Goal: Information Seeking & Learning: Find specific fact

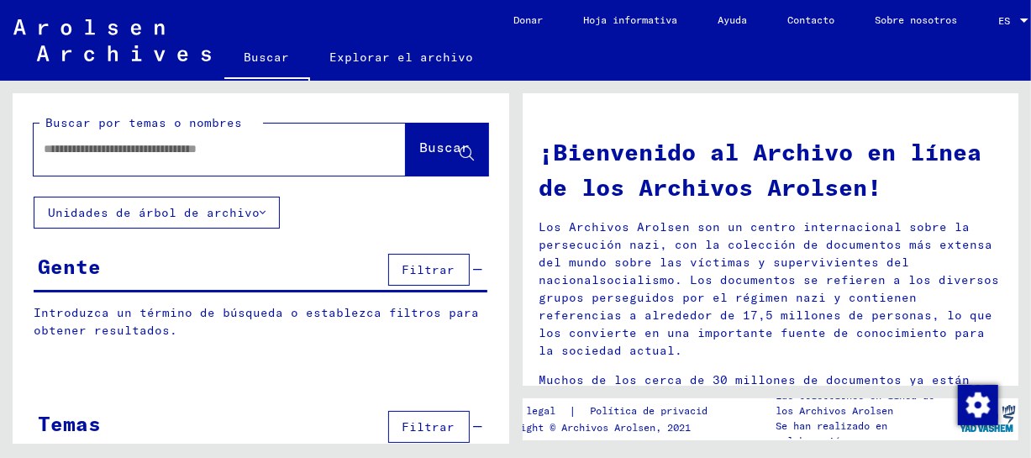
paste input "**********"
drag, startPoint x: 319, startPoint y: 144, endPoint x: 27, endPoint y: 143, distance: 291.6
click at [27, 143] on div "**********" at bounding box center [261, 144] width 497 height 103
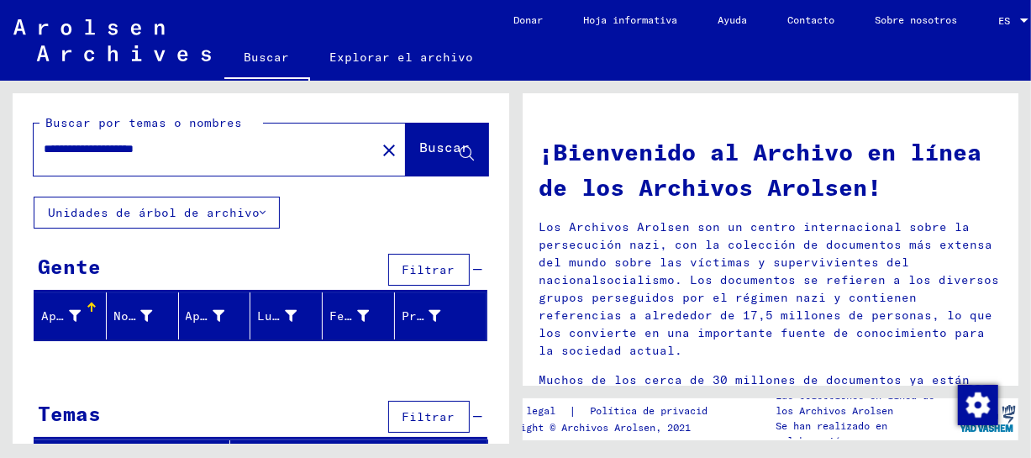
click at [87, 306] on div at bounding box center [89, 305] width 5 height 5
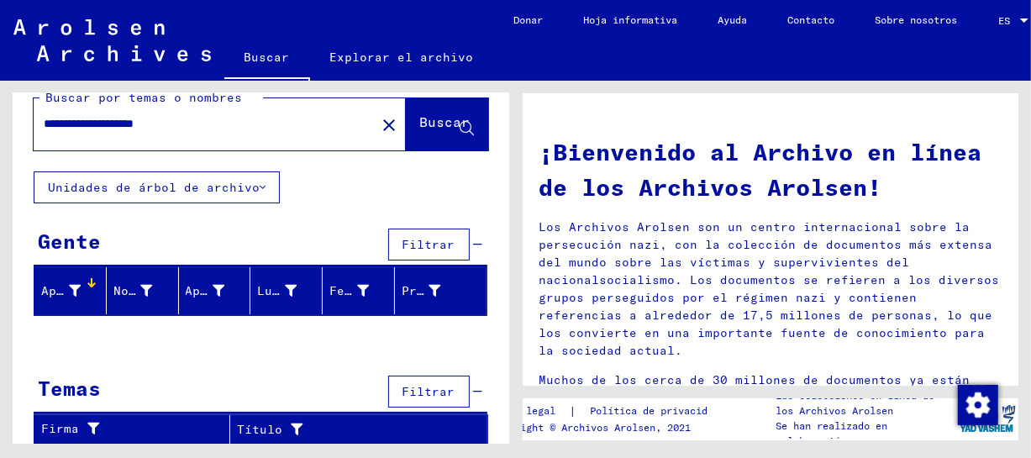
click at [76, 124] on input "**********" at bounding box center [182, 124] width 276 height 18
click at [424, 124] on font "Buscar" at bounding box center [445, 121] width 50 height 17
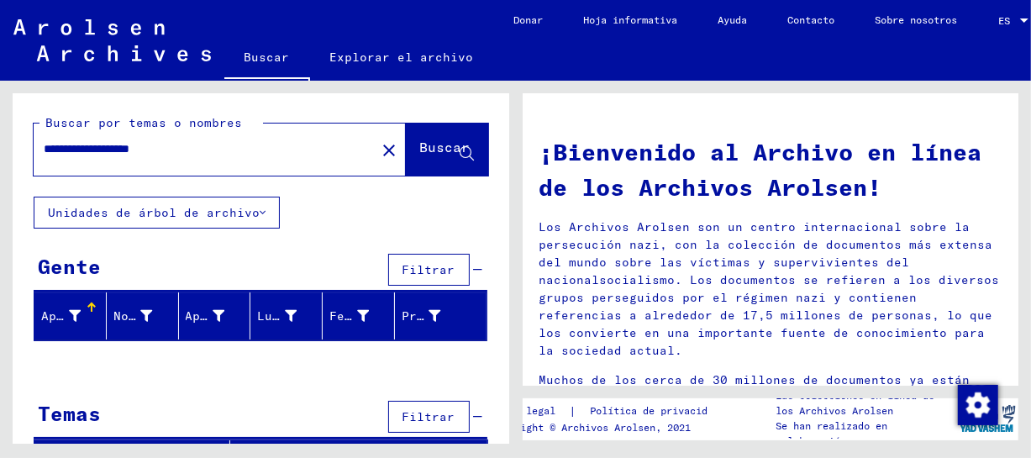
click at [76, 149] on input "**********" at bounding box center [182, 149] width 276 height 18
click at [420, 150] on font "Buscar" at bounding box center [445, 147] width 50 height 17
drag, startPoint x: 74, startPoint y: 146, endPoint x: 83, endPoint y: 156, distance: 13.7
click at [76, 147] on input "**********" at bounding box center [182, 149] width 276 height 18
click at [420, 151] on font "Buscar" at bounding box center [445, 147] width 50 height 17
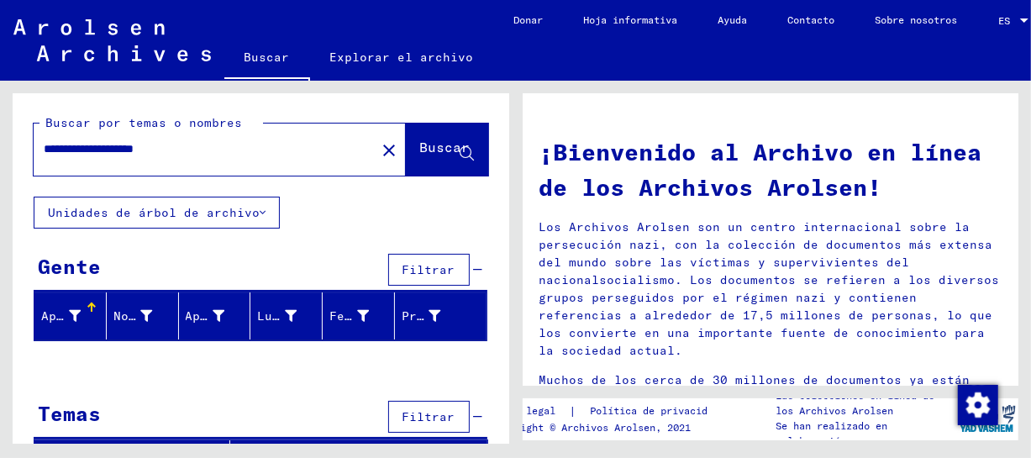
click at [81, 148] on input "**********" at bounding box center [182, 149] width 276 height 18
click at [420, 158] on span "Buscar" at bounding box center [445, 150] width 50 height 17
click at [205, 151] on input "**********" at bounding box center [182, 149] width 276 height 18
click at [420, 142] on font "Buscar" at bounding box center [445, 147] width 50 height 17
click at [76, 146] on input "**********" at bounding box center [182, 149] width 276 height 18
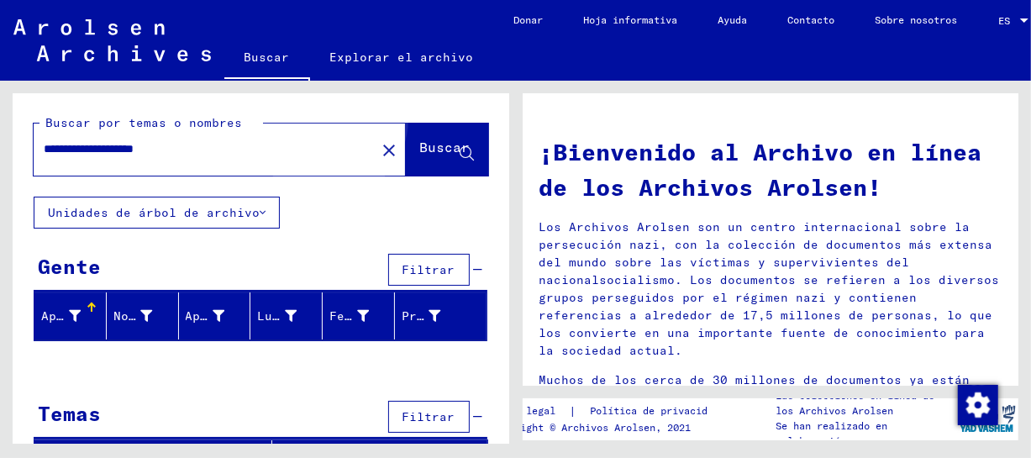
click at [420, 140] on font "Buscar" at bounding box center [445, 147] width 50 height 17
click at [202, 150] on input "**********" at bounding box center [182, 149] width 276 height 18
click at [440, 147] on font "Buscar" at bounding box center [445, 147] width 50 height 17
click at [72, 148] on input "**********" at bounding box center [182, 149] width 276 height 18
click at [420, 156] on font "Buscar" at bounding box center [445, 148] width 50 height 17
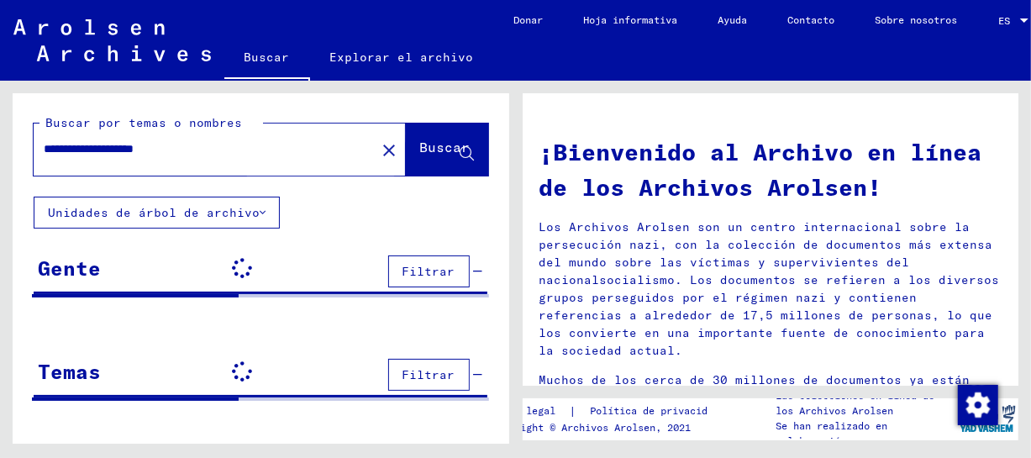
click at [406, 154] on button "Buscar" at bounding box center [447, 150] width 82 height 52
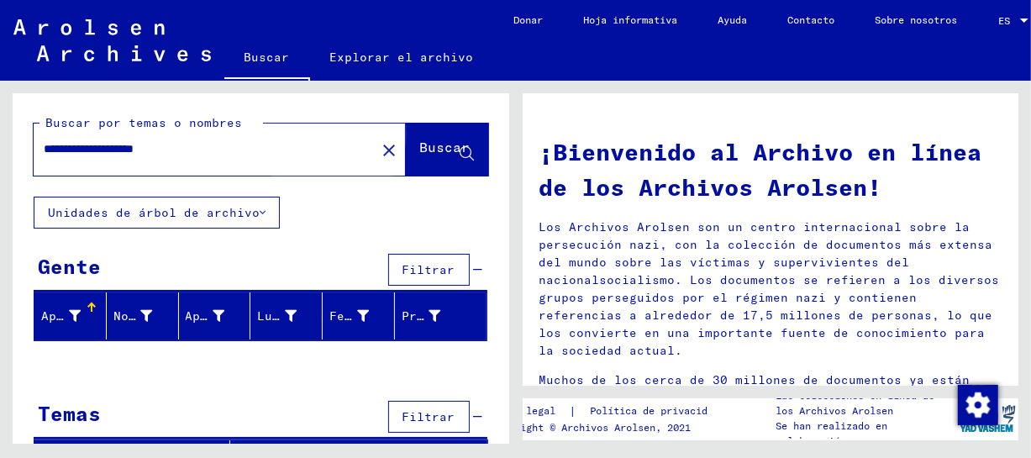
click at [420, 154] on font "Buscar" at bounding box center [445, 147] width 50 height 17
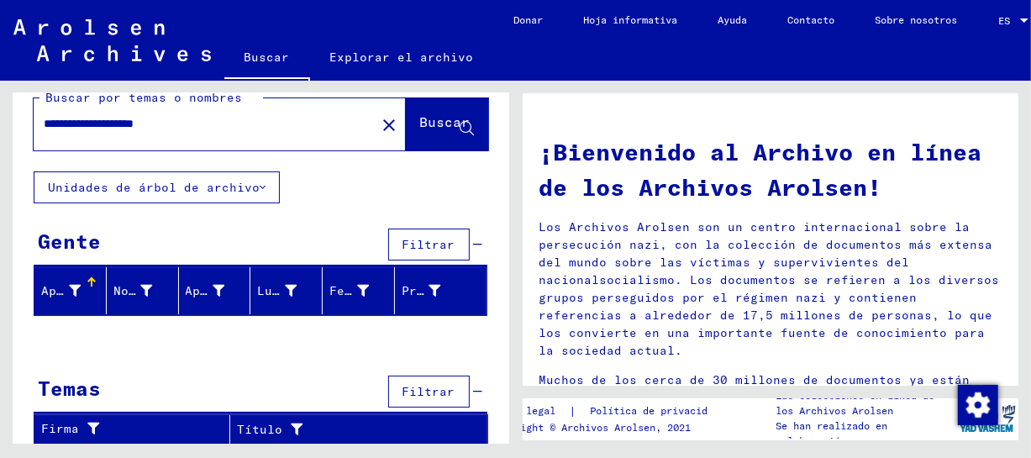
click at [118, 121] on input "**********" at bounding box center [182, 124] width 276 height 18
click at [198, 122] on input "**********" at bounding box center [182, 124] width 276 height 18
type input "**********"
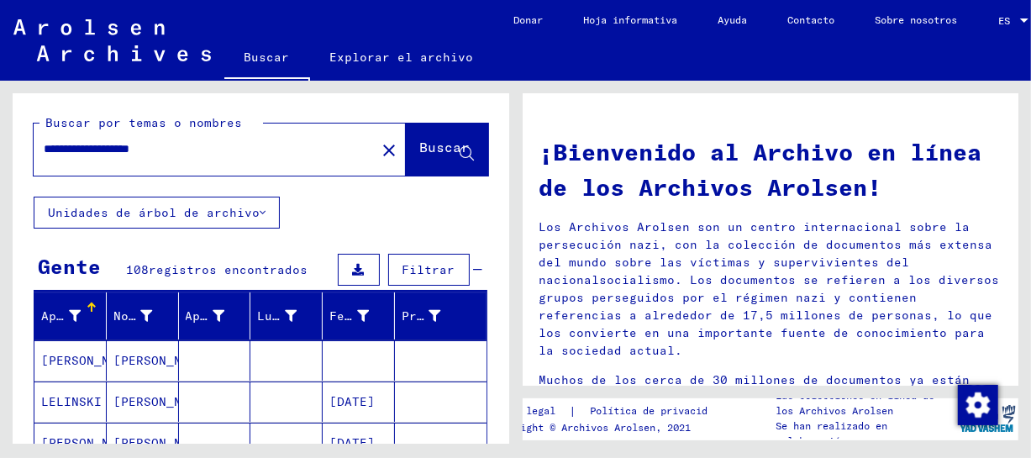
click at [83, 353] on font "[PERSON_NAME]" at bounding box center [90, 360] width 98 height 15
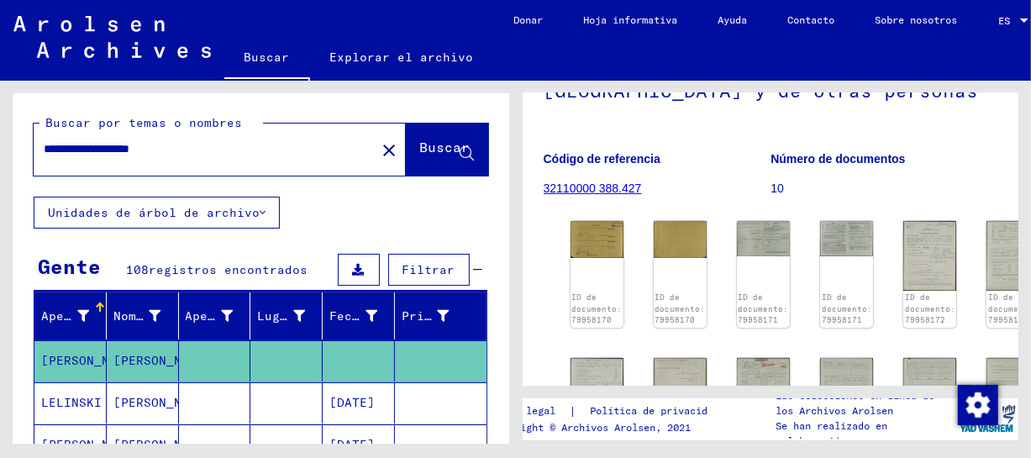
scroll to position [221, 0]
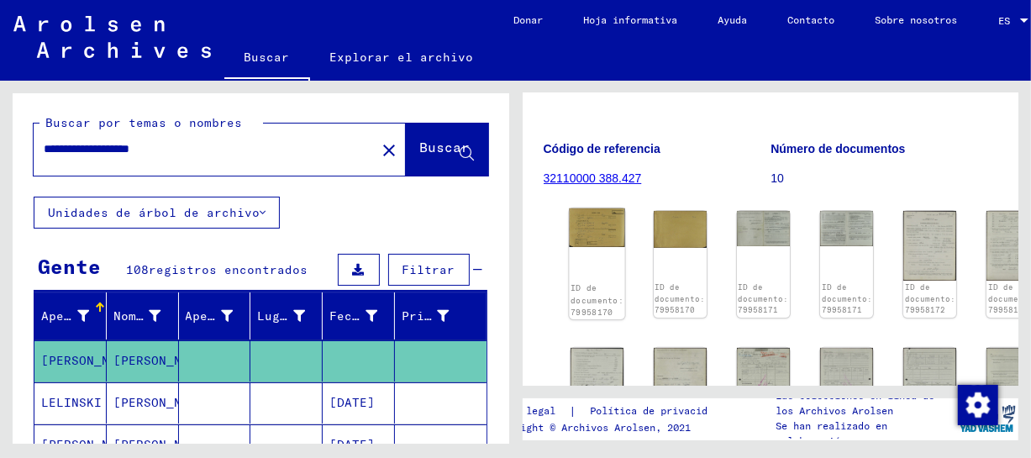
click at [602, 233] on img at bounding box center [596, 227] width 55 height 39
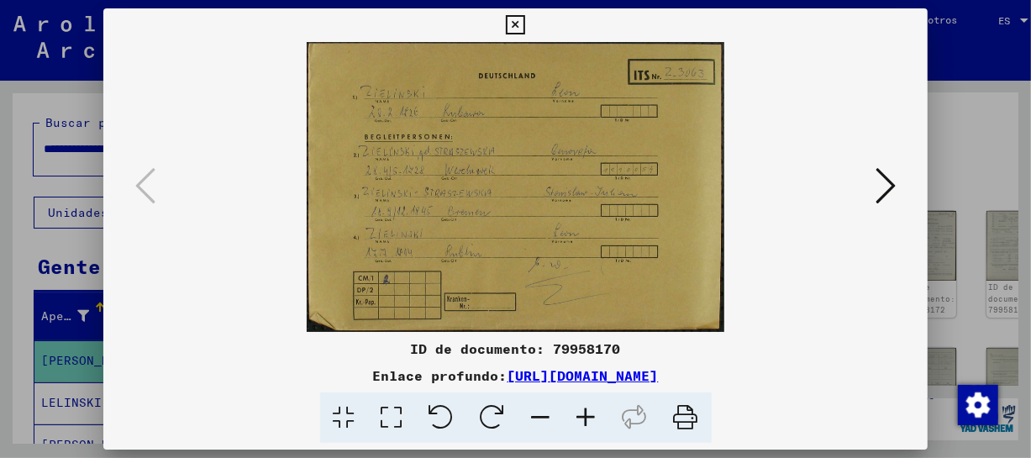
click at [596, 419] on icon at bounding box center [586, 417] width 45 height 51
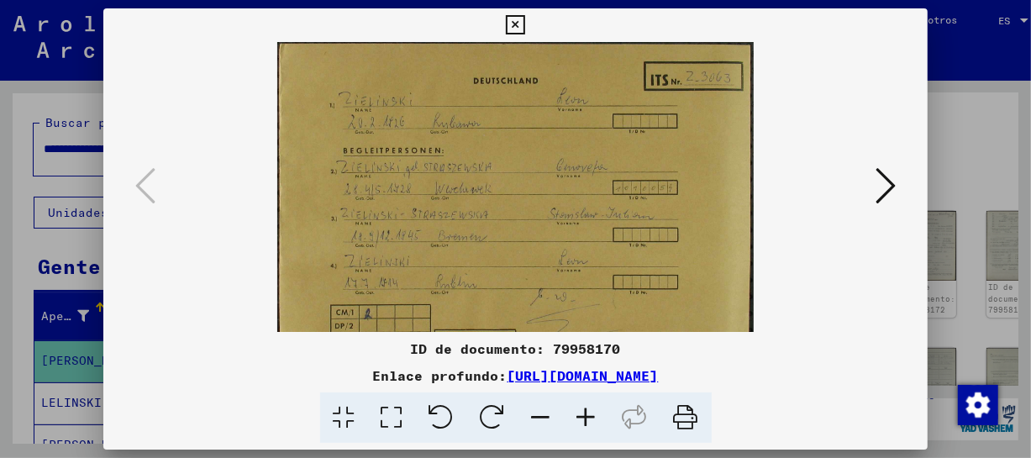
click at [596, 419] on icon at bounding box center [586, 417] width 45 height 51
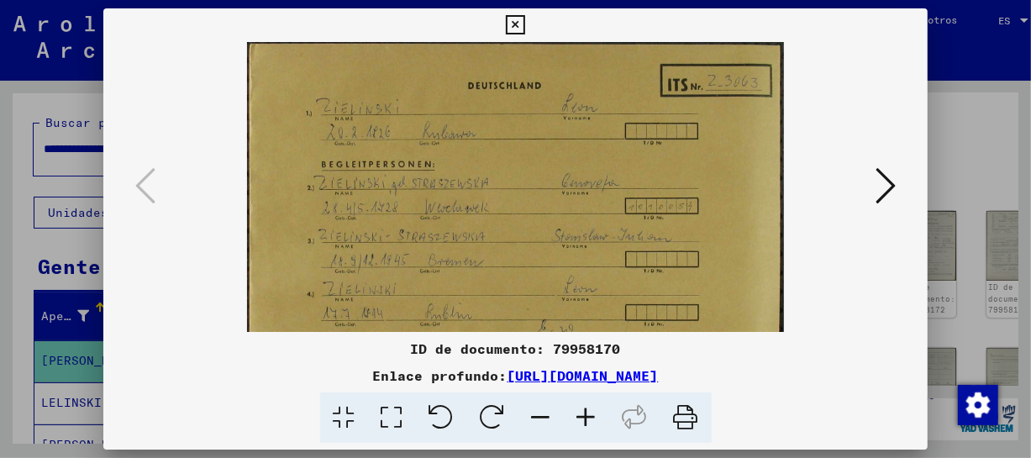
click at [596, 419] on icon at bounding box center [586, 417] width 45 height 51
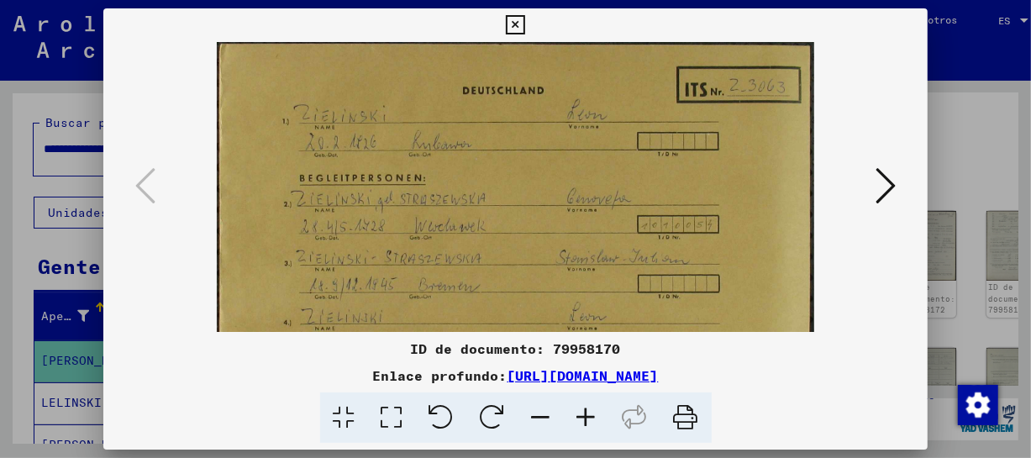
click at [596, 419] on icon at bounding box center [586, 417] width 45 height 51
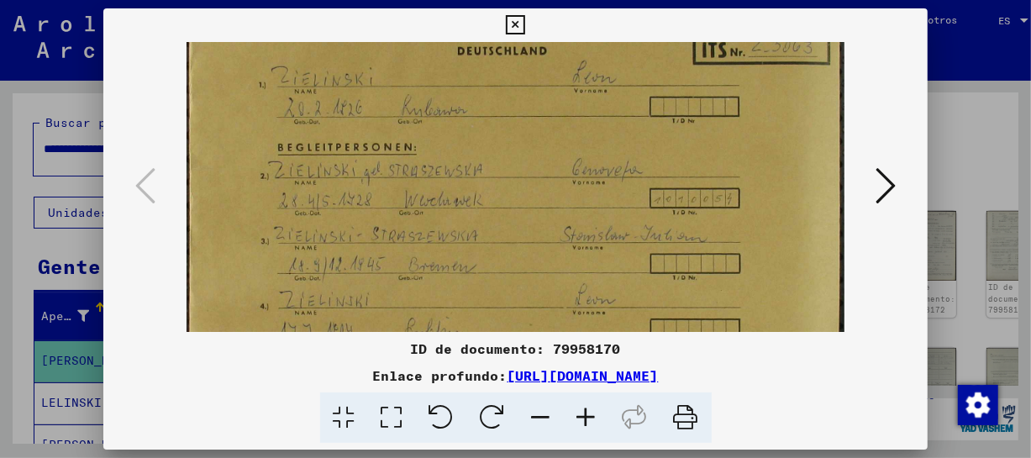
drag, startPoint x: 594, startPoint y: 243, endPoint x: 593, endPoint y: 197, distance: 45.4
click at [593, 197] on img at bounding box center [516, 226] width 659 height 458
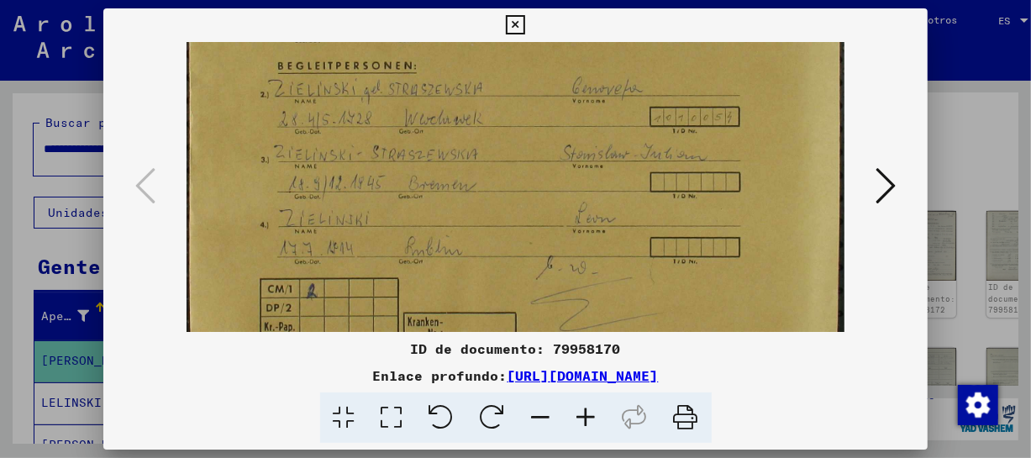
drag, startPoint x: 591, startPoint y: 263, endPoint x: 585, endPoint y: 182, distance: 81.7
click at [585, 182] on img at bounding box center [516, 145] width 659 height 458
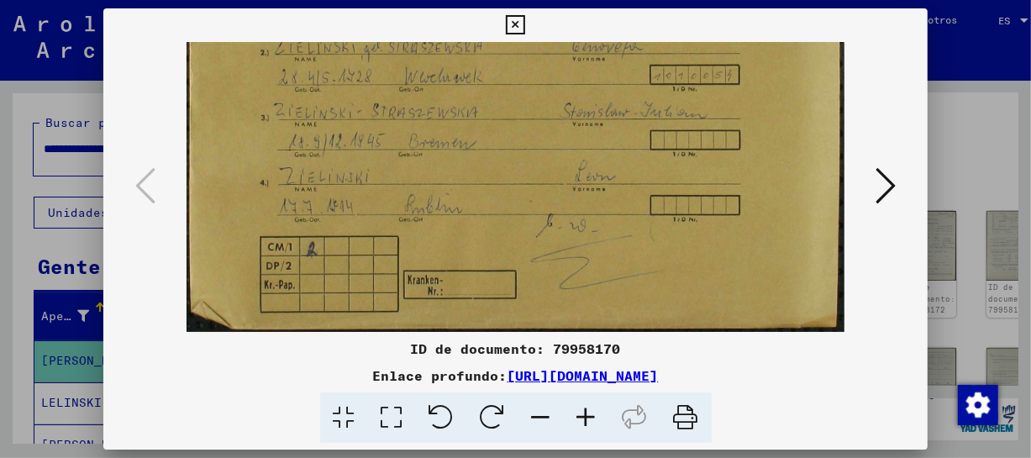
drag, startPoint x: 582, startPoint y: 248, endPoint x: 581, endPoint y: 186, distance: 62.2
click at [581, 186] on img at bounding box center [516, 103] width 659 height 458
drag, startPoint x: 592, startPoint y: 276, endPoint x: 595, endPoint y: 217, distance: 58.9
click at [595, 217] on img at bounding box center [516, 103] width 659 height 458
click at [879, 187] on icon at bounding box center [886, 186] width 20 height 40
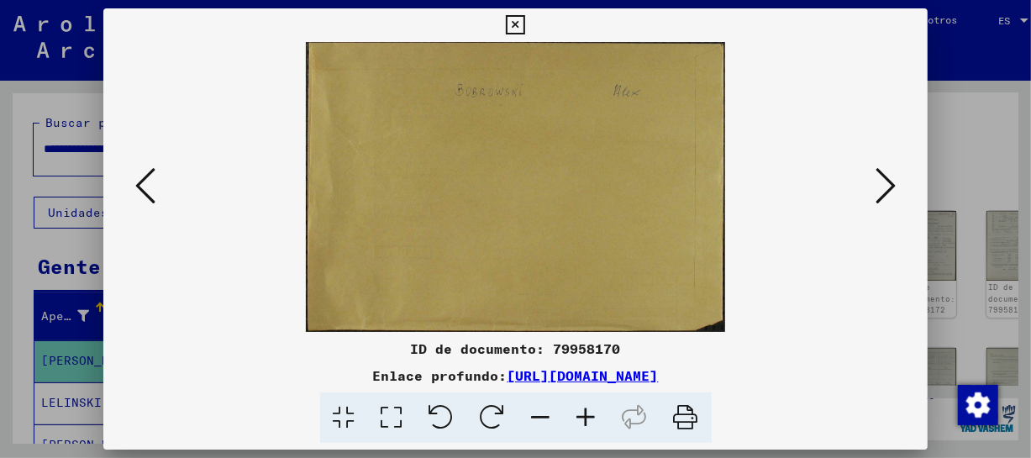
scroll to position [0, 0]
click at [879, 187] on icon at bounding box center [886, 186] width 20 height 40
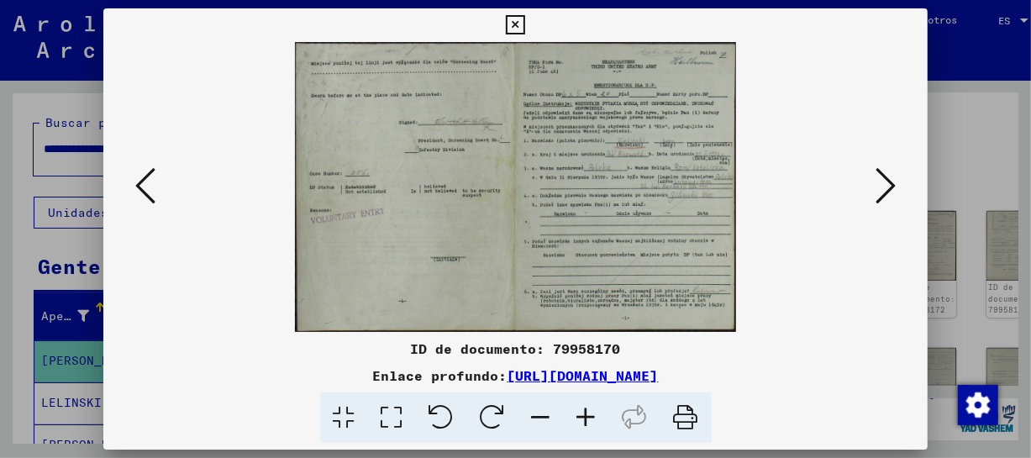
click at [586, 415] on icon at bounding box center [586, 417] width 45 height 51
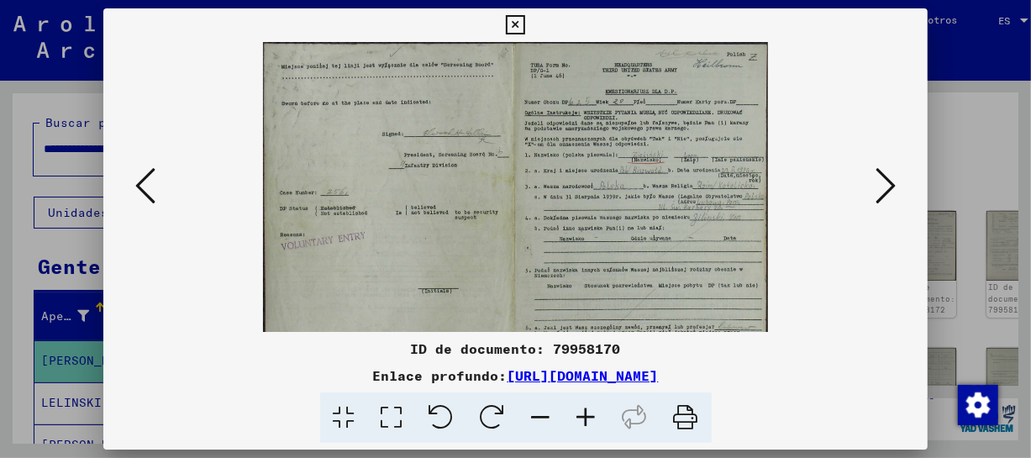
click at [586, 415] on icon at bounding box center [586, 417] width 45 height 51
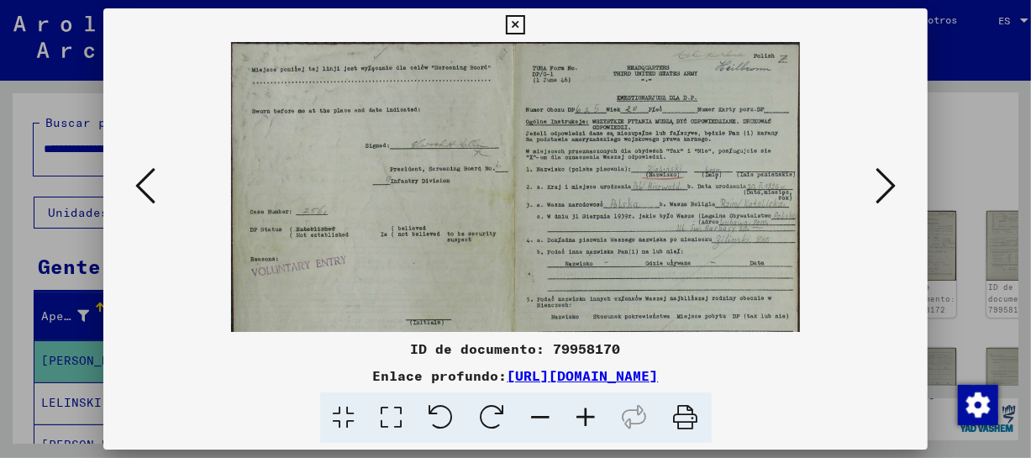
click at [586, 415] on icon at bounding box center [586, 417] width 45 height 51
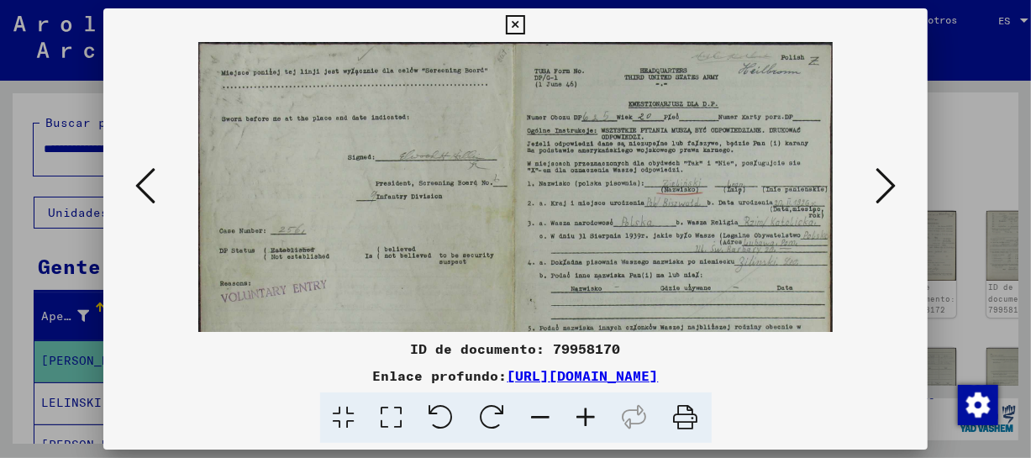
click at [586, 415] on icon at bounding box center [586, 417] width 45 height 51
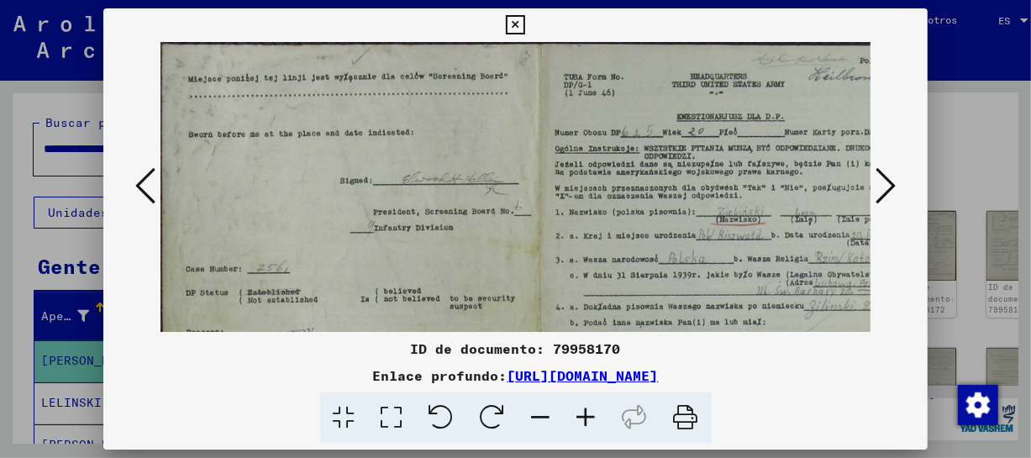
click at [586, 415] on icon at bounding box center [586, 417] width 45 height 51
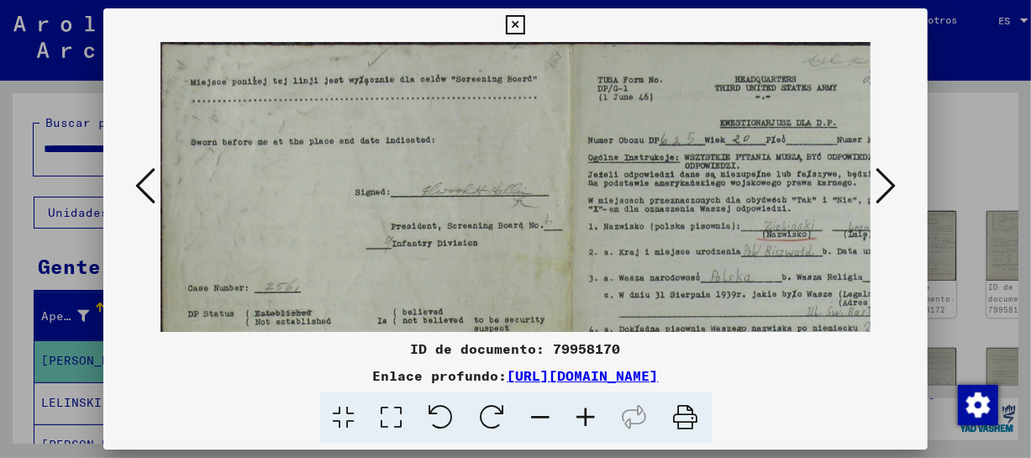
click at [586, 415] on icon at bounding box center [586, 417] width 45 height 51
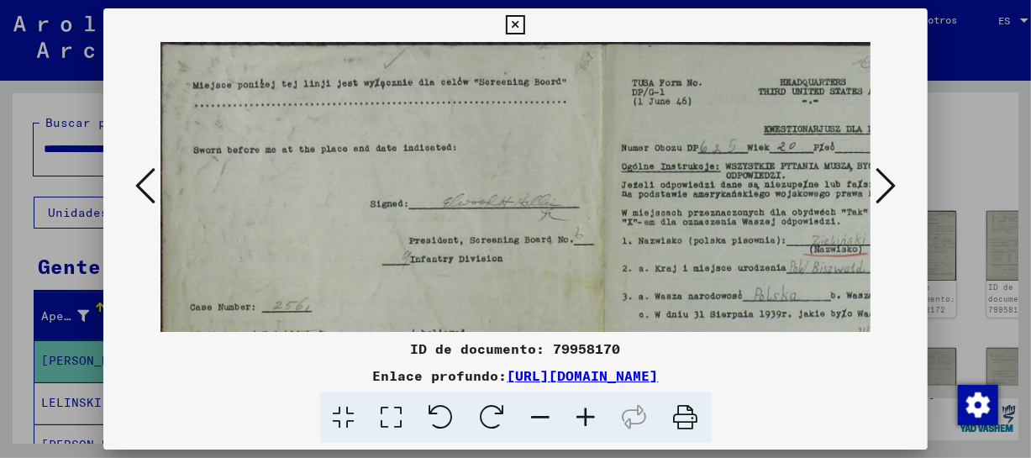
click at [586, 415] on icon at bounding box center [586, 417] width 45 height 51
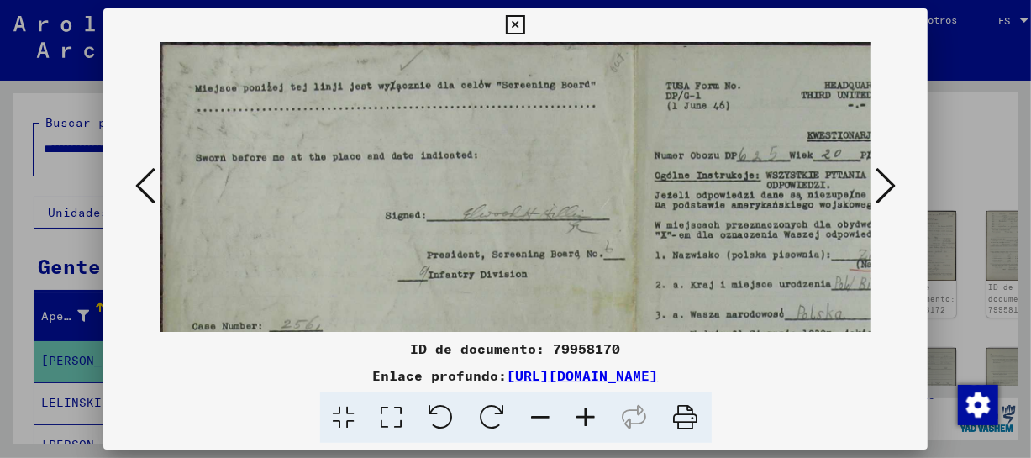
click at [586, 415] on icon at bounding box center [586, 417] width 45 height 51
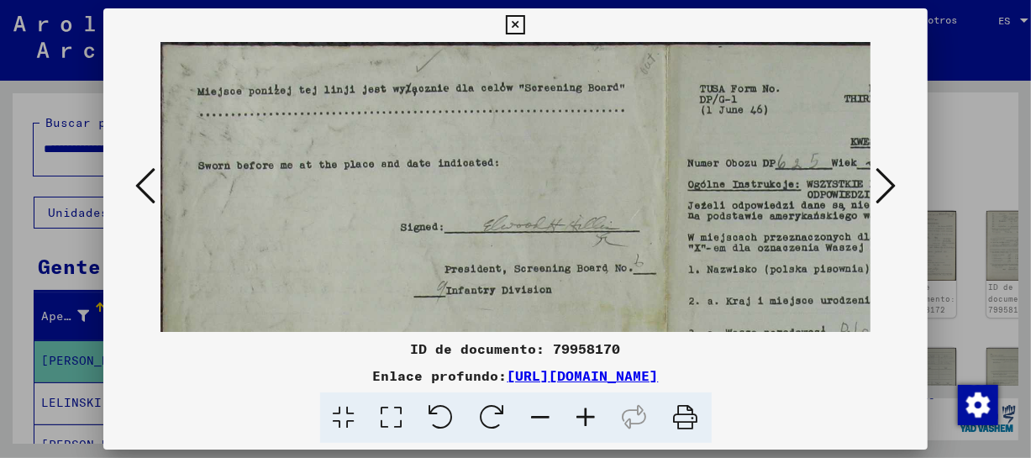
click at [586, 415] on icon at bounding box center [586, 417] width 45 height 51
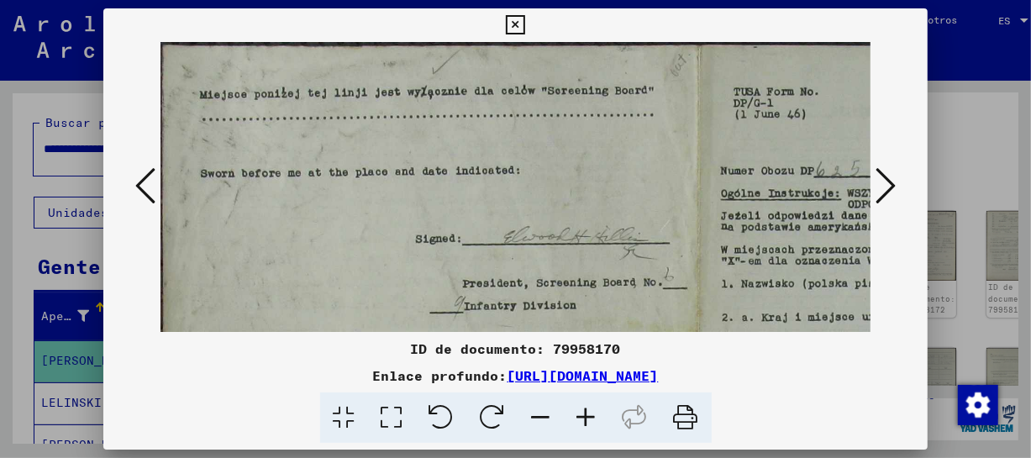
click at [586, 415] on icon at bounding box center [586, 417] width 45 height 51
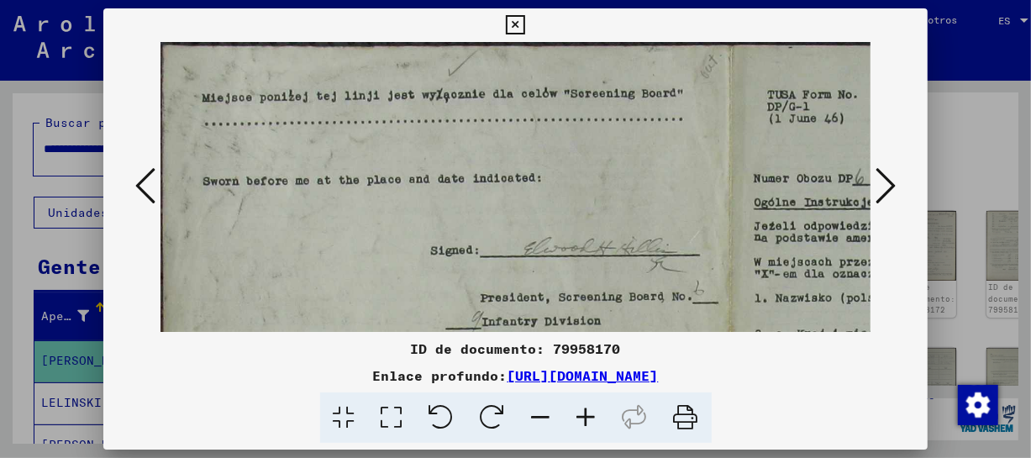
click at [586, 415] on icon at bounding box center [586, 417] width 45 height 51
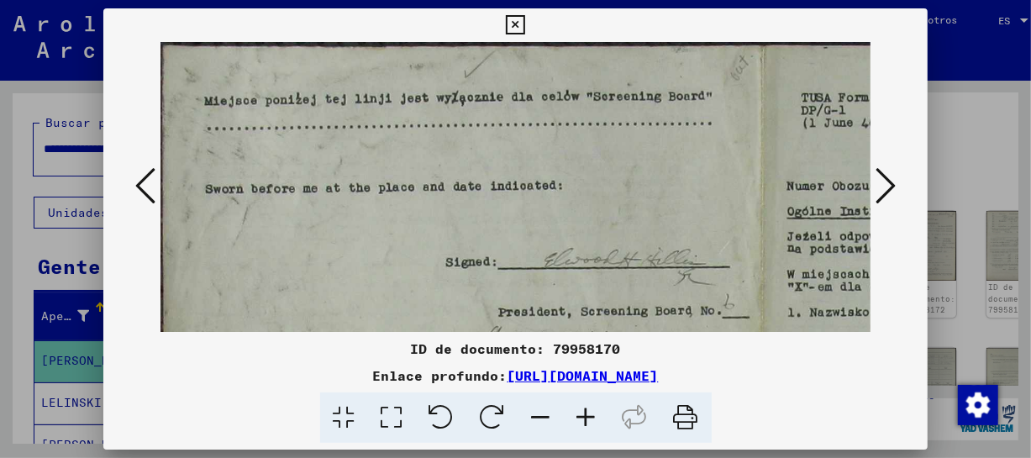
click at [586, 415] on icon at bounding box center [586, 417] width 45 height 51
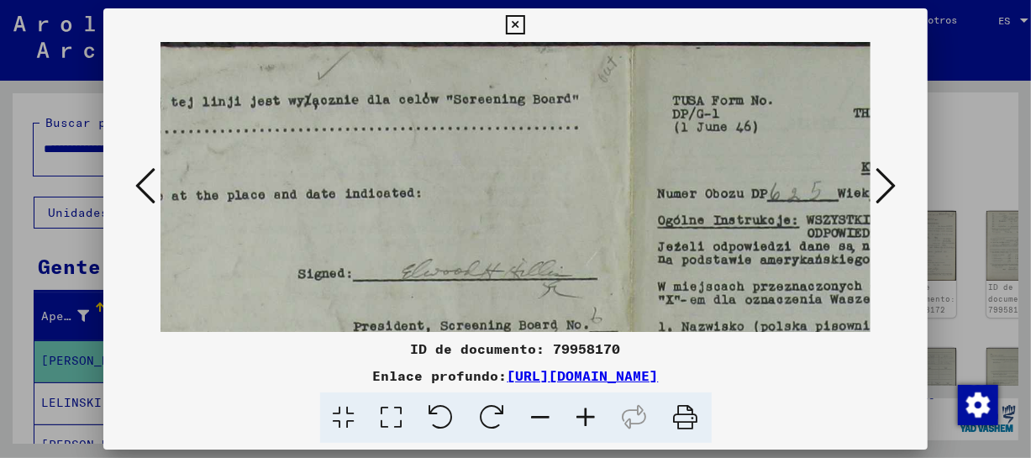
scroll to position [19, 419]
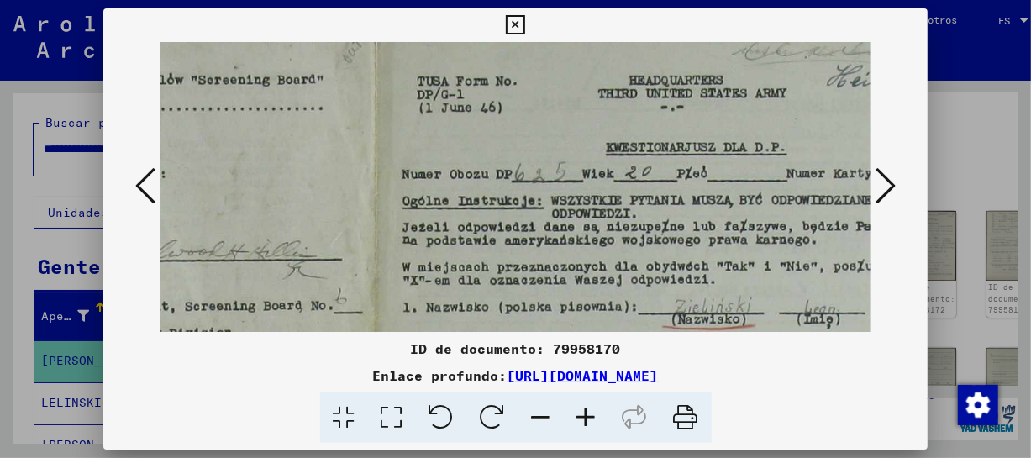
drag, startPoint x: 851, startPoint y: 240, endPoint x: 432, endPoint y: 220, distance: 419.8
click at [432, 220] on img at bounding box center [379, 441] width 1274 height 836
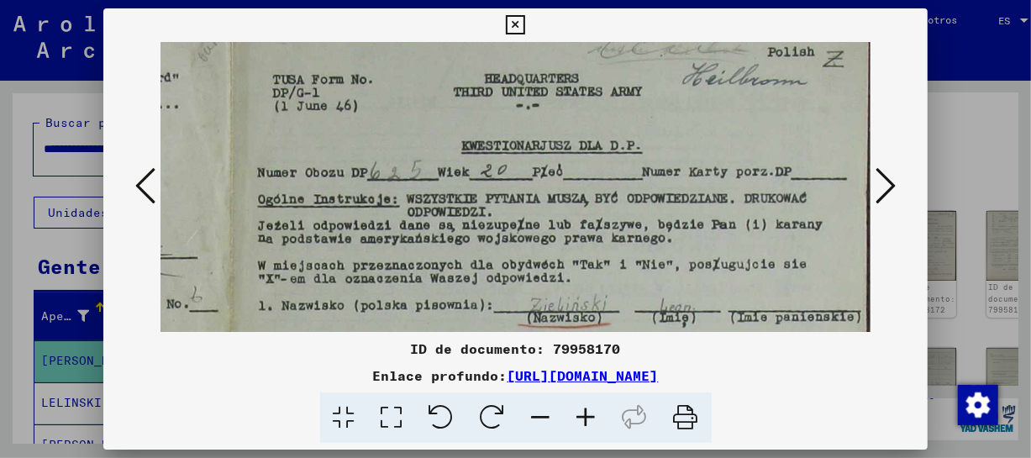
scroll to position [22, 563]
drag, startPoint x: 661, startPoint y: 250, endPoint x: 453, endPoint y: 244, distance: 207.7
click at [453, 244] on img at bounding box center [234, 438] width 1274 height 836
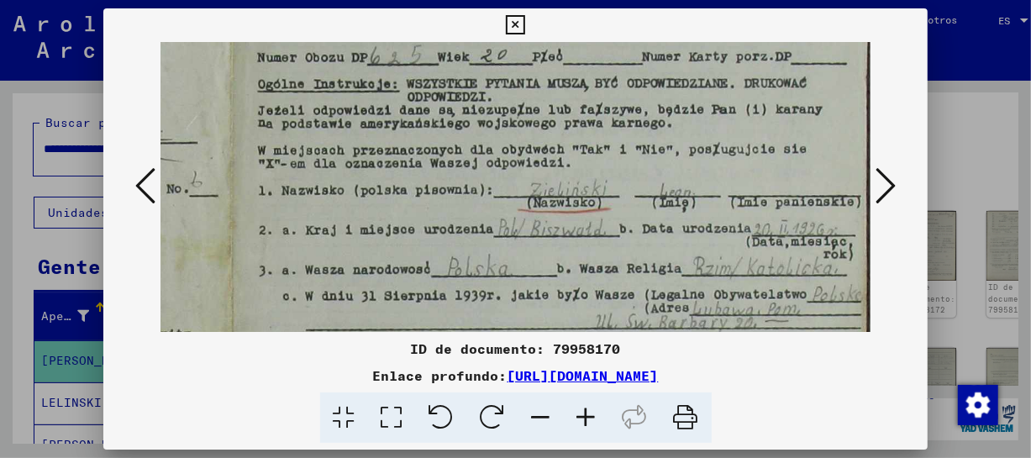
drag, startPoint x: 733, startPoint y: 270, endPoint x: 707, endPoint y: 155, distance: 117.2
click at [707, 155] on img at bounding box center [234, 324] width 1274 height 836
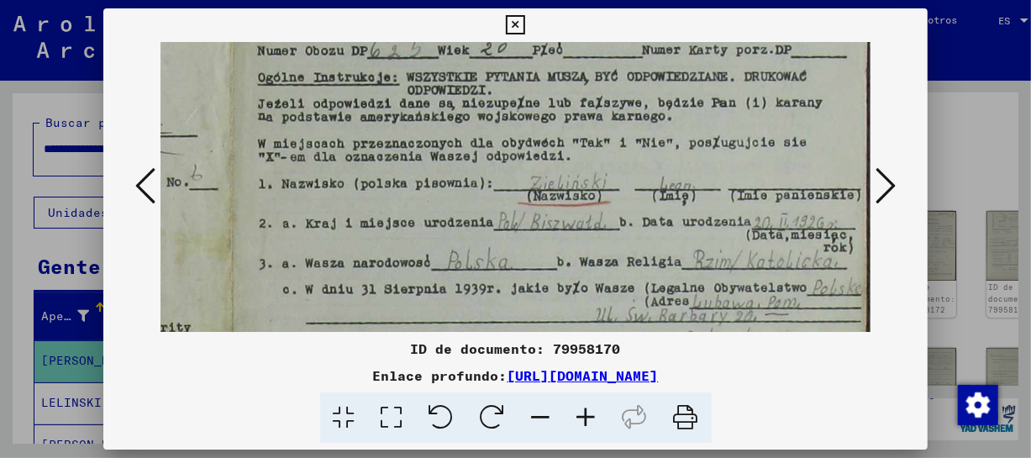
scroll to position [145, 563]
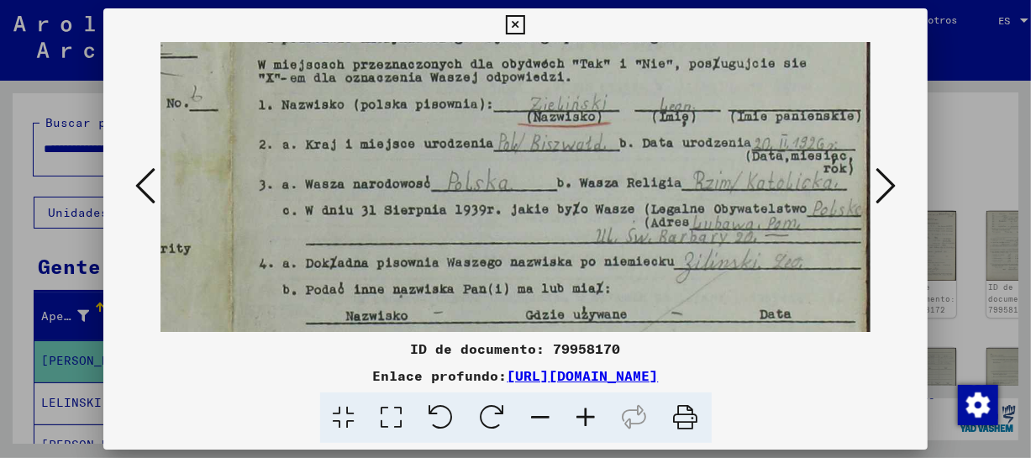
drag, startPoint x: 734, startPoint y: 258, endPoint x: 706, endPoint y: 169, distance: 93.3
click at [706, 169] on img at bounding box center [234, 238] width 1274 height 836
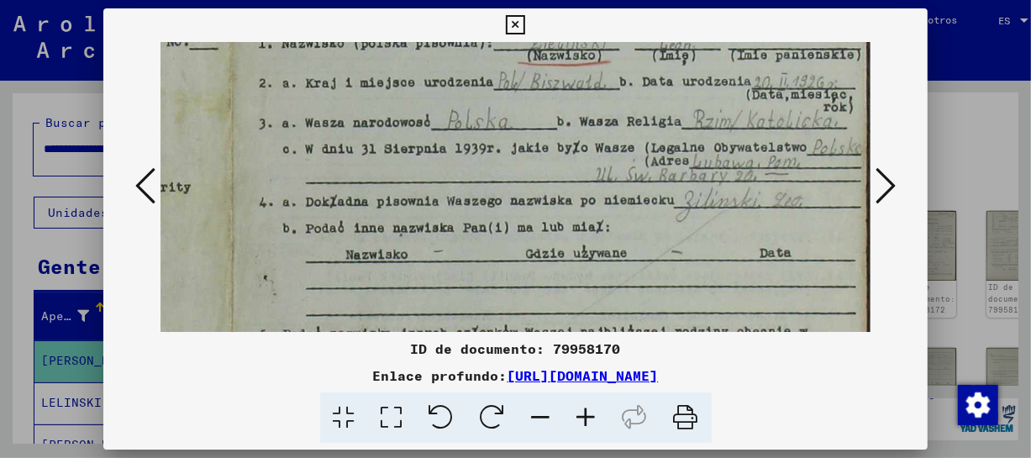
scroll to position [291, 563]
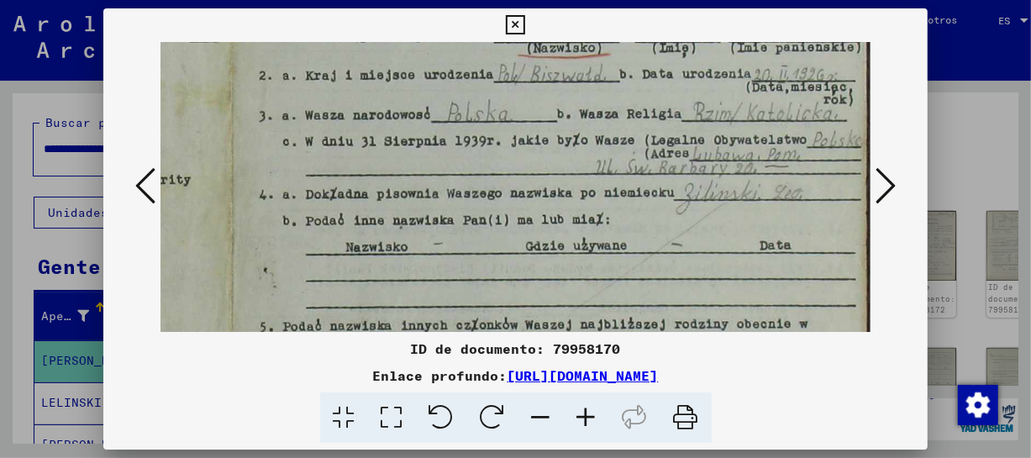
drag, startPoint x: 756, startPoint y: 236, endPoint x: 735, endPoint y: 167, distance: 71.8
click at [735, 167] on img at bounding box center [234, 169] width 1274 height 836
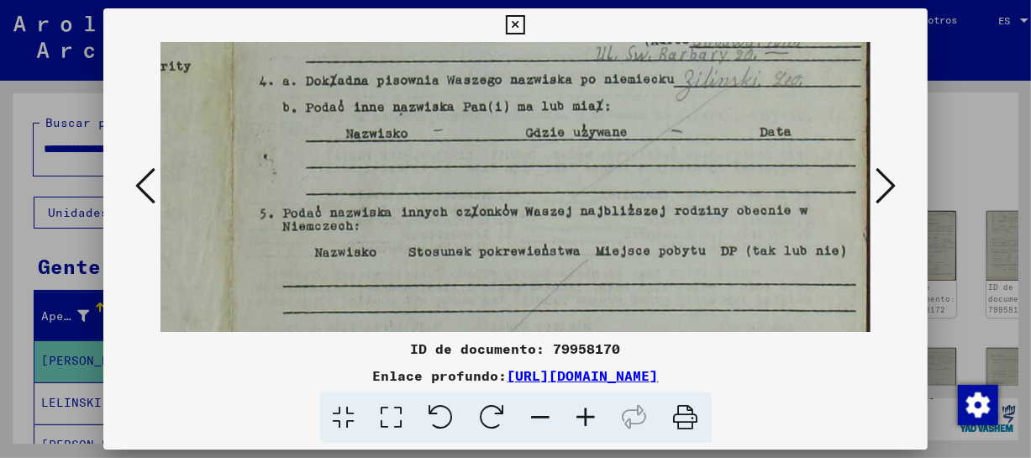
drag, startPoint x: 718, startPoint y: 278, endPoint x: 703, endPoint y: 164, distance: 115.2
click at [703, 164] on img at bounding box center [234, 56] width 1274 height 836
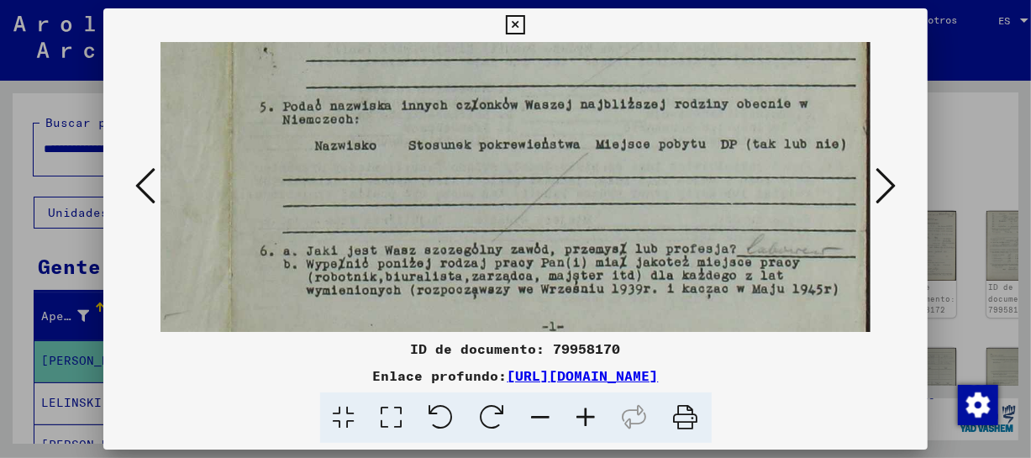
drag, startPoint x: 723, startPoint y: 247, endPoint x: 719, endPoint y: 168, distance: 79.1
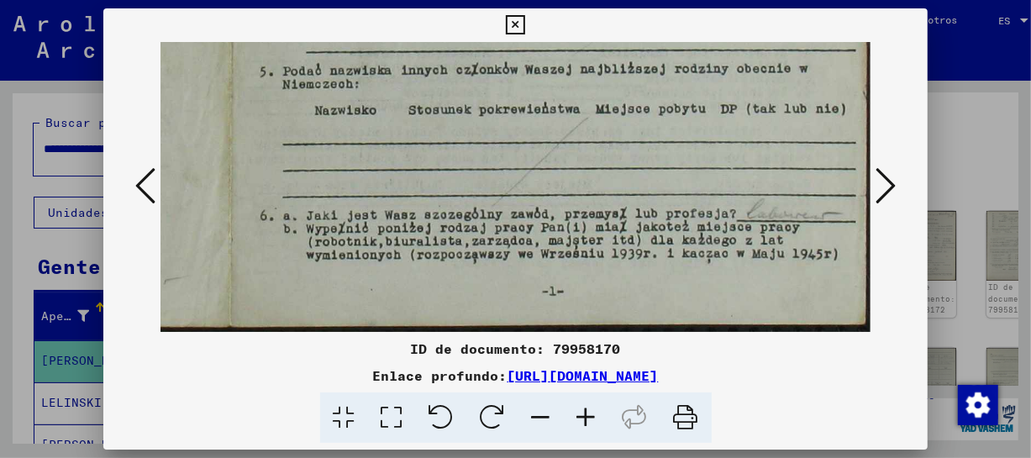
drag, startPoint x: 724, startPoint y: 168, endPoint x: 719, endPoint y: 133, distance: 35.8
click at [871, 178] on button at bounding box center [886, 187] width 30 height 48
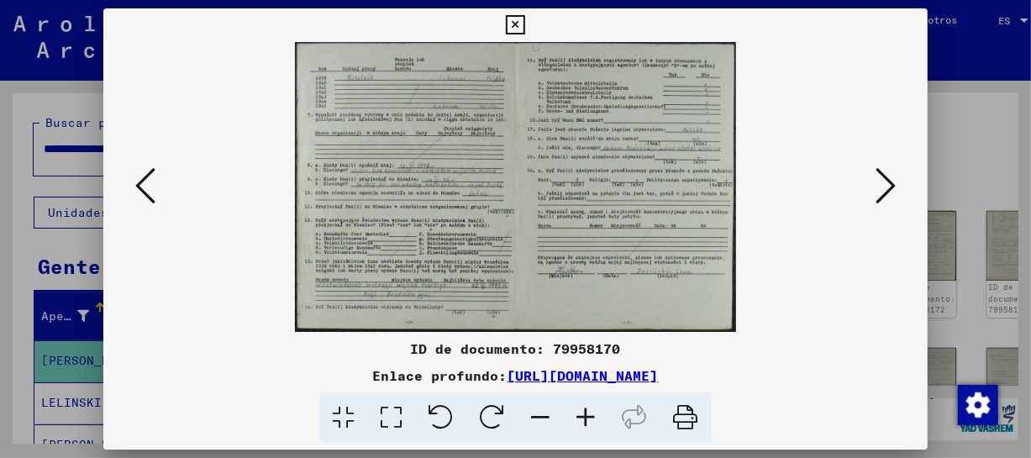
click at [597, 412] on icon at bounding box center [586, 417] width 45 height 51
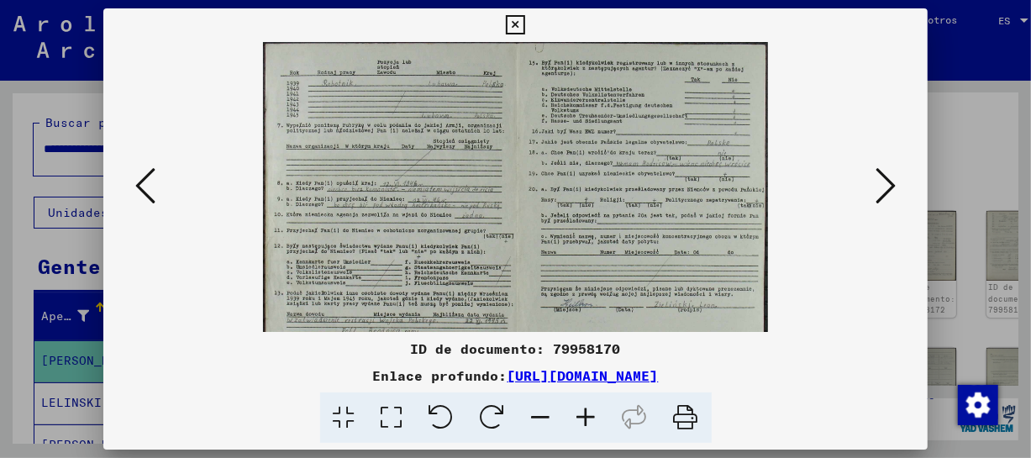
click at [597, 412] on icon at bounding box center [586, 417] width 45 height 51
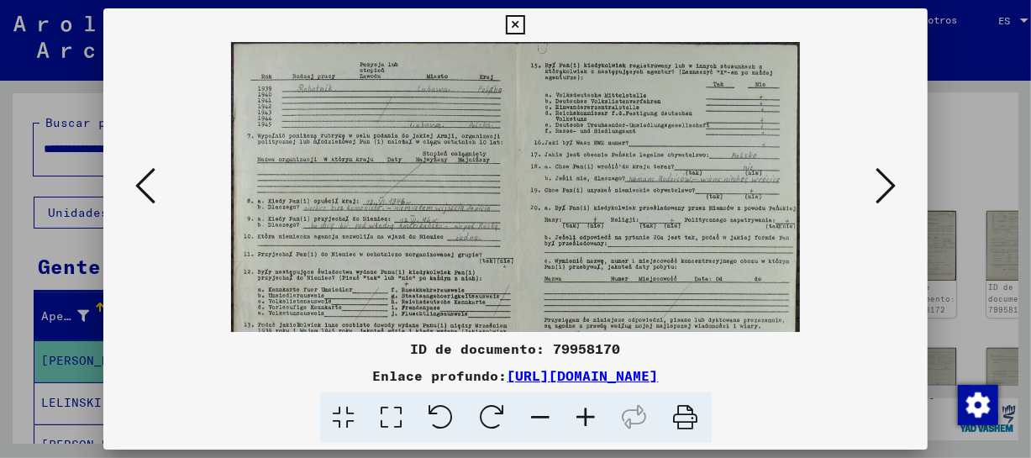
click at [597, 412] on icon at bounding box center [586, 417] width 45 height 51
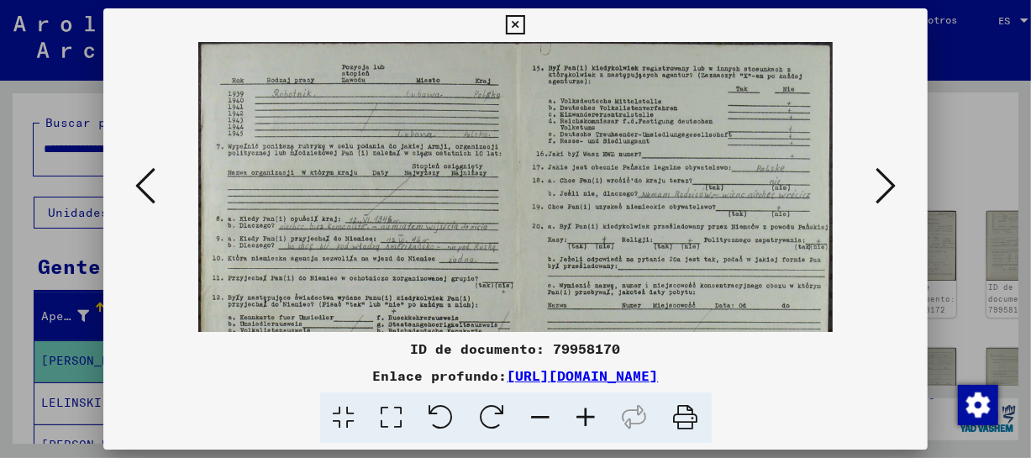
click at [597, 412] on icon at bounding box center [586, 417] width 45 height 51
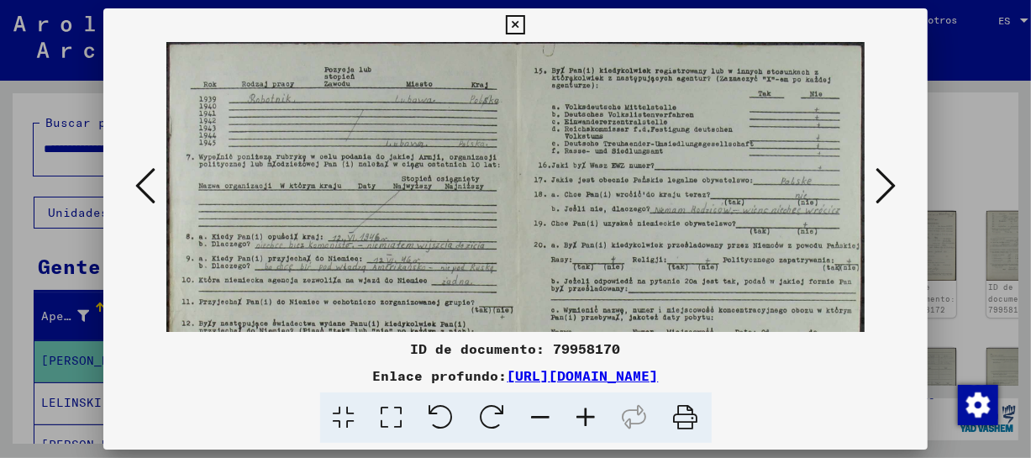
click at [597, 412] on icon at bounding box center [586, 417] width 45 height 51
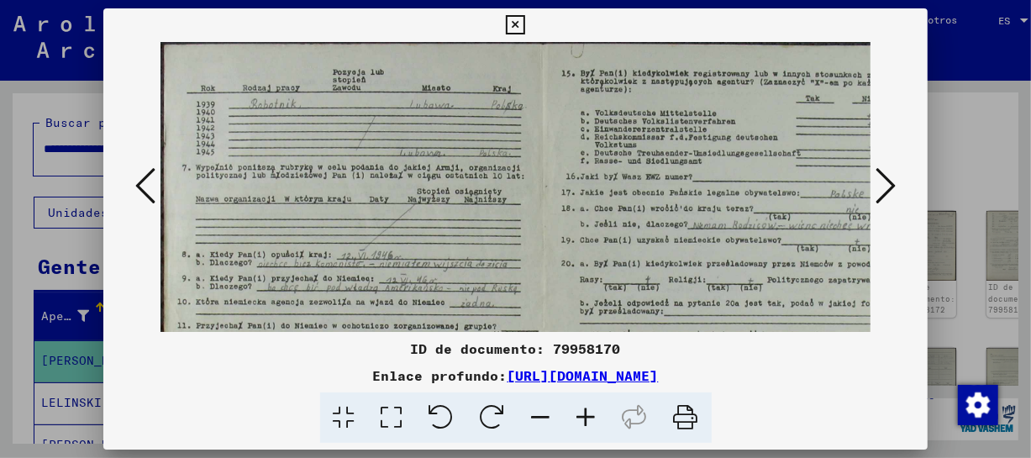
click at [597, 412] on icon at bounding box center [586, 417] width 45 height 51
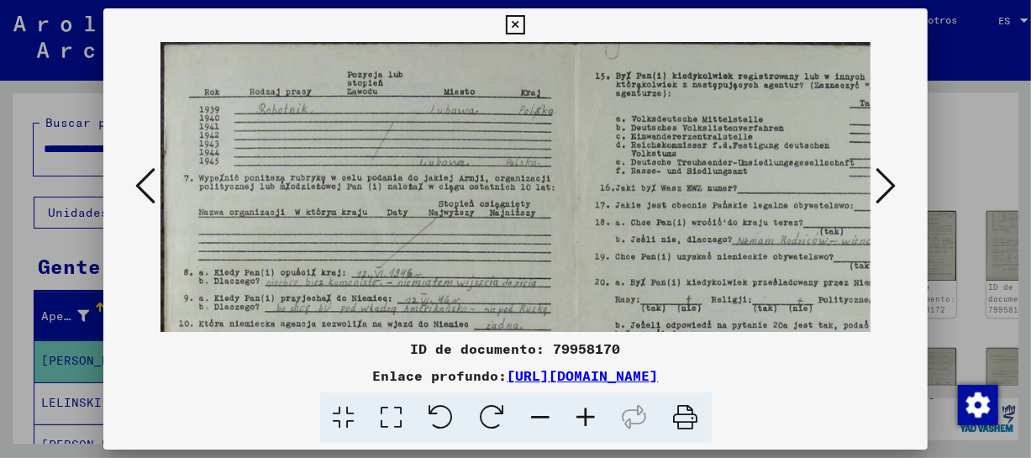
click at [597, 412] on icon at bounding box center [586, 417] width 45 height 51
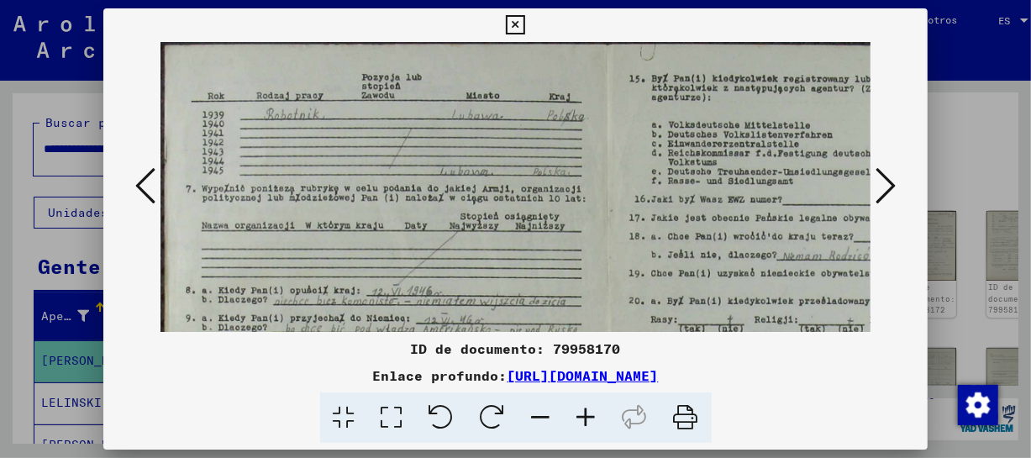
click at [597, 412] on icon at bounding box center [586, 417] width 45 height 51
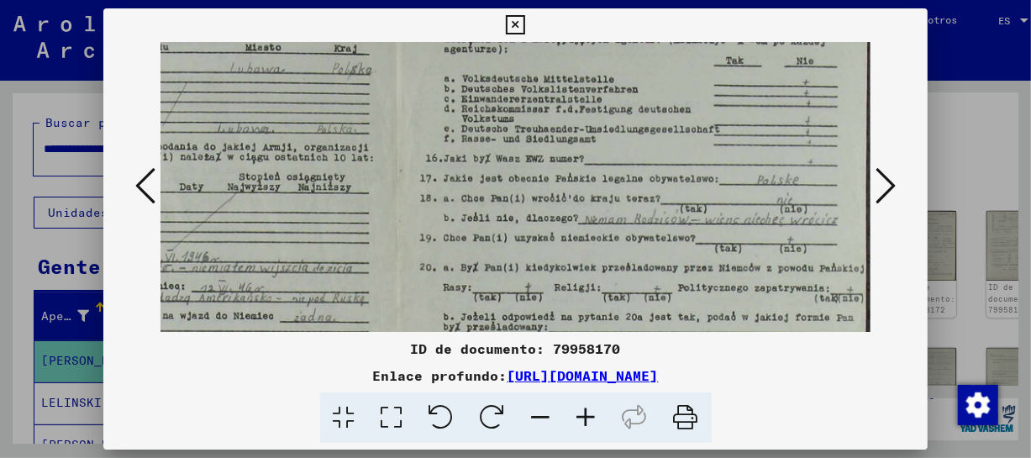
drag, startPoint x: 689, startPoint y: 297, endPoint x: 426, endPoint y: 244, distance: 268.5
click at [426, 244] on img at bounding box center [395, 303] width 954 height 626
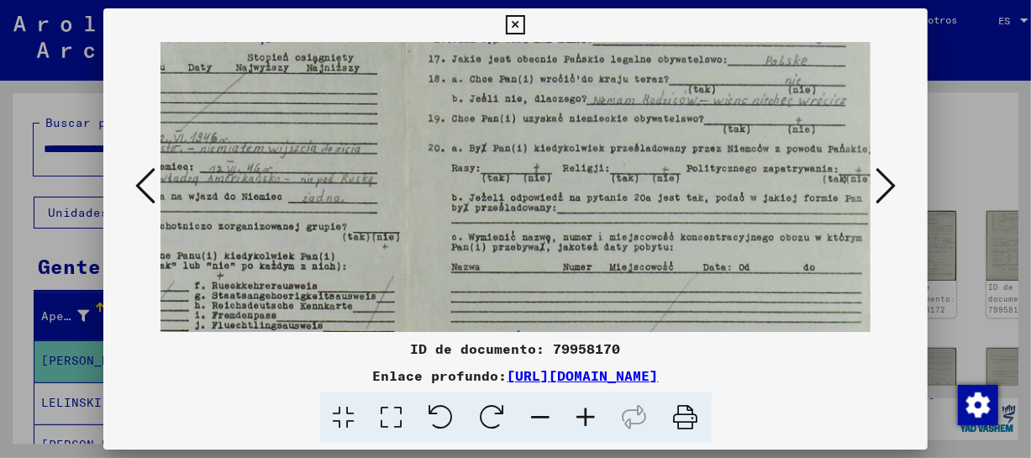
scroll to position [199, 234]
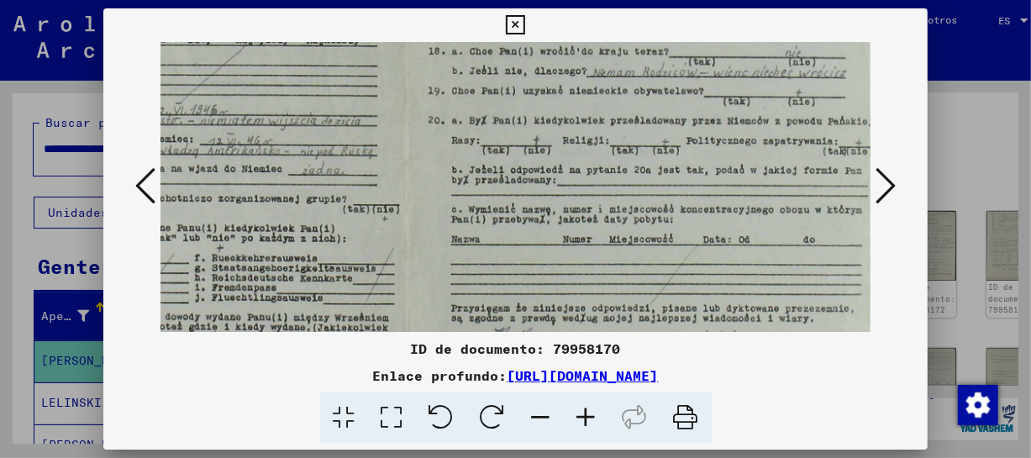
drag, startPoint x: 644, startPoint y: 278, endPoint x: 523, endPoint y: 131, distance: 190.5
click at [523, 131] on img at bounding box center [403, 156] width 954 height 626
drag, startPoint x: 635, startPoint y: 337, endPoint x: 617, endPoint y: 224, distance: 114.9
click at [617, 224] on div "ID de documento: 79958170 Enlace profundo: [URL][DOMAIN_NAME]" at bounding box center [515, 225] width 825 height 435
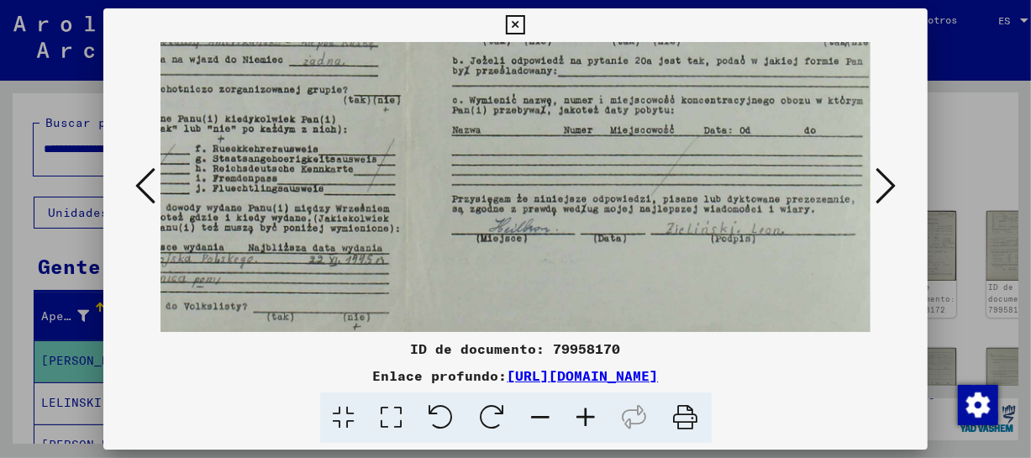
drag, startPoint x: 619, startPoint y: 235, endPoint x: 622, endPoint y: 137, distance: 98.4
click at [620, 126] on img at bounding box center [404, 47] width 954 height 626
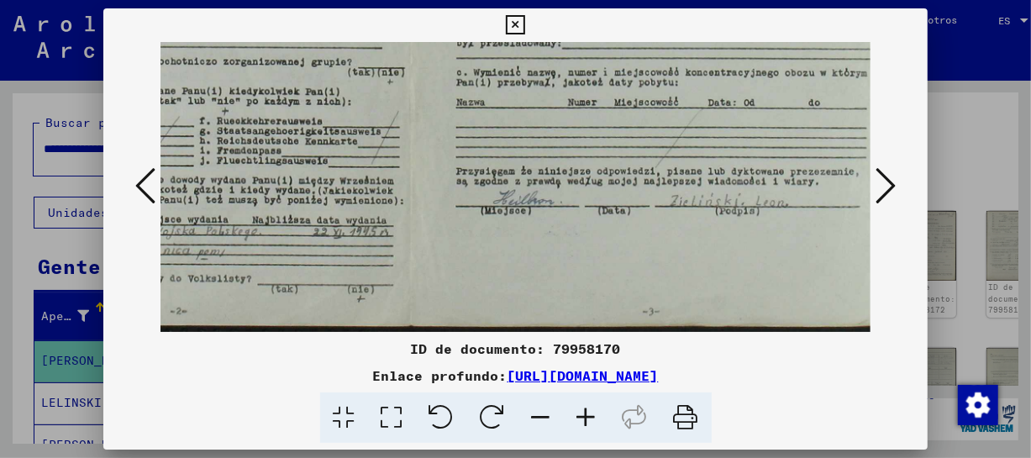
drag, startPoint x: 647, startPoint y: 150, endPoint x: 647, endPoint y: 134, distance: 15.1
click at [647, 134] on img at bounding box center [408, 19] width 954 height 626
click at [885, 176] on icon at bounding box center [886, 186] width 20 height 40
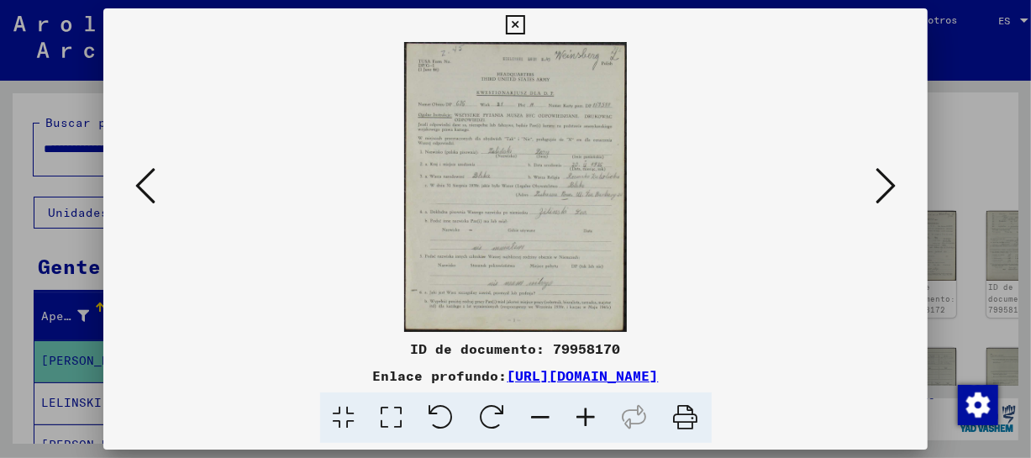
scroll to position [0, 0]
click at [578, 403] on icon at bounding box center [586, 417] width 45 height 51
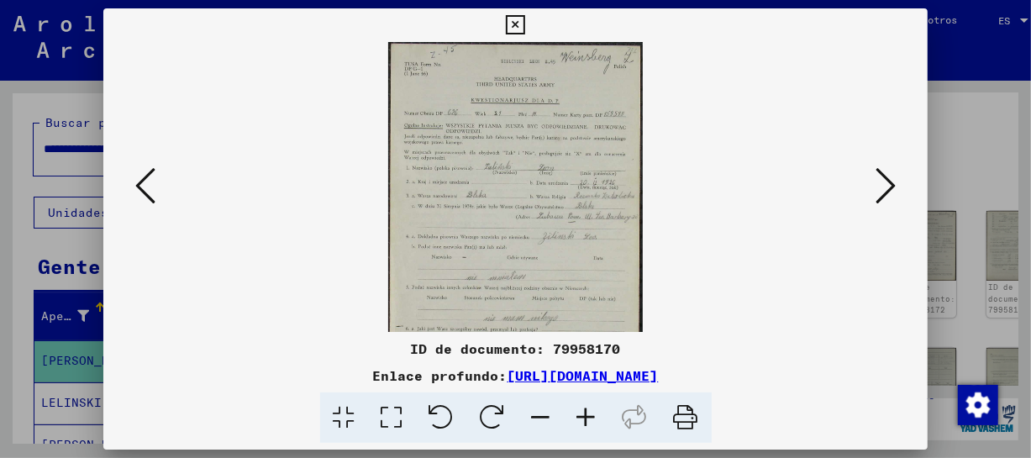
click at [578, 403] on icon at bounding box center [586, 417] width 45 height 51
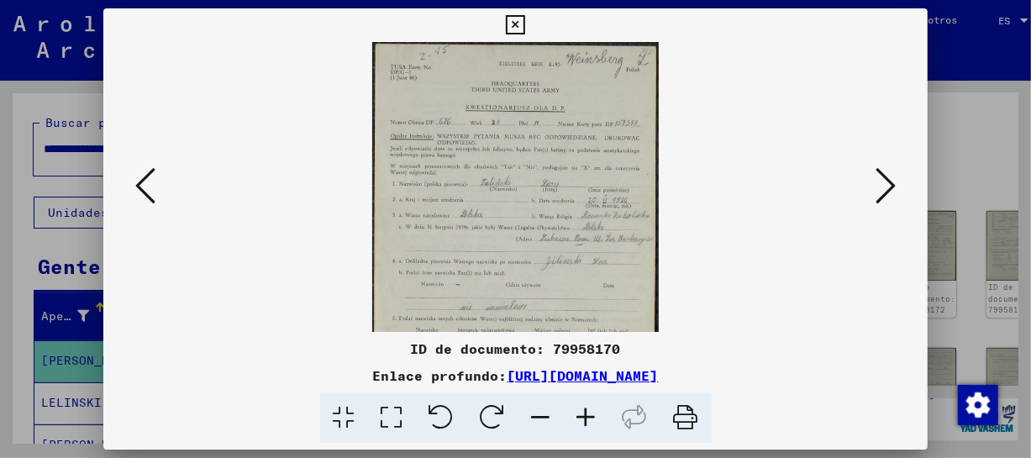
click at [578, 403] on icon at bounding box center [586, 417] width 45 height 51
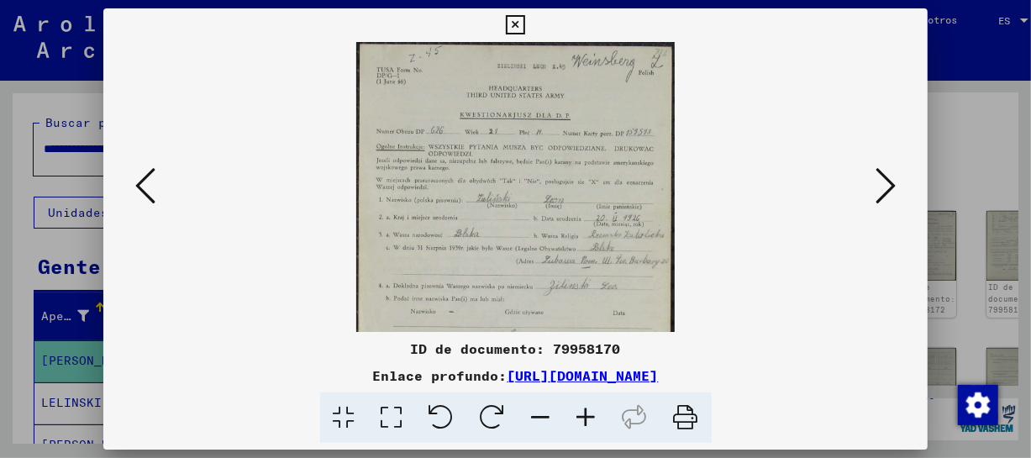
click at [578, 403] on icon at bounding box center [586, 417] width 45 height 51
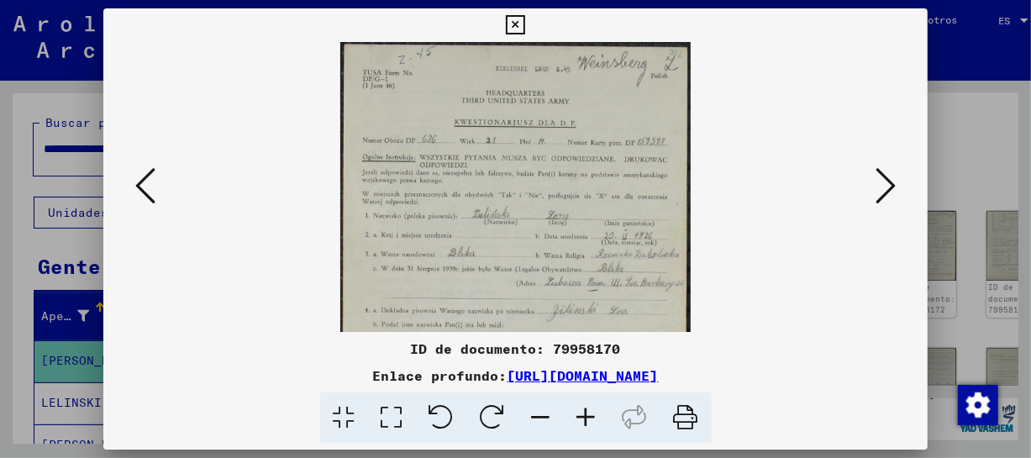
click at [578, 403] on icon at bounding box center [586, 417] width 45 height 51
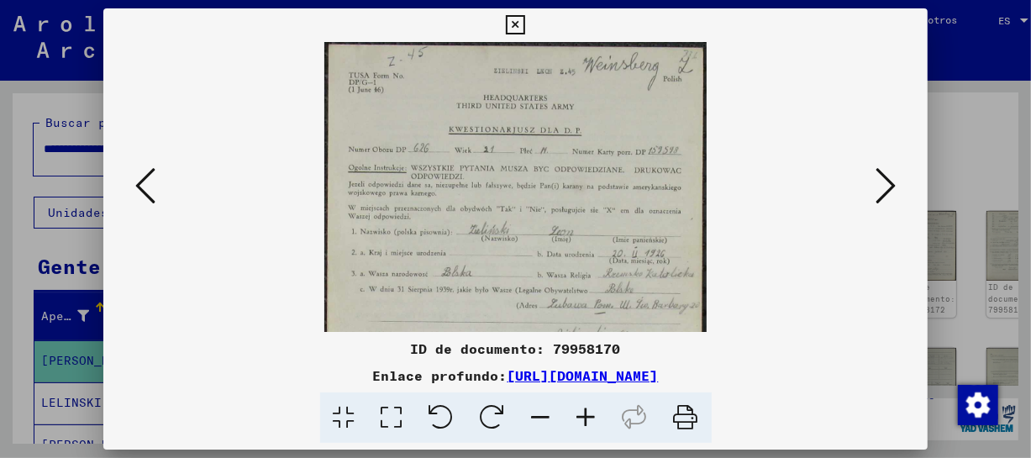
click at [578, 403] on icon at bounding box center [586, 417] width 45 height 51
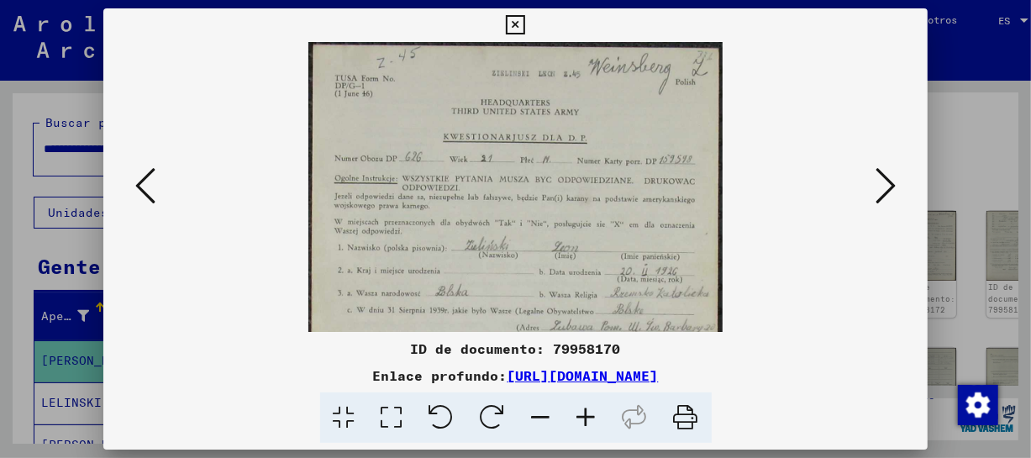
click at [578, 403] on icon at bounding box center [586, 417] width 45 height 51
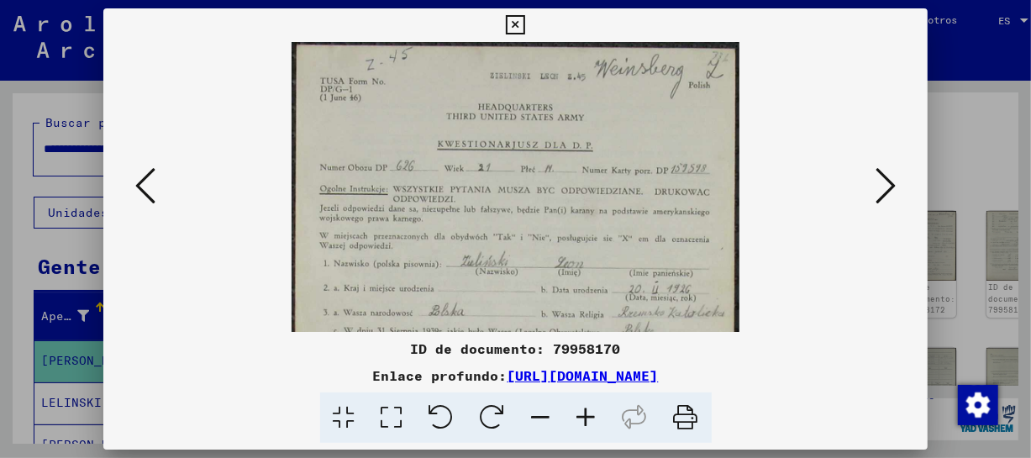
click at [578, 403] on icon at bounding box center [586, 417] width 45 height 51
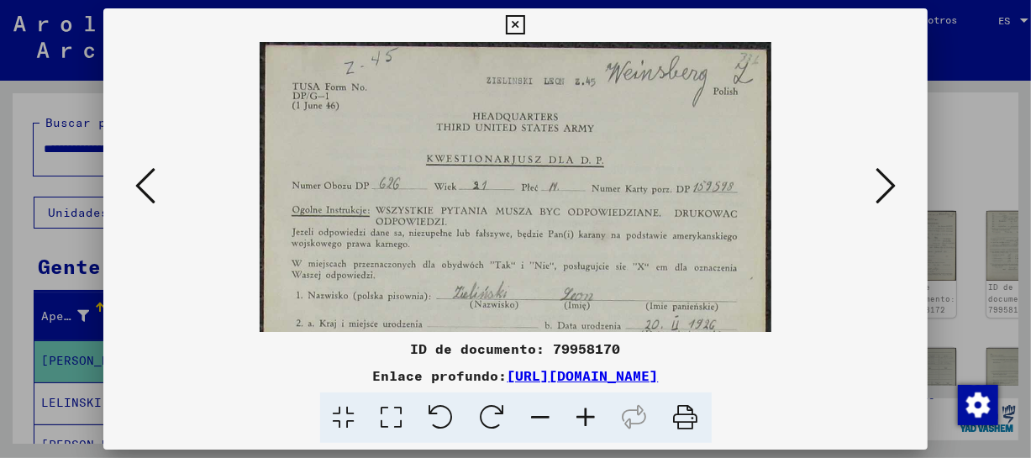
click at [578, 403] on icon at bounding box center [586, 417] width 45 height 51
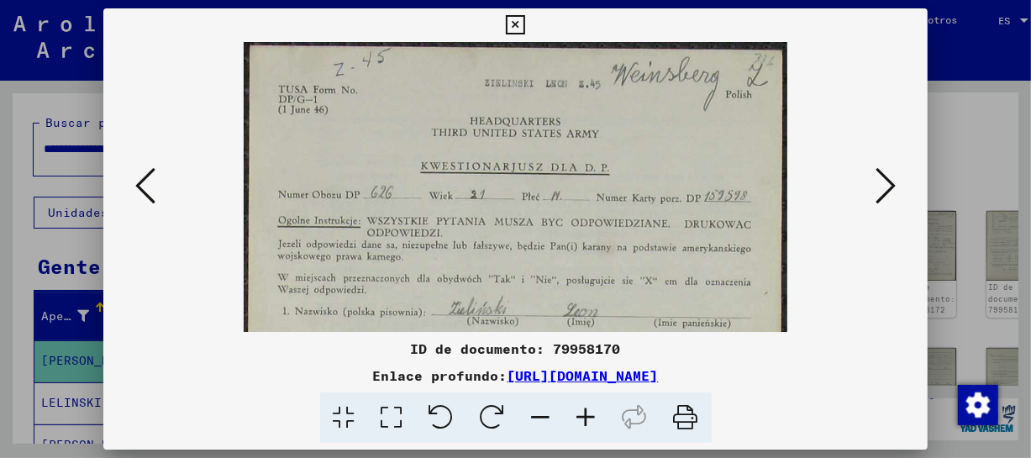
click at [578, 403] on icon at bounding box center [586, 417] width 45 height 51
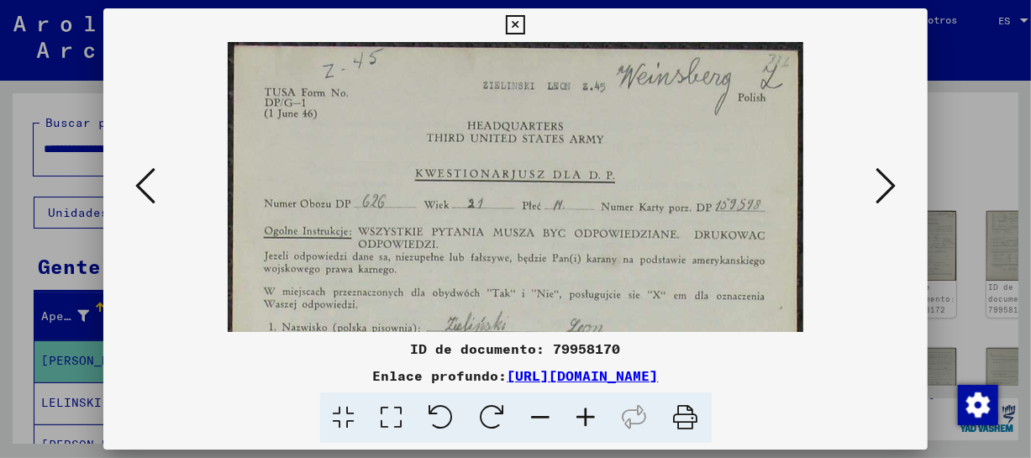
click at [578, 403] on icon at bounding box center [586, 417] width 45 height 51
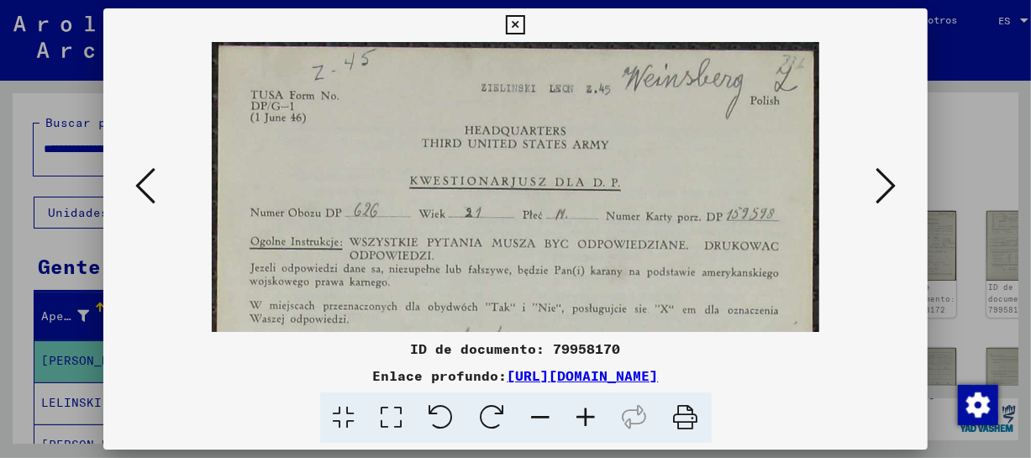
click at [578, 403] on icon at bounding box center [586, 417] width 45 height 51
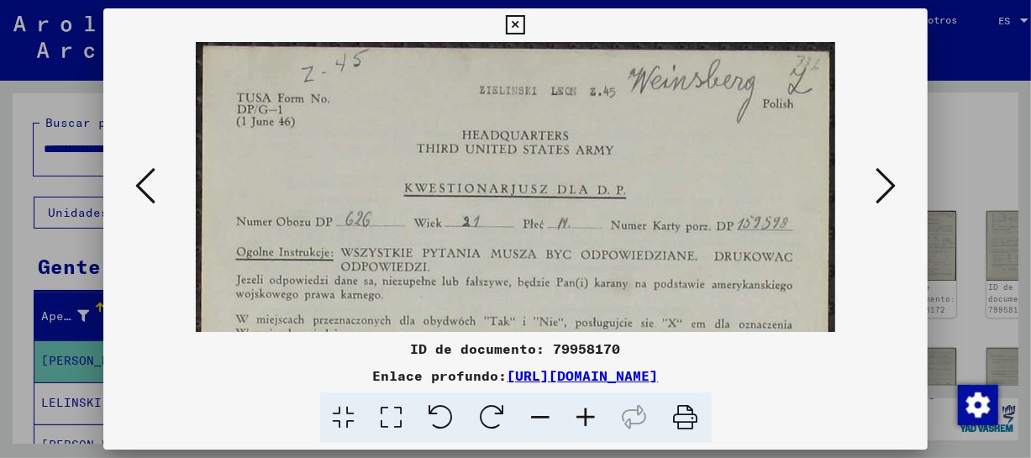
click at [578, 403] on icon at bounding box center [586, 417] width 45 height 51
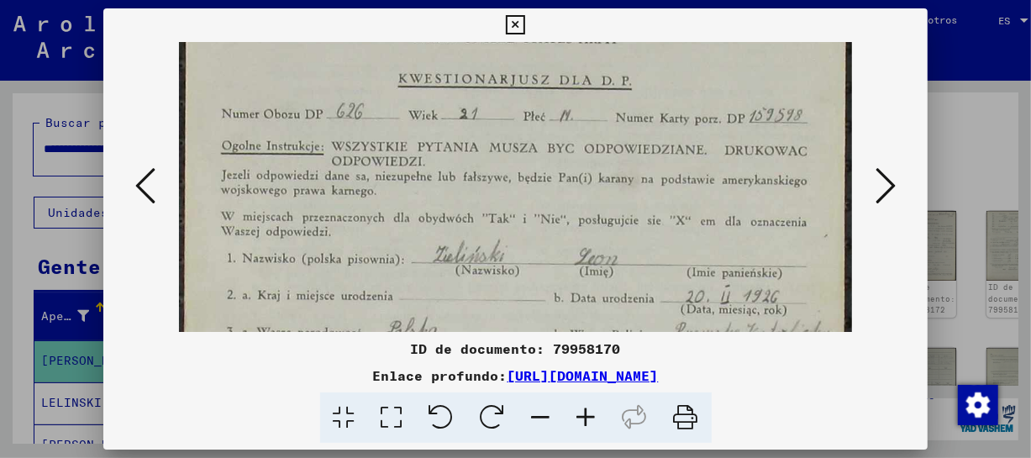
drag, startPoint x: 640, startPoint y: 258, endPoint x: 629, endPoint y: 160, distance: 98.9
click at [629, 160] on img at bounding box center [515, 364] width 672 height 878
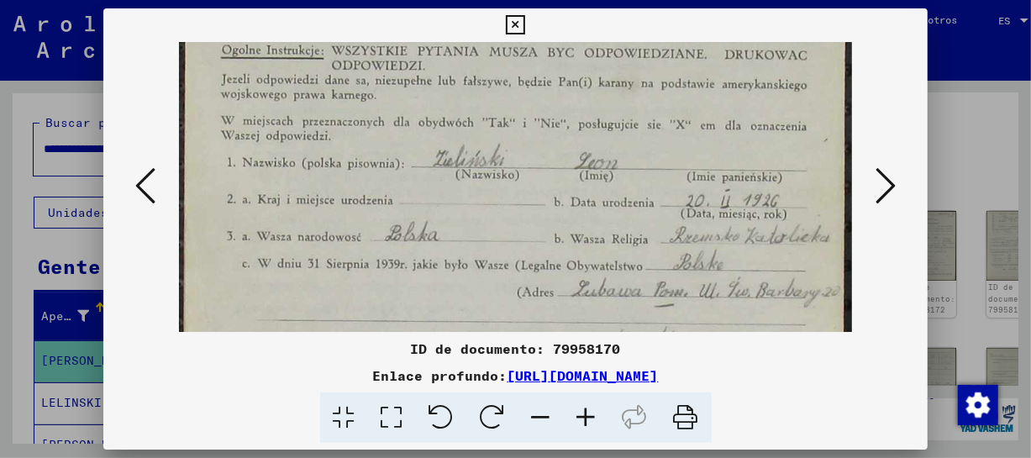
drag, startPoint x: 618, startPoint y: 202, endPoint x: 607, endPoint y: 156, distance: 46.7
click at [607, 156] on img at bounding box center [515, 268] width 672 height 878
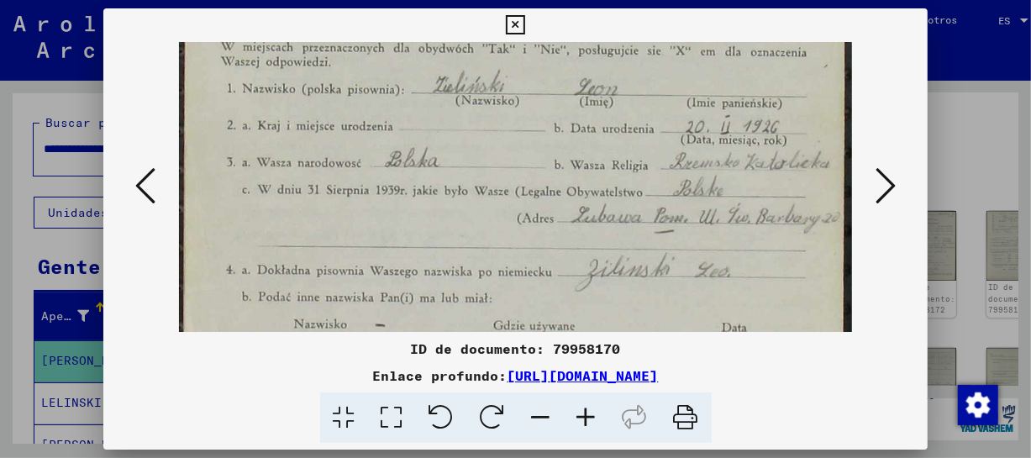
drag, startPoint x: 632, startPoint y: 250, endPoint x: 624, endPoint y: 176, distance: 75.2
click at [624, 176] on img at bounding box center [515, 194] width 672 height 878
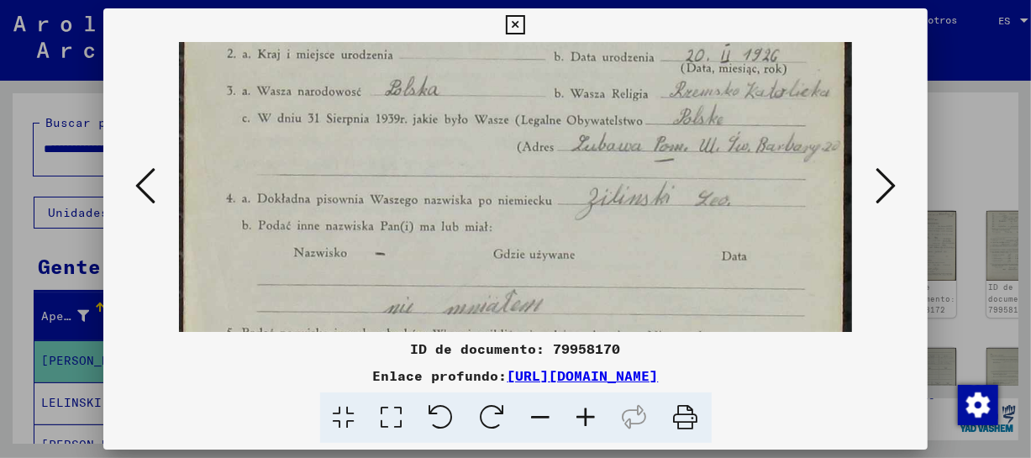
drag, startPoint x: 745, startPoint y: 257, endPoint x: 744, endPoint y: 214, distance: 42.9
click at [744, 214] on img at bounding box center [515, 123] width 672 height 878
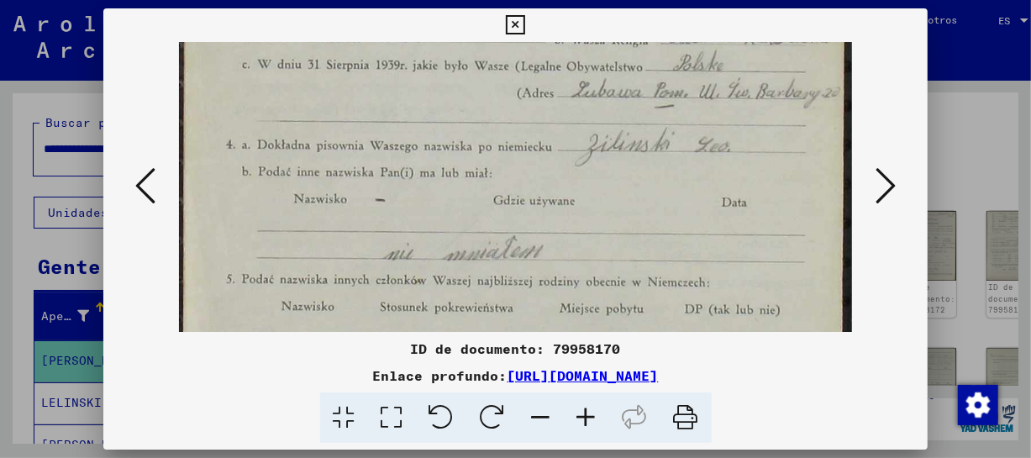
scroll to position [416, 0]
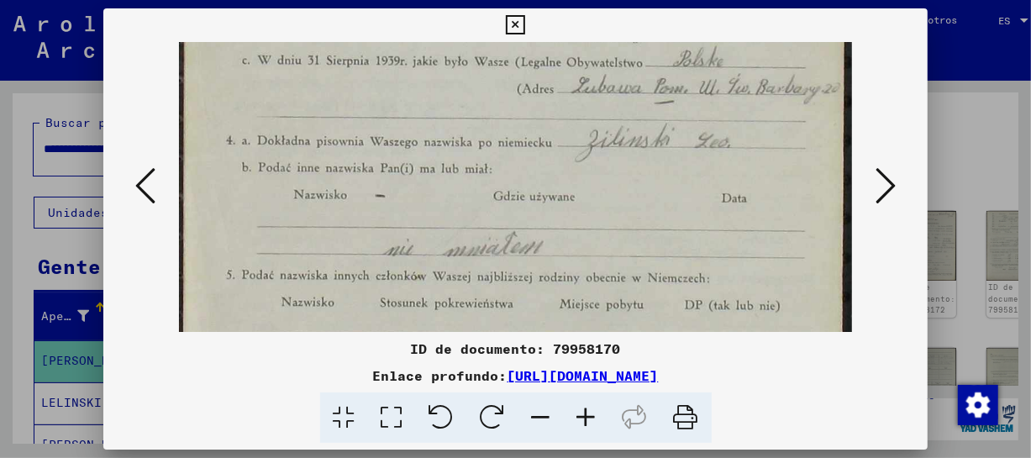
drag, startPoint x: 740, startPoint y: 278, endPoint x: 738, endPoint y: 220, distance: 58.0
click at [738, 220] on img at bounding box center [515, 65] width 672 height 878
click at [878, 183] on icon at bounding box center [886, 186] width 20 height 40
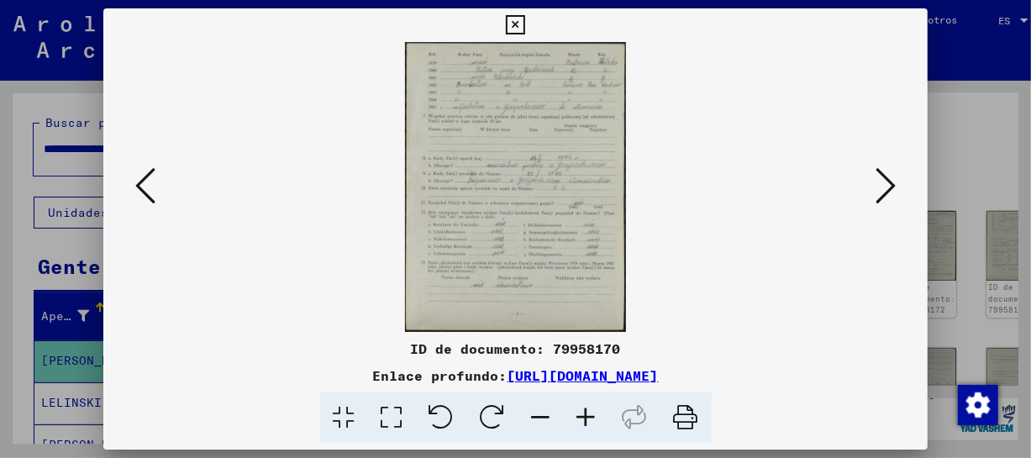
scroll to position [0, 0]
click at [592, 418] on icon at bounding box center [586, 417] width 45 height 51
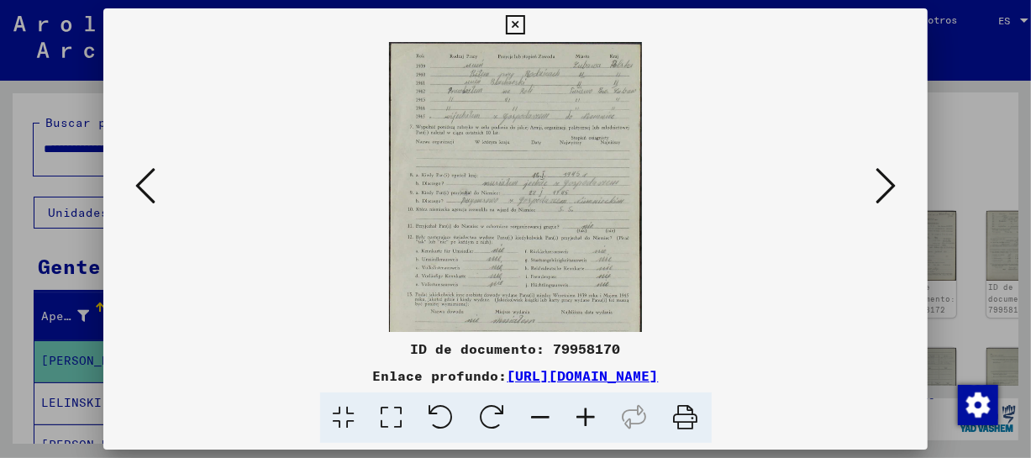
click at [592, 418] on icon at bounding box center [586, 417] width 45 height 51
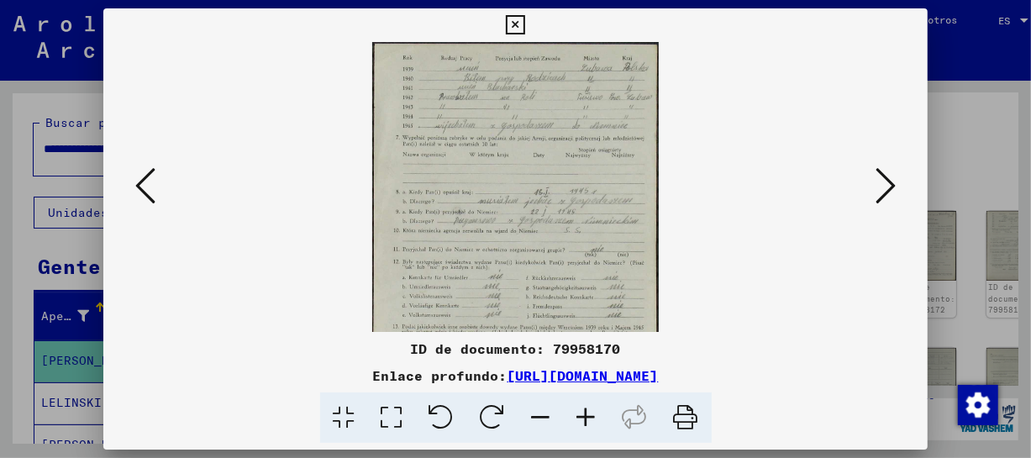
click at [592, 418] on icon at bounding box center [586, 417] width 45 height 51
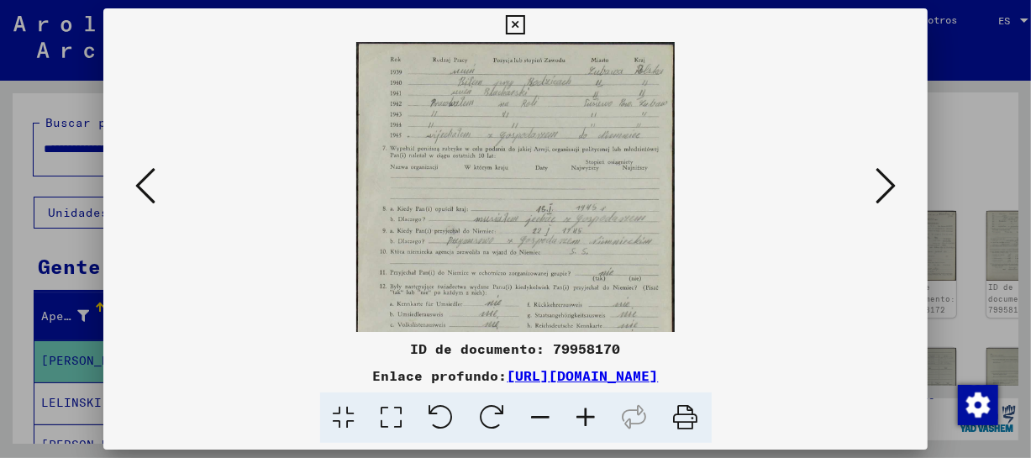
click at [592, 418] on icon at bounding box center [586, 417] width 45 height 51
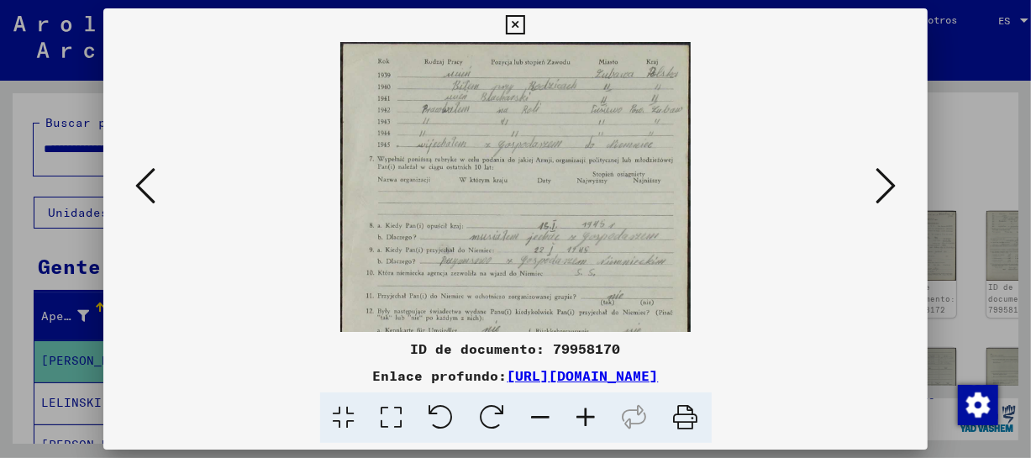
click at [592, 418] on icon at bounding box center [586, 417] width 45 height 51
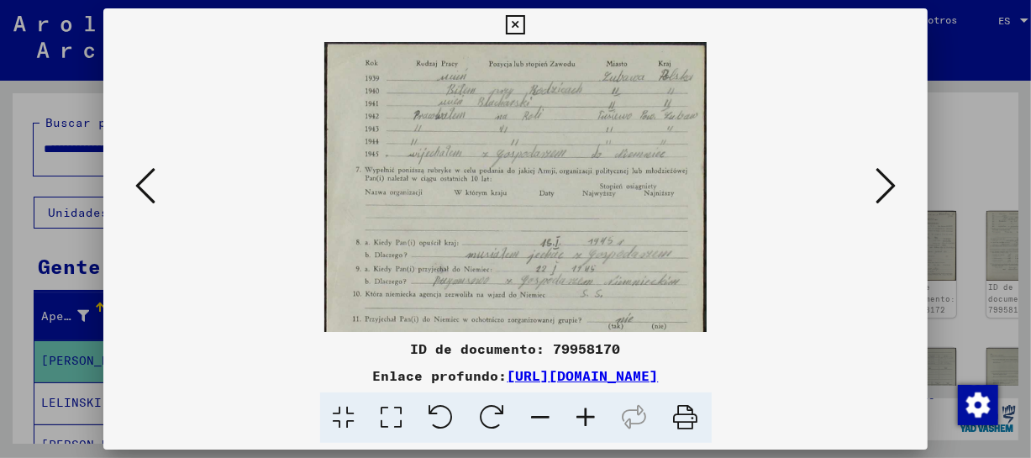
click at [592, 418] on icon at bounding box center [586, 417] width 45 height 51
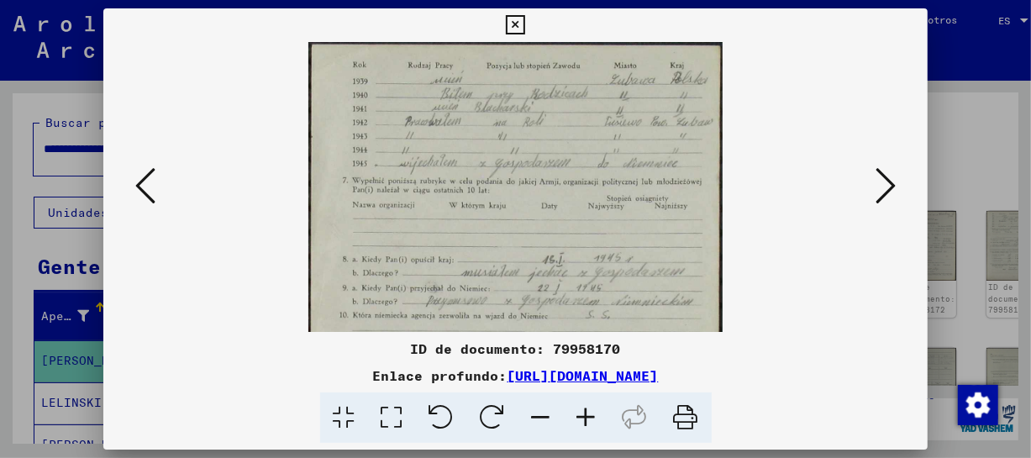
click at [592, 418] on icon at bounding box center [586, 417] width 45 height 51
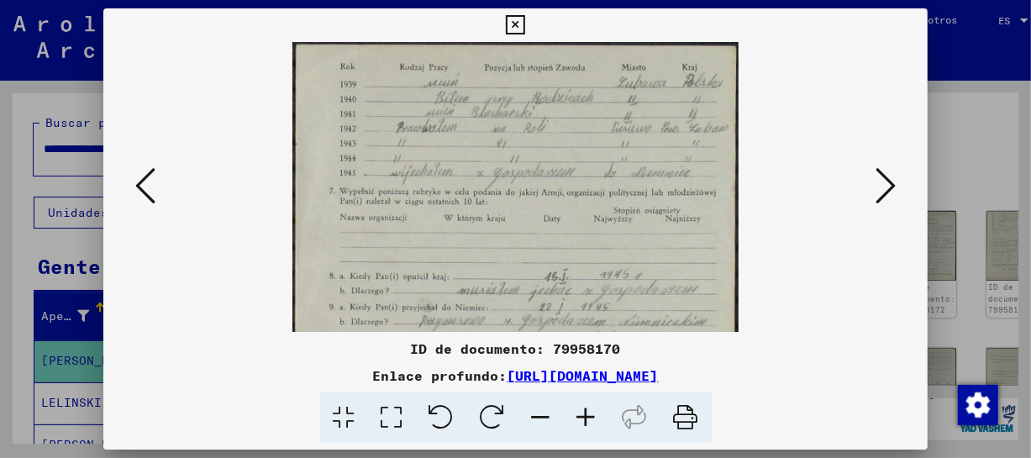
click at [592, 418] on icon at bounding box center [586, 417] width 45 height 51
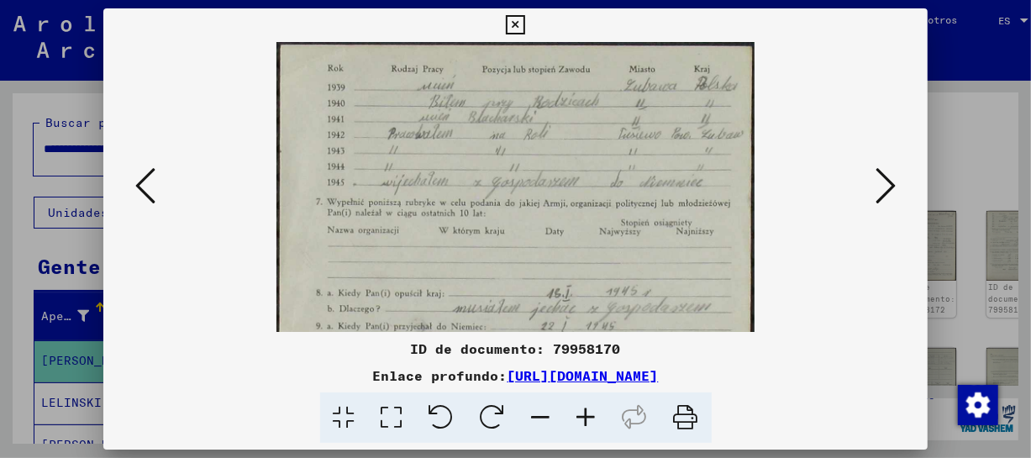
click at [592, 418] on icon at bounding box center [586, 417] width 45 height 51
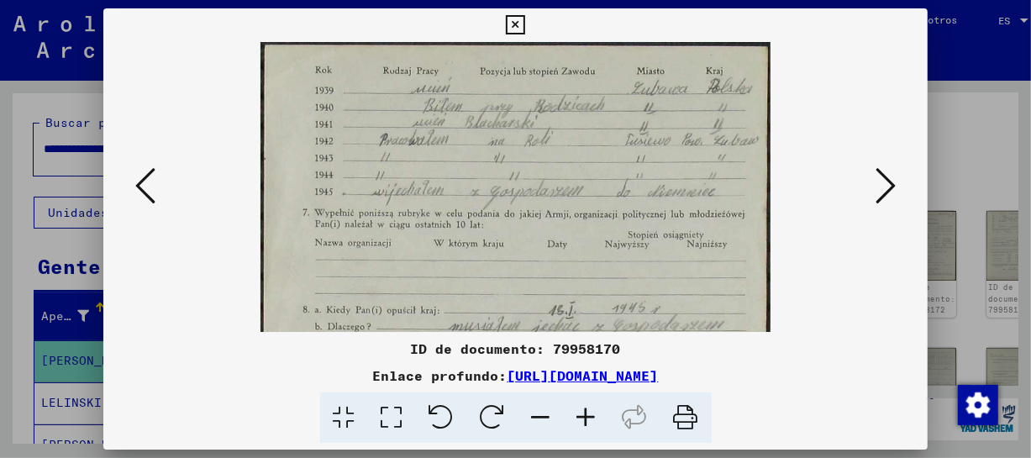
click at [592, 418] on icon at bounding box center [586, 417] width 45 height 51
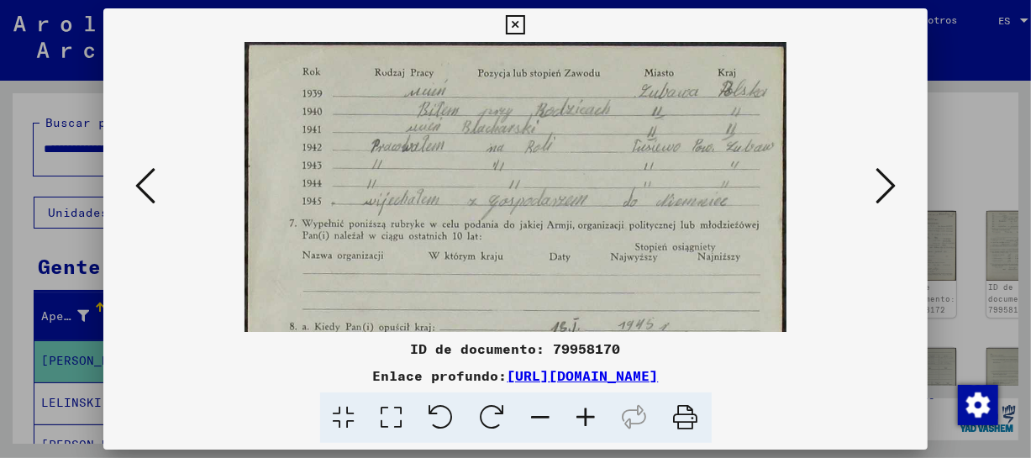
click at [592, 418] on icon at bounding box center [586, 417] width 45 height 51
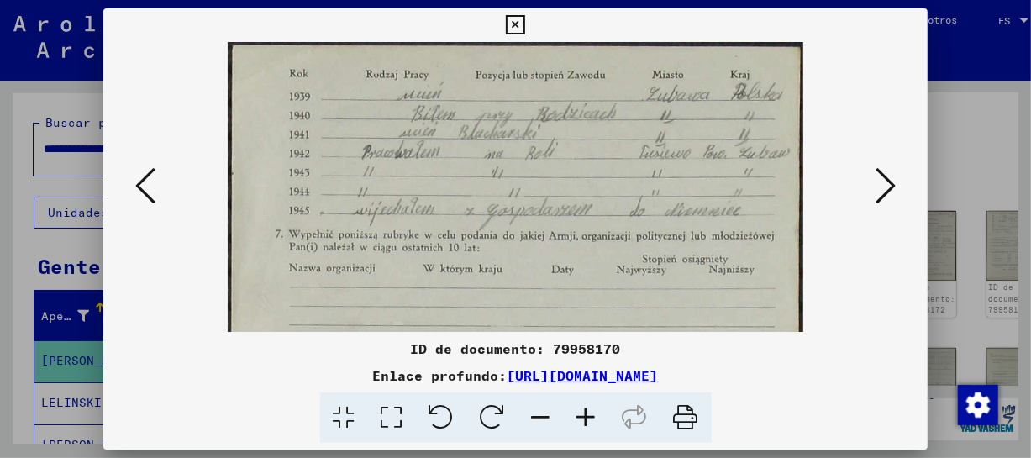
click at [592, 418] on icon at bounding box center [586, 417] width 45 height 51
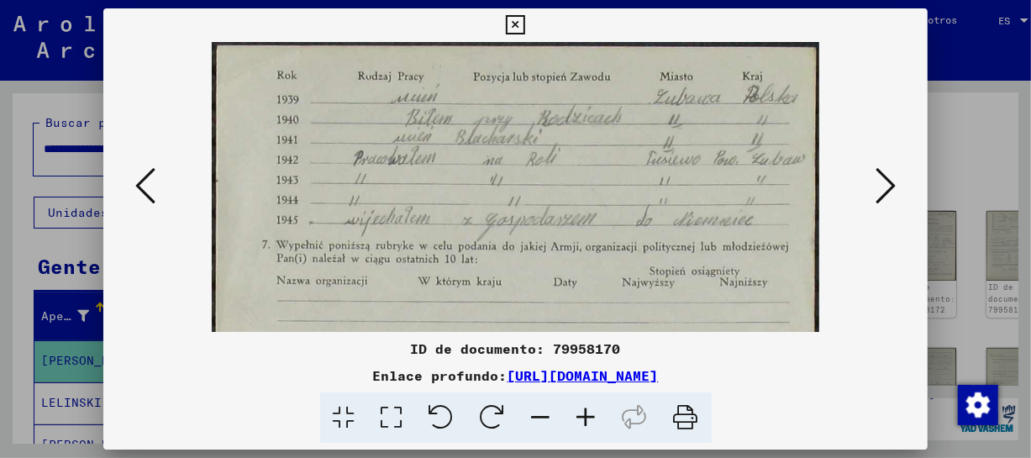
click at [592, 418] on icon at bounding box center [586, 417] width 45 height 51
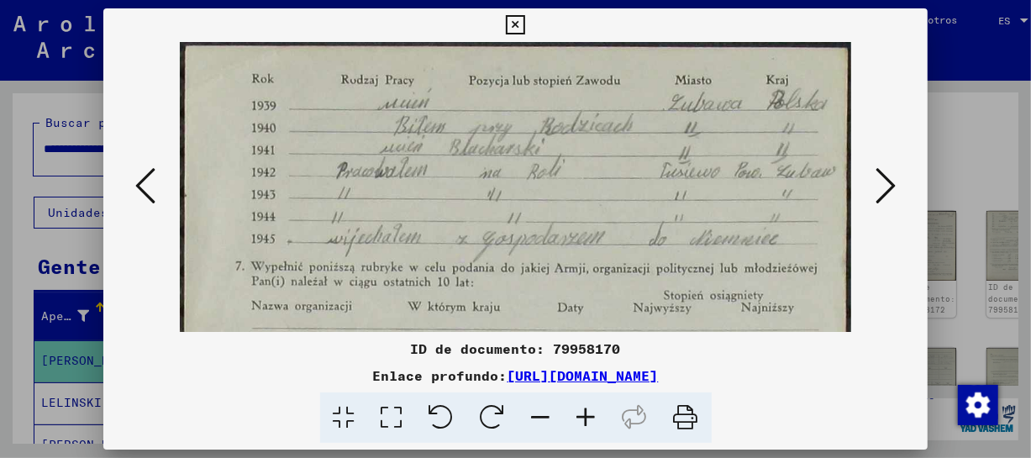
click at [592, 418] on icon at bounding box center [586, 417] width 45 height 51
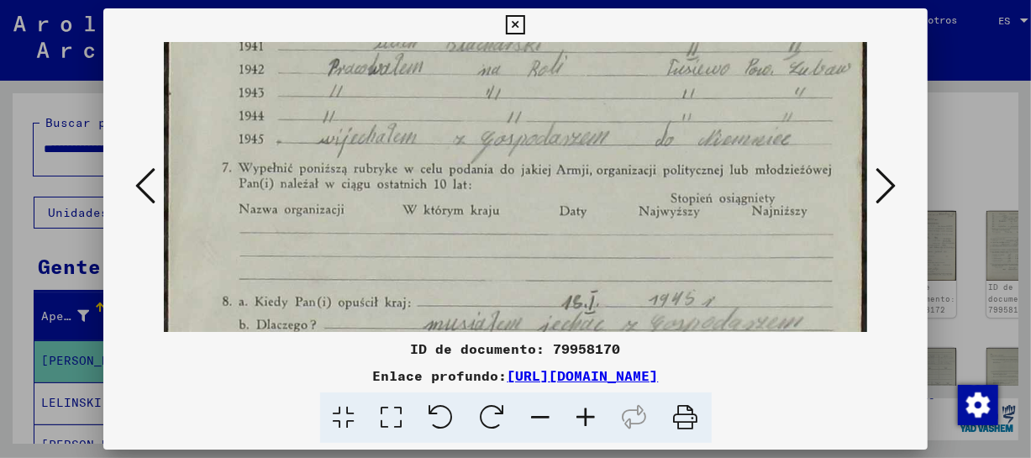
drag, startPoint x: 632, startPoint y: 287, endPoint x: 630, endPoint y: 176, distance: 110.9
click at [630, 176] on img at bounding box center [515, 393] width 703 height 920
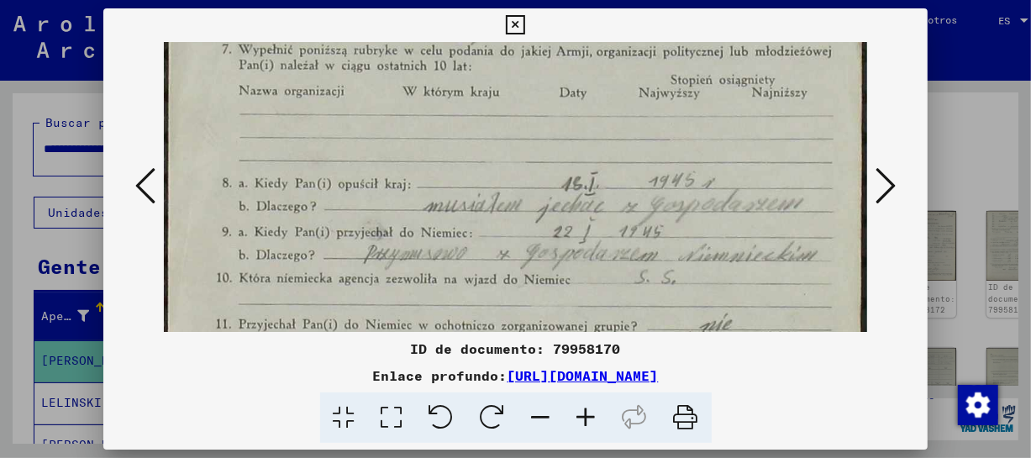
drag, startPoint x: 640, startPoint y: 261, endPoint x: 639, endPoint y: 142, distance: 118.5
click at [639, 142] on img at bounding box center [515, 274] width 703 height 920
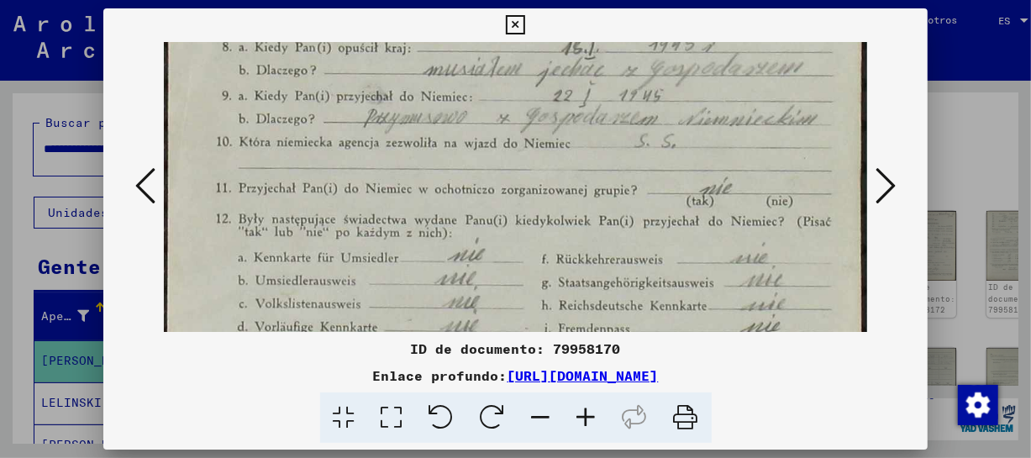
drag, startPoint x: 625, startPoint y: 244, endPoint x: 630, endPoint y: 115, distance: 128.7
click at [624, 108] on img at bounding box center [515, 138] width 703 height 920
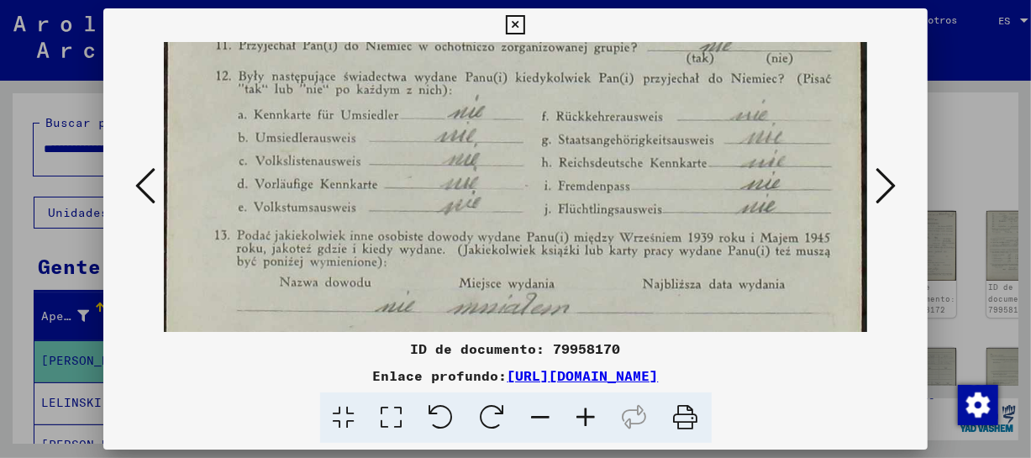
drag, startPoint x: 760, startPoint y: 166, endPoint x: 759, endPoint y: 124, distance: 42.9
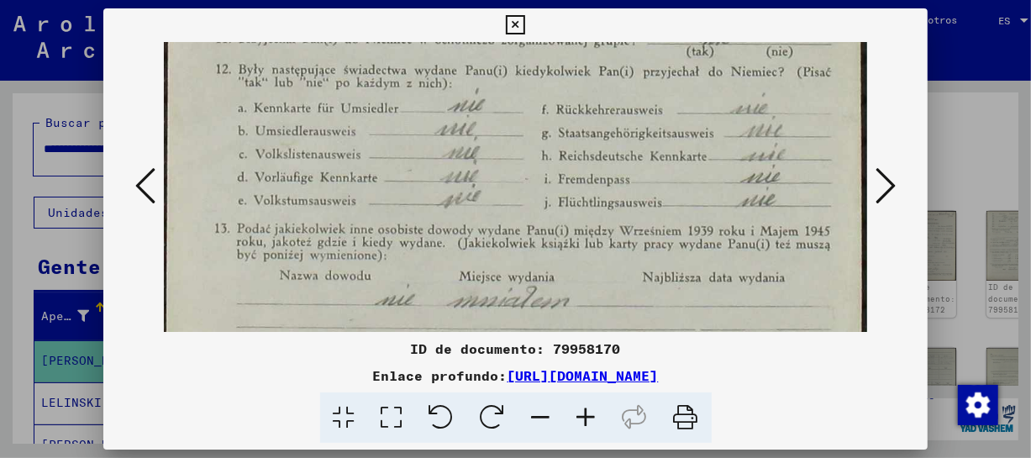
click at [886, 182] on icon at bounding box center [886, 186] width 20 height 40
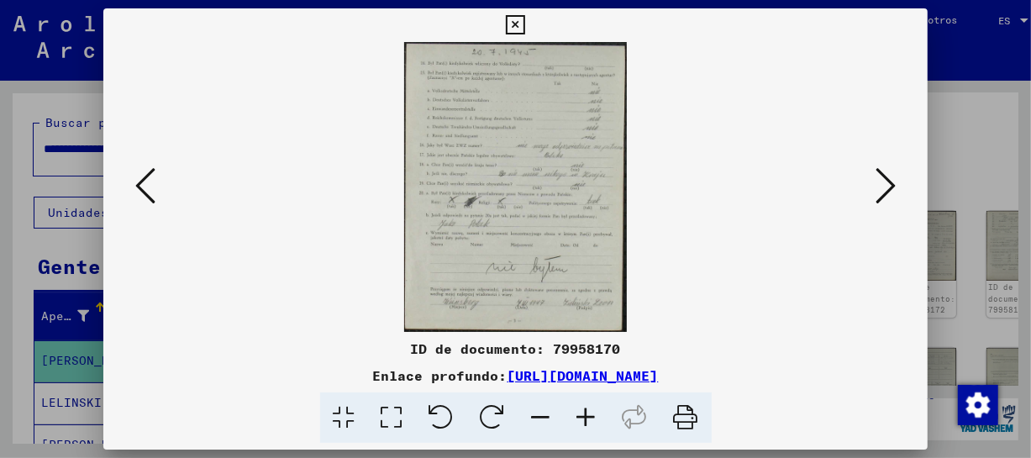
scroll to position [0, 0]
click at [598, 411] on icon at bounding box center [586, 417] width 45 height 51
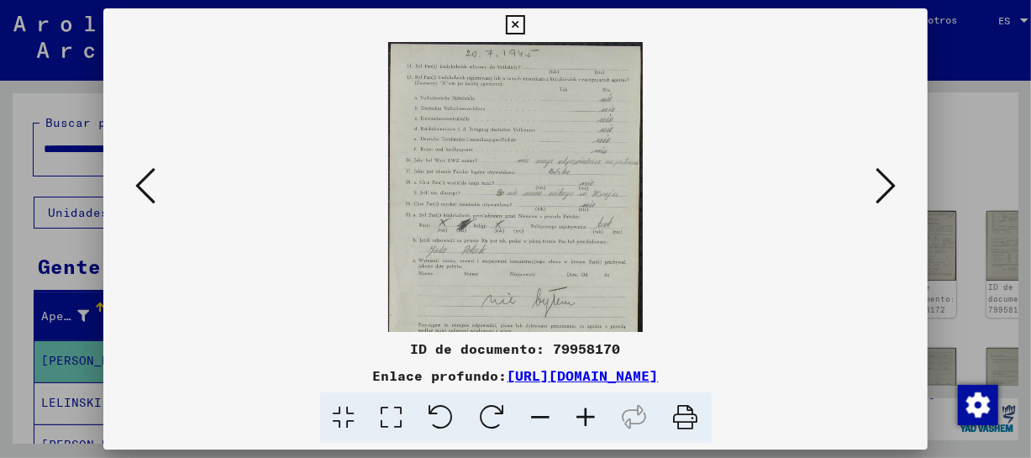
click at [598, 411] on icon at bounding box center [586, 417] width 45 height 51
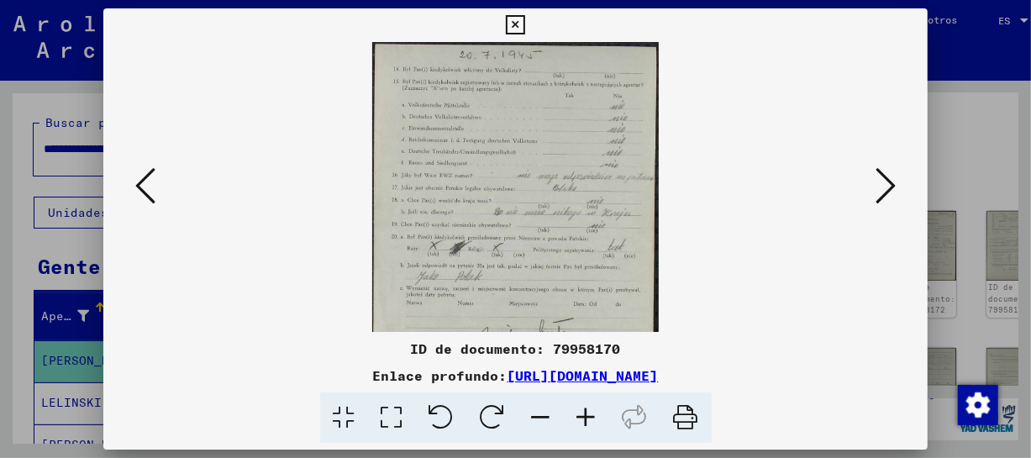
click at [598, 411] on icon at bounding box center [586, 417] width 45 height 51
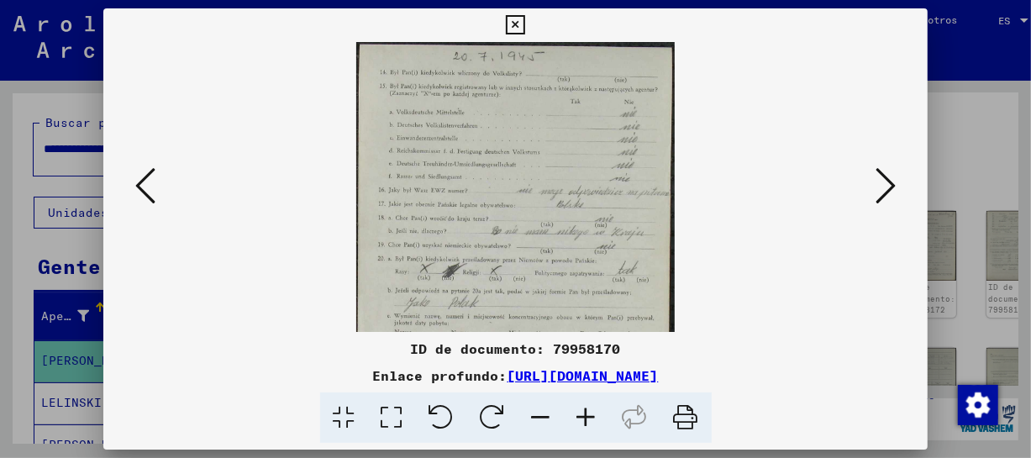
click at [598, 411] on icon at bounding box center [586, 417] width 45 height 51
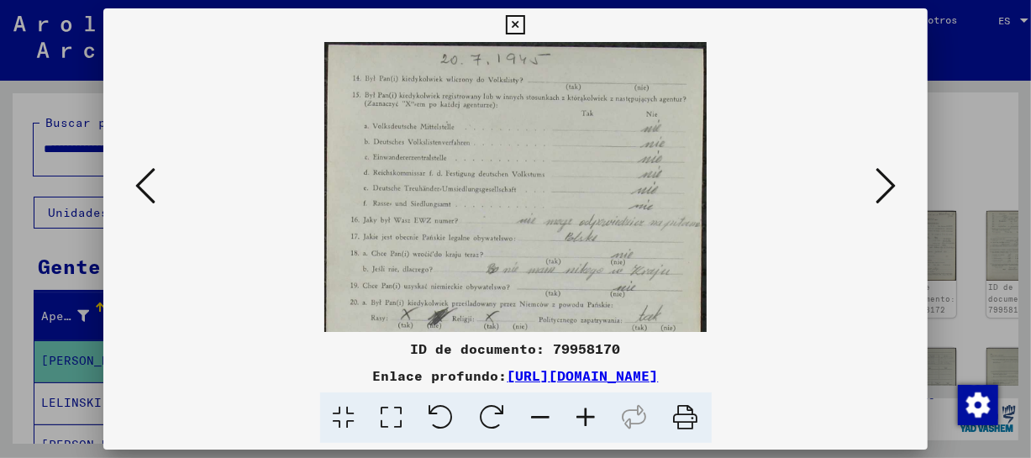
click at [598, 411] on icon at bounding box center [586, 417] width 45 height 51
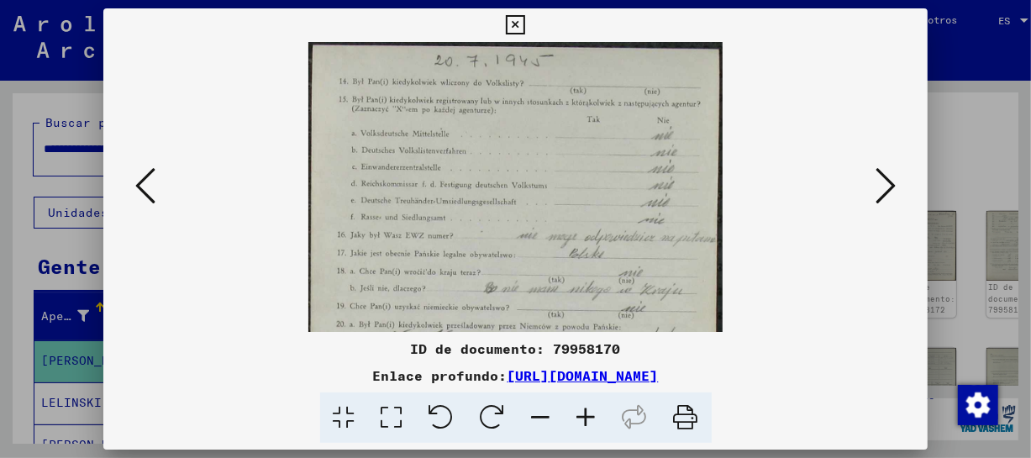
click at [598, 411] on icon at bounding box center [586, 417] width 45 height 51
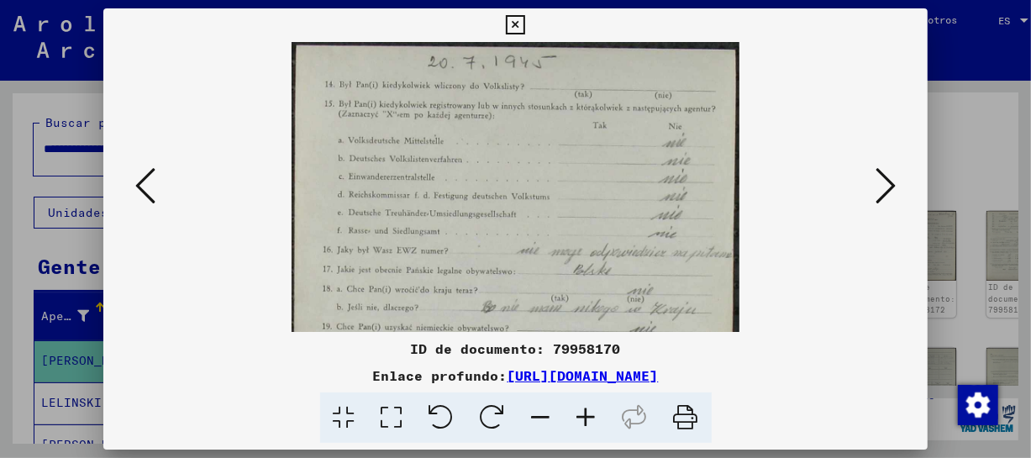
click at [598, 411] on icon at bounding box center [586, 417] width 45 height 51
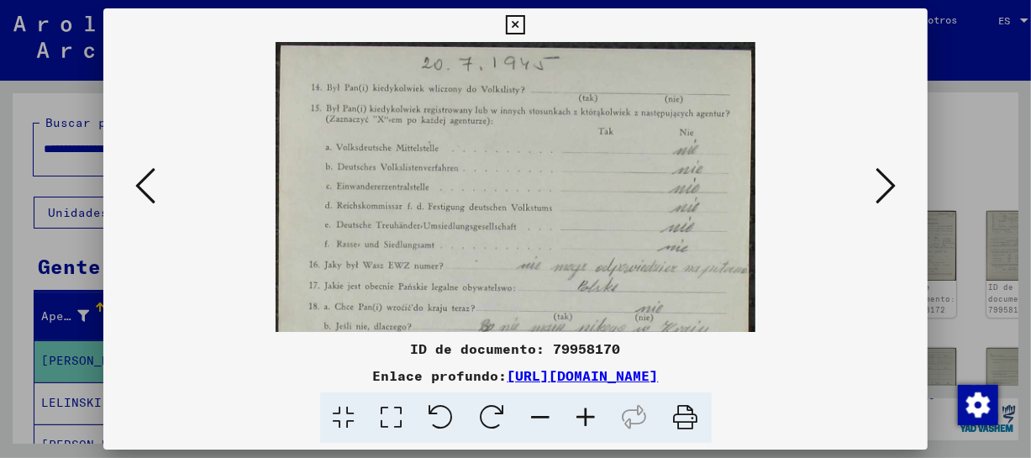
click at [598, 411] on icon at bounding box center [586, 417] width 45 height 51
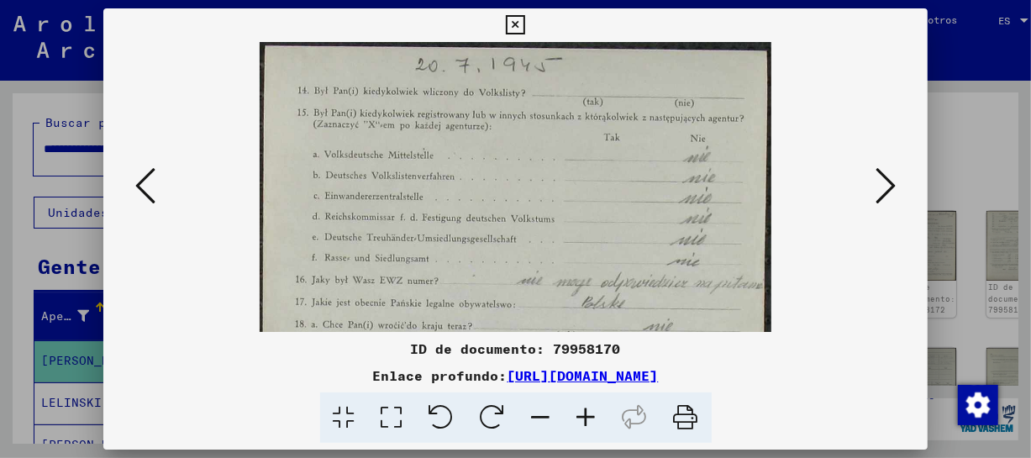
click at [598, 411] on icon at bounding box center [586, 417] width 45 height 51
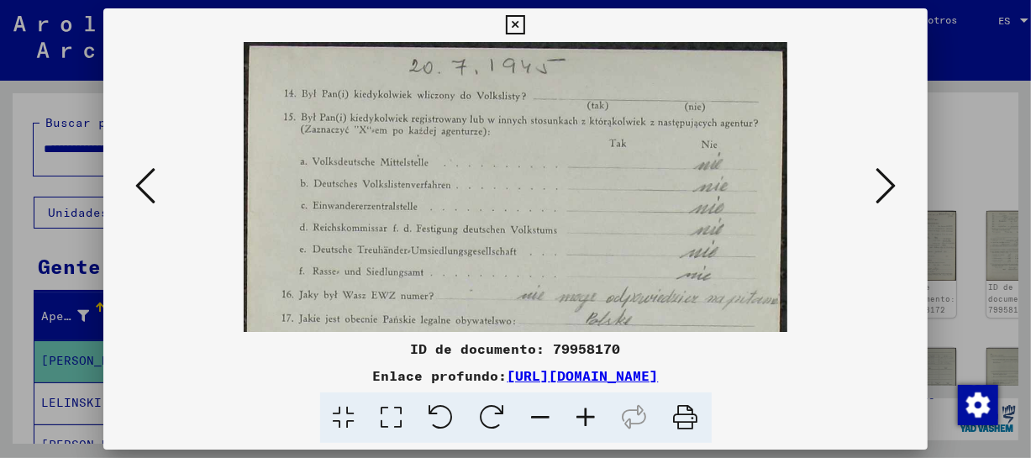
click at [598, 411] on icon at bounding box center [586, 417] width 45 height 51
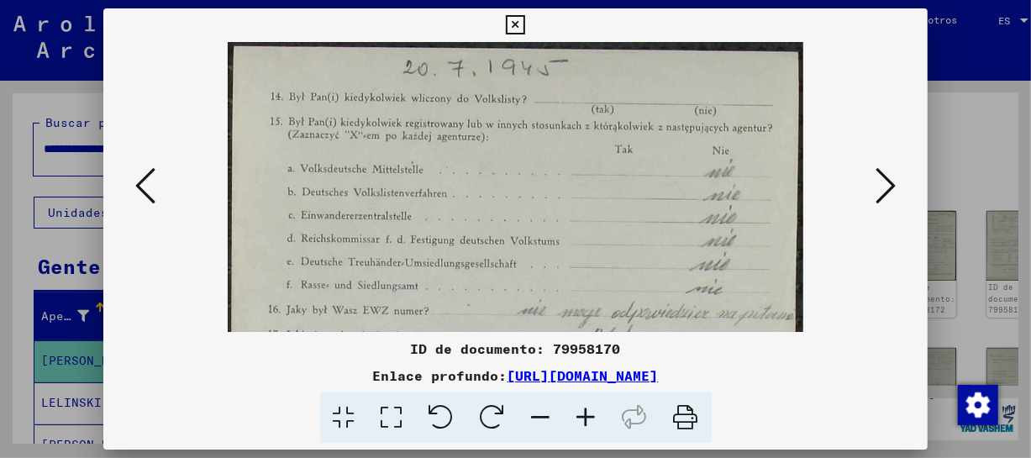
click at [887, 196] on icon at bounding box center [886, 186] width 20 height 40
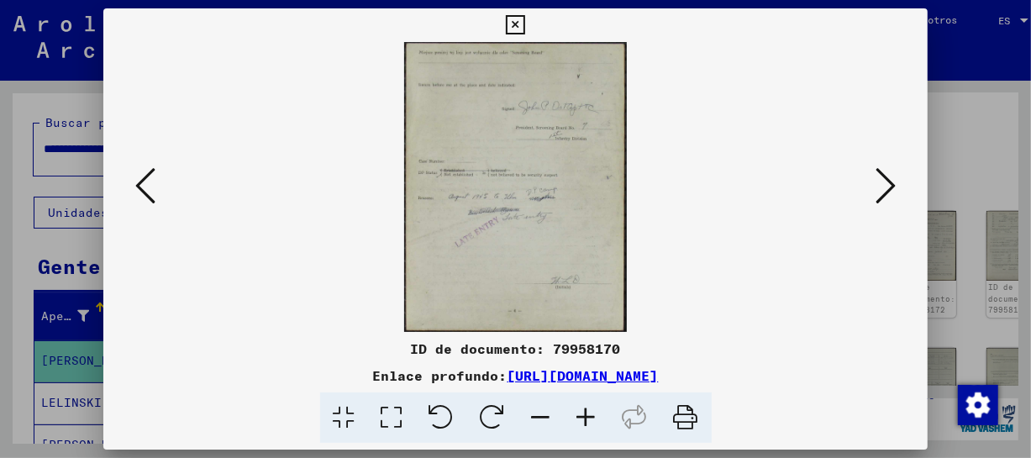
click at [887, 196] on icon at bounding box center [886, 186] width 20 height 40
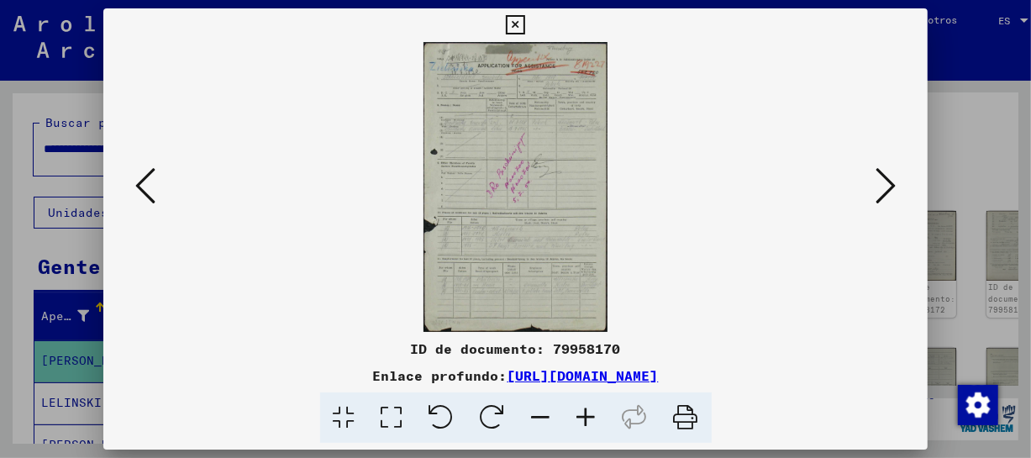
click at [590, 405] on icon at bounding box center [586, 417] width 45 height 51
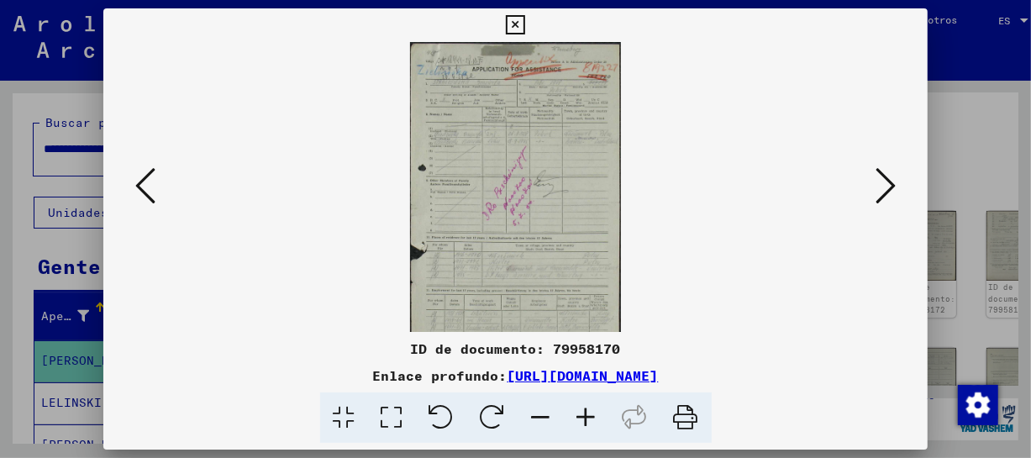
click at [590, 405] on icon at bounding box center [586, 417] width 45 height 51
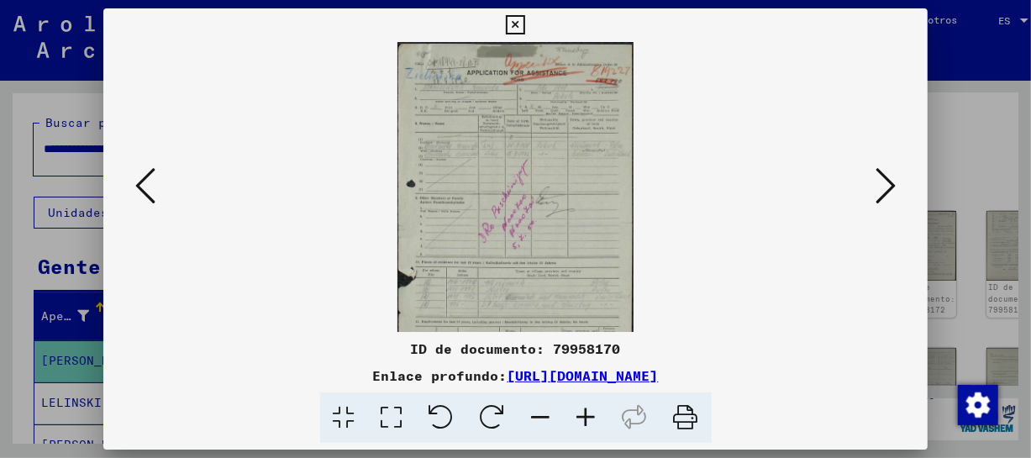
click at [590, 405] on icon at bounding box center [586, 417] width 45 height 51
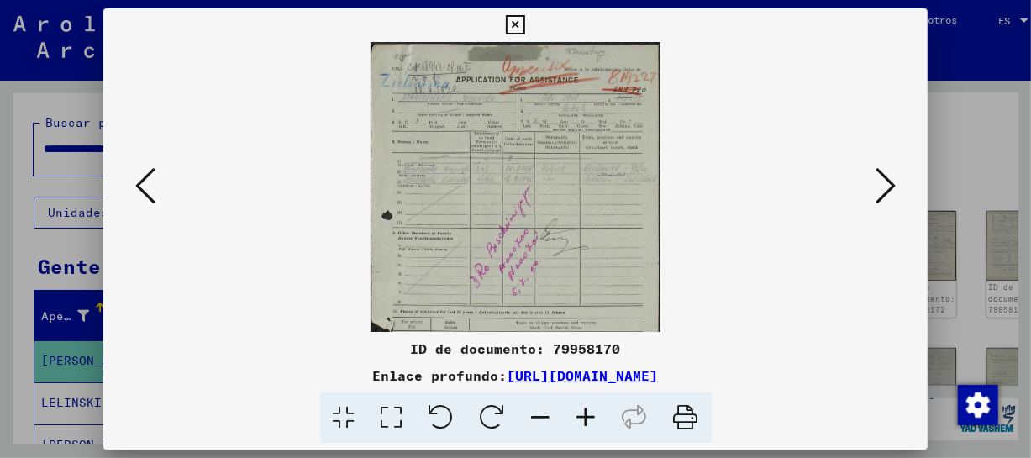
click at [590, 405] on icon at bounding box center [586, 417] width 45 height 51
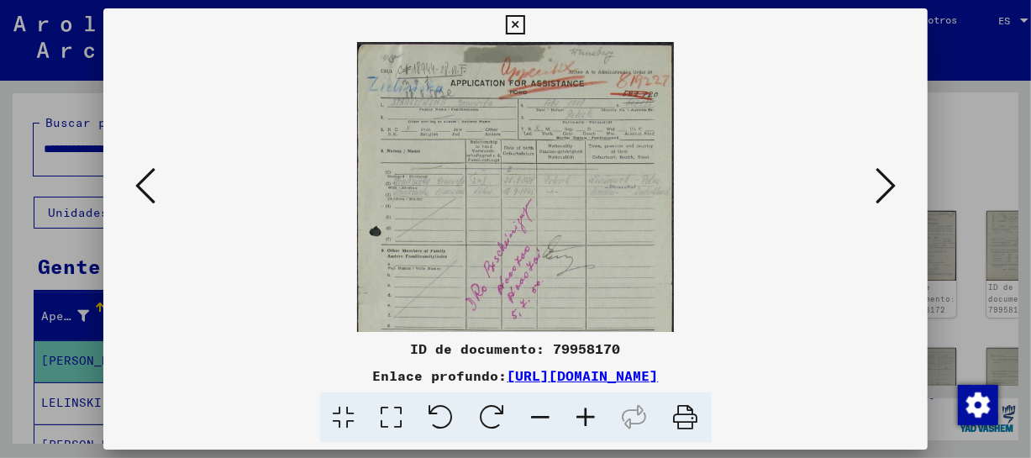
click at [590, 405] on icon at bounding box center [586, 417] width 45 height 51
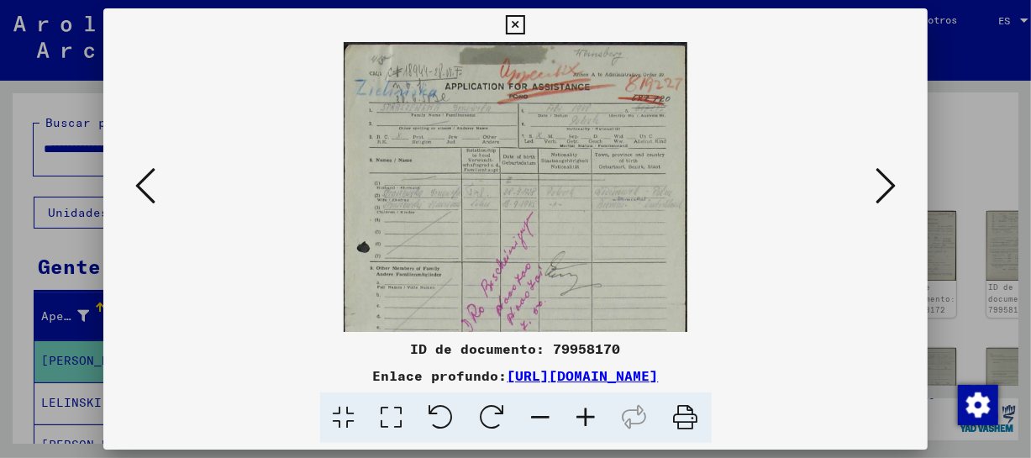
click at [590, 405] on icon at bounding box center [586, 417] width 45 height 51
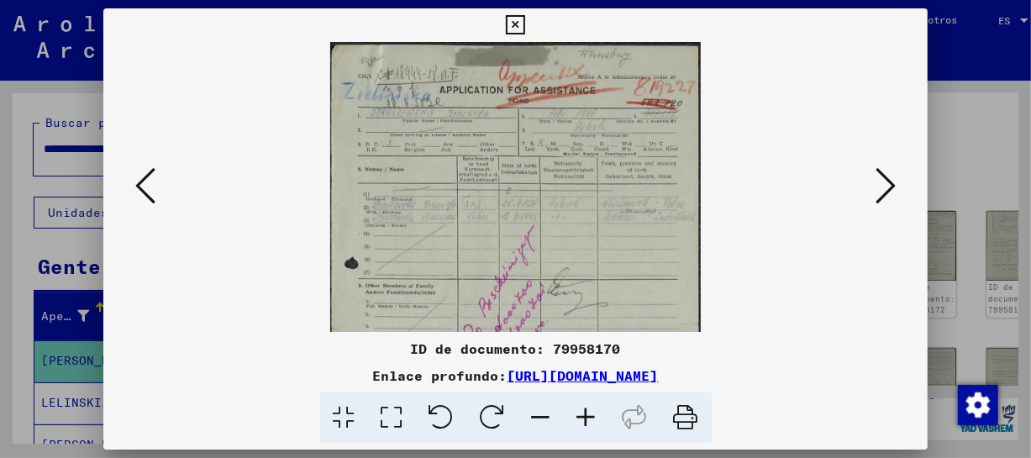
click at [590, 405] on icon at bounding box center [586, 417] width 45 height 51
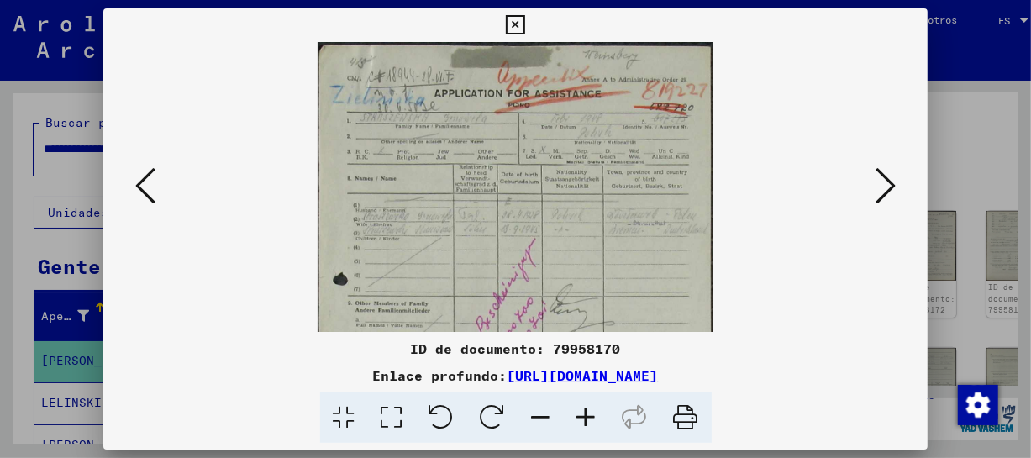
click at [590, 405] on icon at bounding box center [586, 417] width 45 height 51
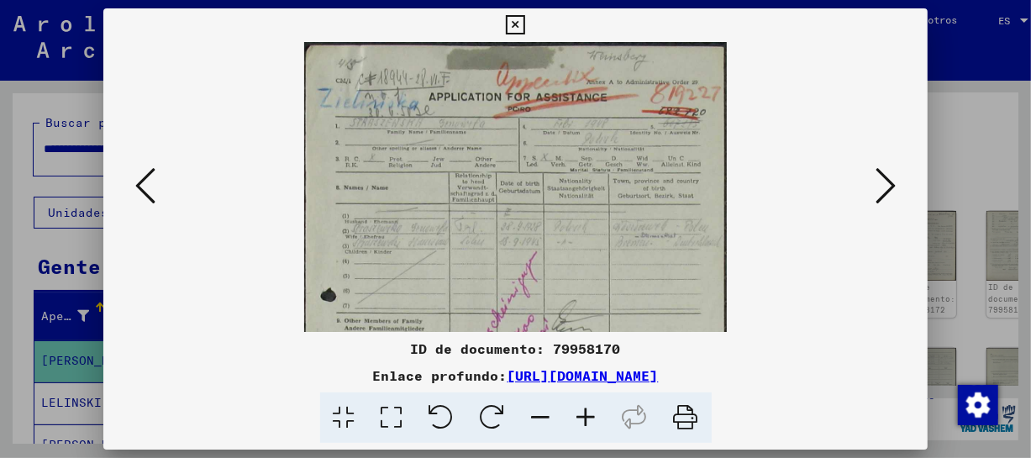
click at [590, 405] on icon at bounding box center [586, 417] width 45 height 51
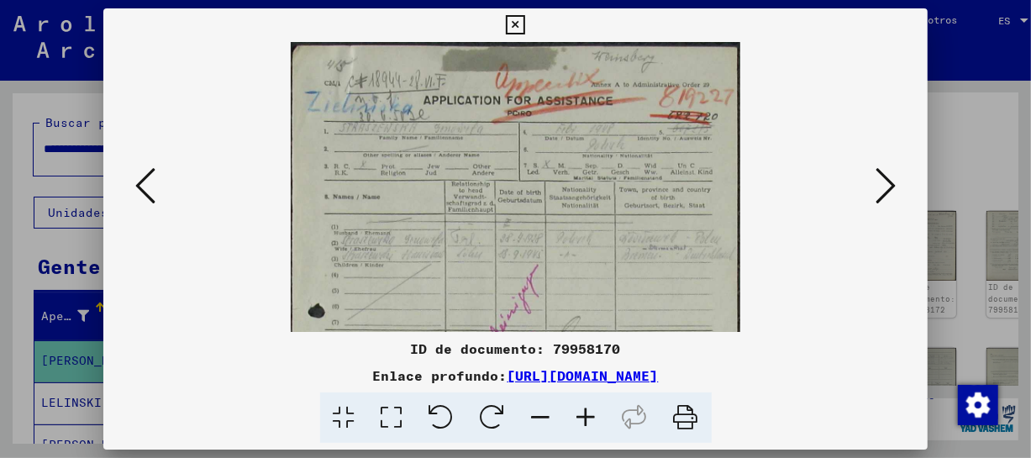
click at [590, 405] on icon at bounding box center [586, 417] width 45 height 51
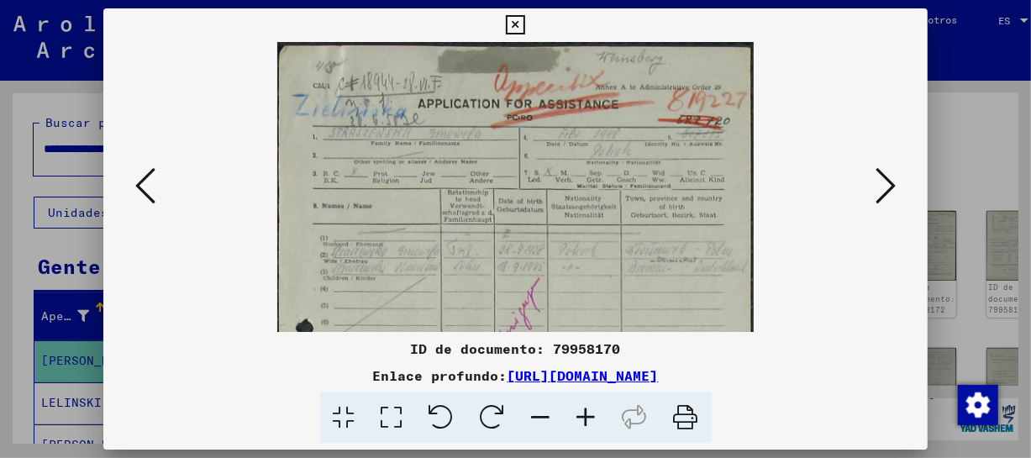
click at [590, 405] on icon at bounding box center [586, 417] width 45 height 51
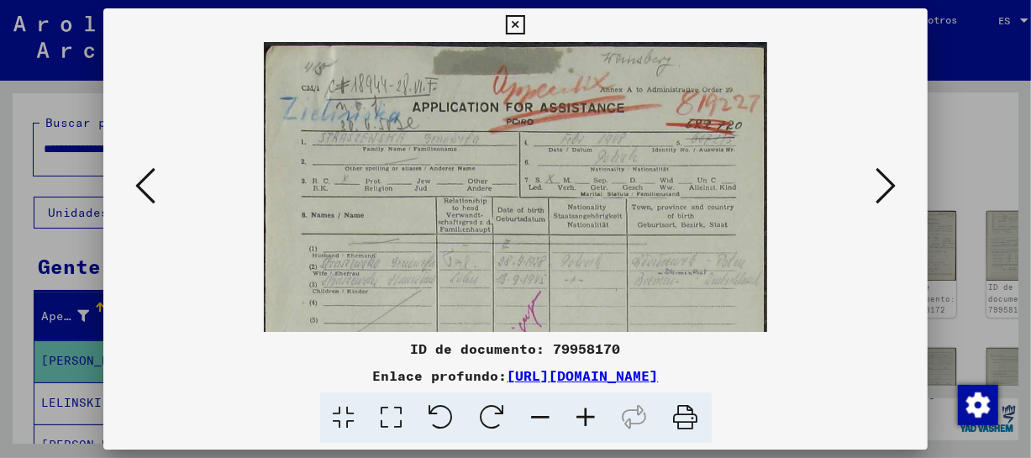
click at [590, 405] on icon at bounding box center [586, 417] width 45 height 51
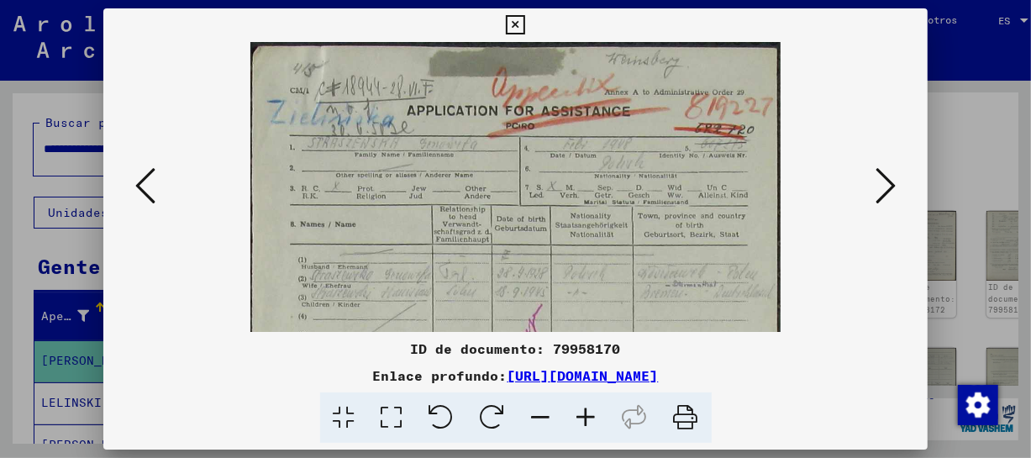
click at [590, 405] on icon at bounding box center [586, 417] width 45 height 51
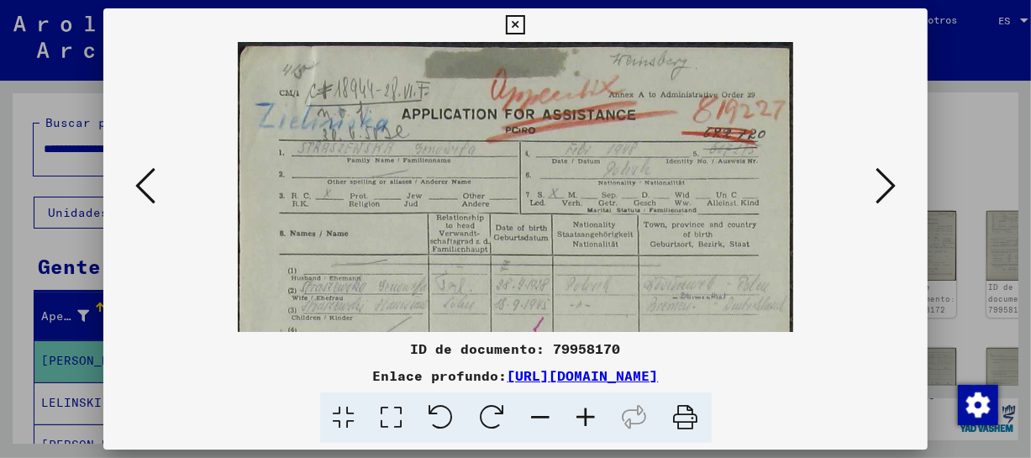
click at [590, 405] on icon at bounding box center [586, 417] width 45 height 51
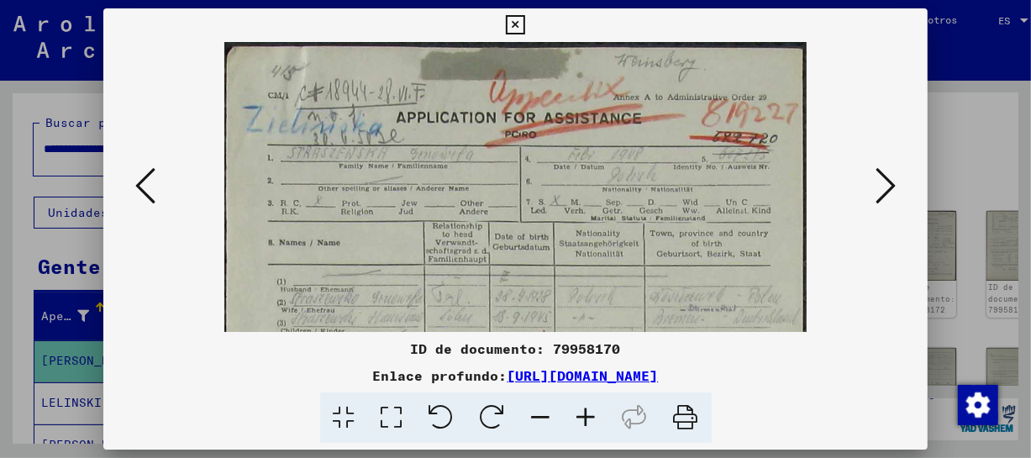
click at [590, 405] on icon at bounding box center [586, 417] width 45 height 51
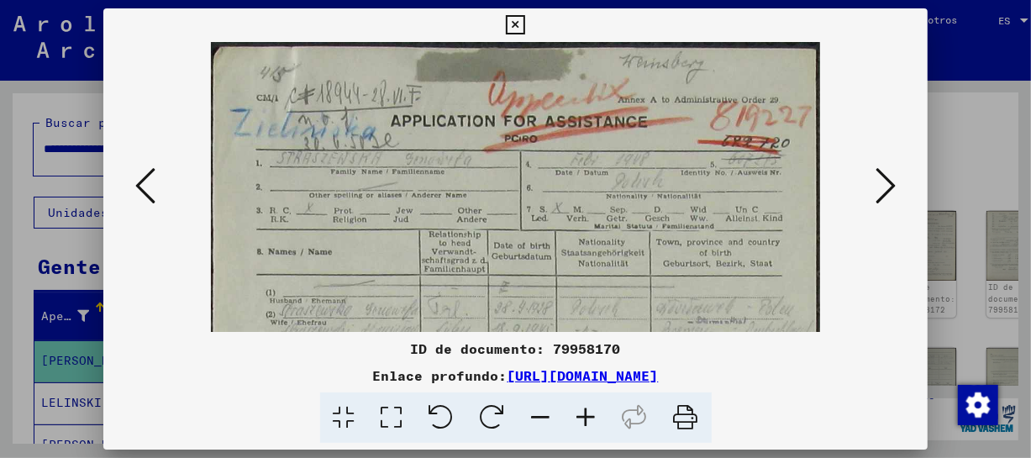
click at [590, 405] on icon at bounding box center [586, 417] width 45 height 51
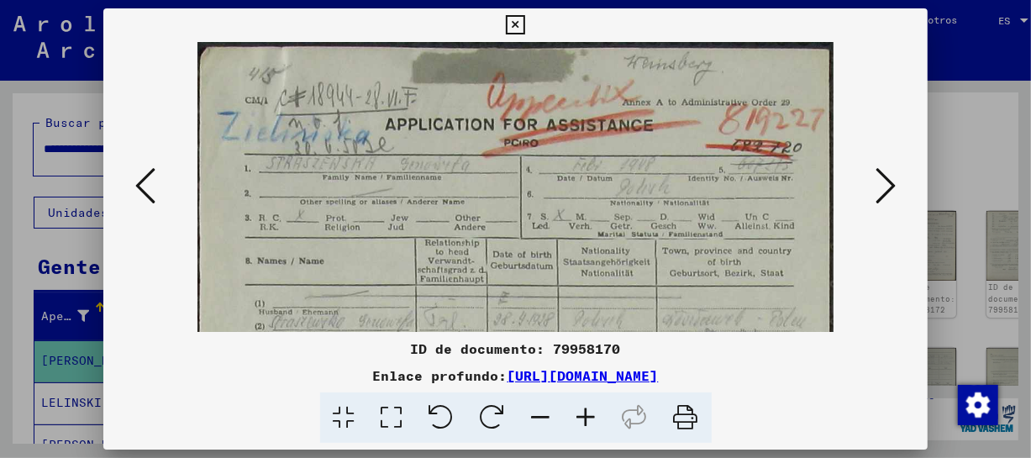
click at [590, 405] on icon at bounding box center [586, 417] width 45 height 51
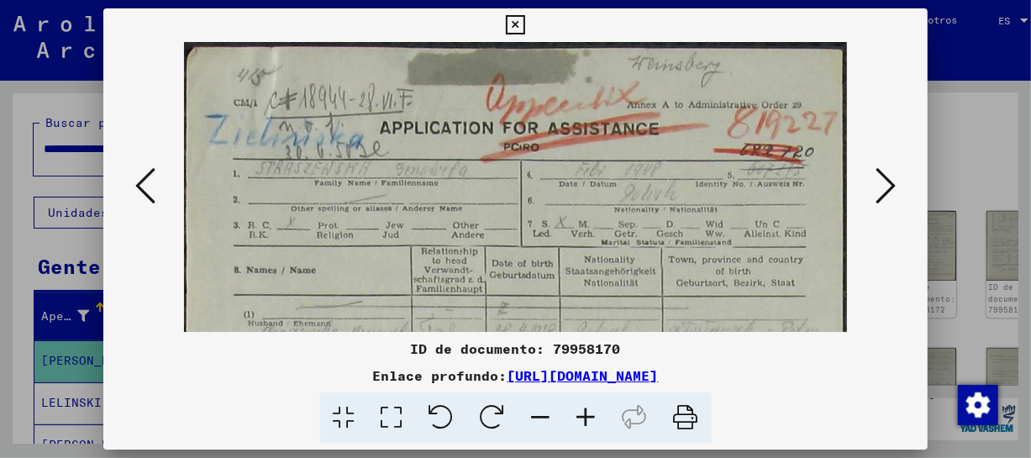
click at [590, 405] on icon at bounding box center [586, 417] width 45 height 51
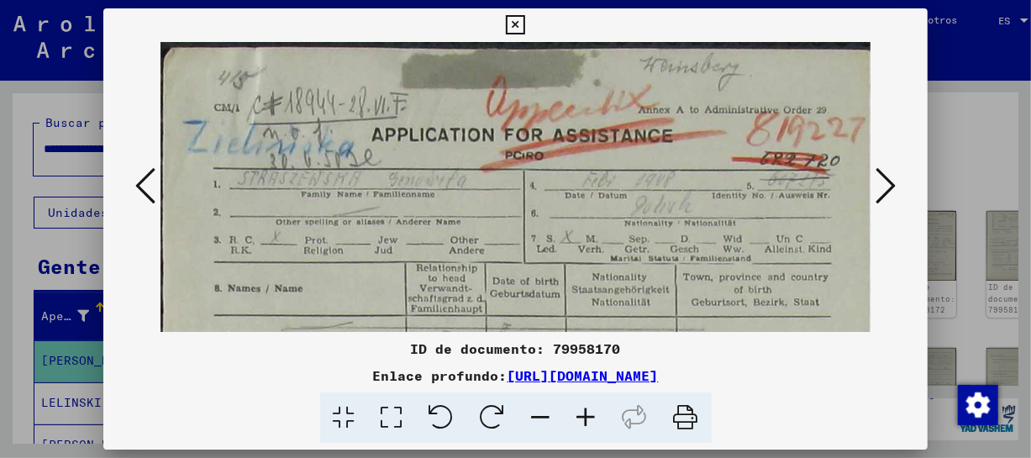
click at [590, 405] on icon at bounding box center [586, 417] width 45 height 51
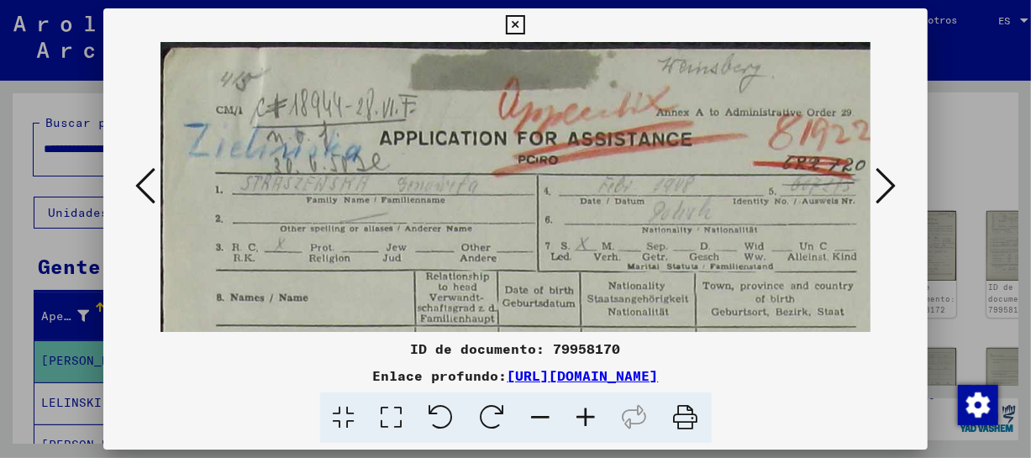
click at [590, 405] on icon at bounding box center [586, 417] width 45 height 51
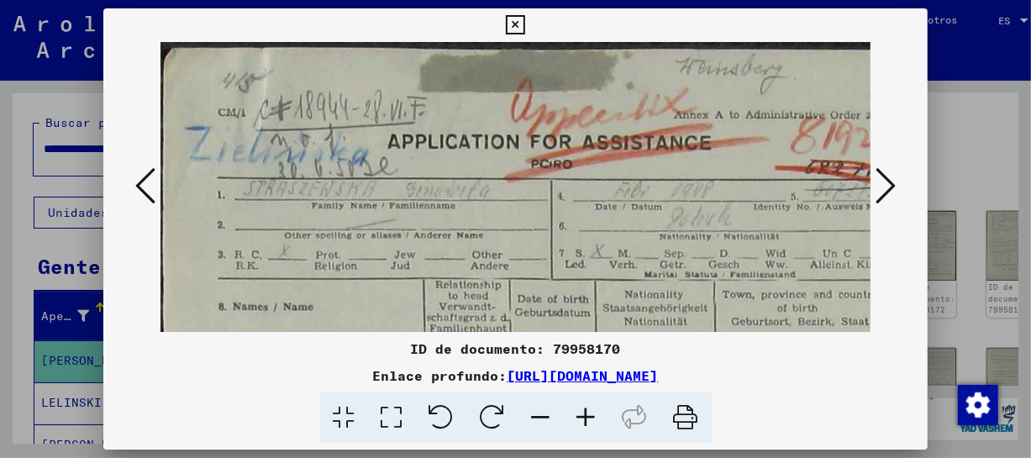
click at [590, 405] on icon at bounding box center [586, 417] width 45 height 51
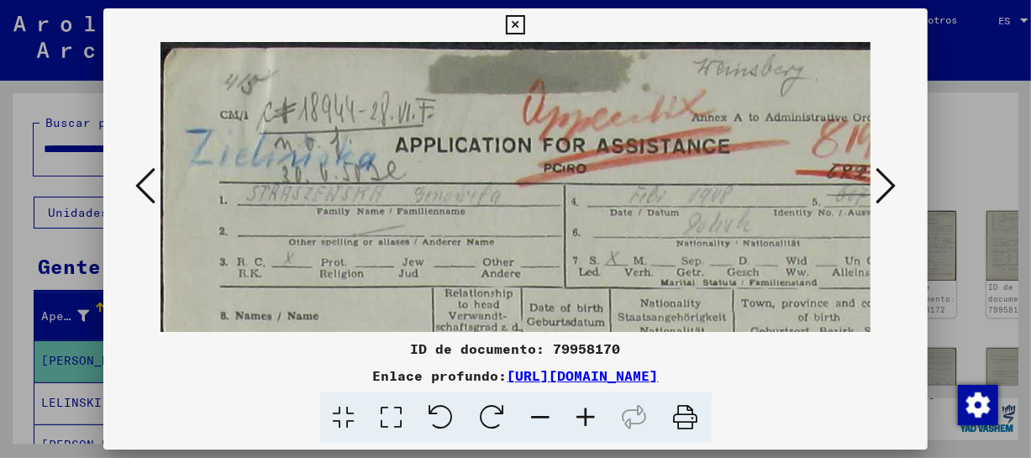
click at [590, 405] on icon at bounding box center [586, 417] width 45 height 51
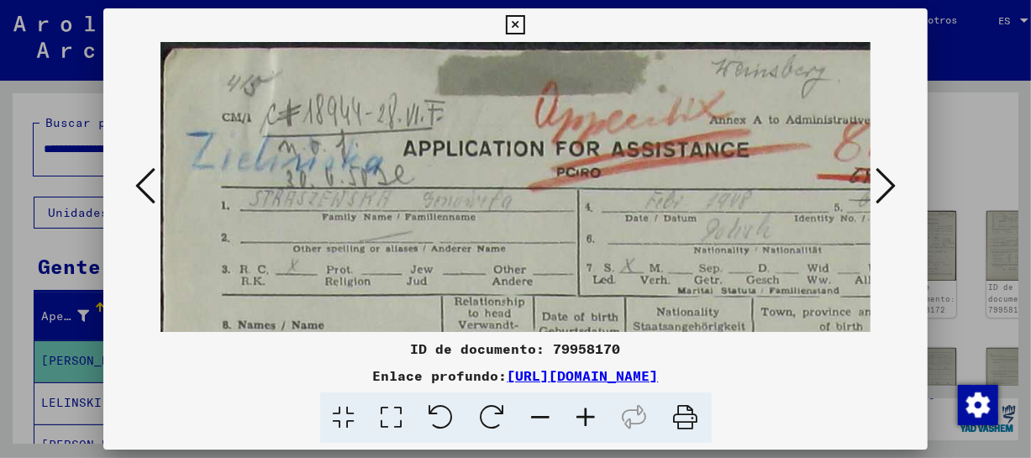
click at [590, 405] on icon at bounding box center [586, 417] width 45 height 51
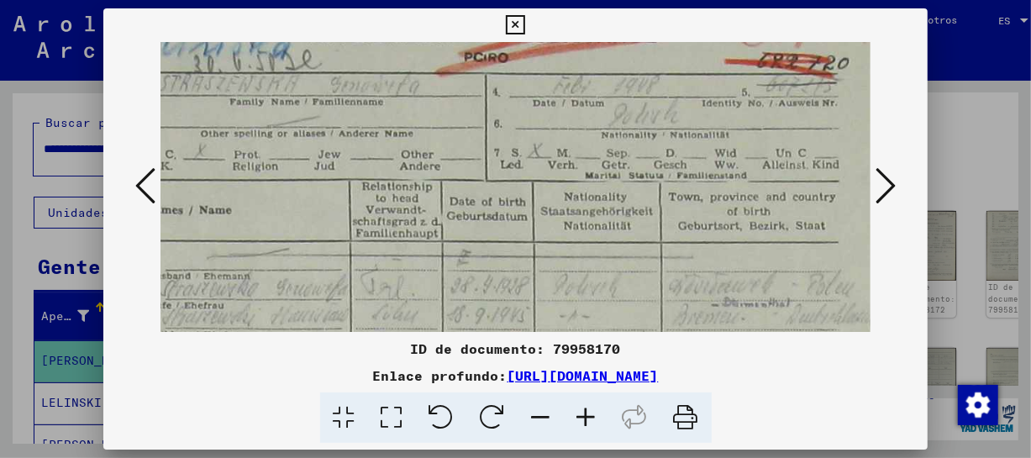
drag, startPoint x: 604, startPoint y: 269, endPoint x: 513, endPoint y: 154, distance: 147.1
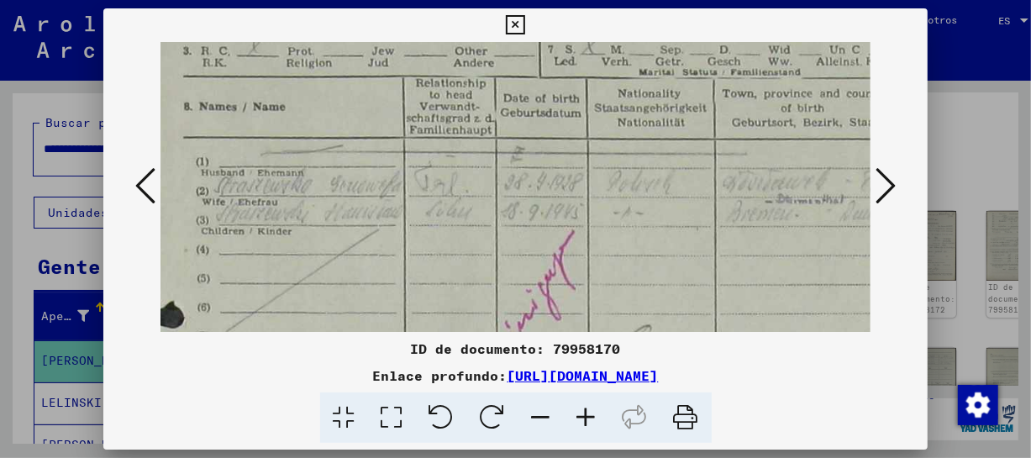
scroll to position [219, 38]
drag, startPoint x: 622, startPoint y: 260, endPoint x: 678, endPoint y: 157, distance: 117.0
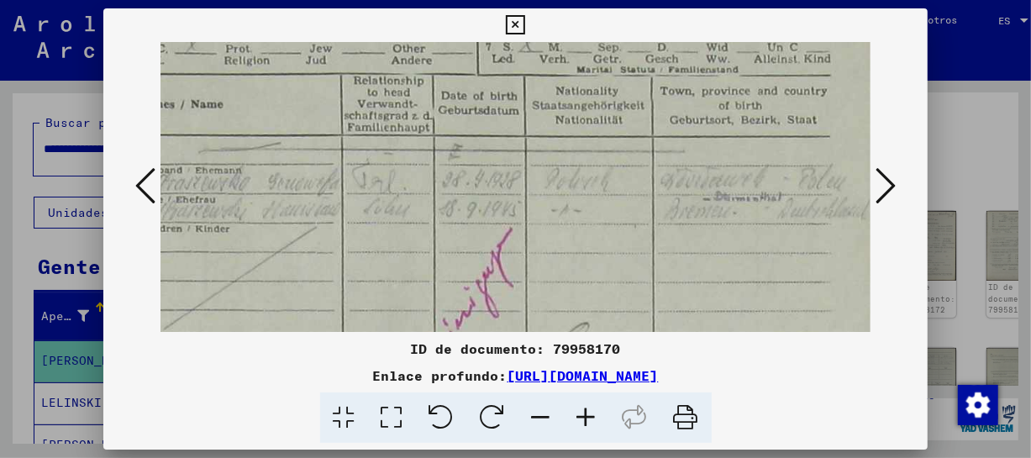
scroll to position [229, 111]
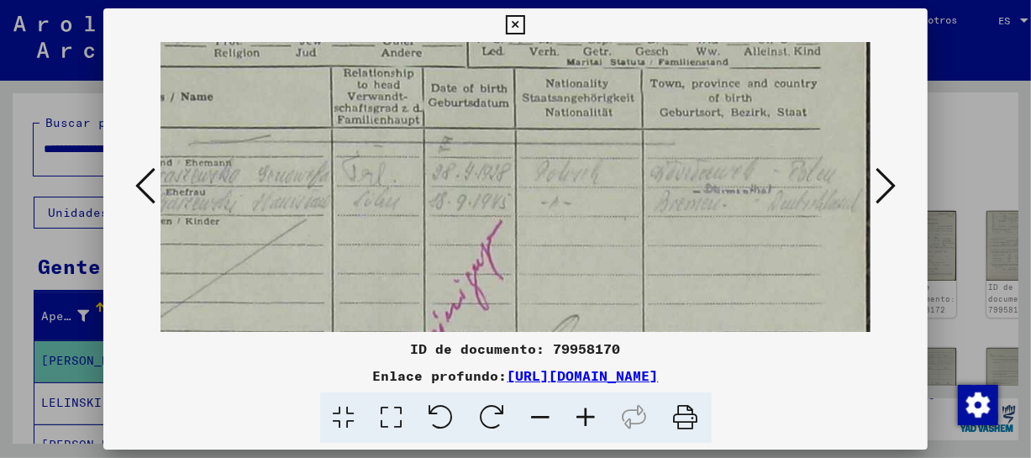
drag, startPoint x: 537, startPoint y: 271, endPoint x: 371, endPoint y: 261, distance: 165.9
click at [371, 261] on img at bounding box center [461, 462] width 822 height 1298
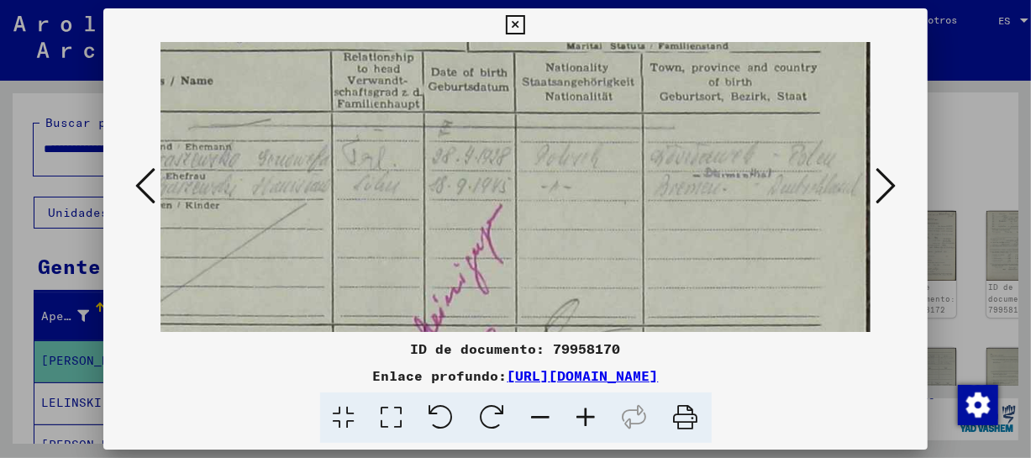
drag, startPoint x: 676, startPoint y: 297, endPoint x: 496, endPoint y: 276, distance: 181.1
click at [488, 277] on img at bounding box center [461, 446] width 822 height 1298
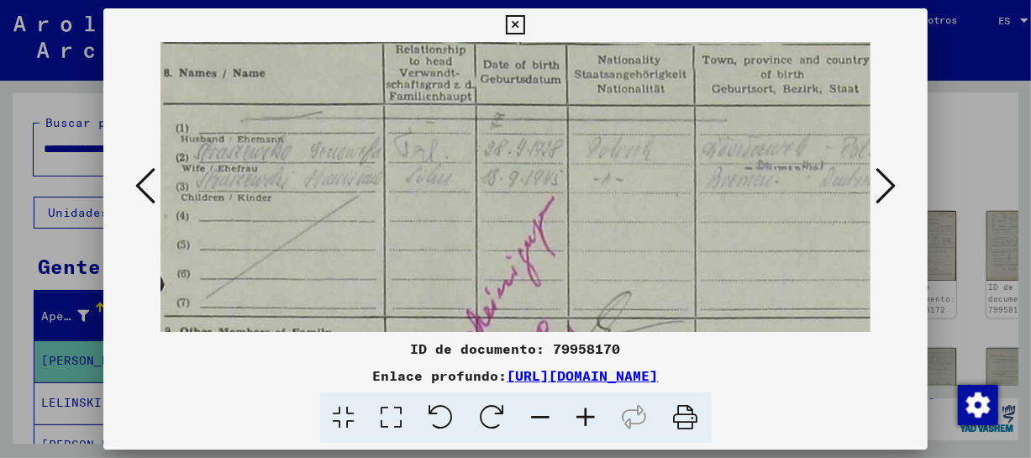
scroll to position [252, 59]
drag, startPoint x: 524, startPoint y: 274, endPoint x: 576, endPoint y: 267, distance: 52.5
click at [576, 267] on img at bounding box center [513, 439] width 822 height 1298
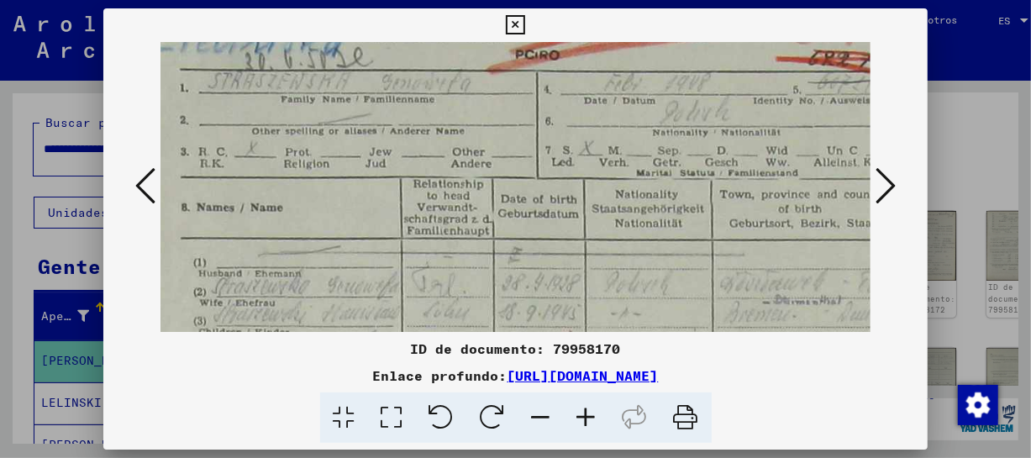
drag, startPoint x: 525, startPoint y: 172, endPoint x: 538, endPoint y: 279, distance: 107.5
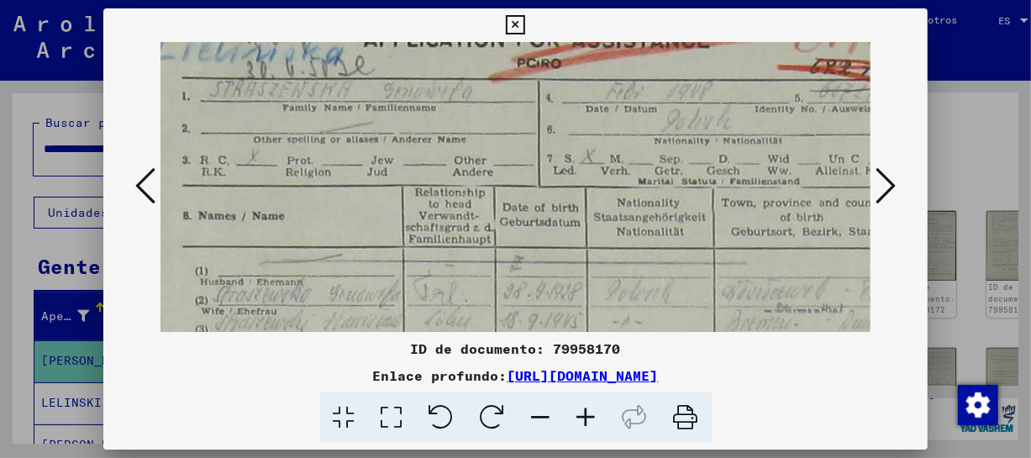
drag, startPoint x: 500, startPoint y: 142, endPoint x: 502, endPoint y: 150, distance: 8.6
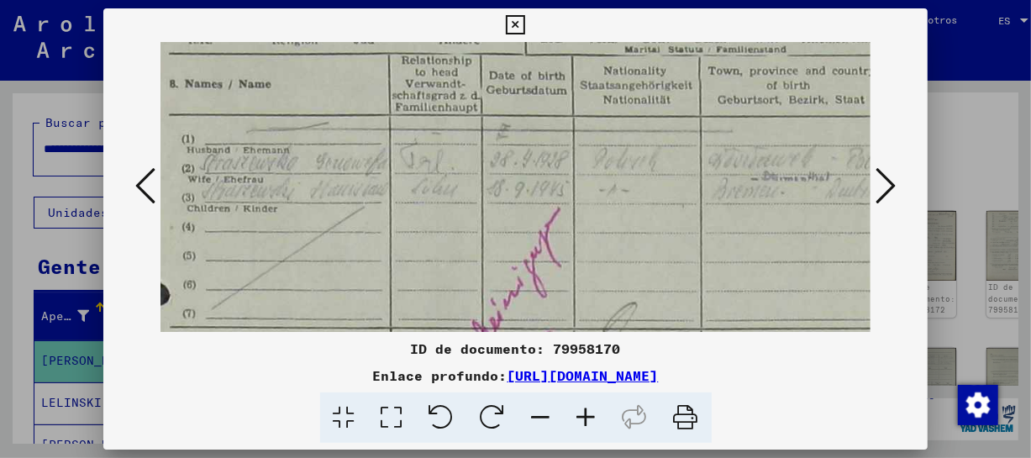
drag, startPoint x: 566, startPoint y: 266, endPoint x: 546, endPoint y: 129, distance: 137.6
click at [546, 129] on img at bounding box center [518, 450] width 822 height 1298
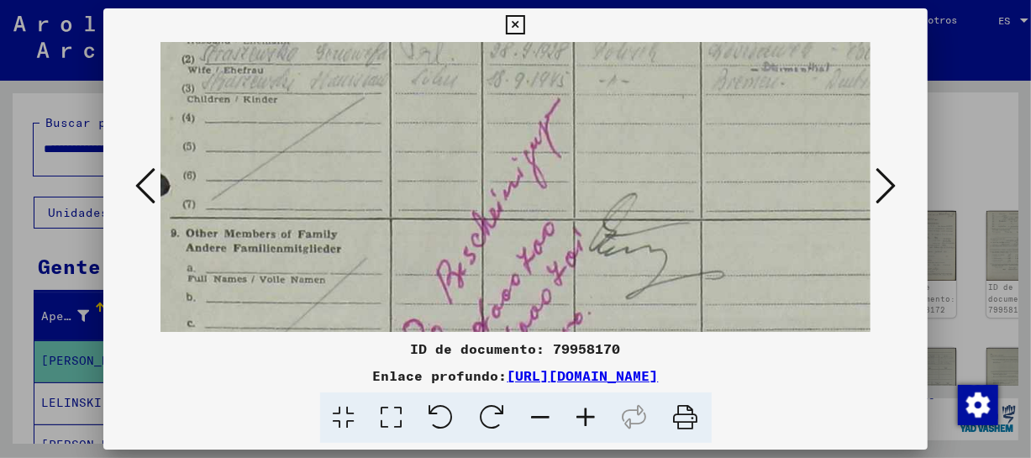
drag, startPoint x: 665, startPoint y: 158, endPoint x: 663, endPoint y: 129, distance: 29.5
click at [663, 129] on img at bounding box center [519, 341] width 822 height 1298
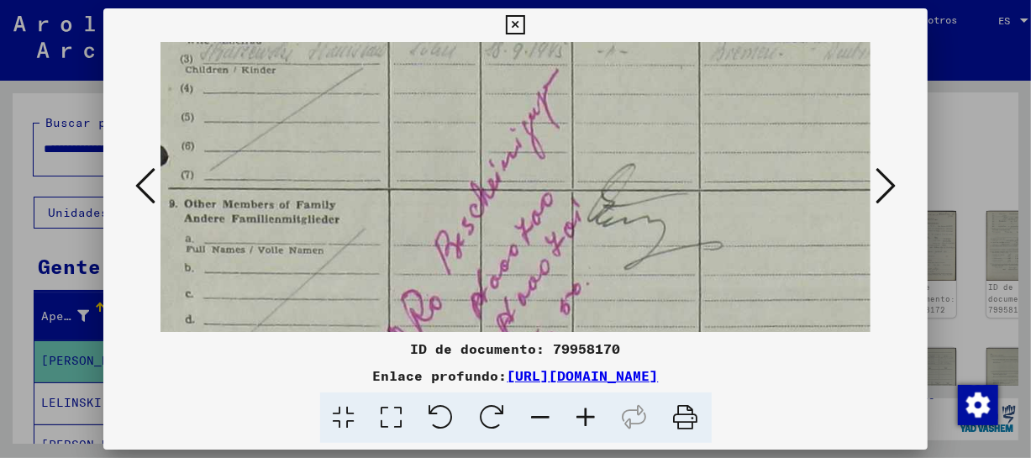
scroll to position [477, 61]
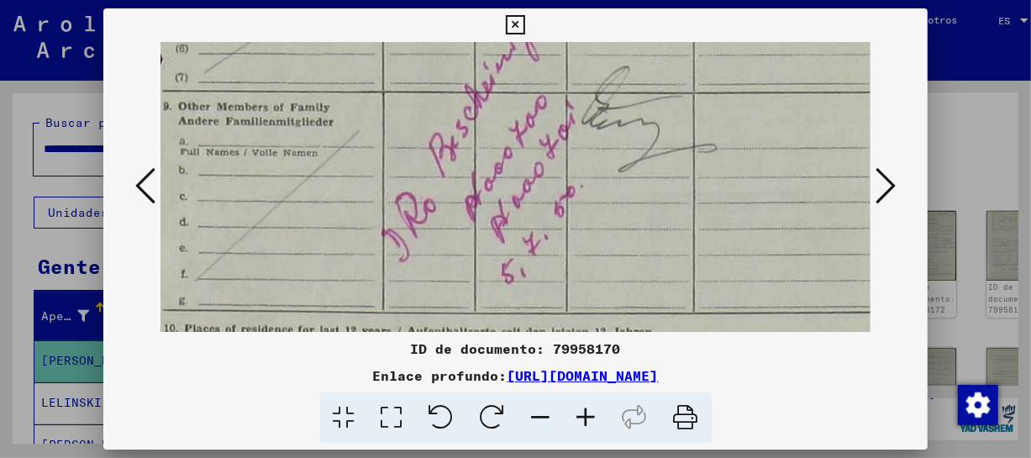
drag, startPoint x: 699, startPoint y: 181, endPoint x: 698, endPoint y: 163, distance: 17.7
click at [698, 163] on img at bounding box center [511, 214] width 822 height 1298
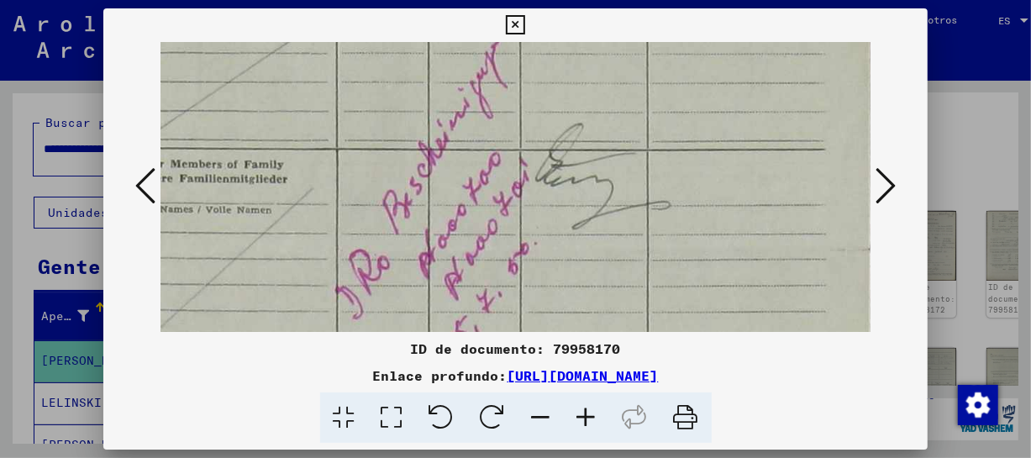
scroll to position [393, 111]
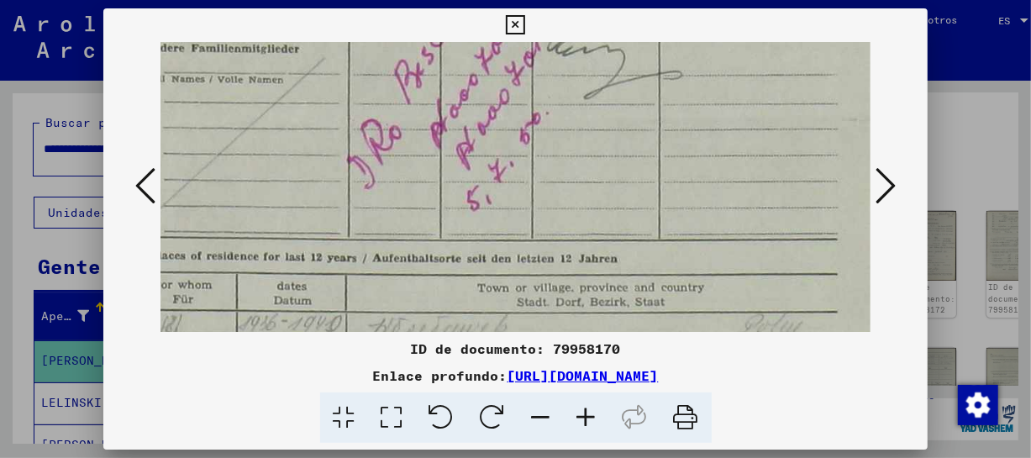
drag, startPoint x: 682, startPoint y: 199, endPoint x: 658, endPoint y: 105, distance: 97.0
click at [658, 105] on img at bounding box center [477, 141] width 822 height 1298
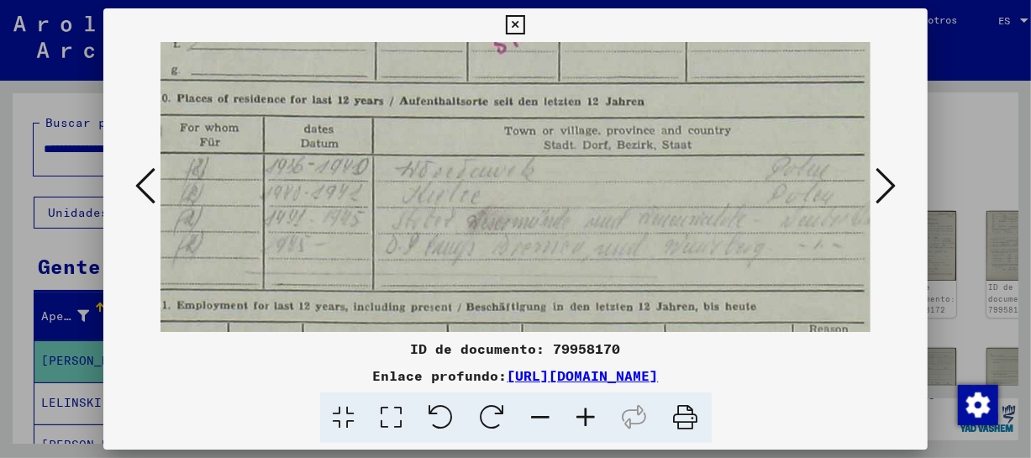
scroll to position [722, 66]
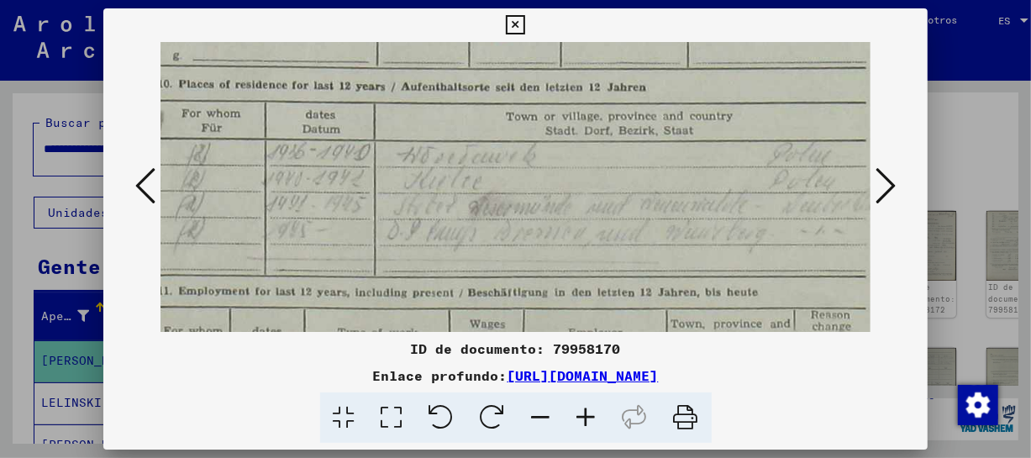
drag, startPoint x: 661, startPoint y: 143, endPoint x: 677, endPoint y: 72, distance: 72.4
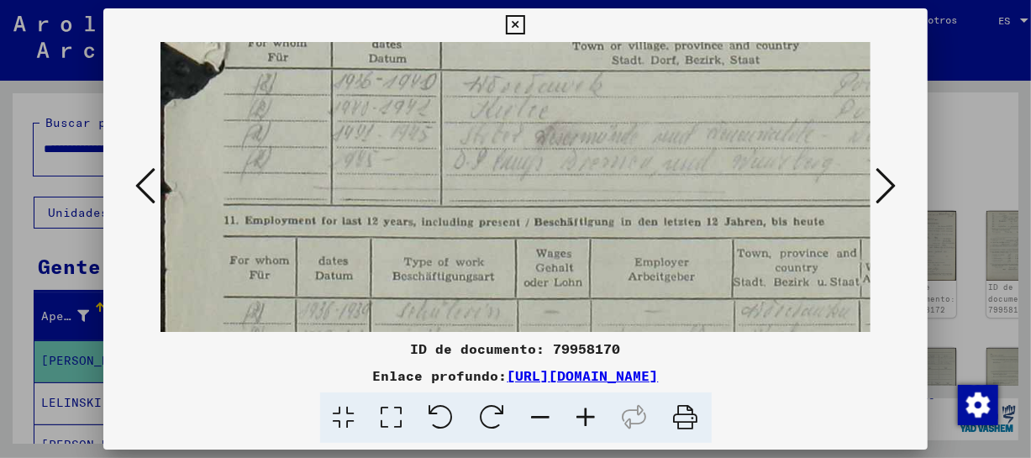
scroll to position [795, 0]
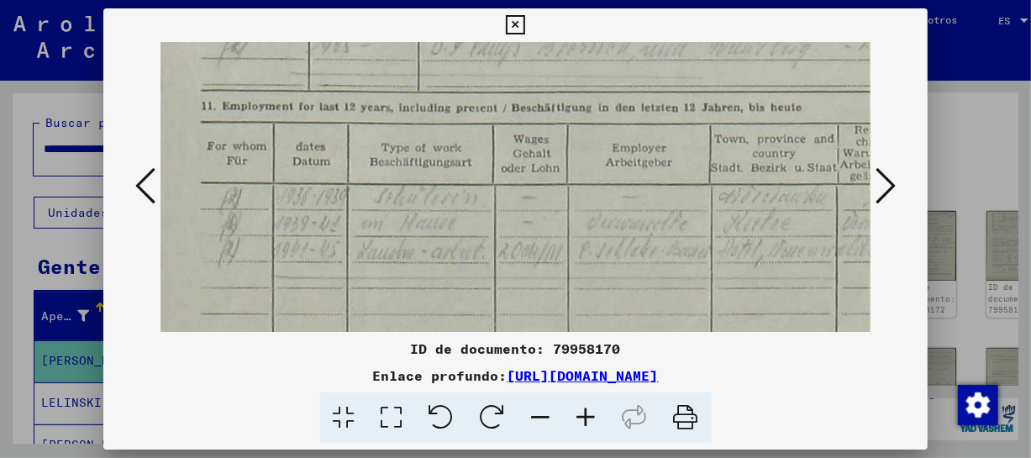
drag, startPoint x: 563, startPoint y: 256, endPoint x: 648, endPoint y: 71, distance: 203.4
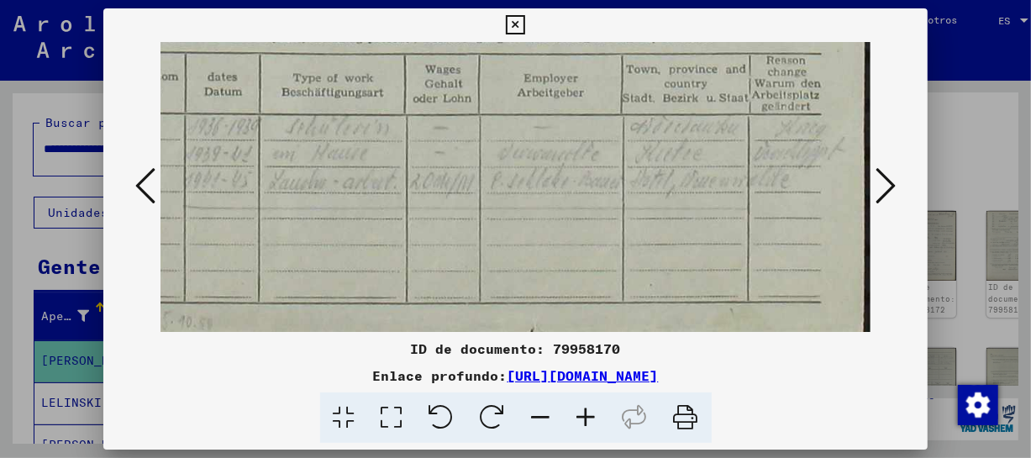
drag, startPoint x: 706, startPoint y: 216, endPoint x: 605, endPoint y: 166, distance: 112.4
click at [878, 186] on icon at bounding box center [886, 186] width 20 height 40
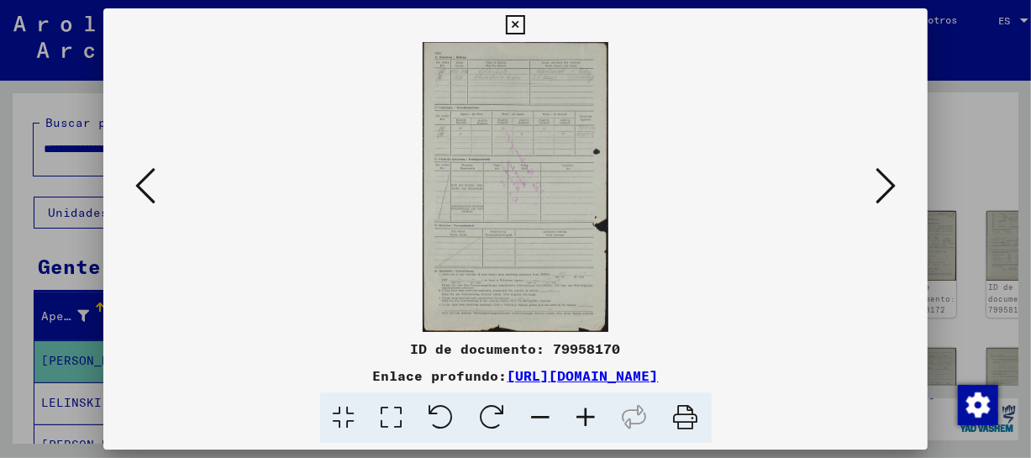
scroll to position [0, 0]
click at [589, 414] on icon at bounding box center [586, 417] width 45 height 51
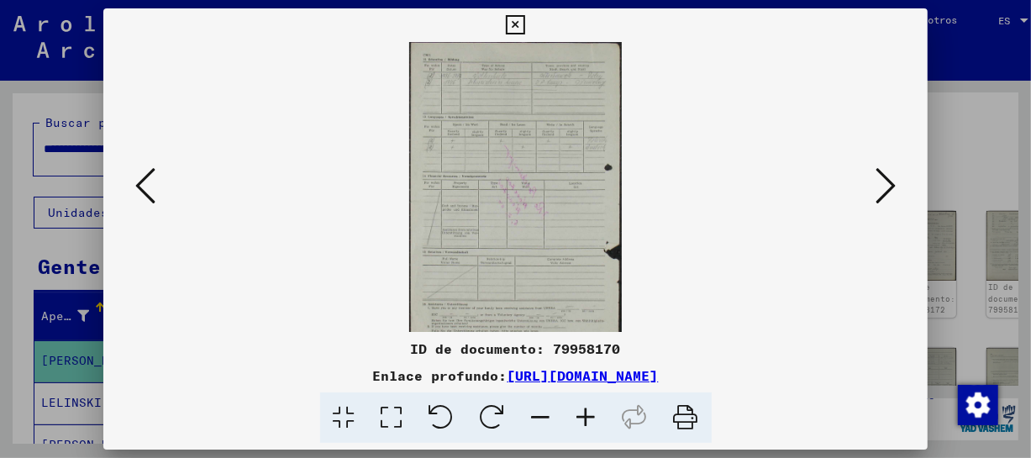
click at [589, 414] on icon at bounding box center [586, 417] width 45 height 51
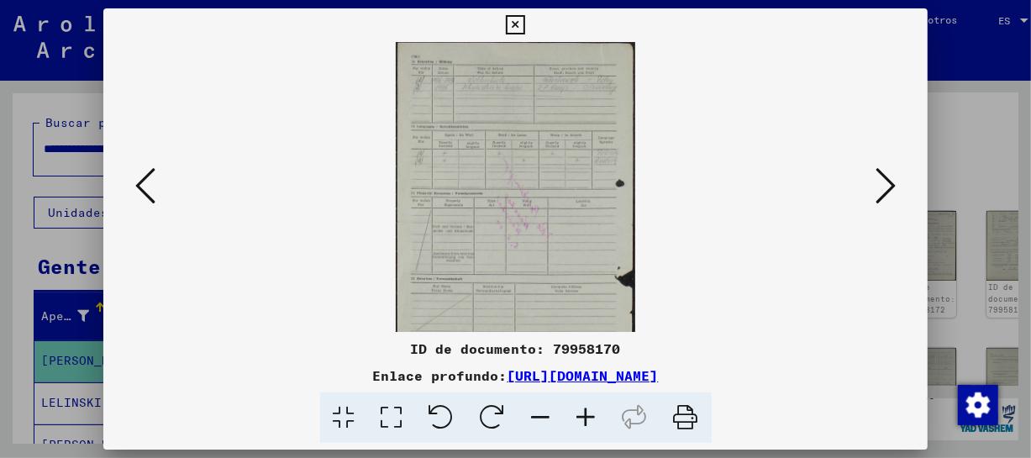
click at [589, 414] on icon at bounding box center [586, 417] width 45 height 51
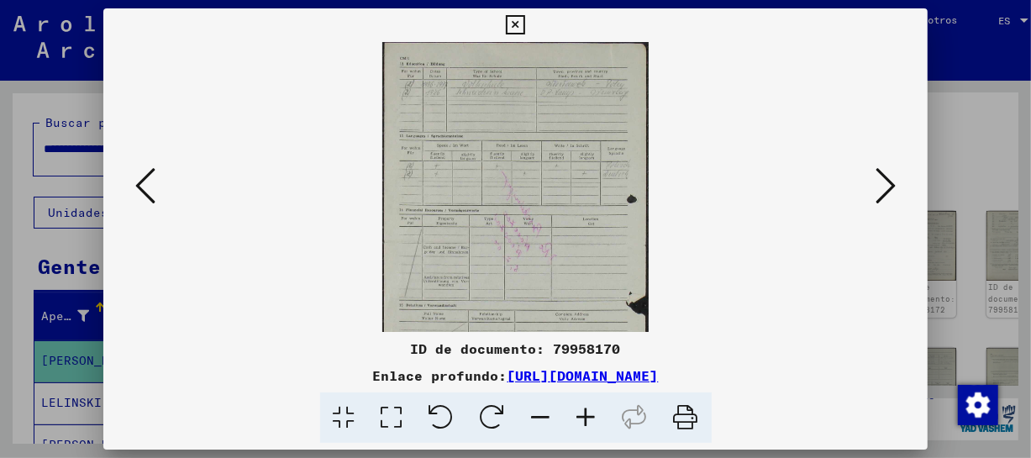
click at [589, 414] on icon at bounding box center [586, 417] width 45 height 51
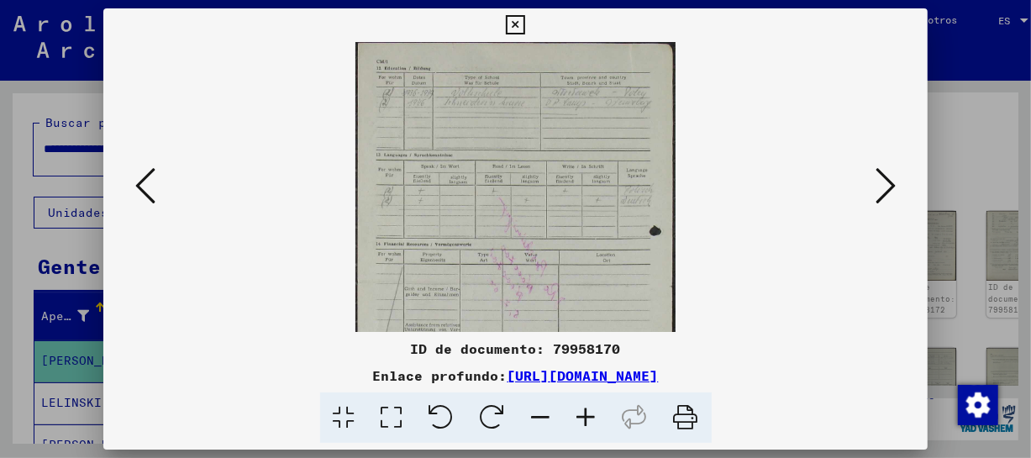
click at [589, 414] on icon at bounding box center [586, 417] width 45 height 51
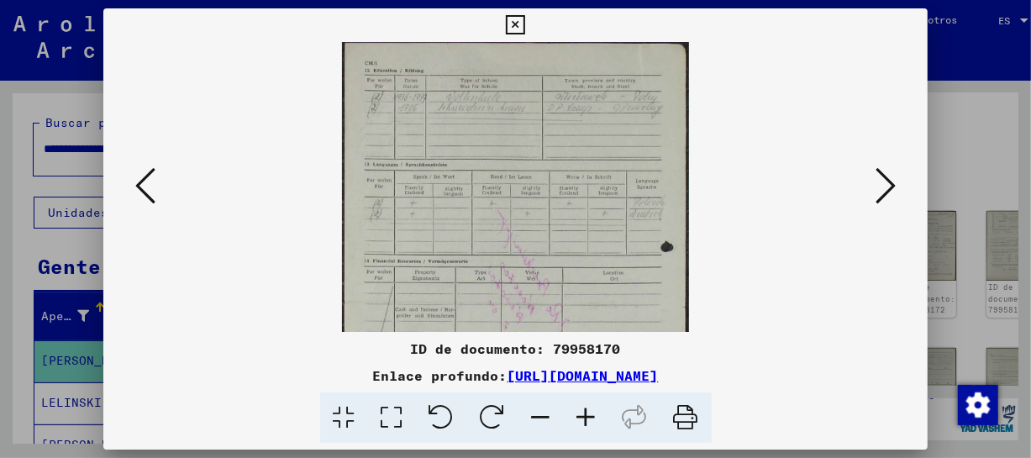
click at [589, 414] on icon at bounding box center [586, 417] width 45 height 51
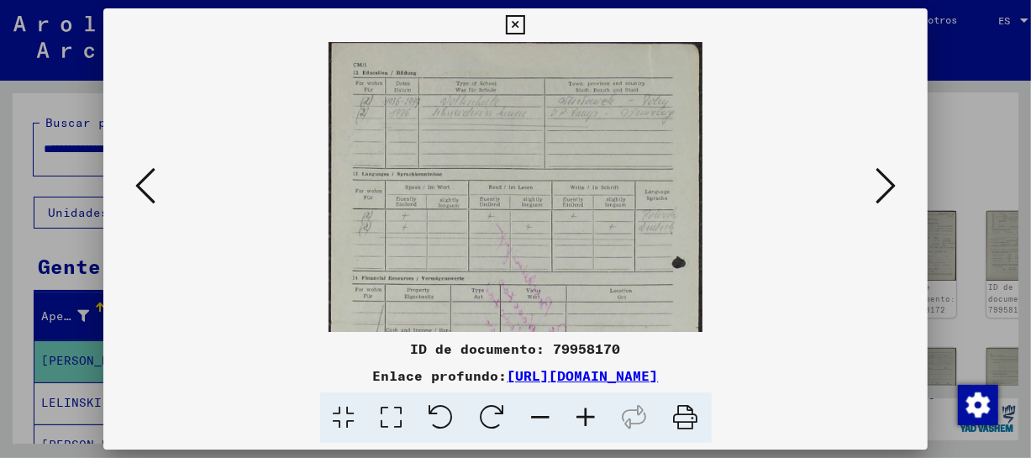
click at [589, 414] on icon at bounding box center [586, 417] width 45 height 51
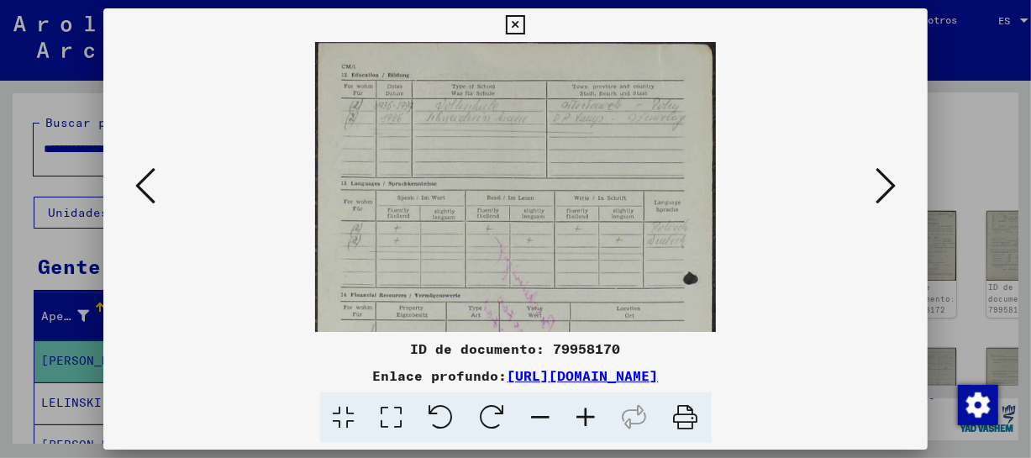
click at [589, 414] on icon at bounding box center [586, 417] width 45 height 51
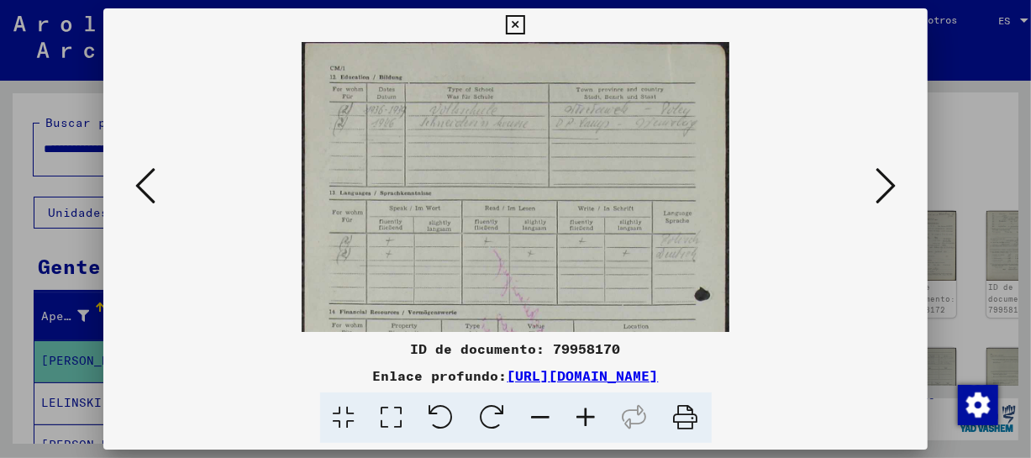
click at [589, 414] on icon at bounding box center [586, 417] width 45 height 51
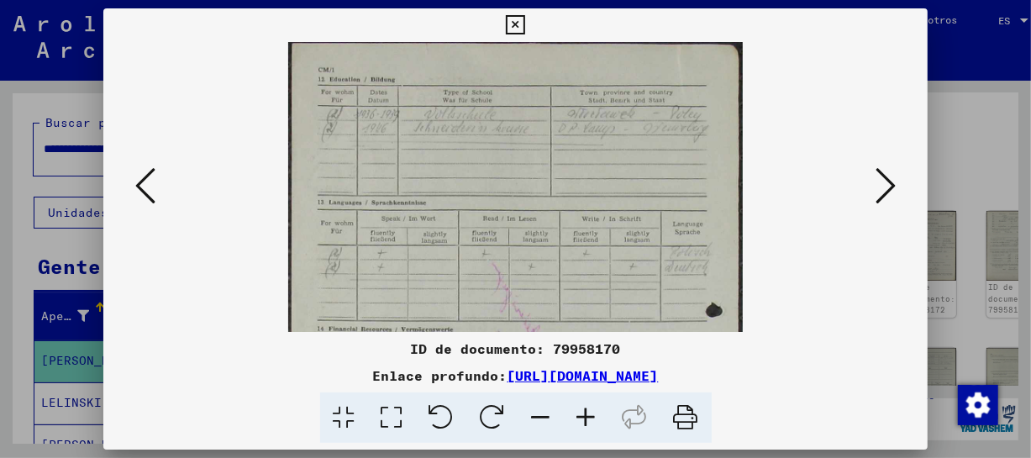
click at [589, 414] on icon at bounding box center [586, 417] width 45 height 51
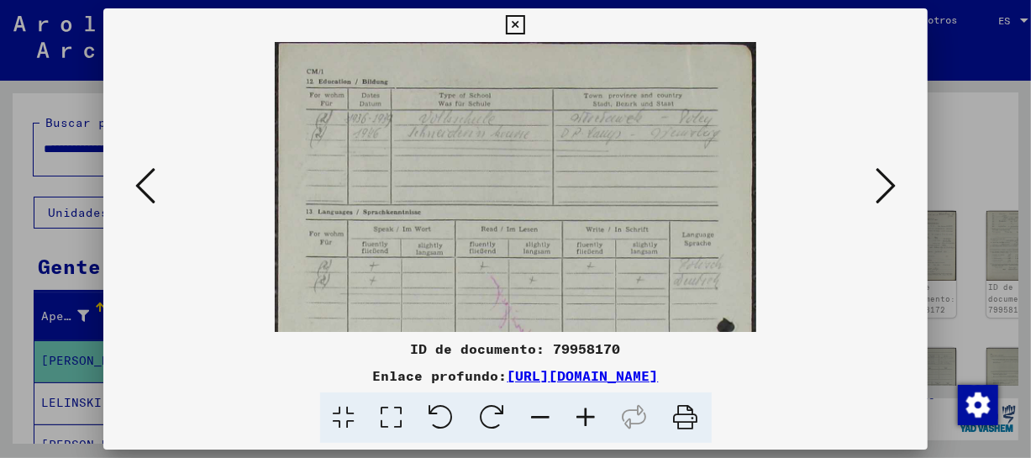
click at [589, 414] on icon at bounding box center [586, 417] width 45 height 51
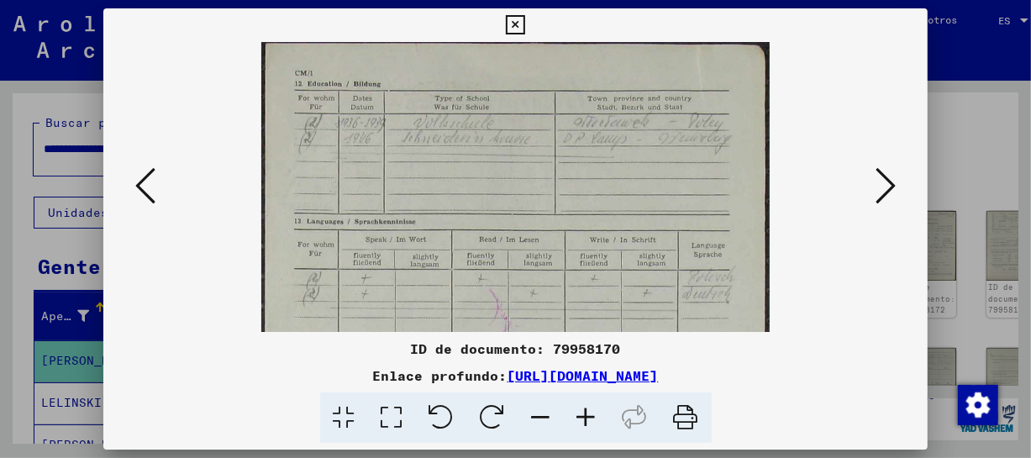
click at [589, 414] on icon at bounding box center [586, 417] width 45 height 51
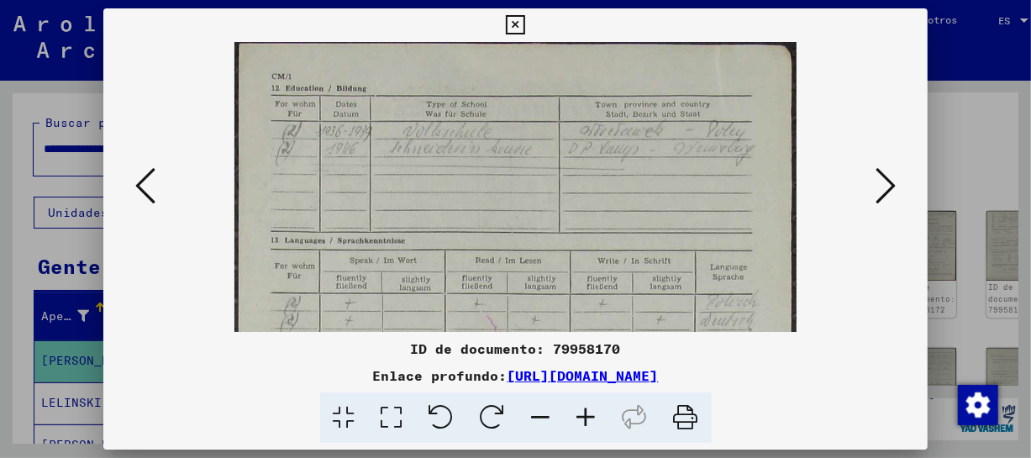
click at [589, 414] on icon at bounding box center [586, 417] width 45 height 51
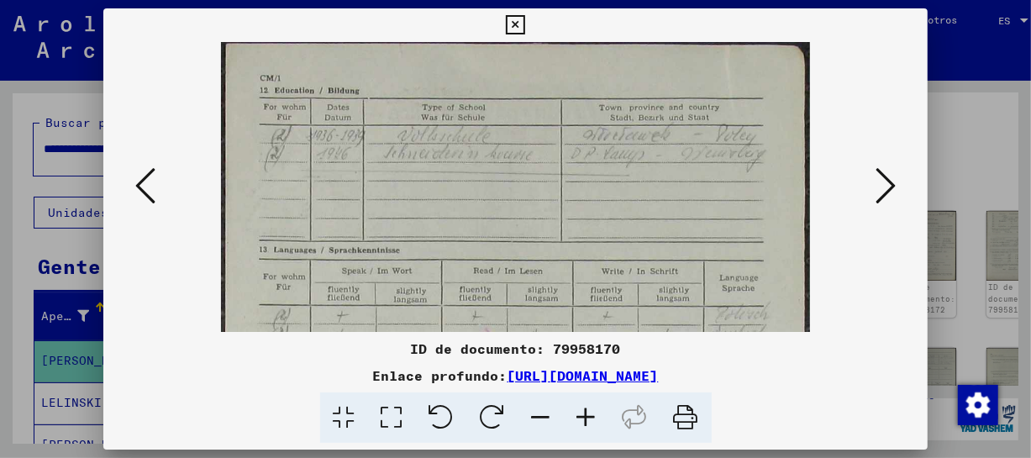
click at [589, 414] on icon at bounding box center [586, 417] width 45 height 51
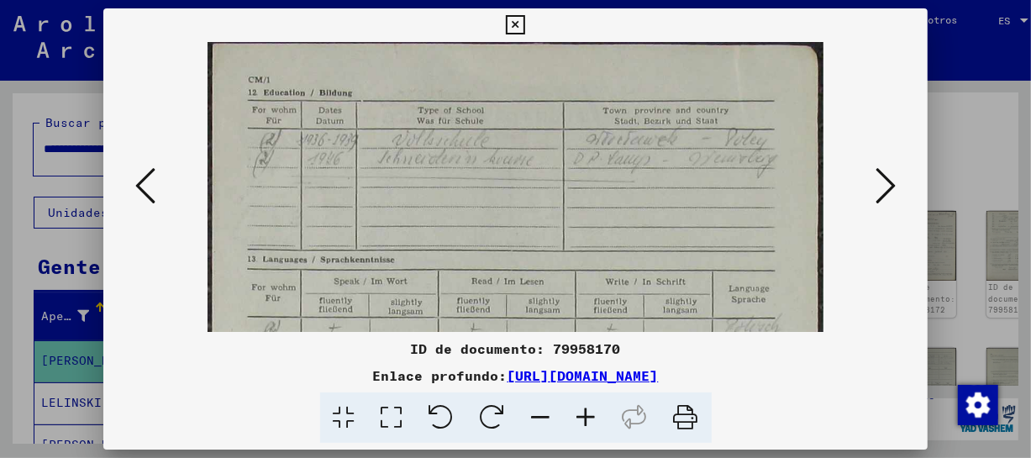
click at [589, 414] on icon at bounding box center [586, 417] width 45 height 51
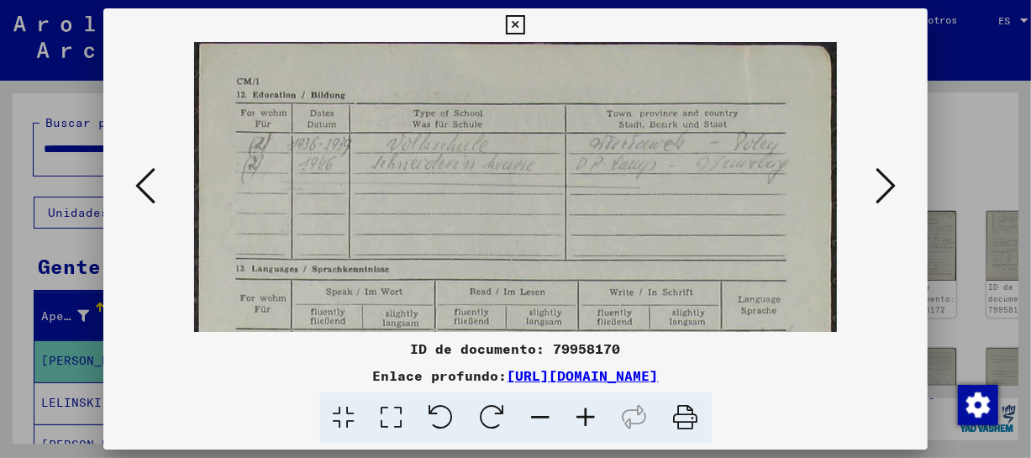
click at [589, 414] on icon at bounding box center [586, 417] width 45 height 51
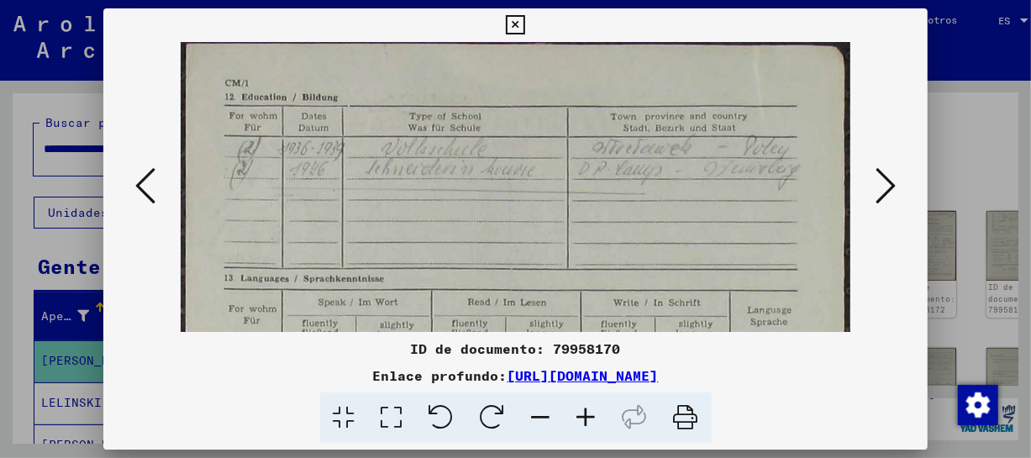
click at [589, 414] on icon at bounding box center [586, 417] width 45 height 51
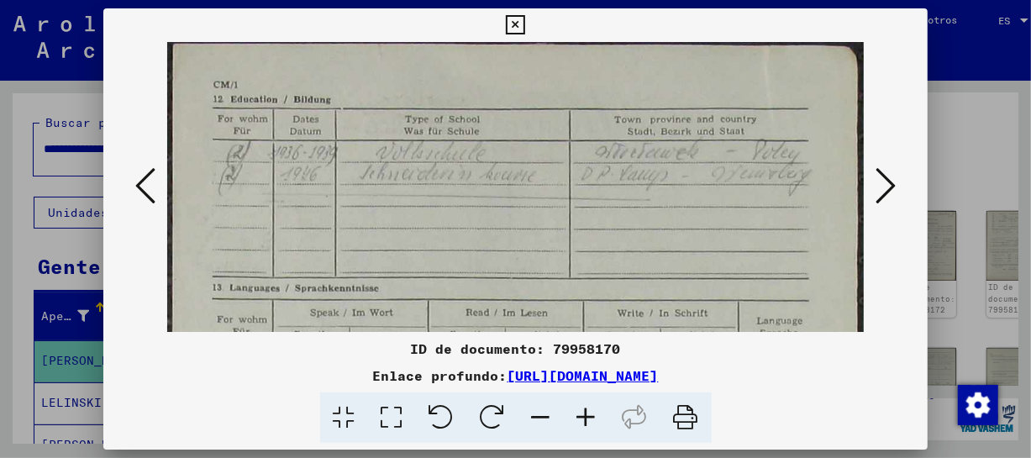
click at [589, 414] on icon at bounding box center [586, 417] width 45 height 51
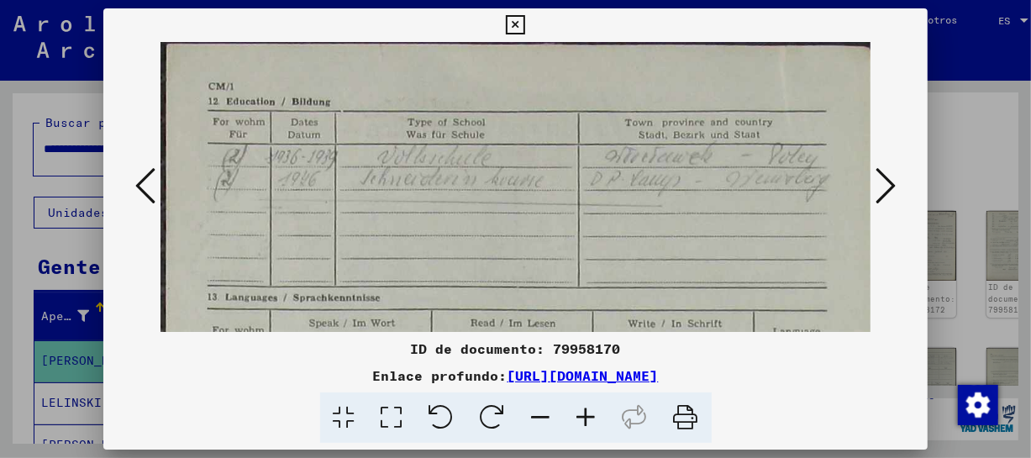
click at [589, 414] on icon at bounding box center [586, 417] width 45 height 51
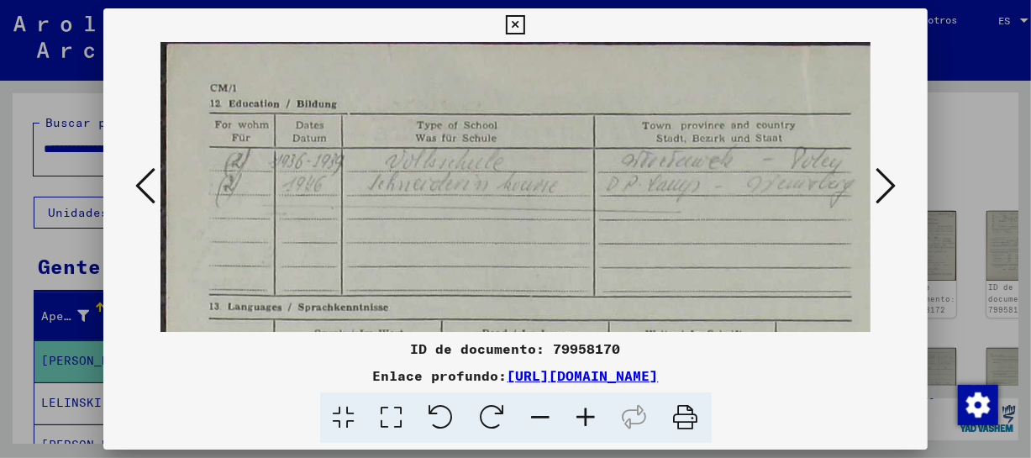
click at [589, 414] on icon at bounding box center [586, 417] width 45 height 51
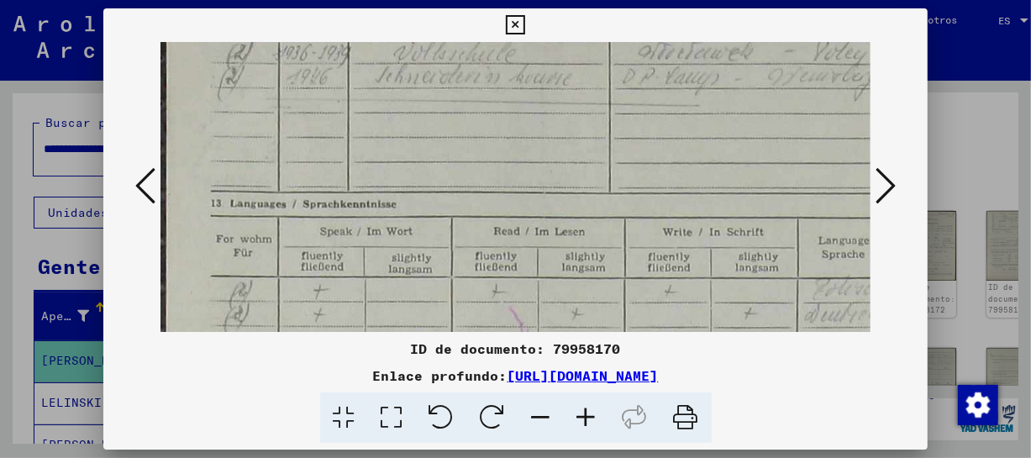
drag, startPoint x: 633, startPoint y: 260, endPoint x: 647, endPoint y: 145, distance: 115.2
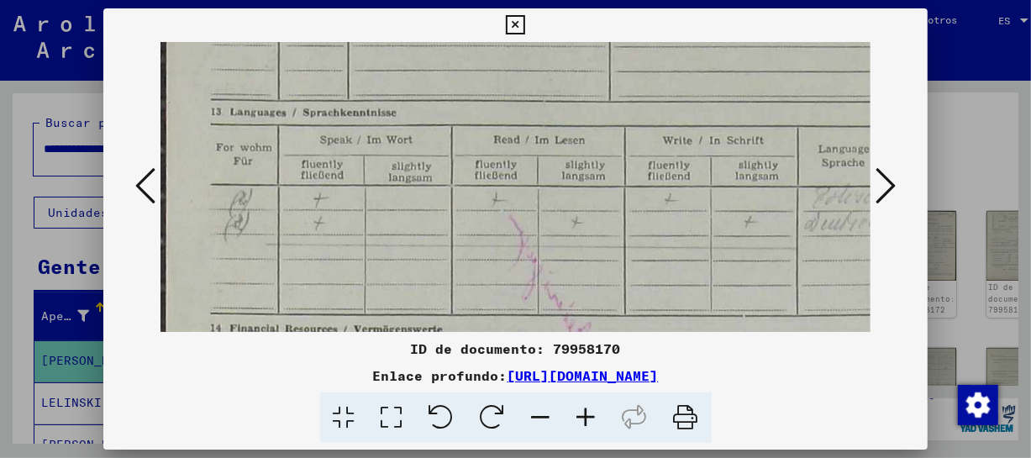
drag, startPoint x: 643, startPoint y: 183, endPoint x: 642, endPoint y: 151, distance: 31.9
click at [642, 151] on img at bounding box center [549, 445] width 777 height 1214
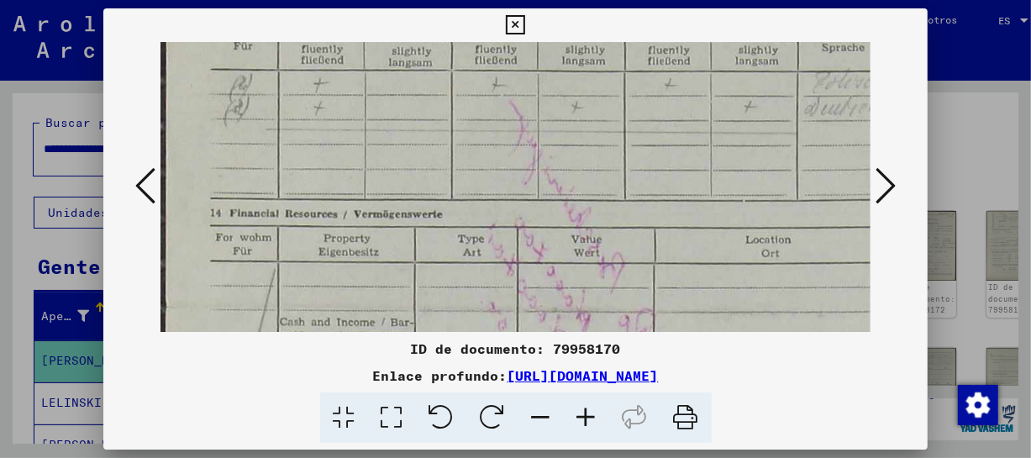
drag, startPoint x: 660, startPoint y: 268, endPoint x: 658, endPoint y: 144, distance: 124.4
click at [659, 144] on img at bounding box center [549, 330] width 777 height 1214
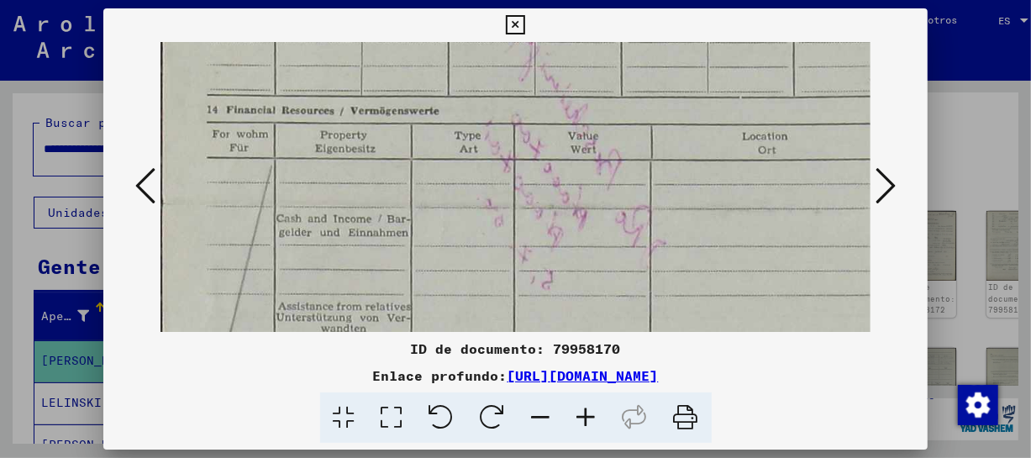
drag, startPoint x: 673, startPoint y: 176, endPoint x: 669, endPoint y: 132, distance: 44.7
click at [669, 132] on img at bounding box center [545, 226] width 777 height 1214
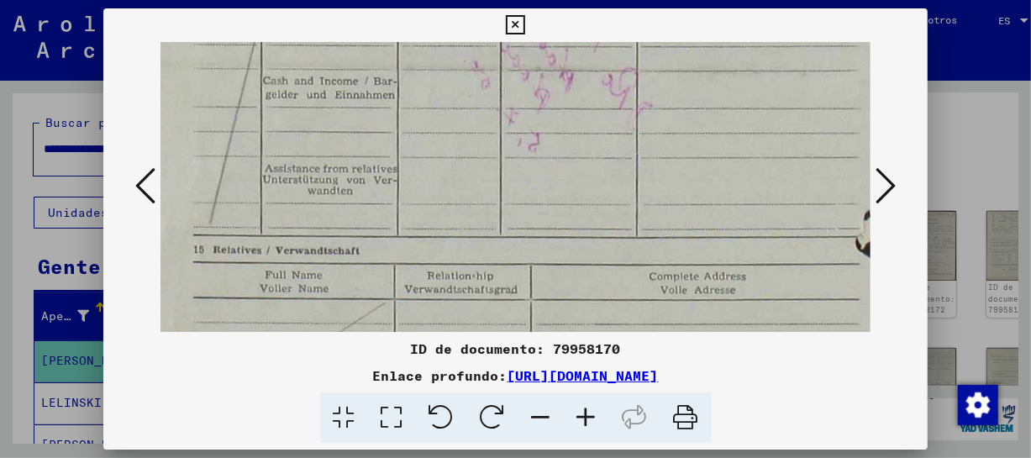
drag, startPoint x: 691, startPoint y: 235, endPoint x: 679, endPoint y: 140, distance: 96.5
click at [679, 140] on img at bounding box center [532, 88] width 777 height 1214
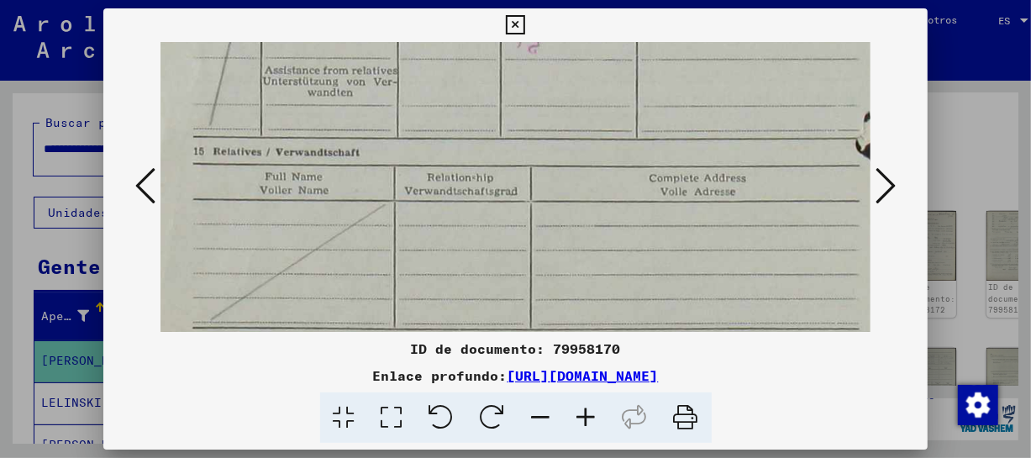
drag, startPoint x: 787, startPoint y: 167, endPoint x: 783, endPoint y: 127, distance: 40.5
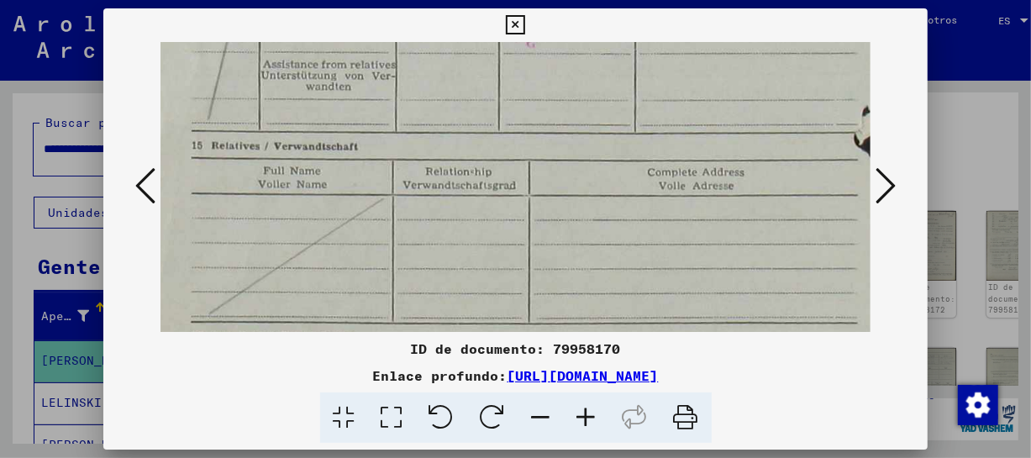
click at [881, 178] on icon at bounding box center [886, 186] width 20 height 40
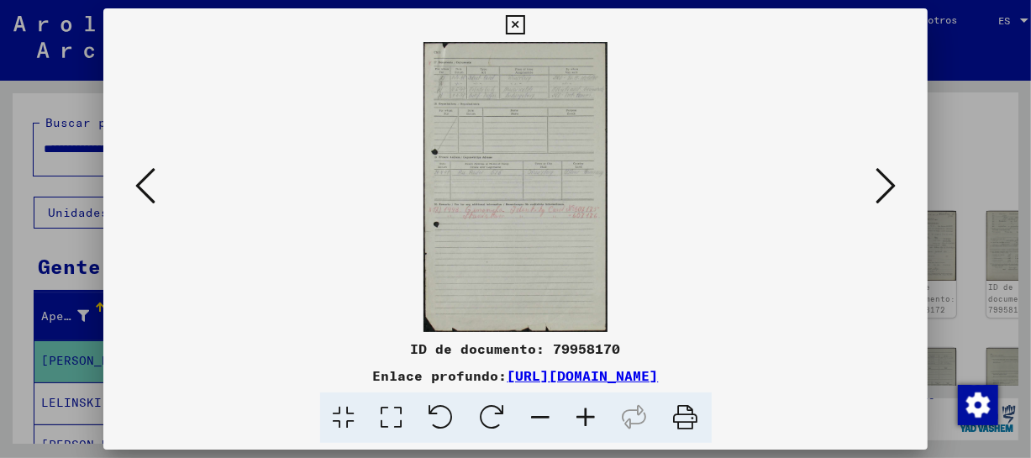
click at [591, 416] on icon at bounding box center [586, 417] width 45 height 51
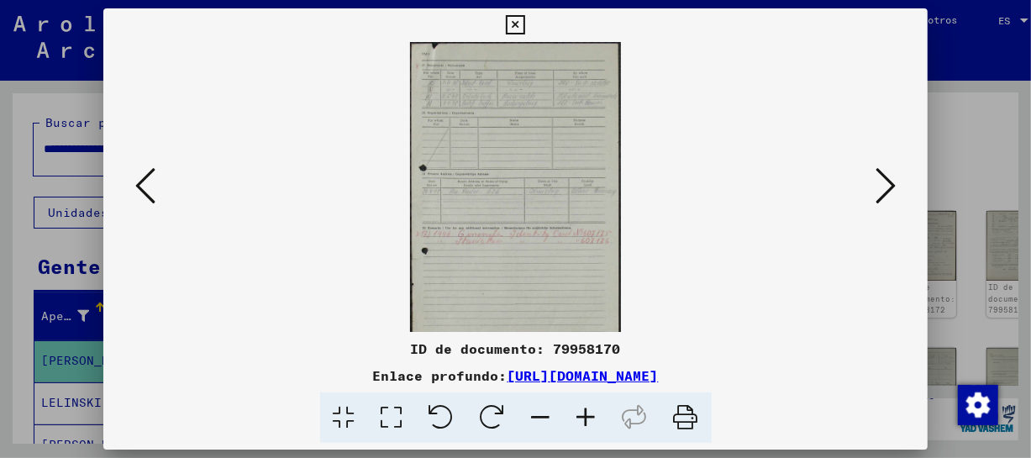
click at [591, 416] on icon at bounding box center [586, 417] width 45 height 51
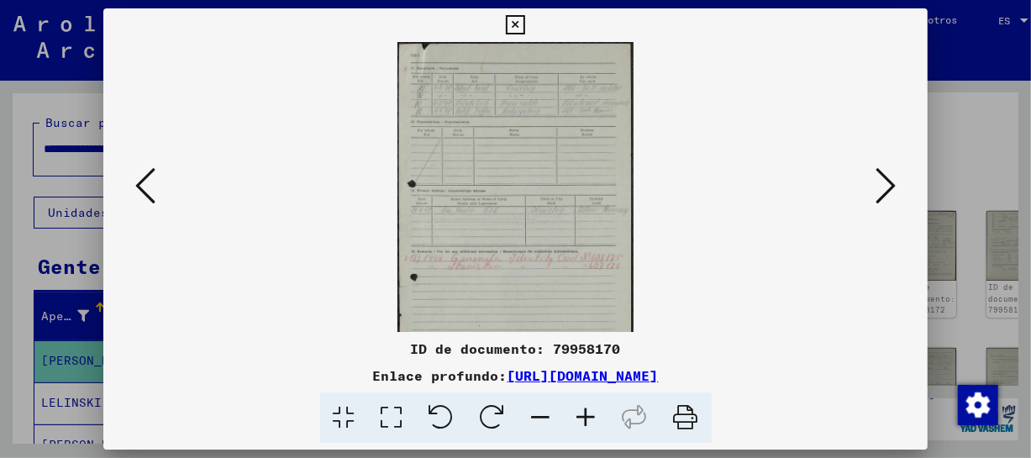
click at [591, 416] on icon at bounding box center [586, 417] width 45 height 51
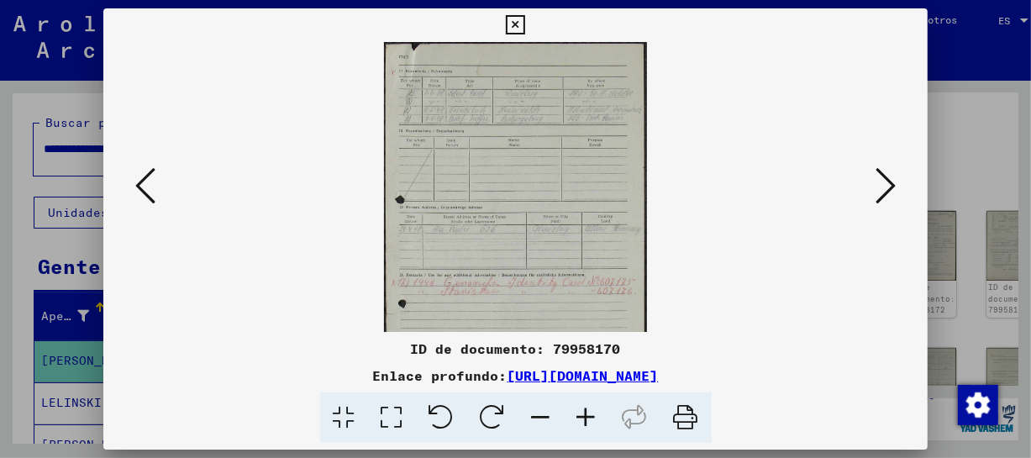
click at [591, 416] on icon at bounding box center [586, 417] width 45 height 51
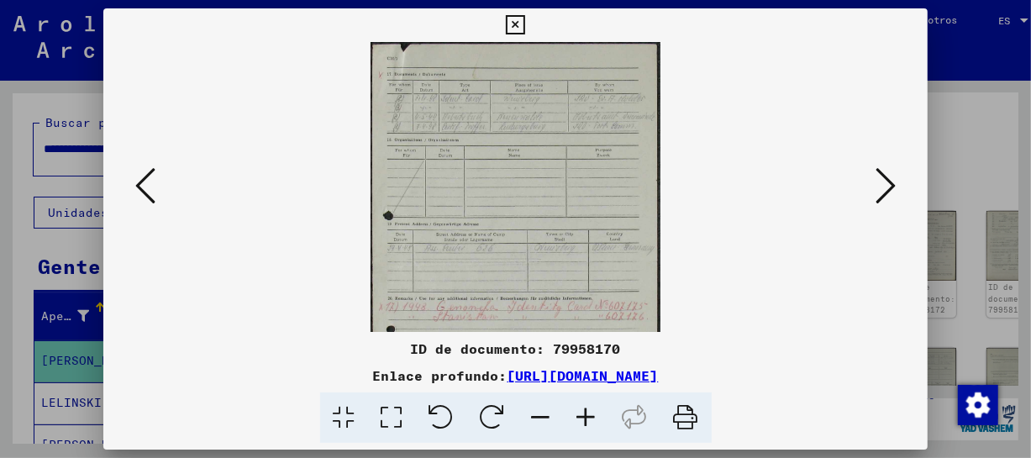
click at [591, 416] on icon at bounding box center [586, 417] width 45 height 51
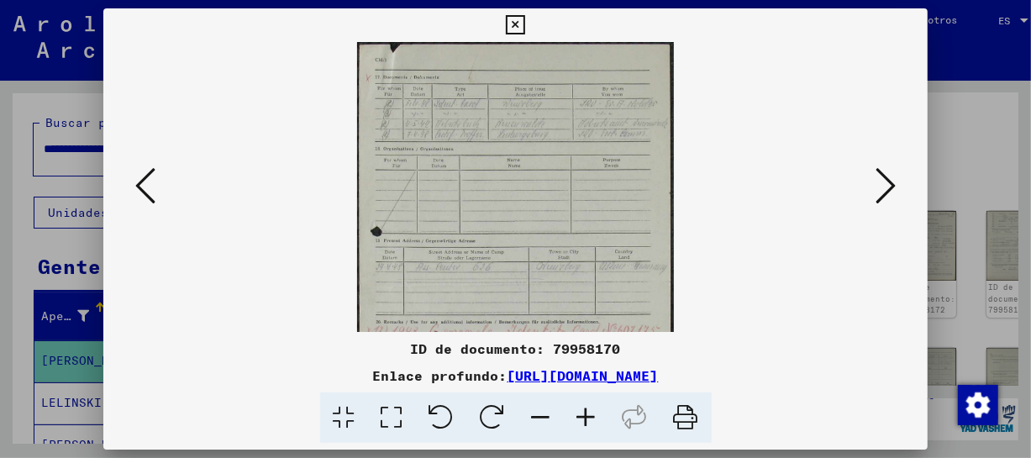
click at [591, 416] on icon at bounding box center [586, 417] width 45 height 51
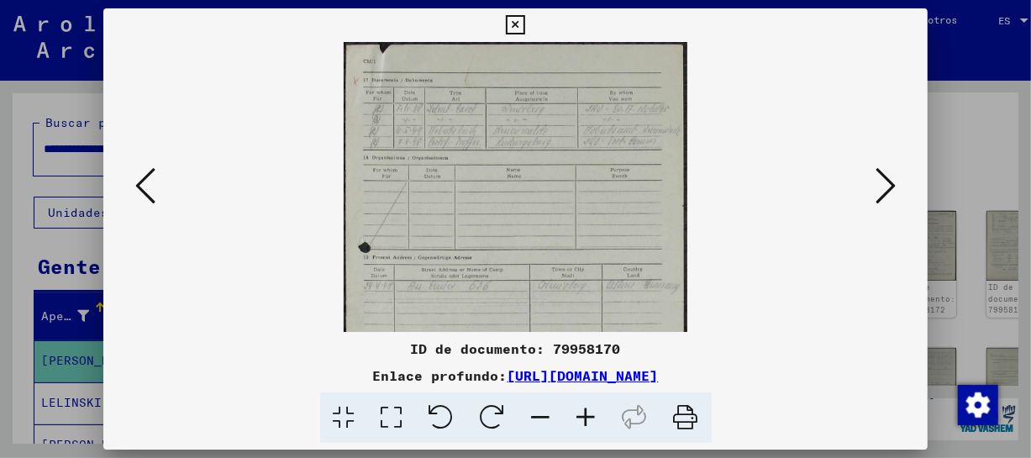
click at [591, 416] on icon at bounding box center [586, 417] width 45 height 51
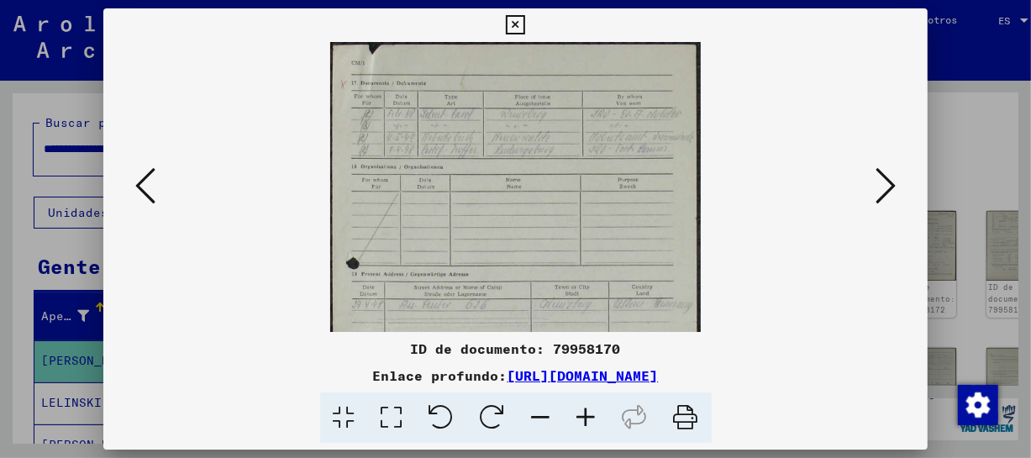
click at [591, 416] on icon at bounding box center [586, 417] width 45 height 51
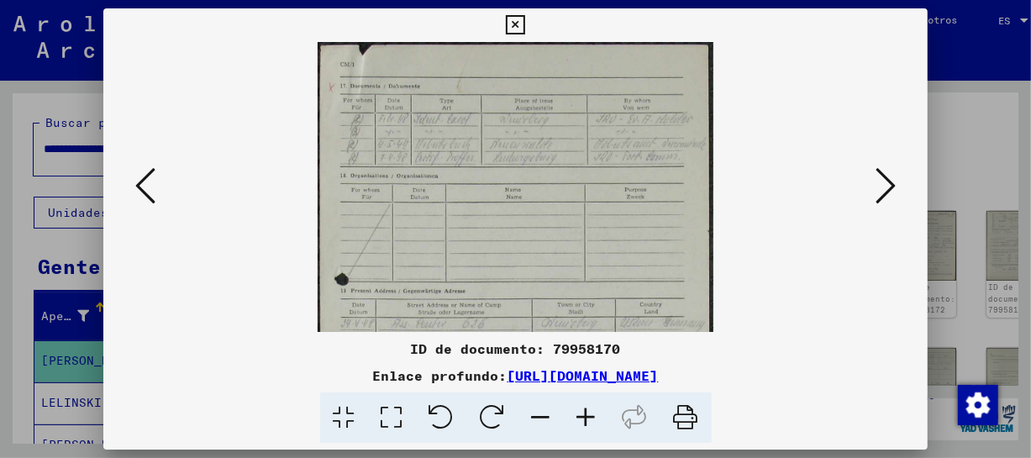
click at [591, 416] on icon at bounding box center [586, 417] width 45 height 51
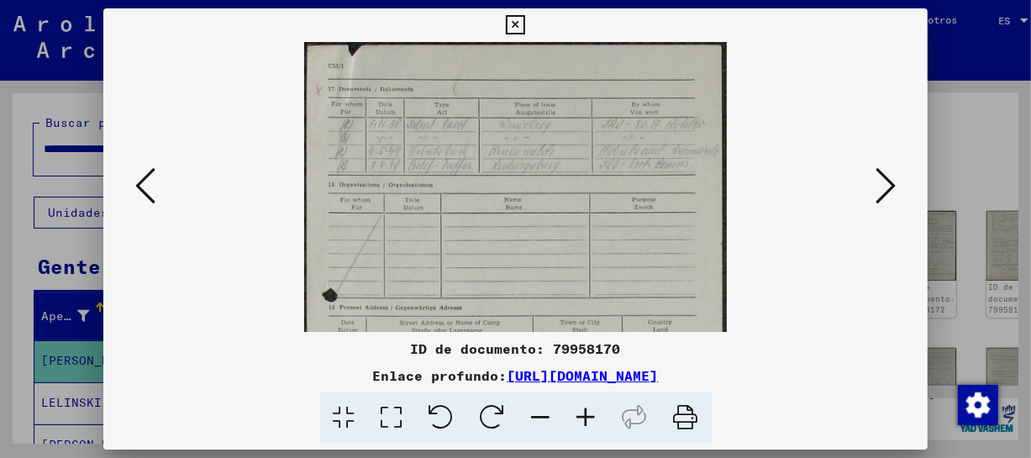
click at [591, 416] on icon at bounding box center [586, 417] width 45 height 51
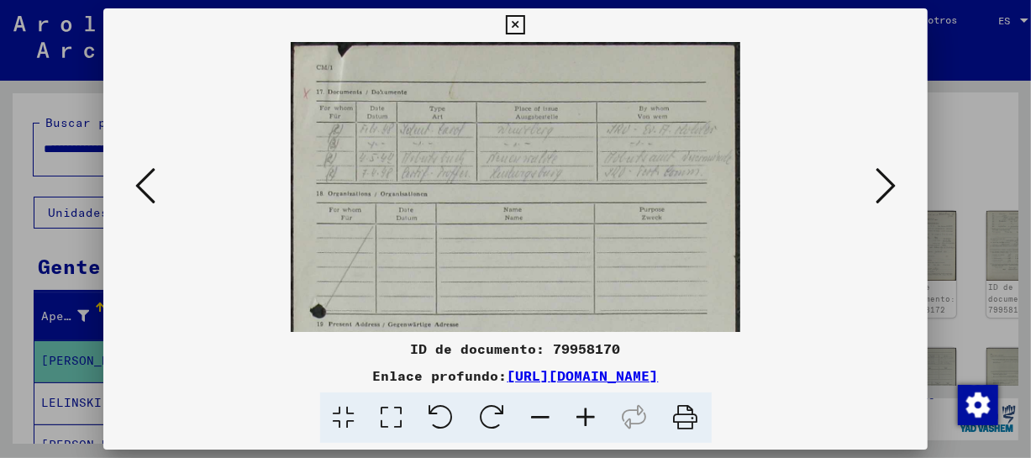
click at [591, 416] on icon at bounding box center [586, 417] width 45 height 51
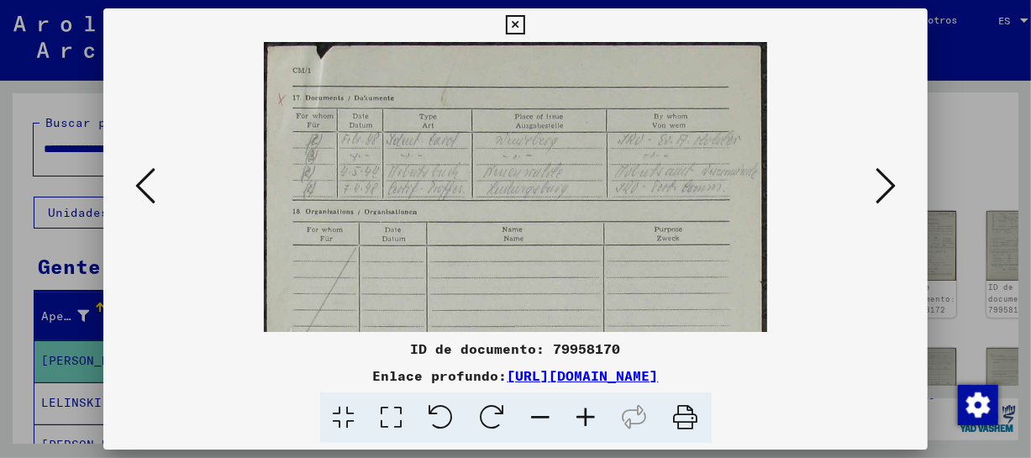
click at [591, 416] on icon at bounding box center [586, 417] width 45 height 51
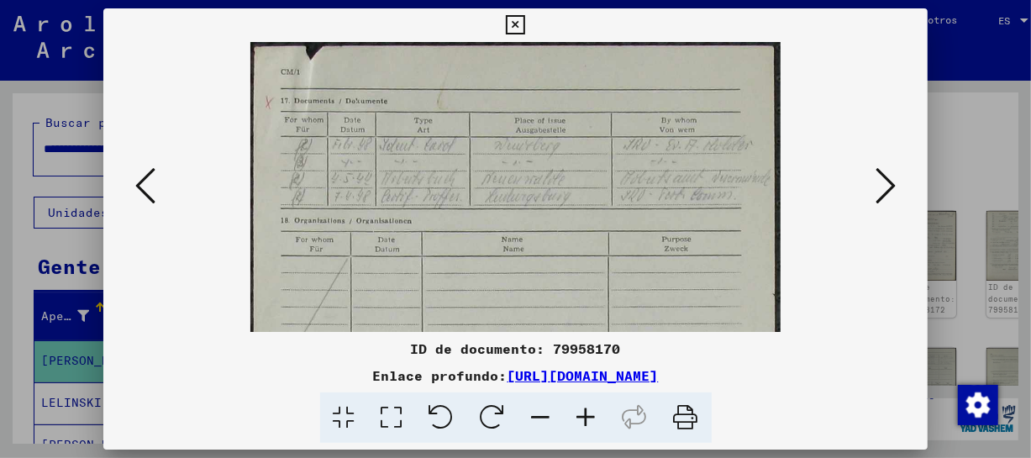
click at [591, 416] on icon at bounding box center [586, 417] width 45 height 51
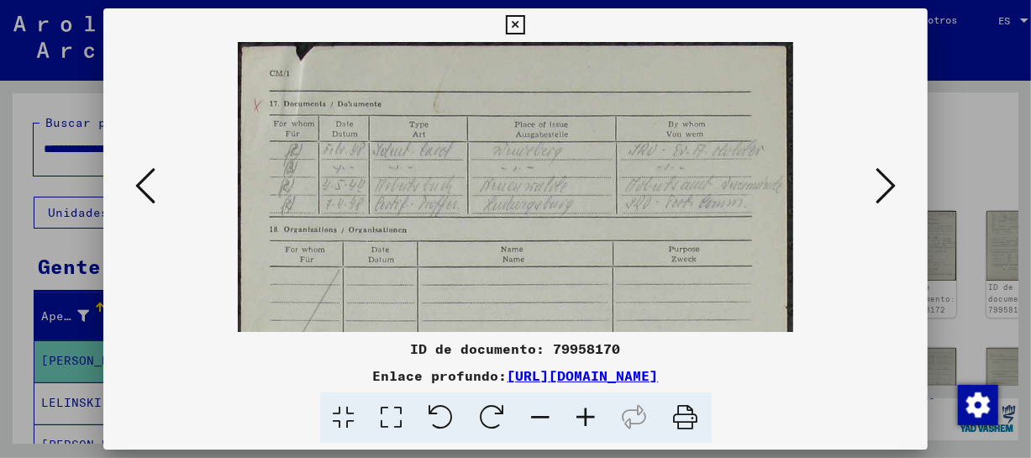
click at [591, 416] on icon at bounding box center [586, 417] width 45 height 51
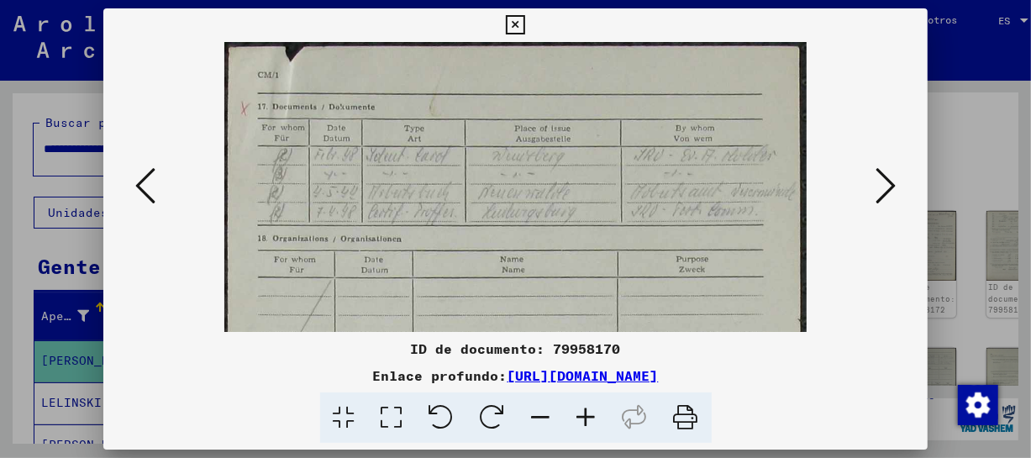
click at [591, 416] on icon at bounding box center [586, 417] width 45 height 51
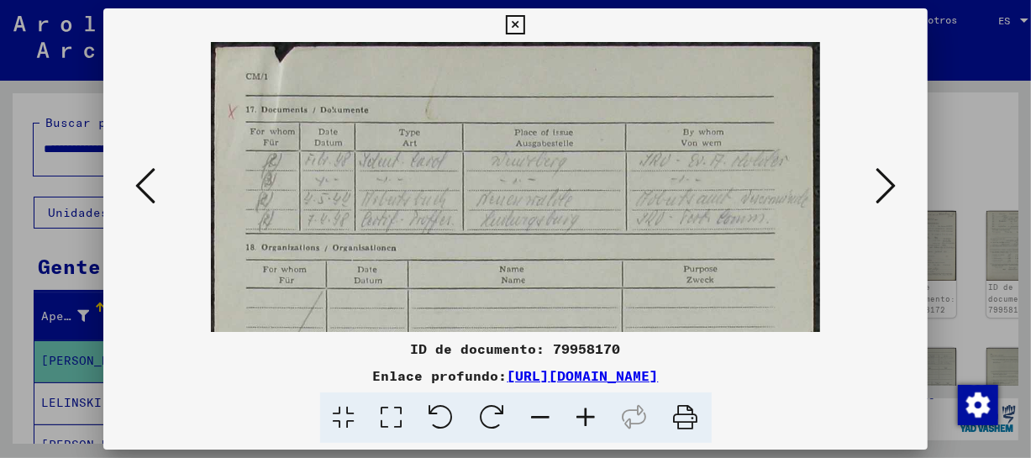
click at [591, 416] on icon at bounding box center [586, 417] width 45 height 51
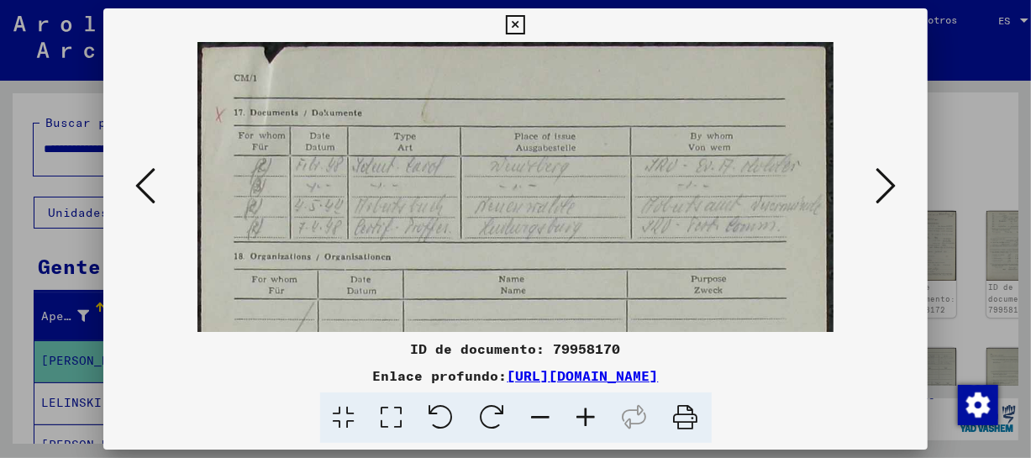
click at [591, 416] on icon at bounding box center [586, 417] width 45 height 51
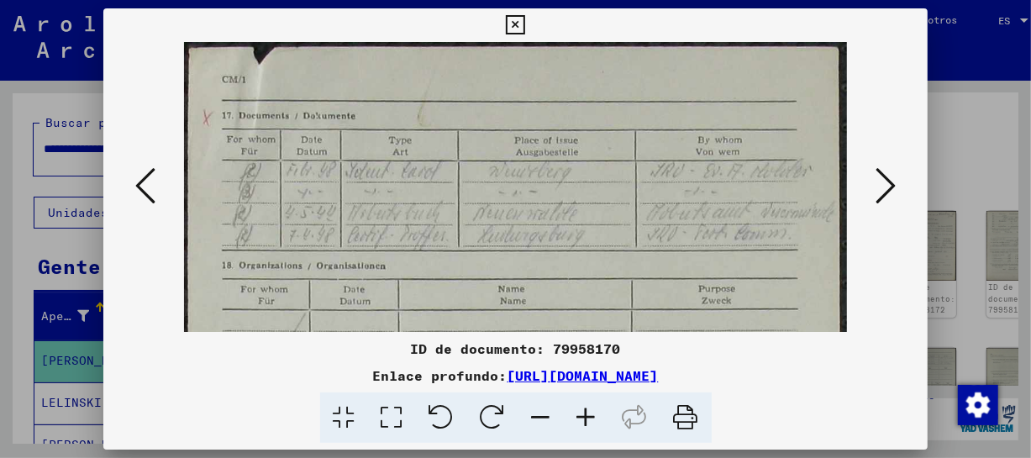
click at [591, 416] on icon at bounding box center [586, 417] width 45 height 51
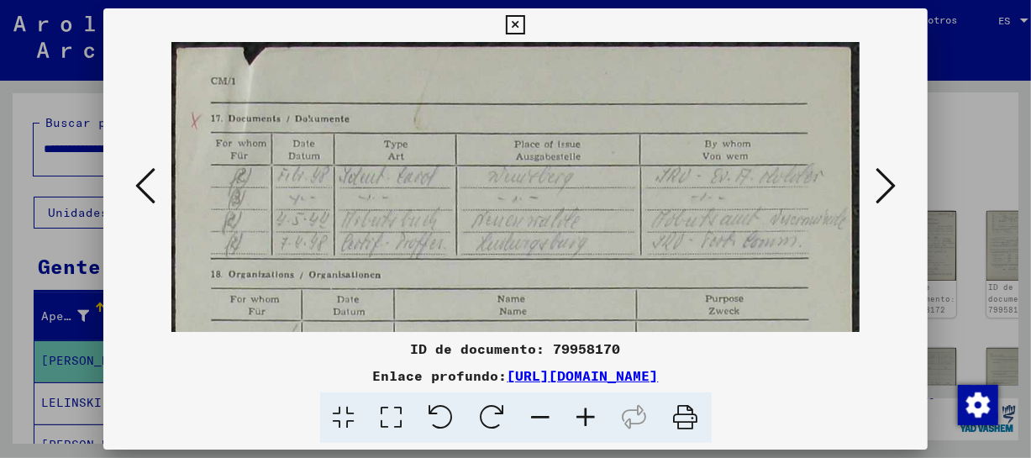
click at [591, 416] on icon at bounding box center [586, 417] width 45 height 51
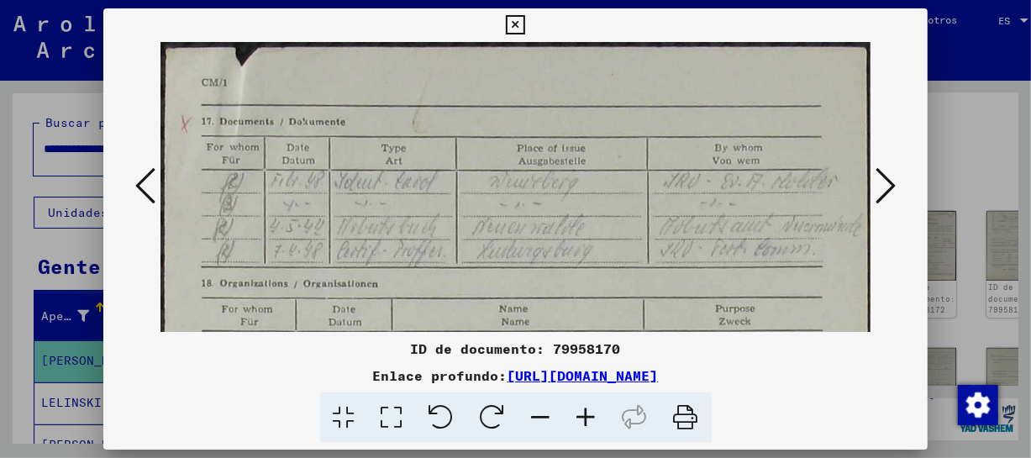
click at [591, 416] on icon at bounding box center [586, 417] width 45 height 51
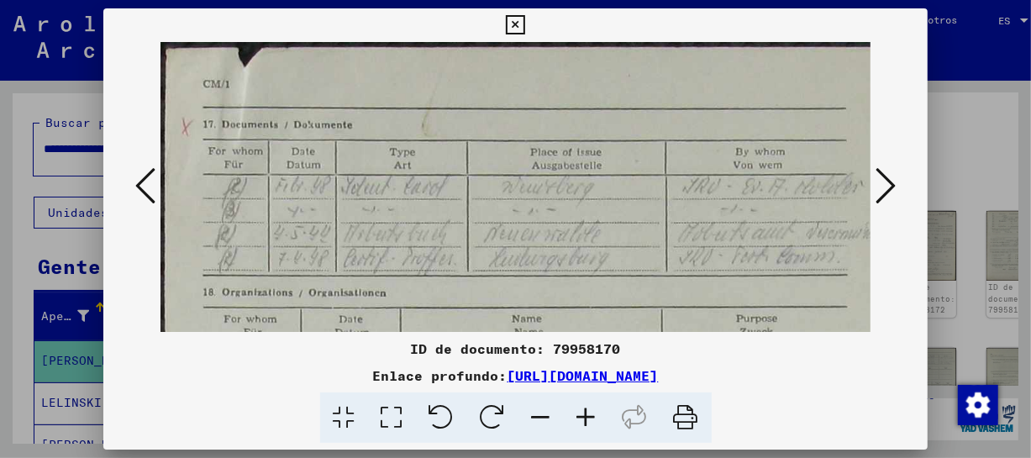
click at [591, 416] on icon at bounding box center [586, 417] width 45 height 51
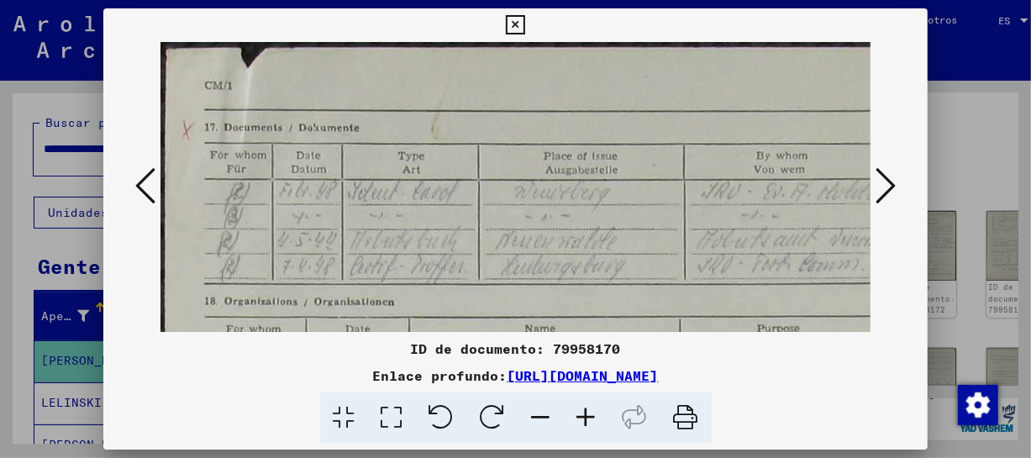
click at [584, 417] on icon at bounding box center [586, 417] width 45 height 51
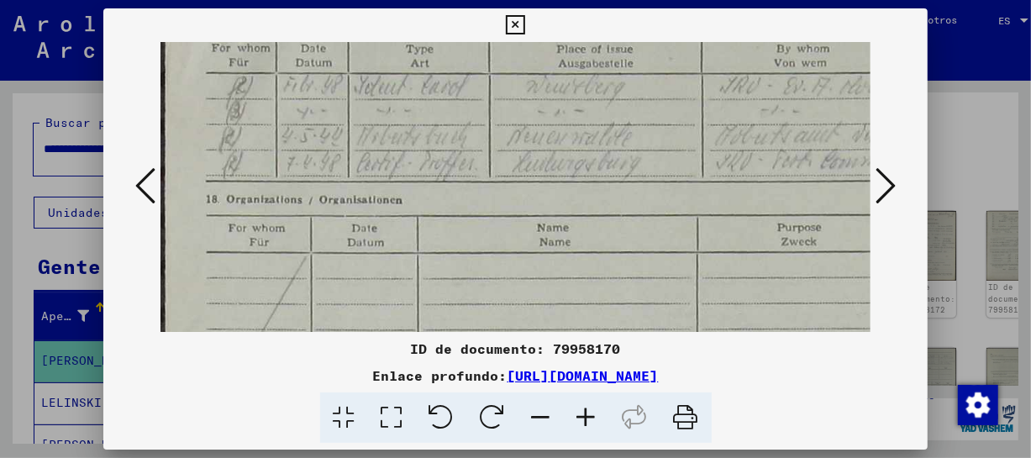
drag, startPoint x: 610, startPoint y: 278, endPoint x: 614, endPoint y: 166, distance: 111.9
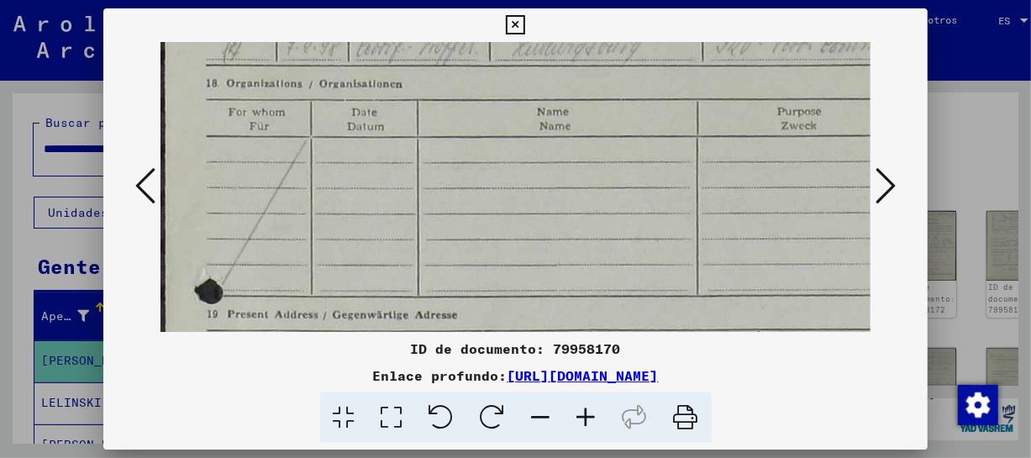
drag, startPoint x: 619, startPoint y: 190, endPoint x: 619, endPoint y: 145, distance: 45.4
click at [619, 145] on img at bounding box center [559, 443] width 796 height 1256
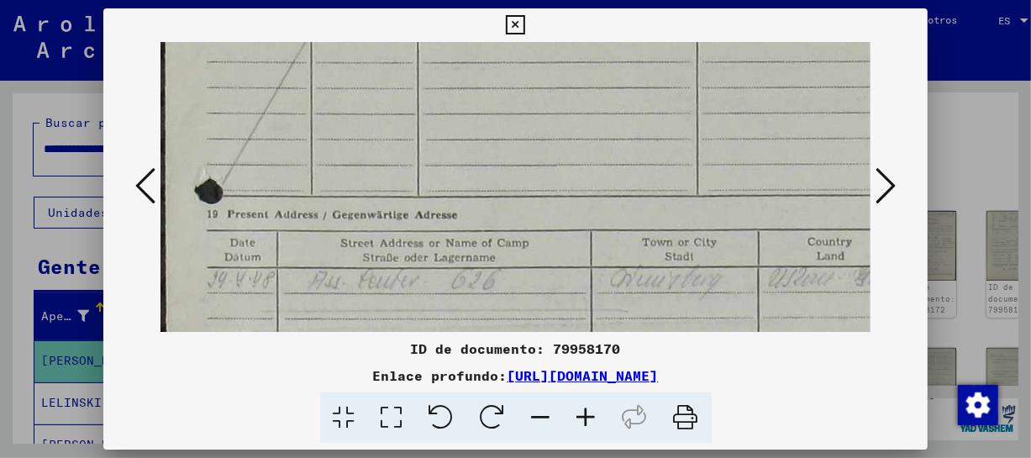
drag, startPoint x: 630, startPoint y: 168, endPoint x: 630, endPoint y: 115, distance: 52.9
click at [630, 115] on img at bounding box center [559, 343] width 796 height 1256
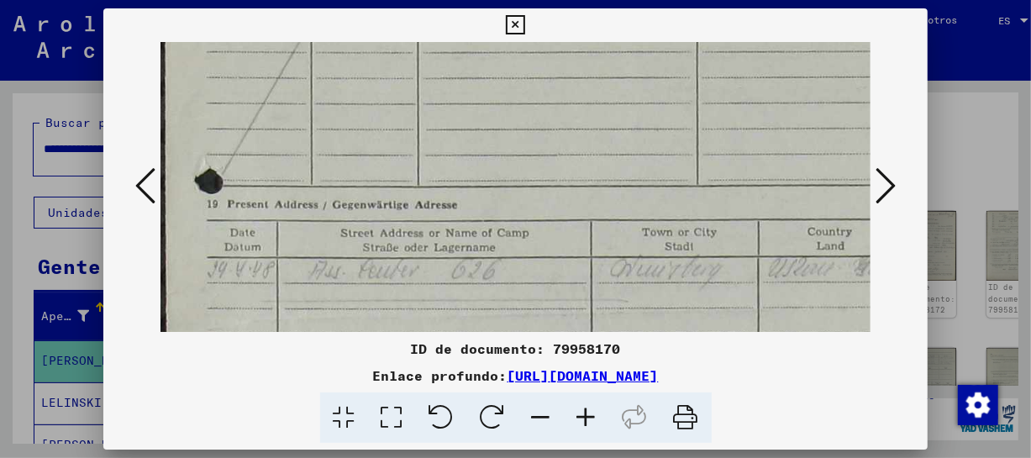
scroll to position [431, 0]
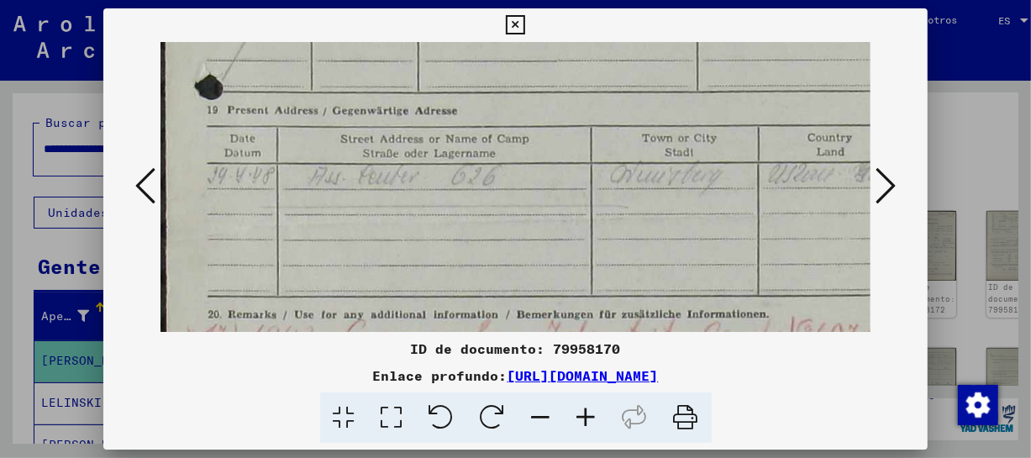
drag, startPoint x: 628, startPoint y: 218, endPoint x: 626, endPoint y: 119, distance: 98.3
click at [626, 119] on img at bounding box center [559, 239] width 796 height 1256
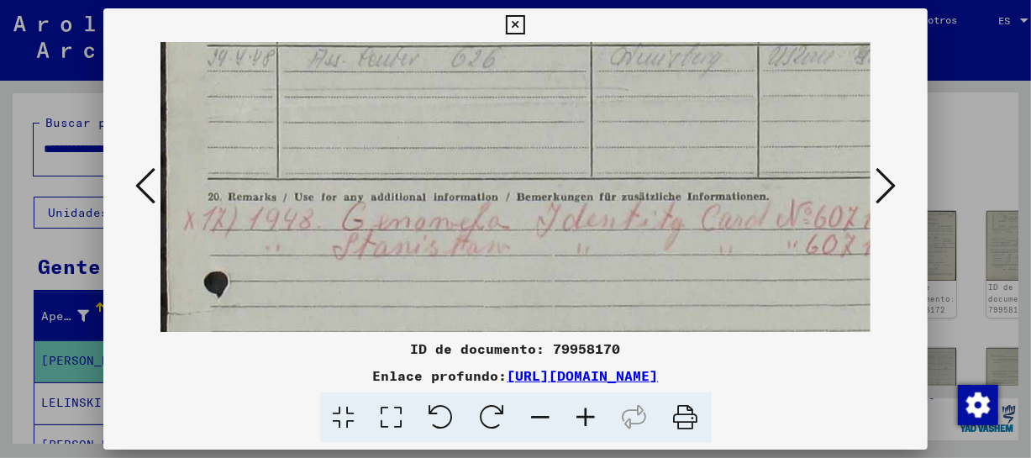
drag, startPoint x: 623, startPoint y: 245, endPoint x: 632, endPoint y: 138, distance: 108.0
click at [632, 138] on img at bounding box center [559, 121] width 796 height 1256
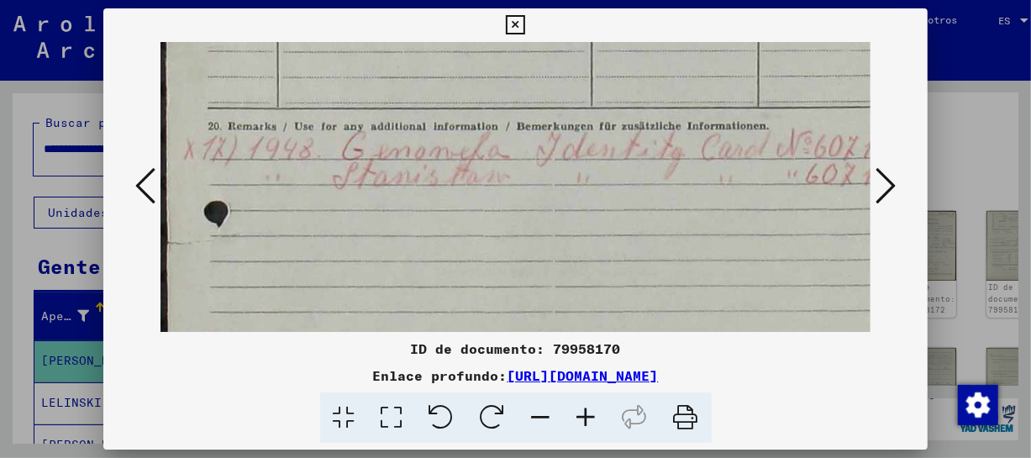
drag, startPoint x: 649, startPoint y: 226, endPoint x: 653, endPoint y: 156, distance: 69.9
click at [653, 156] on img at bounding box center [559, 51] width 796 height 1256
click at [662, 244] on img at bounding box center [559, 51] width 796 height 1256
drag, startPoint x: 662, startPoint y: 244, endPoint x: 716, endPoint y: 241, distance: 53.8
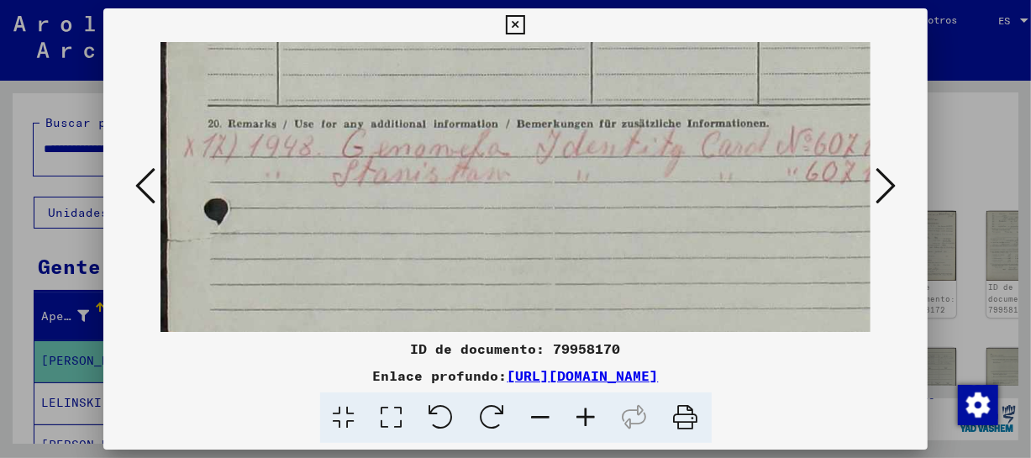
click at [716, 241] on img at bounding box center [559, 48] width 796 height 1256
click at [884, 183] on icon at bounding box center [886, 186] width 20 height 40
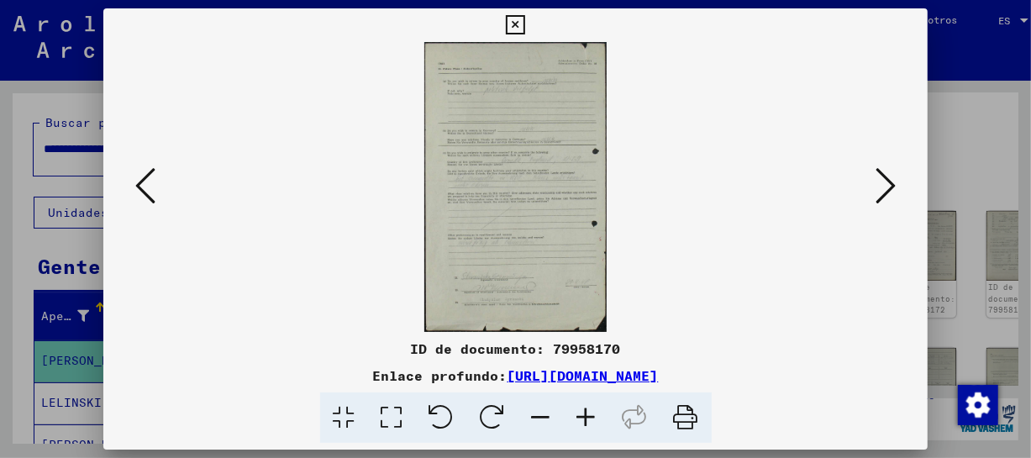
click at [883, 183] on icon at bounding box center [886, 186] width 20 height 40
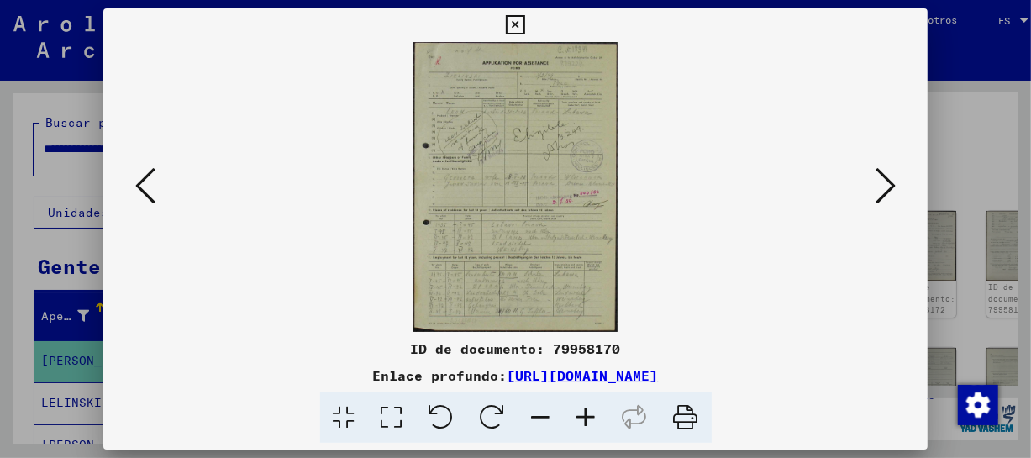
click at [594, 415] on icon at bounding box center [586, 417] width 45 height 51
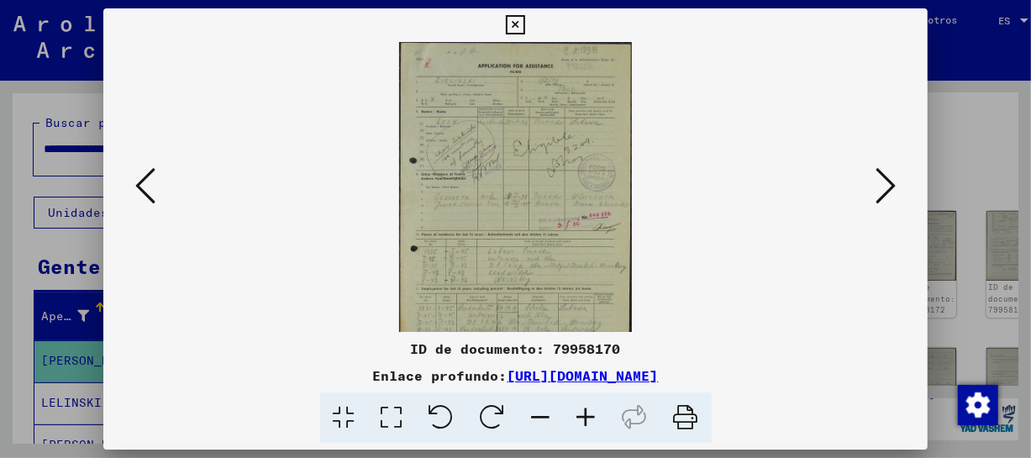
click at [594, 415] on icon at bounding box center [586, 417] width 45 height 51
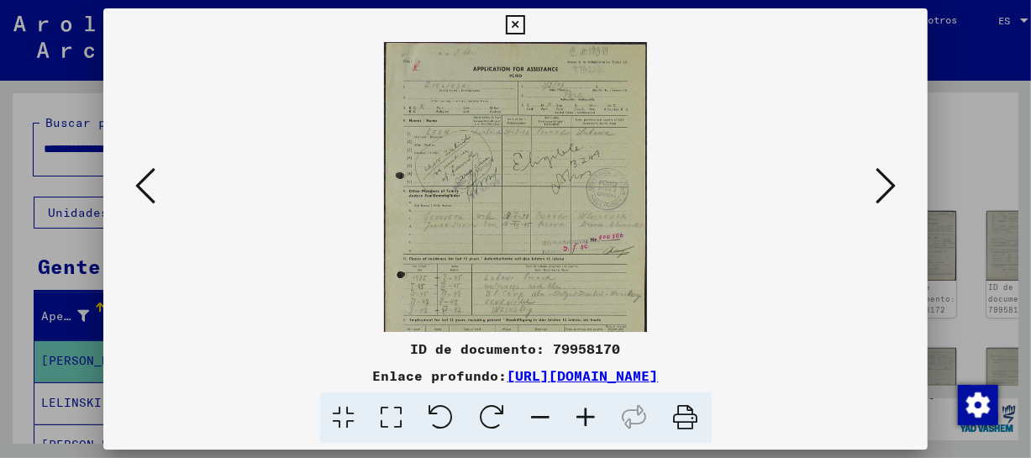
click at [594, 415] on icon at bounding box center [586, 417] width 45 height 51
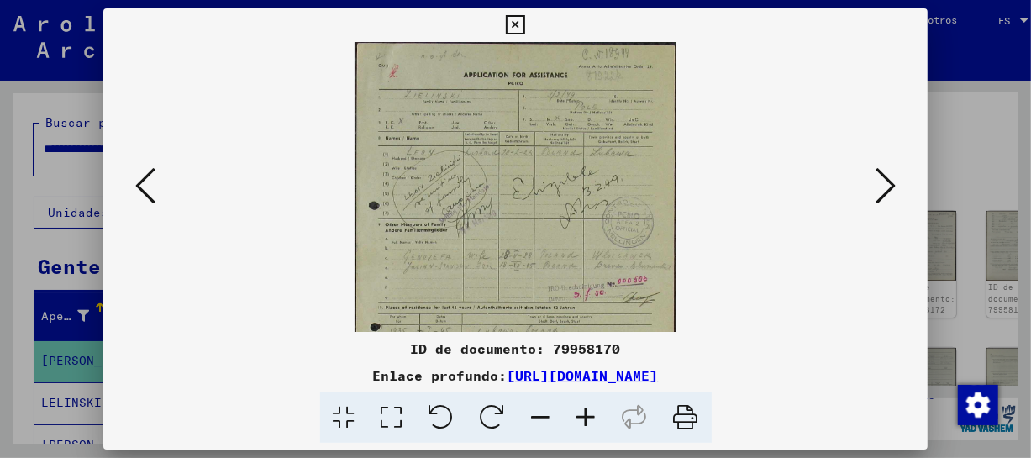
click at [594, 415] on icon at bounding box center [586, 417] width 45 height 51
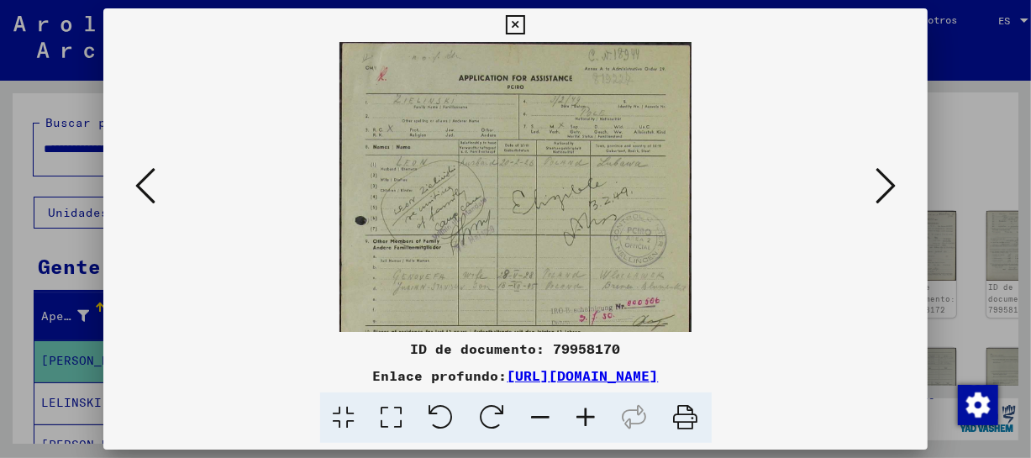
click at [594, 415] on icon at bounding box center [586, 417] width 45 height 51
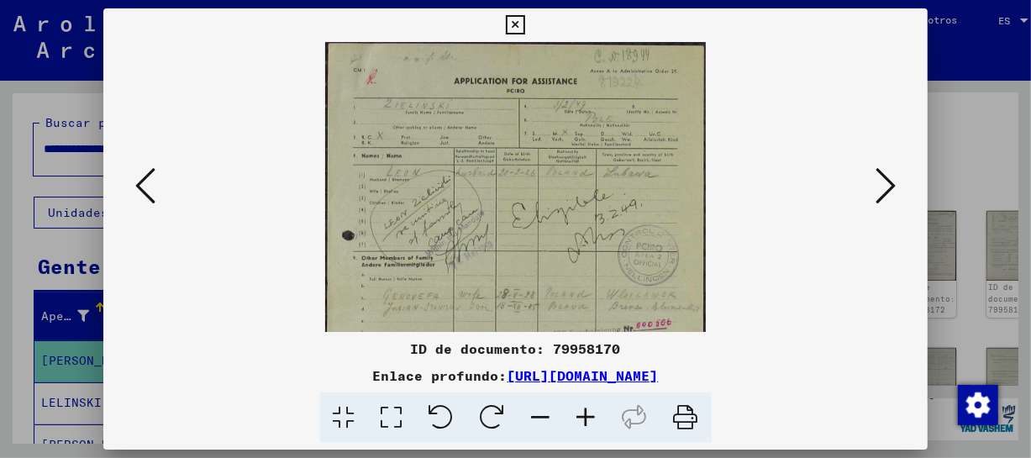
click at [594, 415] on icon at bounding box center [586, 417] width 45 height 51
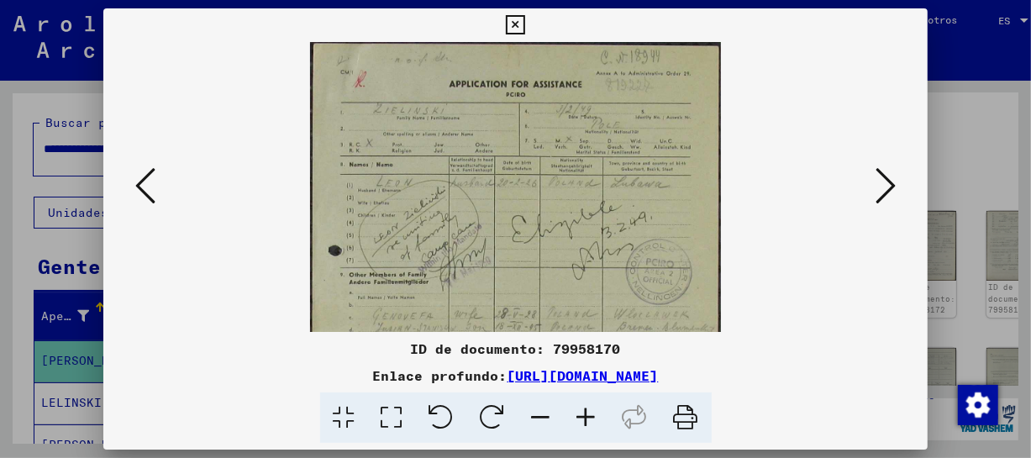
click at [594, 415] on icon at bounding box center [586, 417] width 45 height 51
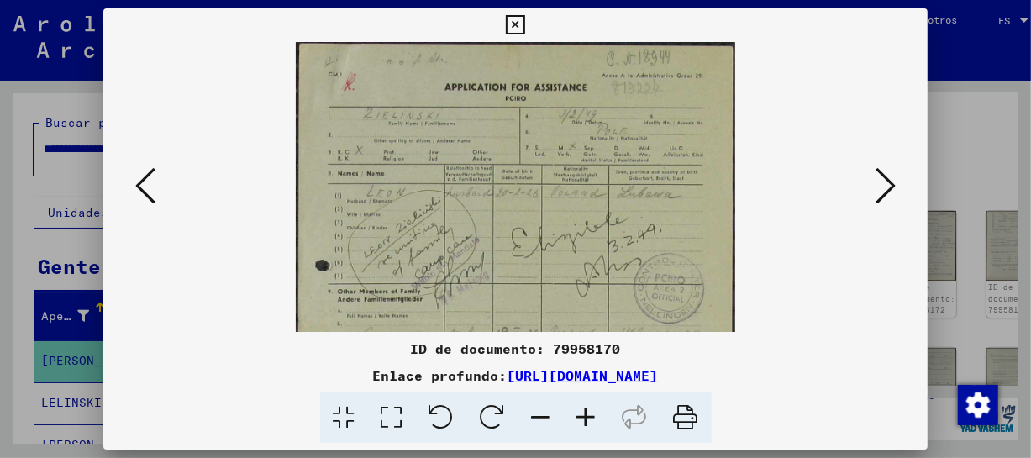
click at [594, 415] on icon at bounding box center [586, 417] width 45 height 51
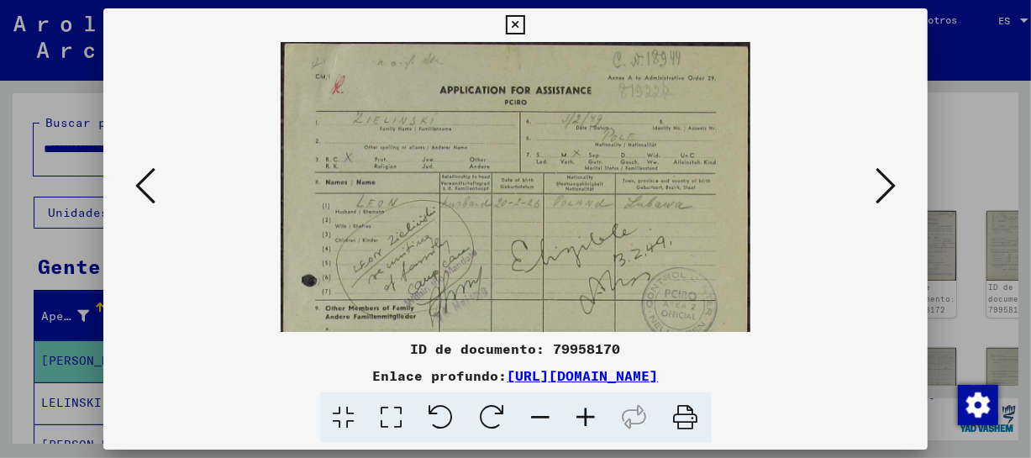
click at [594, 415] on icon at bounding box center [586, 417] width 45 height 51
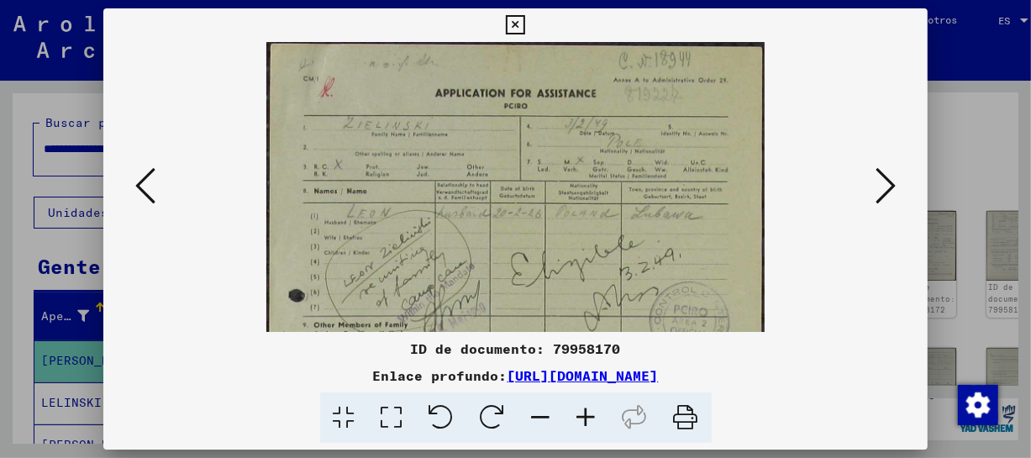
click at [594, 415] on icon at bounding box center [586, 417] width 45 height 51
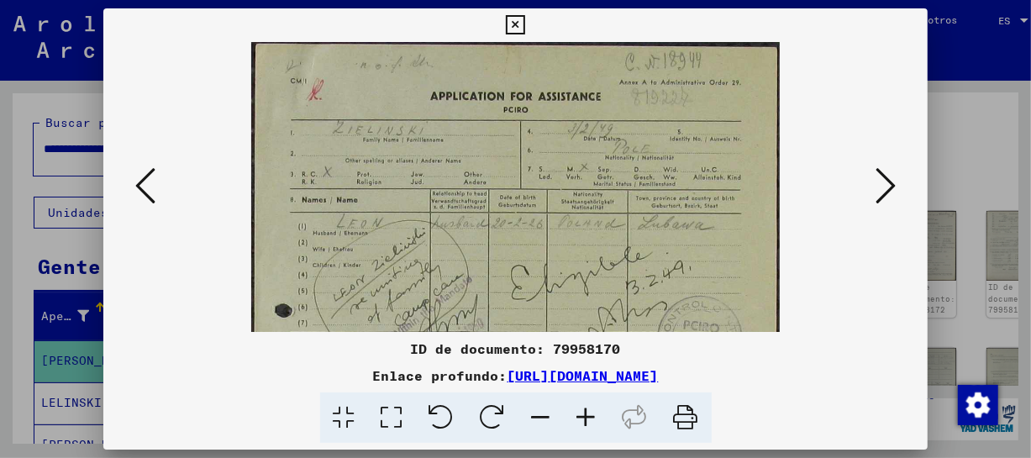
click at [594, 415] on icon at bounding box center [586, 417] width 45 height 51
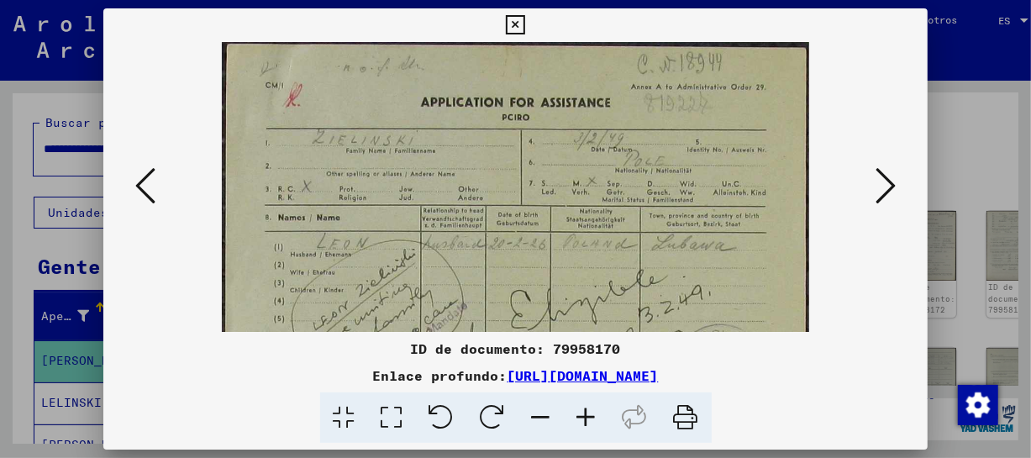
click at [594, 415] on icon at bounding box center [586, 417] width 45 height 51
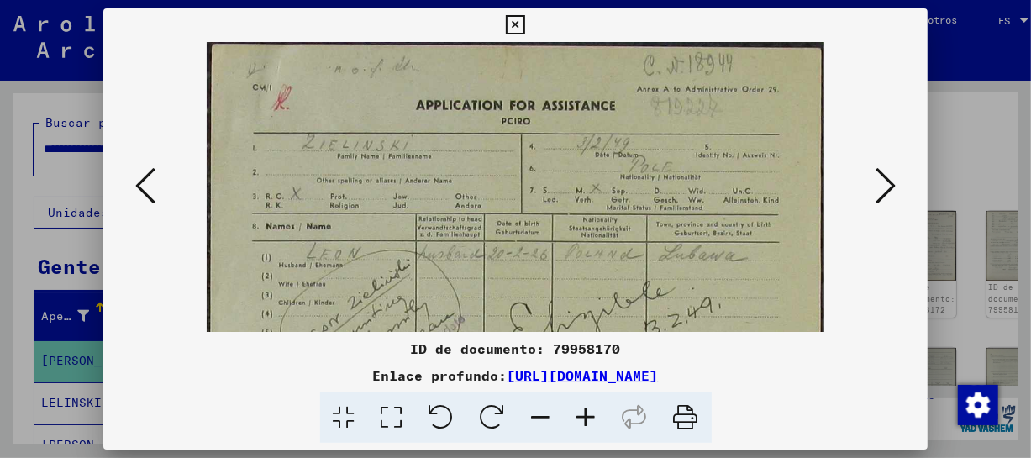
click at [594, 415] on icon at bounding box center [586, 417] width 45 height 51
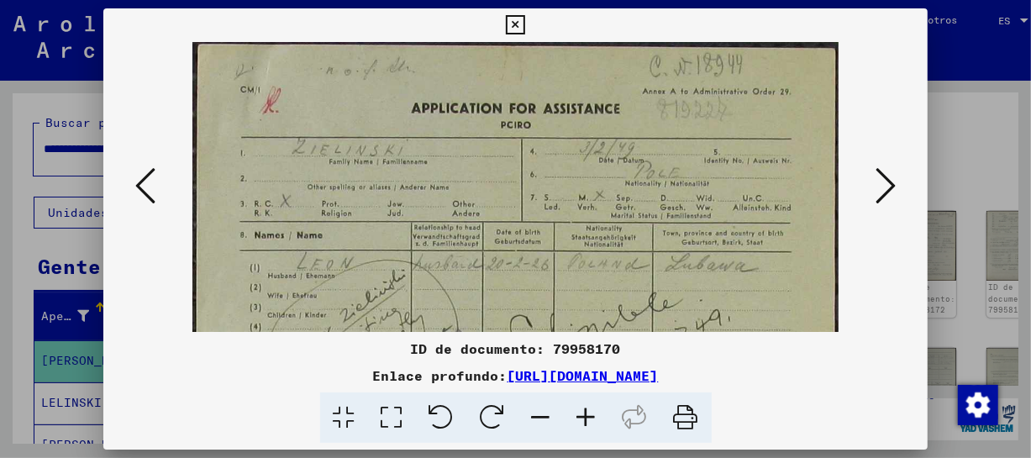
click at [594, 415] on icon at bounding box center [586, 417] width 45 height 51
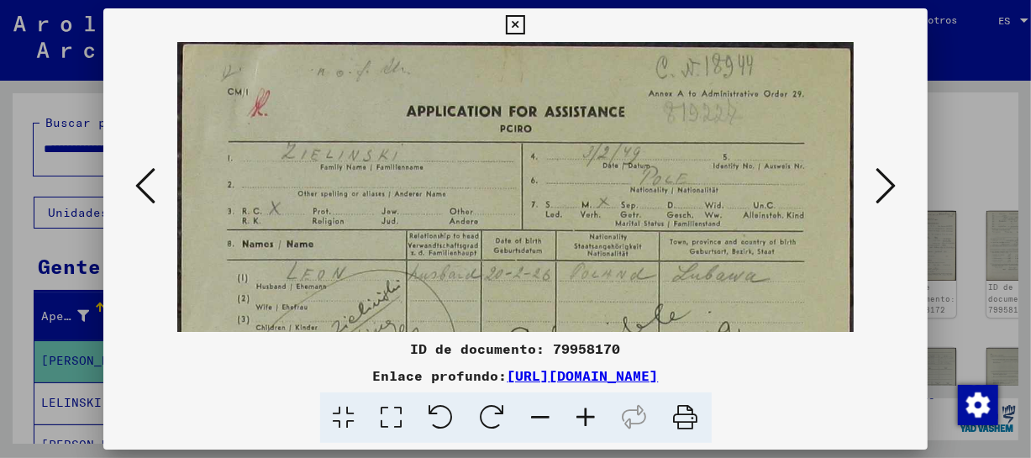
click at [594, 415] on icon at bounding box center [586, 417] width 45 height 51
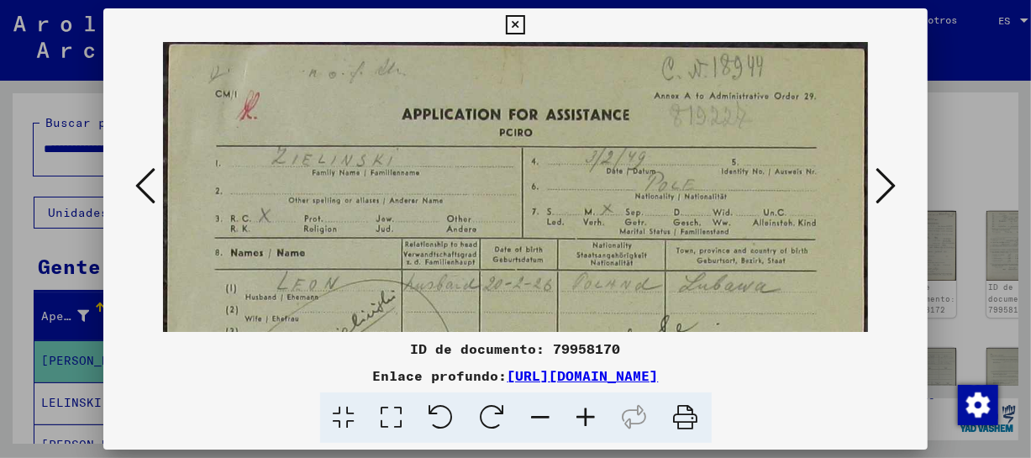
click at [594, 415] on icon at bounding box center [586, 417] width 45 height 51
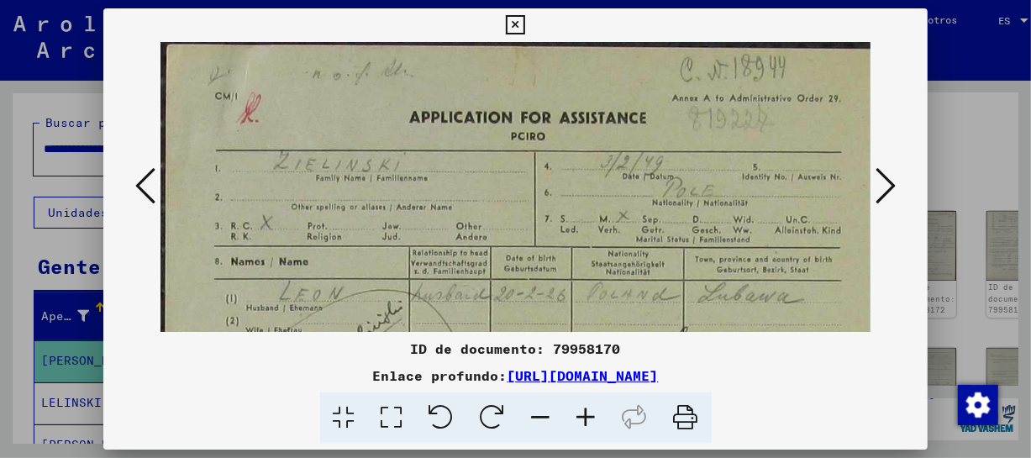
click at [594, 415] on icon at bounding box center [586, 417] width 45 height 51
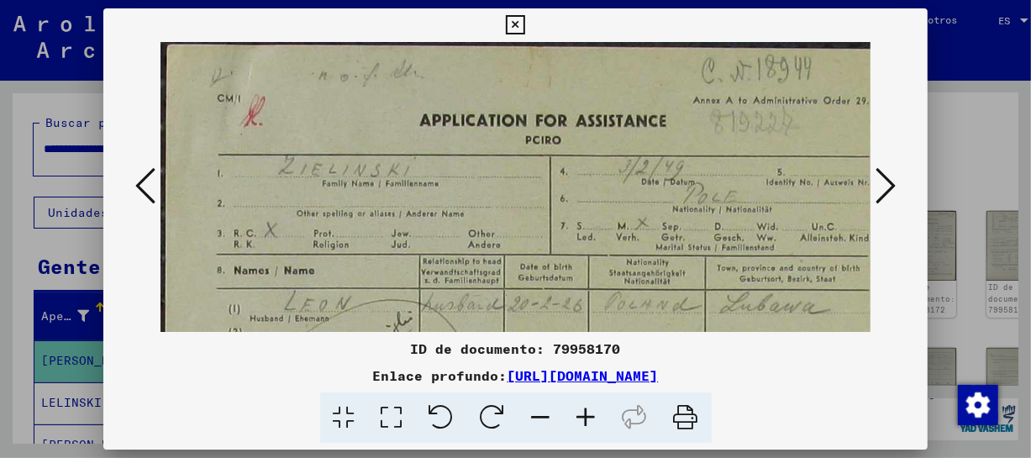
click at [594, 415] on icon at bounding box center [586, 417] width 45 height 51
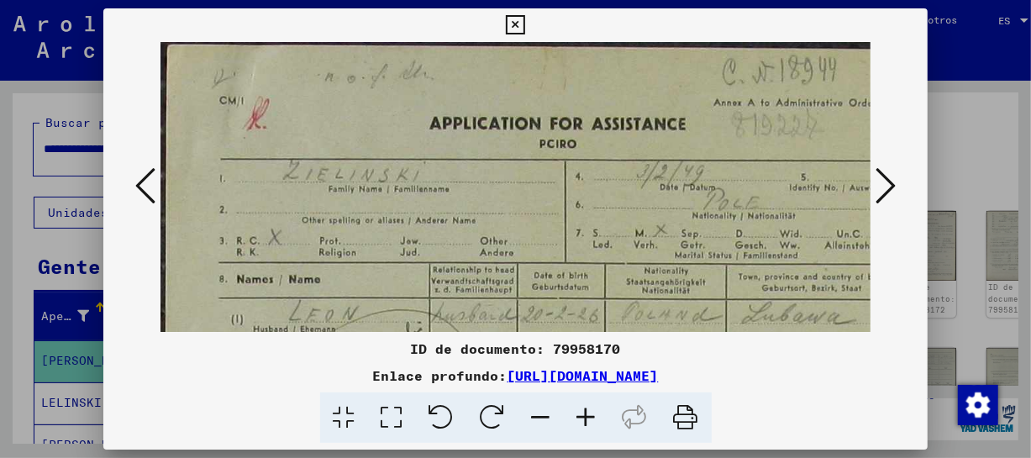
click at [594, 415] on icon at bounding box center [586, 417] width 45 height 51
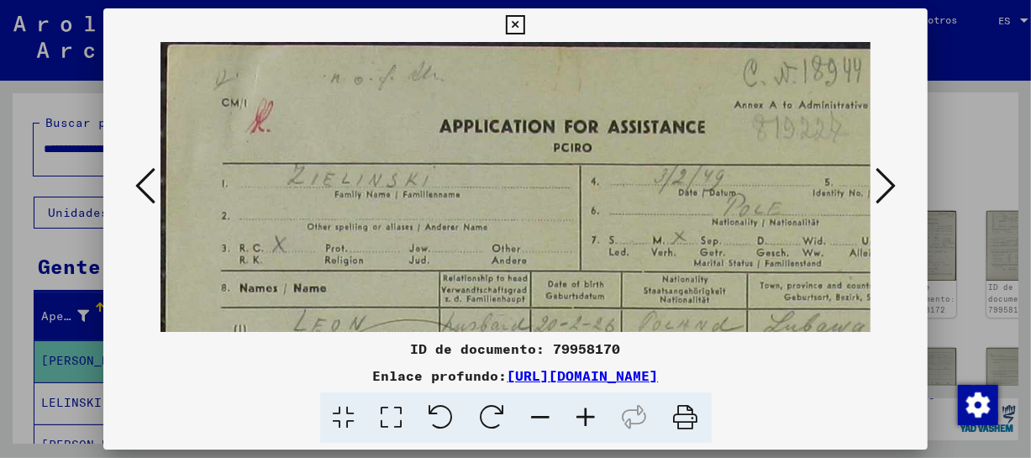
click at [594, 415] on icon at bounding box center [586, 417] width 45 height 51
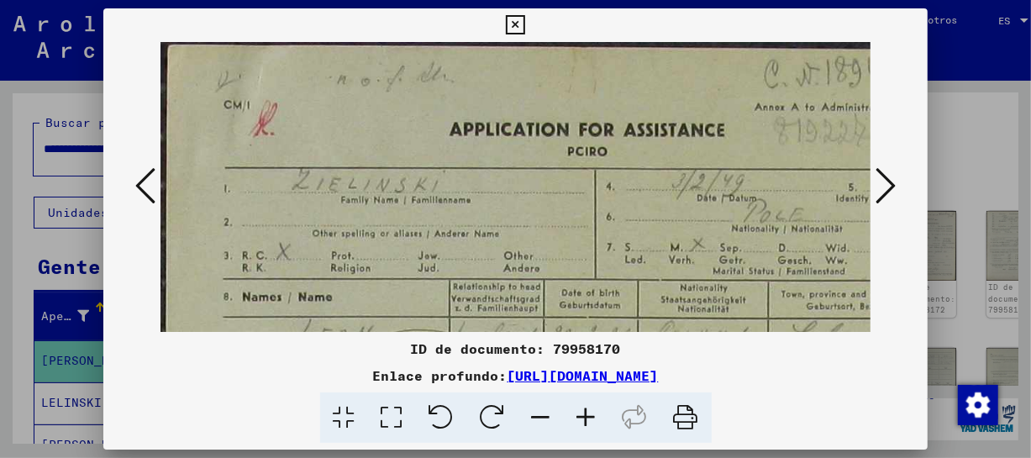
click at [594, 415] on icon at bounding box center [586, 417] width 45 height 51
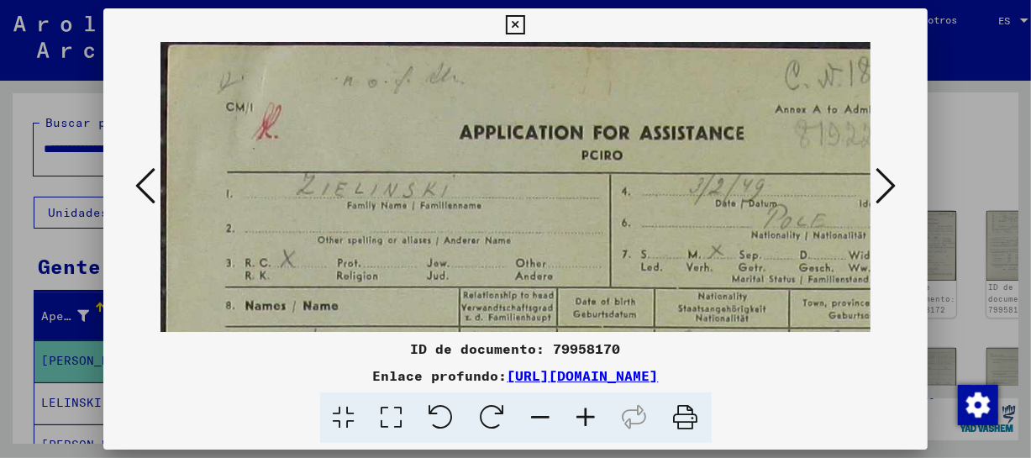
click at [594, 415] on icon at bounding box center [586, 417] width 45 height 51
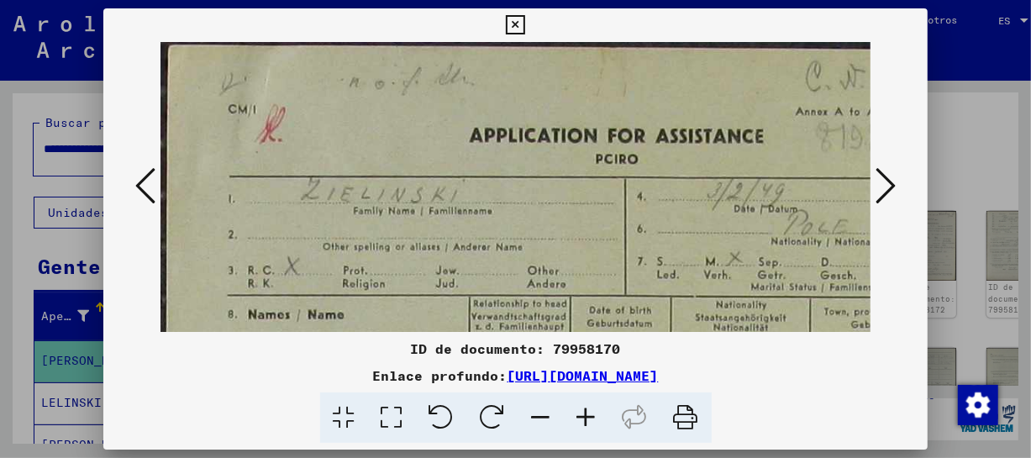
click at [594, 415] on icon at bounding box center [586, 417] width 45 height 51
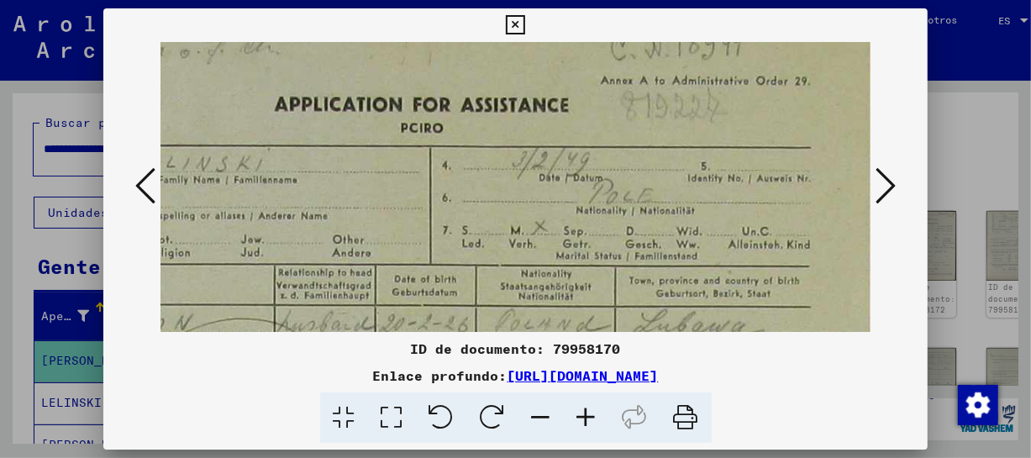
scroll to position [32, 202]
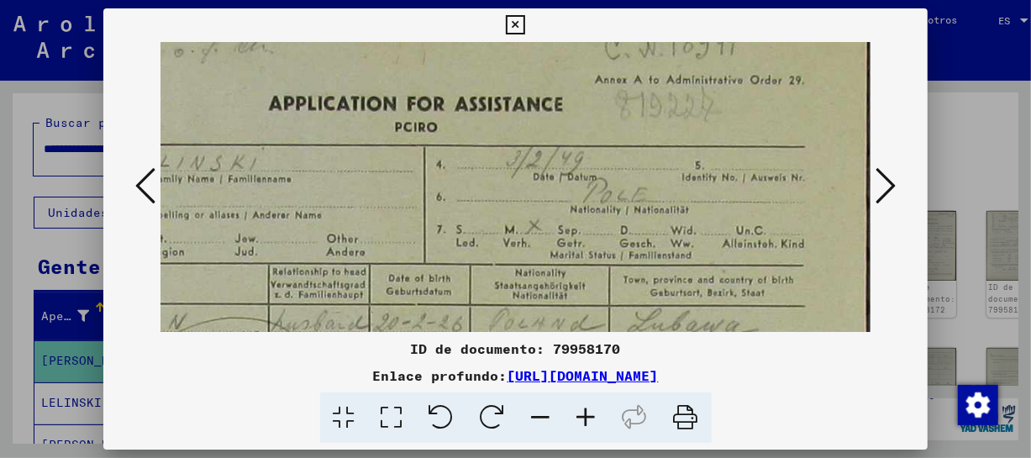
drag, startPoint x: 657, startPoint y: 289, endPoint x: 450, endPoint y: 255, distance: 210.4
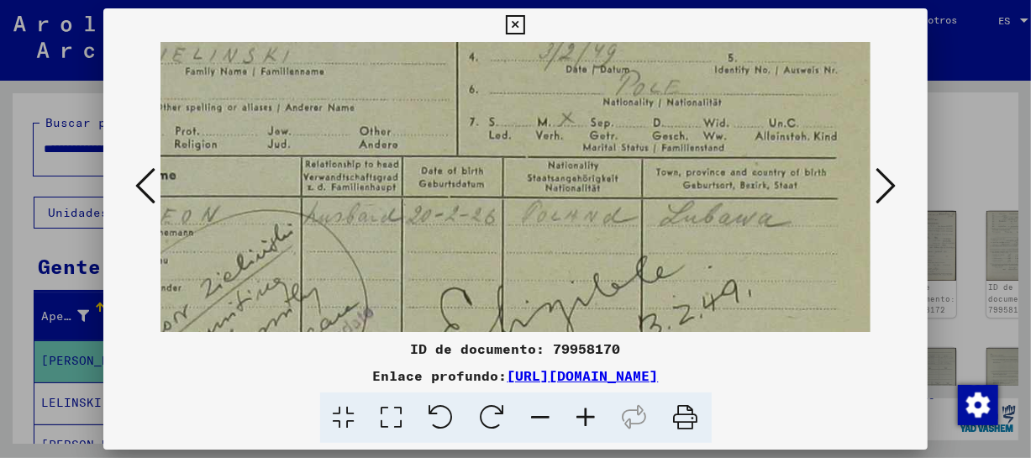
scroll to position [143, 168]
drag, startPoint x: 694, startPoint y: 276, endPoint x: 730, endPoint y: 164, distance: 118.3
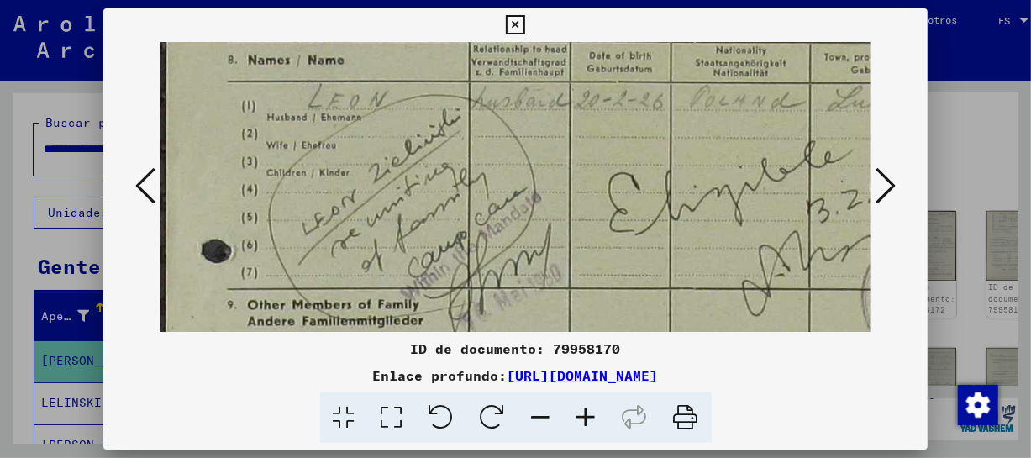
drag, startPoint x: 588, startPoint y: 272, endPoint x: 793, endPoint y: 160, distance: 233.9
click at [793, 161] on img at bounding box center [617, 436] width 912 height 1298
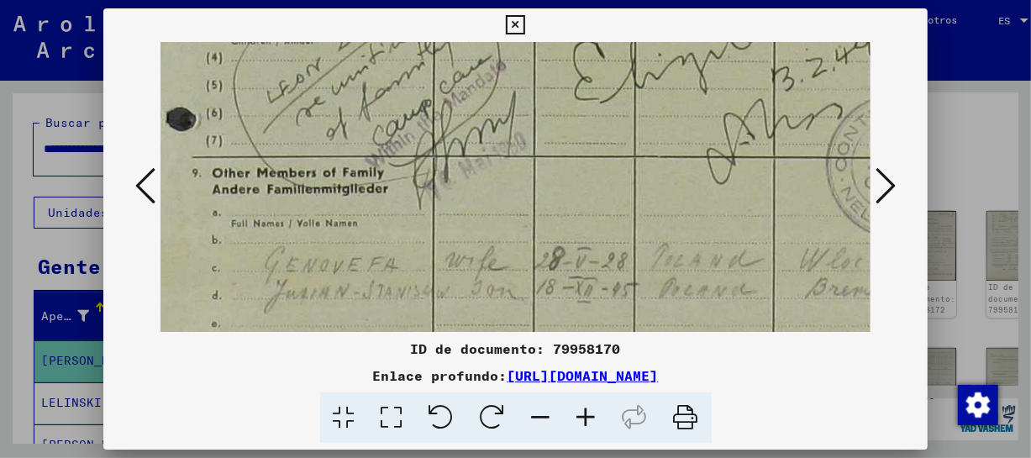
drag, startPoint x: 682, startPoint y: 280, endPoint x: 645, endPoint y: 149, distance: 136.2
click at [645, 149] on img at bounding box center [581, 304] width 912 height 1298
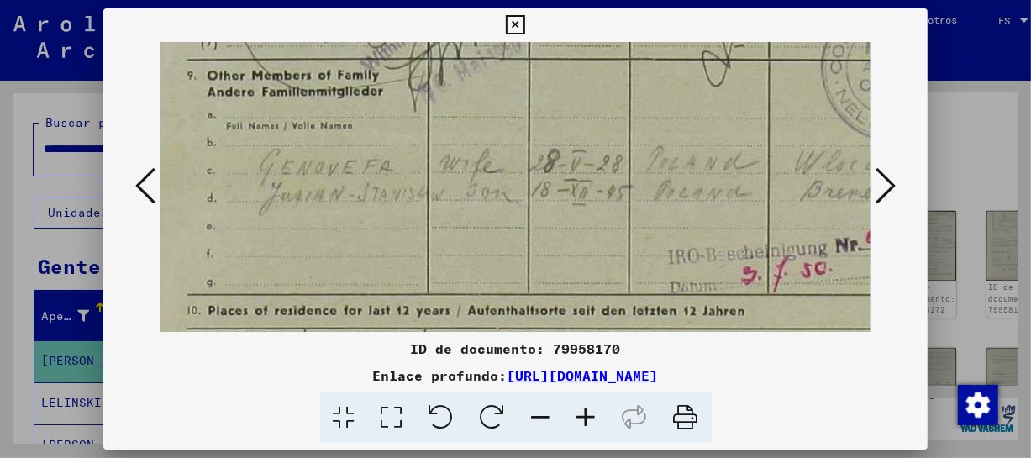
scroll to position [485, 41]
drag, startPoint x: 663, startPoint y: 273, endPoint x: 657, endPoint y: 176, distance: 97.7
click at [657, 176] on img at bounding box center [575, 206] width 912 height 1298
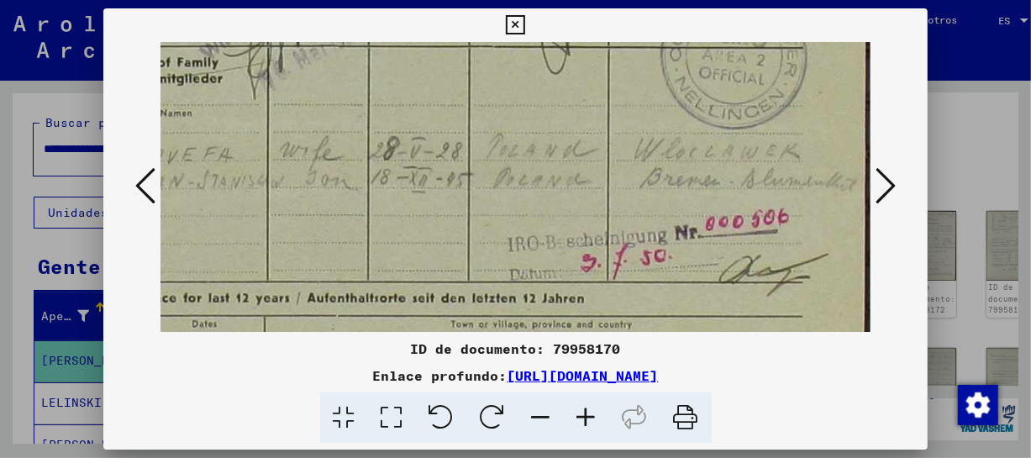
drag, startPoint x: 707, startPoint y: 265, endPoint x: 542, endPoint y: 251, distance: 165.3
click at [542, 251] on img at bounding box center [416, 194] width 912 height 1298
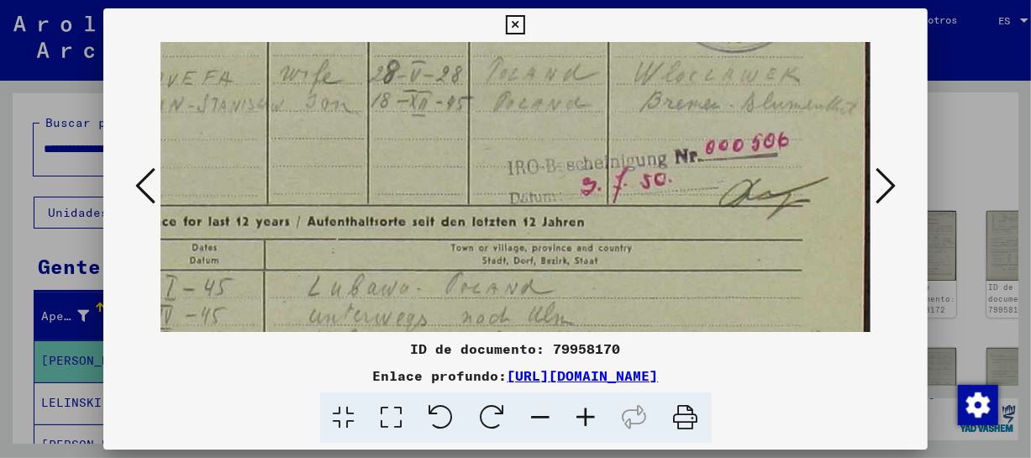
drag, startPoint x: 684, startPoint y: 241, endPoint x: 673, endPoint y: 173, distance: 68.9
click at [673, 173] on img at bounding box center [416, 118] width 912 height 1298
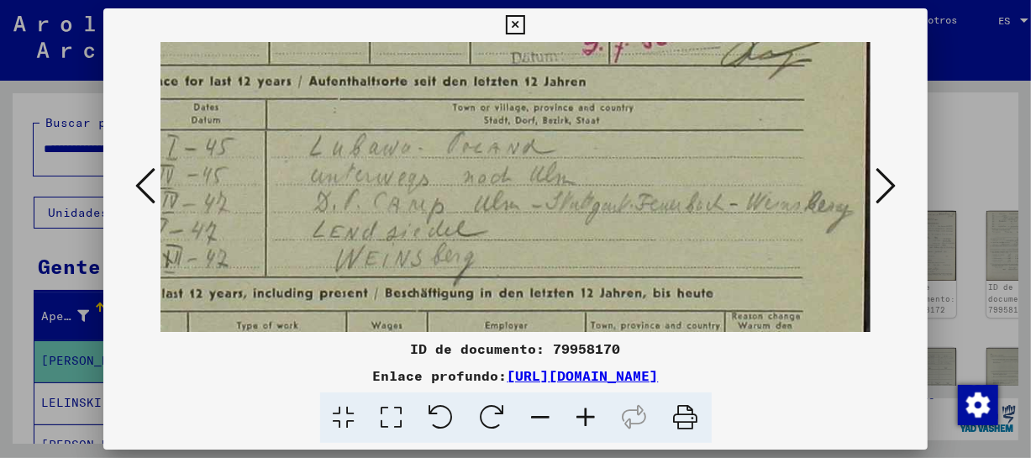
scroll to position [716, 199]
drag, startPoint x: 798, startPoint y: 226, endPoint x: 794, endPoint y: 93, distance: 132.8
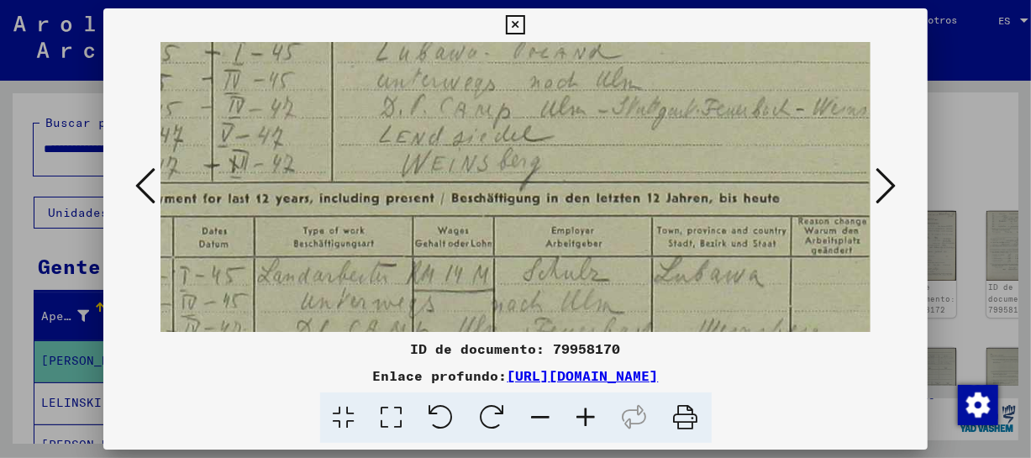
drag, startPoint x: 689, startPoint y: 229, endPoint x: 756, endPoint y: 136, distance: 114.3
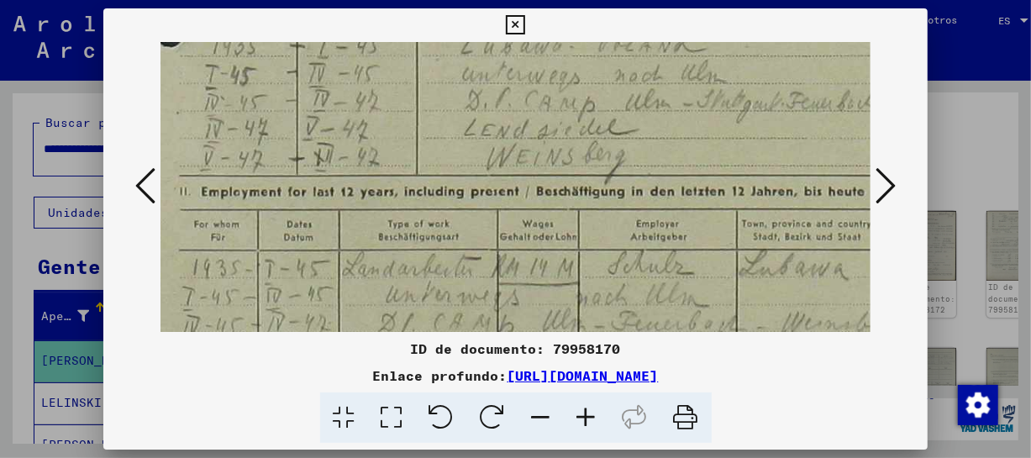
drag, startPoint x: 599, startPoint y: 203, endPoint x: 647, endPoint y: 175, distance: 55.4
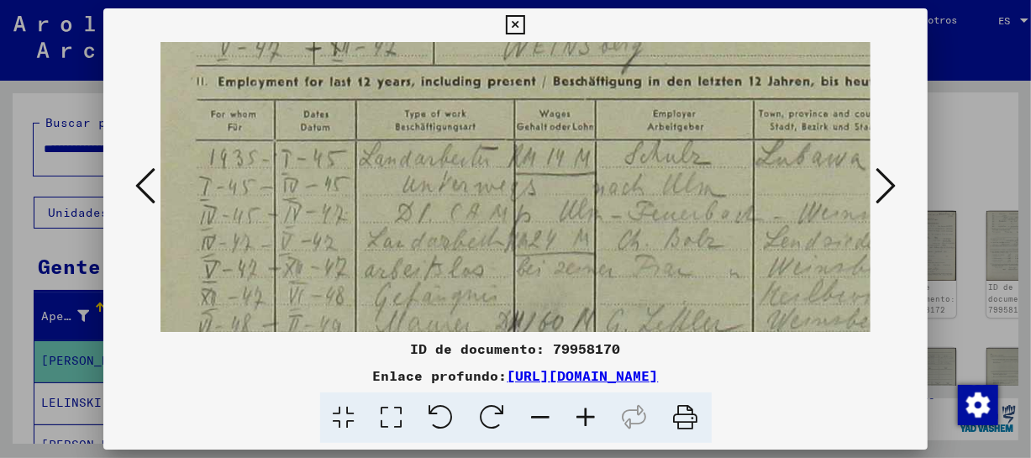
drag, startPoint x: 656, startPoint y: 252, endPoint x: 667, endPoint y: 159, distance: 94.0
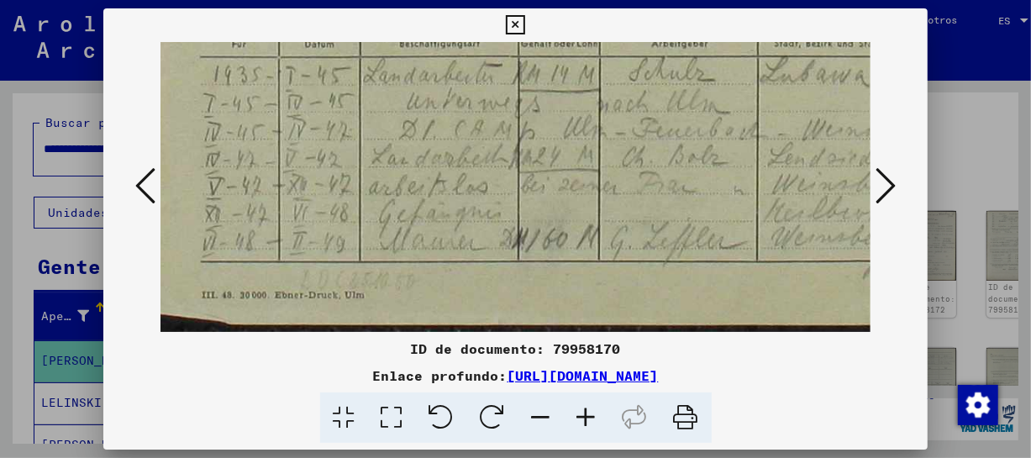
drag, startPoint x: 728, startPoint y: 262, endPoint x: 732, endPoint y: 140, distance: 121.9
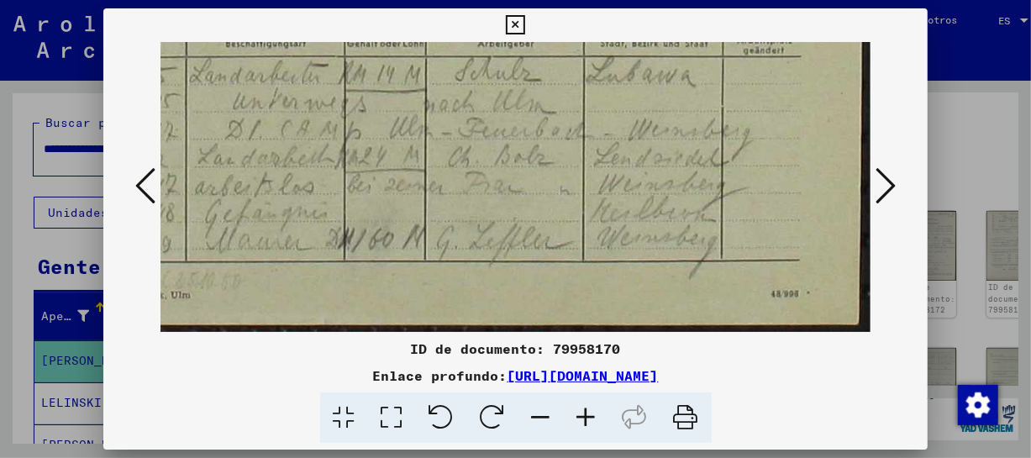
drag, startPoint x: 740, startPoint y: 227, endPoint x: 552, endPoint y: 203, distance: 189.0
click at [885, 176] on icon at bounding box center [886, 186] width 20 height 40
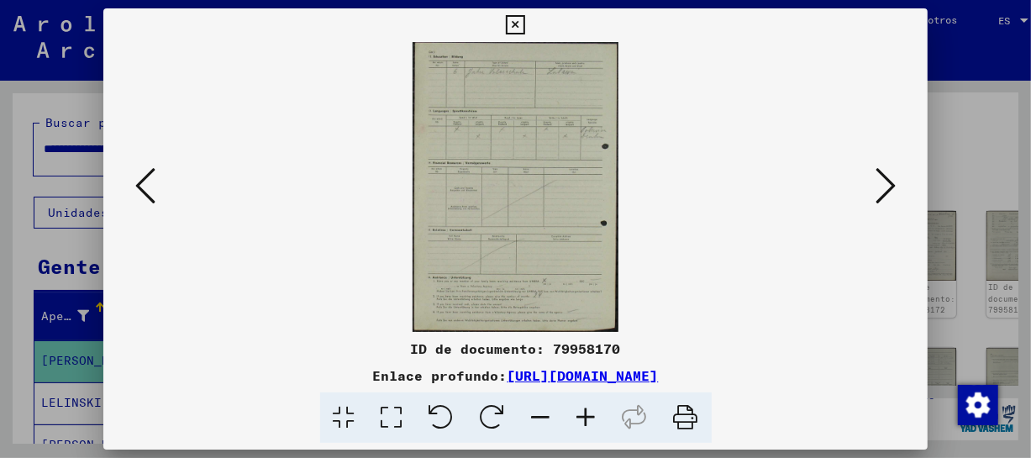
scroll to position [0, 0]
click at [885, 176] on icon at bounding box center [886, 186] width 20 height 40
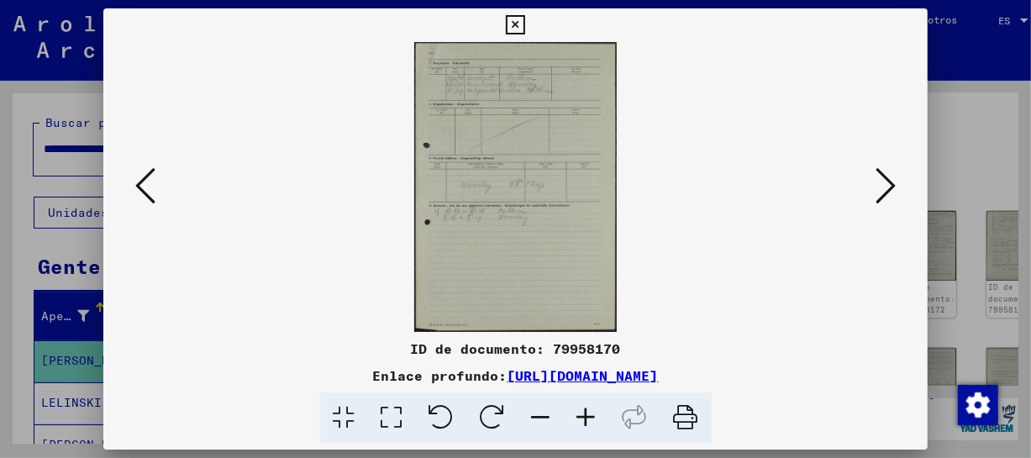
click at [885, 176] on icon at bounding box center [886, 186] width 20 height 40
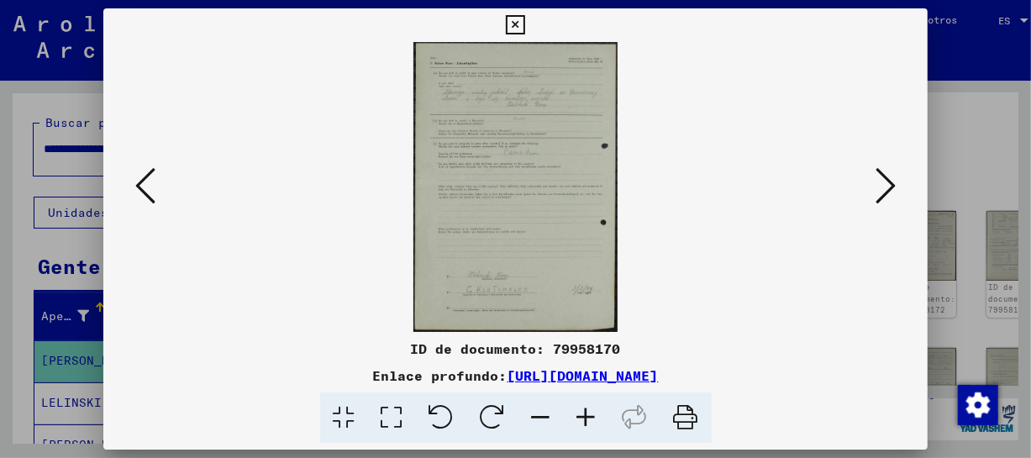
click at [885, 176] on icon at bounding box center [886, 186] width 20 height 40
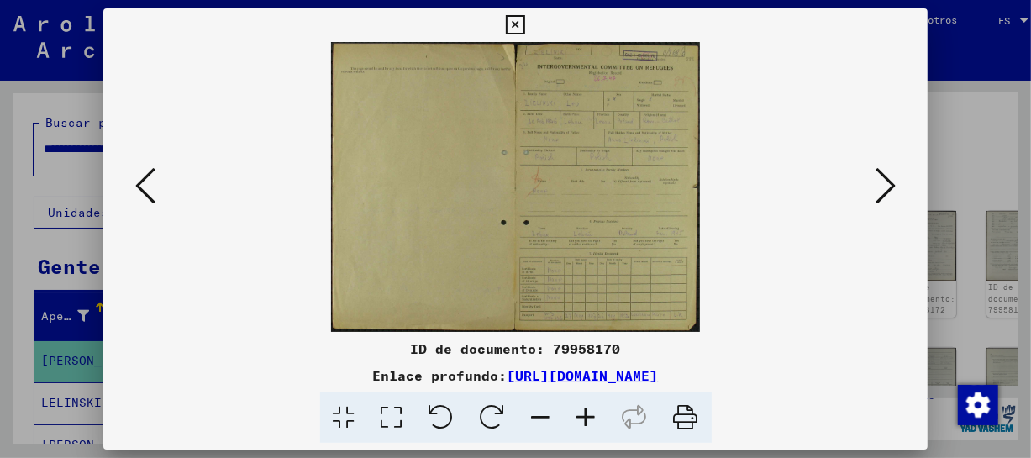
click at [885, 176] on icon at bounding box center [886, 186] width 20 height 40
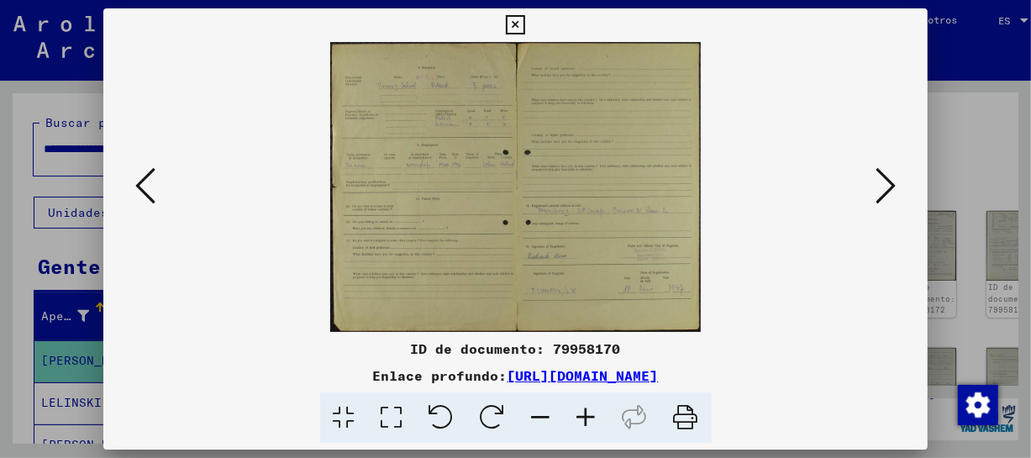
click at [147, 182] on icon at bounding box center [145, 186] width 20 height 40
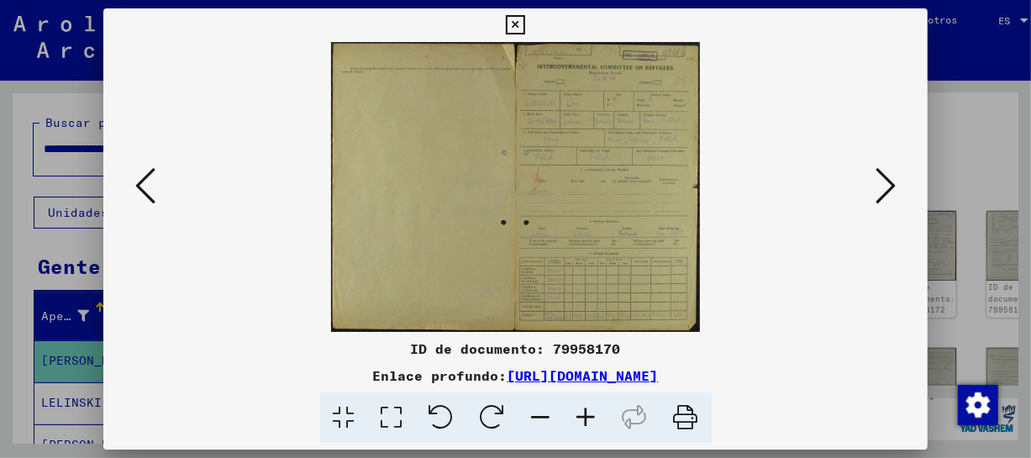
click at [587, 411] on icon at bounding box center [586, 417] width 45 height 51
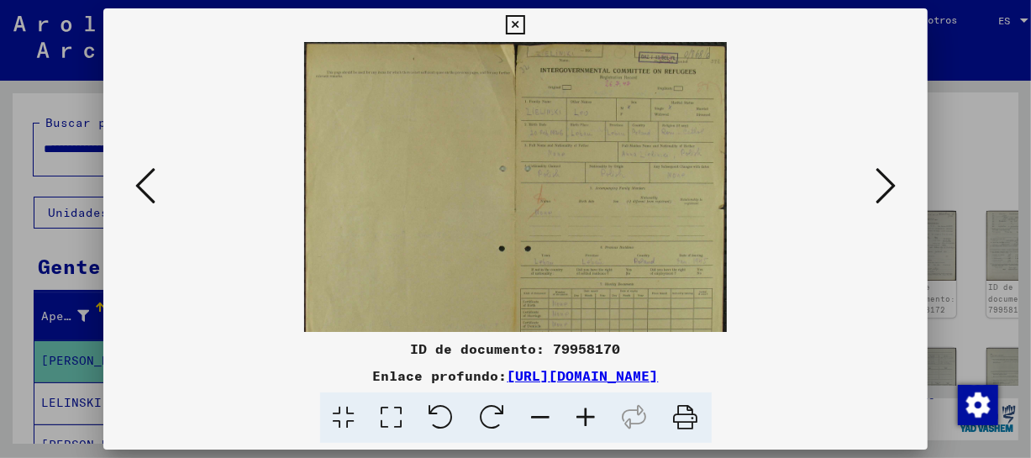
click at [587, 411] on icon at bounding box center [586, 417] width 45 height 51
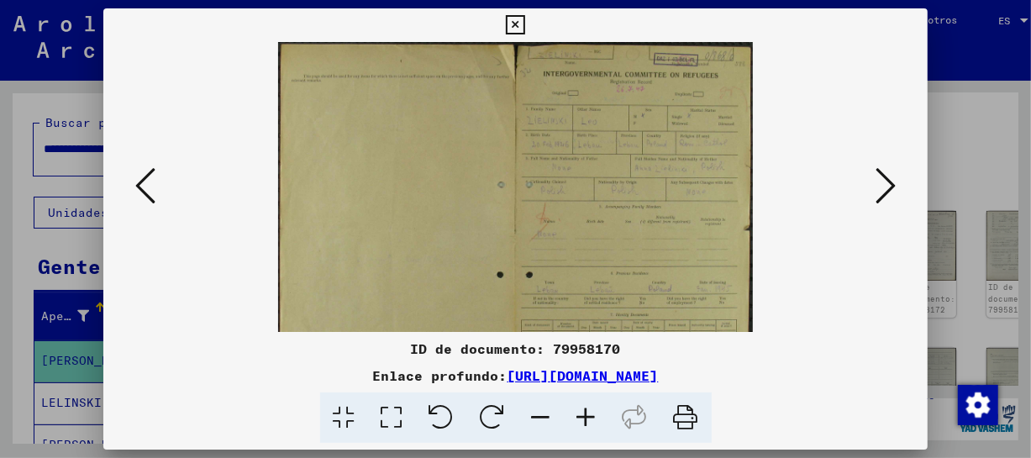
click at [587, 411] on icon at bounding box center [586, 417] width 45 height 51
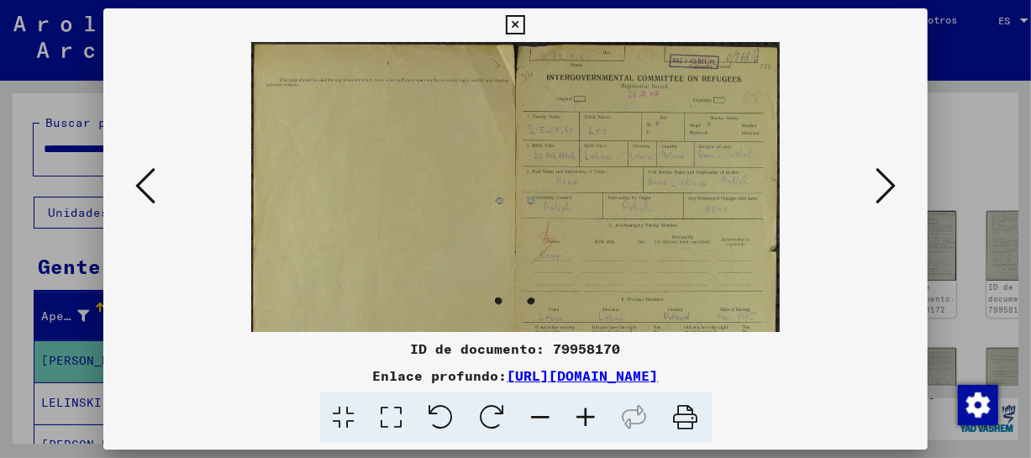
click at [587, 411] on icon at bounding box center [586, 417] width 45 height 51
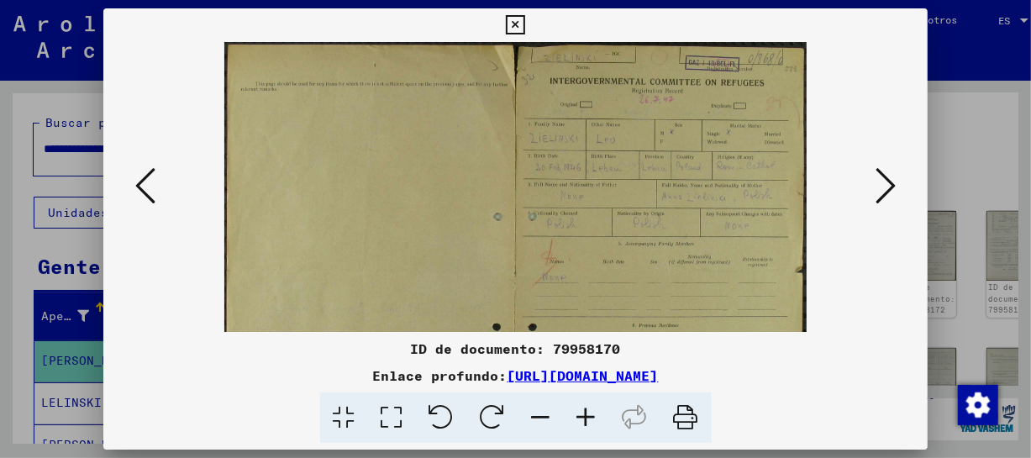
click at [587, 411] on icon at bounding box center [586, 417] width 45 height 51
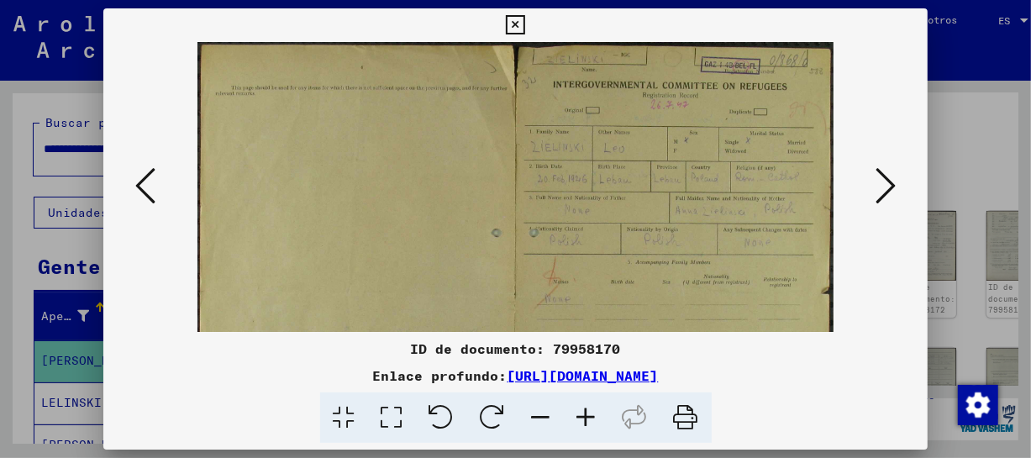
click at [587, 411] on icon at bounding box center [586, 417] width 45 height 51
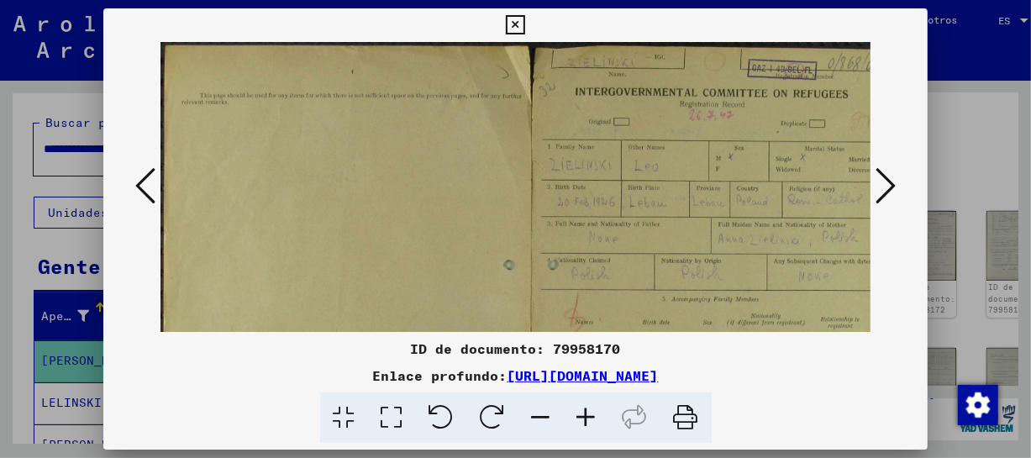
click at [587, 411] on icon at bounding box center [586, 417] width 45 height 51
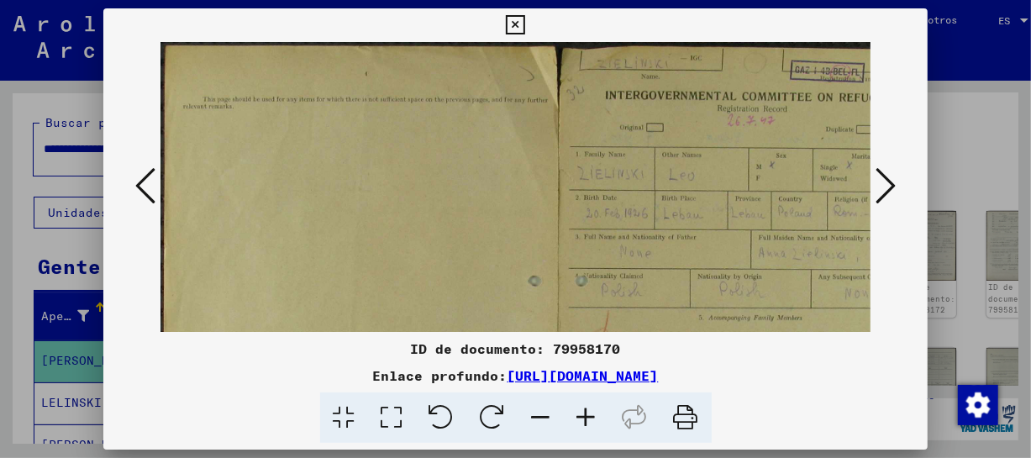
click at [587, 411] on icon at bounding box center [586, 417] width 45 height 51
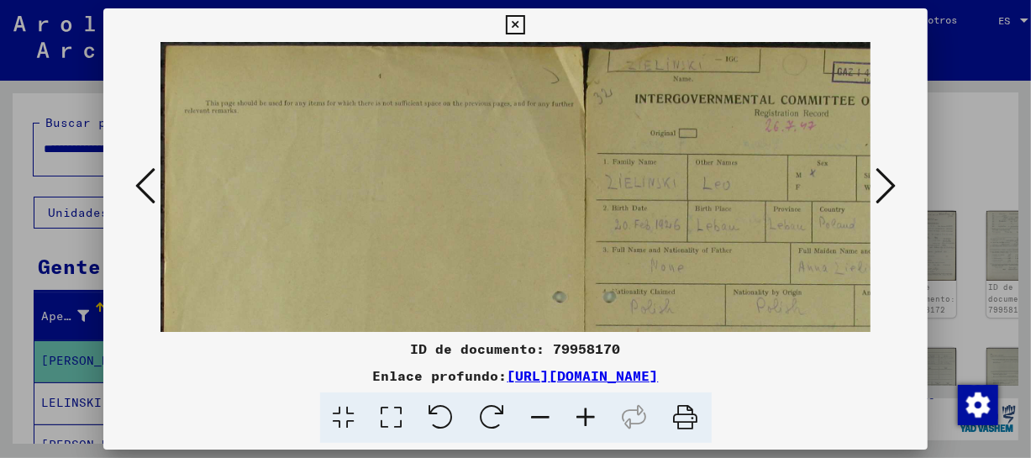
click at [587, 411] on icon at bounding box center [586, 417] width 45 height 51
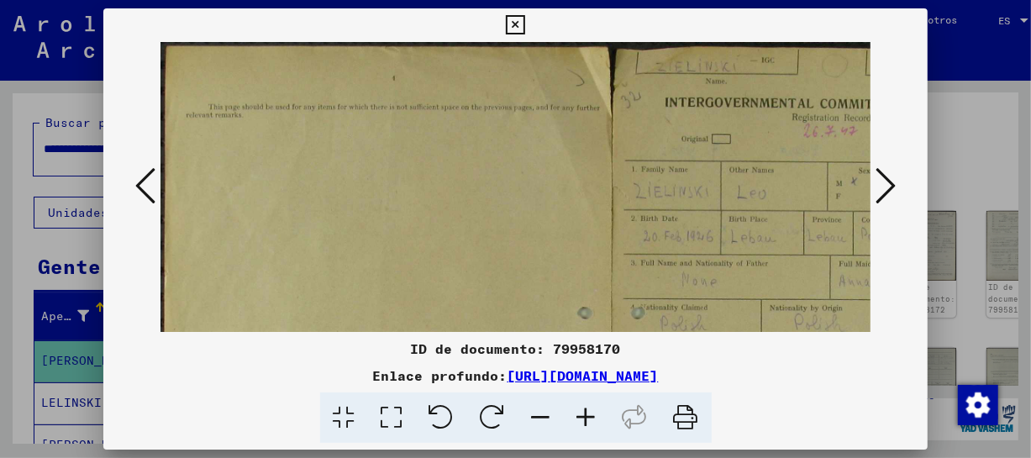
click at [587, 411] on icon at bounding box center [586, 417] width 45 height 51
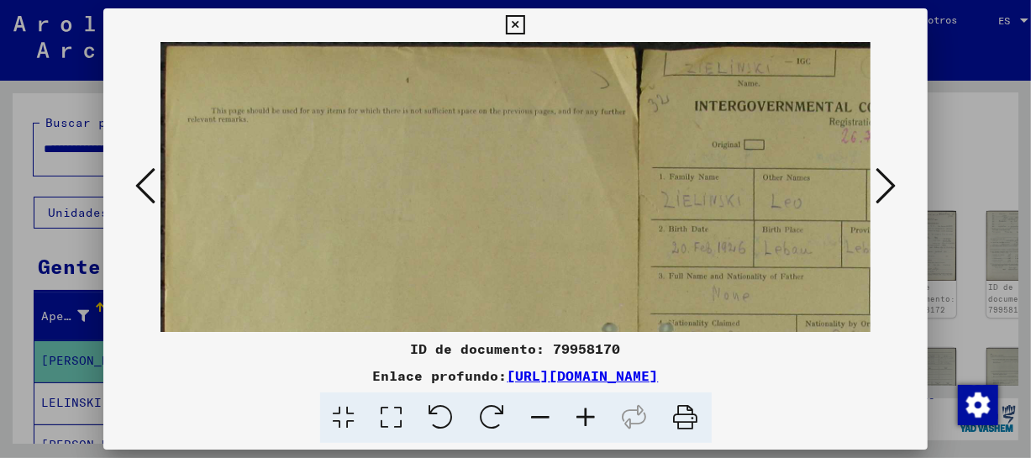
click at [587, 411] on icon at bounding box center [586, 417] width 45 height 51
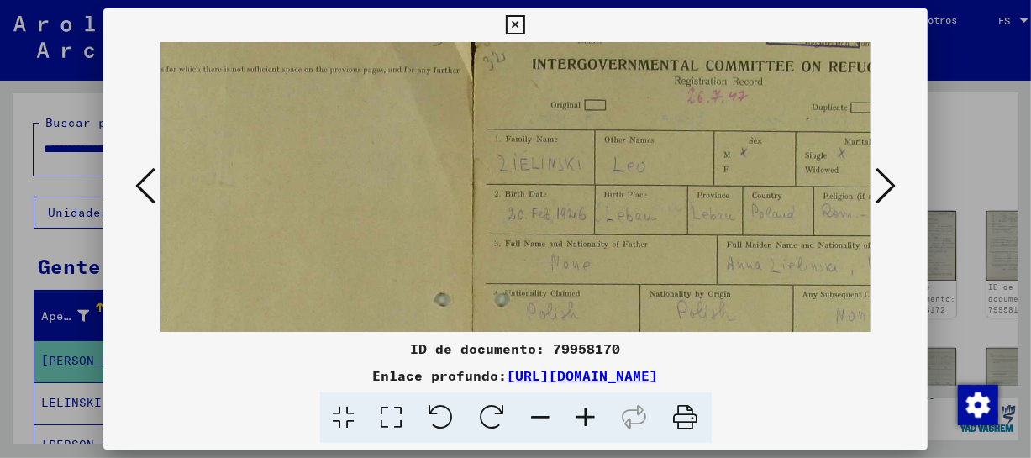
scroll to position [54, 219]
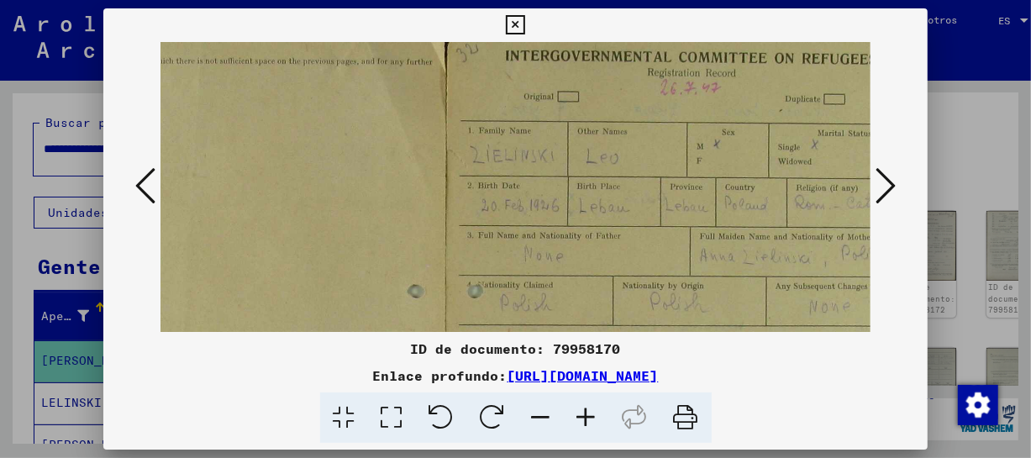
drag, startPoint x: 653, startPoint y: 288, endPoint x: 433, endPoint y: 234, distance: 226.9
click at [433, 234] on img at bounding box center [445, 385] width 1009 height 794
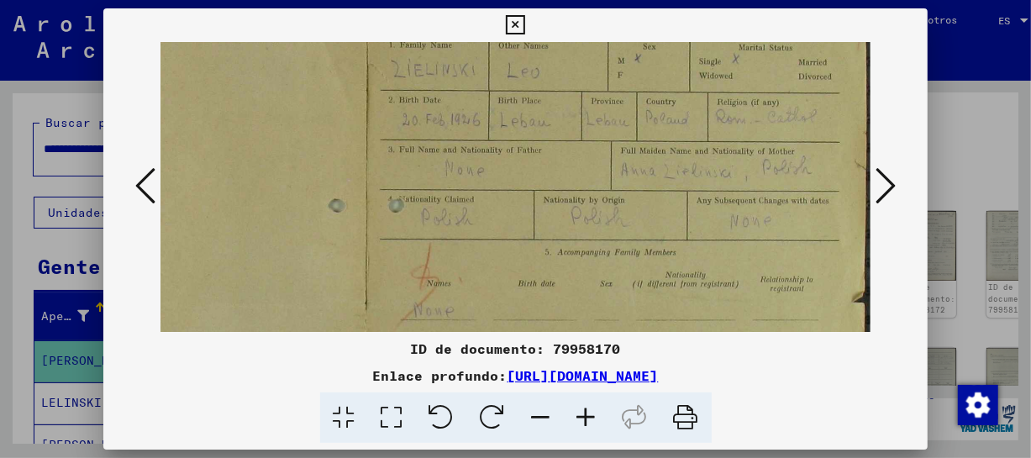
drag, startPoint x: 683, startPoint y: 263, endPoint x: 549, endPoint y: 176, distance: 159.9
click at [546, 176] on img at bounding box center [366, 300] width 1009 height 794
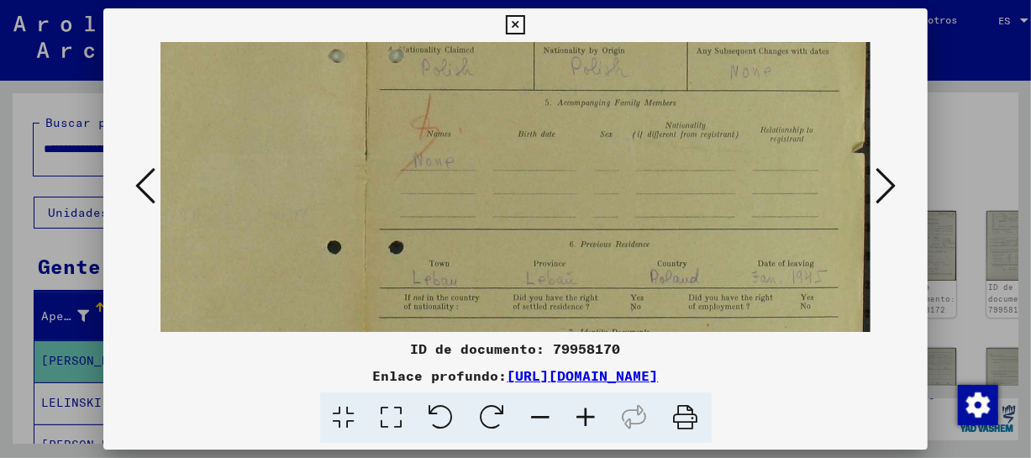
drag, startPoint x: 639, startPoint y: 282, endPoint x: 615, endPoint y: 131, distance: 152.3
click at [615, 131] on img at bounding box center [366, 150] width 1009 height 794
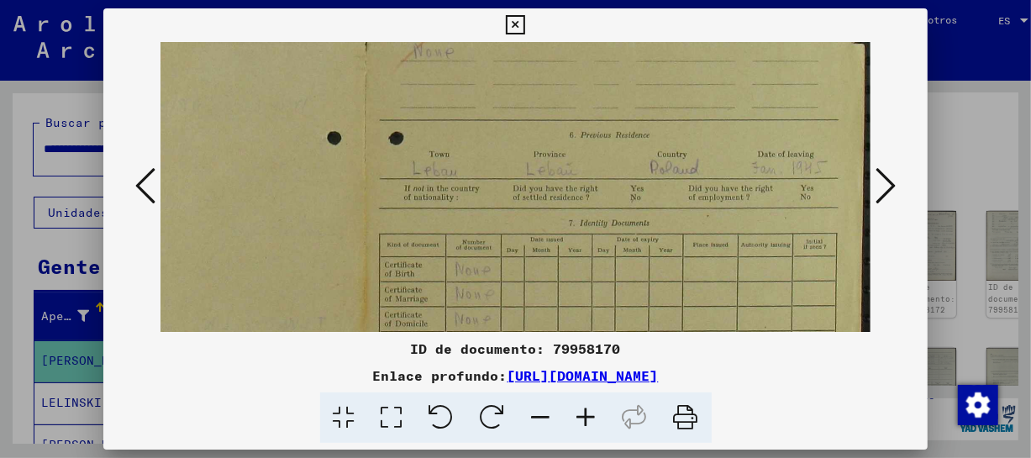
drag, startPoint x: 726, startPoint y: 202, endPoint x: 650, endPoint y: 126, distance: 107.0
click at [645, 113] on img at bounding box center [366, 41] width 1009 height 794
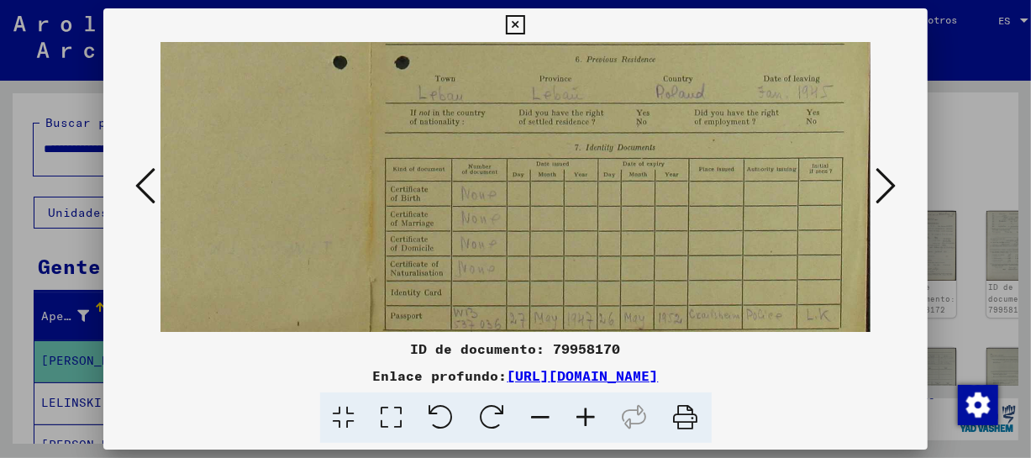
drag, startPoint x: 666, startPoint y: 149, endPoint x: 666, endPoint y: 140, distance: 9.3
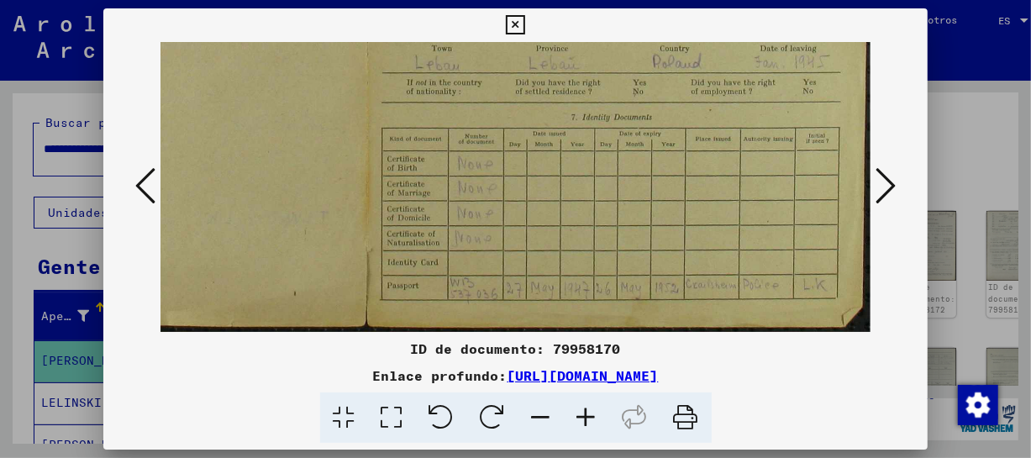
drag, startPoint x: 672, startPoint y: 162, endPoint x: 669, endPoint y: 129, distance: 33.8
click at [877, 186] on icon at bounding box center [886, 186] width 20 height 40
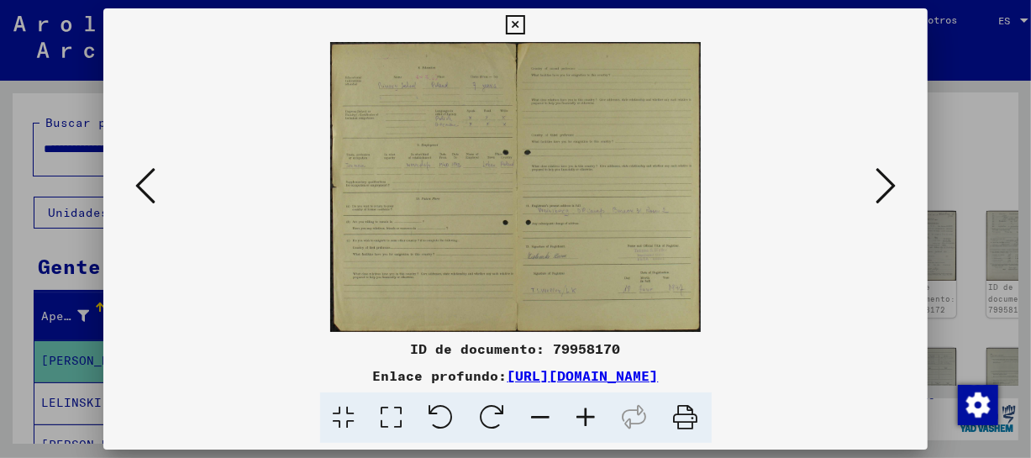
click at [877, 186] on icon at bounding box center [886, 186] width 20 height 40
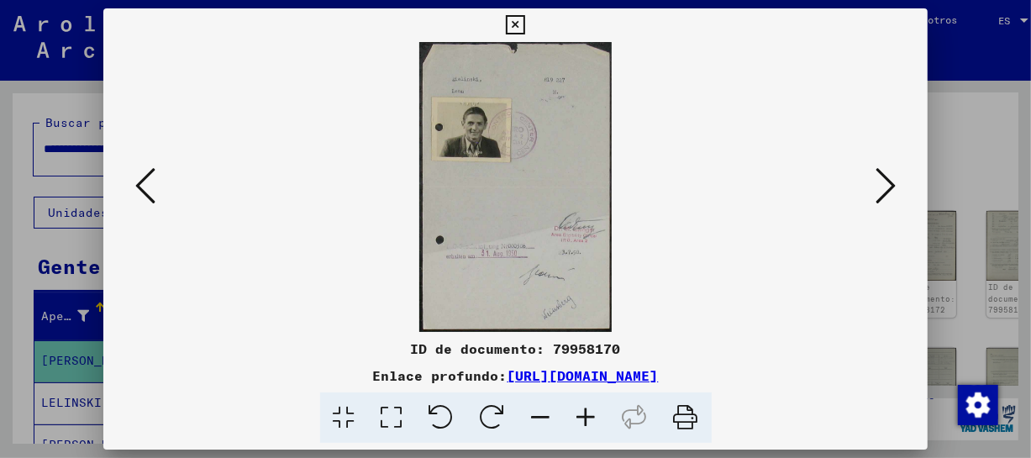
click at [517, 18] on icon at bounding box center [515, 25] width 19 height 20
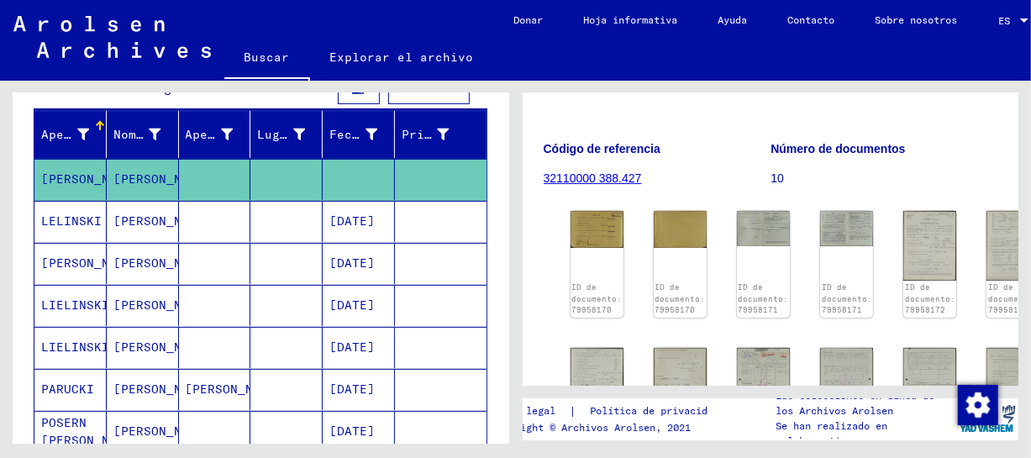
scroll to position [275, 0]
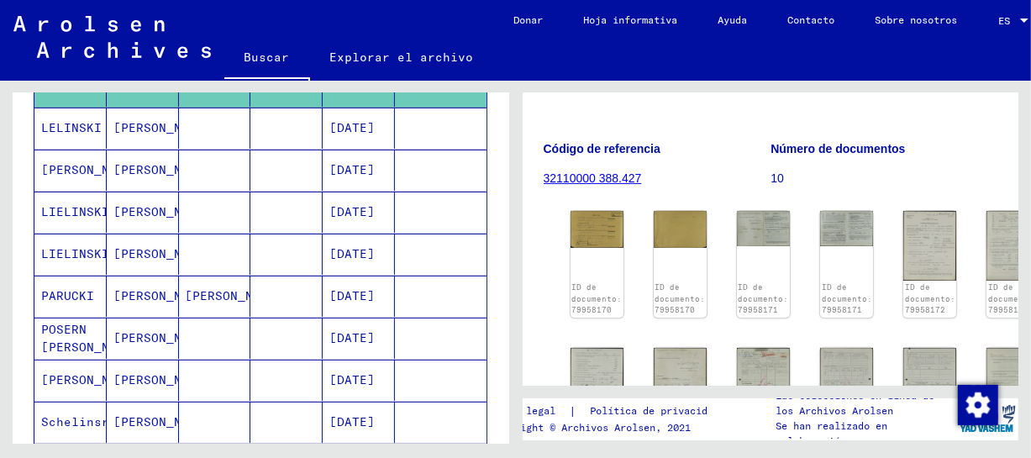
click at [119, 296] on font "[PERSON_NAME]" at bounding box center [162, 295] width 98 height 15
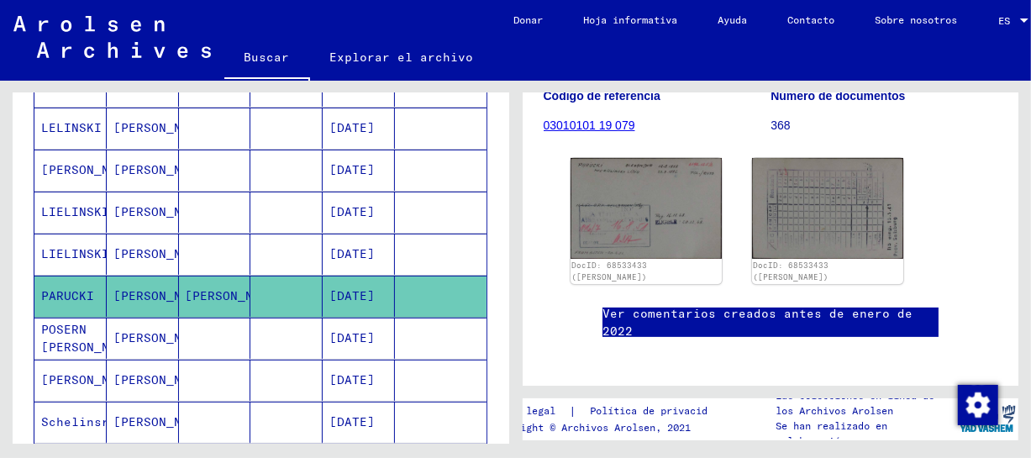
scroll to position [250, 0]
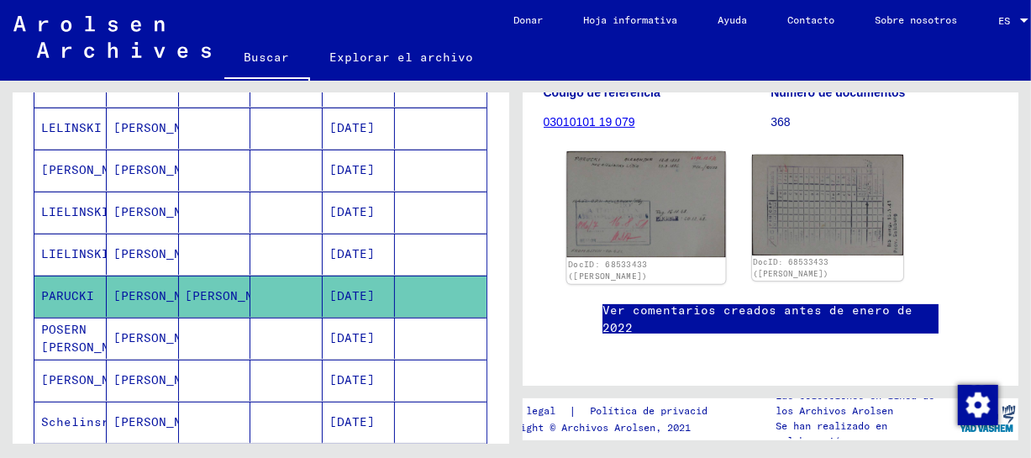
click at [672, 226] on img at bounding box center [645, 204] width 159 height 106
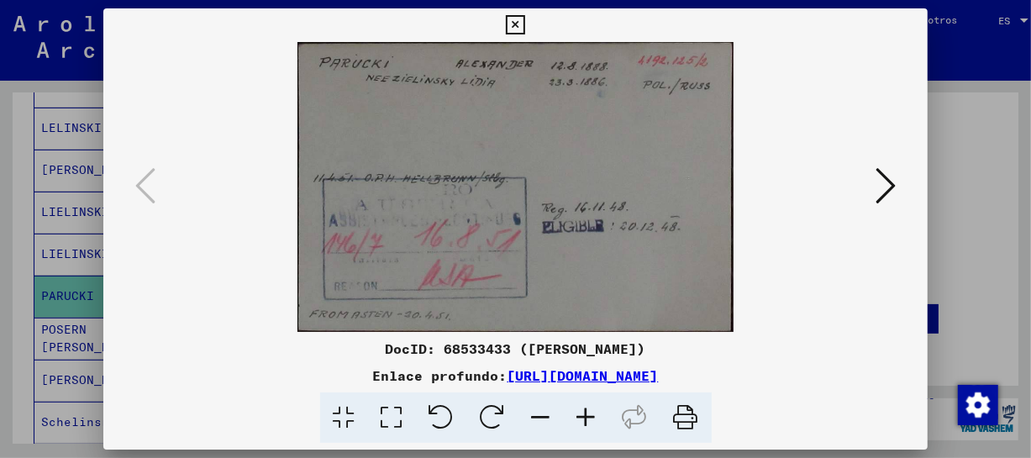
click at [597, 411] on icon at bounding box center [586, 417] width 45 height 51
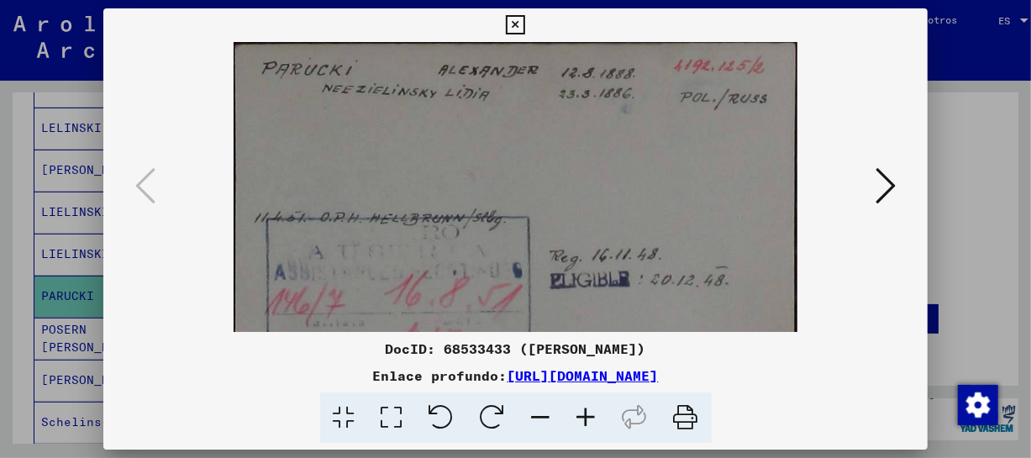
click at [597, 411] on icon at bounding box center [586, 417] width 45 height 51
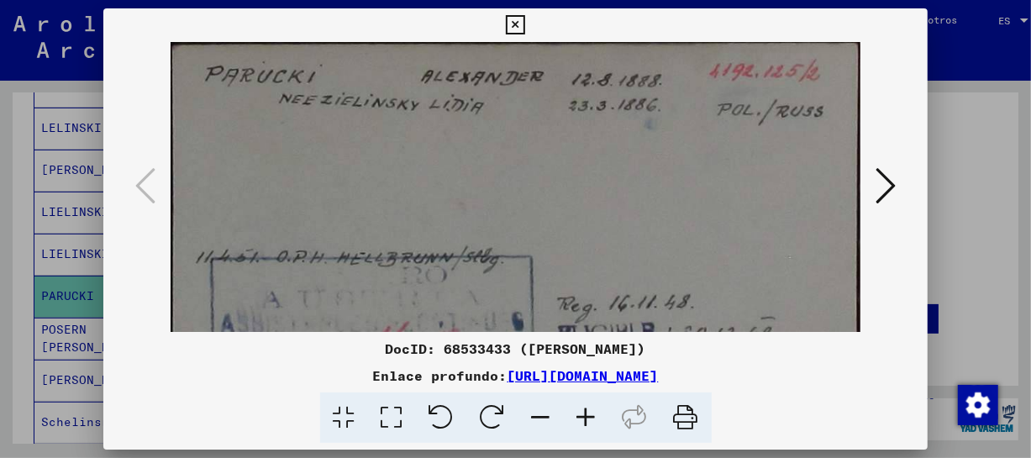
click at [597, 411] on icon at bounding box center [586, 417] width 45 height 51
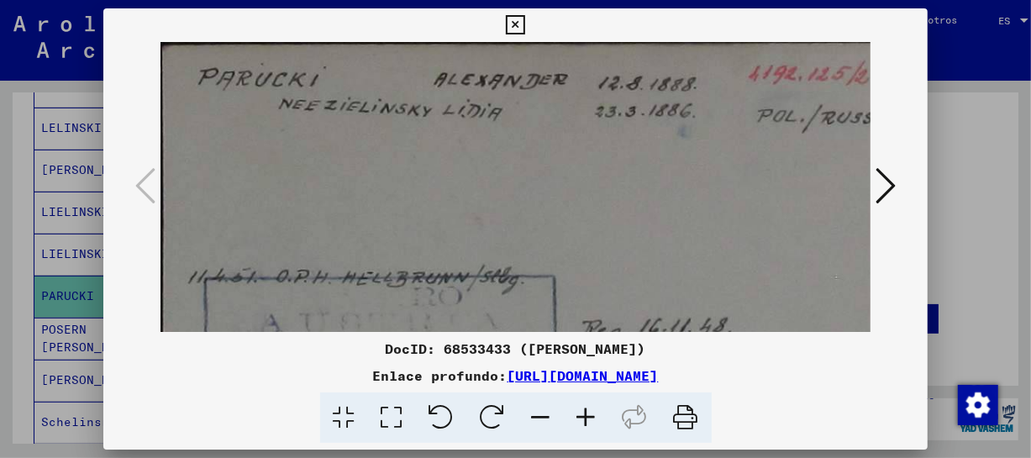
click at [597, 411] on icon at bounding box center [586, 417] width 45 height 51
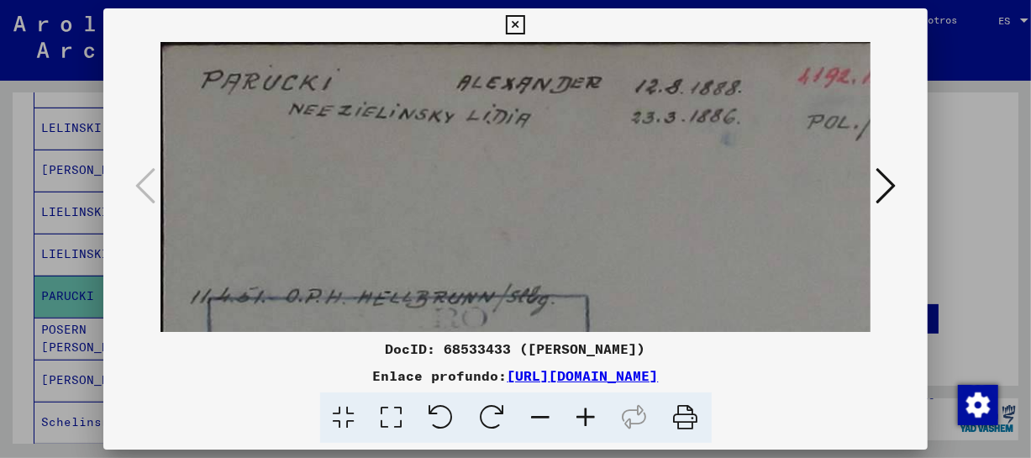
click at [597, 411] on icon at bounding box center [586, 417] width 45 height 51
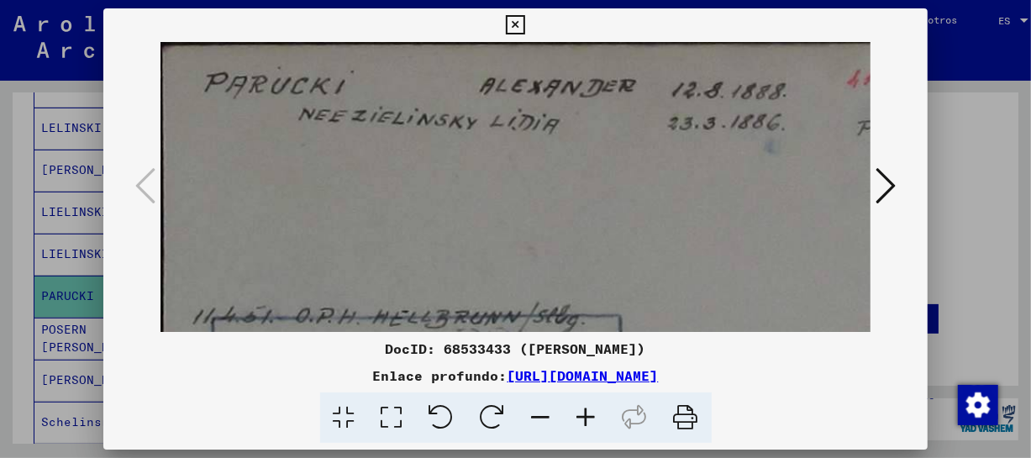
click at [597, 411] on icon at bounding box center [586, 417] width 45 height 51
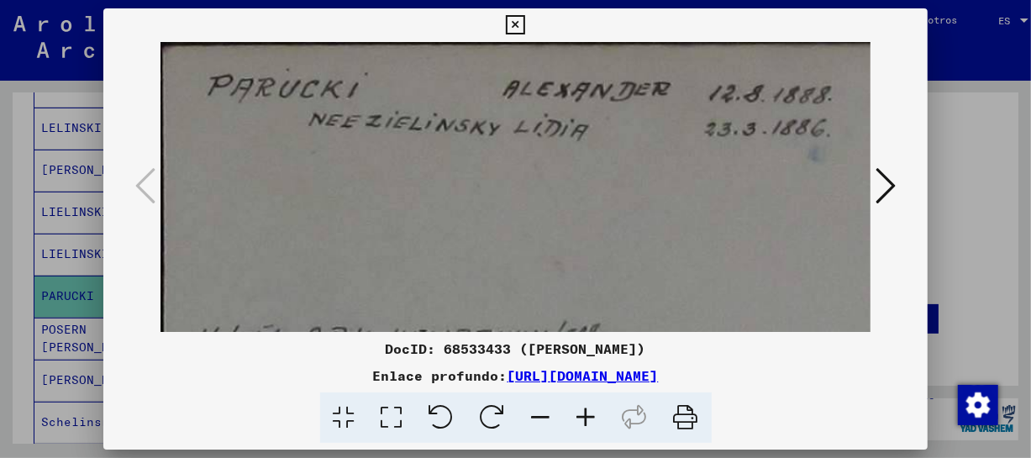
click at [597, 411] on icon at bounding box center [586, 417] width 45 height 51
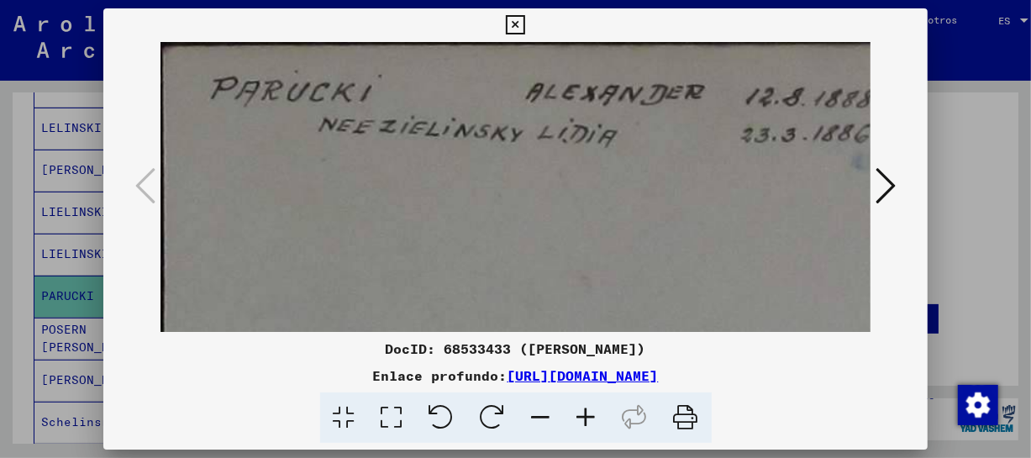
click at [597, 411] on icon at bounding box center [586, 417] width 45 height 51
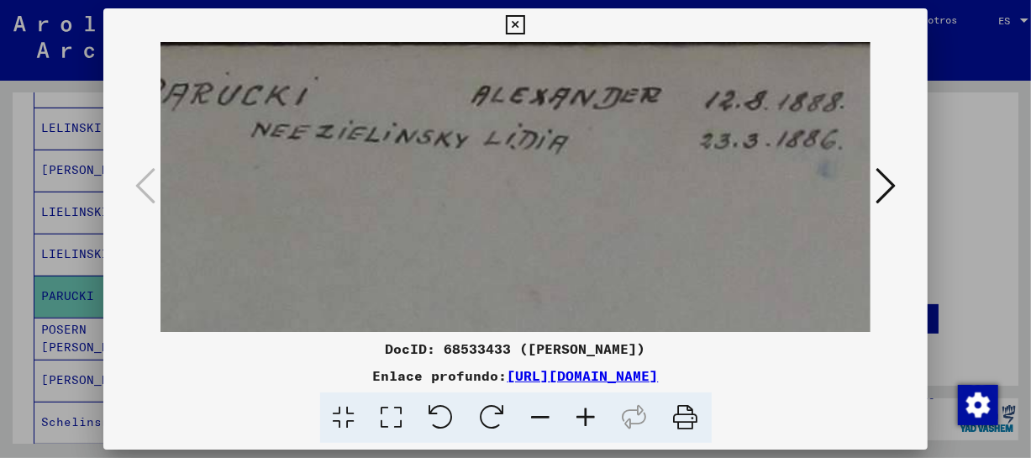
scroll to position [0, 104]
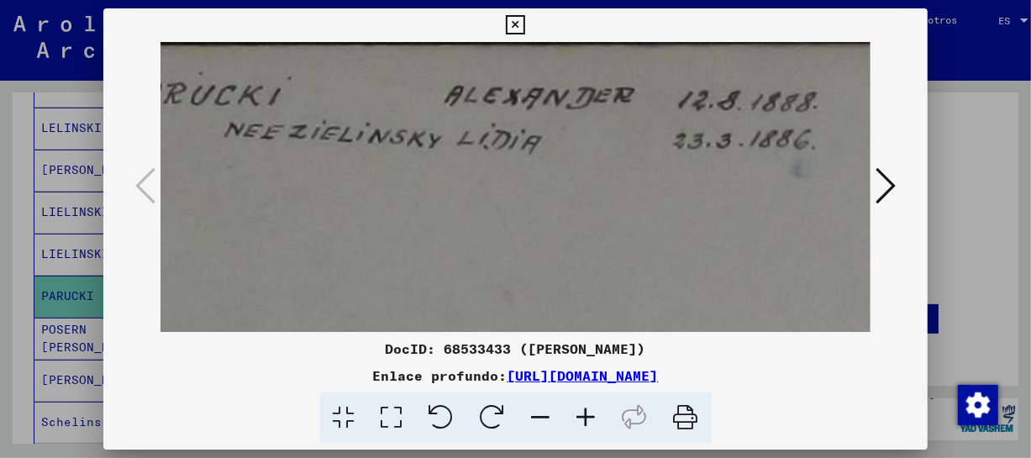
drag, startPoint x: 615, startPoint y: 240, endPoint x: 601, endPoint y: 240, distance: 14.3
click at [601, 240] on img at bounding box center [591, 397] width 1070 height 710
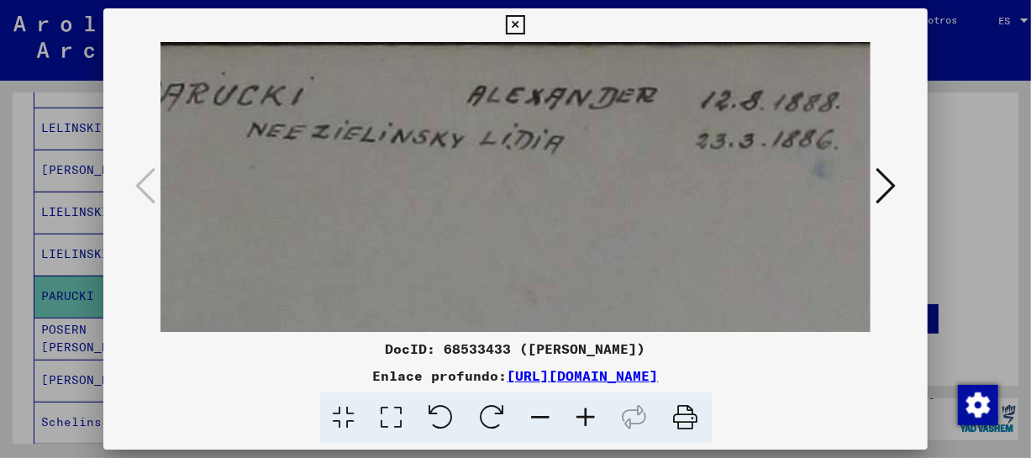
drag, startPoint x: 688, startPoint y: 237, endPoint x: 713, endPoint y: 248, distance: 26.7
click at [713, 248] on img at bounding box center [614, 397] width 1070 height 710
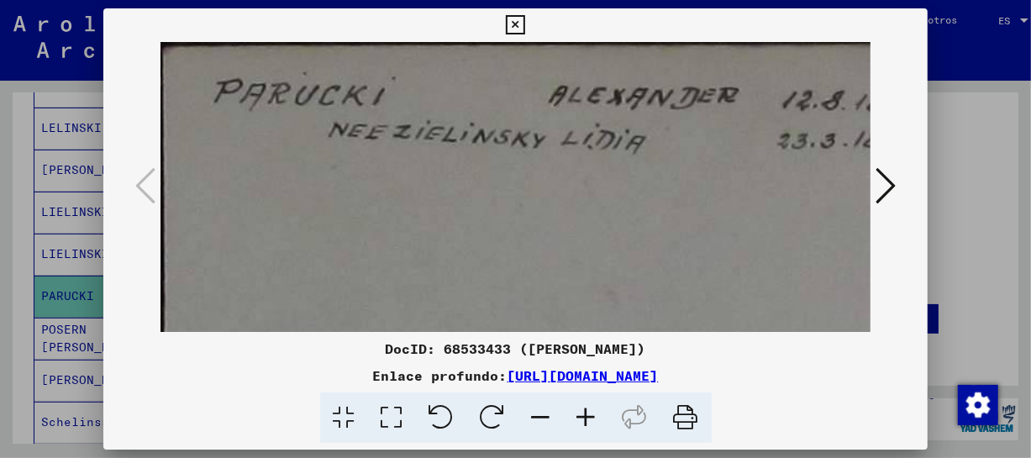
scroll to position [0, 8]
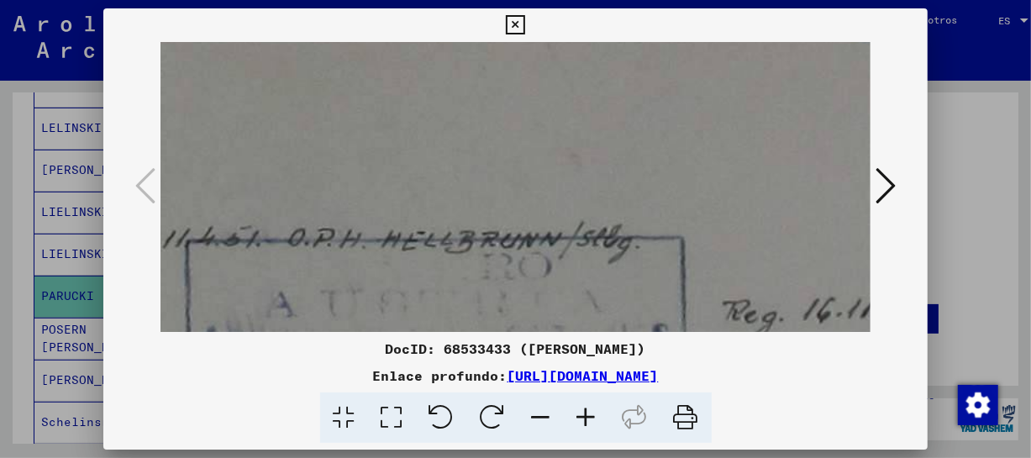
drag, startPoint x: 580, startPoint y: 211, endPoint x: 666, endPoint y: 84, distance: 153.6
click at [666, 84] on img at bounding box center [659, 260] width 1070 height 710
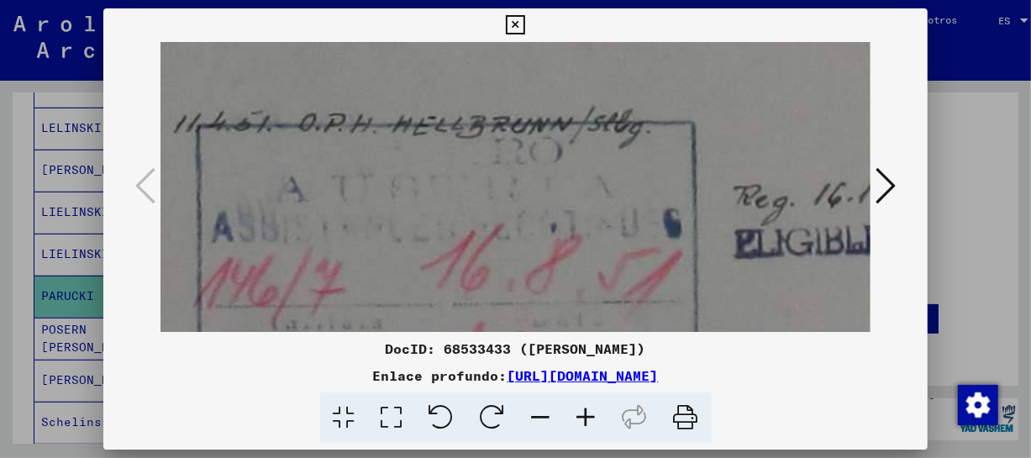
drag, startPoint x: 652, startPoint y: 244, endPoint x: 664, endPoint y: 129, distance: 115.7
click at [664, 129] on img at bounding box center [669, 145] width 1070 height 710
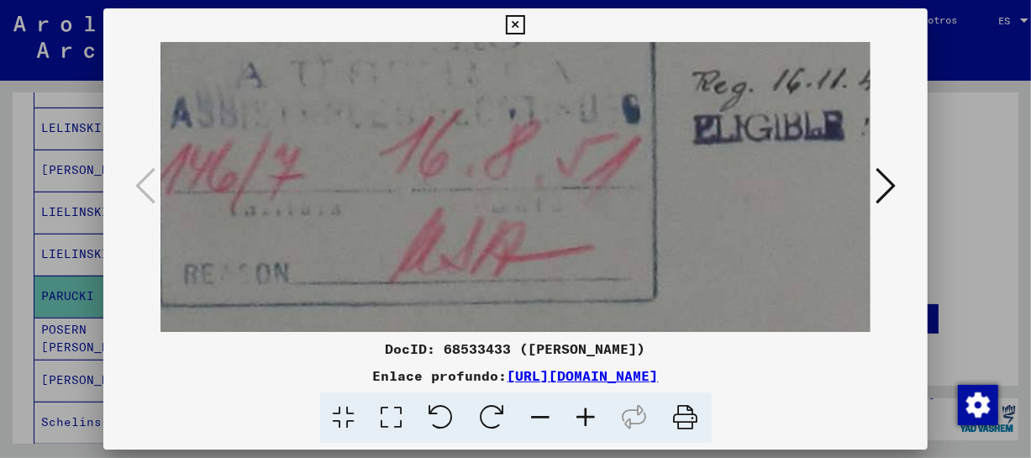
drag, startPoint x: 656, startPoint y: 215, endPoint x: 613, endPoint y: 115, distance: 108.8
click at [613, 100] on img at bounding box center [628, 31] width 1070 height 710
click at [889, 173] on icon at bounding box center [886, 186] width 20 height 40
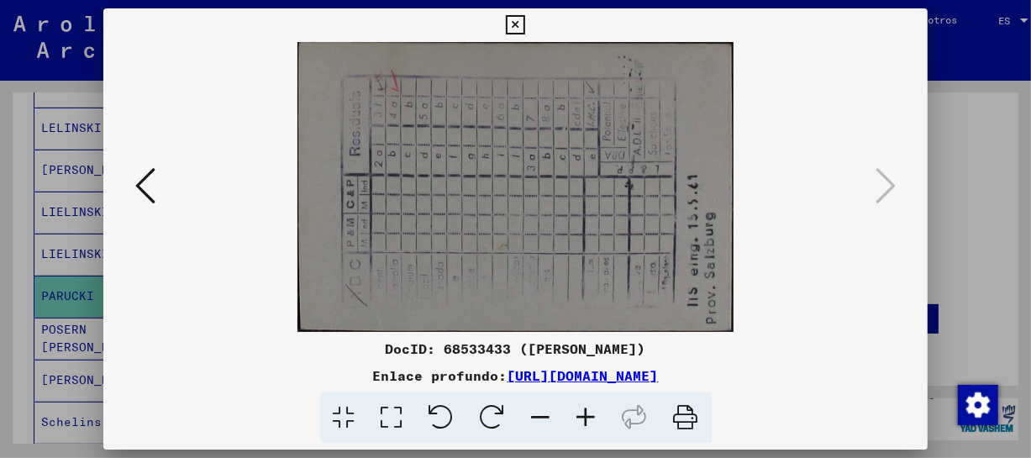
scroll to position [0, 0]
click at [513, 24] on icon at bounding box center [515, 25] width 19 height 20
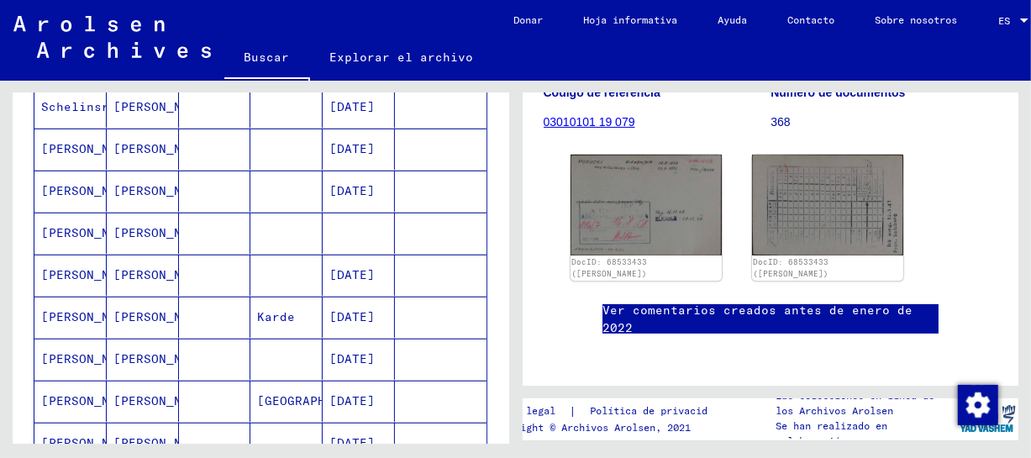
scroll to position [598, 0]
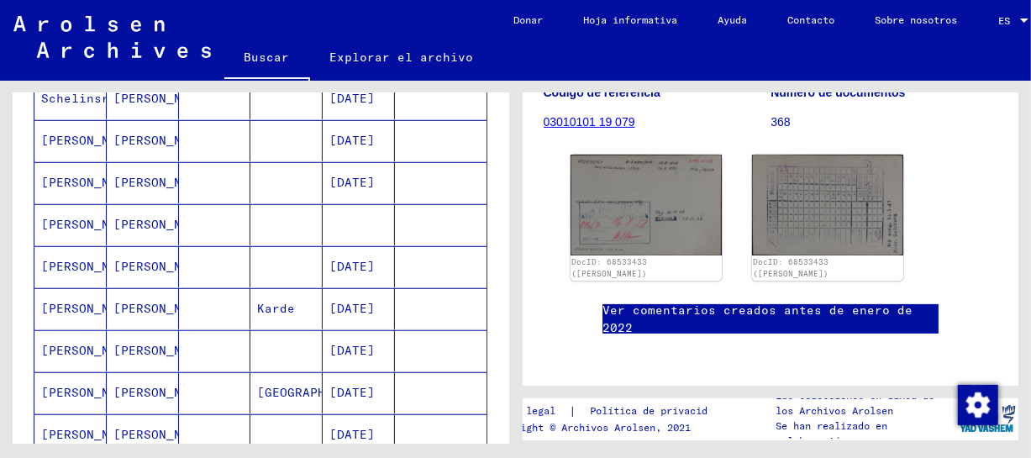
click at [147, 219] on font "[PERSON_NAME]" at bounding box center [162, 224] width 98 height 15
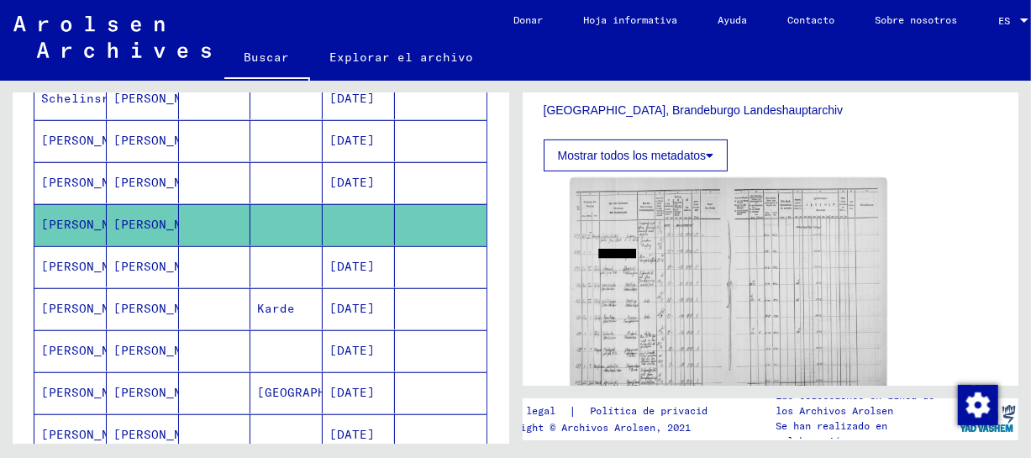
scroll to position [496, 0]
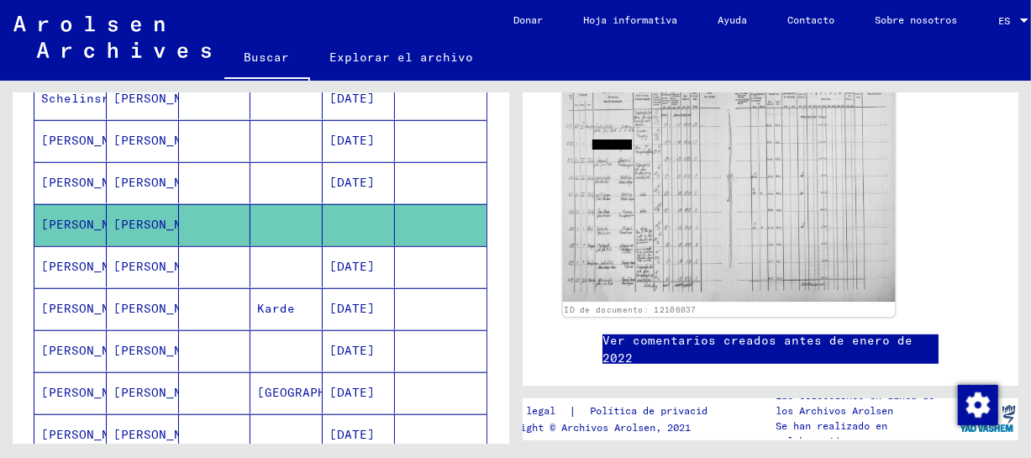
click at [781, 241] on img at bounding box center [728, 184] width 332 height 237
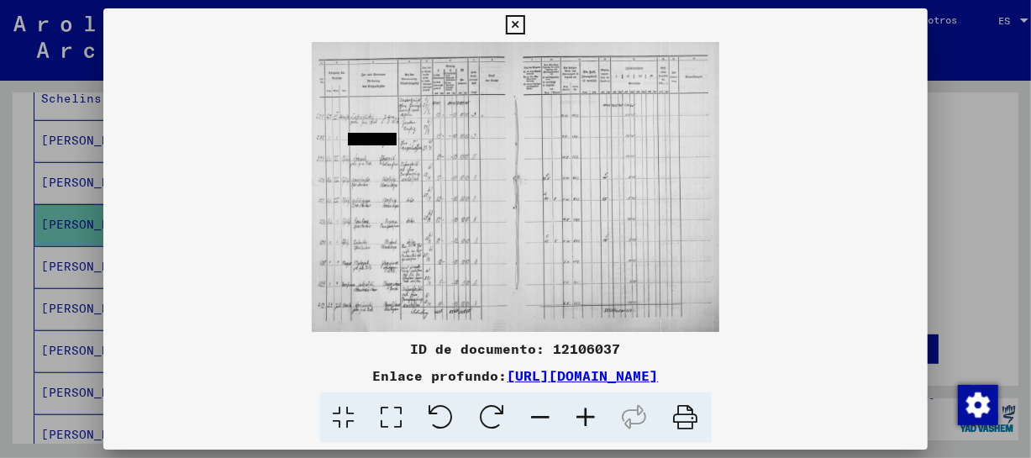
click at [595, 419] on icon at bounding box center [586, 417] width 45 height 51
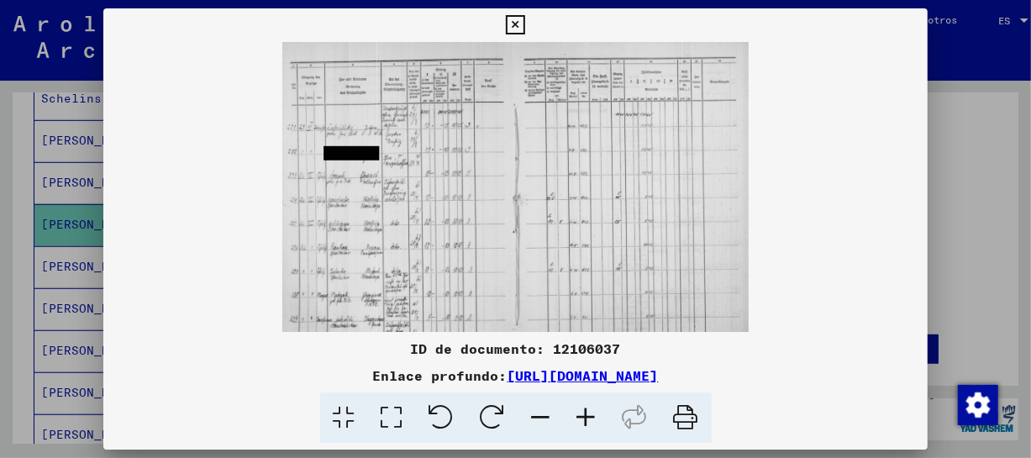
click at [595, 419] on icon at bounding box center [586, 417] width 45 height 51
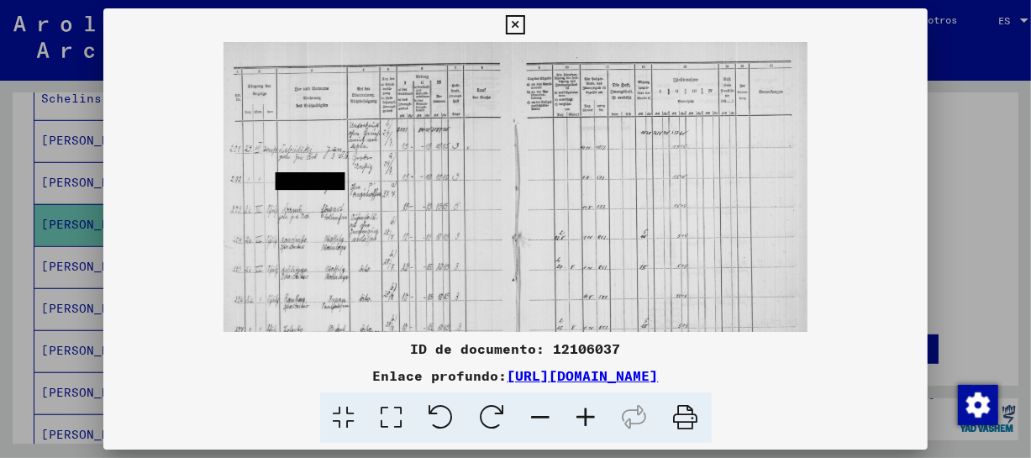
click at [595, 419] on icon at bounding box center [586, 417] width 45 height 51
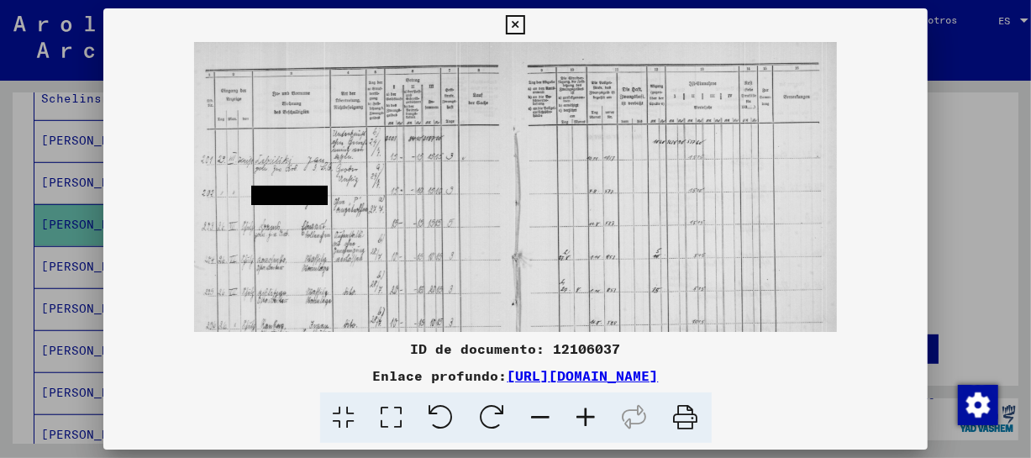
click at [595, 419] on icon at bounding box center [586, 417] width 45 height 51
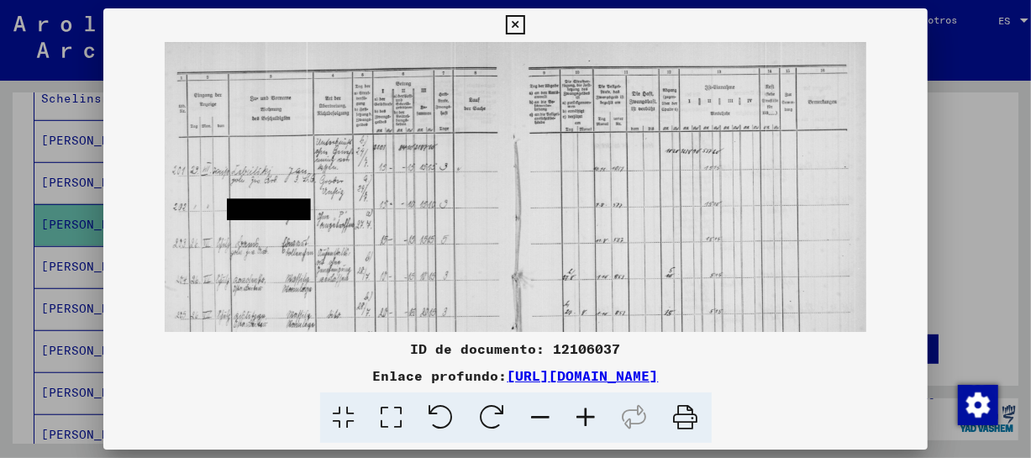
click at [595, 419] on icon at bounding box center [586, 417] width 45 height 51
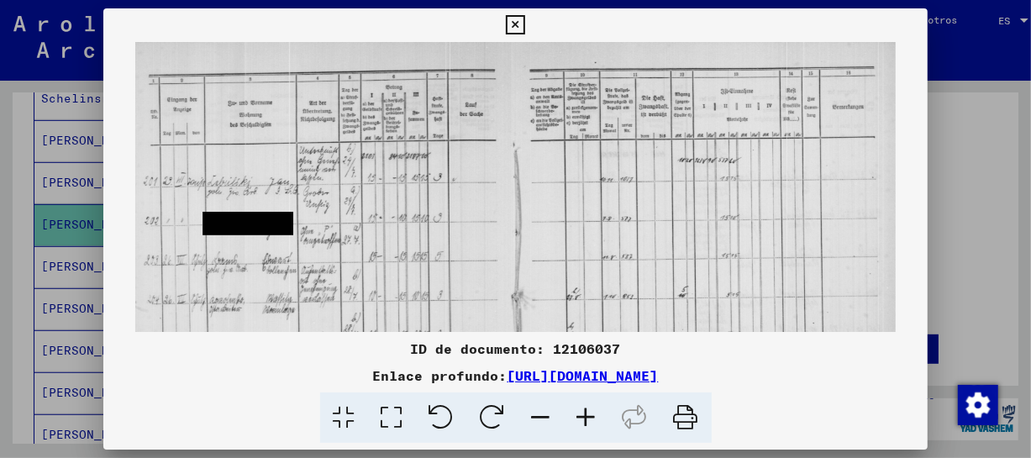
click at [595, 419] on icon at bounding box center [586, 417] width 45 height 51
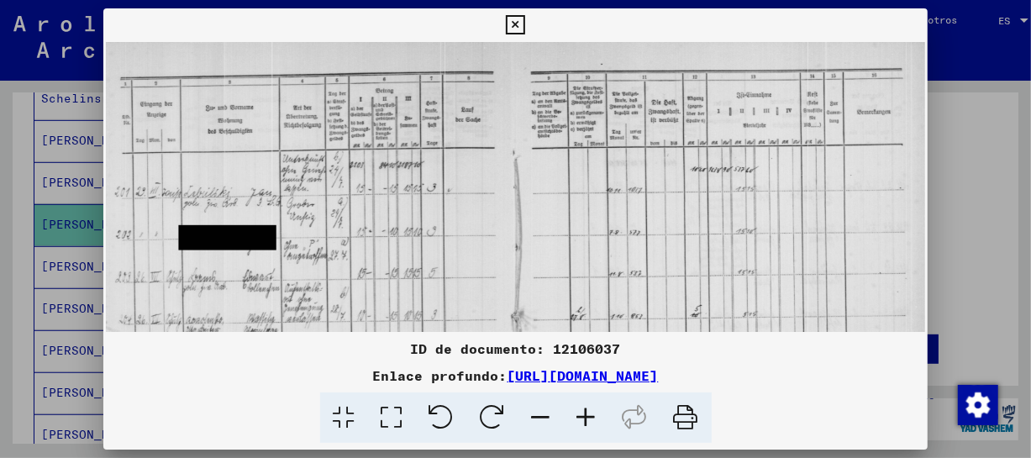
click at [595, 419] on icon at bounding box center [586, 417] width 45 height 51
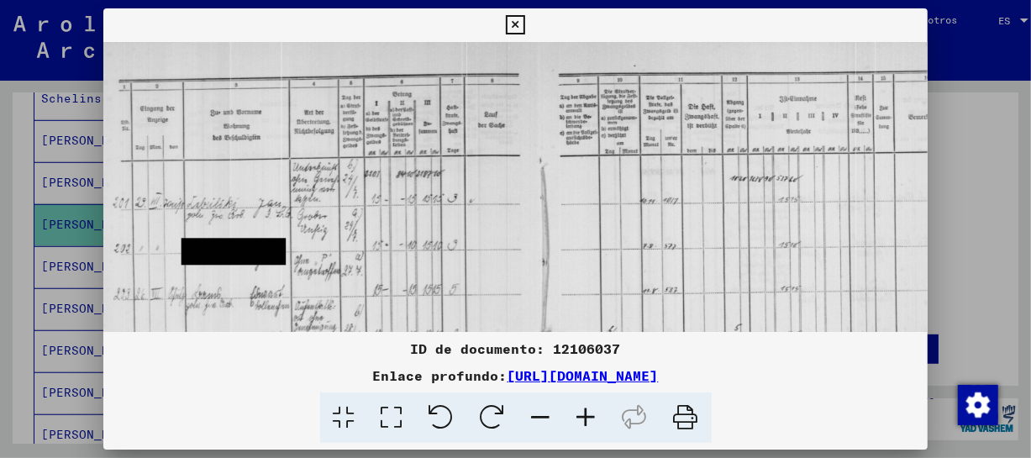
click at [595, 419] on icon at bounding box center [586, 417] width 45 height 51
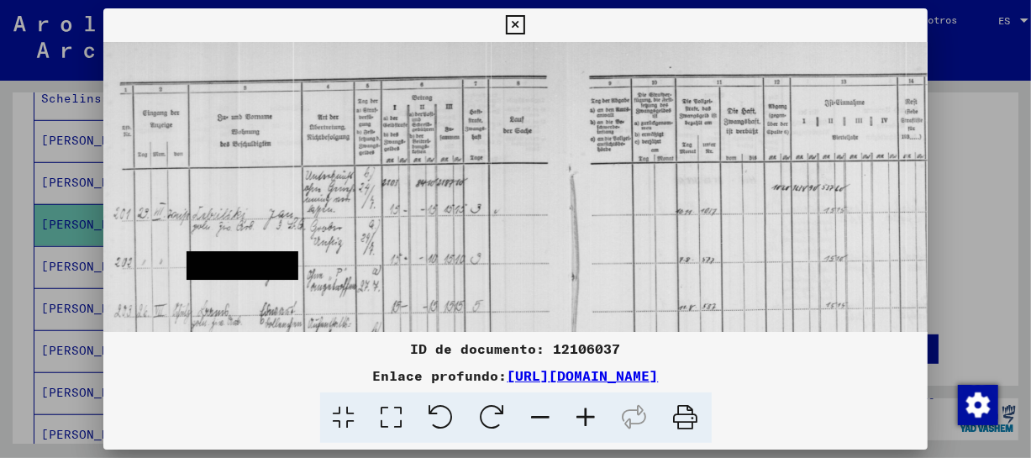
click at [595, 419] on icon at bounding box center [586, 417] width 45 height 51
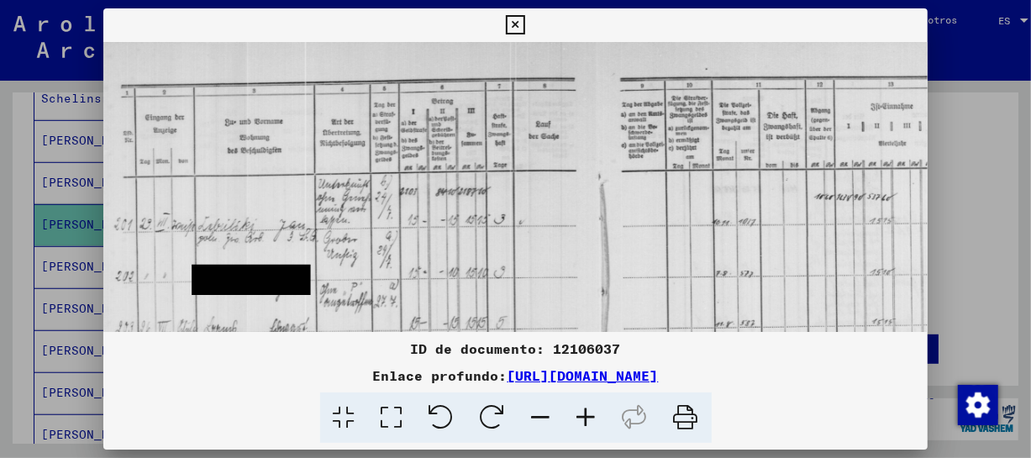
click at [595, 419] on icon at bounding box center [586, 417] width 45 height 51
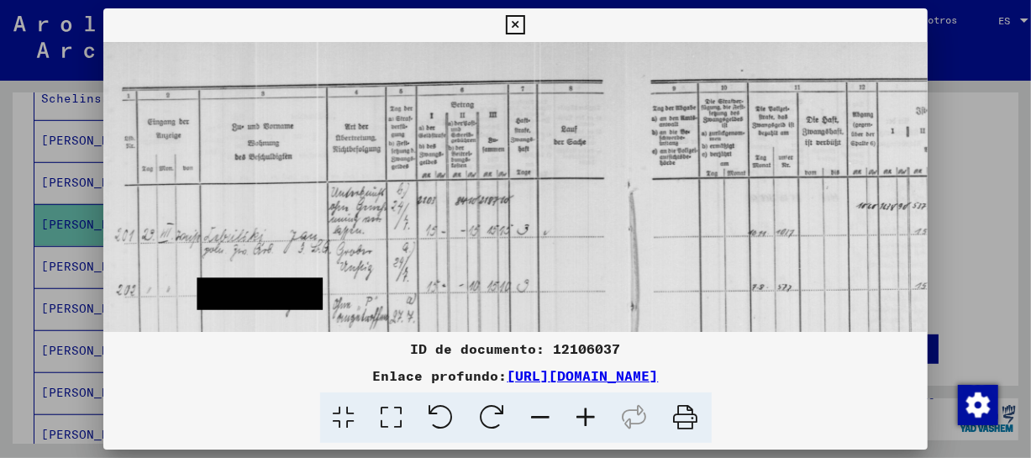
click at [595, 419] on icon at bounding box center [586, 417] width 45 height 51
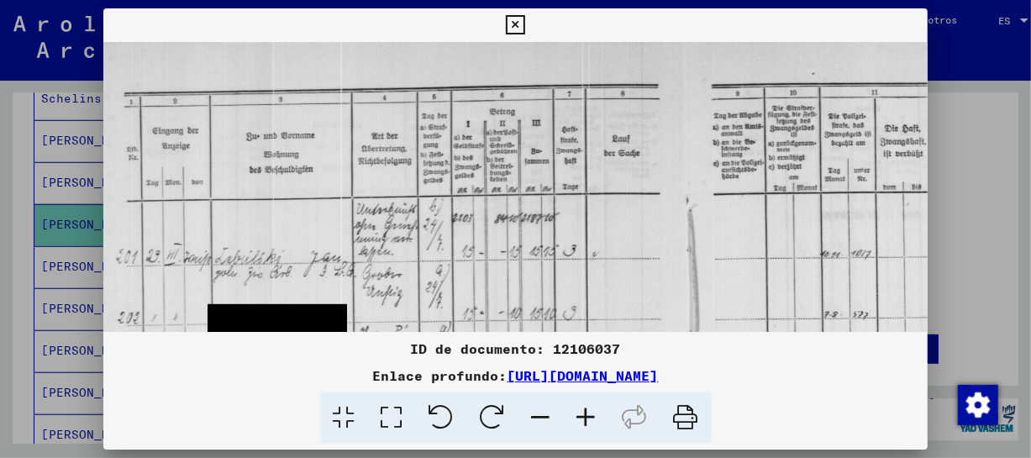
click at [595, 419] on icon at bounding box center [586, 417] width 45 height 51
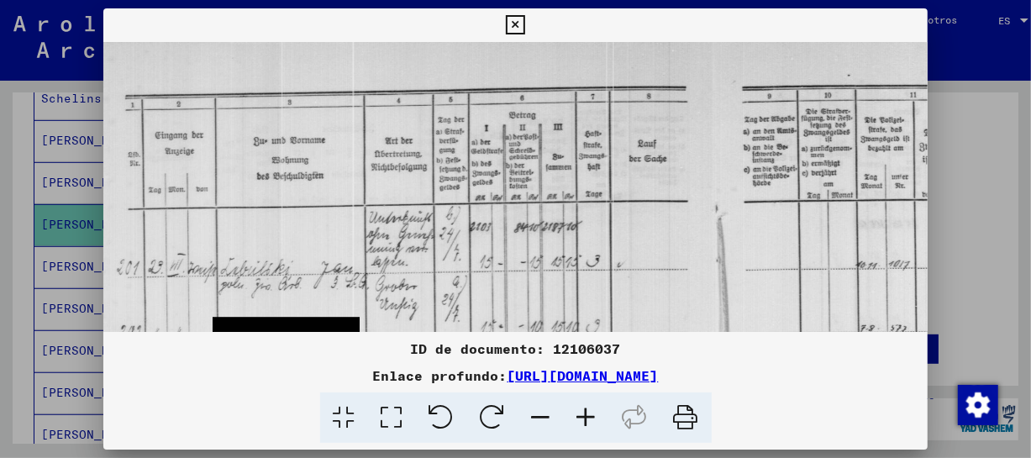
click at [595, 419] on icon at bounding box center [586, 417] width 45 height 51
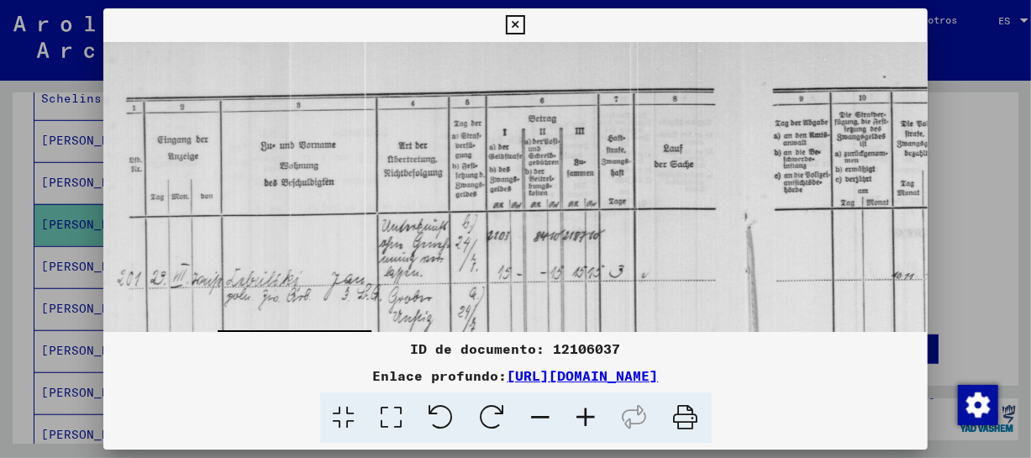
click at [595, 419] on icon at bounding box center [586, 417] width 45 height 51
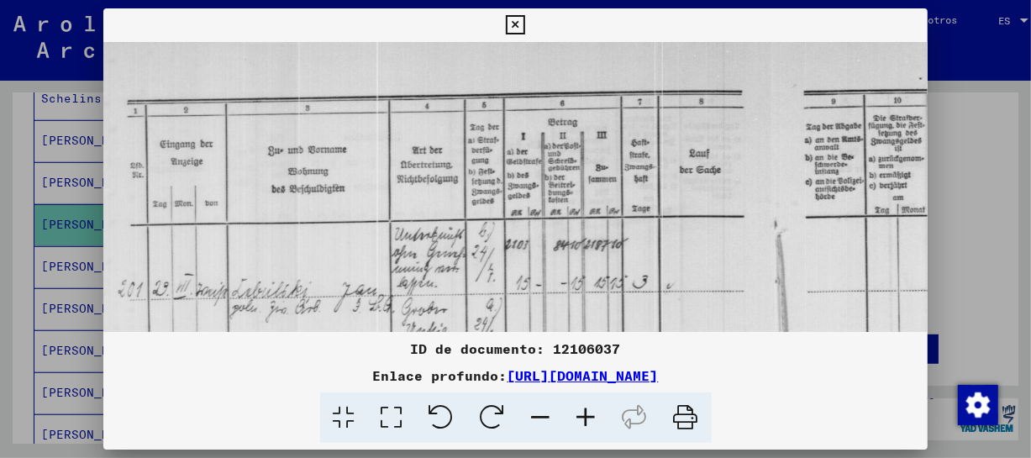
click at [595, 419] on icon at bounding box center [586, 417] width 45 height 51
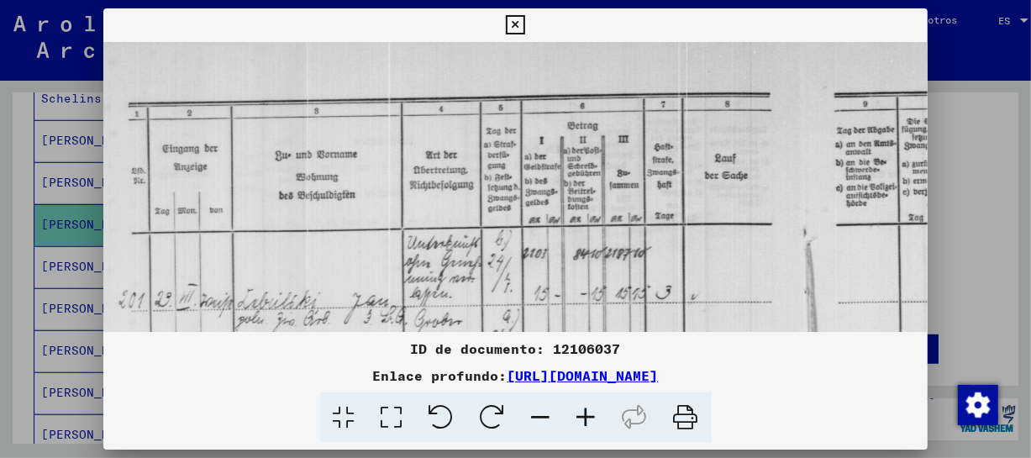
click at [595, 419] on icon at bounding box center [586, 417] width 45 height 51
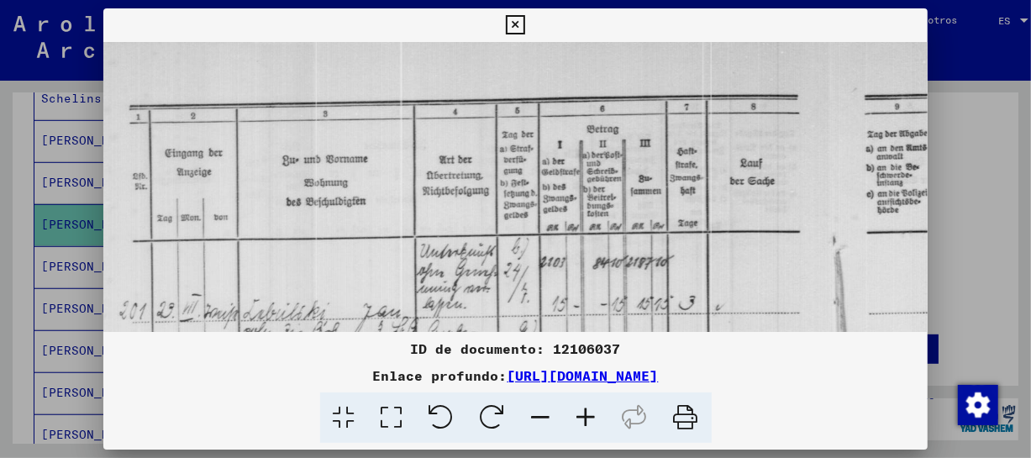
click at [595, 419] on icon at bounding box center [586, 417] width 45 height 51
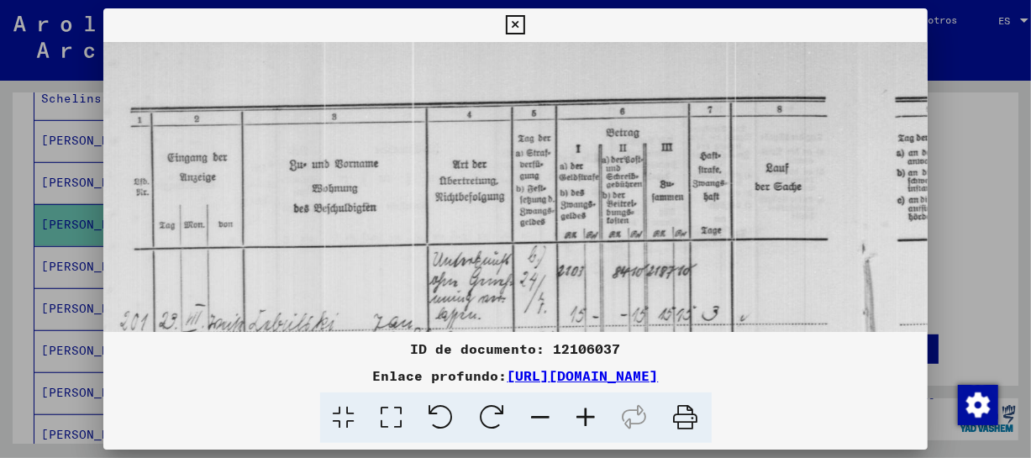
click at [595, 419] on icon at bounding box center [586, 417] width 45 height 51
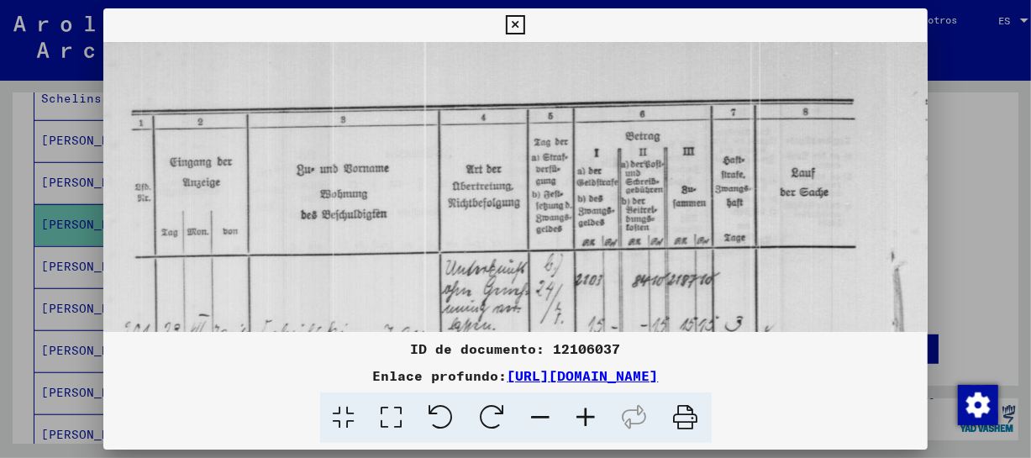
click at [595, 419] on icon at bounding box center [586, 417] width 45 height 51
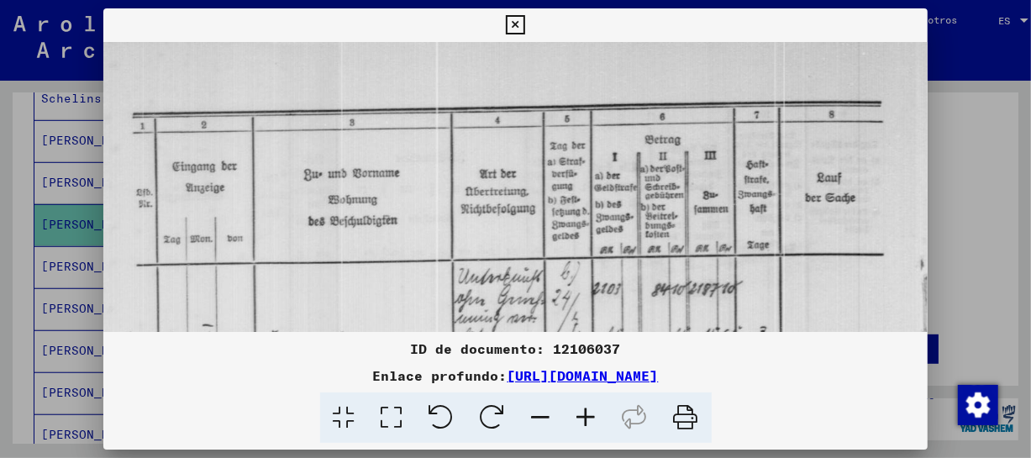
click at [595, 419] on icon at bounding box center [586, 417] width 45 height 51
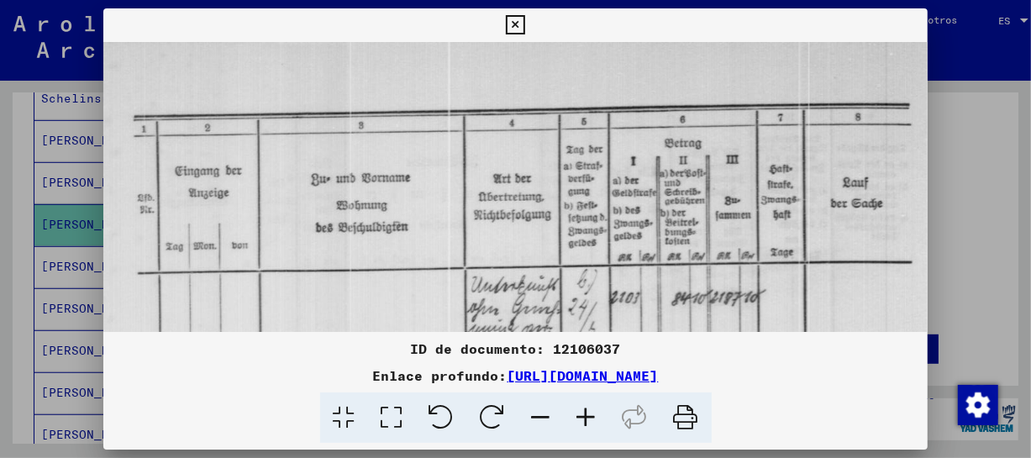
click at [595, 419] on icon at bounding box center [586, 417] width 45 height 51
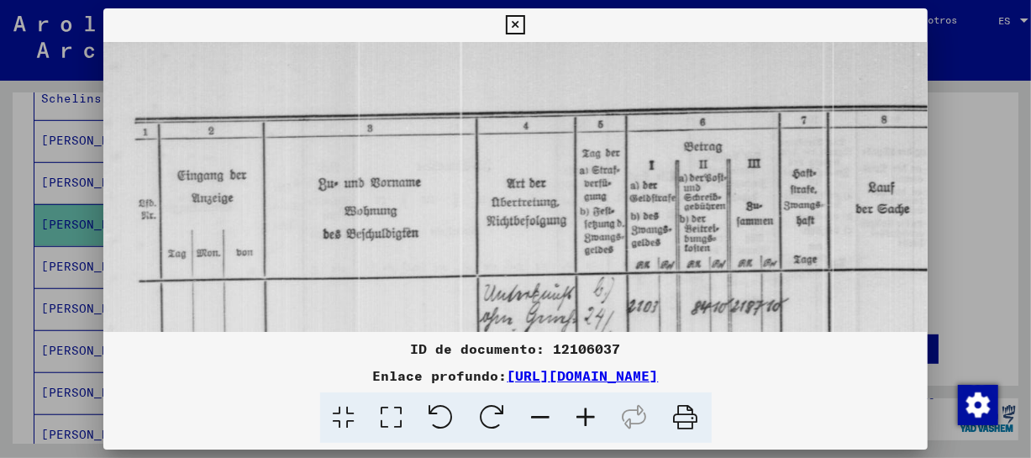
click at [595, 419] on icon at bounding box center [586, 417] width 45 height 51
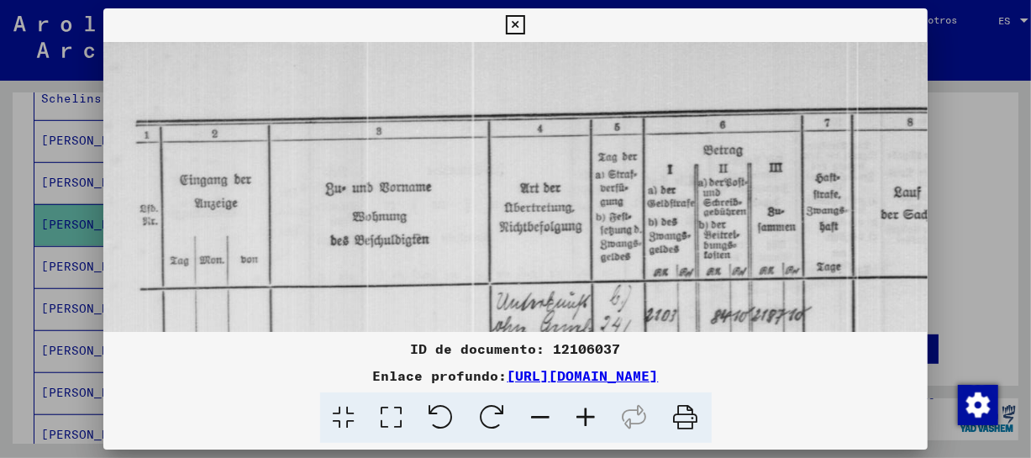
click at [595, 419] on icon at bounding box center [586, 417] width 45 height 51
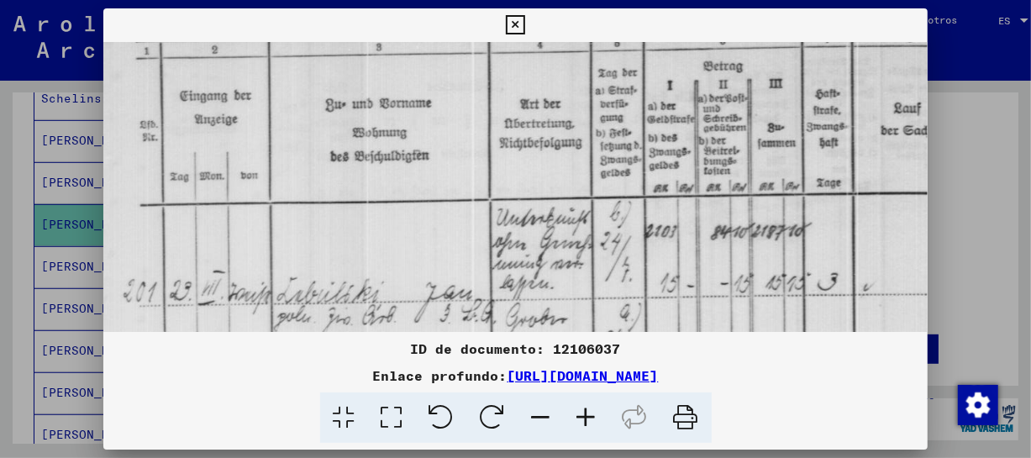
drag, startPoint x: 714, startPoint y: 248, endPoint x: 770, endPoint y: 164, distance: 100.7
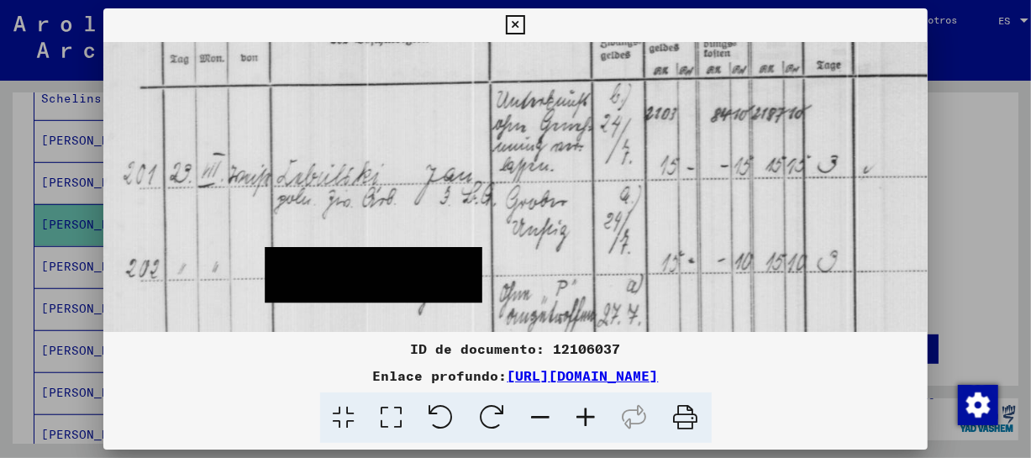
scroll to position [204, 0]
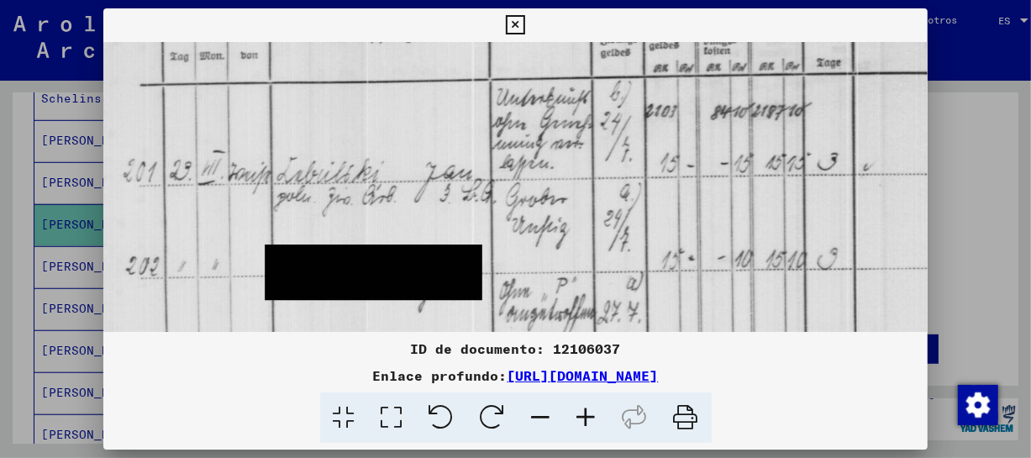
drag, startPoint x: 741, startPoint y: 245, endPoint x: 779, endPoint y: 124, distance: 126.0
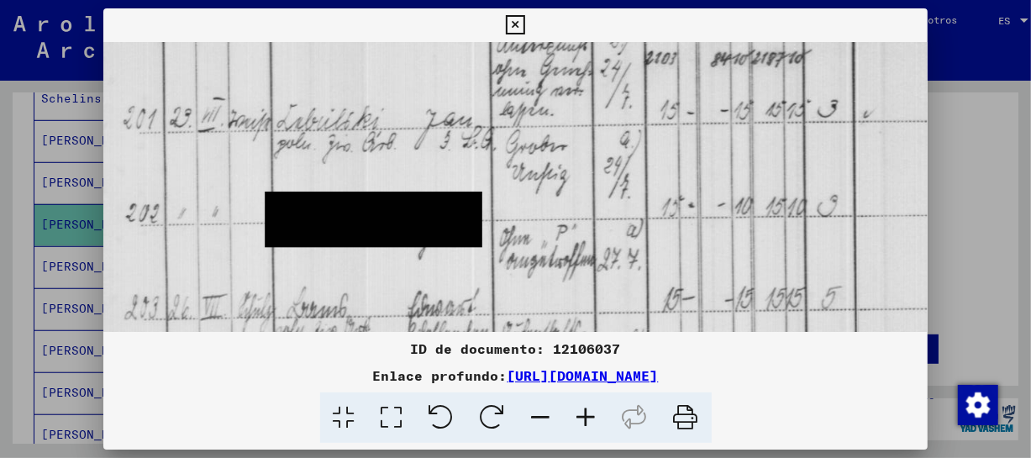
drag, startPoint x: 719, startPoint y: 229, endPoint x: 722, endPoint y: 175, distance: 54.7
click at [722, 175] on img at bounding box center [1014, 434] width 1822 height 1298
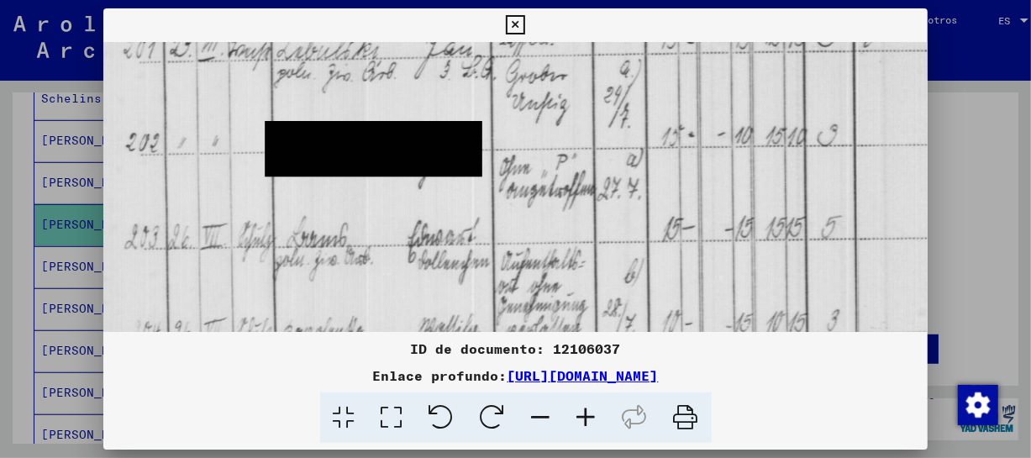
scroll to position [334, 0]
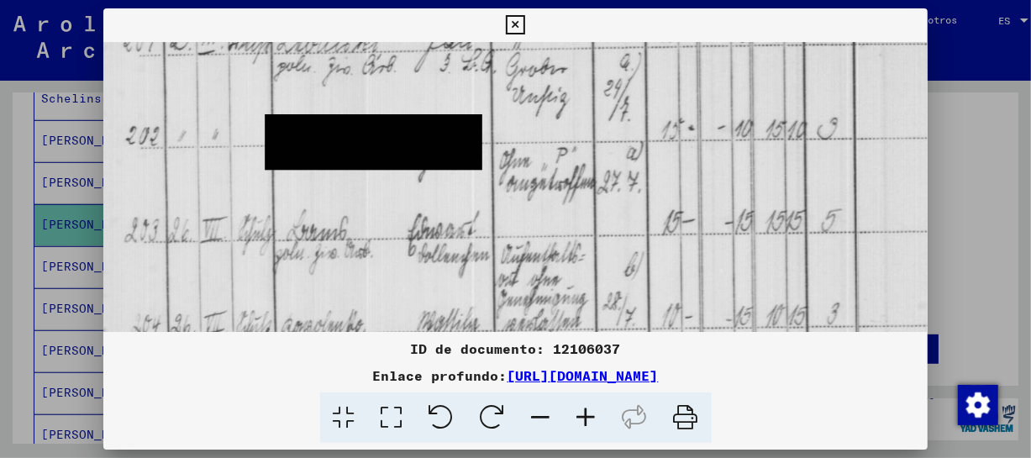
drag, startPoint x: 690, startPoint y: 253, endPoint x: 694, endPoint y: 176, distance: 76.6
click at [694, 176] on img at bounding box center [1014, 357] width 1822 height 1298
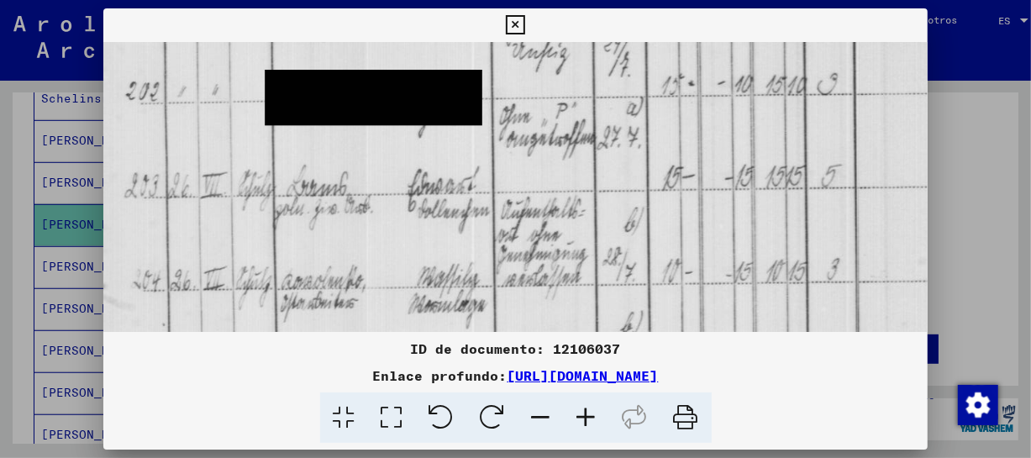
click at [666, 203] on img at bounding box center [1014, 312] width 1822 height 1298
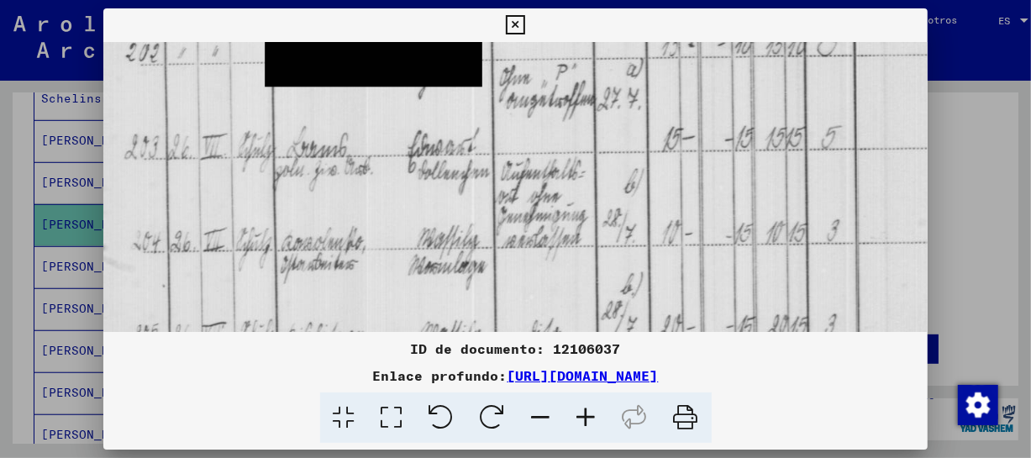
drag, startPoint x: 657, startPoint y: 231, endPoint x: 660, endPoint y: 194, distance: 37.1
click at [660, 194] on img at bounding box center [1014, 273] width 1822 height 1298
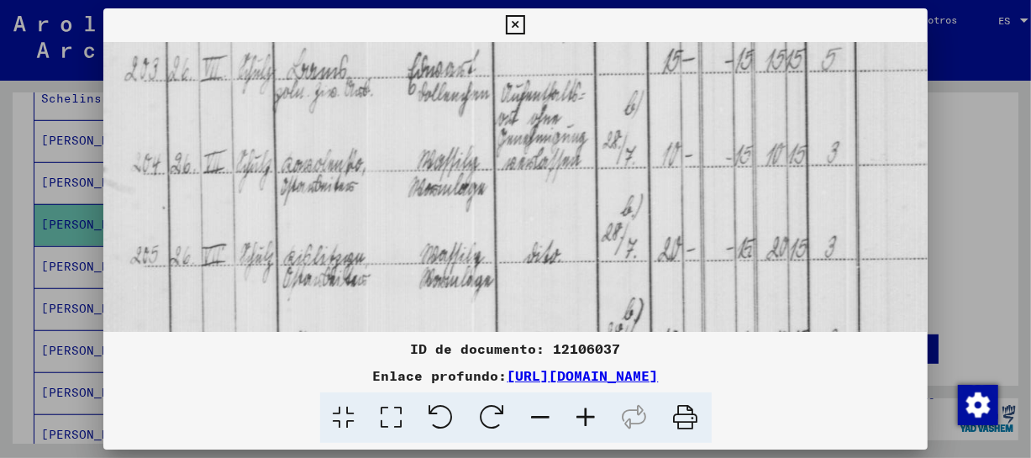
drag, startPoint x: 641, startPoint y: 240, endPoint x: 650, endPoint y: 187, distance: 52.8
click at [650, 187] on img at bounding box center [1014, 195] width 1822 height 1298
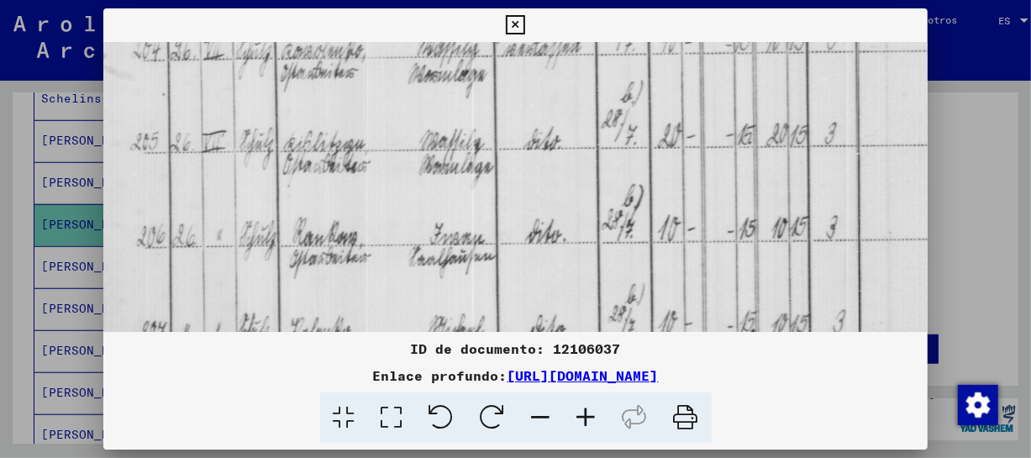
drag, startPoint x: 643, startPoint y: 250, endPoint x: 679, endPoint y: 136, distance: 119.1
click at [679, 136] on img at bounding box center [1014, 82] width 1822 height 1298
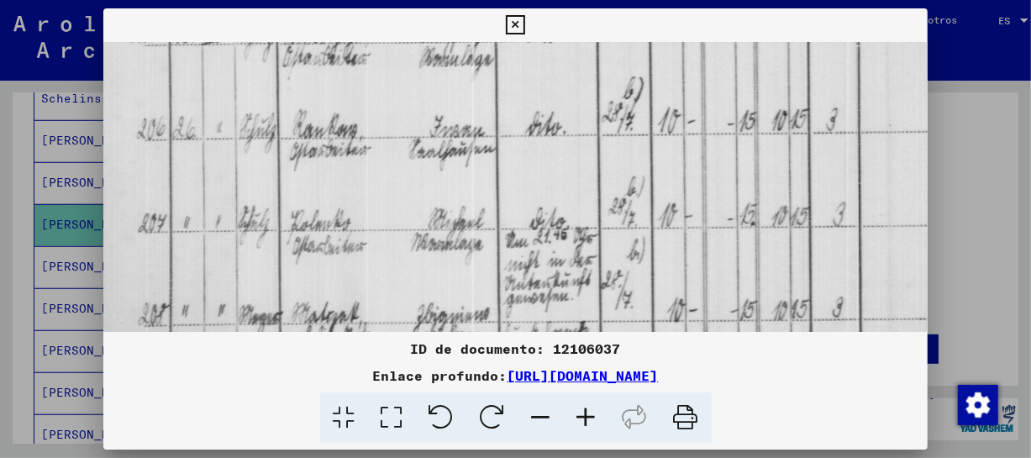
drag, startPoint x: 650, startPoint y: 234, endPoint x: 677, endPoint y: 126, distance: 111.5
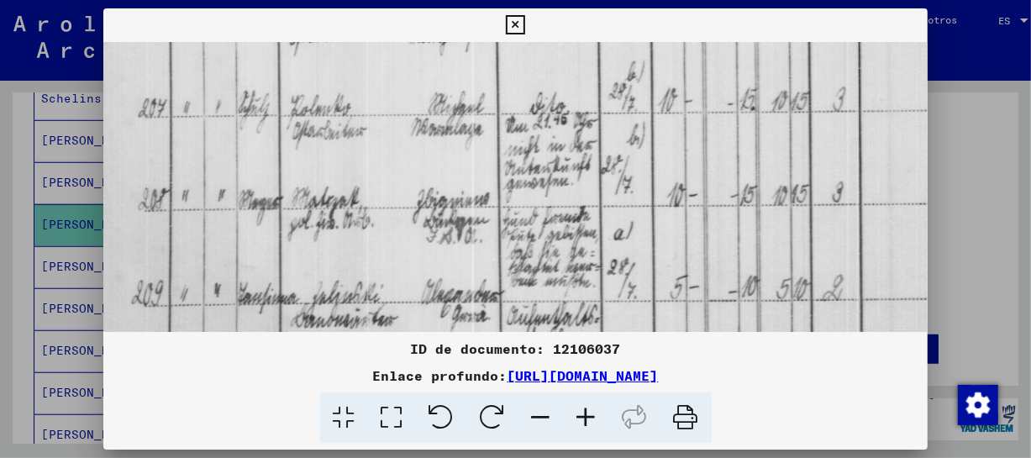
drag, startPoint x: 613, startPoint y: 209, endPoint x: 656, endPoint y: 95, distance: 121.8
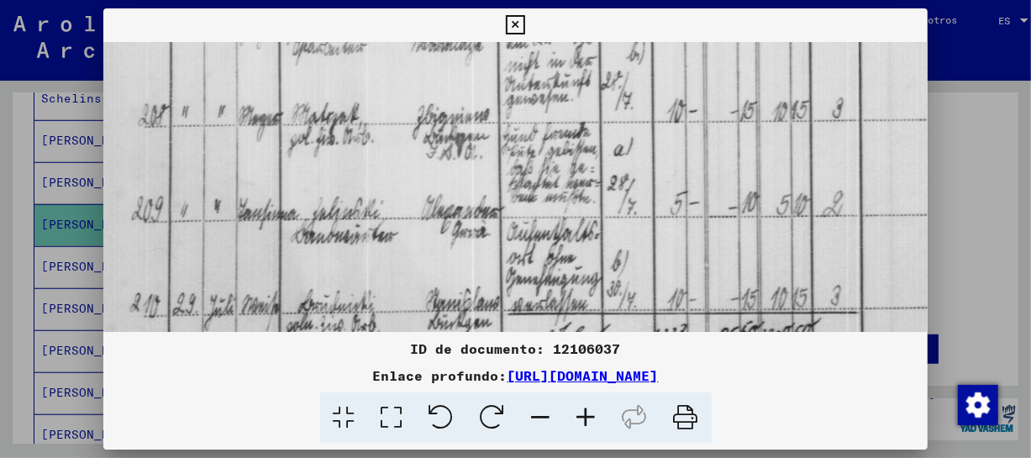
drag, startPoint x: 599, startPoint y: 176, endPoint x: 608, endPoint y: 131, distance: 45.3
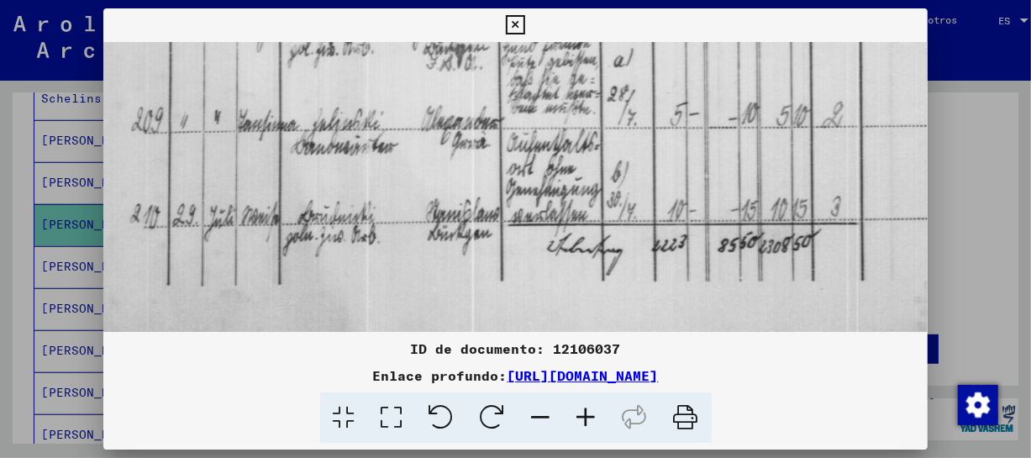
scroll to position [1008, 0]
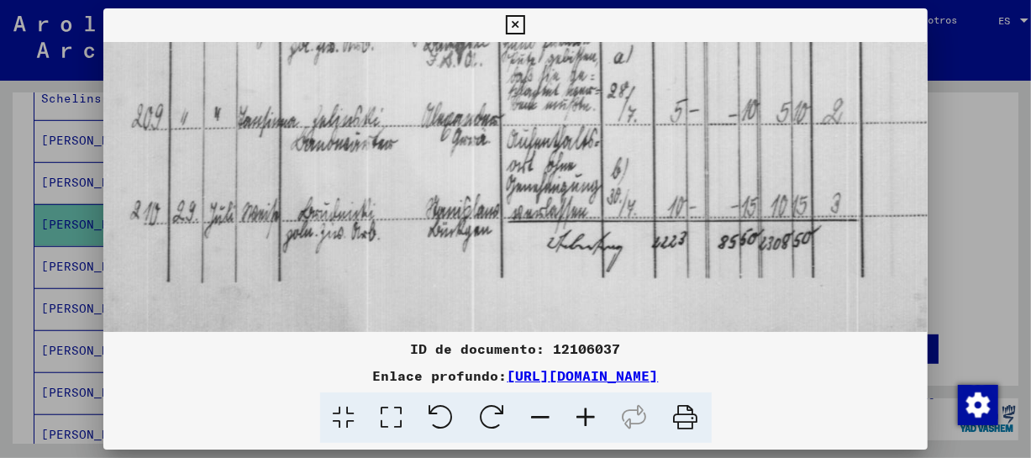
drag, startPoint x: 582, startPoint y: 231, endPoint x: 625, endPoint y: 132, distance: 108.4
click at [525, 17] on button at bounding box center [515, 25] width 29 height 34
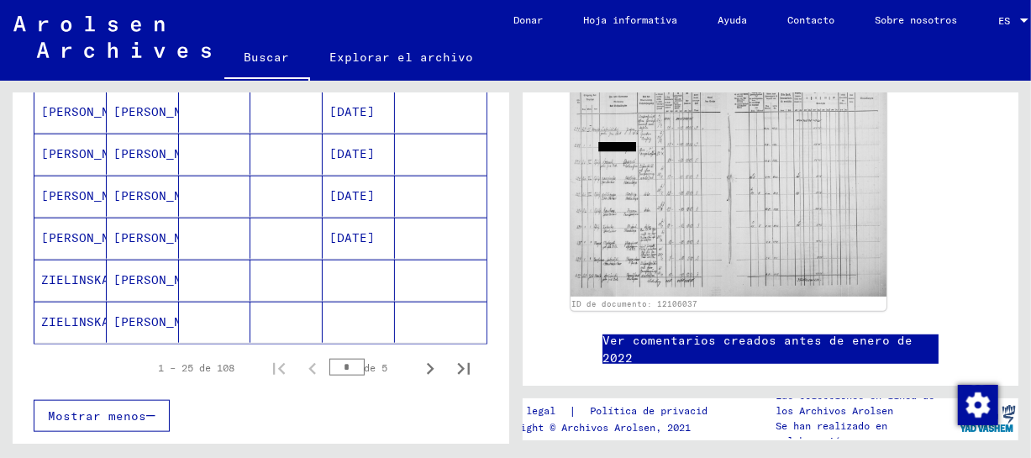
scroll to position [1061, 0]
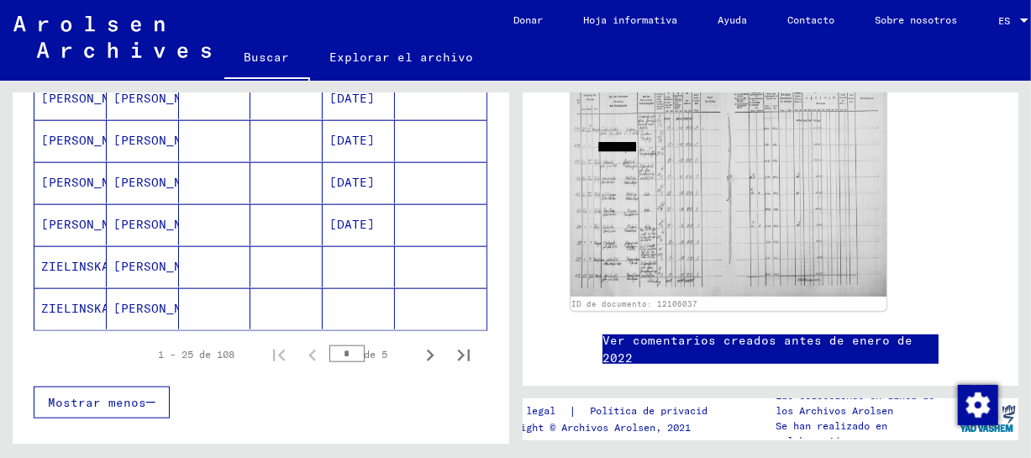
click at [129, 282] on mat-cell "[PERSON_NAME]" at bounding box center [143, 266] width 72 height 41
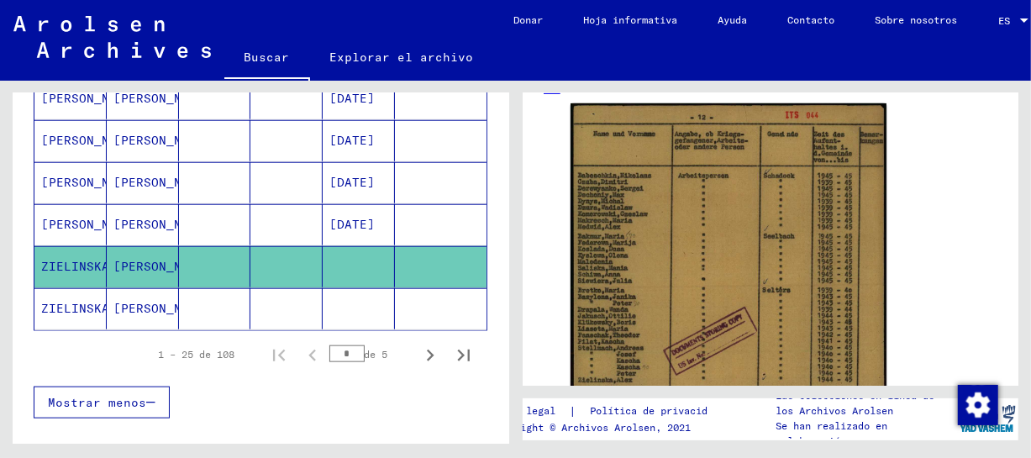
scroll to position [313, 0]
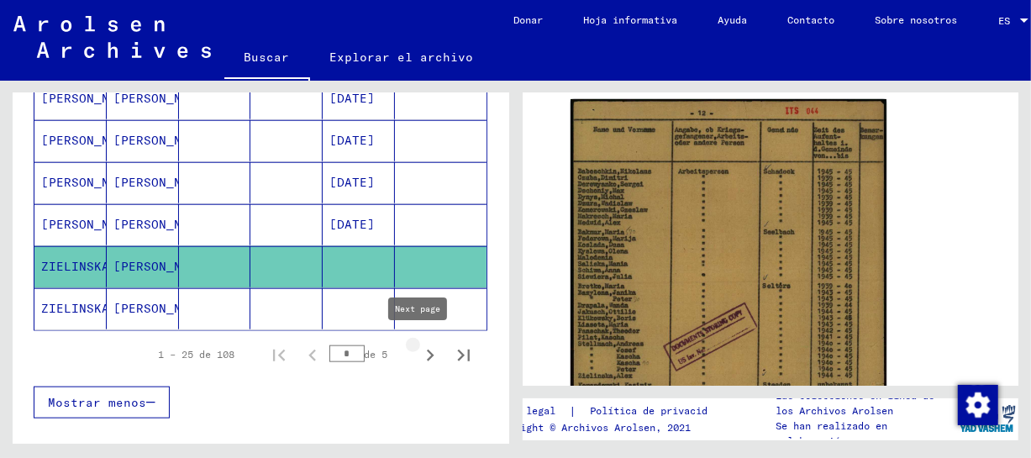
click at [419, 344] on icon "Página siguiente" at bounding box center [431, 356] width 24 height 24
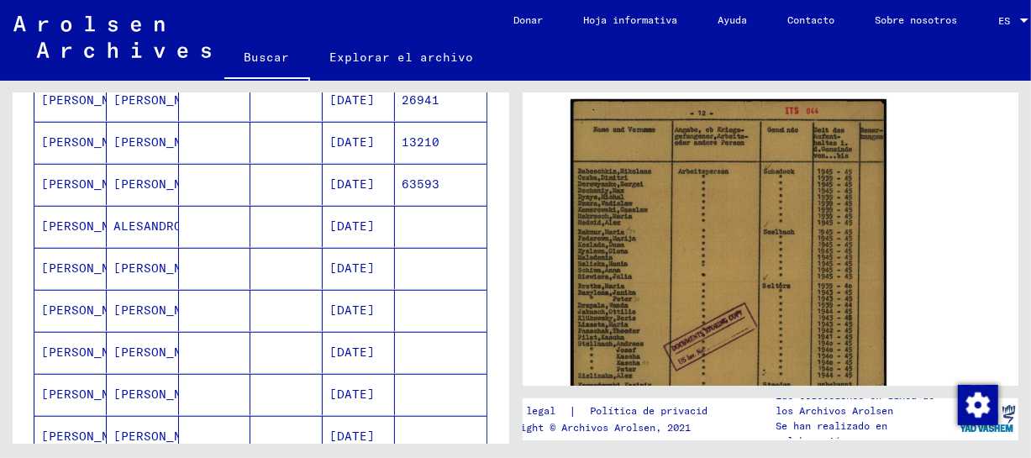
scroll to position [537, 0]
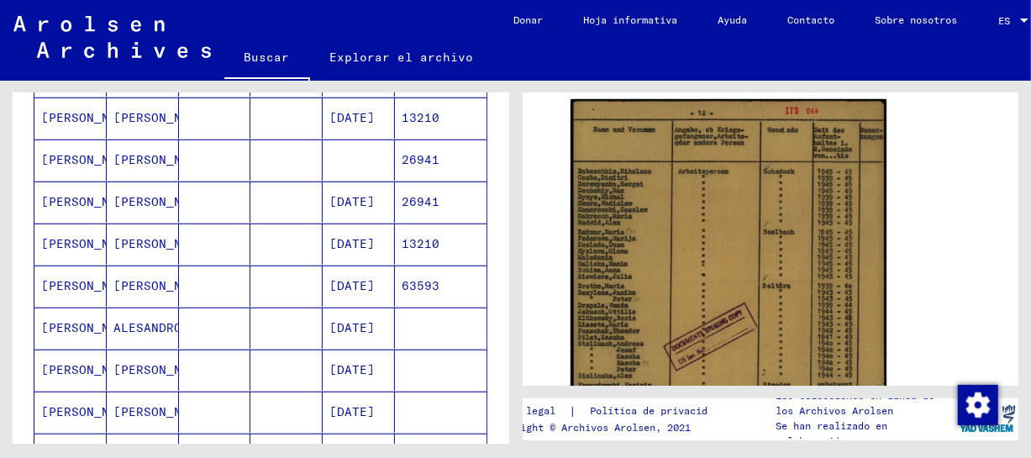
click at [96, 204] on font "[PERSON_NAME]" at bounding box center [90, 201] width 98 height 15
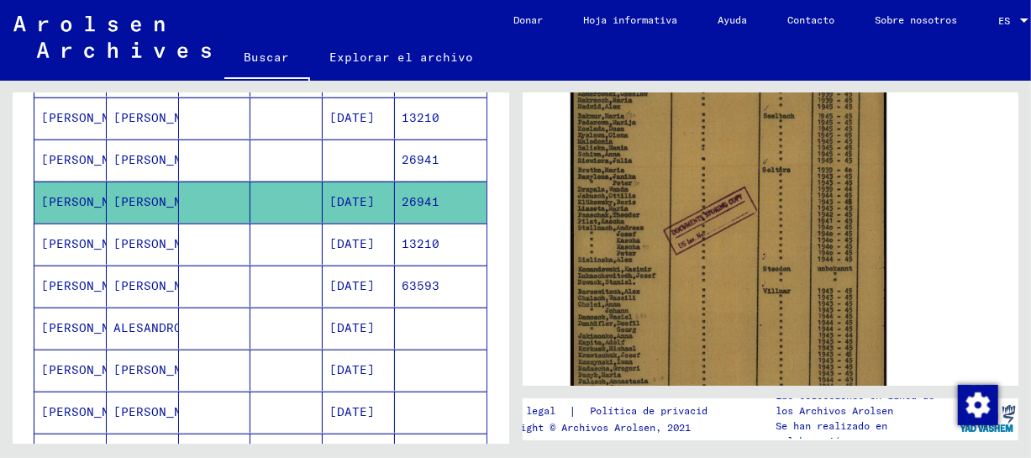
scroll to position [197, 0]
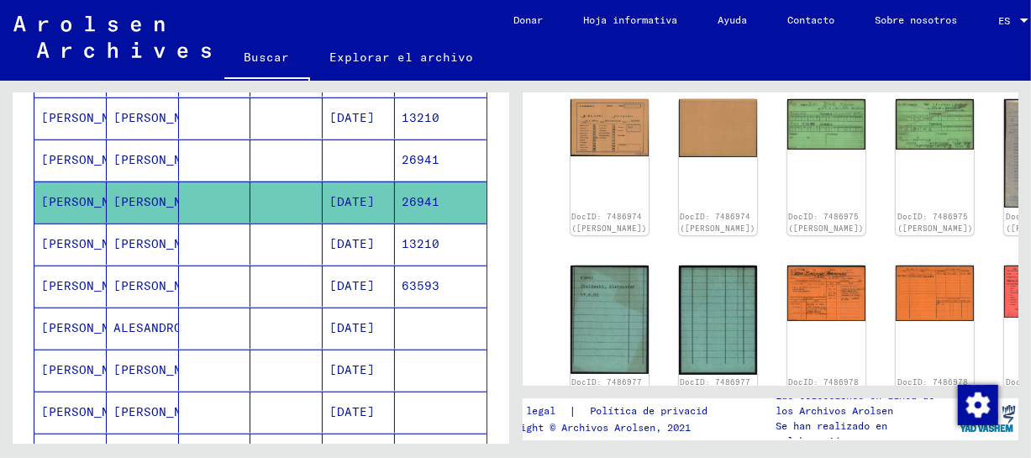
click at [109, 193] on mat-cell "[PERSON_NAME]" at bounding box center [143, 202] width 72 height 41
click at [592, 108] on img at bounding box center [609, 126] width 82 height 60
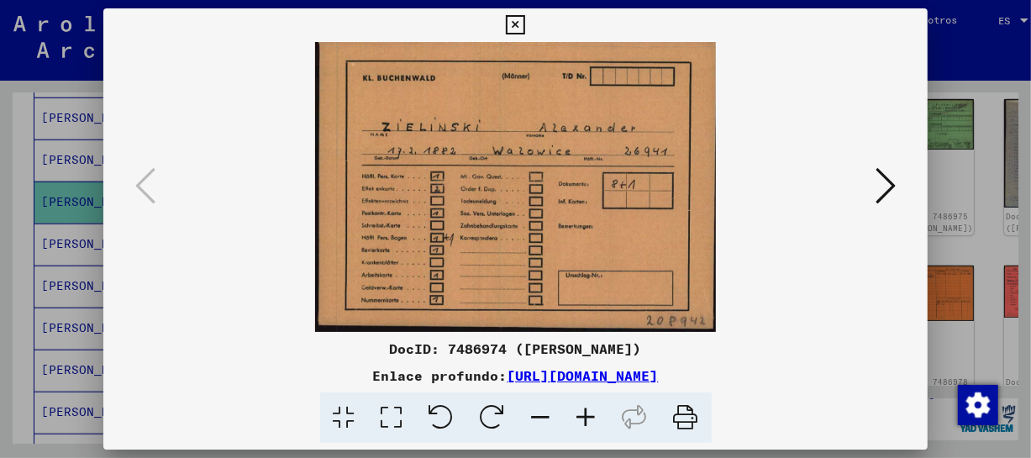
click at [594, 410] on icon at bounding box center [586, 417] width 45 height 51
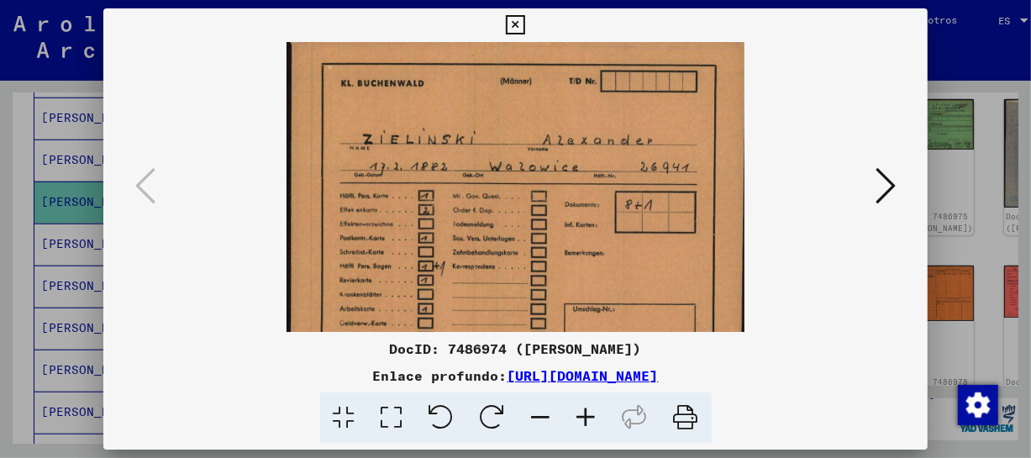
click at [594, 410] on icon at bounding box center [586, 417] width 45 height 51
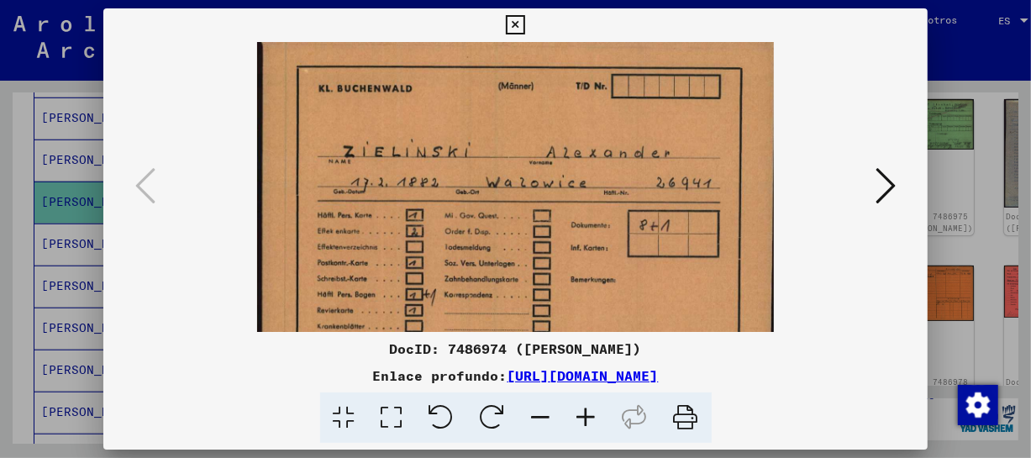
click at [594, 410] on icon at bounding box center [586, 417] width 45 height 51
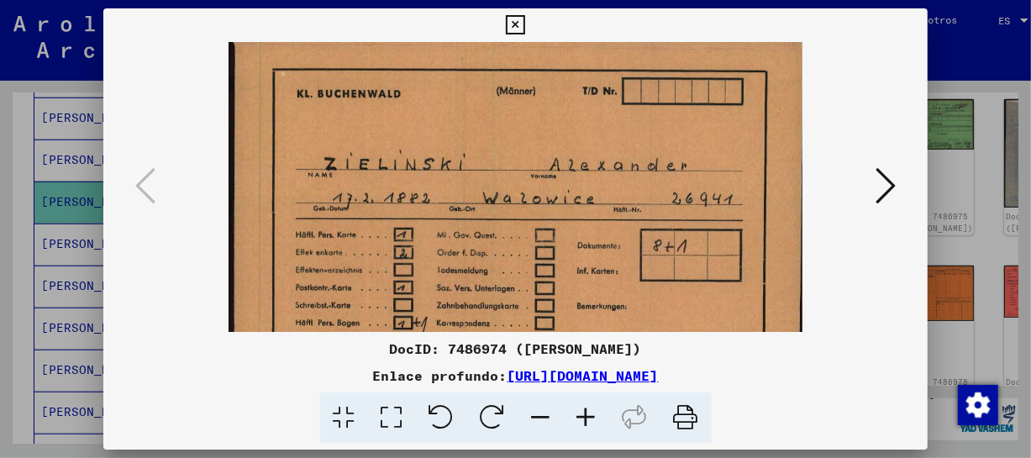
click at [887, 187] on icon at bounding box center [886, 186] width 20 height 40
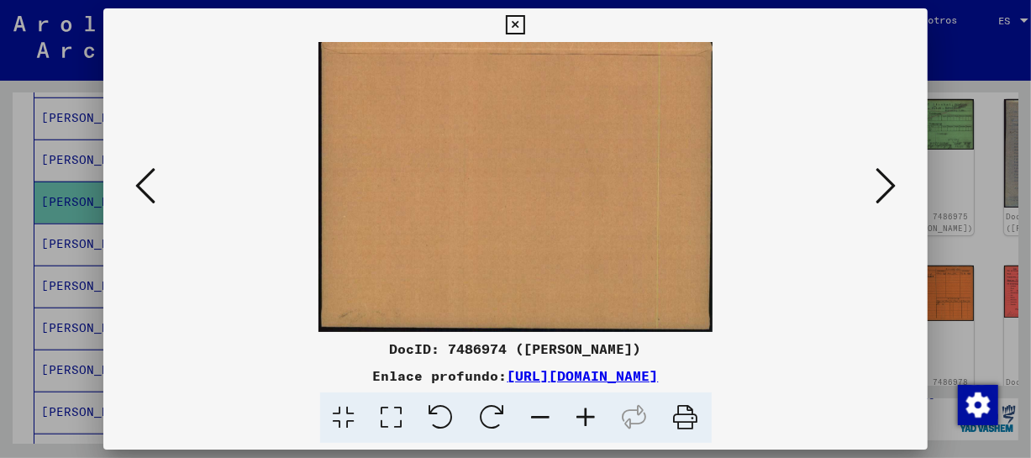
click at [887, 187] on icon at bounding box center [886, 186] width 20 height 40
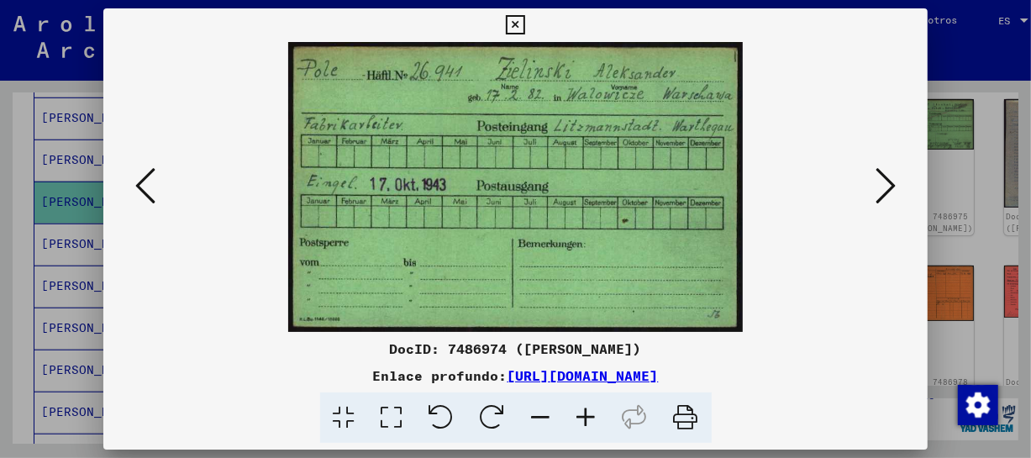
click at [590, 419] on icon at bounding box center [586, 417] width 45 height 51
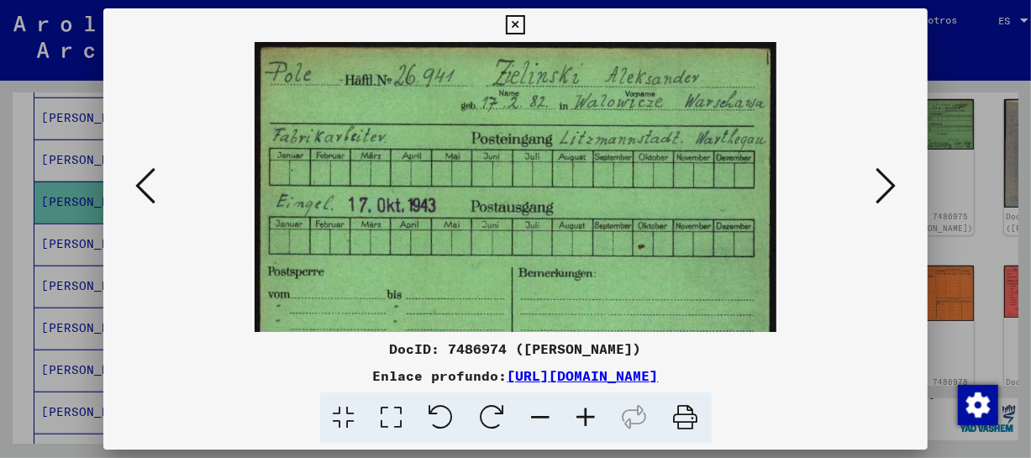
click at [590, 419] on icon at bounding box center [586, 417] width 45 height 51
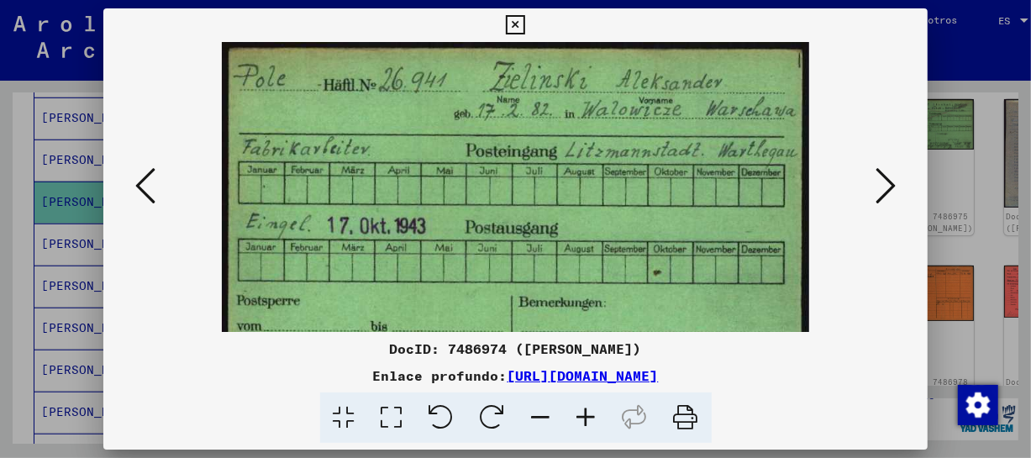
click at [590, 419] on icon at bounding box center [586, 417] width 45 height 51
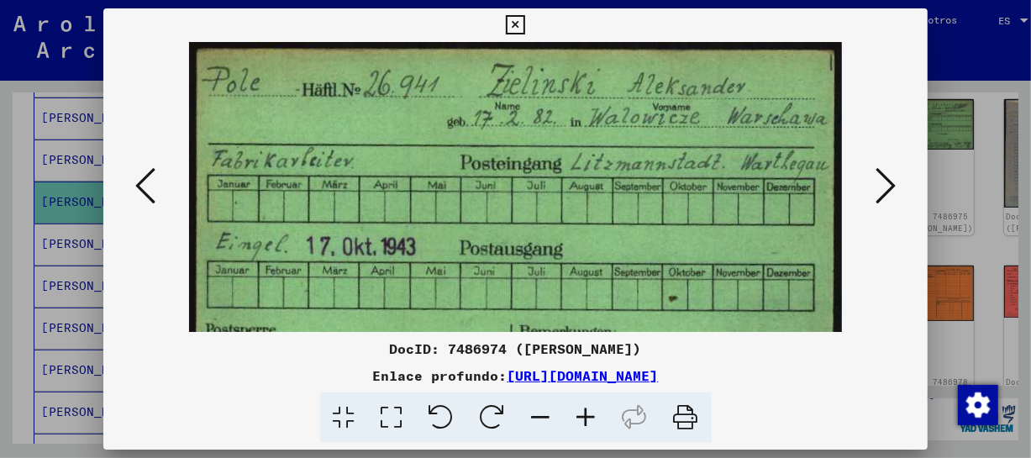
click at [590, 419] on icon at bounding box center [586, 417] width 45 height 51
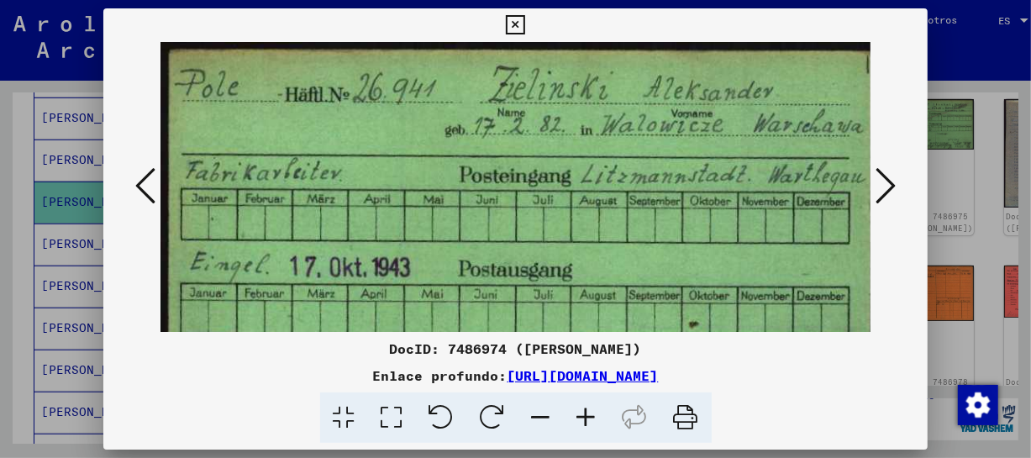
click at [590, 419] on icon at bounding box center [586, 417] width 45 height 51
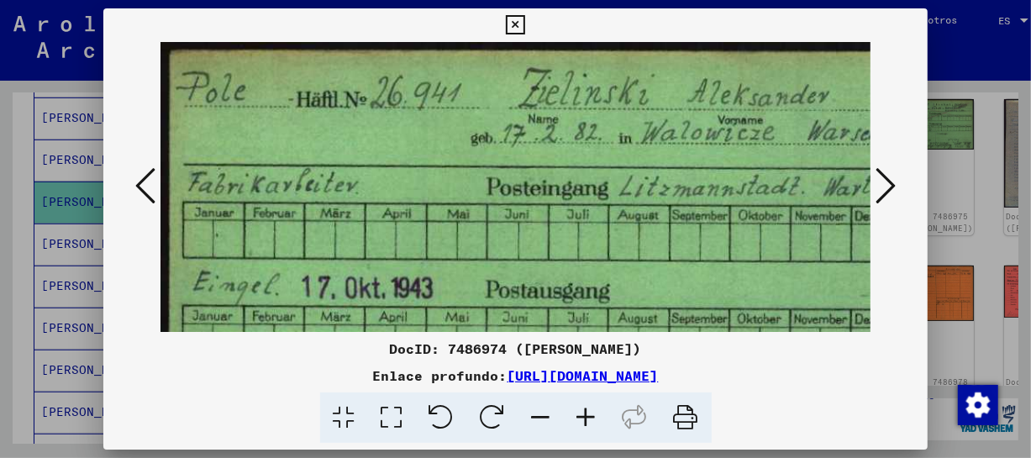
click at [590, 419] on icon at bounding box center [586, 417] width 45 height 51
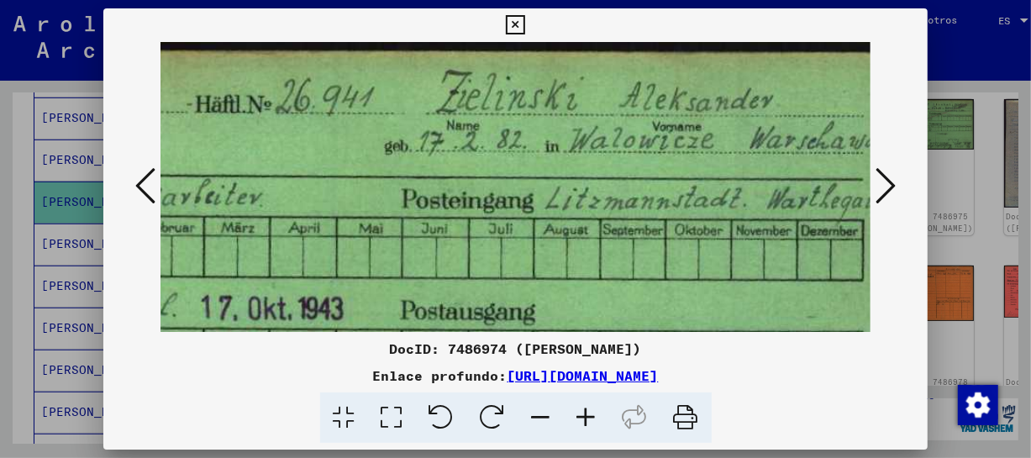
scroll to position [0, 140]
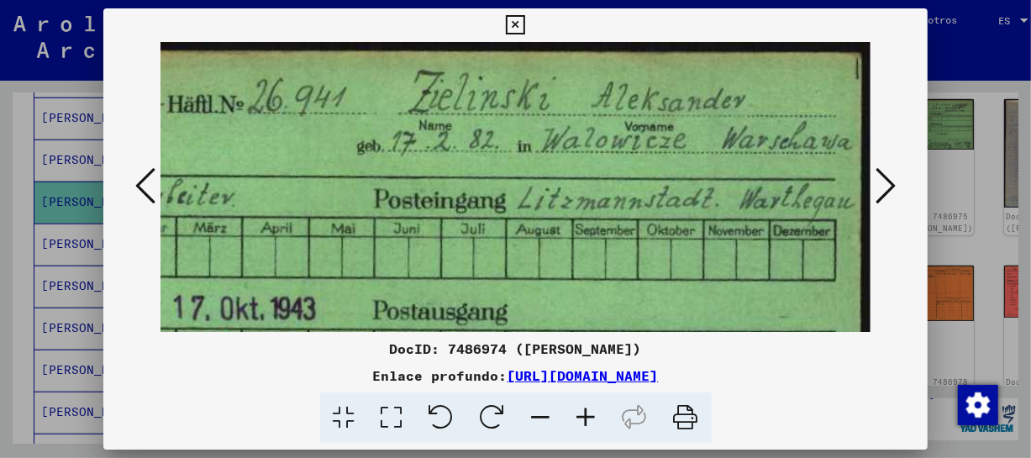
drag, startPoint x: 666, startPoint y: 281, endPoint x: 524, endPoint y: 285, distance: 142.1
click at [524, 285] on img at bounding box center [445, 313] width 851 height 542
click at [892, 171] on icon at bounding box center [886, 186] width 20 height 40
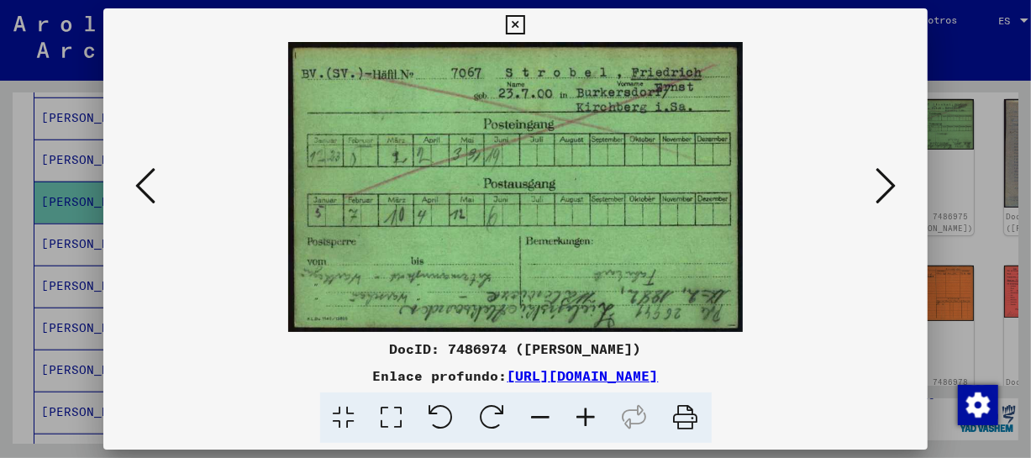
click at [887, 183] on icon at bounding box center [886, 186] width 20 height 40
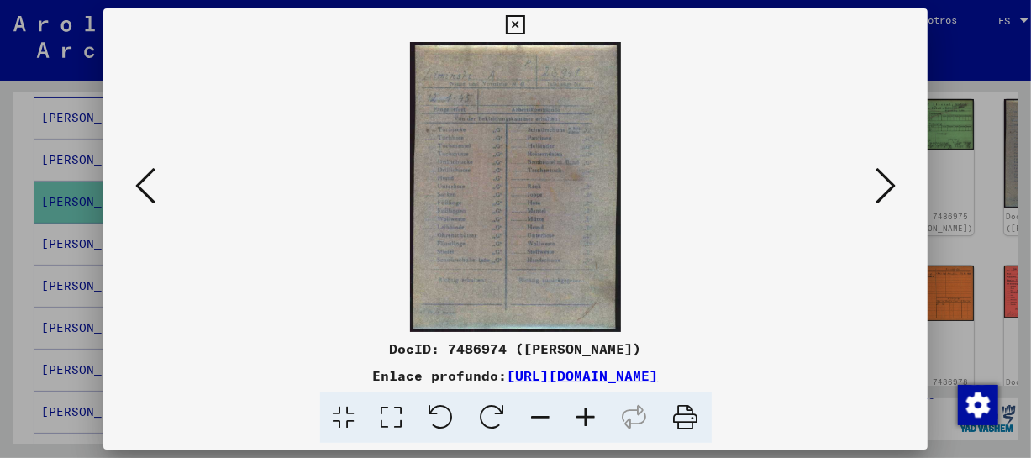
click at [601, 416] on icon at bounding box center [586, 417] width 45 height 51
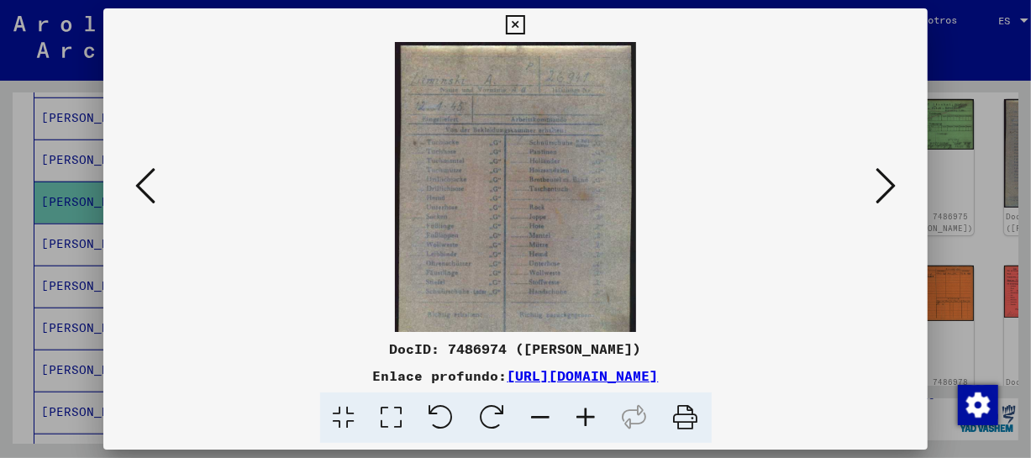
click at [601, 416] on icon at bounding box center [586, 417] width 45 height 51
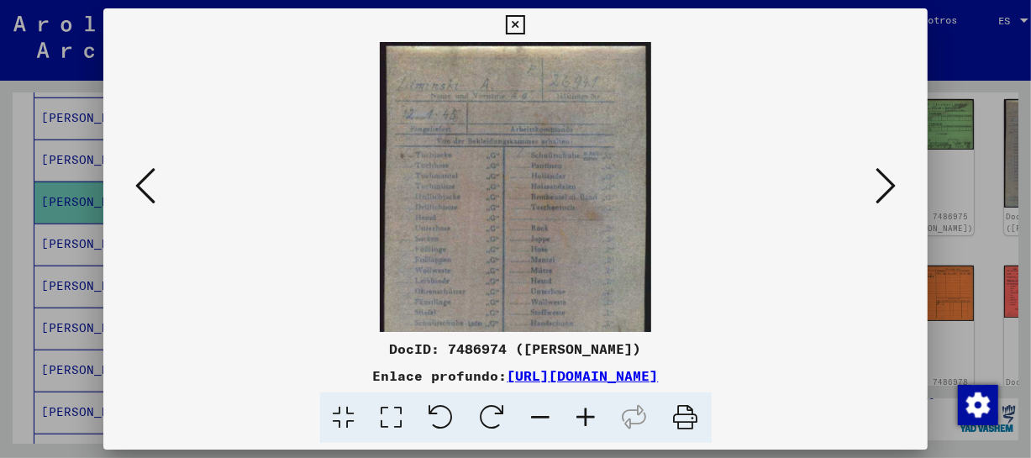
click at [601, 416] on icon at bounding box center [586, 417] width 45 height 51
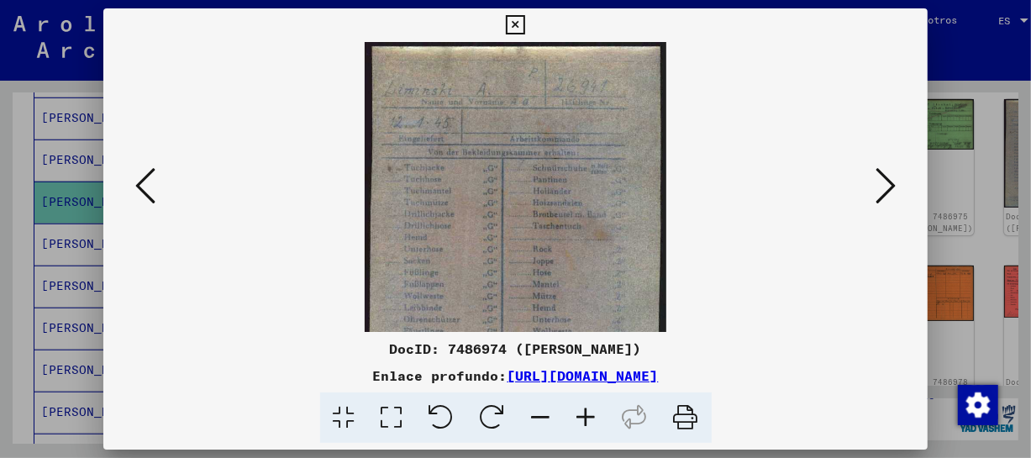
click at [601, 416] on icon at bounding box center [586, 417] width 45 height 51
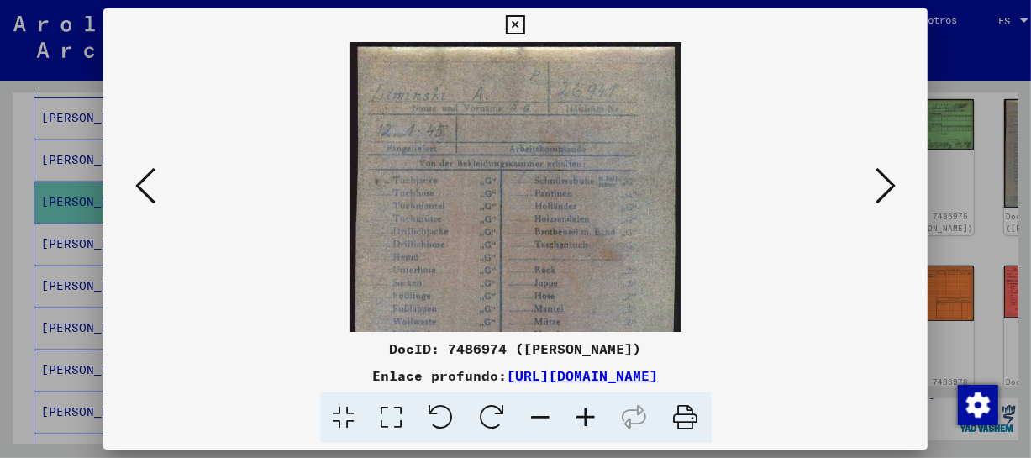
click at [601, 416] on icon at bounding box center [586, 417] width 45 height 51
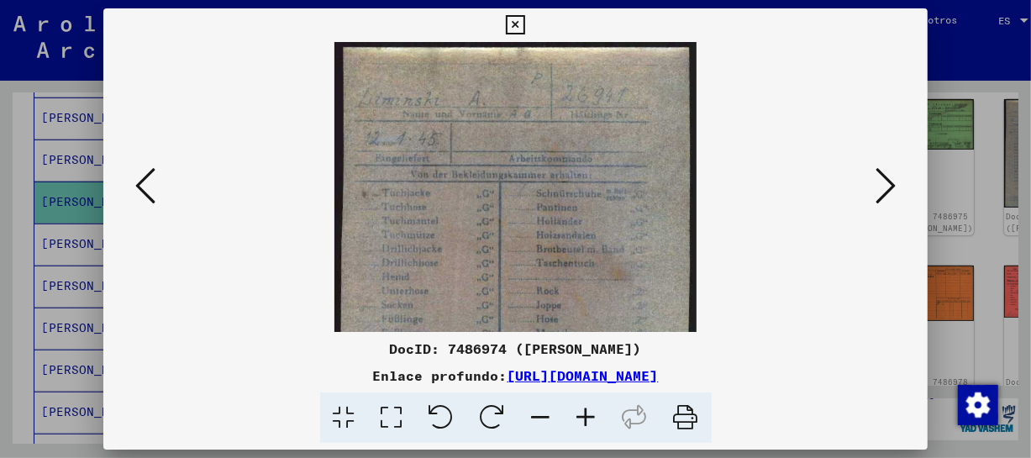
click at [601, 416] on icon at bounding box center [586, 417] width 45 height 51
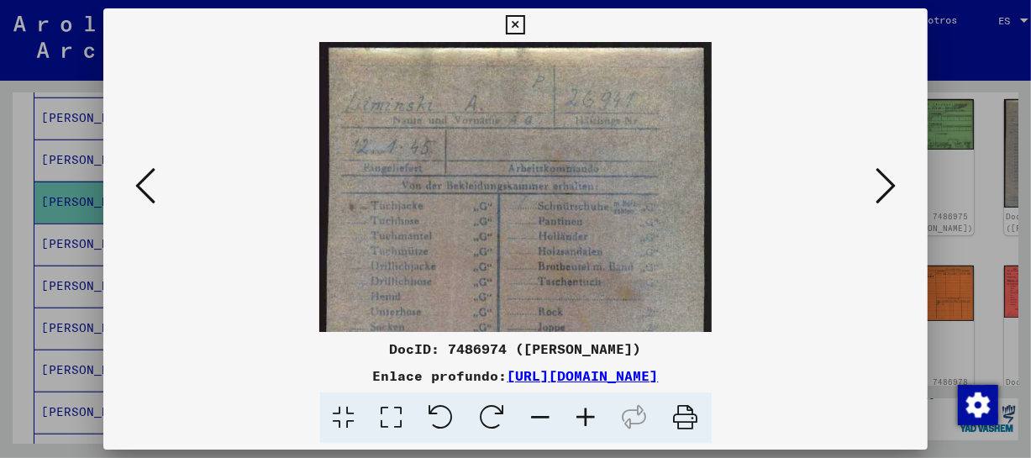
click at [601, 416] on icon at bounding box center [586, 417] width 45 height 51
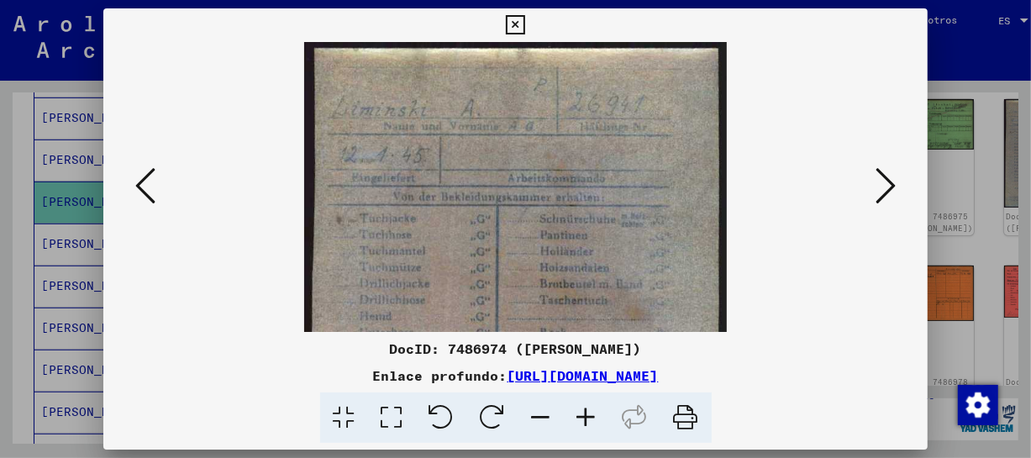
click at [601, 416] on icon at bounding box center [586, 417] width 45 height 51
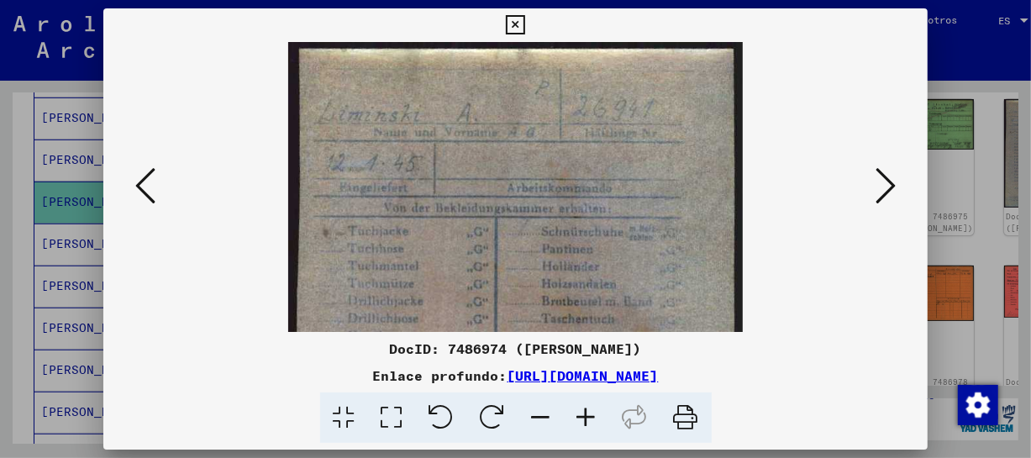
click at [601, 416] on icon at bounding box center [586, 417] width 45 height 51
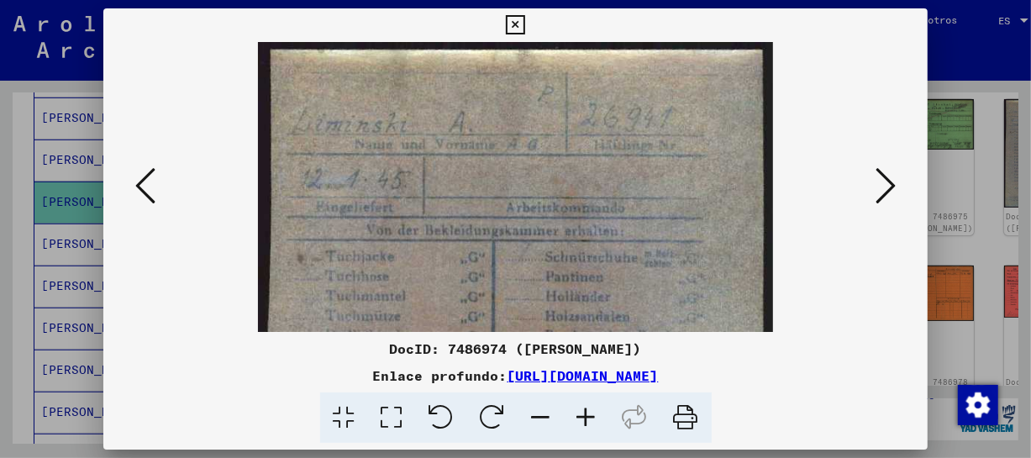
click at [601, 416] on icon at bounding box center [586, 417] width 45 height 51
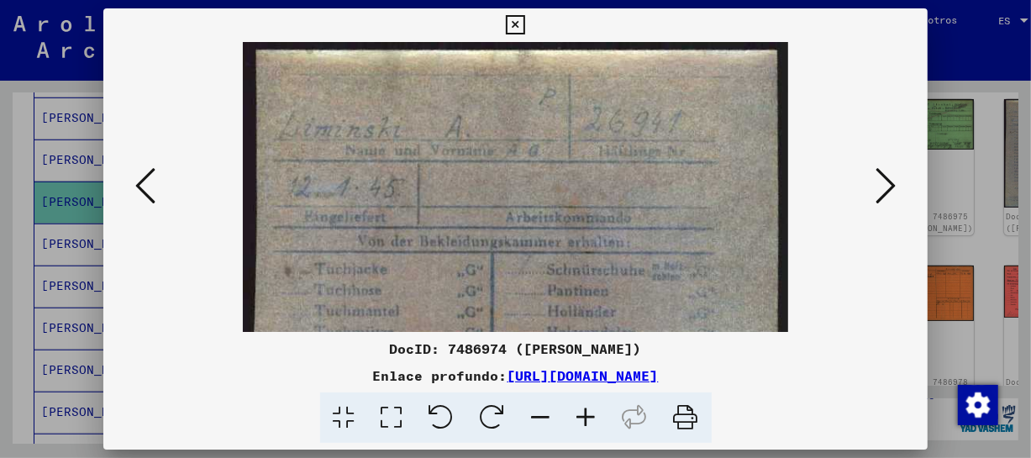
click at [601, 416] on icon at bounding box center [586, 417] width 45 height 51
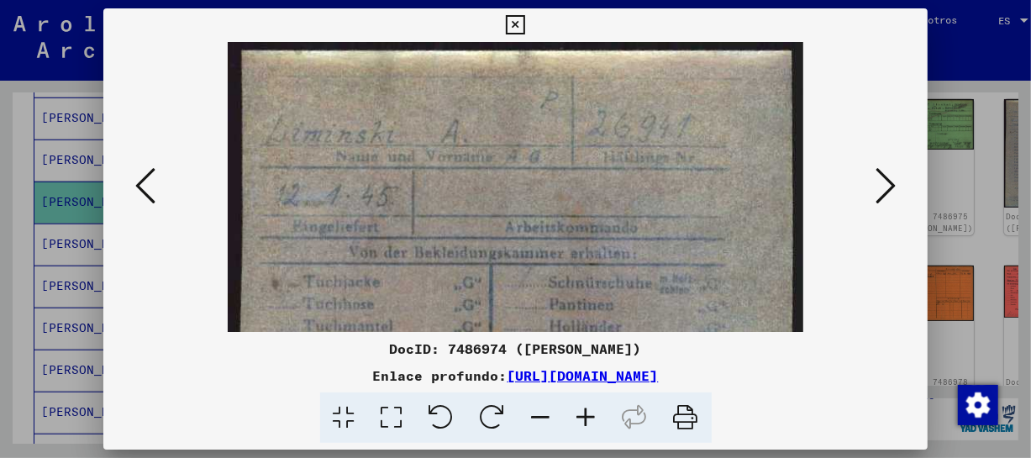
click at [601, 416] on icon at bounding box center [586, 417] width 45 height 51
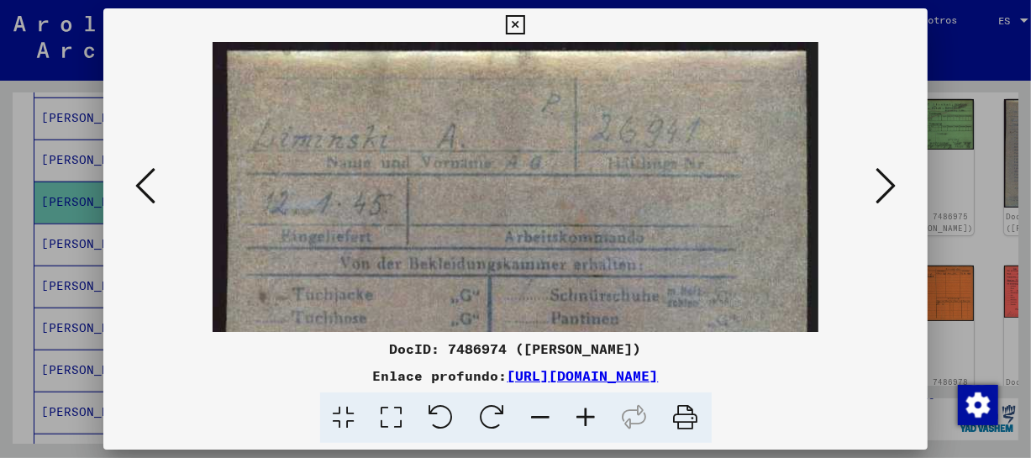
click at [601, 416] on icon at bounding box center [586, 417] width 45 height 51
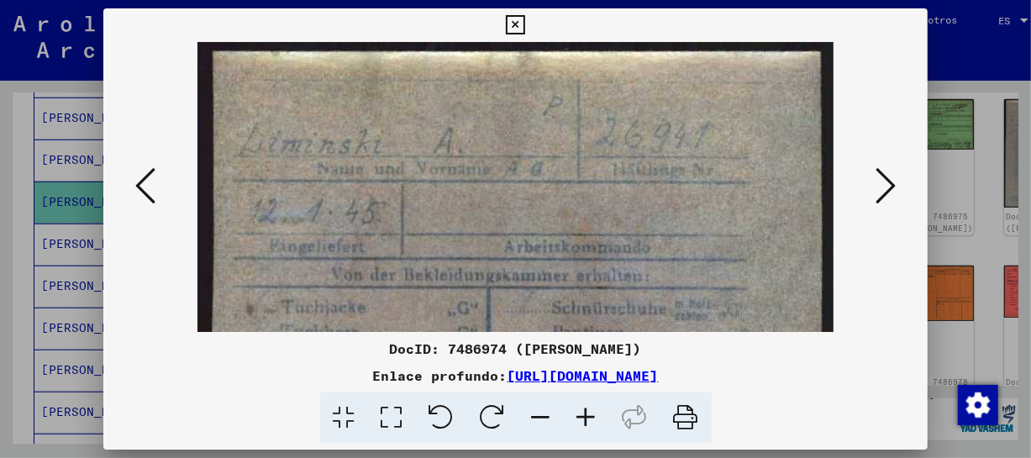
click at [601, 416] on icon at bounding box center [586, 417] width 45 height 51
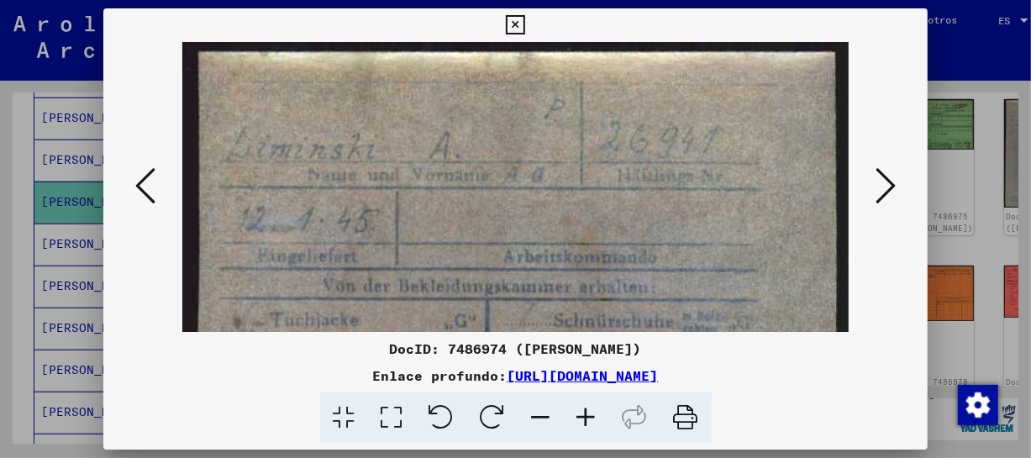
click at [601, 416] on icon at bounding box center [586, 417] width 45 height 51
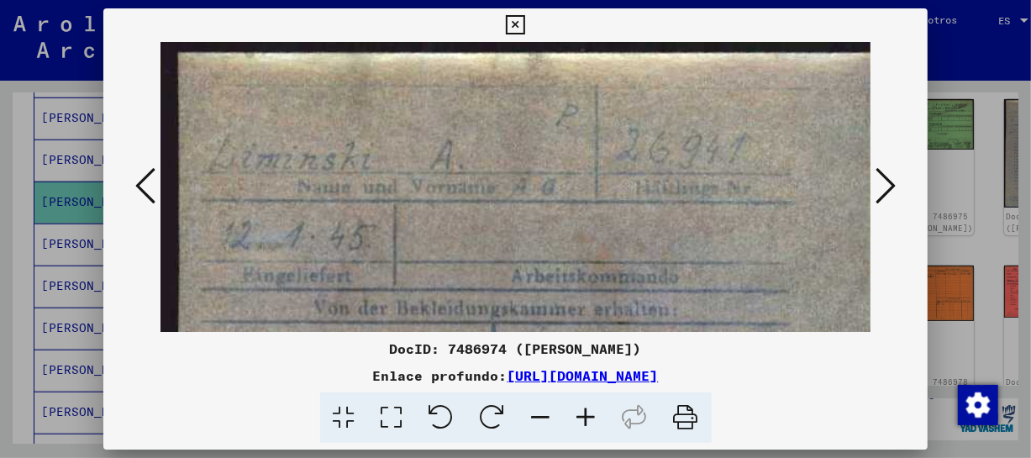
click at [601, 416] on icon at bounding box center [586, 417] width 45 height 51
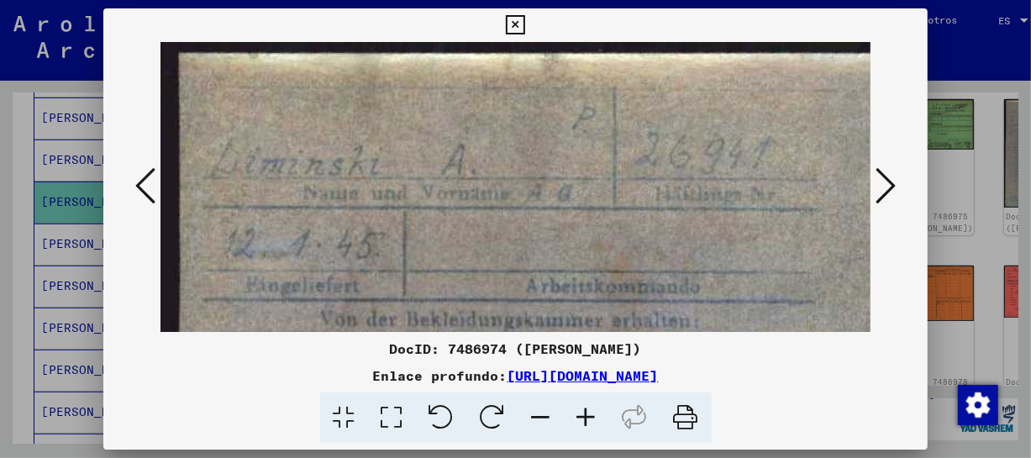
click at [601, 416] on icon at bounding box center [586, 417] width 45 height 51
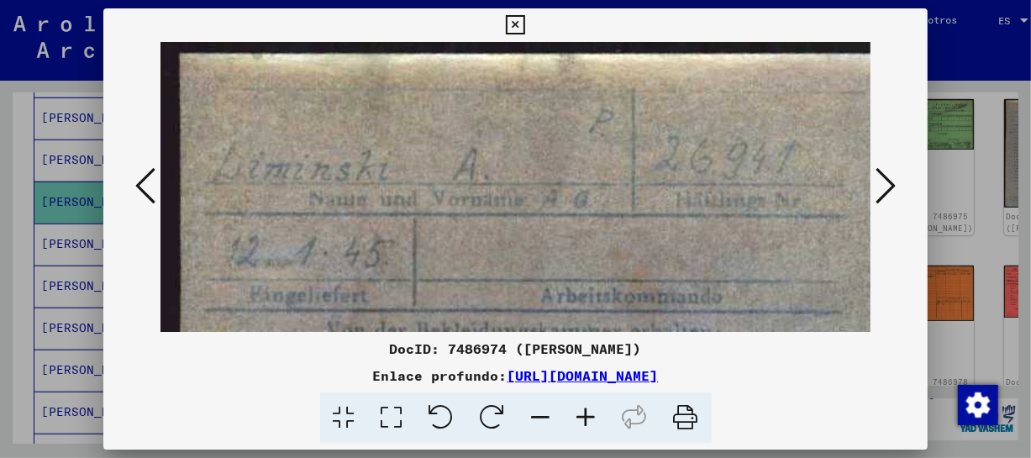
click at [601, 416] on icon at bounding box center [586, 417] width 45 height 51
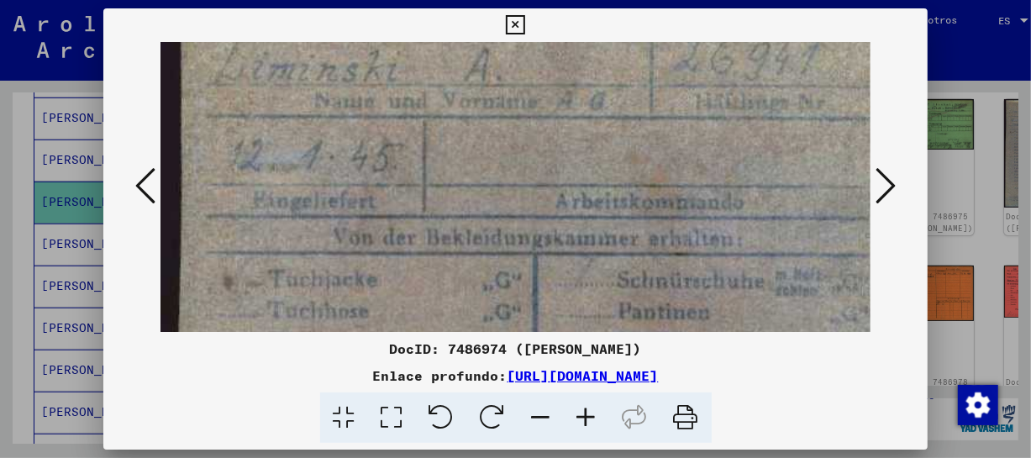
scroll to position [151, 0]
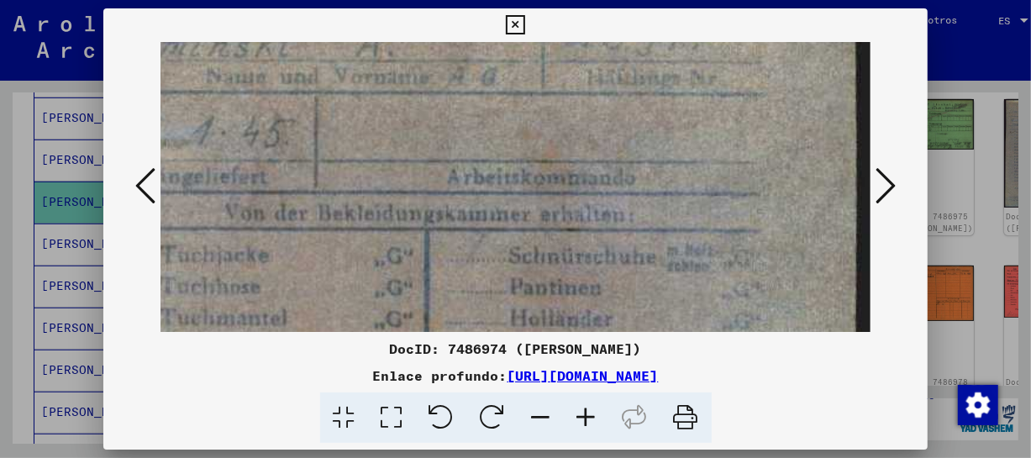
drag, startPoint x: 719, startPoint y: 262, endPoint x: 791, endPoint y: 164, distance: 122.0
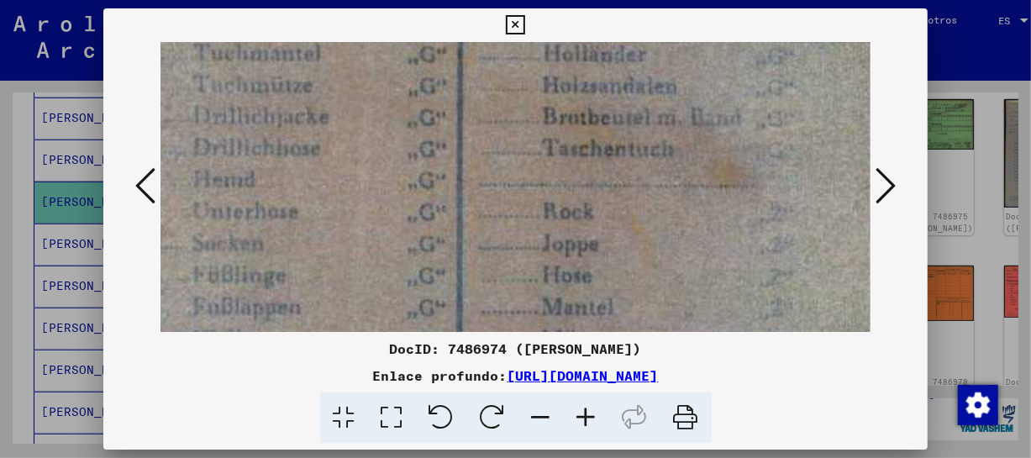
drag, startPoint x: 813, startPoint y: 199, endPoint x: 834, endPoint y: 18, distance: 182.6
click at [834, 18] on div "DocID: 7486974 ([PERSON_NAME]) Enlace profundo: [URL][DOMAIN_NAME]" at bounding box center [515, 225] width 825 height 435
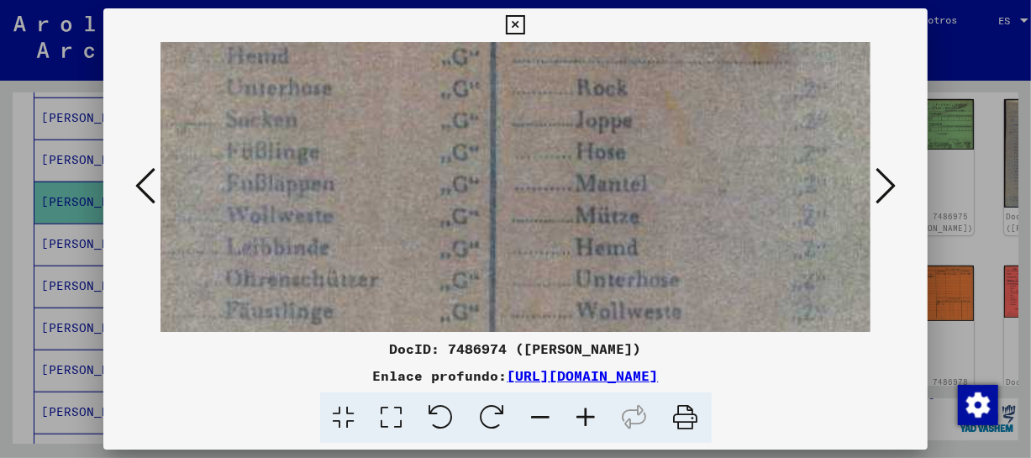
drag, startPoint x: 745, startPoint y: 125, endPoint x: 754, endPoint y: 88, distance: 37.9
click at [754, 88] on img at bounding box center [528, 90] width 819 height 1130
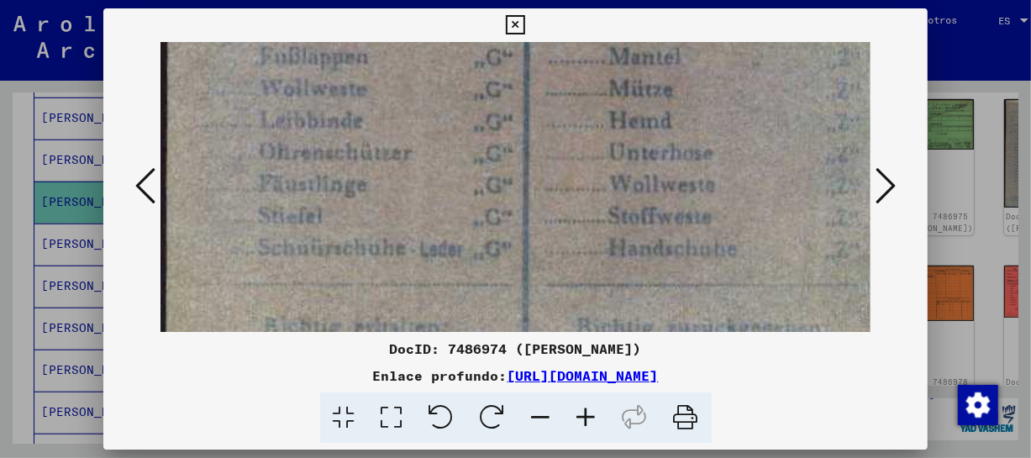
drag, startPoint x: 690, startPoint y: 261, endPoint x: 724, endPoint y: 134, distance: 130.5
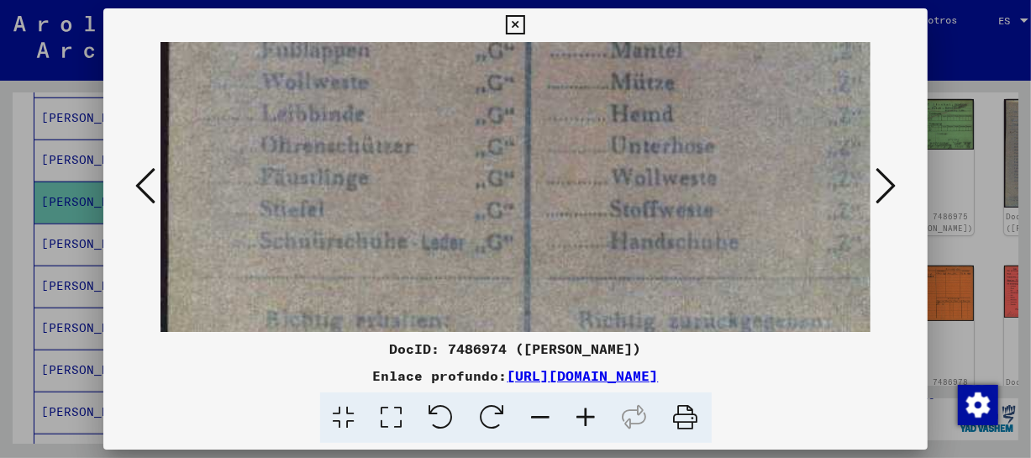
click at [884, 183] on icon at bounding box center [886, 186] width 20 height 40
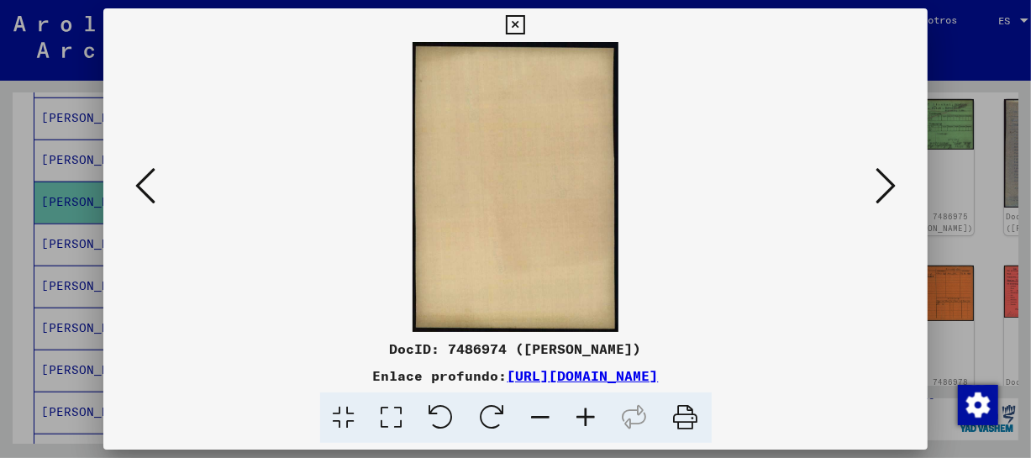
click at [883, 182] on icon at bounding box center [886, 186] width 20 height 40
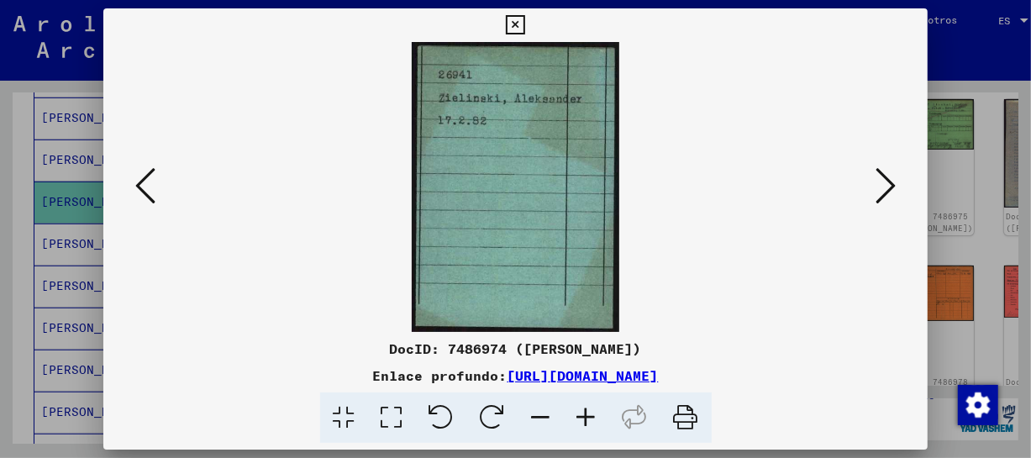
click at [585, 420] on icon at bounding box center [586, 417] width 45 height 51
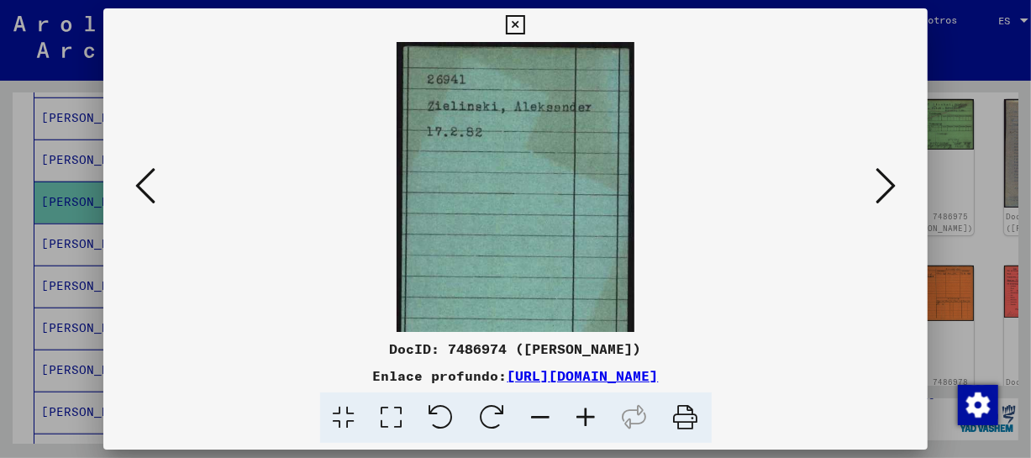
click at [585, 420] on icon at bounding box center [586, 417] width 45 height 51
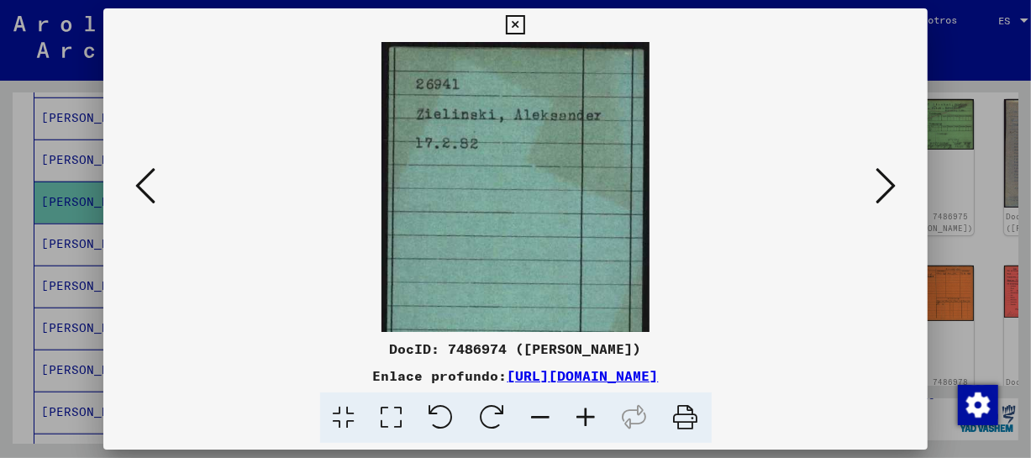
click at [585, 420] on icon at bounding box center [586, 417] width 45 height 51
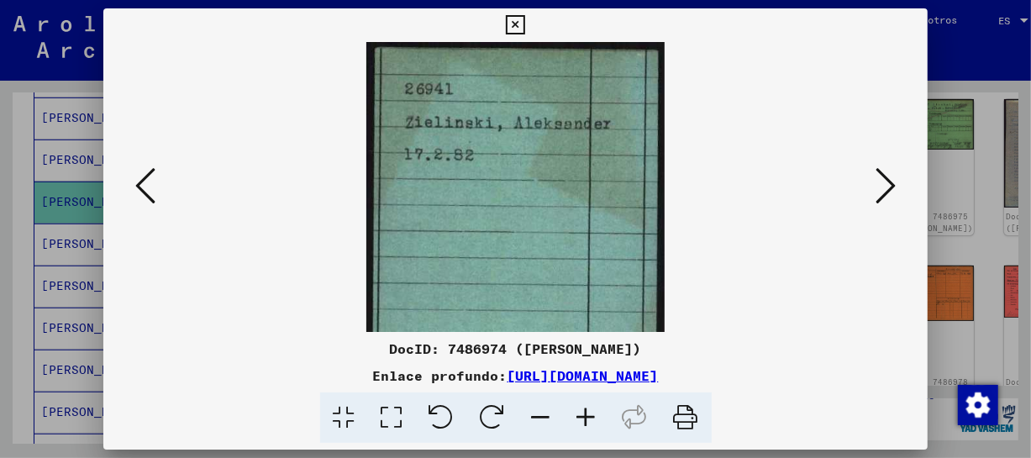
click at [585, 420] on icon at bounding box center [586, 417] width 45 height 51
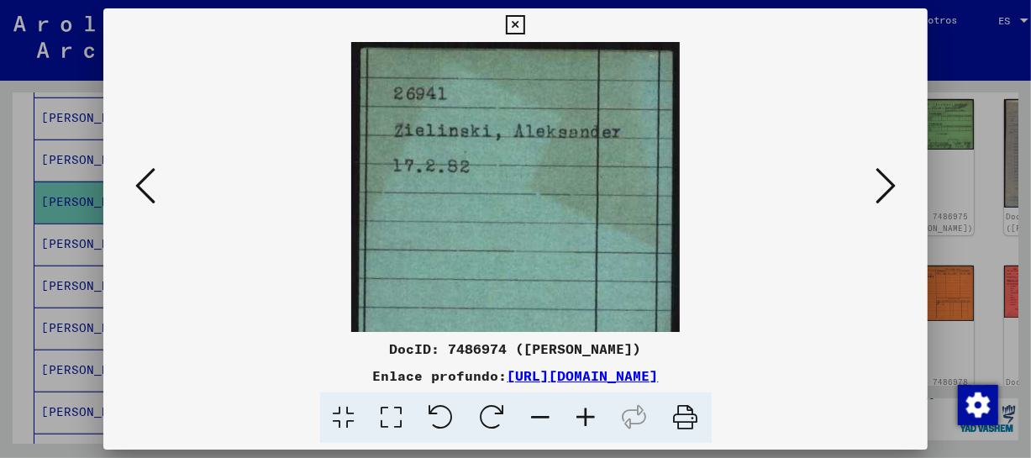
click at [585, 420] on icon at bounding box center [586, 417] width 45 height 51
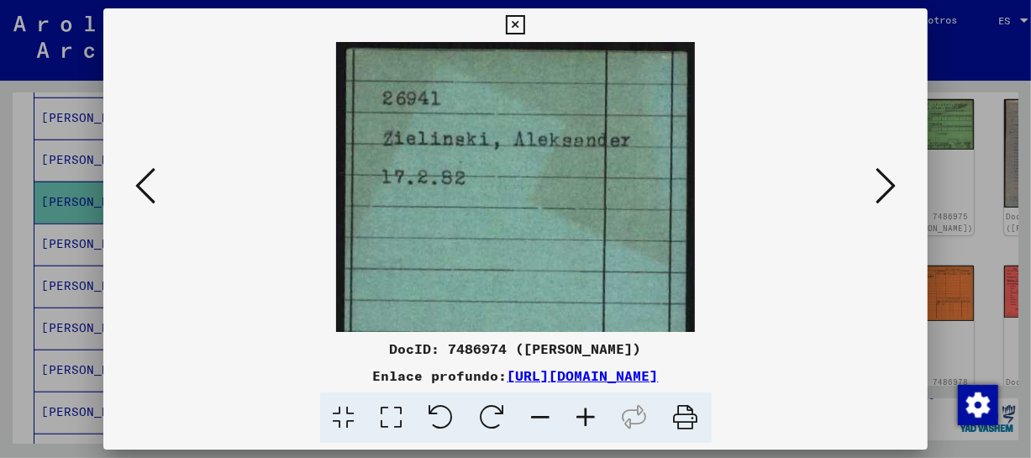
click at [585, 420] on icon at bounding box center [586, 417] width 45 height 51
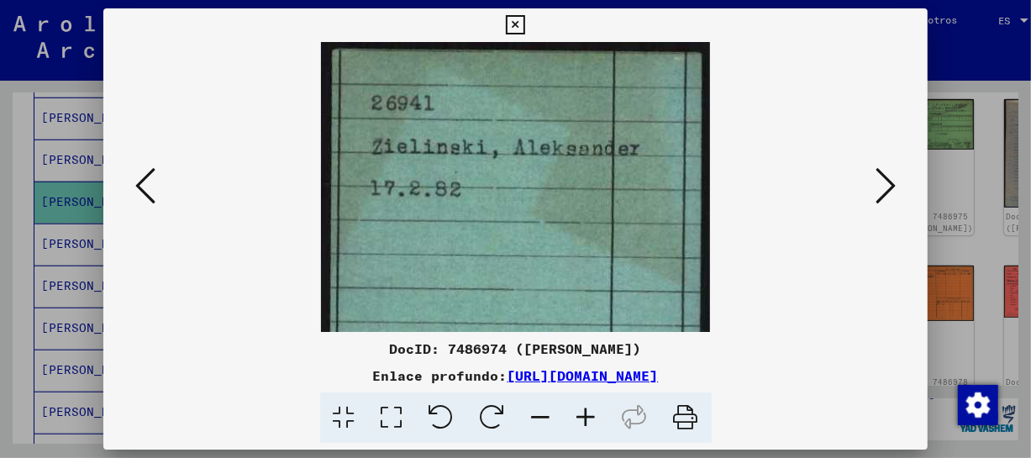
click at [887, 191] on icon at bounding box center [886, 186] width 20 height 40
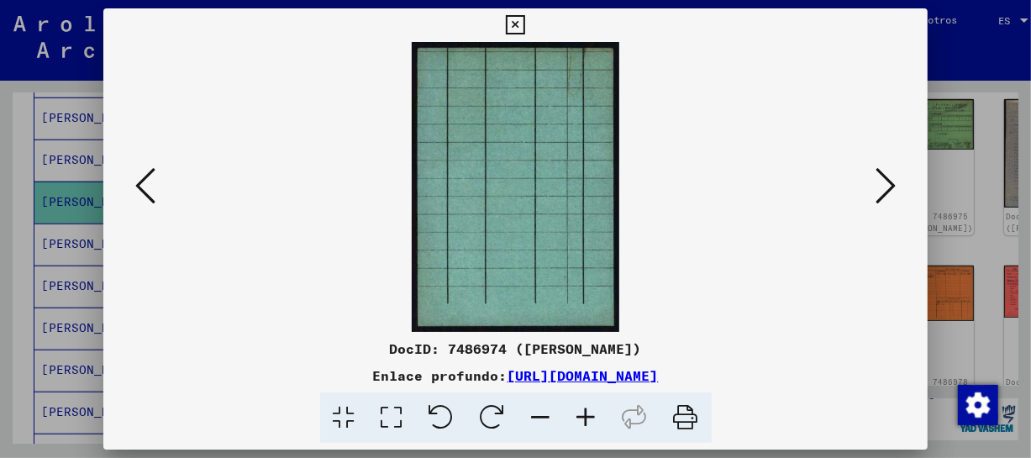
click at [887, 191] on icon at bounding box center [886, 186] width 20 height 40
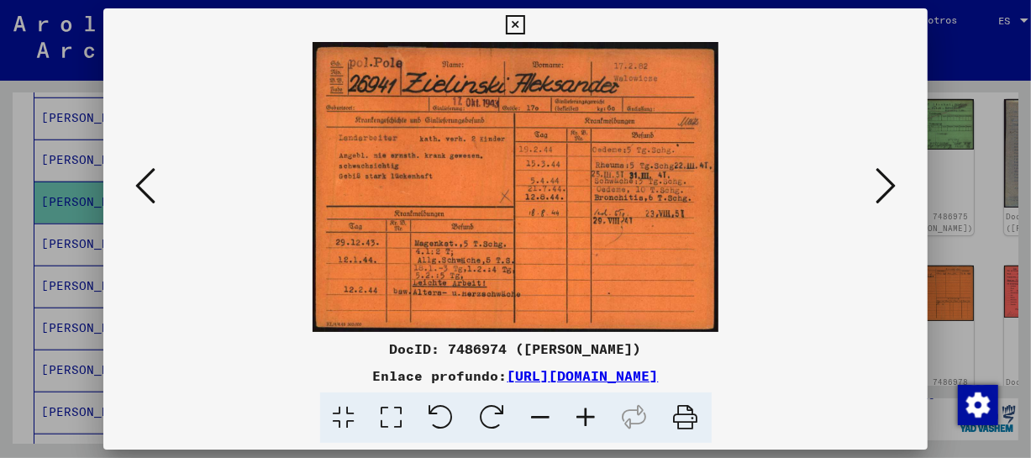
click at [592, 411] on icon at bounding box center [586, 417] width 45 height 51
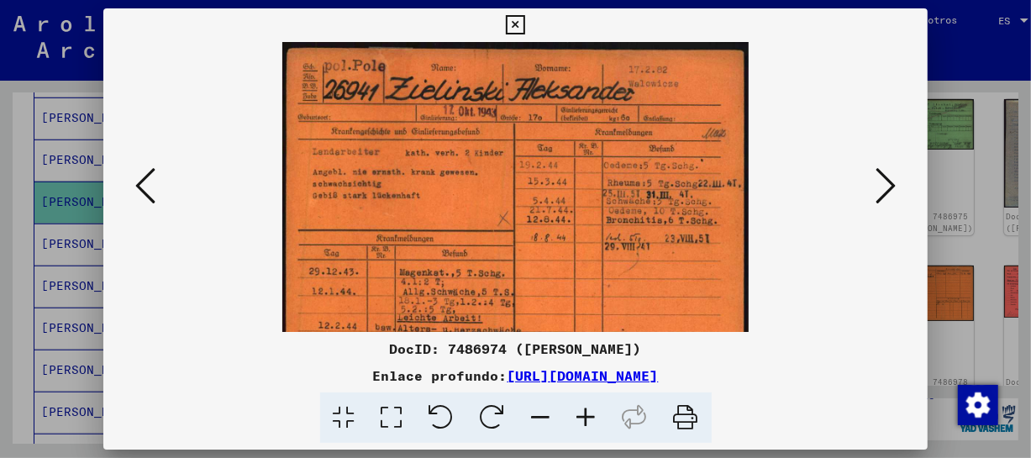
click at [592, 411] on icon at bounding box center [586, 417] width 45 height 51
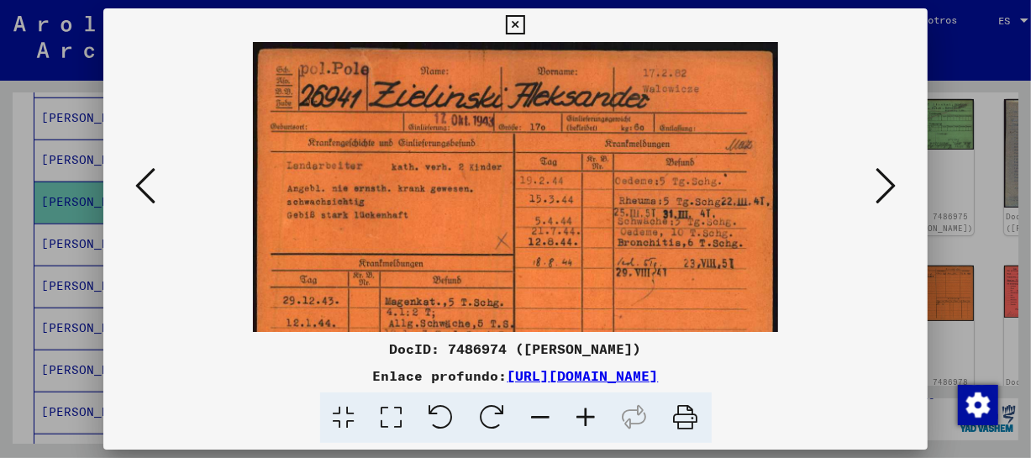
click at [592, 411] on icon at bounding box center [586, 417] width 45 height 51
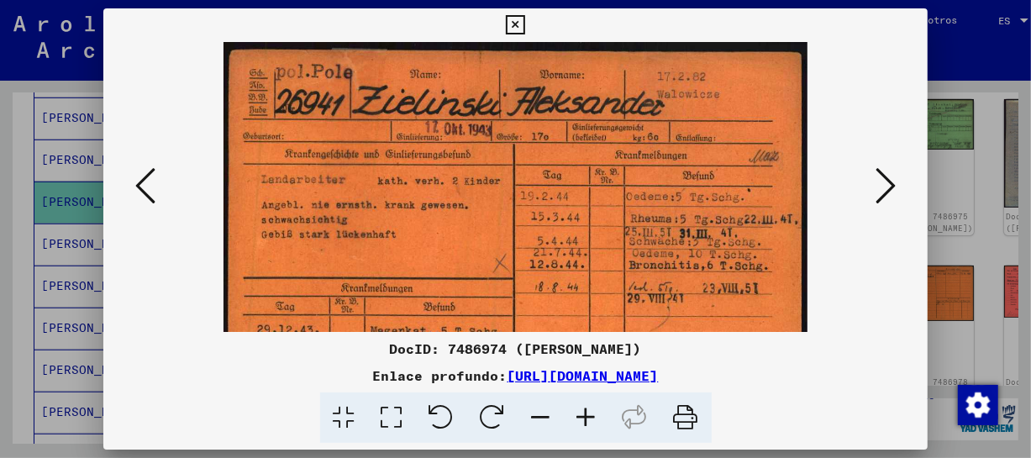
click at [592, 411] on icon at bounding box center [586, 417] width 45 height 51
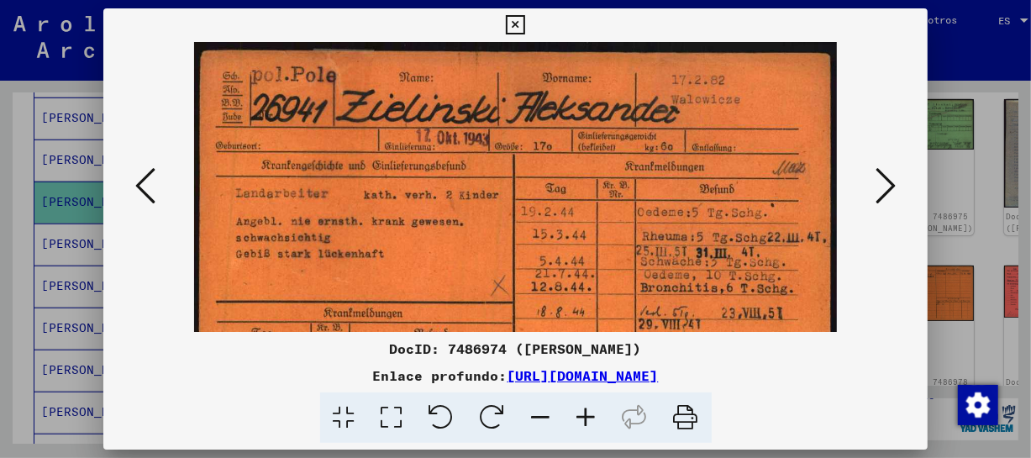
click at [592, 411] on icon at bounding box center [586, 417] width 45 height 51
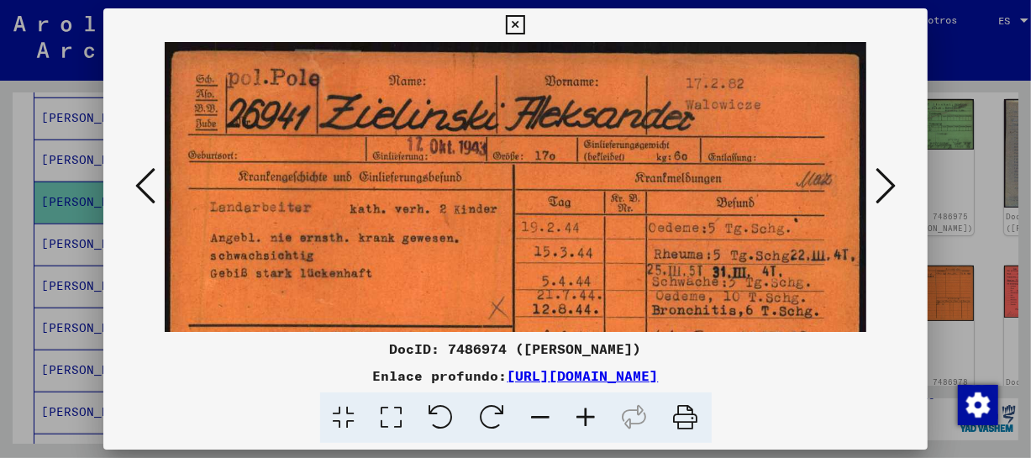
click at [592, 411] on icon at bounding box center [586, 417] width 45 height 51
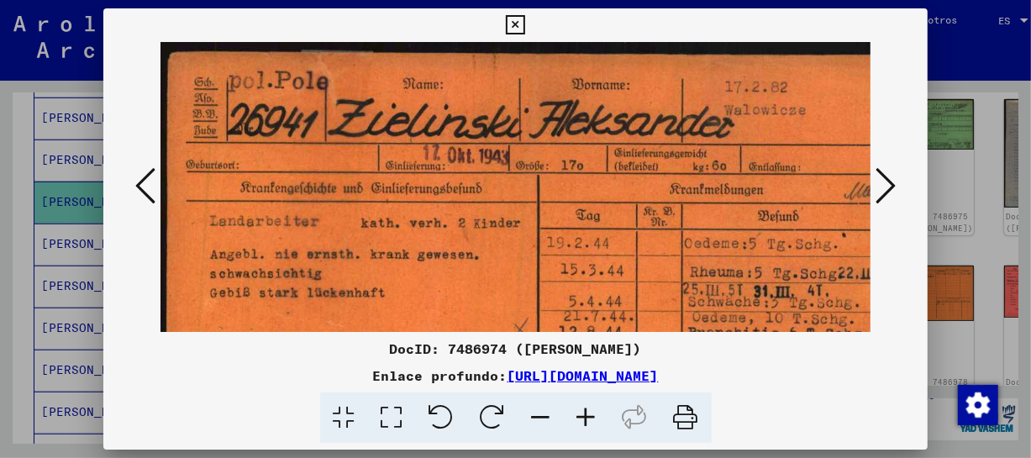
click at [592, 411] on icon at bounding box center [586, 417] width 45 height 51
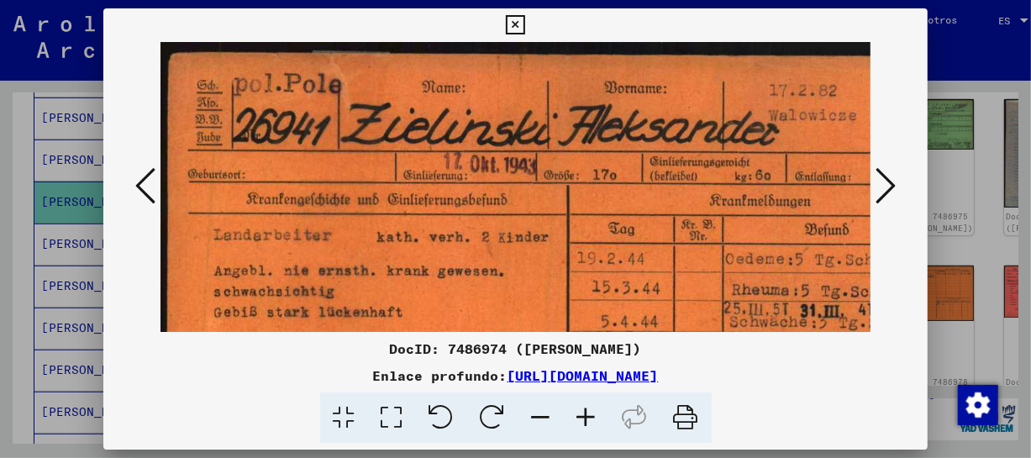
click at [592, 411] on icon at bounding box center [586, 417] width 45 height 51
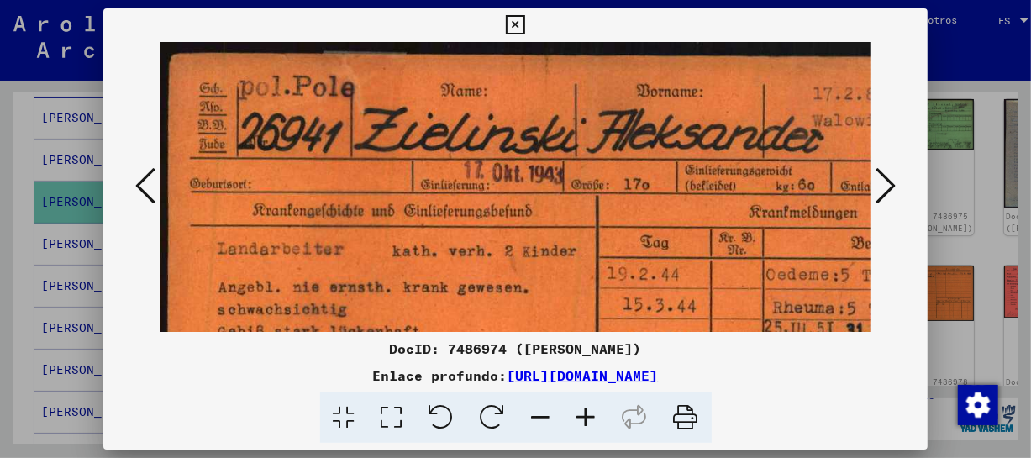
click at [592, 411] on icon at bounding box center [586, 417] width 45 height 51
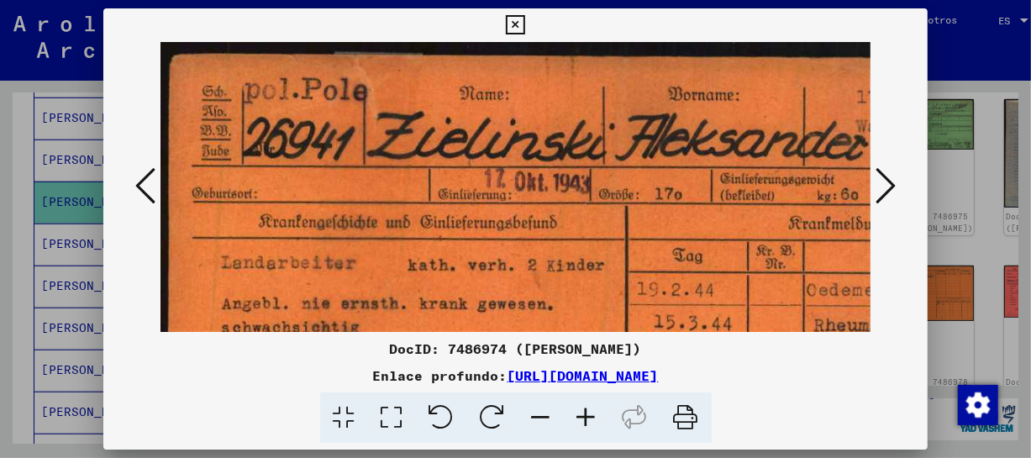
click at [592, 411] on icon at bounding box center [586, 417] width 45 height 51
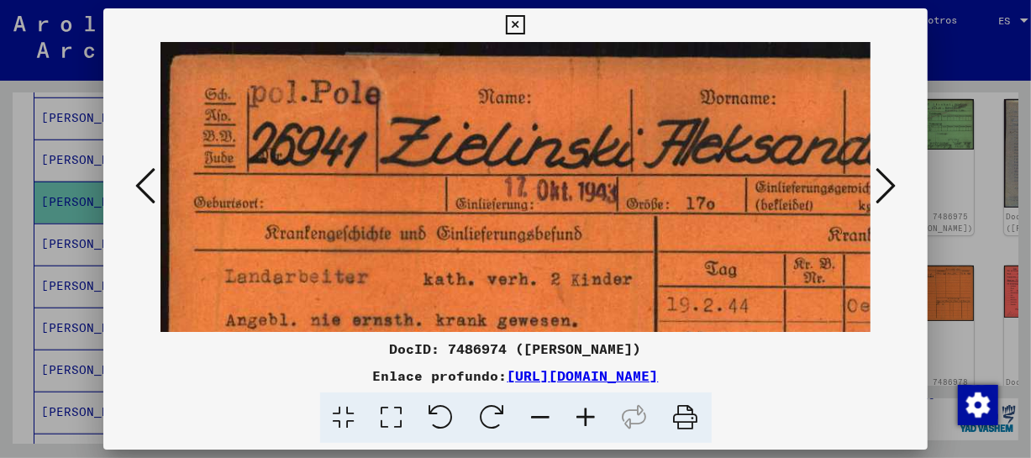
click at [592, 411] on icon at bounding box center [586, 417] width 45 height 51
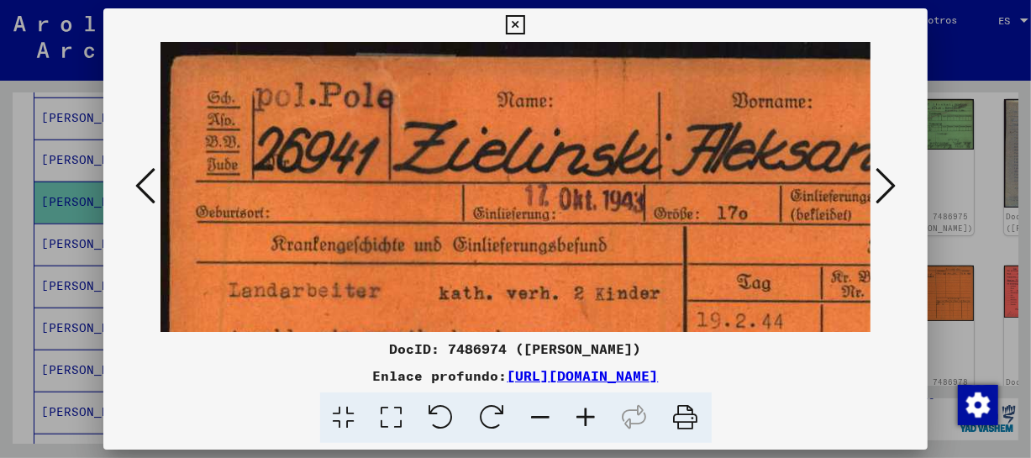
click at [592, 411] on icon at bounding box center [586, 417] width 45 height 51
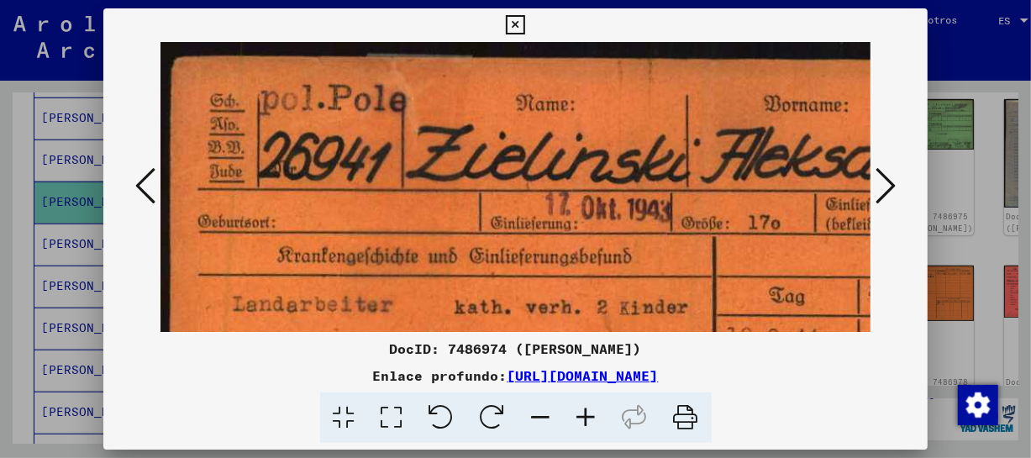
click at [592, 411] on icon at bounding box center [586, 417] width 45 height 51
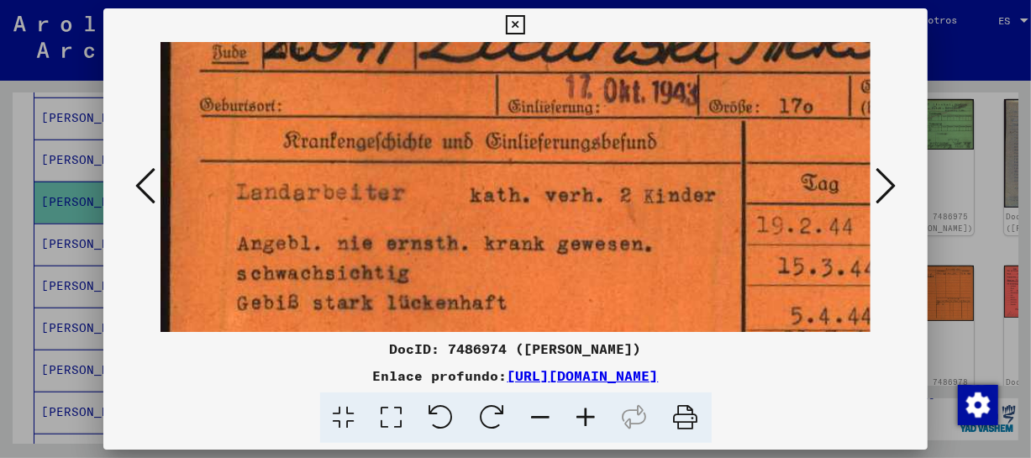
scroll to position [127, 0]
drag, startPoint x: 638, startPoint y: 297, endPoint x: 651, endPoint y: 168, distance: 130.1
click at [651, 168] on img at bounding box center [747, 333] width 1173 height 836
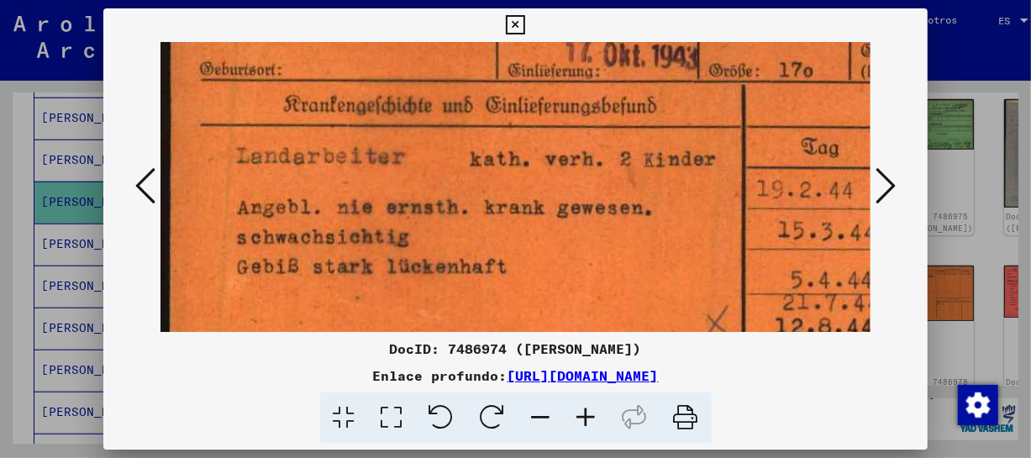
scroll to position [174, 0]
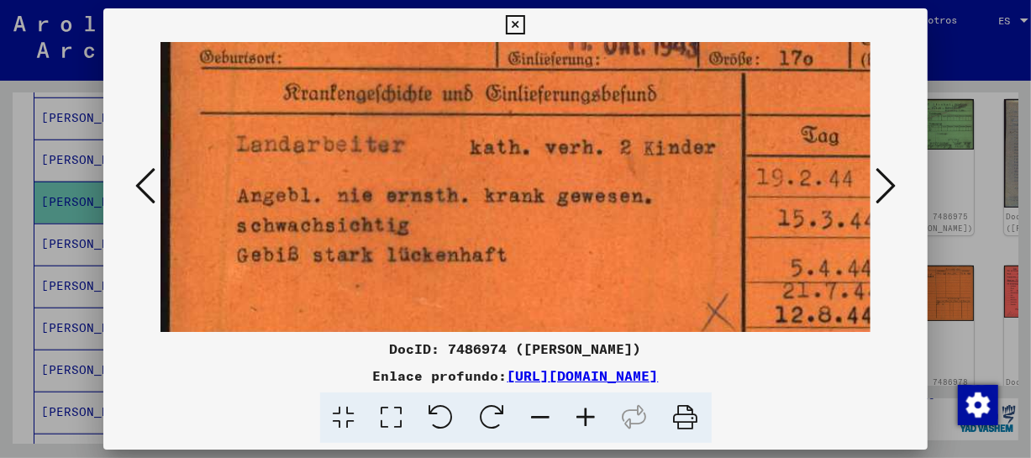
drag, startPoint x: 635, startPoint y: 284, endPoint x: 644, endPoint y: 235, distance: 49.5
click at [644, 235] on img at bounding box center [747, 286] width 1173 height 836
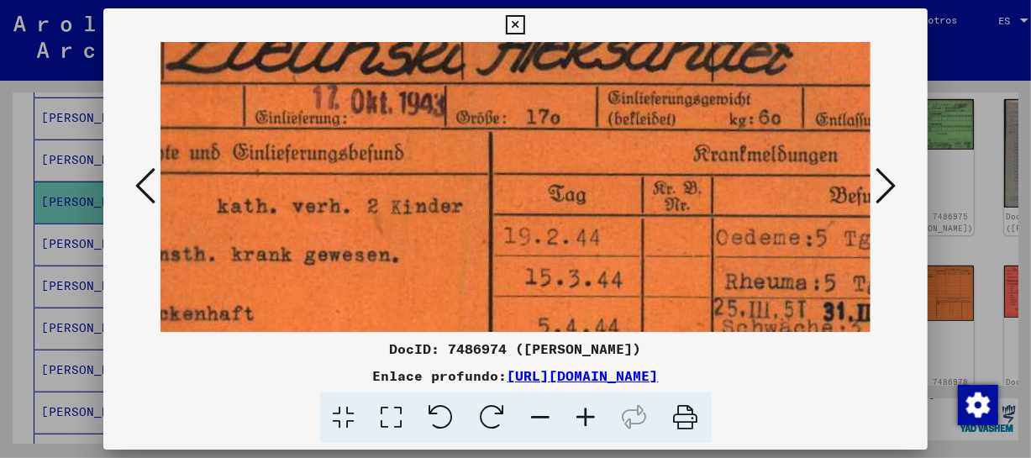
drag, startPoint x: 605, startPoint y: 96, endPoint x: 348, endPoint y: 159, distance: 264.8
click at [348, 159] on img at bounding box center [494, 345] width 1173 height 836
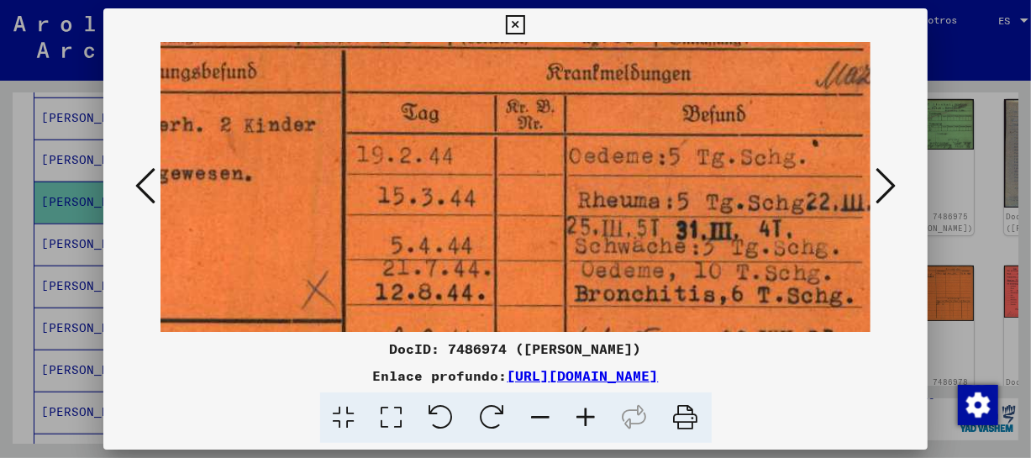
drag, startPoint x: 449, startPoint y: 200, endPoint x: 303, endPoint y: 119, distance: 166.3
click at [302, 118] on img at bounding box center [346, 263] width 1173 height 836
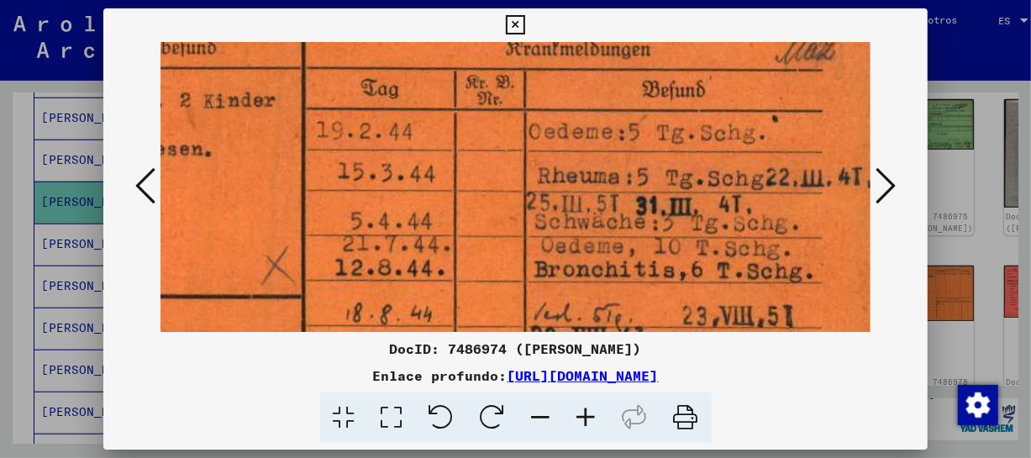
scroll to position [224, 440]
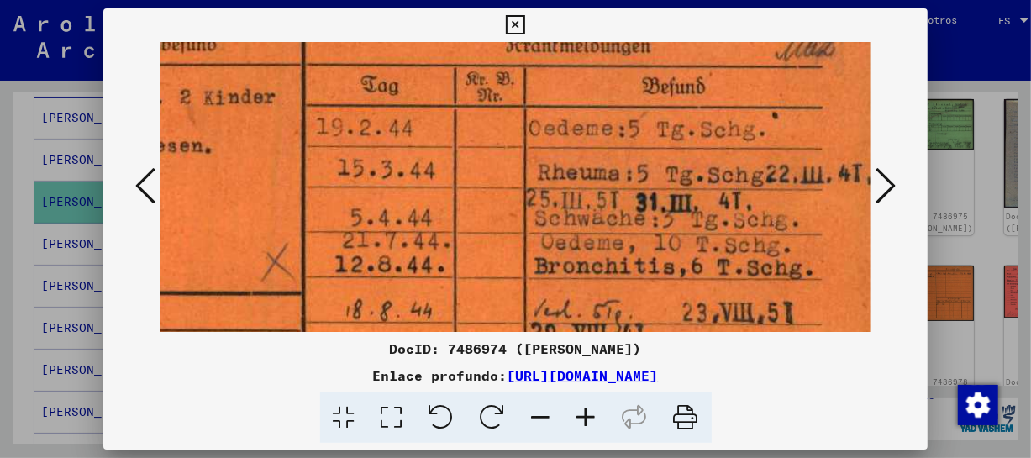
drag, startPoint x: 306, startPoint y: 202, endPoint x: 261, endPoint y: 173, distance: 52.9
click at [261, 173] on img at bounding box center [306, 236] width 1173 height 836
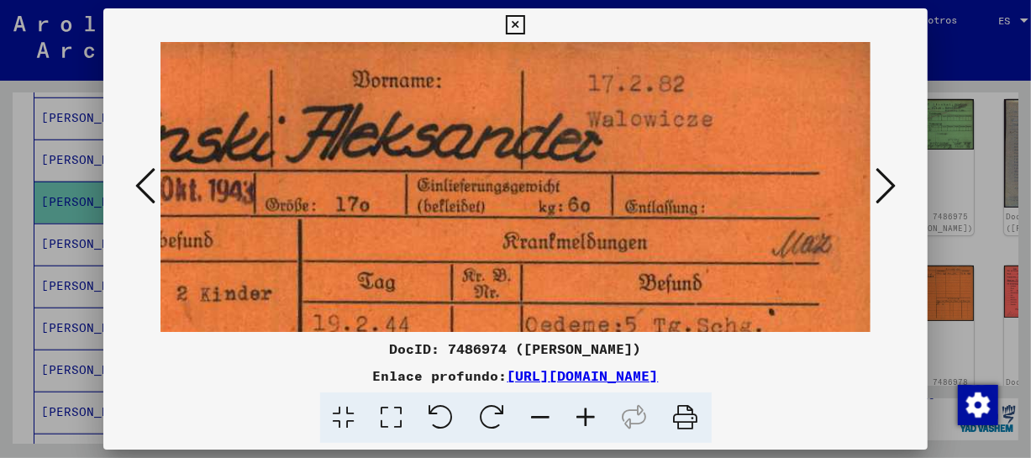
drag, startPoint x: 636, startPoint y: 112, endPoint x: 624, endPoint y: 306, distance: 194.5
click at [631, 311] on img at bounding box center [303, 432] width 1173 height 836
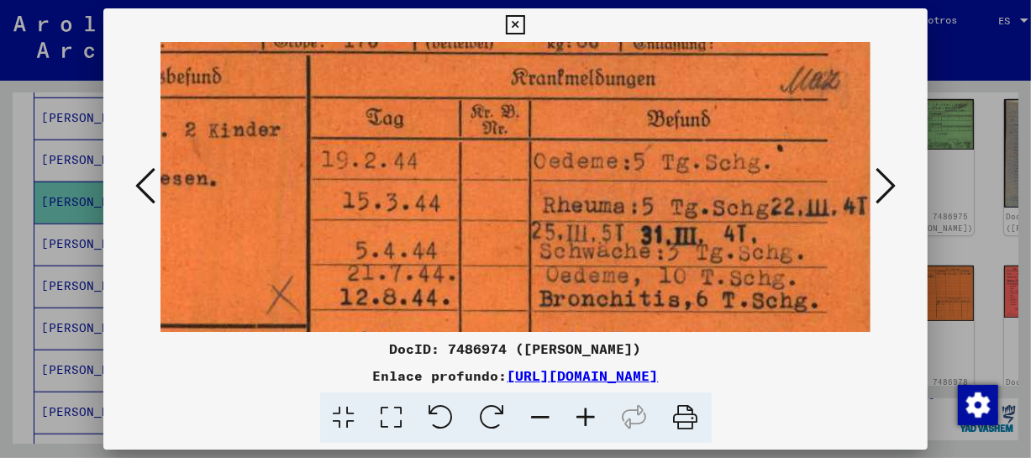
drag, startPoint x: 614, startPoint y: 253, endPoint x: 625, endPoint y: 90, distance: 163.4
click at [625, 90] on img at bounding box center [311, 268] width 1173 height 836
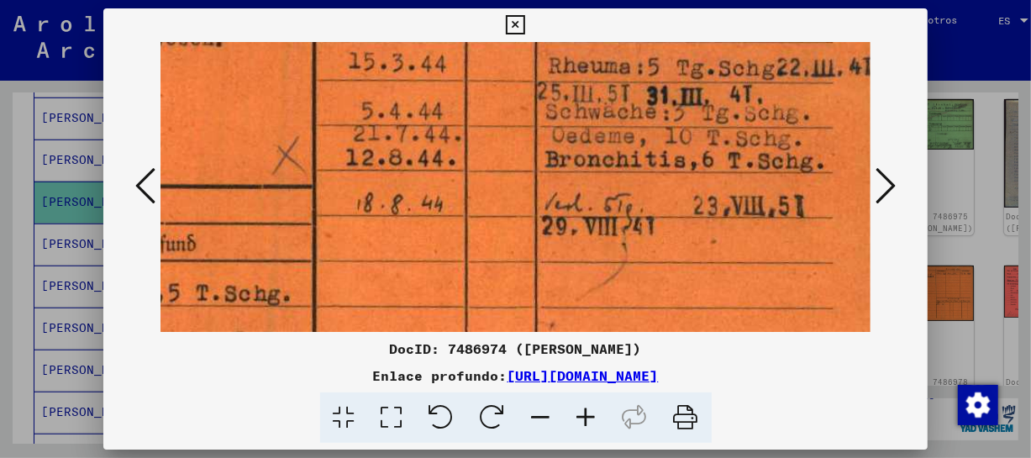
drag, startPoint x: 624, startPoint y: 221, endPoint x: 630, endPoint y: 82, distance: 138.8
click at [630, 82] on img at bounding box center [317, 129] width 1173 height 836
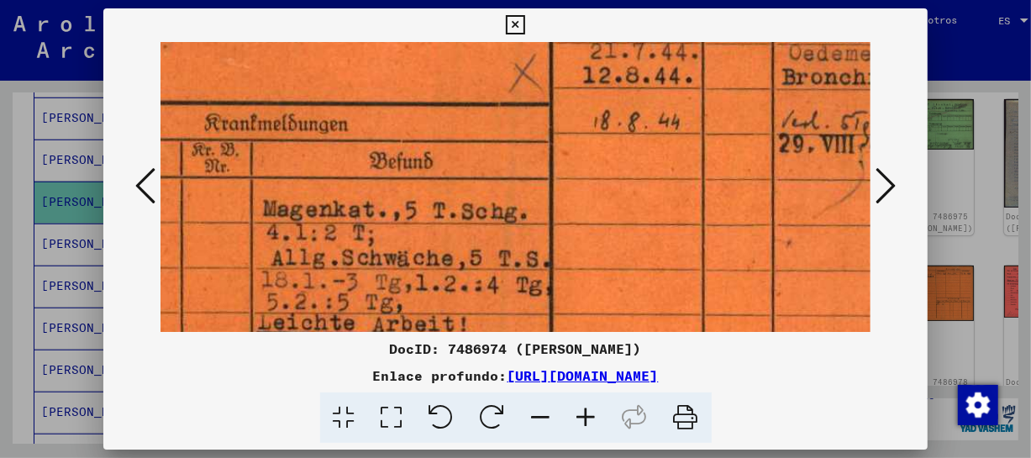
drag, startPoint x: 530, startPoint y: 196, endPoint x: 715, endPoint y: 151, distance: 190.2
click at [719, 151] on img at bounding box center [554, 47] width 1173 height 836
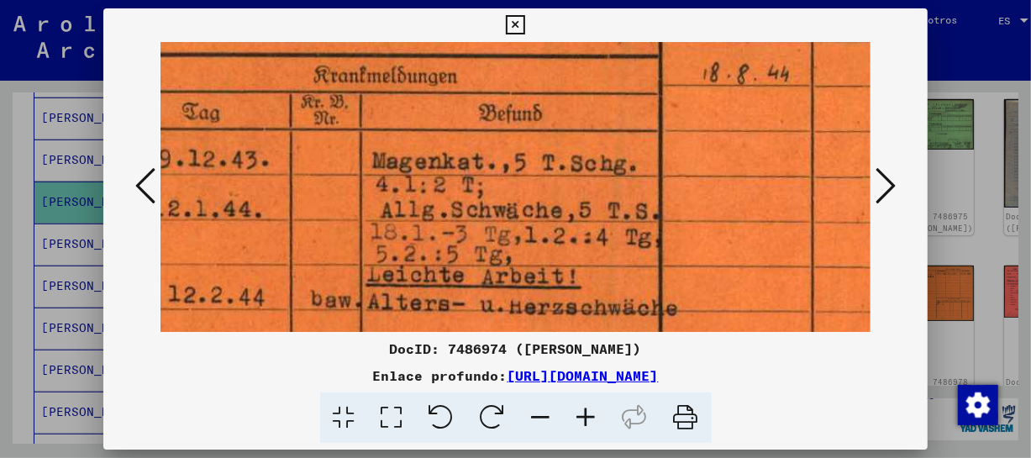
drag, startPoint x: 531, startPoint y: 145, endPoint x: 640, endPoint y: 98, distance: 118.6
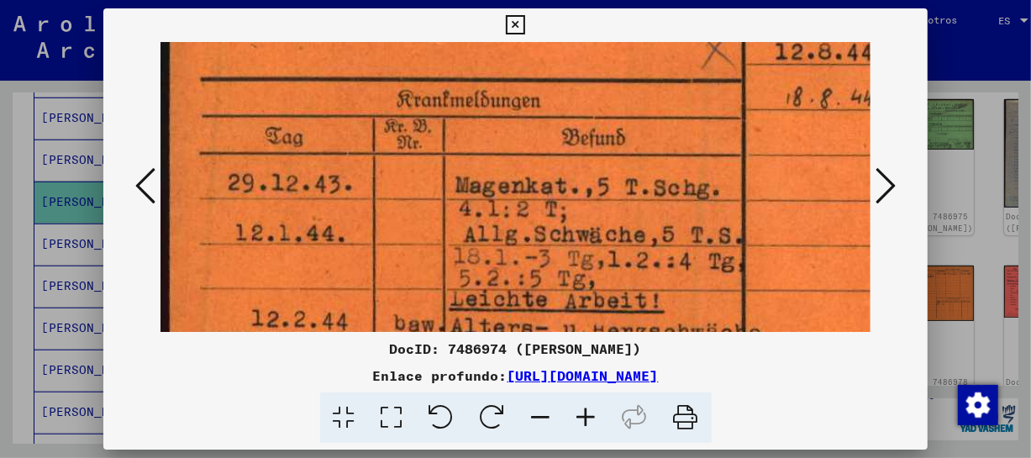
drag, startPoint x: 483, startPoint y: 147, endPoint x: 700, endPoint y: 187, distance: 220.4
click at [700, 187] on img at bounding box center [747, 23] width 1173 height 836
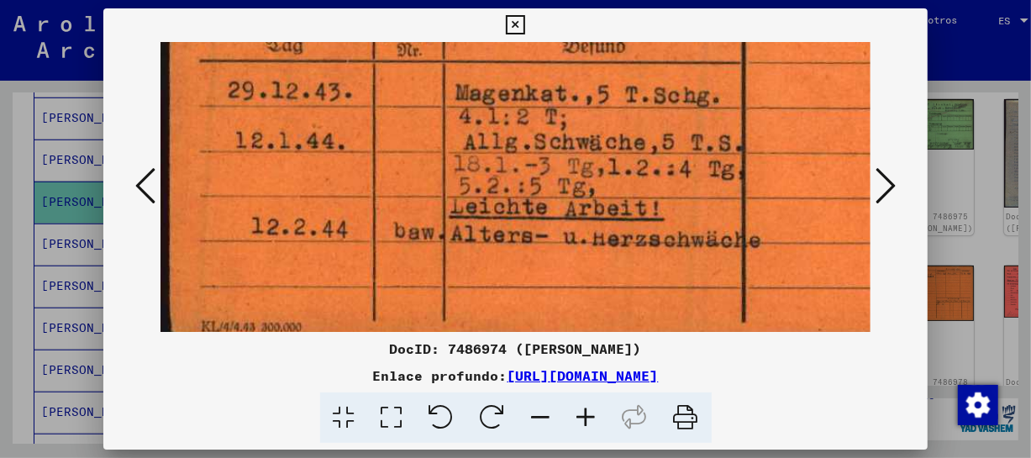
scroll to position [546, 0]
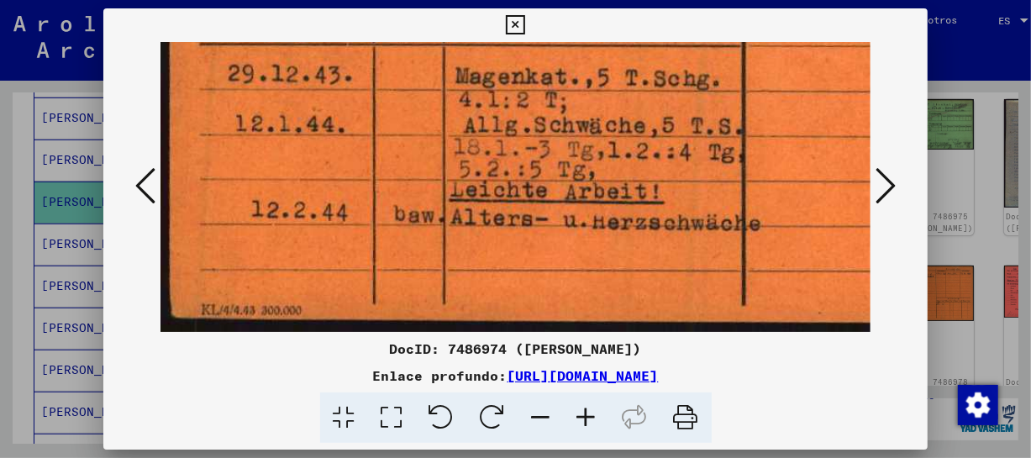
drag, startPoint x: 582, startPoint y: 230, endPoint x: 592, endPoint y: 99, distance: 131.5
drag, startPoint x: 608, startPoint y: 267, endPoint x: 577, endPoint y: 281, distance: 33.9
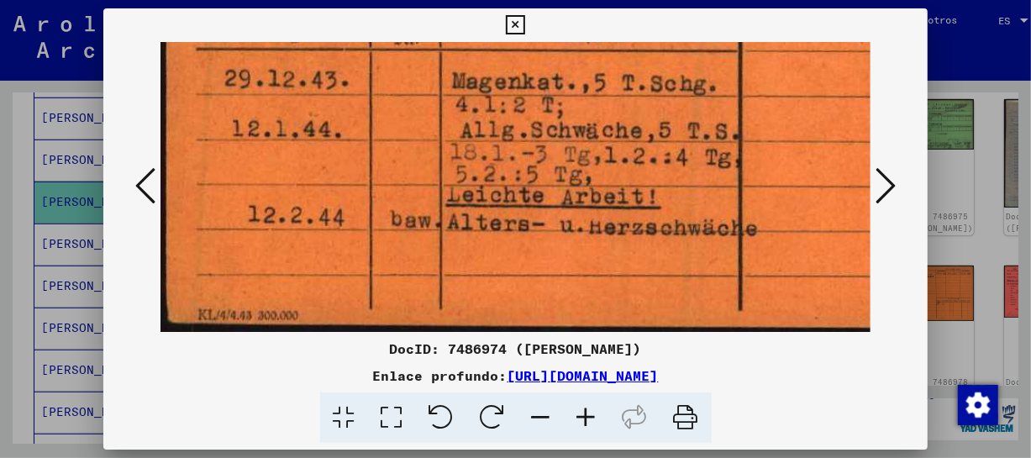
click at [897, 181] on button at bounding box center [886, 187] width 30 height 48
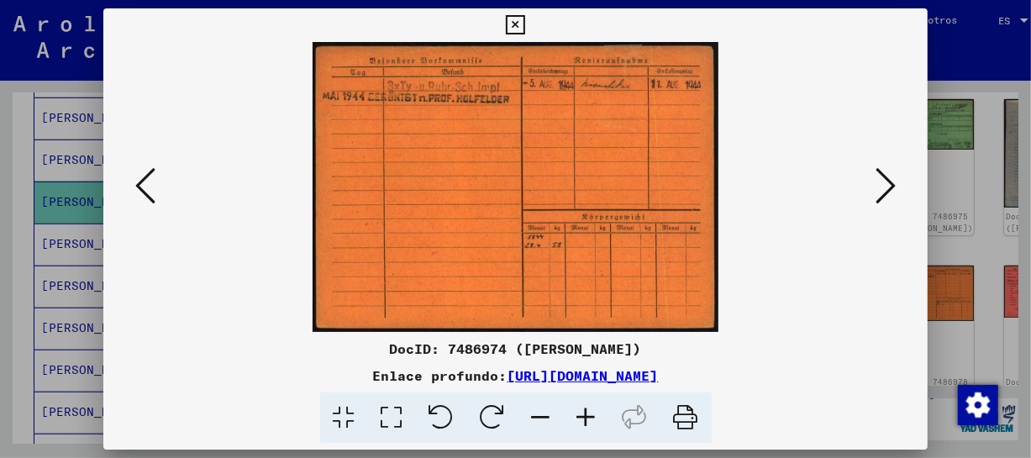
click at [587, 413] on icon at bounding box center [586, 417] width 45 height 51
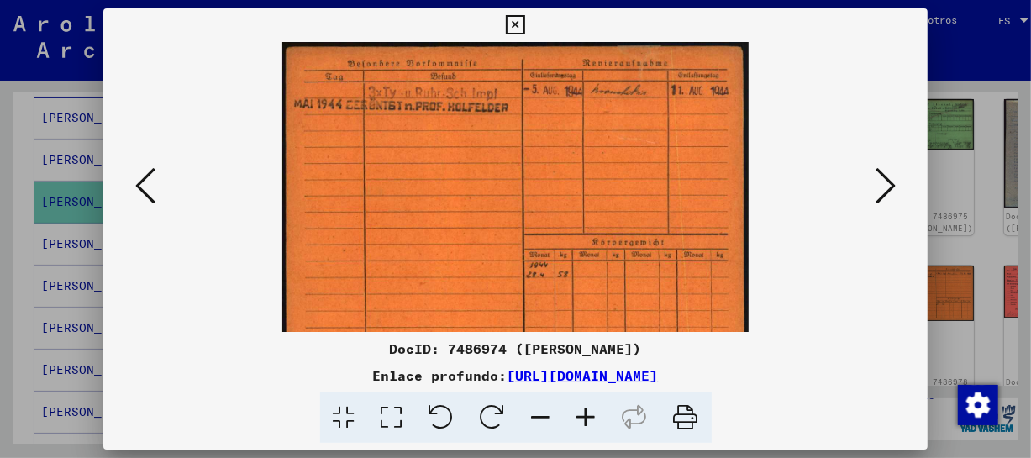
click at [587, 413] on icon at bounding box center [586, 417] width 45 height 51
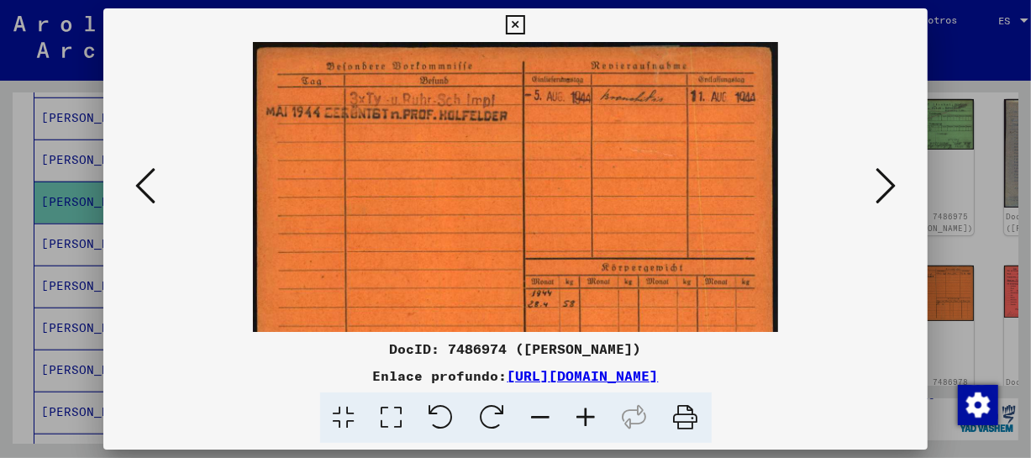
click at [587, 413] on icon at bounding box center [586, 417] width 45 height 51
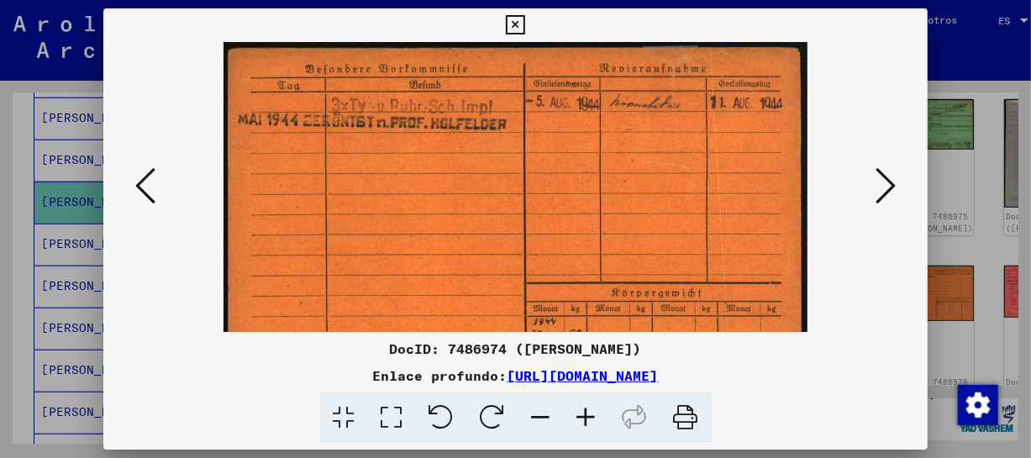
click at [587, 413] on icon at bounding box center [586, 417] width 45 height 51
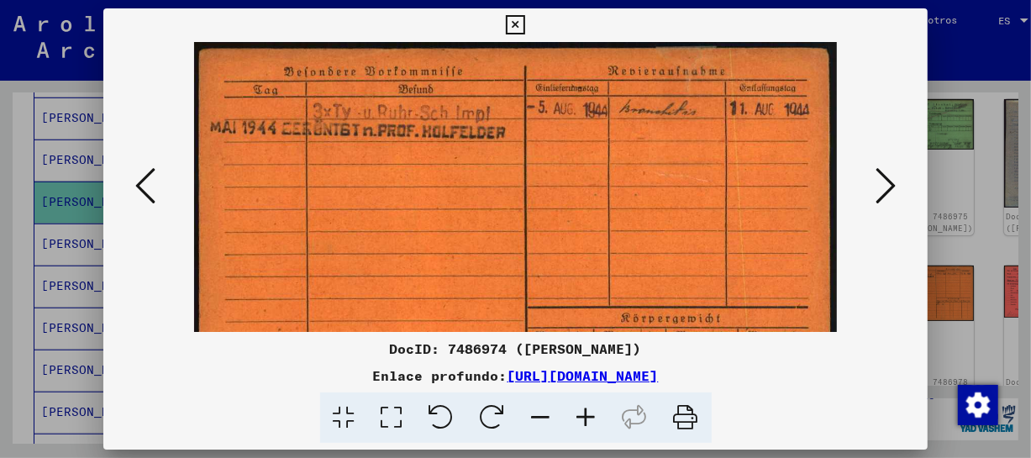
click at [587, 413] on icon at bounding box center [586, 417] width 45 height 51
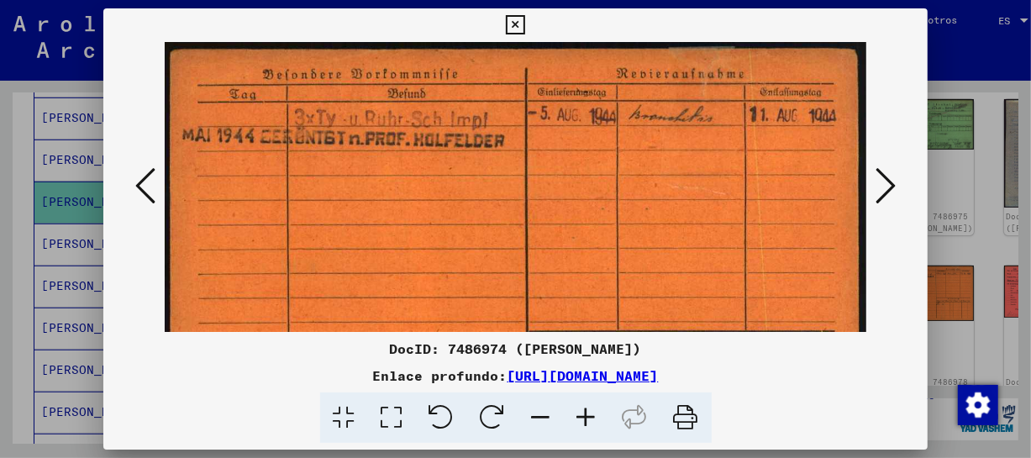
click at [587, 413] on icon at bounding box center [586, 417] width 45 height 51
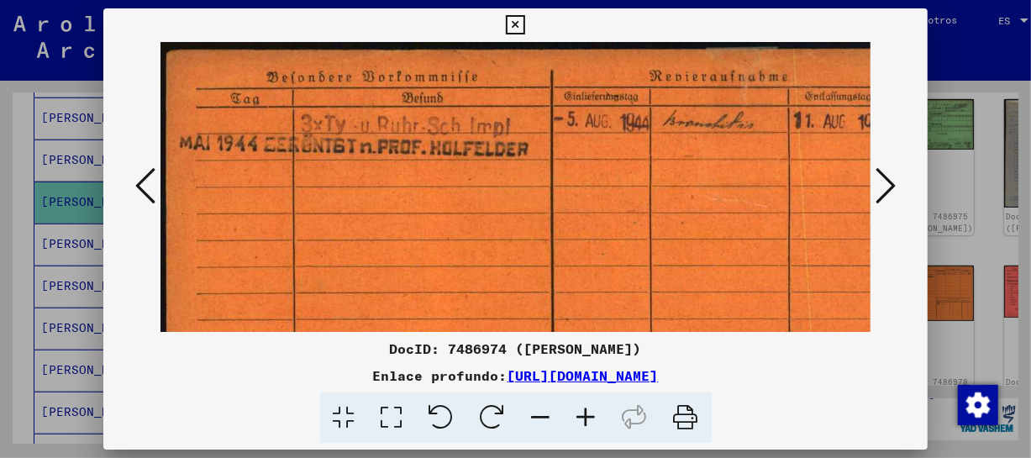
click at [587, 413] on icon at bounding box center [586, 417] width 45 height 51
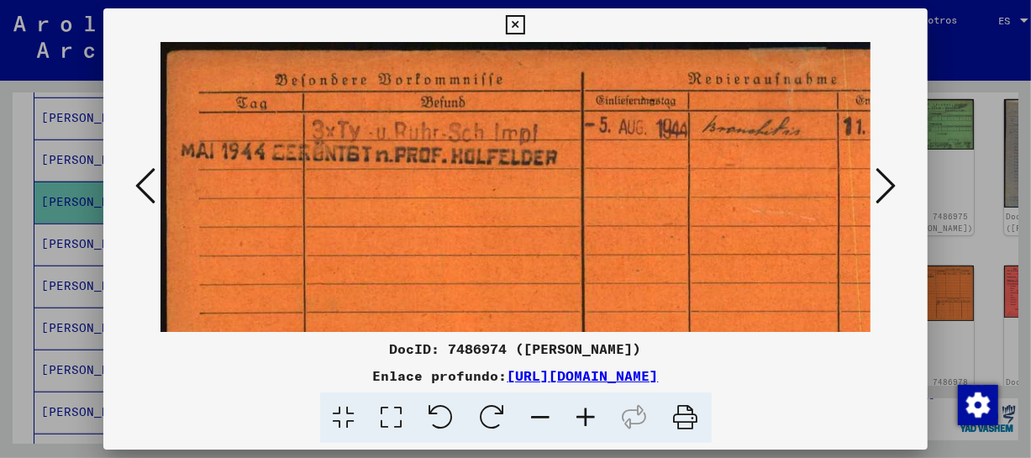
click at [587, 413] on icon at bounding box center [586, 417] width 45 height 51
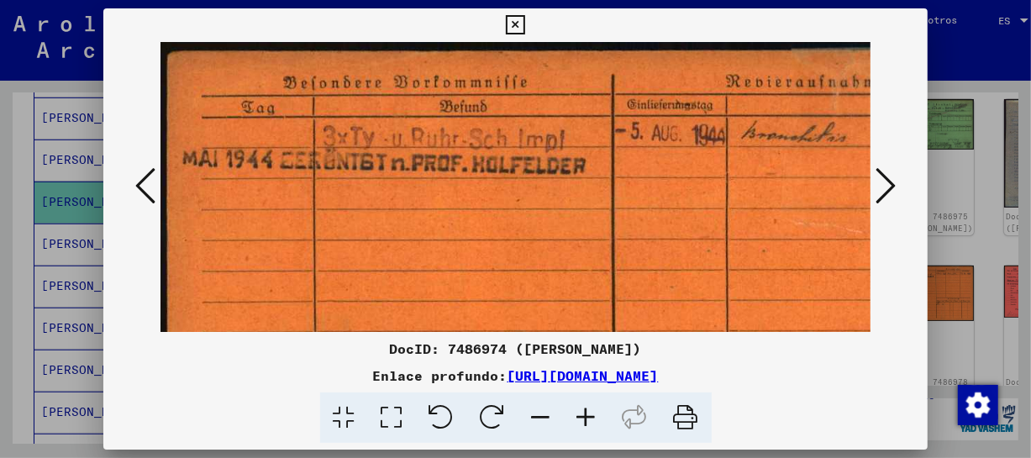
click at [587, 413] on icon at bounding box center [586, 417] width 45 height 51
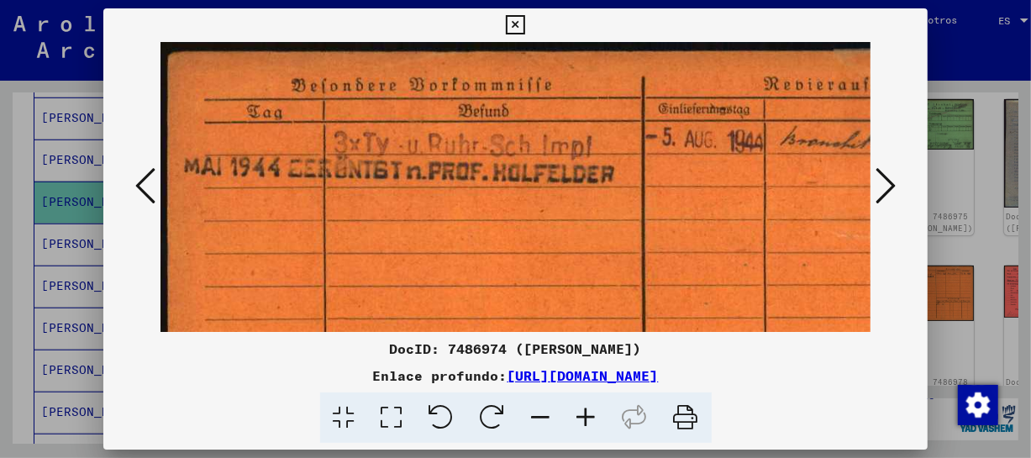
click at [587, 413] on icon at bounding box center [586, 417] width 45 height 51
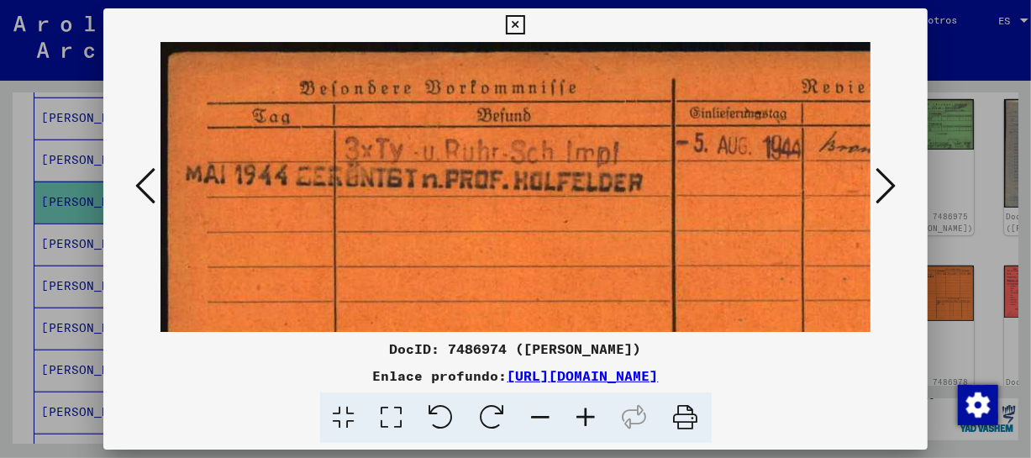
scroll to position [0, 286]
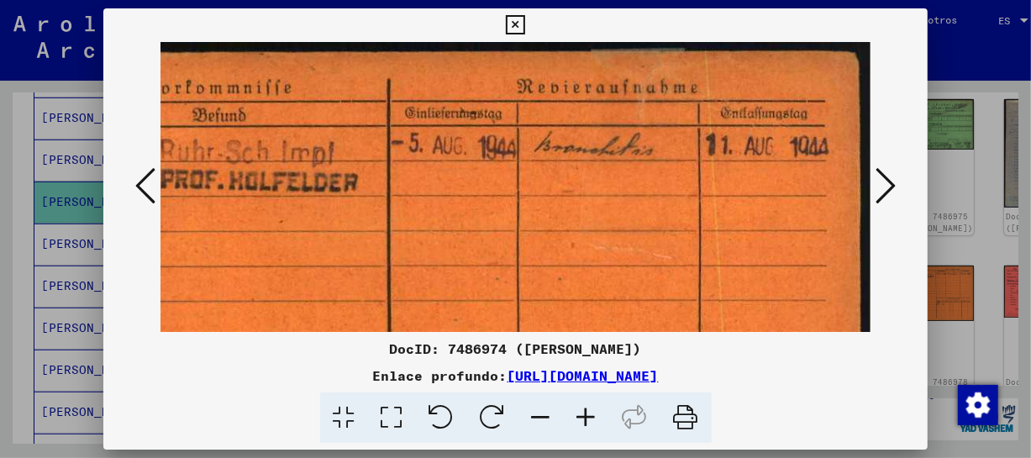
drag, startPoint x: 787, startPoint y: 143, endPoint x: 314, endPoint y: 176, distance: 474.3
click at [314, 176] on img at bounding box center [374, 397] width 996 height 710
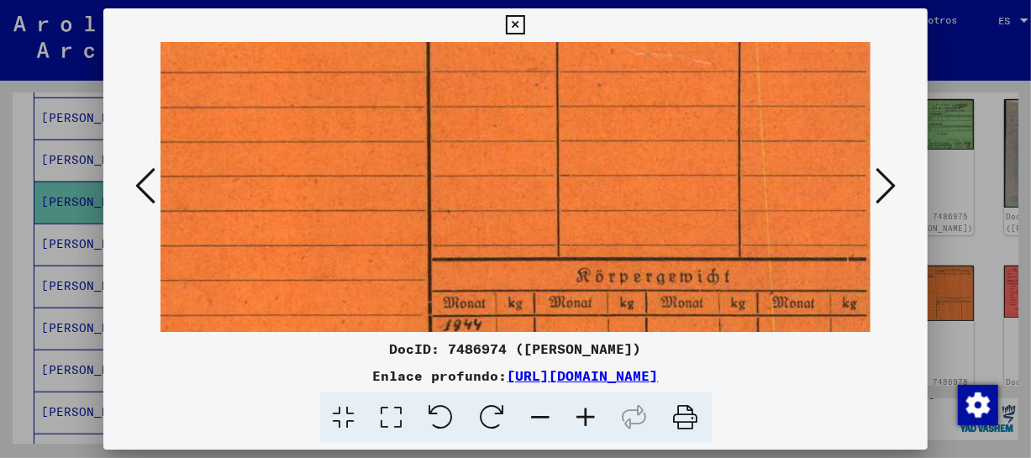
drag, startPoint x: 487, startPoint y: 265, endPoint x: 531, endPoint y: 69, distance: 200.6
click at [531, 69] on img at bounding box center [413, 203] width 996 height 710
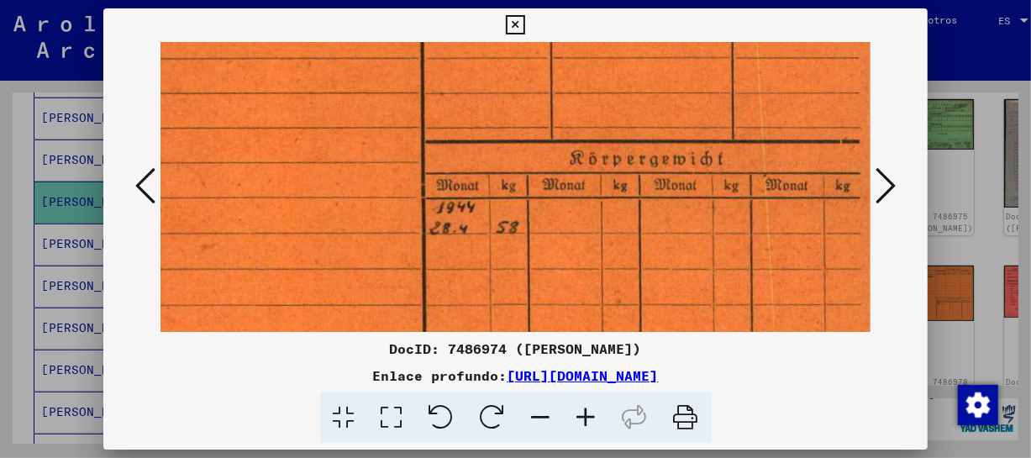
drag, startPoint x: 538, startPoint y: 197, endPoint x: 531, endPoint y: 76, distance: 121.2
click at [531, 76] on img at bounding box center [406, 85] width 996 height 710
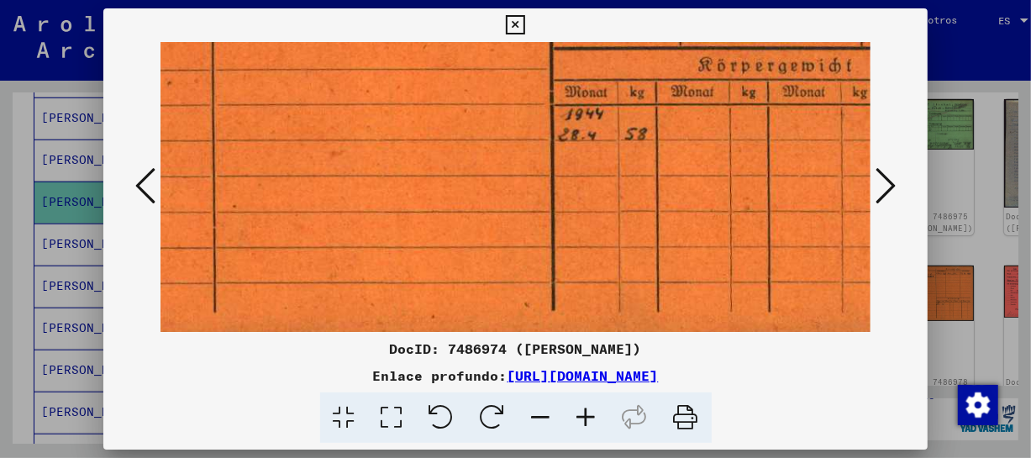
drag, startPoint x: 433, startPoint y: 193, endPoint x: 561, endPoint y: 101, distance: 158.4
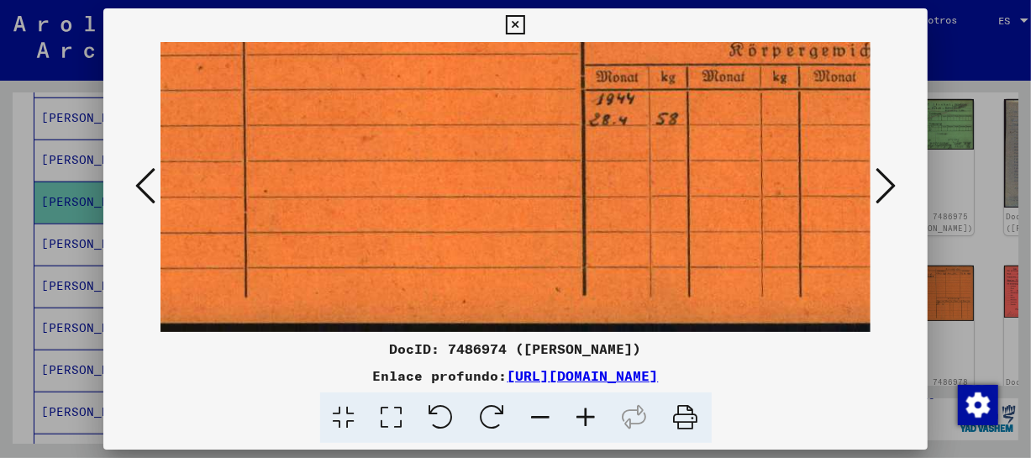
drag, startPoint x: 586, startPoint y: 177, endPoint x: 609, endPoint y: 120, distance: 61.8
click at [887, 178] on icon at bounding box center [886, 186] width 20 height 40
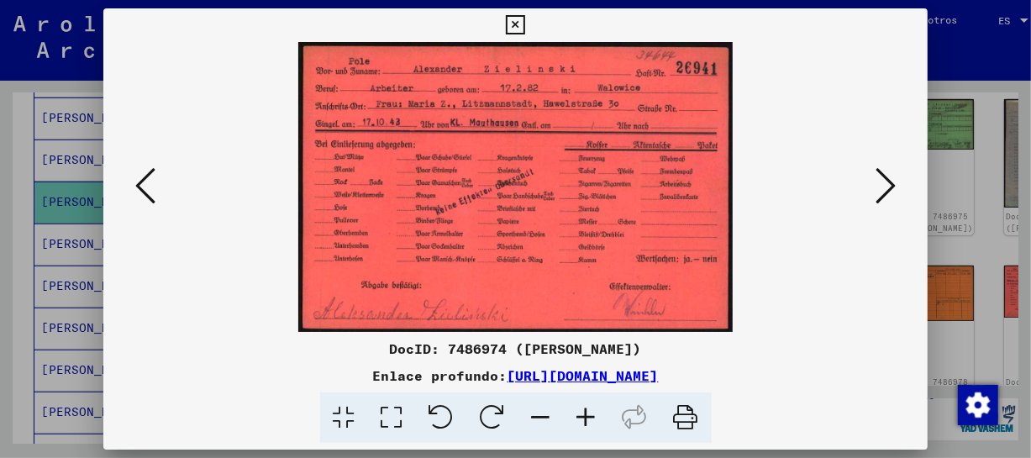
scroll to position [0, 0]
click at [598, 416] on icon at bounding box center [586, 417] width 45 height 51
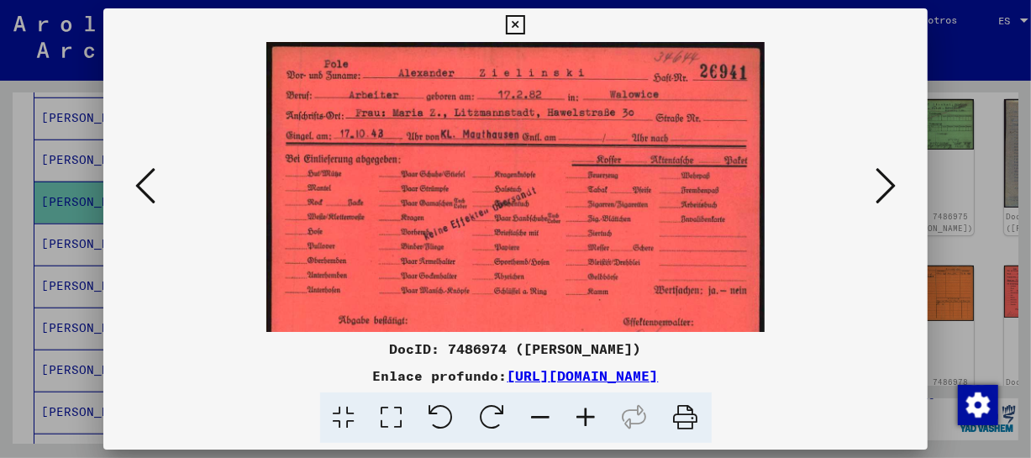
click at [598, 416] on icon at bounding box center [586, 417] width 45 height 51
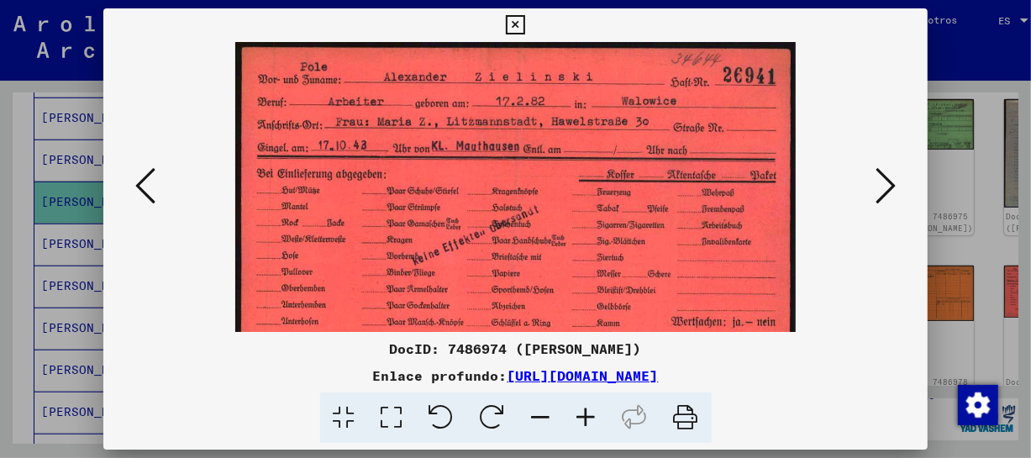
click at [598, 416] on icon at bounding box center [586, 417] width 45 height 51
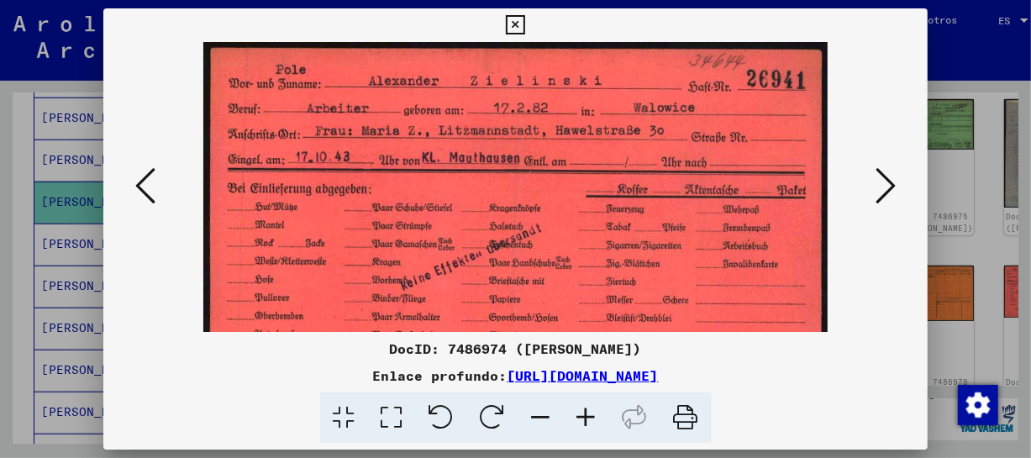
click at [598, 416] on icon at bounding box center [586, 417] width 45 height 51
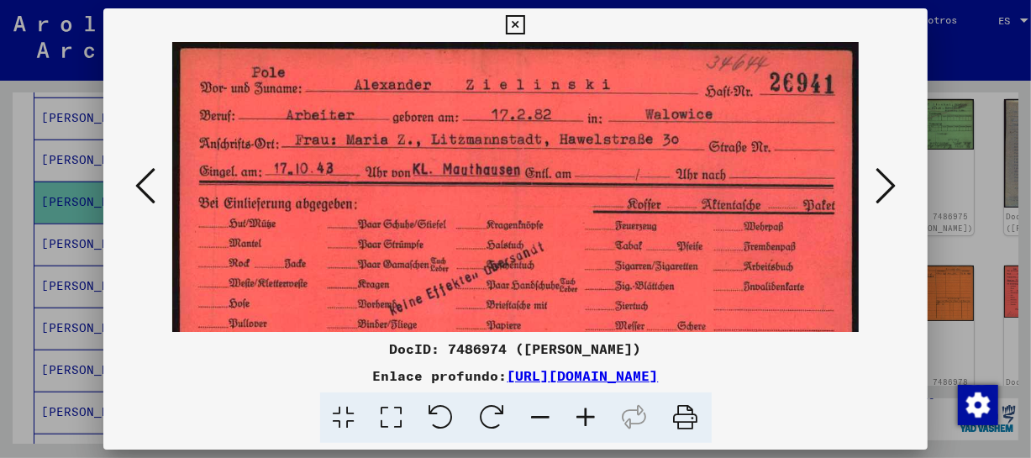
click at [598, 416] on icon at bounding box center [586, 417] width 45 height 51
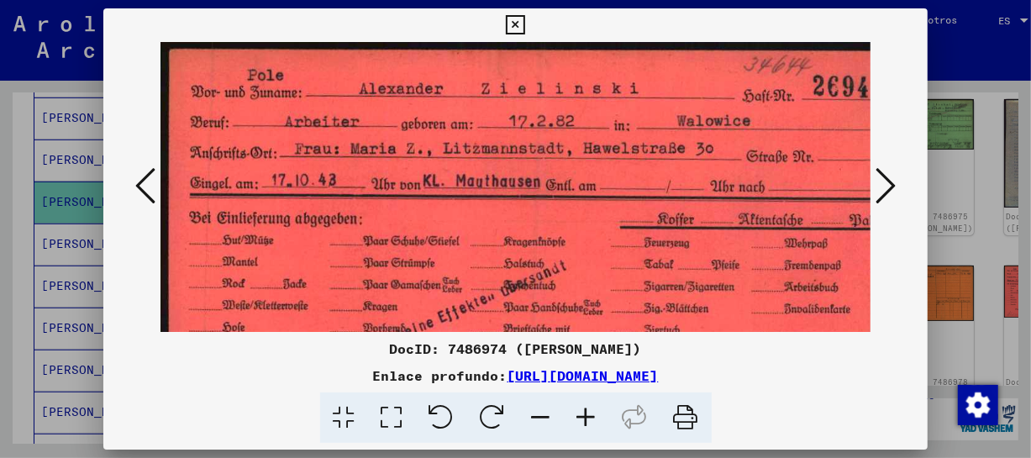
click at [598, 416] on icon at bounding box center [586, 417] width 45 height 51
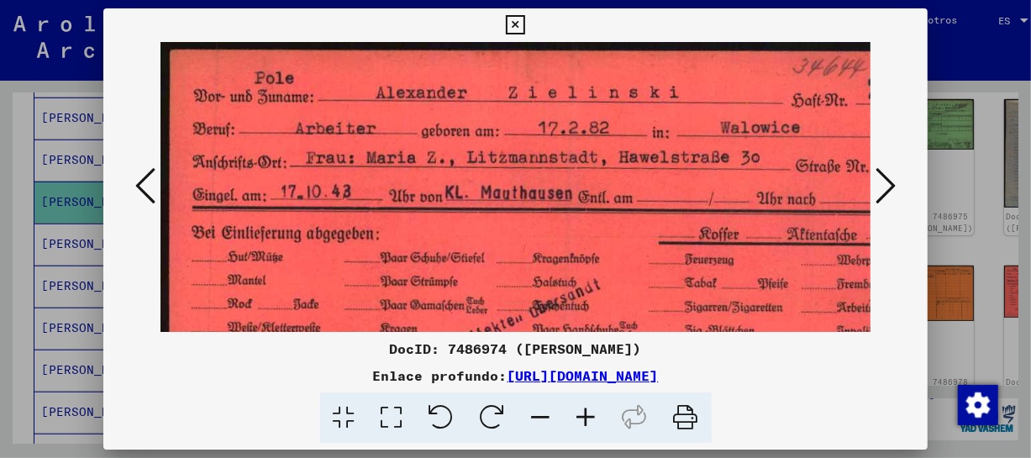
click at [598, 416] on icon at bounding box center [586, 417] width 45 height 51
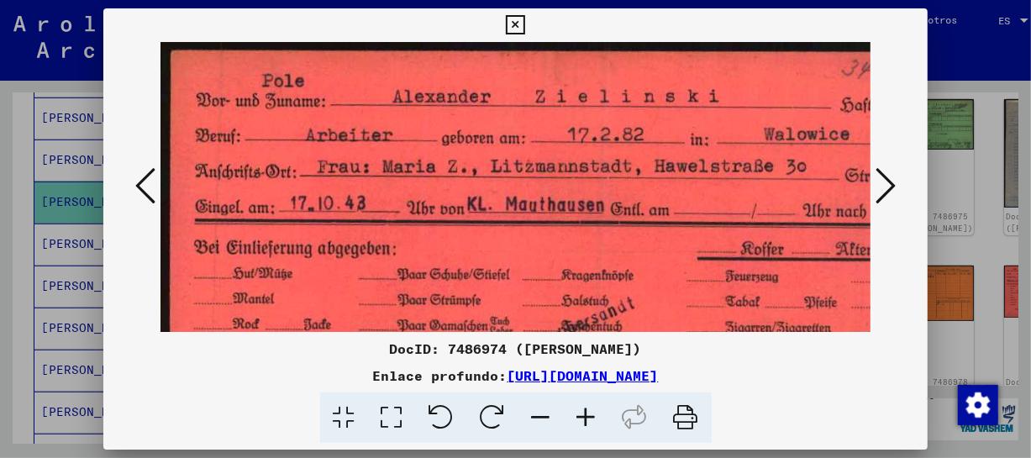
click at [598, 416] on icon at bounding box center [586, 417] width 45 height 51
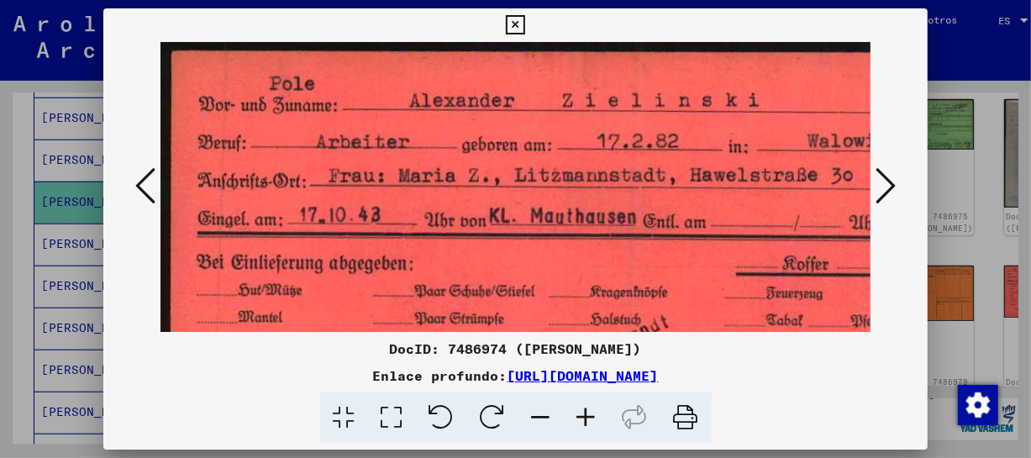
click at [598, 416] on icon at bounding box center [586, 417] width 45 height 51
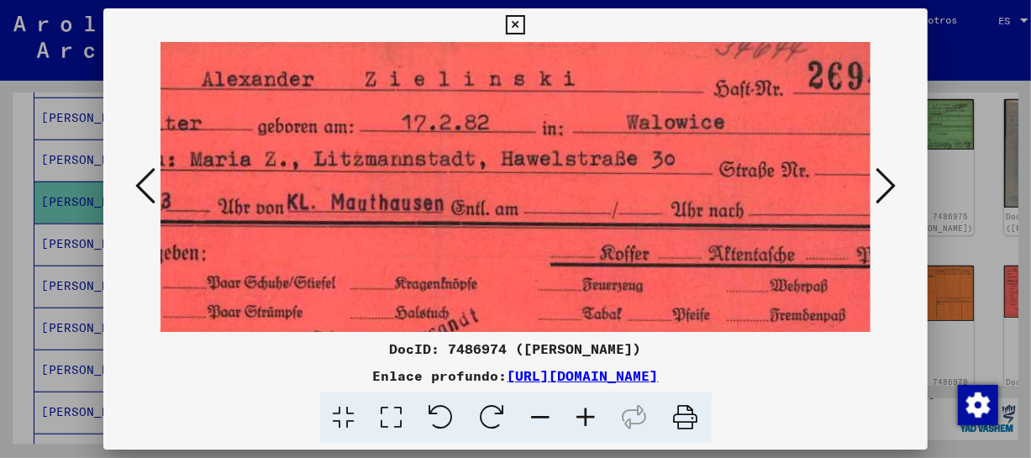
drag, startPoint x: 630, startPoint y: 229, endPoint x: 424, endPoint y: 201, distance: 207.8
click at [424, 201] on img at bounding box center [437, 351] width 1003 height 668
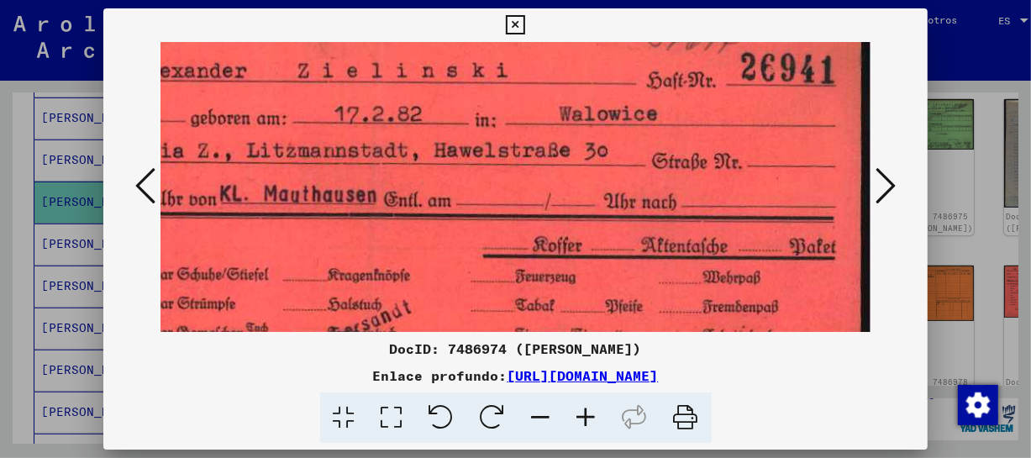
scroll to position [35, 292]
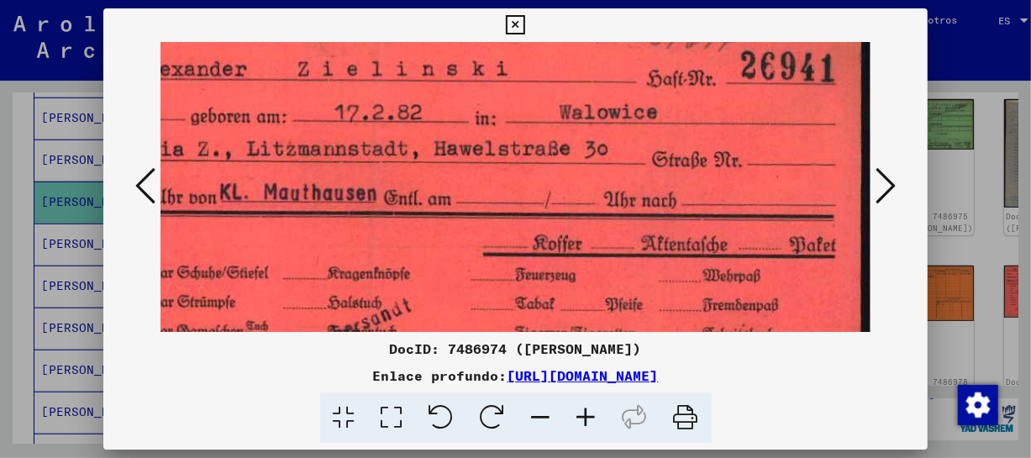
drag, startPoint x: 590, startPoint y: 256, endPoint x: 490, endPoint y: 244, distance: 100.8
click at [490, 244] on img at bounding box center [370, 341] width 1003 height 668
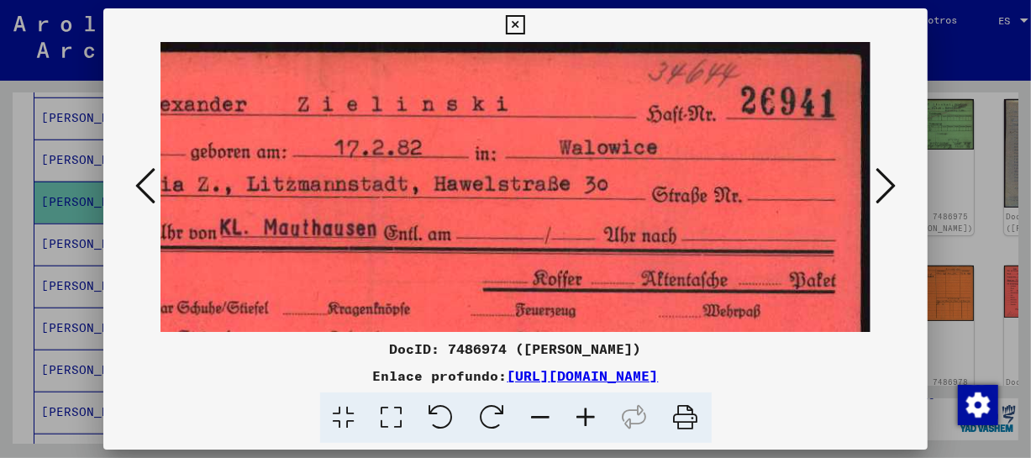
scroll to position [0, 292]
drag, startPoint x: 466, startPoint y: 215, endPoint x: 454, endPoint y: 287, distance: 72.5
click at [454, 287] on img at bounding box center [370, 376] width 1003 height 668
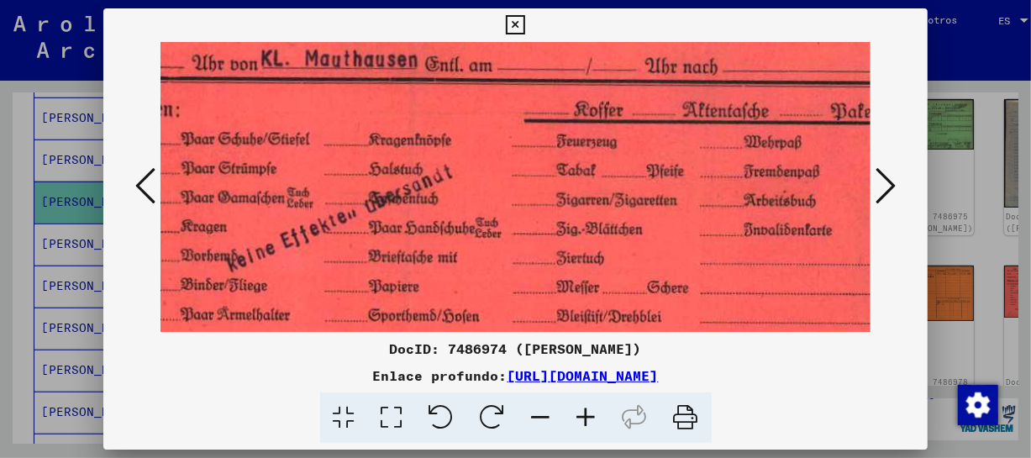
drag, startPoint x: 454, startPoint y: 287, endPoint x: 498, endPoint y: 118, distance: 173.7
click at [496, 118] on img at bounding box center [411, 207] width 1003 height 668
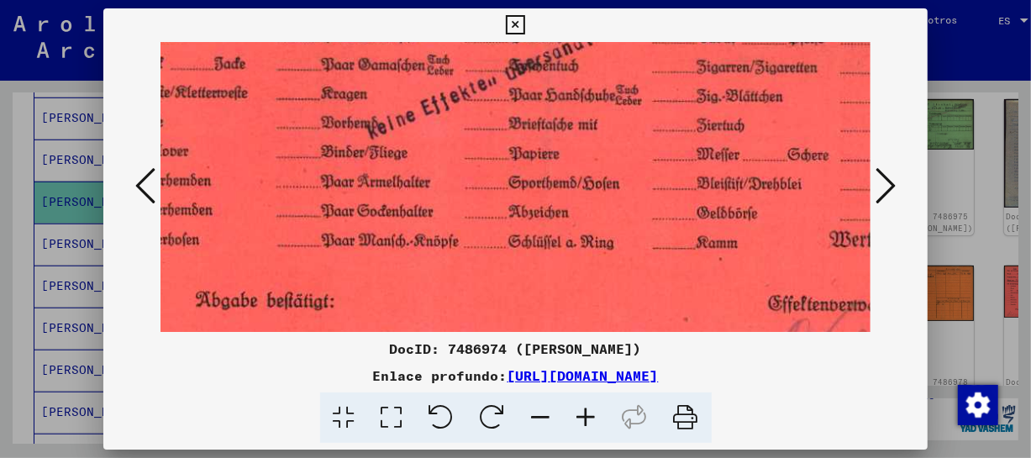
drag, startPoint x: 403, startPoint y: 268, endPoint x: 546, endPoint y: 142, distance: 191.2
click at [543, 134] on img at bounding box center [551, 74] width 1003 height 668
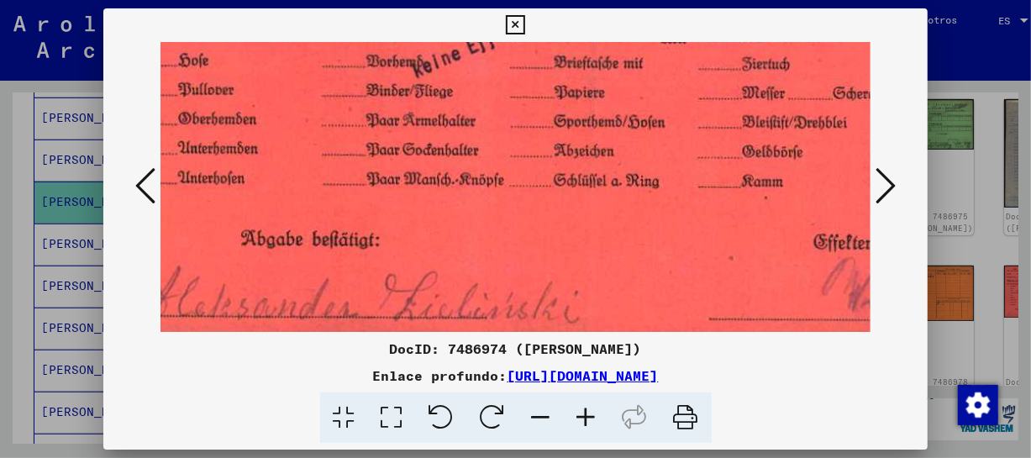
scroll to position [378, 11]
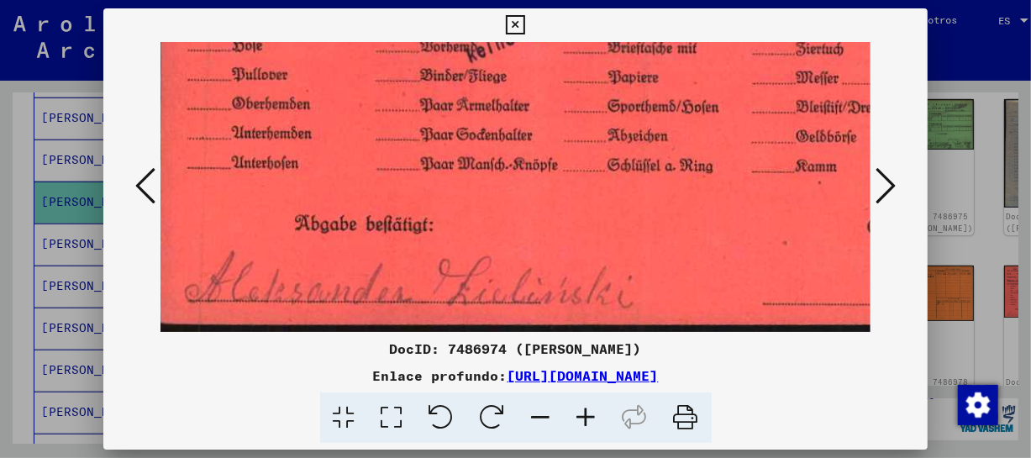
drag, startPoint x: 552, startPoint y: 260, endPoint x: 652, endPoint y: 111, distance: 179.2
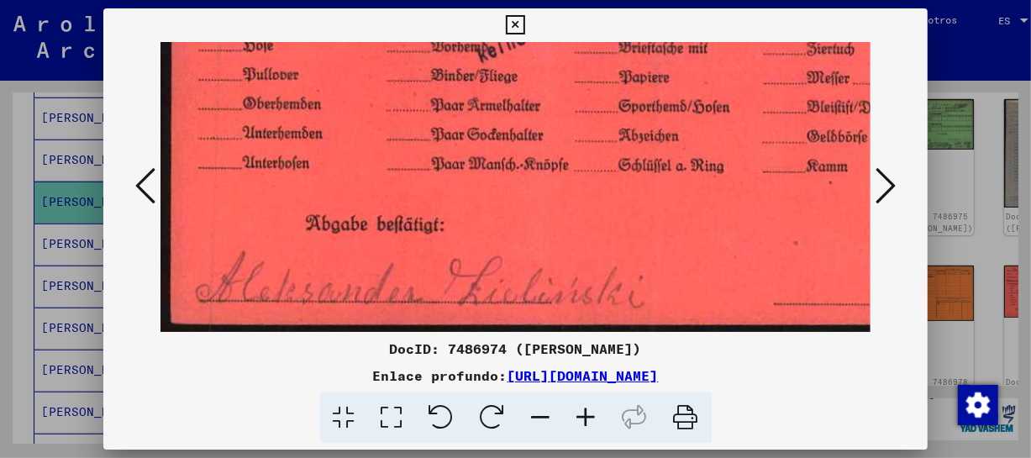
drag, startPoint x: 672, startPoint y: 288, endPoint x: 728, endPoint y: 205, distance: 100.0
click at [882, 187] on icon at bounding box center [886, 186] width 20 height 40
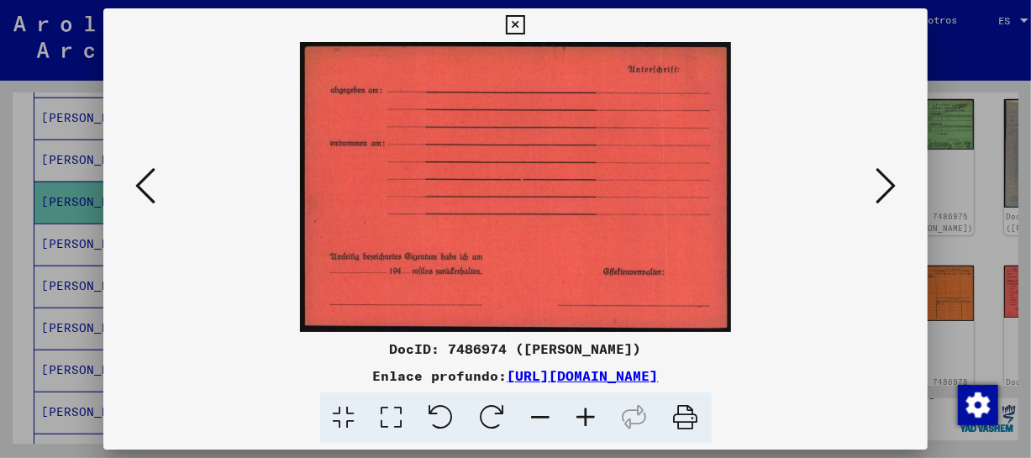
click at [882, 187] on icon at bounding box center [886, 186] width 20 height 40
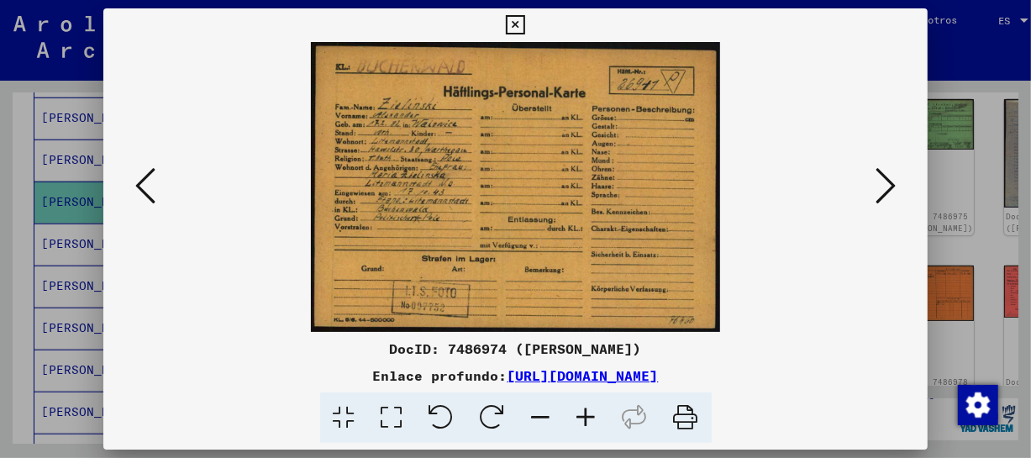
click at [582, 411] on icon at bounding box center [586, 417] width 45 height 51
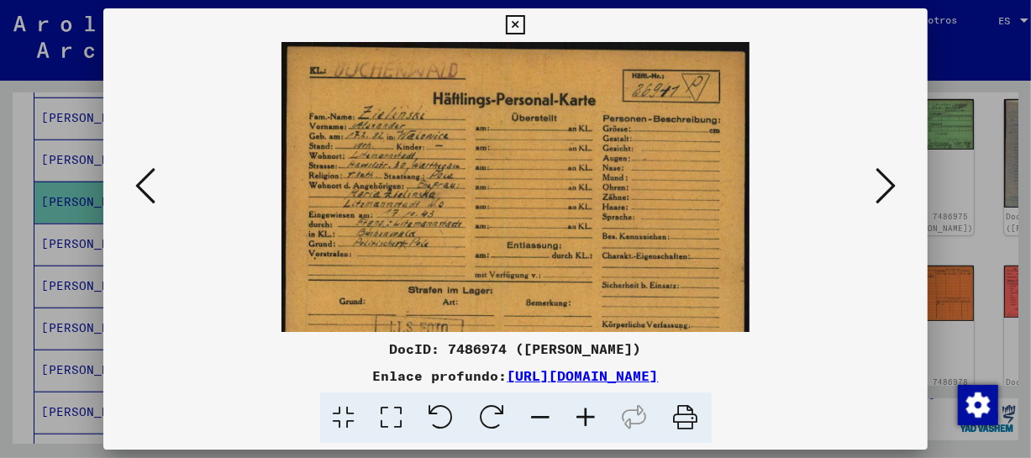
click at [583, 411] on icon at bounding box center [586, 417] width 45 height 51
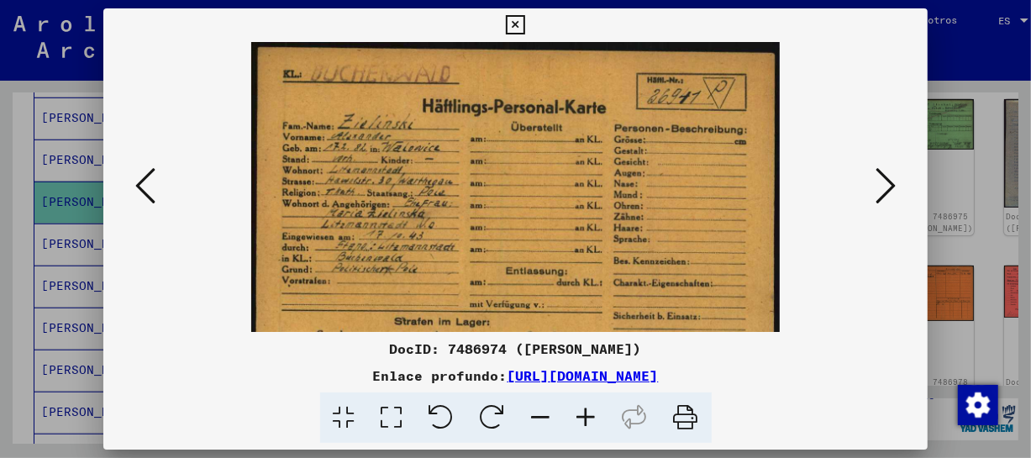
click at [583, 411] on icon at bounding box center [586, 417] width 45 height 51
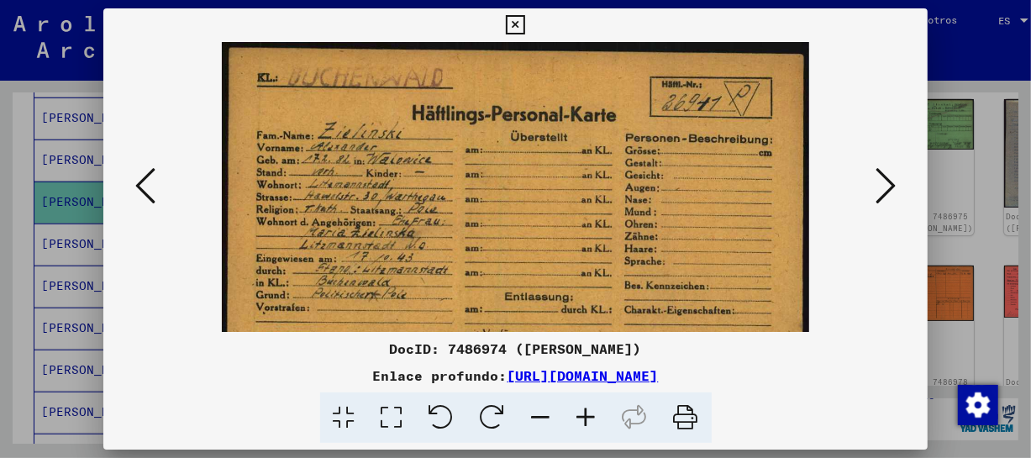
click at [583, 411] on icon at bounding box center [586, 417] width 45 height 51
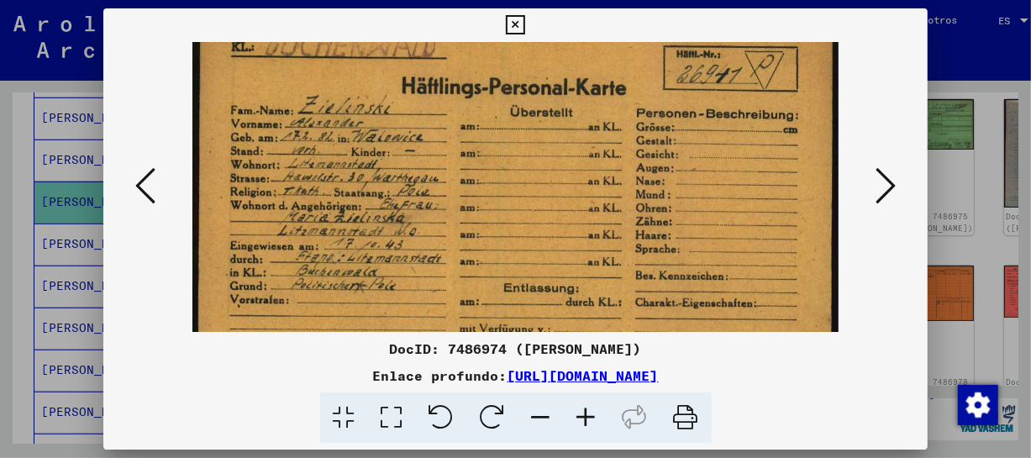
scroll to position [42, 0]
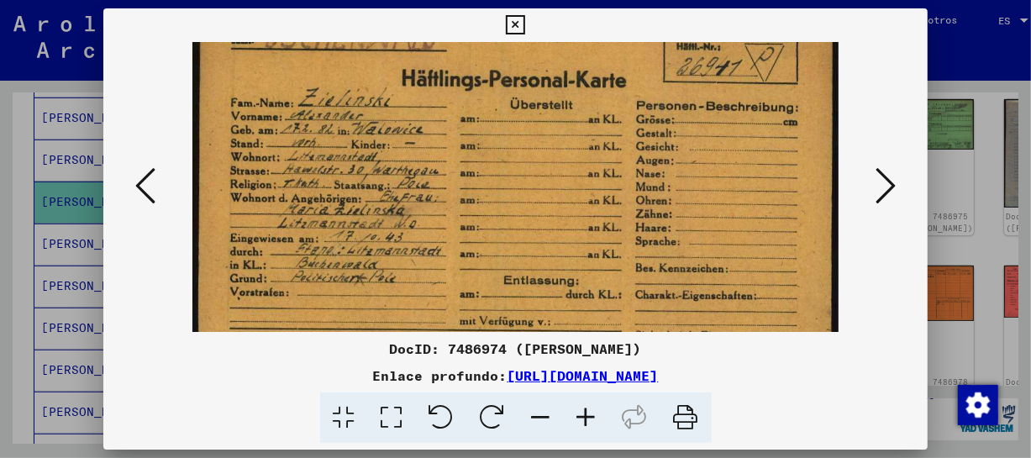
drag, startPoint x: 546, startPoint y: 295, endPoint x: 559, endPoint y: 250, distance: 47.1
click at [559, 250] on img at bounding box center [515, 229] width 646 height 458
click at [880, 183] on icon at bounding box center [886, 186] width 20 height 40
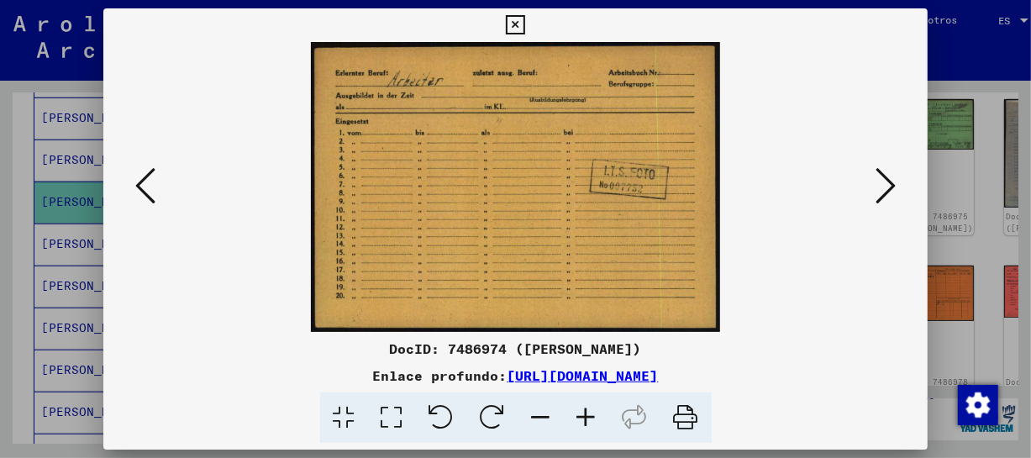
scroll to position [0, 0]
click at [880, 183] on icon at bounding box center [886, 186] width 20 height 40
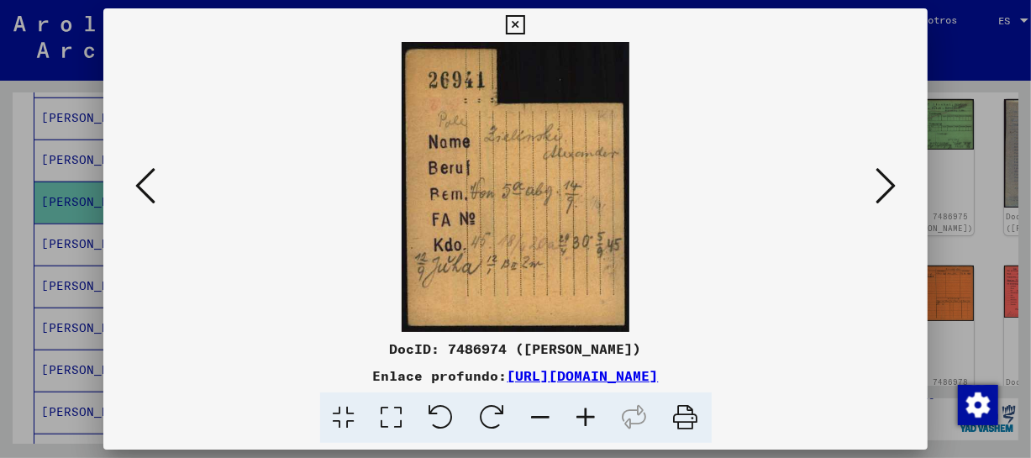
click at [880, 183] on icon at bounding box center [886, 186] width 20 height 40
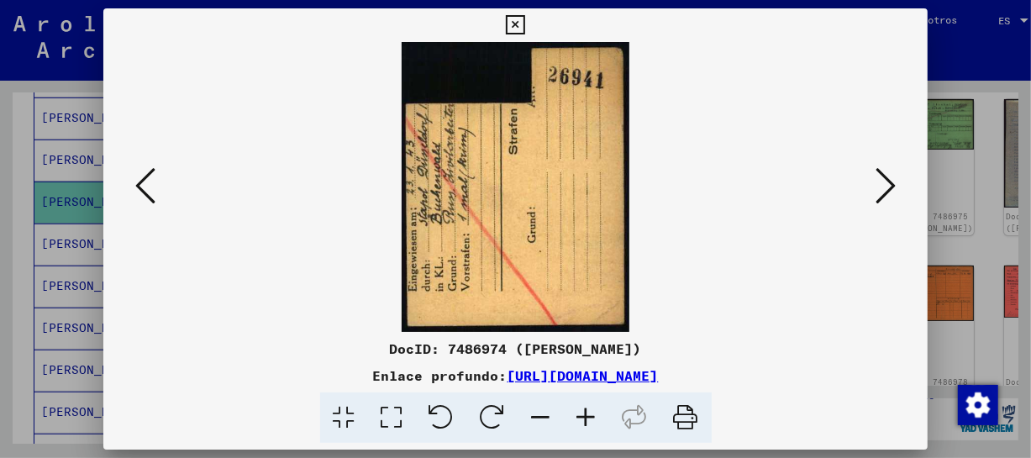
click at [880, 183] on icon at bounding box center [886, 186] width 20 height 40
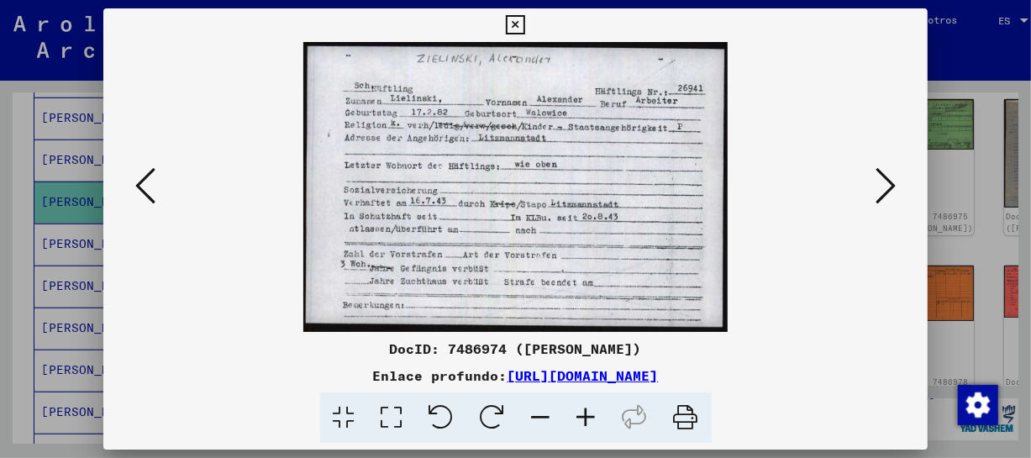
click at [592, 419] on icon at bounding box center [586, 417] width 45 height 51
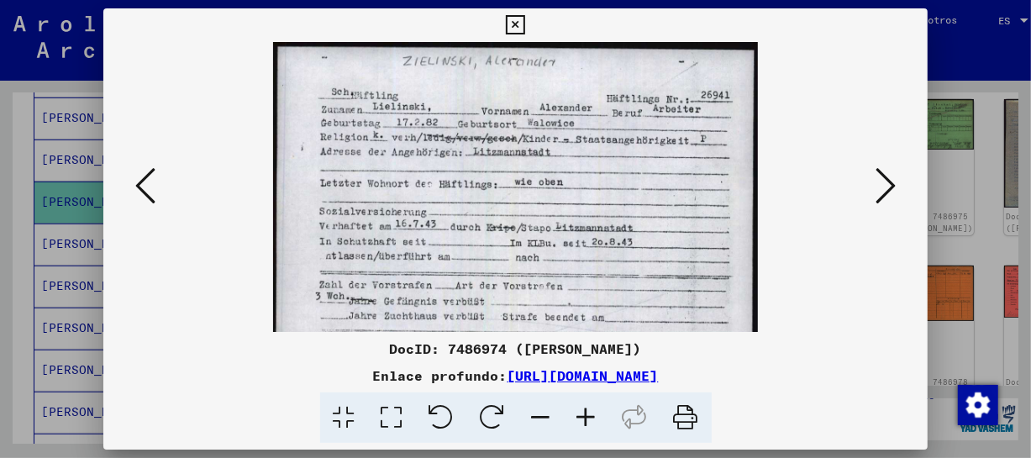
click at [592, 419] on icon at bounding box center [586, 417] width 45 height 51
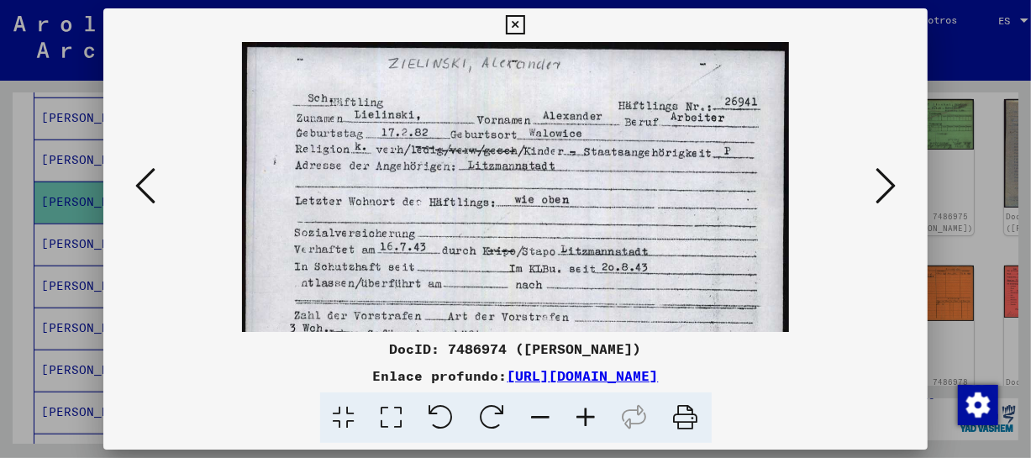
click at [592, 419] on icon at bounding box center [586, 417] width 45 height 51
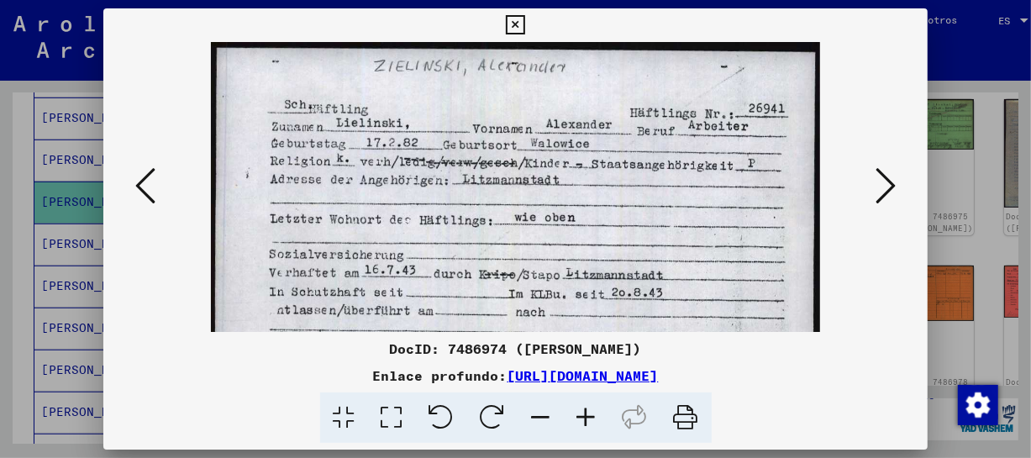
click at [890, 183] on icon at bounding box center [886, 186] width 20 height 40
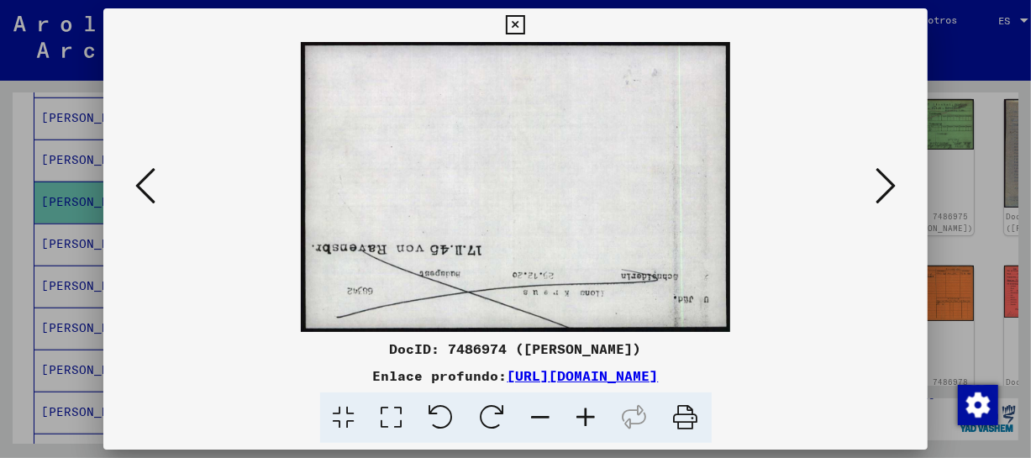
click at [890, 183] on icon at bounding box center [886, 186] width 20 height 40
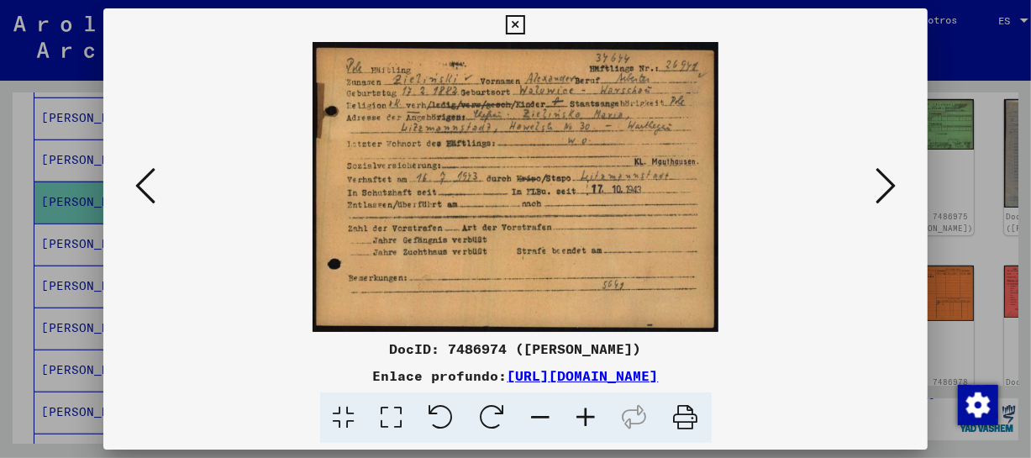
click at [588, 419] on icon at bounding box center [586, 417] width 45 height 51
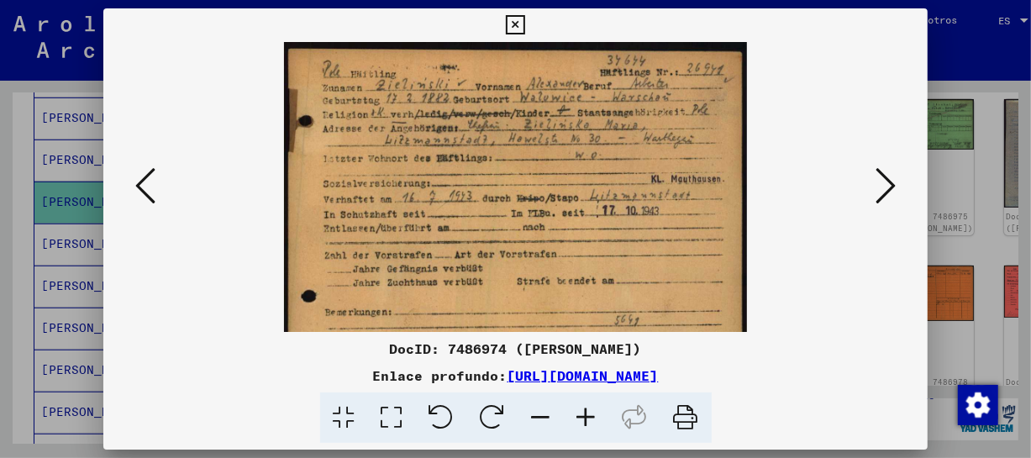
click at [588, 419] on icon at bounding box center [586, 417] width 45 height 51
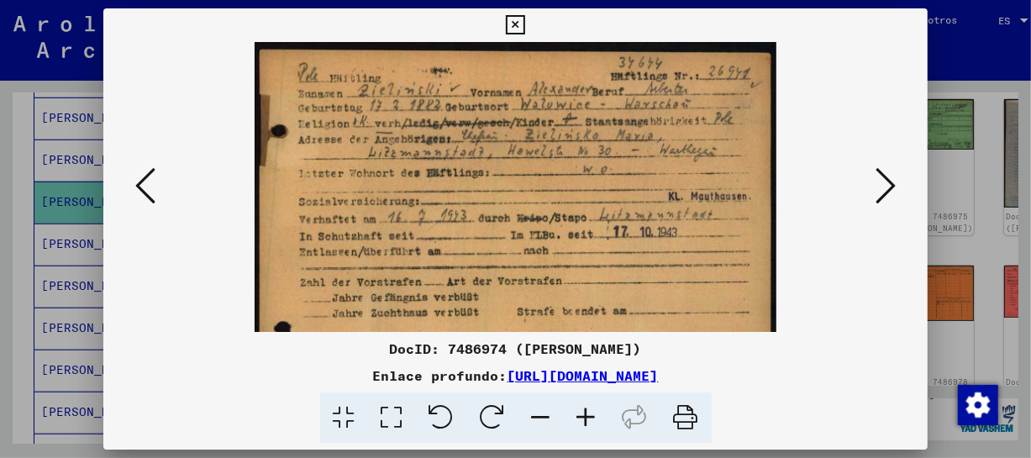
click at [588, 419] on icon at bounding box center [586, 417] width 45 height 51
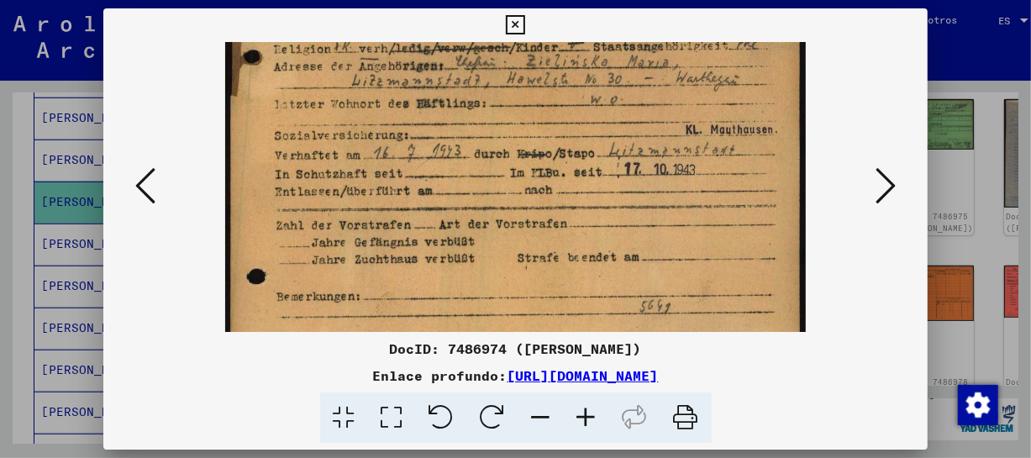
scroll to position [122, 0]
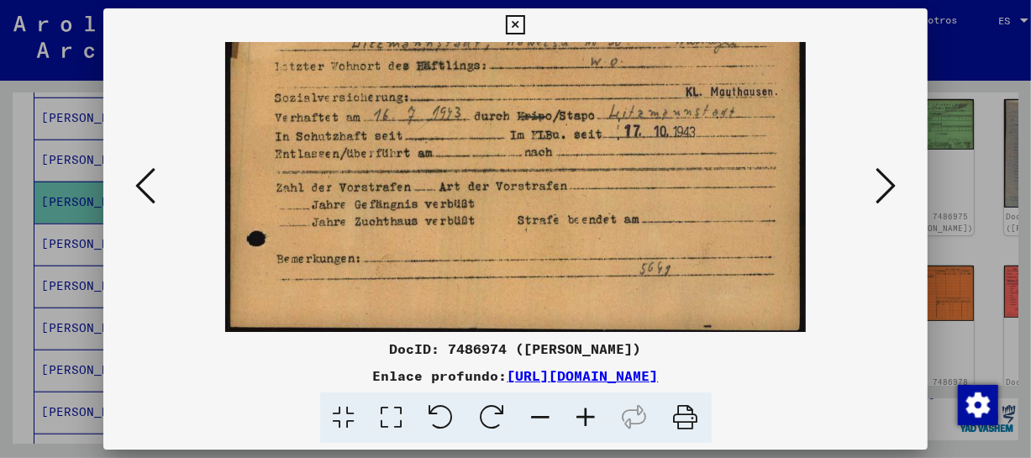
drag, startPoint x: 692, startPoint y: 261, endPoint x: 687, endPoint y: 140, distance: 121.2
click at [687, 140] on img at bounding box center [516, 128] width 582 height 416
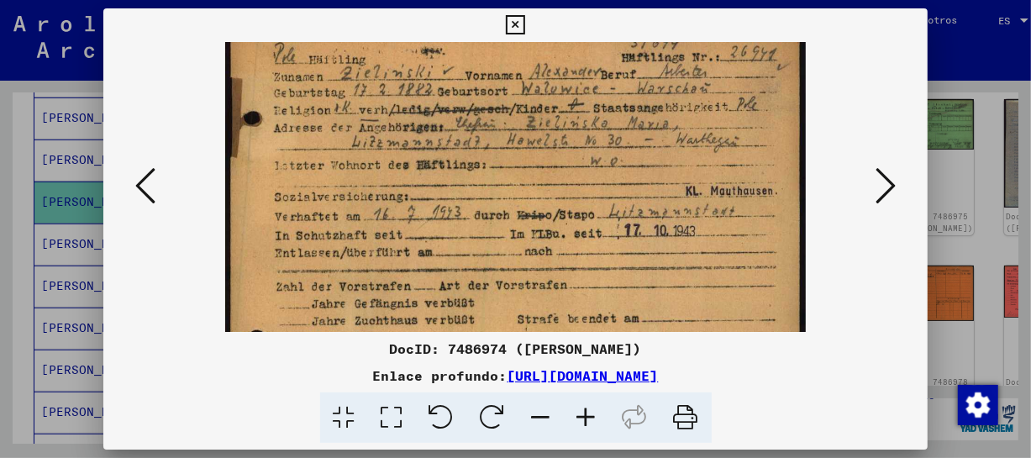
scroll to position [6, 0]
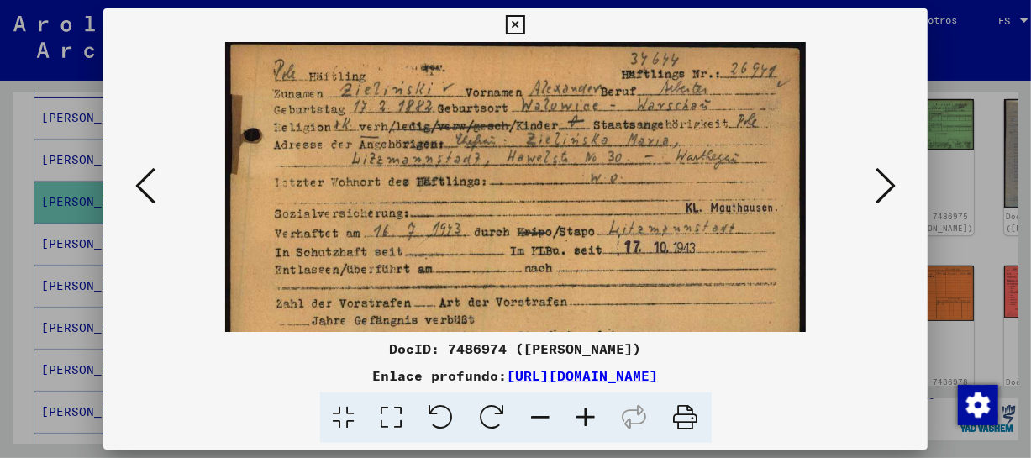
drag, startPoint x: 467, startPoint y: 150, endPoint x: 470, endPoint y: 235, distance: 84.9
click at [470, 235] on img at bounding box center [516, 244] width 582 height 416
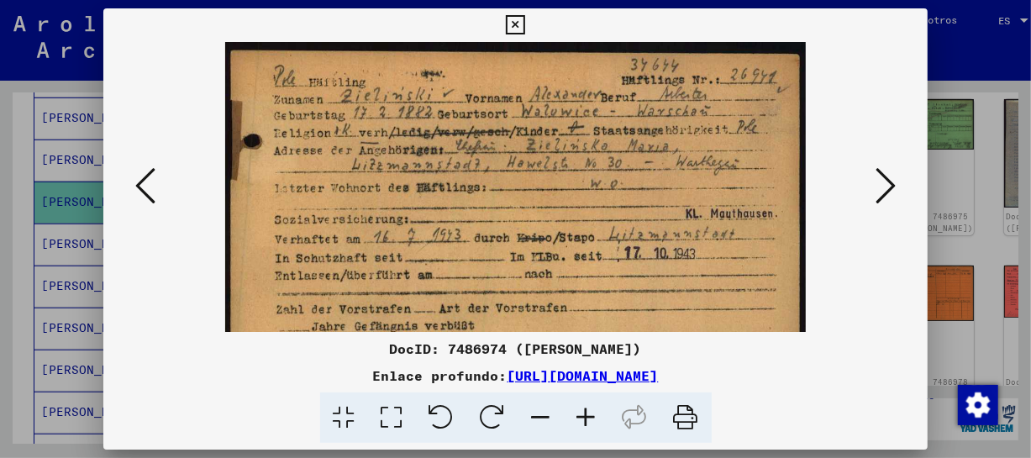
drag, startPoint x: 477, startPoint y: 171, endPoint x: 477, endPoint y: 226, distance: 55.5
click at [477, 226] on img at bounding box center [516, 250] width 582 height 416
click at [891, 187] on icon at bounding box center [886, 186] width 20 height 40
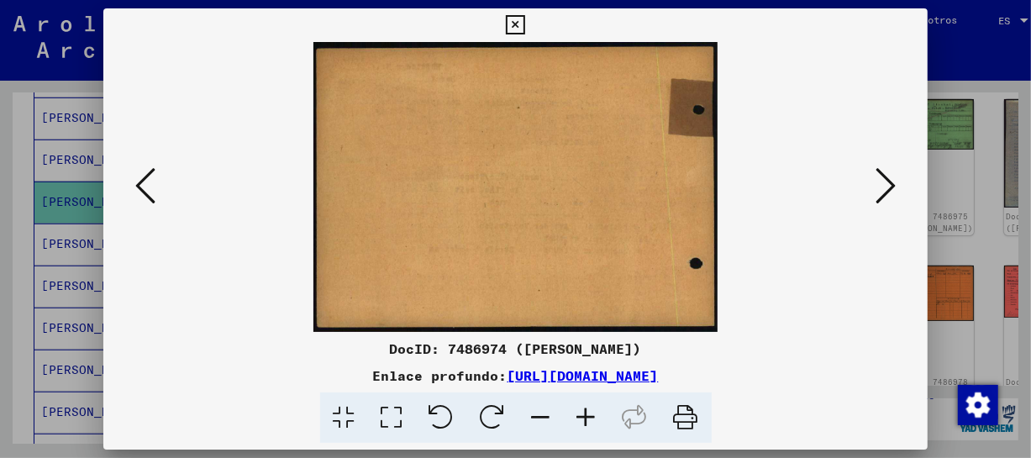
click at [890, 187] on icon at bounding box center [886, 186] width 20 height 40
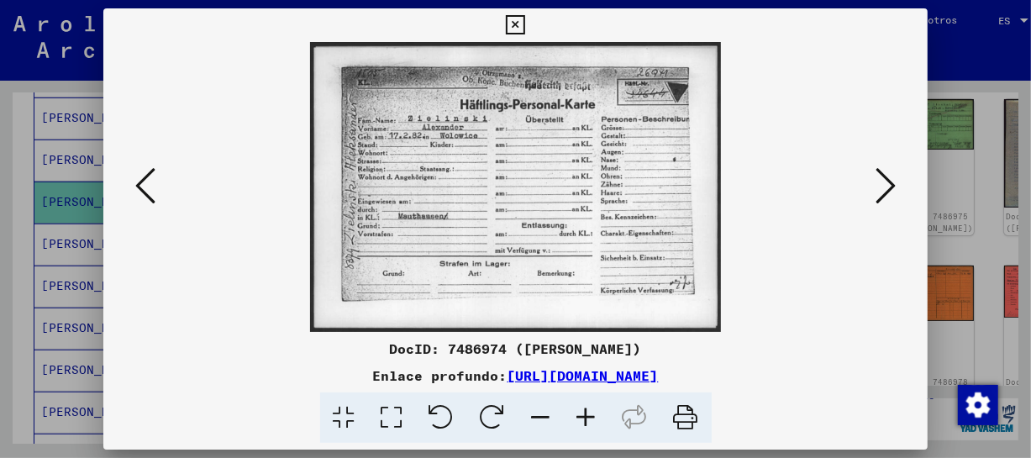
click at [588, 408] on icon at bounding box center [586, 417] width 45 height 51
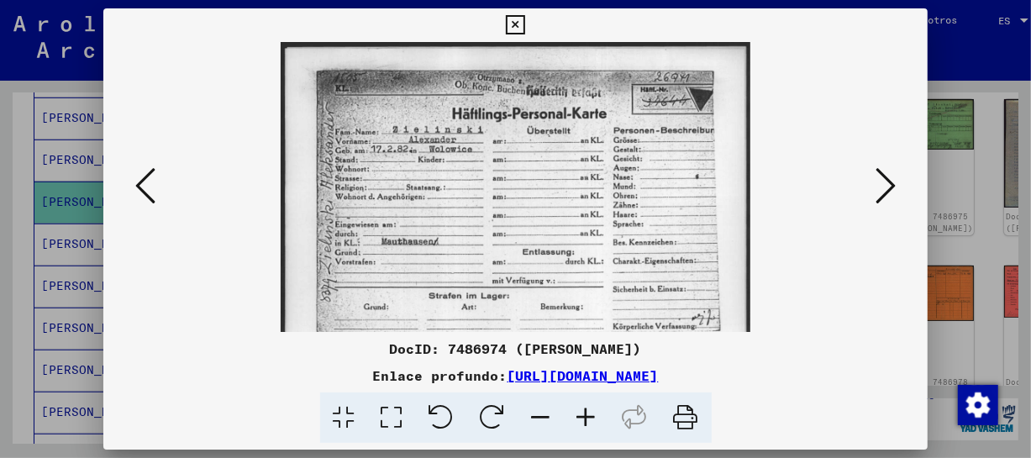
click at [588, 408] on icon at bounding box center [586, 417] width 45 height 51
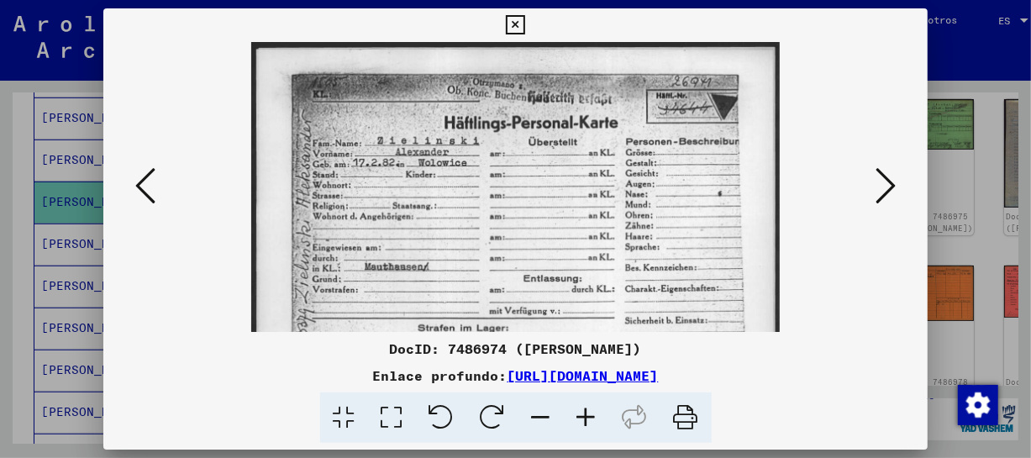
click at [588, 408] on icon at bounding box center [586, 417] width 45 height 51
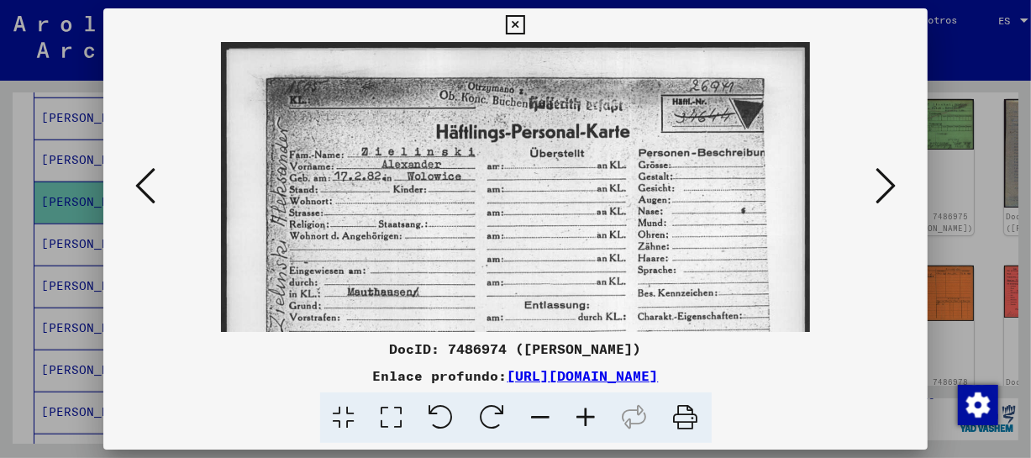
click at [588, 408] on icon at bounding box center [586, 417] width 45 height 51
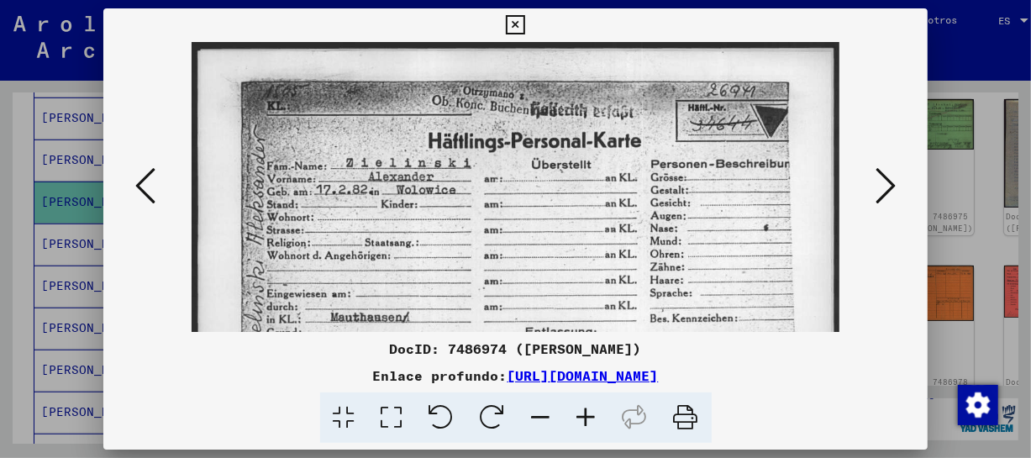
click at [588, 408] on icon at bounding box center [586, 417] width 45 height 51
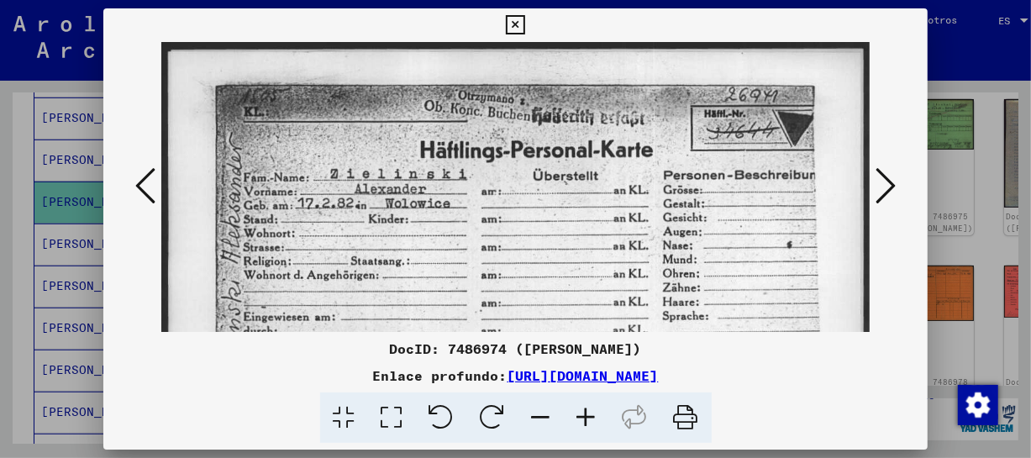
click at [588, 408] on icon at bounding box center [586, 417] width 45 height 51
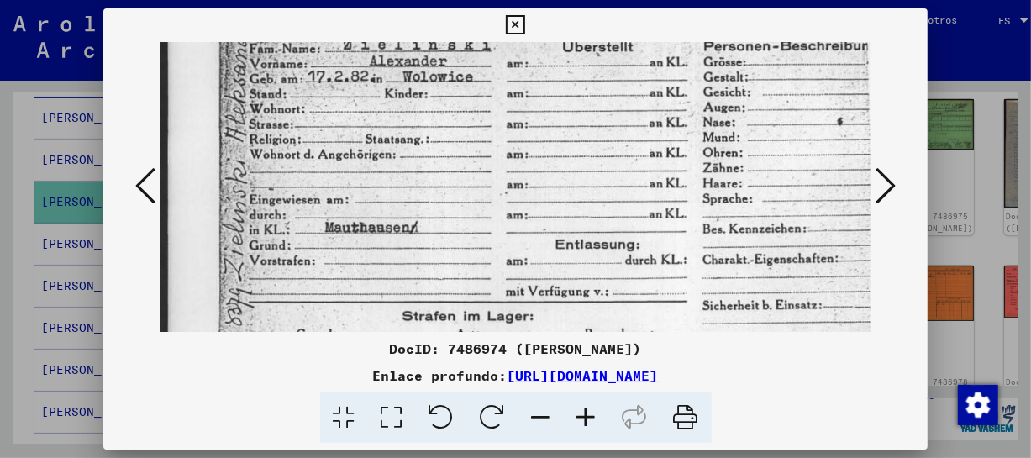
drag, startPoint x: 634, startPoint y: 303, endPoint x: 661, endPoint y: 162, distance: 143.1
click at [661, 162] on img at bounding box center [544, 173] width 767 height 542
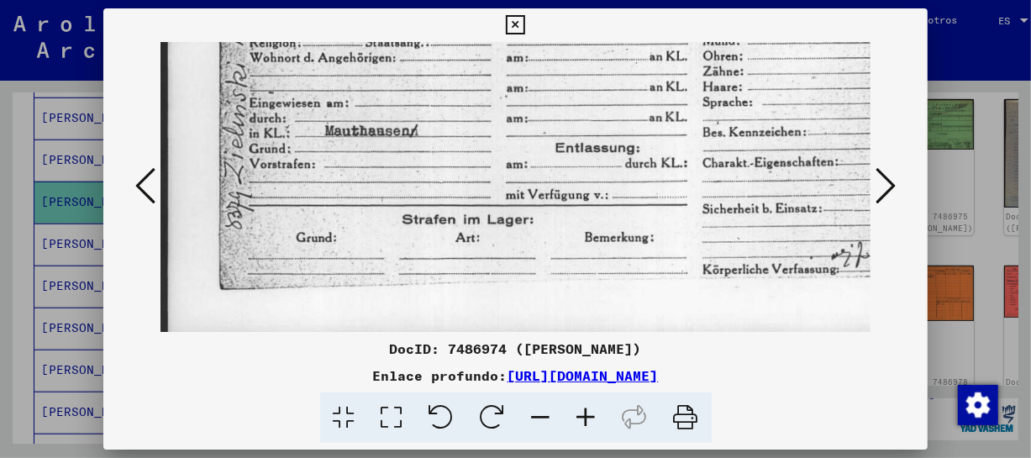
drag, startPoint x: 654, startPoint y: 257, endPoint x: 662, endPoint y: 160, distance: 97.8
click at [662, 160] on img at bounding box center [544, 76] width 767 height 542
click at [874, 181] on button at bounding box center [886, 187] width 30 height 48
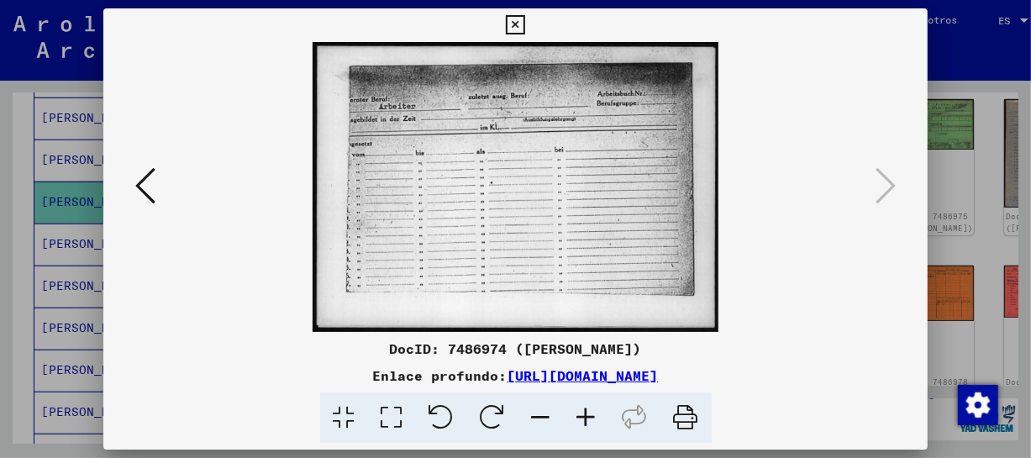
scroll to position [0, 0]
click at [517, 24] on icon at bounding box center [515, 25] width 19 height 20
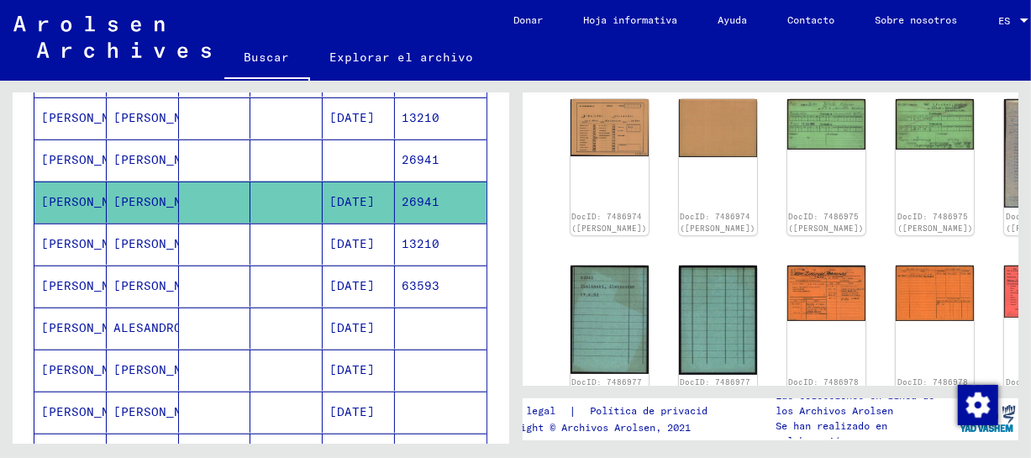
click at [124, 325] on font "ALESANDRO" at bounding box center [147, 327] width 68 height 15
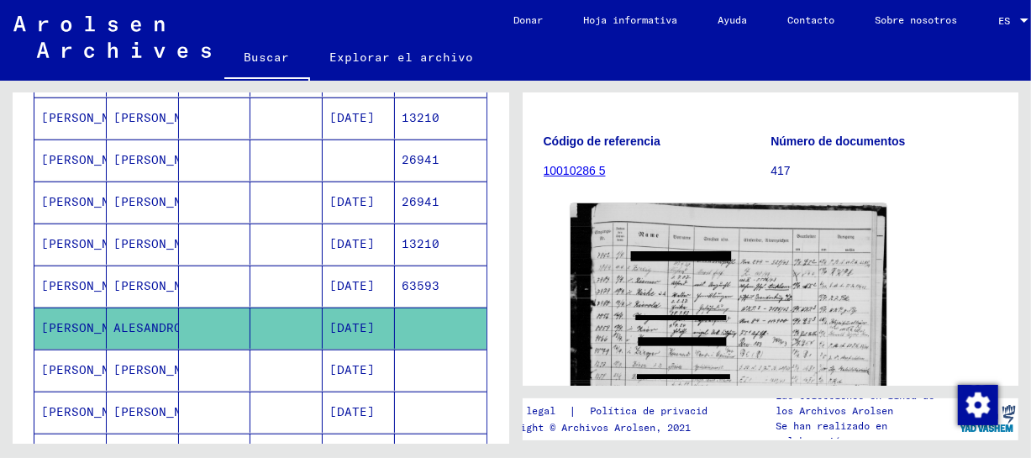
scroll to position [142, 0]
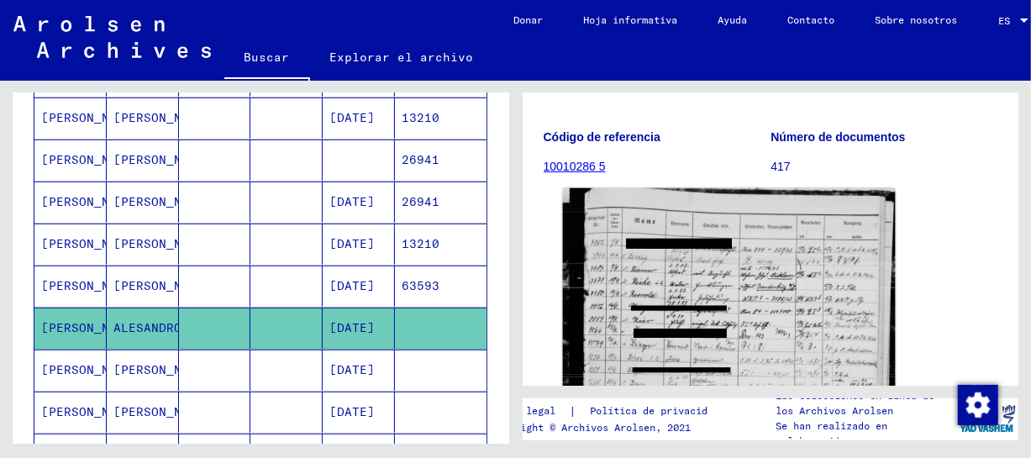
click at [794, 294] on img at bounding box center [728, 413] width 332 height 451
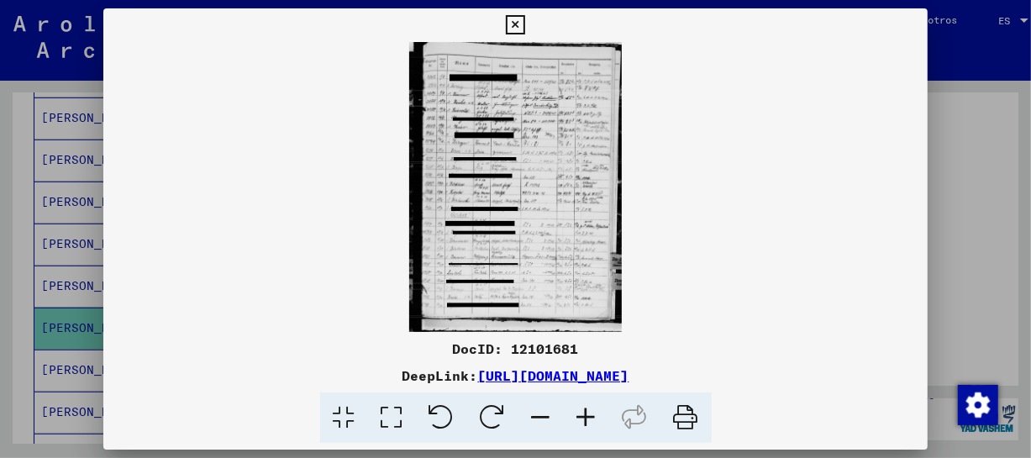
scroll to position [0, 0]
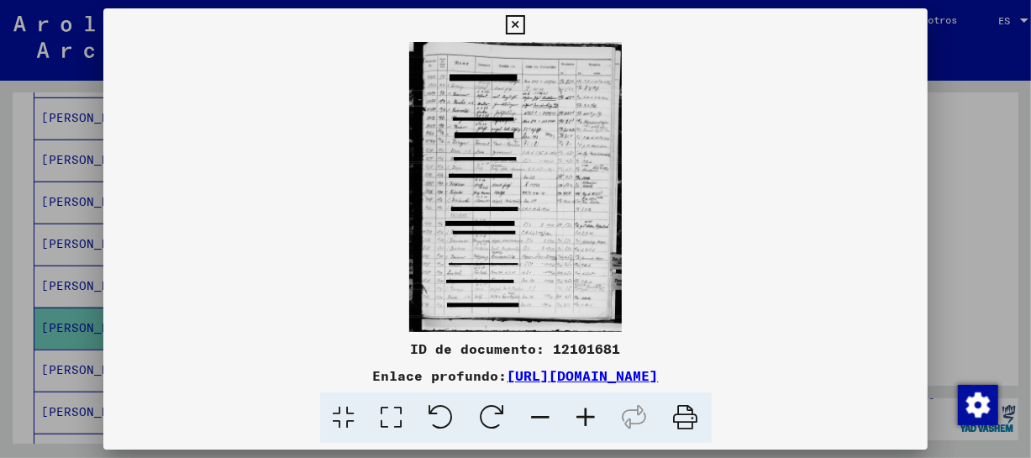
click at [591, 414] on icon at bounding box center [586, 417] width 45 height 51
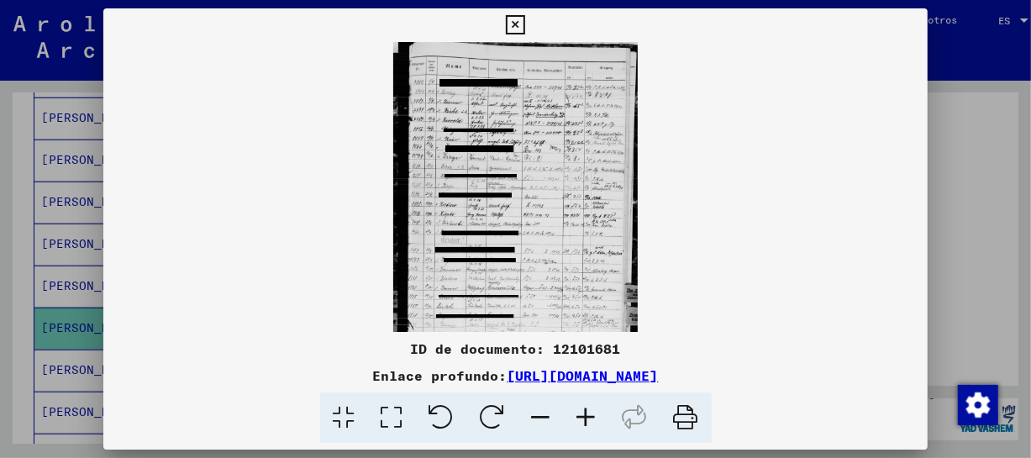
click at [591, 414] on icon at bounding box center [586, 417] width 45 height 51
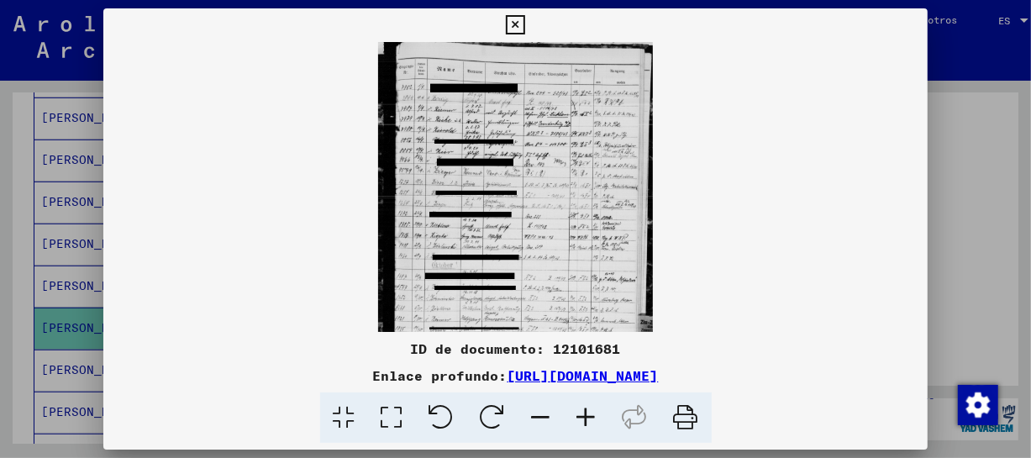
click at [591, 414] on icon at bounding box center [586, 417] width 45 height 51
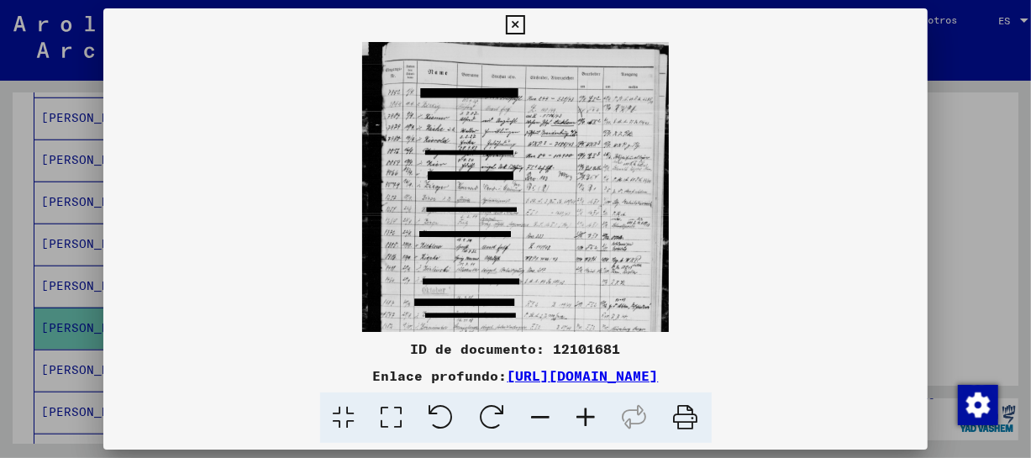
click at [591, 414] on icon at bounding box center [586, 417] width 45 height 51
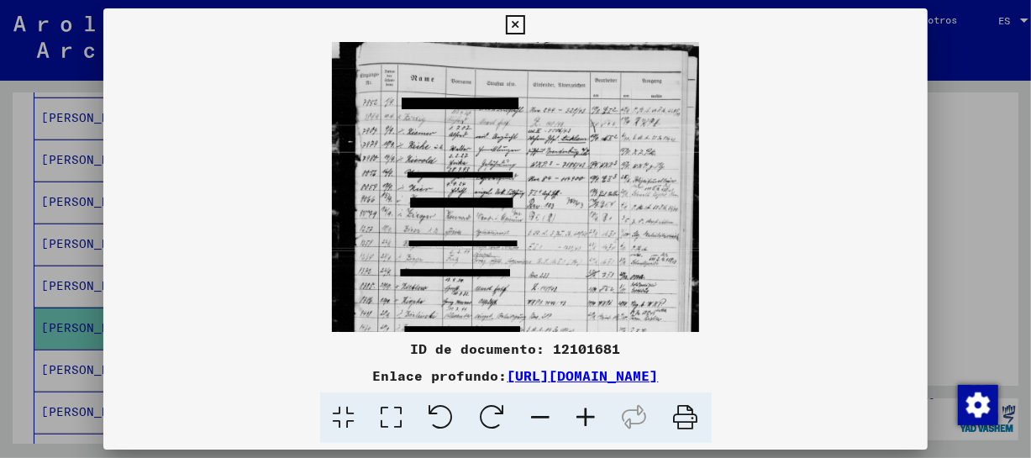
click at [591, 414] on icon at bounding box center [586, 417] width 45 height 51
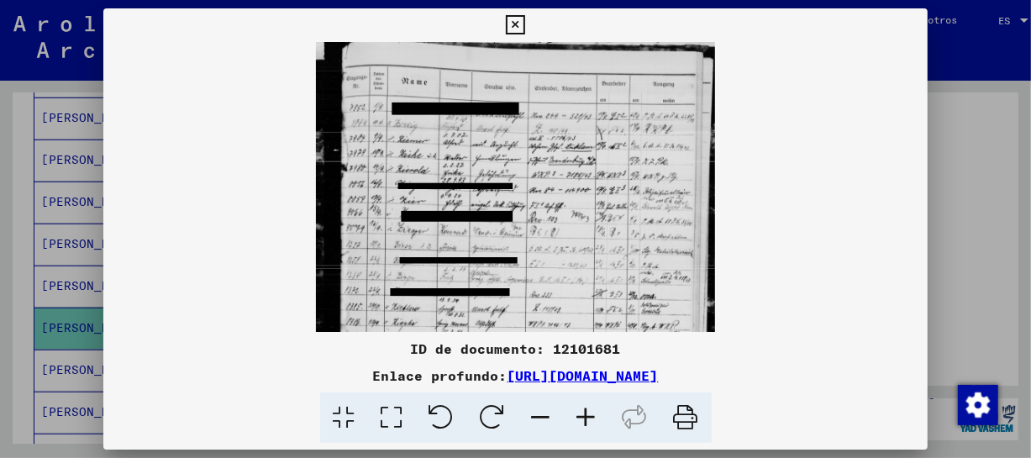
click at [591, 414] on icon at bounding box center [586, 417] width 45 height 51
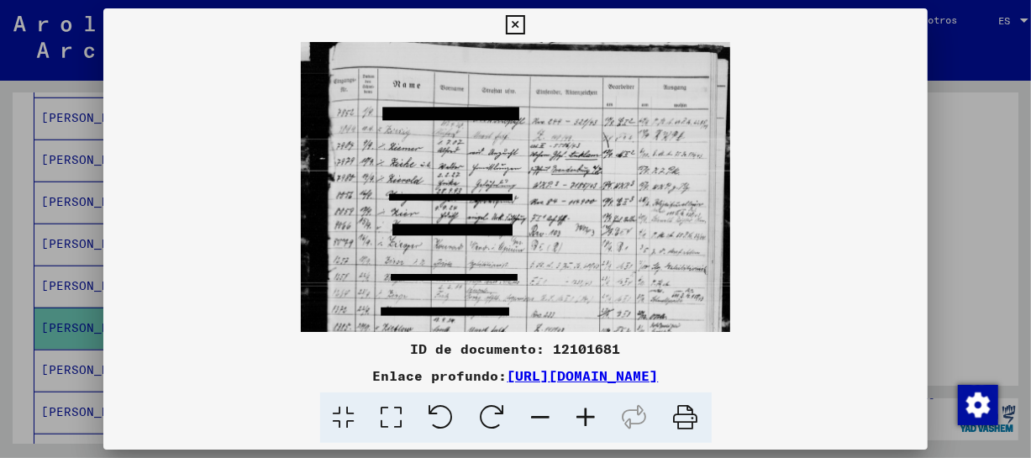
click at [591, 414] on icon at bounding box center [586, 417] width 45 height 51
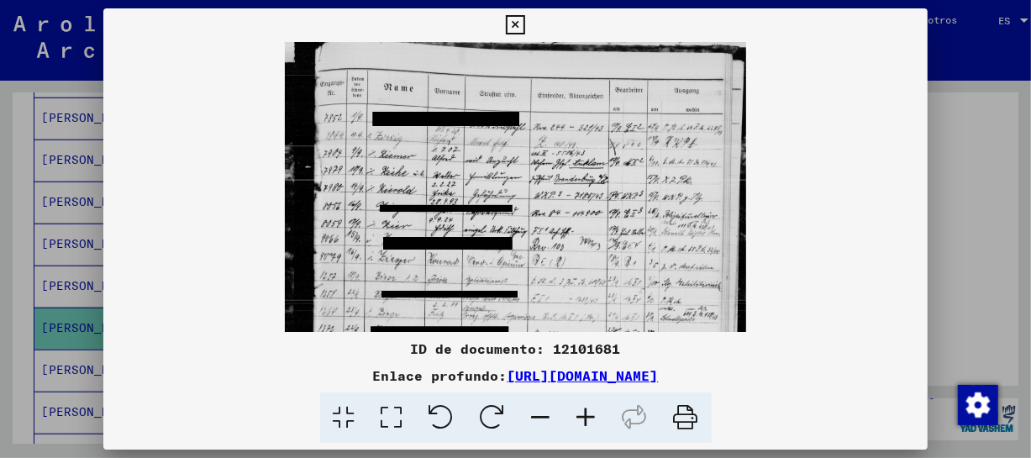
click at [591, 414] on icon at bounding box center [586, 417] width 45 height 51
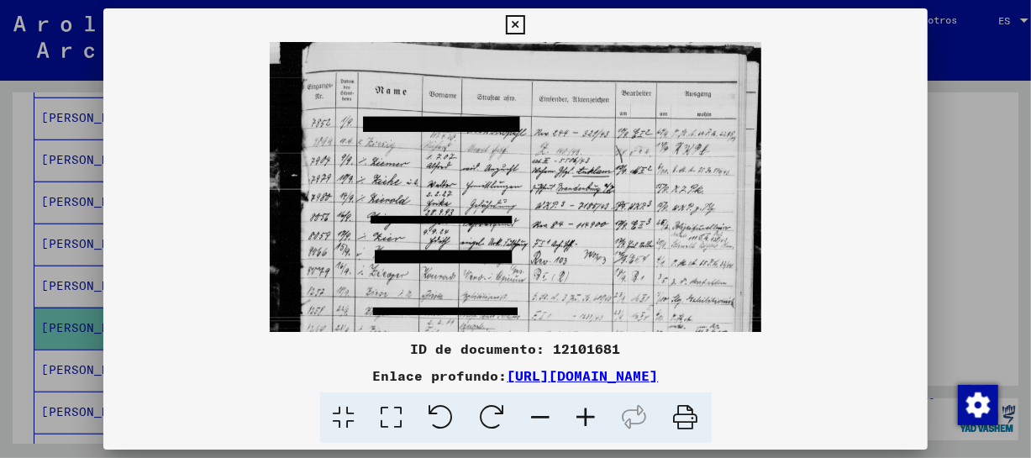
click at [591, 414] on icon at bounding box center [586, 417] width 45 height 51
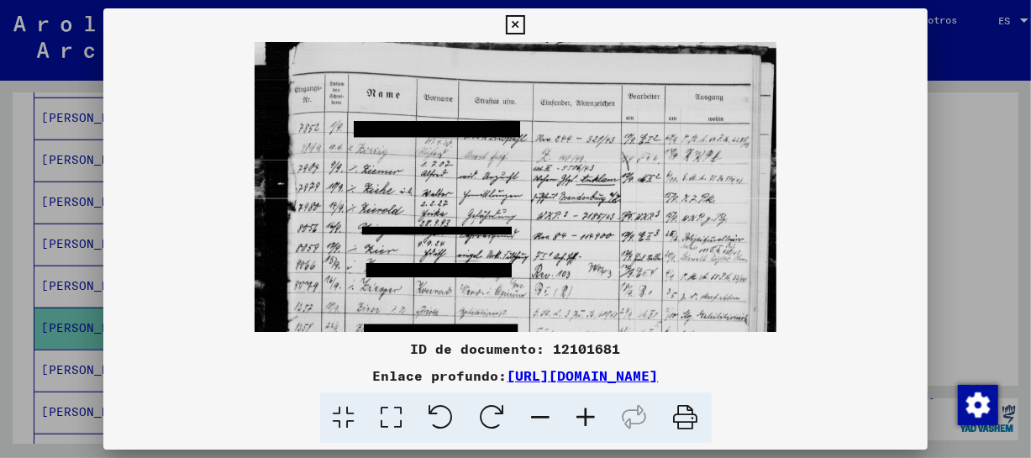
click at [591, 414] on icon at bounding box center [586, 417] width 45 height 51
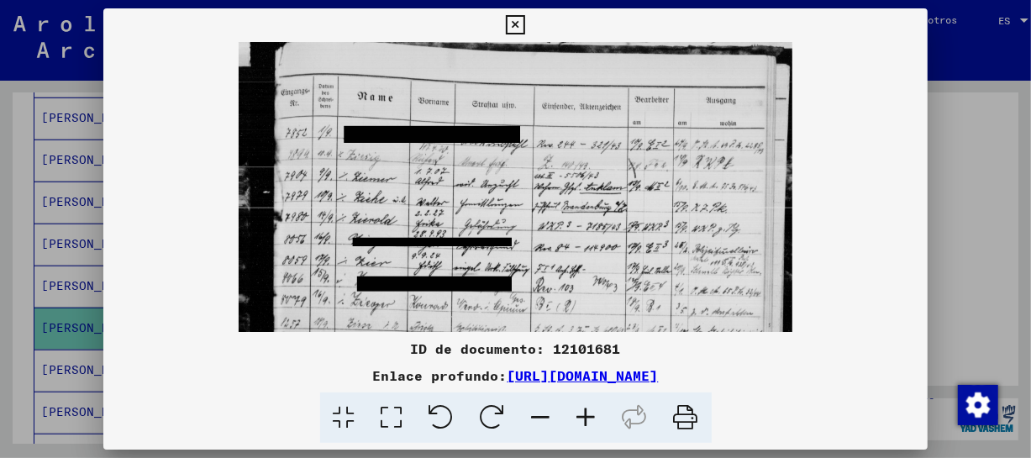
click at [591, 414] on icon at bounding box center [586, 417] width 45 height 51
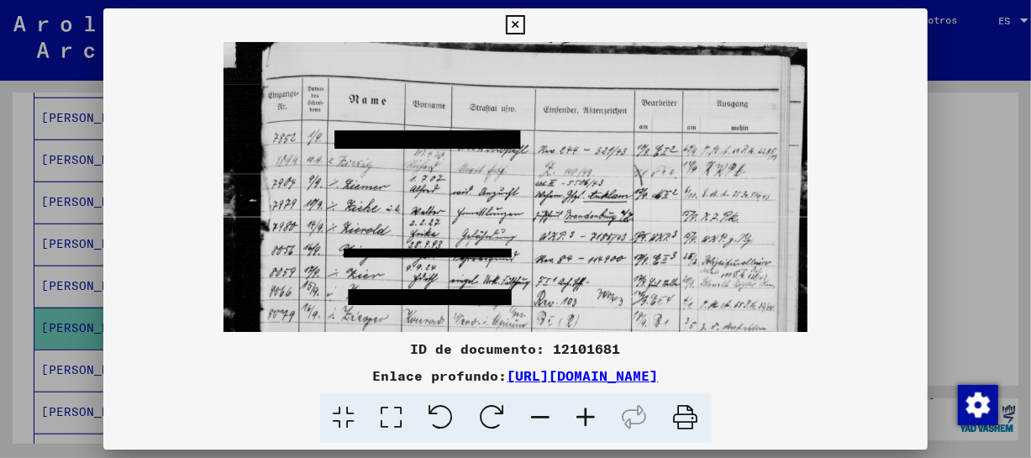
click at [591, 414] on icon at bounding box center [586, 417] width 45 height 51
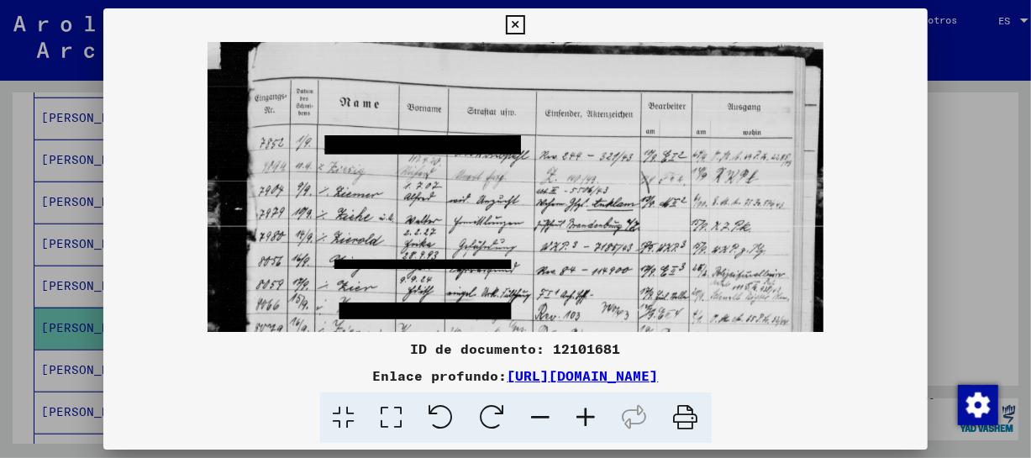
click at [591, 414] on icon at bounding box center [586, 417] width 45 height 51
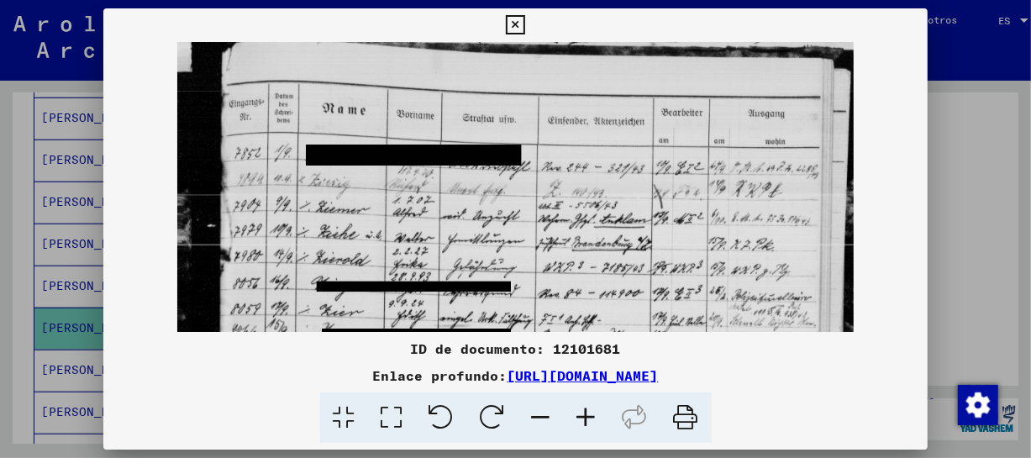
click at [591, 414] on icon at bounding box center [586, 417] width 45 height 51
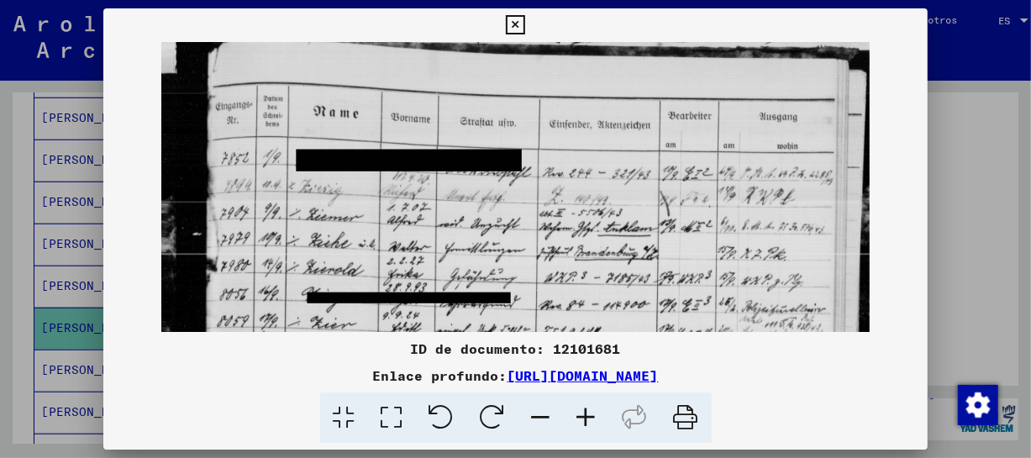
click at [591, 414] on icon at bounding box center [586, 417] width 45 height 51
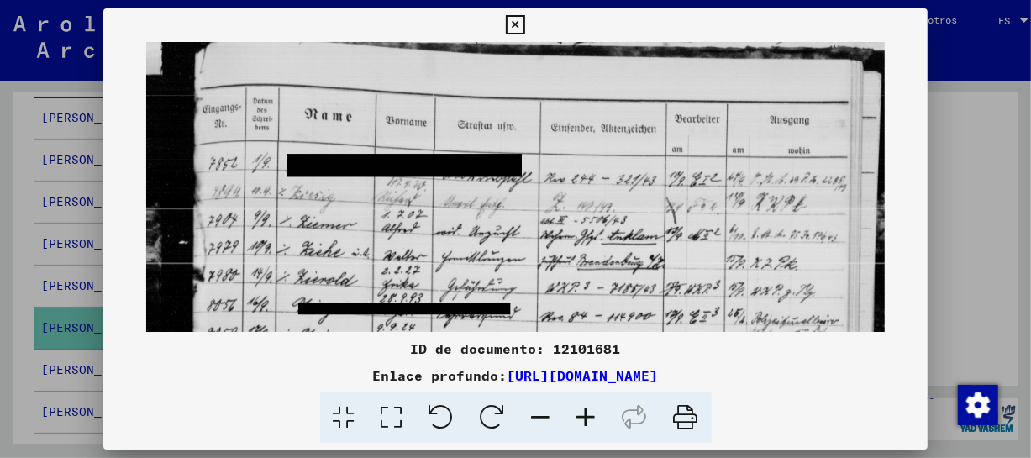
click at [591, 414] on icon at bounding box center [586, 417] width 45 height 51
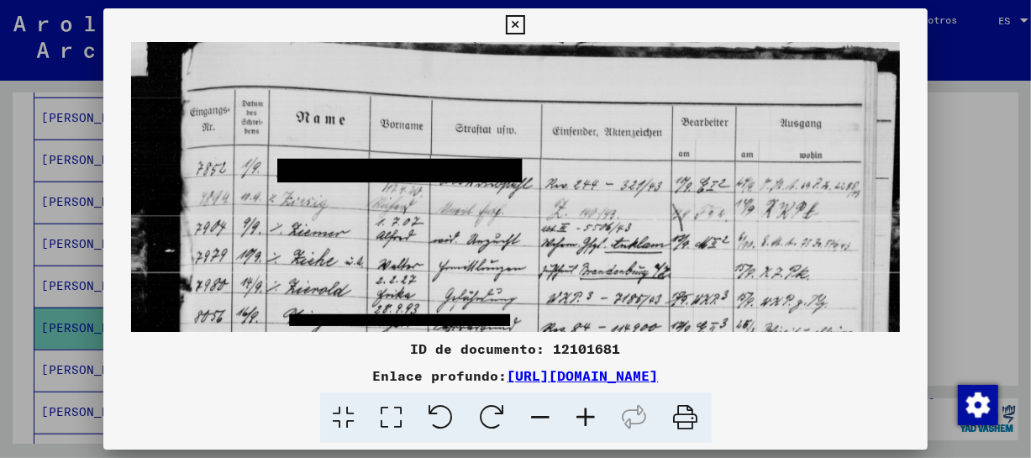
click at [591, 414] on icon at bounding box center [586, 417] width 45 height 51
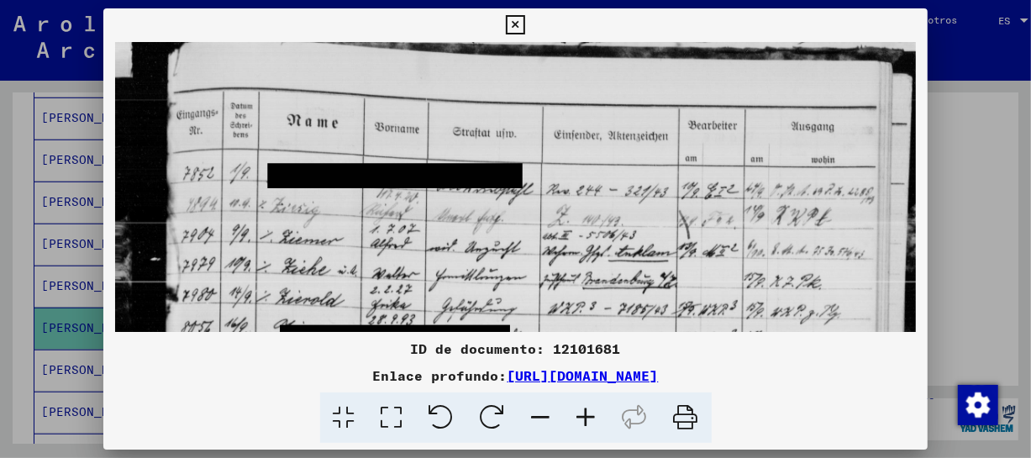
click at [591, 414] on icon at bounding box center [586, 417] width 45 height 51
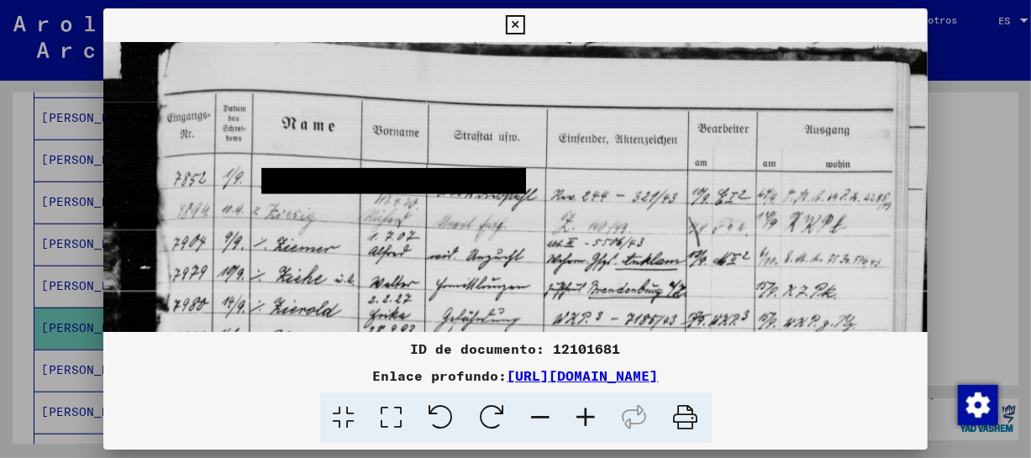
click at [591, 414] on icon at bounding box center [586, 417] width 45 height 51
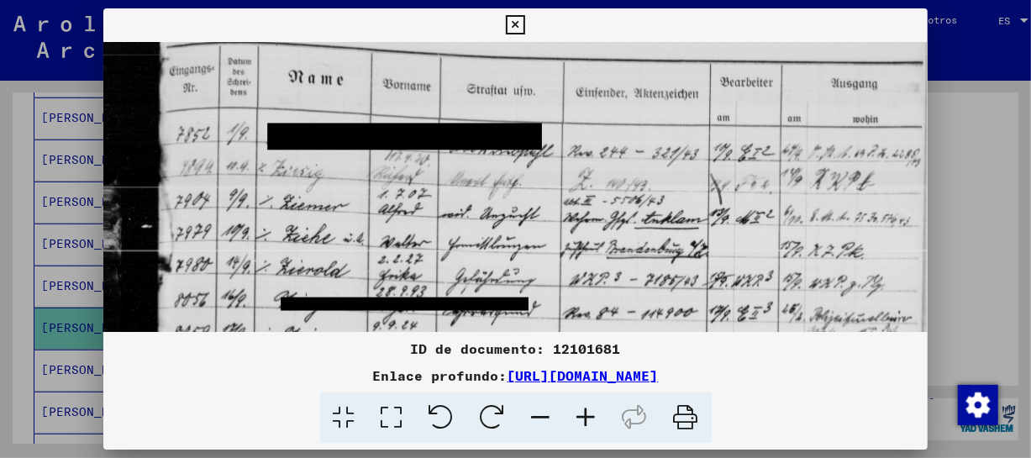
scroll to position [78, 0]
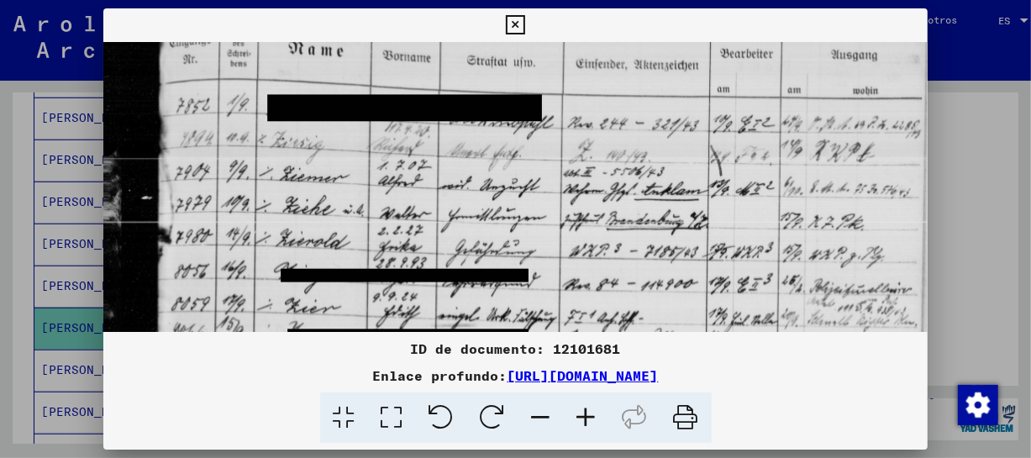
drag, startPoint x: 689, startPoint y: 288, endPoint x: 703, endPoint y: 209, distance: 80.1
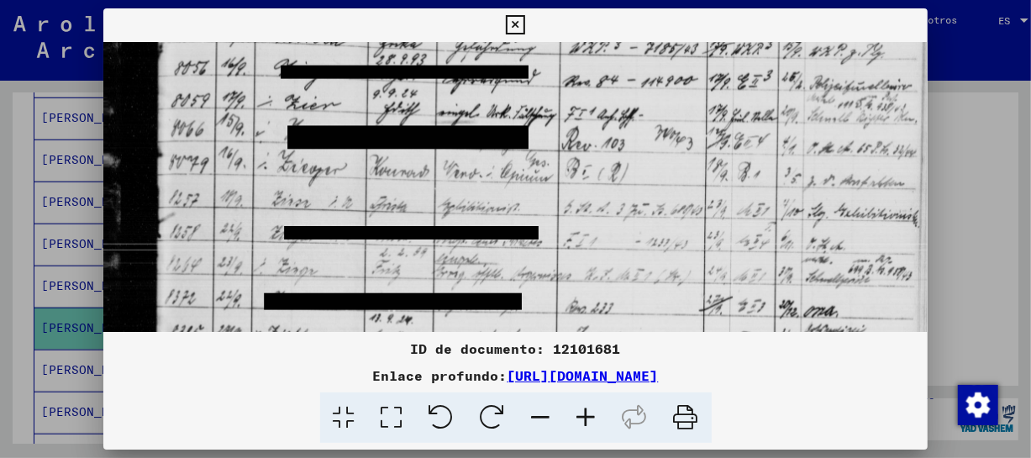
drag, startPoint x: 664, startPoint y: 269, endPoint x: 678, endPoint y: 62, distance: 207.2
click at [678, 62] on img at bounding box center [534, 346] width 862 height 1172
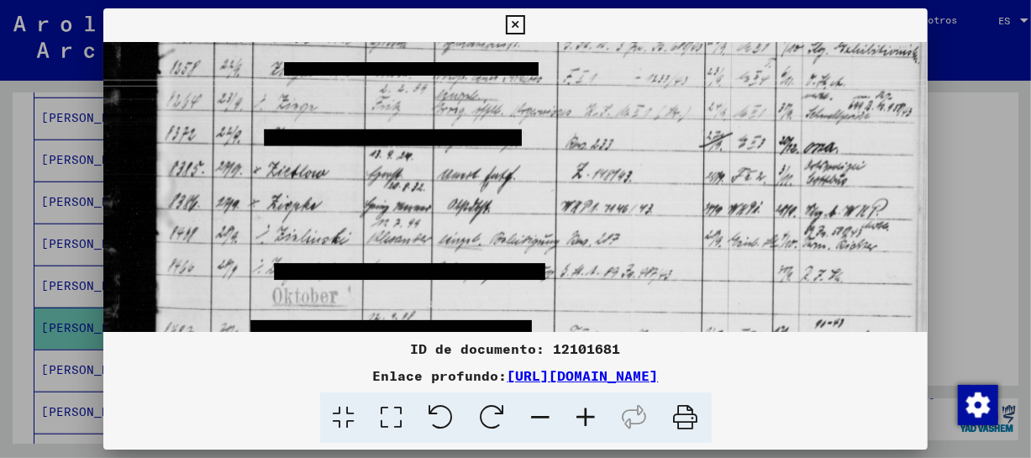
scroll to position [451, 0]
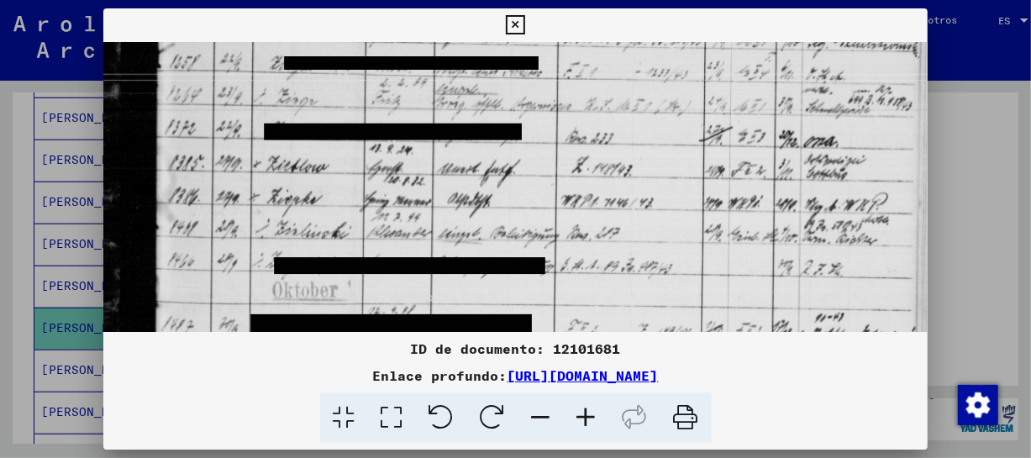
drag, startPoint x: 617, startPoint y: 235, endPoint x: 624, endPoint y: 67, distance: 168.2
click at [624, 67] on img at bounding box center [534, 177] width 862 height 1172
click at [588, 409] on icon at bounding box center [586, 417] width 45 height 51
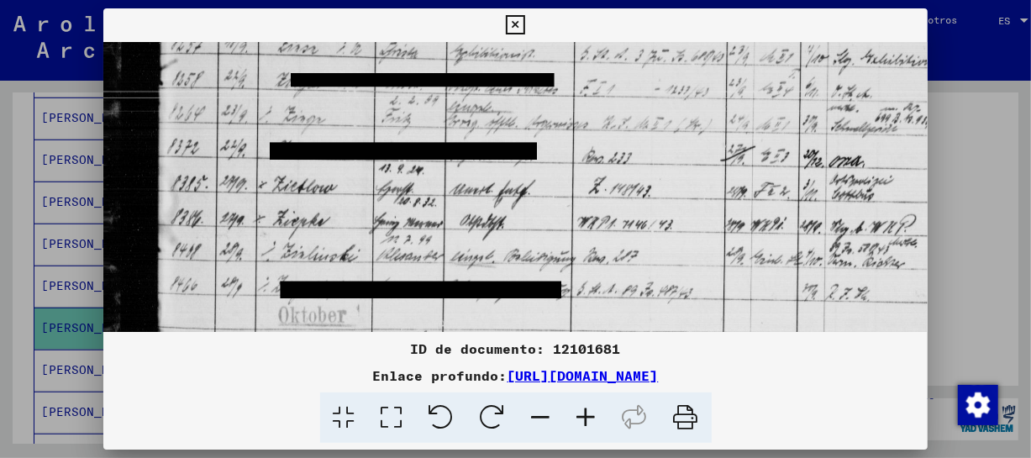
click at [588, 409] on icon at bounding box center [586, 417] width 45 height 51
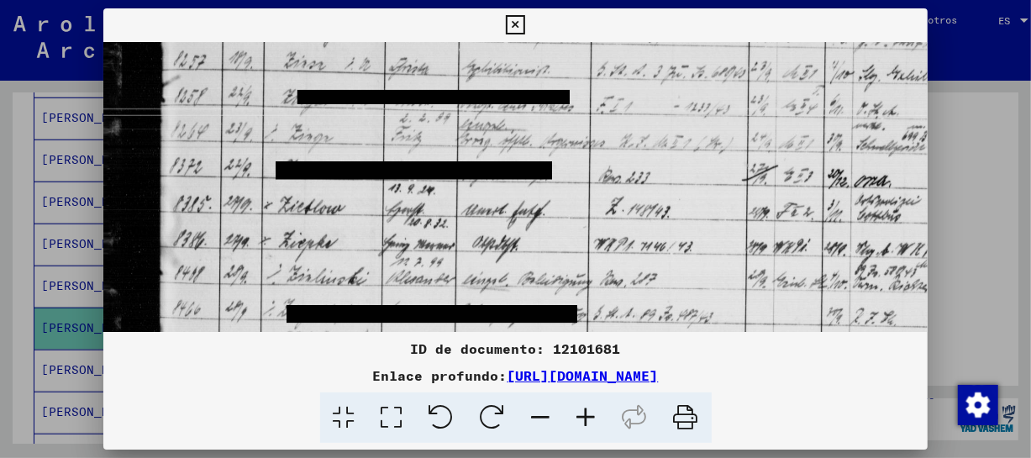
click at [588, 409] on icon at bounding box center [586, 417] width 45 height 51
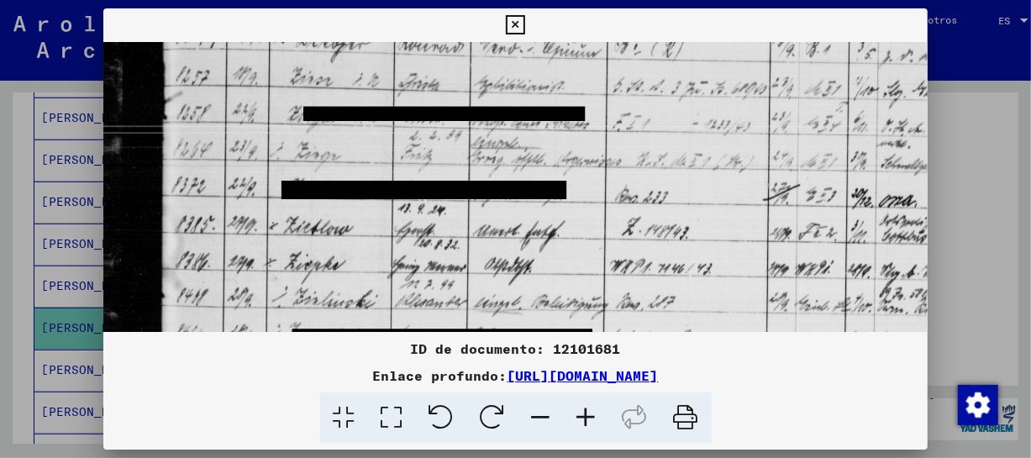
click at [588, 409] on icon at bounding box center [586, 417] width 45 height 51
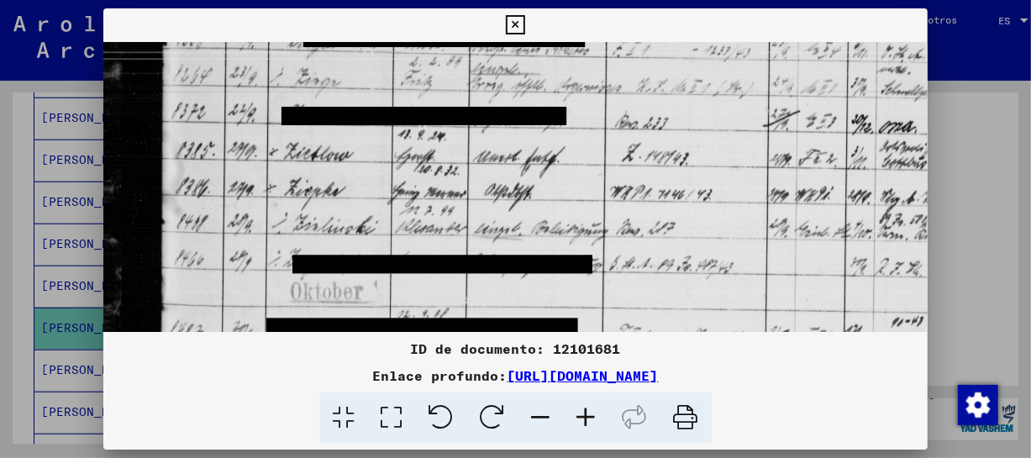
scroll to position [529, 0]
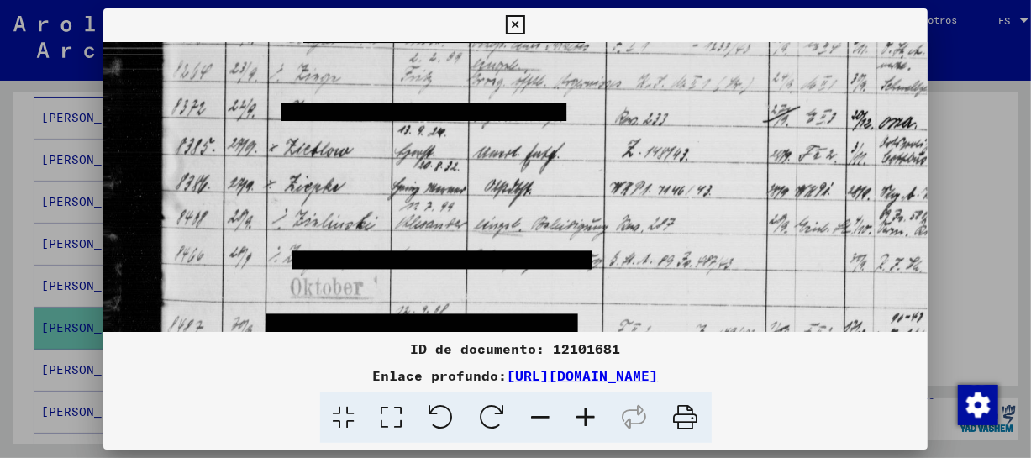
drag, startPoint x: 554, startPoint y: 267, endPoint x: 568, endPoint y: 188, distance: 80.3
click at [568, 188] on img at bounding box center [581, 162] width 956 height 1298
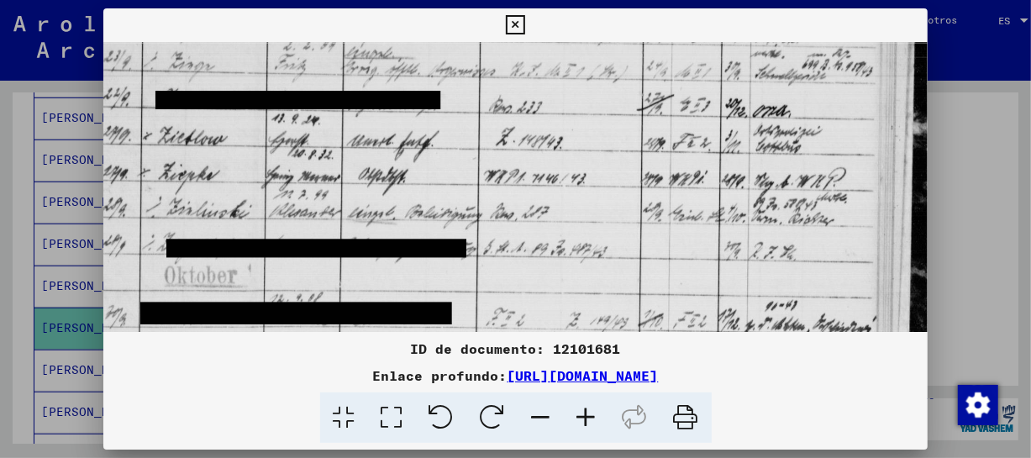
scroll to position [542, 129]
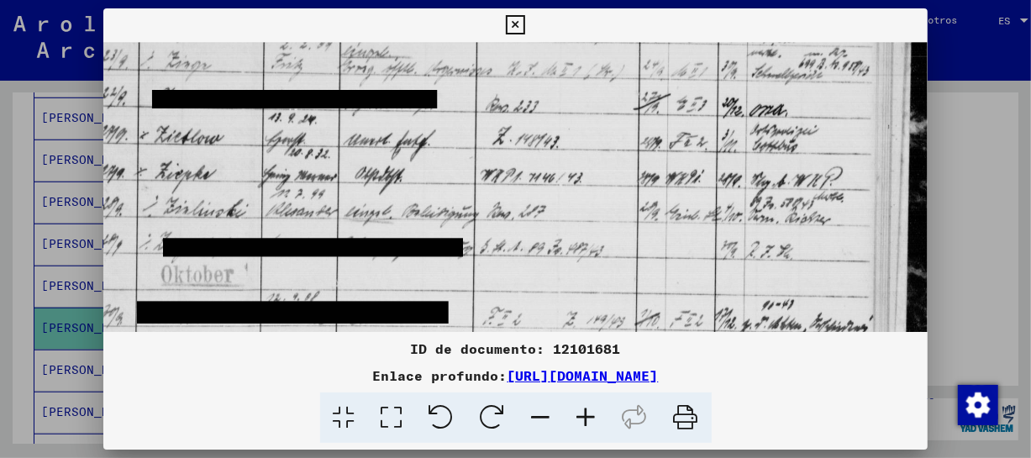
drag, startPoint x: 636, startPoint y: 233, endPoint x: 497, endPoint y: 219, distance: 140.2
click at [497, 219] on img at bounding box center [452, 149] width 956 height 1298
click at [588, 415] on icon at bounding box center [586, 417] width 45 height 51
click at [515, 25] on icon at bounding box center [515, 25] width 19 height 20
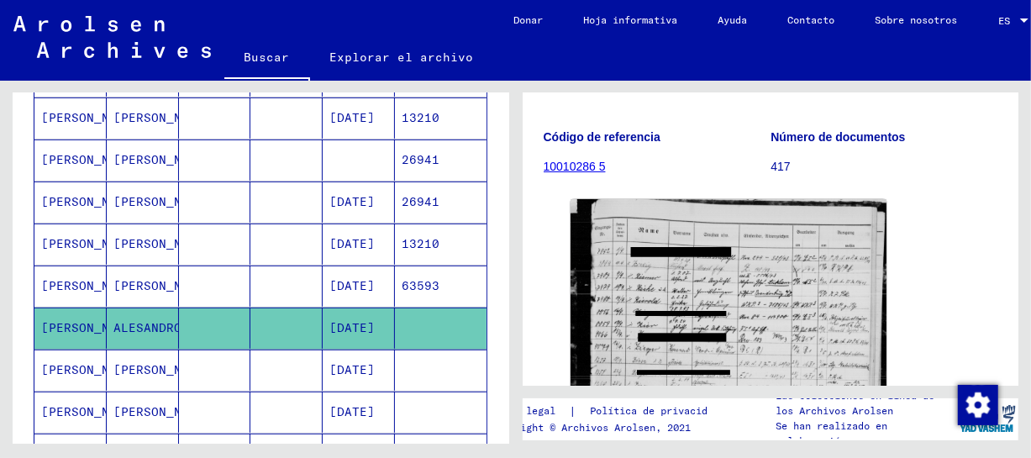
click at [336, 372] on font "[DATE]" at bounding box center [351, 369] width 45 height 15
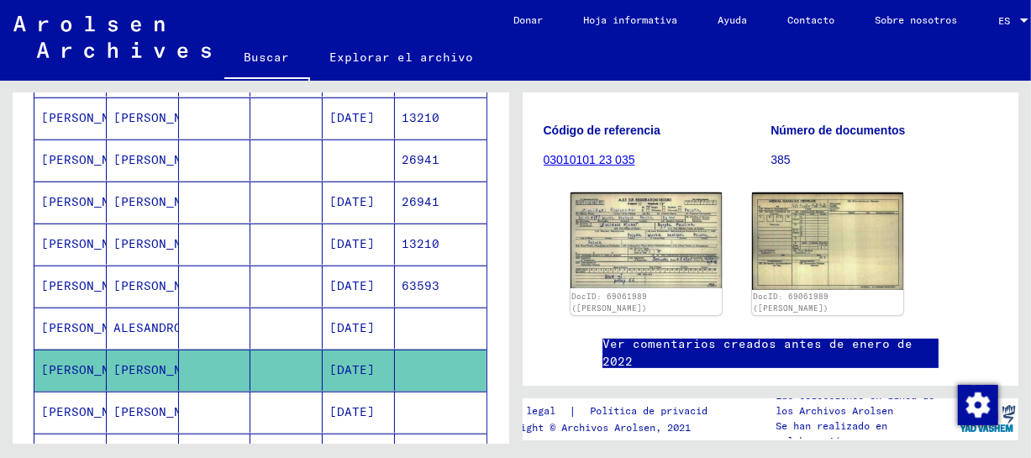
scroll to position [238, 0]
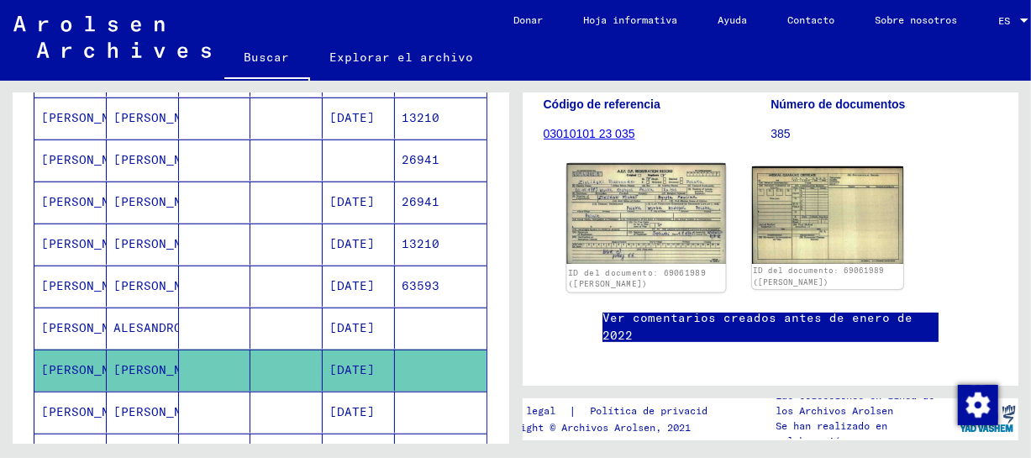
click at [654, 238] on img at bounding box center [645, 214] width 159 height 101
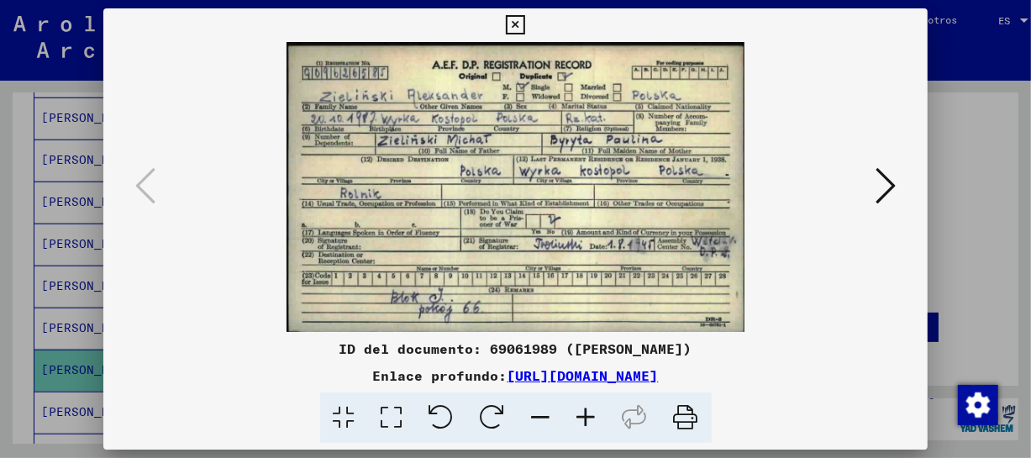
click at [587, 419] on icon at bounding box center [586, 417] width 45 height 51
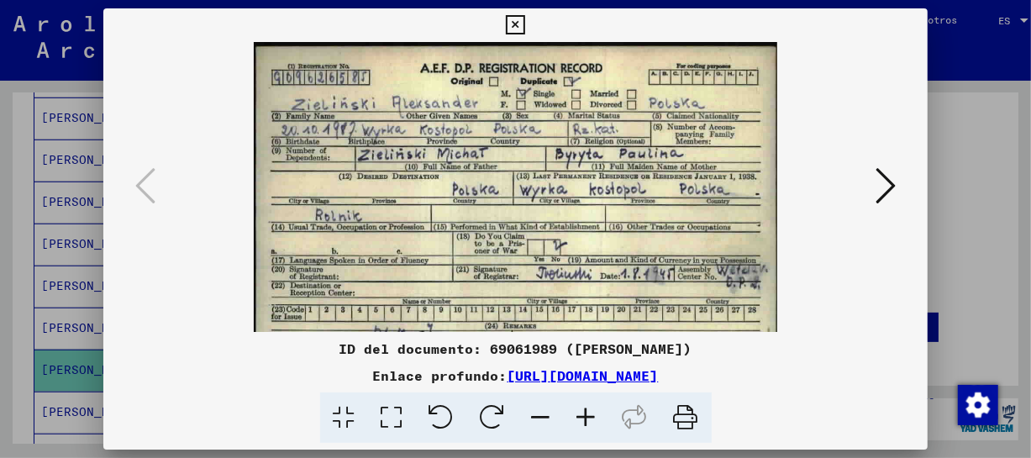
click at [587, 419] on icon at bounding box center [586, 417] width 45 height 51
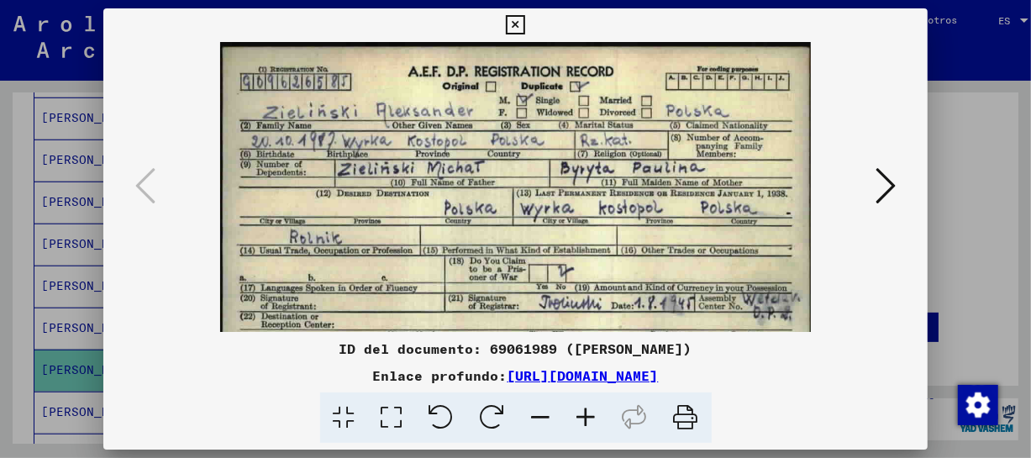
click at [587, 419] on icon at bounding box center [586, 417] width 45 height 51
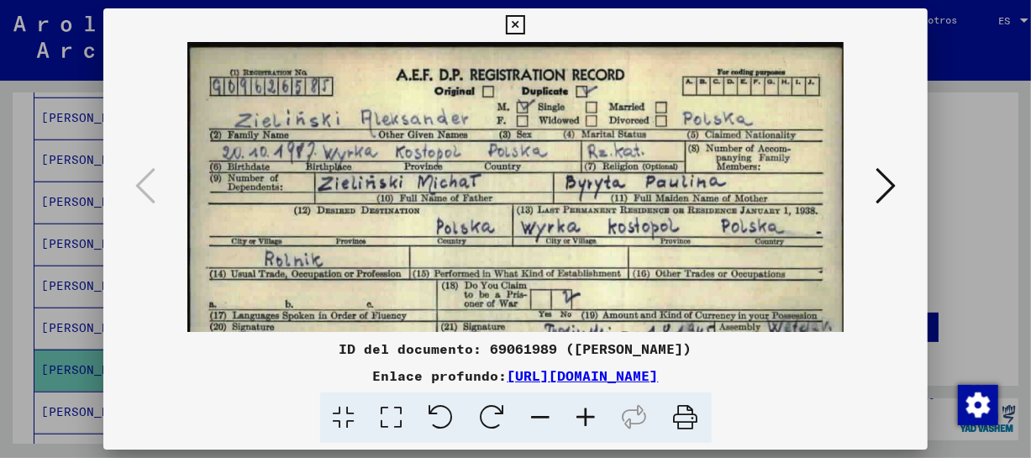
click at [878, 188] on icon at bounding box center [886, 186] width 20 height 40
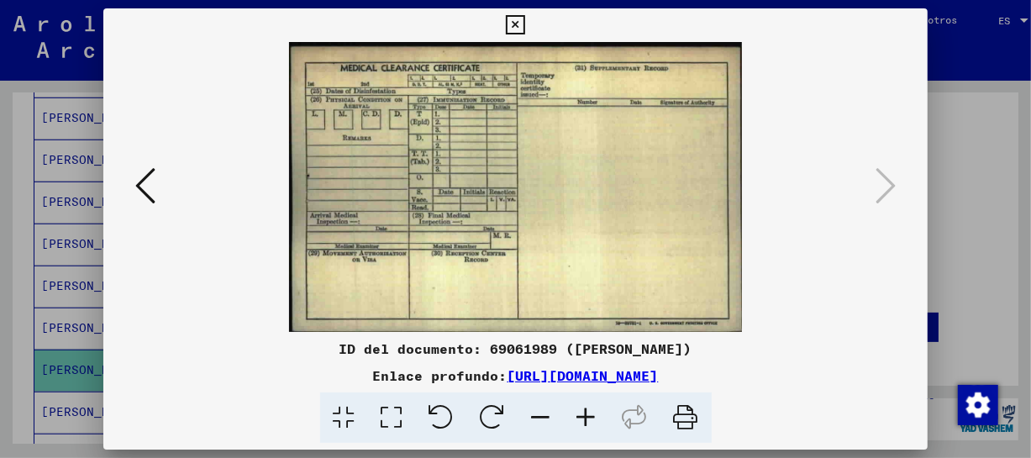
click at [513, 26] on icon at bounding box center [515, 25] width 19 height 20
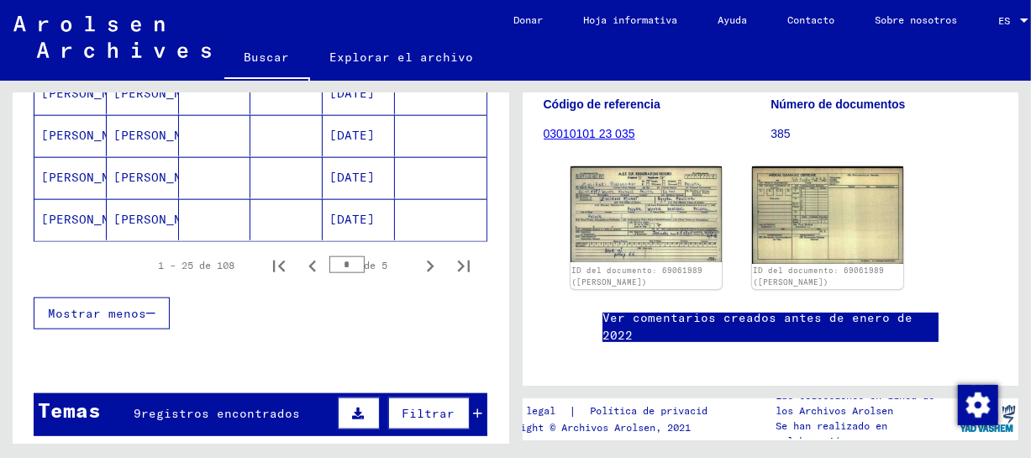
scroll to position [1154, 0]
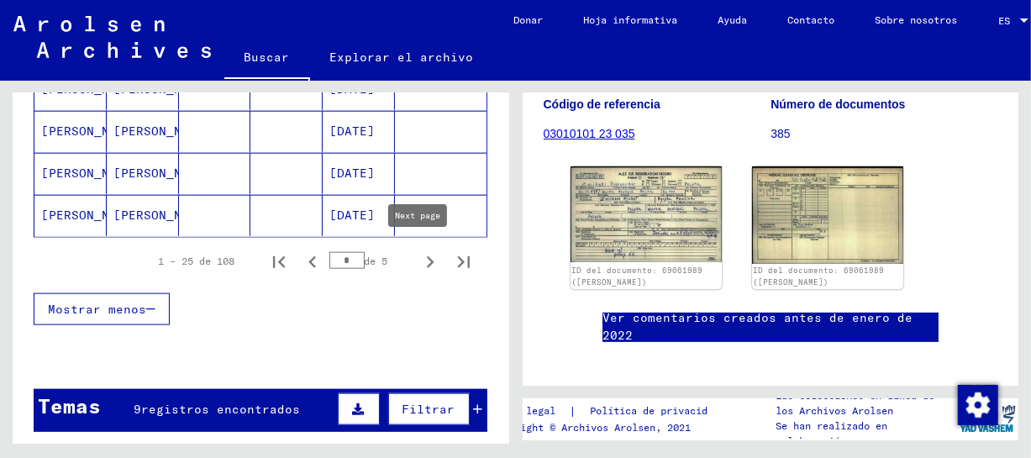
click at [424, 251] on icon "Página siguiente" at bounding box center [431, 262] width 24 height 24
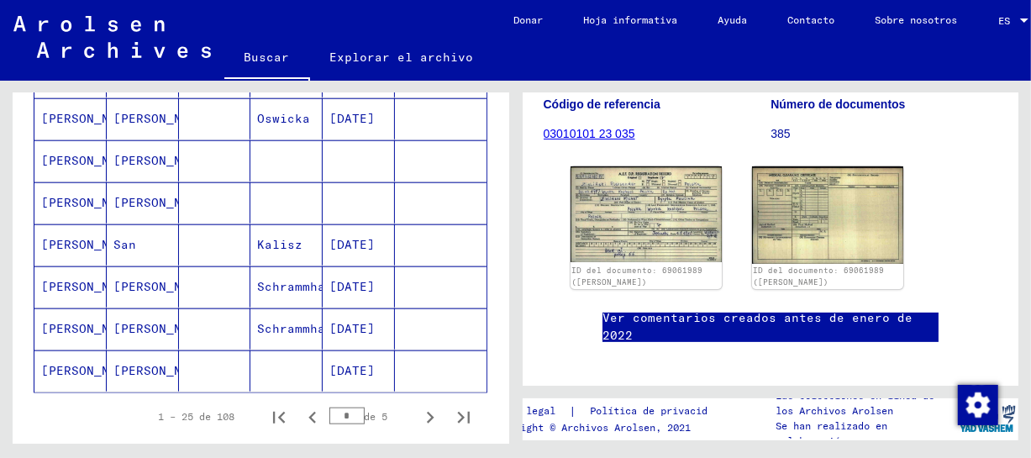
scroll to position [981, 0]
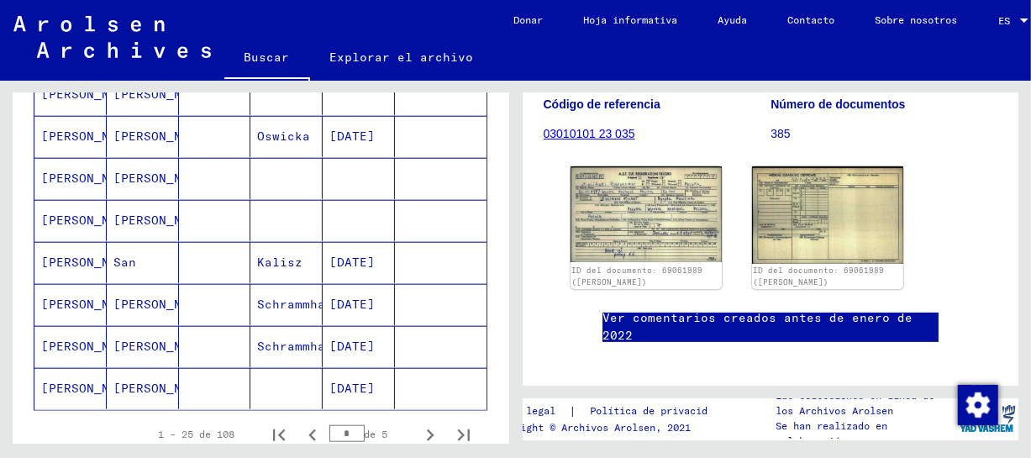
click at [343, 257] on font "[DATE]" at bounding box center [351, 262] width 45 height 15
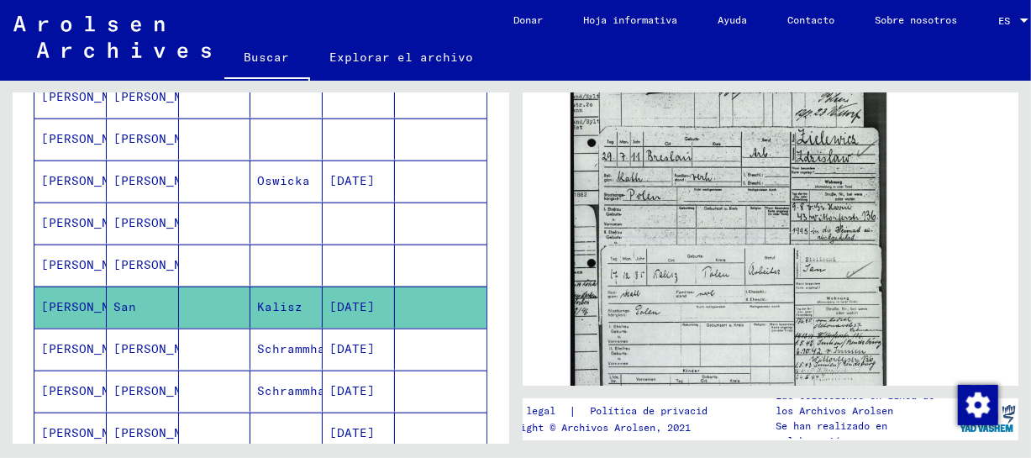
scroll to position [870, 0]
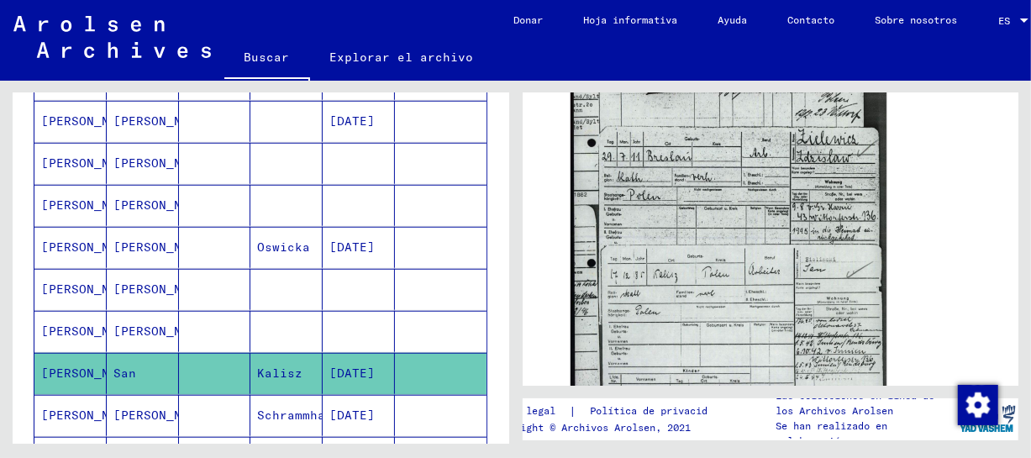
click at [124, 323] on font "[PERSON_NAME]" at bounding box center [162, 332] width 98 height 18
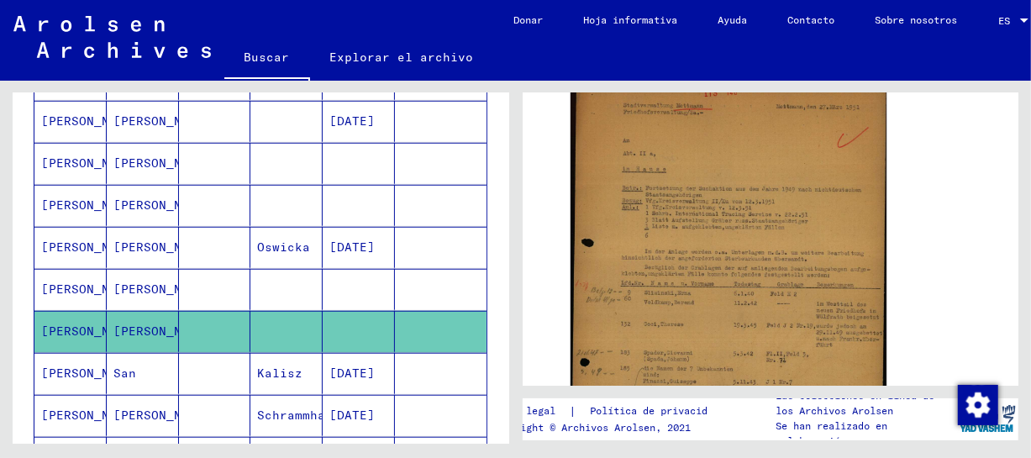
scroll to position [378, 0]
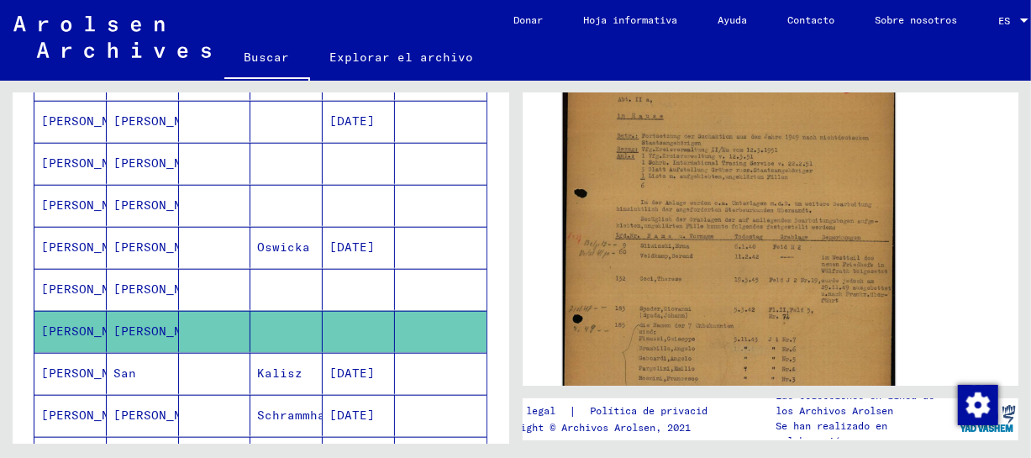
click at [801, 240] on img at bounding box center [728, 255] width 332 height 464
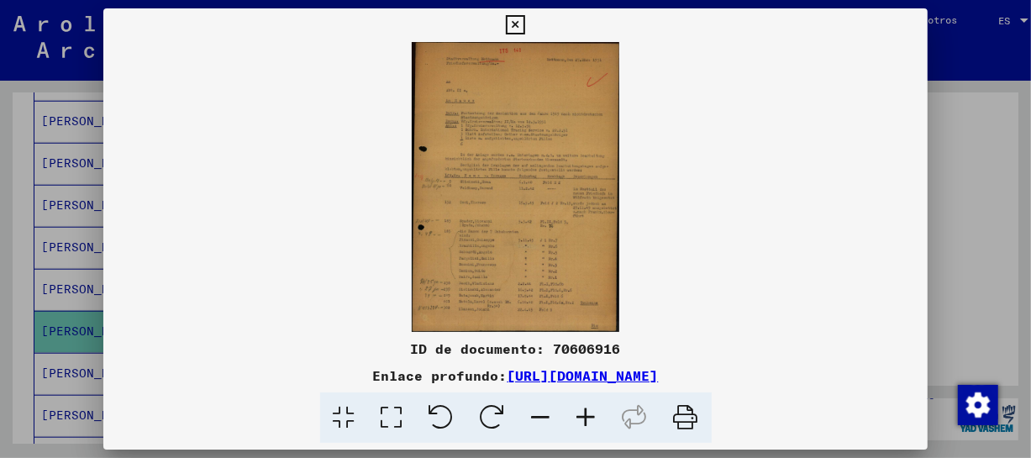
click at [589, 426] on icon at bounding box center [586, 417] width 45 height 51
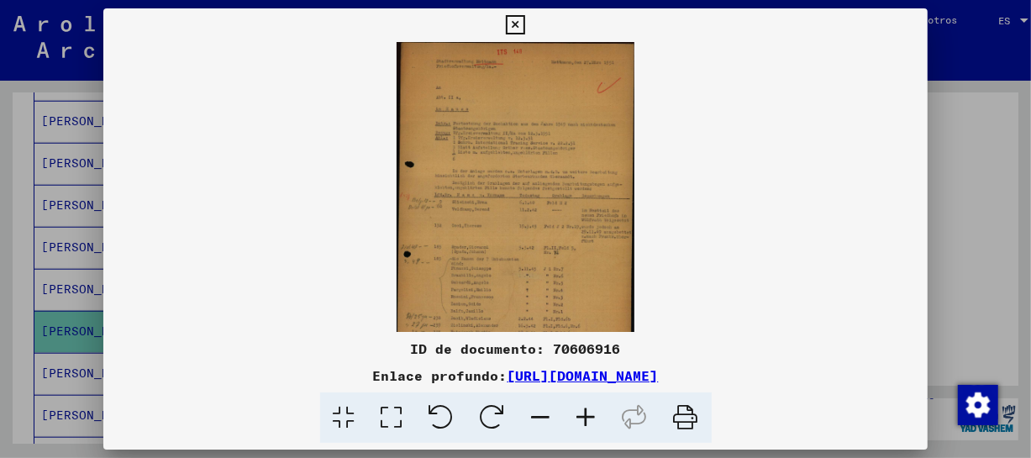
click at [589, 426] on icon at bounding box center [586, 417] width 45 height 51
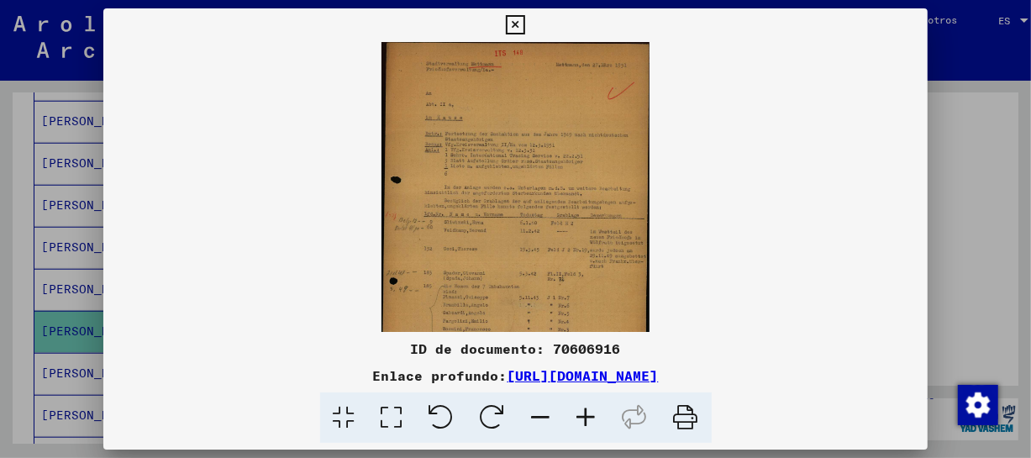
click at [589, 426] on icon at bounding box center [586, 417] width 45 height 51
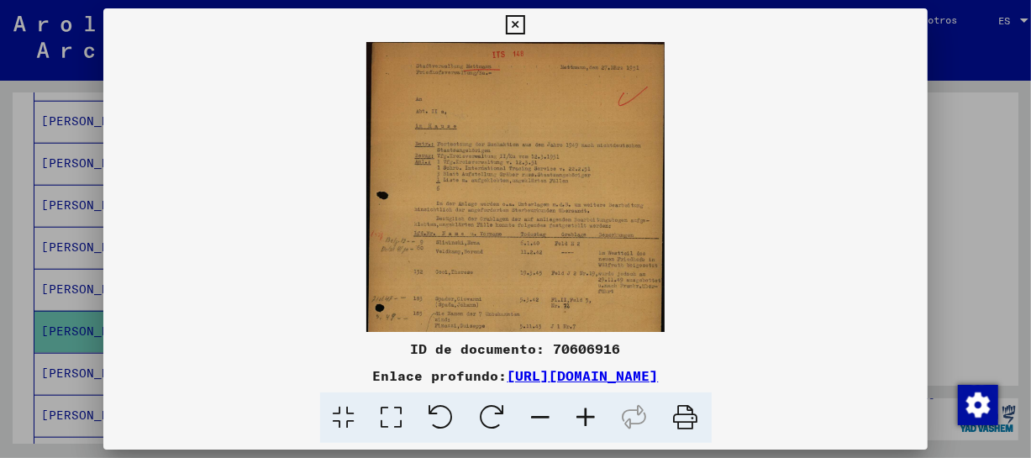
click at [589, 426] on icon at bounding box center [586, 417] width 45 height 51
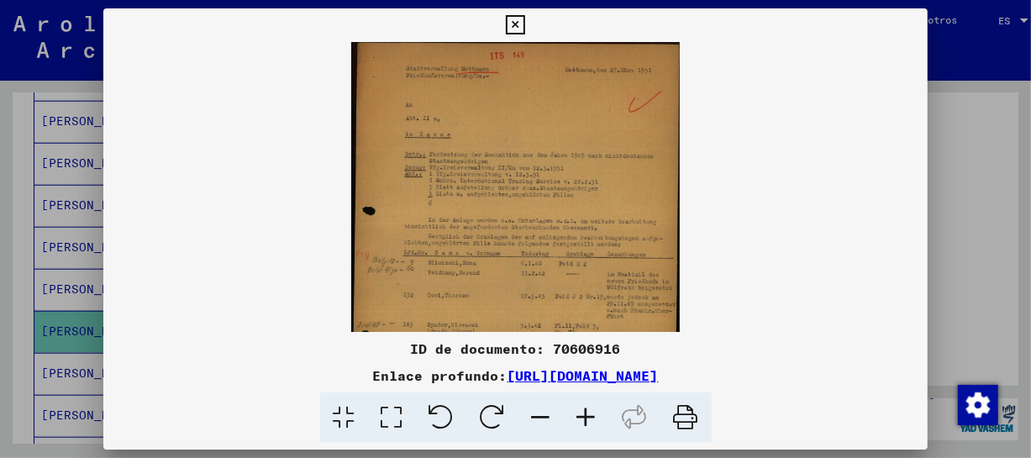
click at [589, 426] on icon at bounding box center [586, 417] width 45 height 51
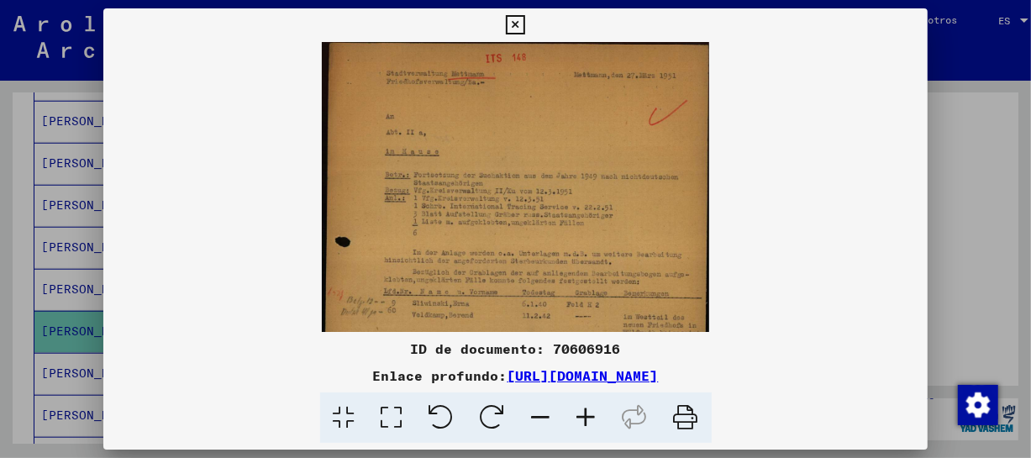
click at [589, 426] on icon at bounding box center [586, 417] width 45 height 51
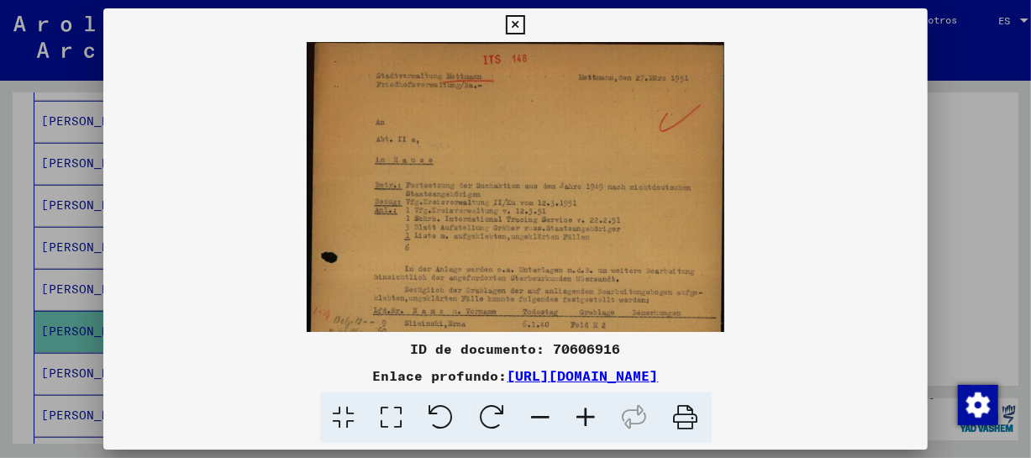
click at [589, 426] on icon at bounding box center [586, 417] width 45 height 51
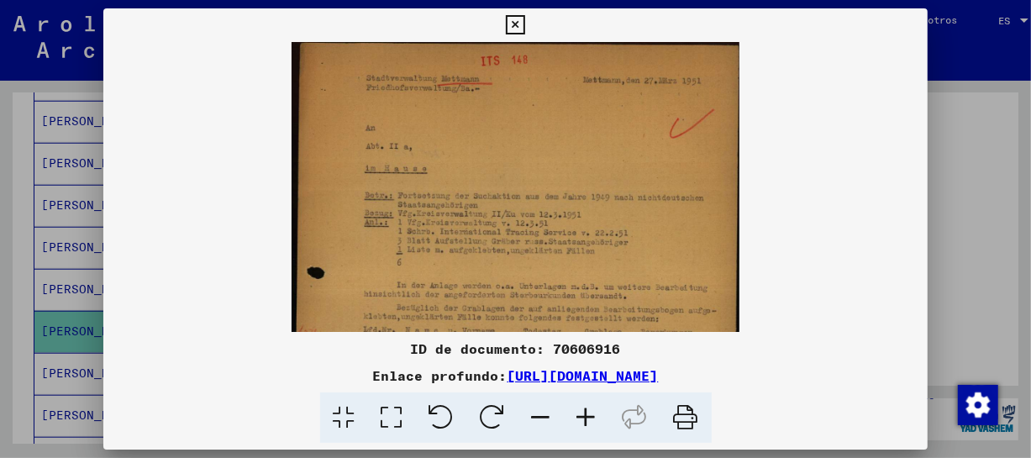
click at [589, 426] on icon at bounding box center [586, 417] width 45 height 51
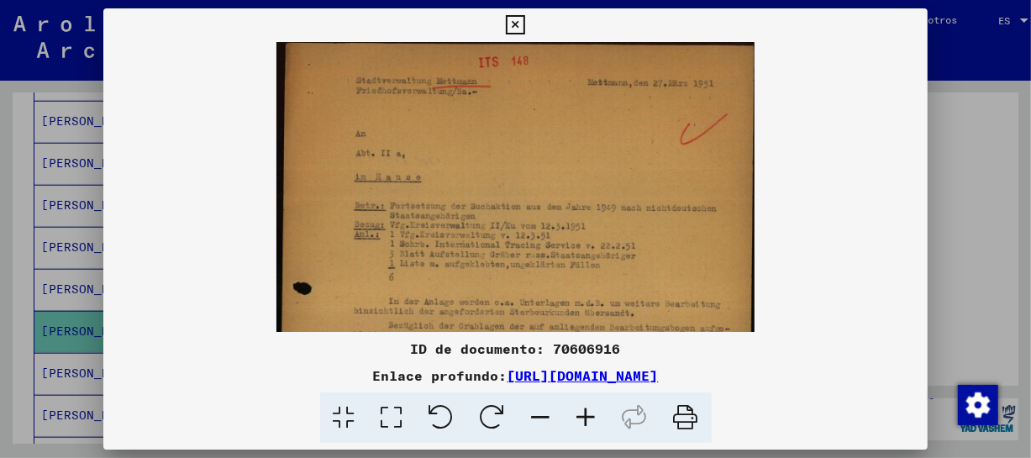
click at [589, 426] on icon at bounding box center [586, 417] width 45 height 51
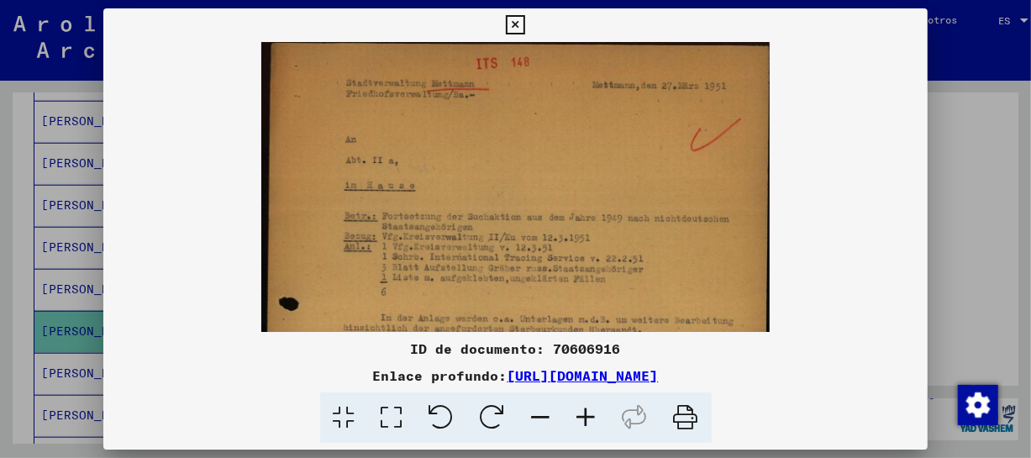
click at [589, 426] on icon at bounding box center [586, 417] width 45 height 51
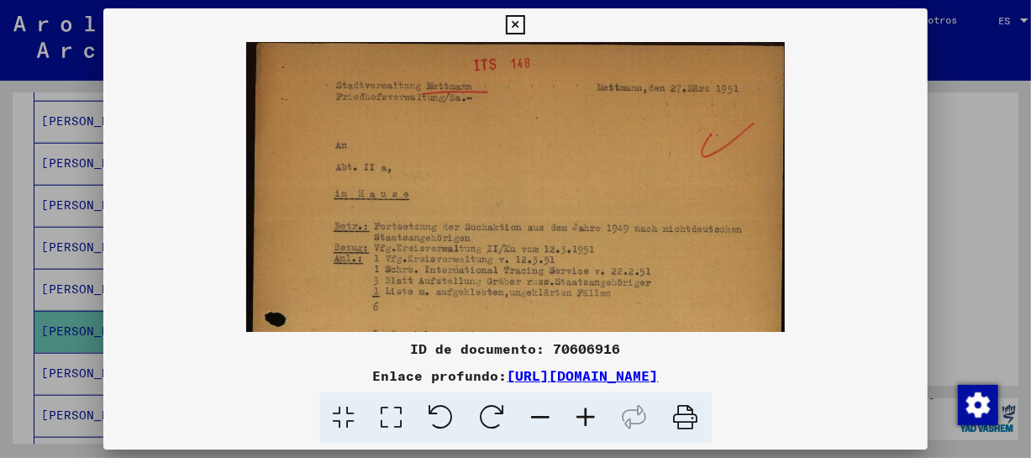
click at [589, 426] on icon at bounding box center [586, 417] width 45 height 51
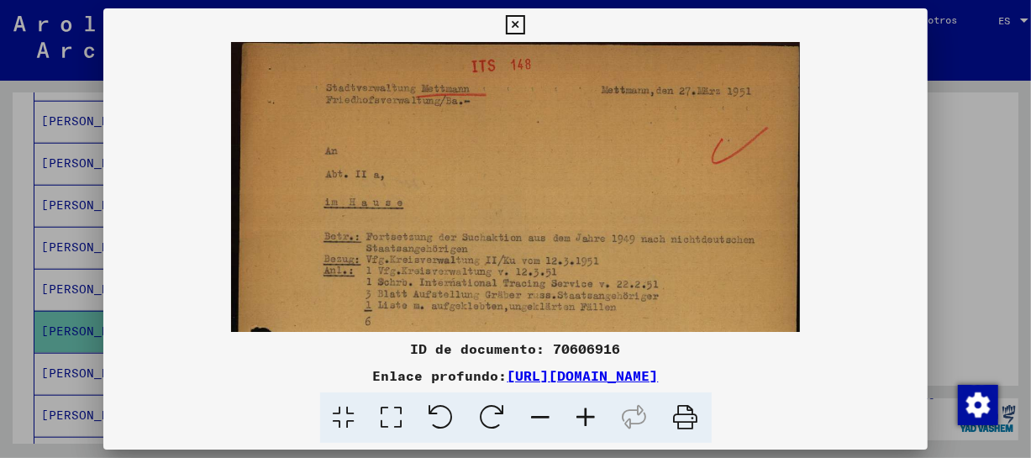
click at [589, 426] on icon at bounding box center [586, 417] width 45 height 51
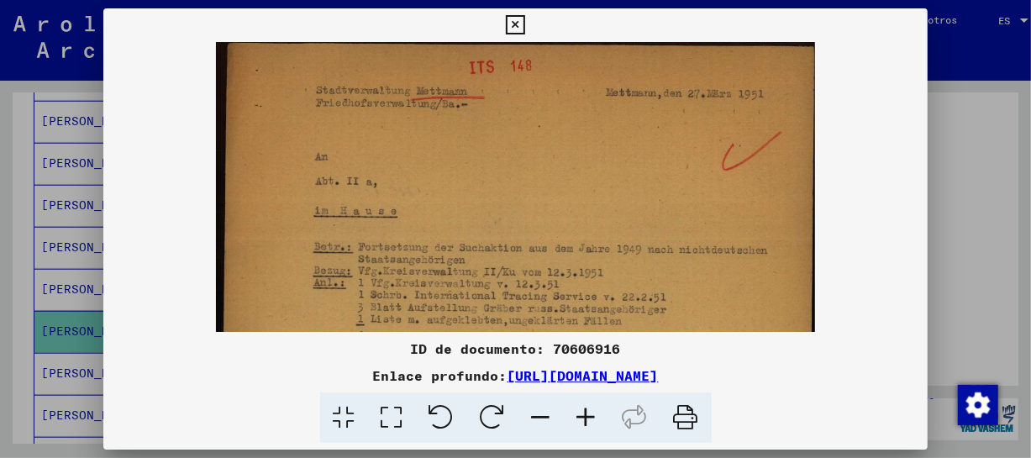
click at [589, 426] on icon at bounding box center [586, 417] width 45 height 51
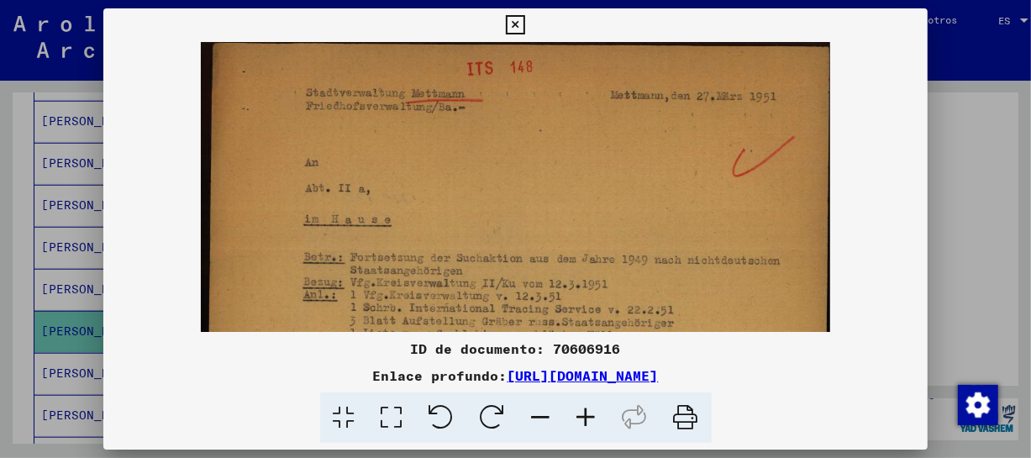
click at [589, 426] on icon at bounding box center [586, 417] width 45 height 51
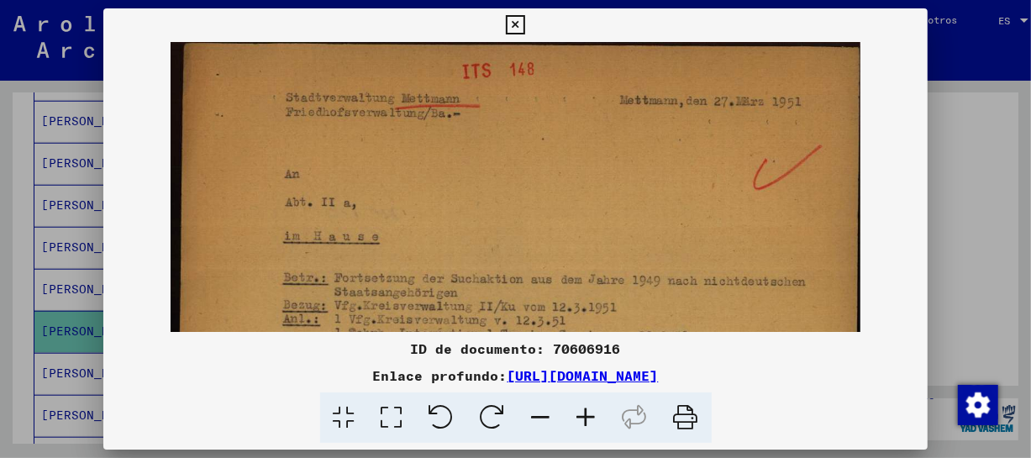
click at [589, 426] on icon at bounding box center [586, 417] width 45 height 51
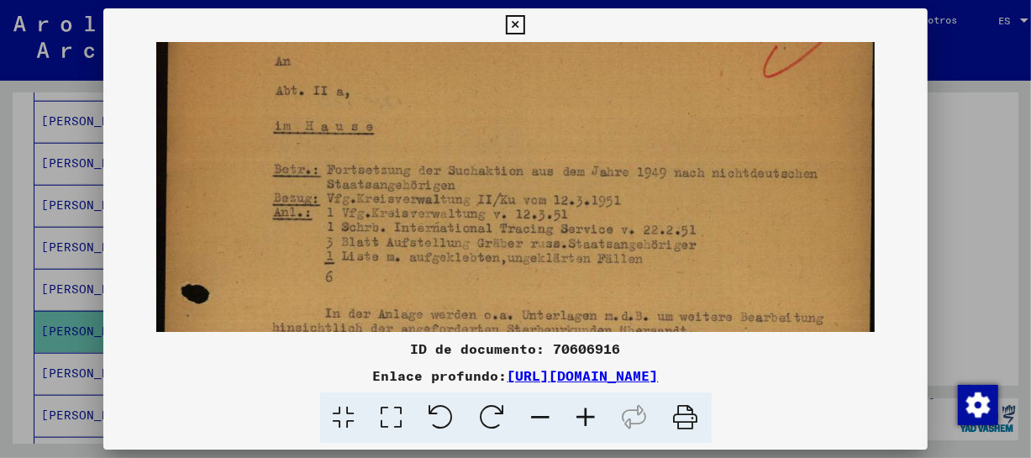
scroll to position [130, 0]
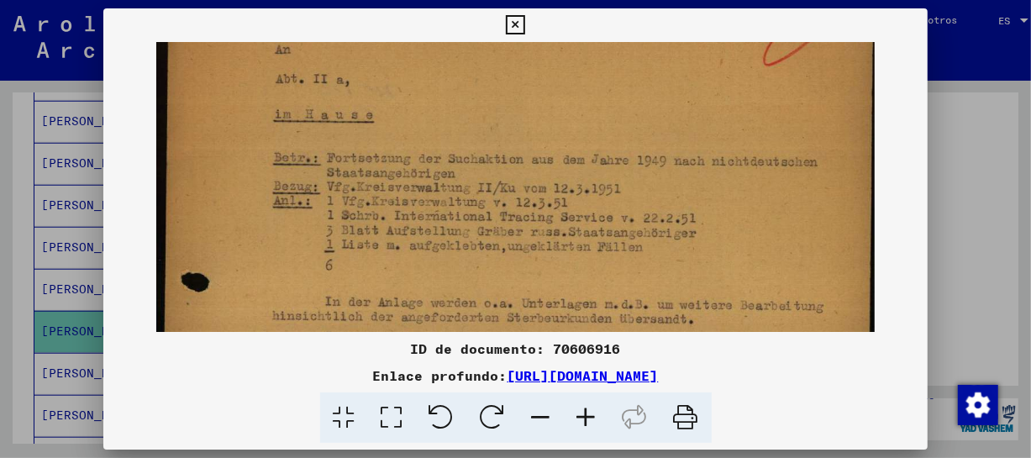
drag, startPoint x: 761, startPoint y: 255, endPoint x: 771, endPoint y: 123, distance: 132.3
click at [771, 123] on img at bounding box center [515, 414] width 719 height 1004
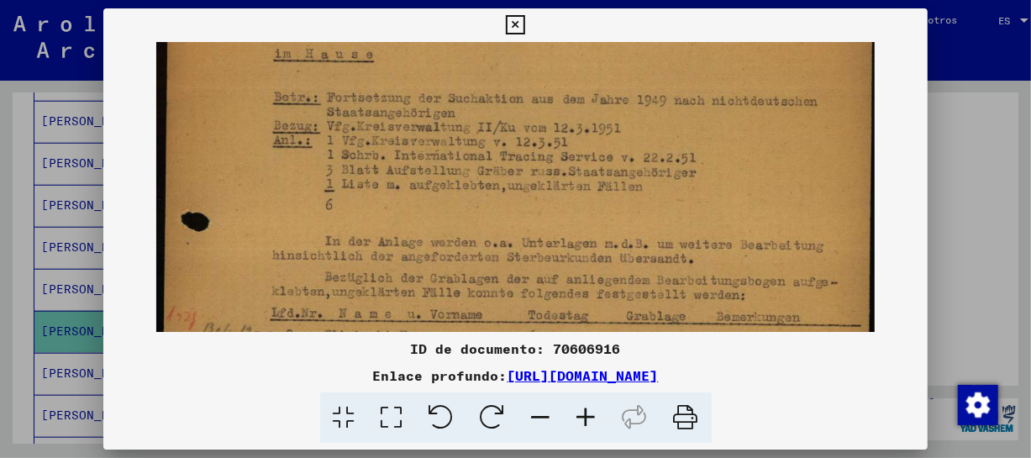
drag, startPoint x: 764, startPoint y: 205, endPoint x: 771, endPoint y: 145, distance: 60.9
click at [771, 145] on img at bounding box center [515, 353] width 719 height 1004
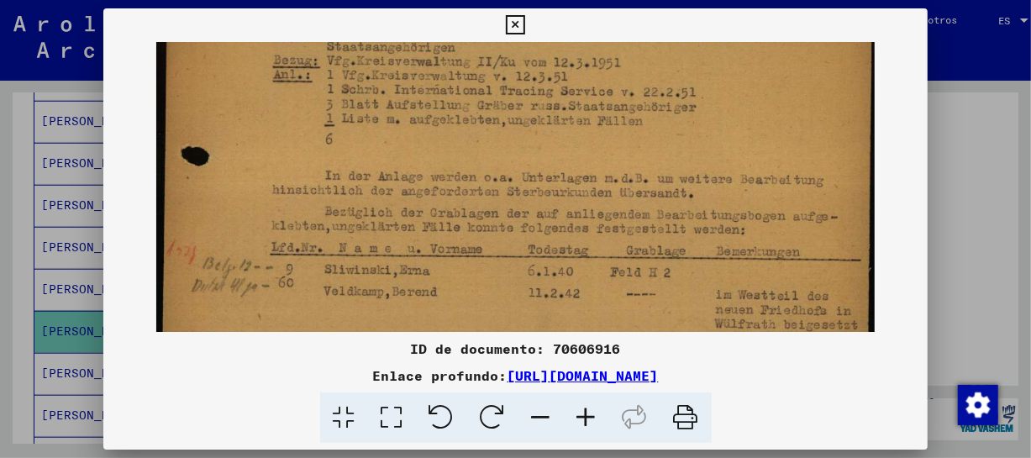
drag, startPoint x: 730, startPoint y: 209, endPoint x: 725, endPoint y: 165, distance: 44.8
click at [725, 165] on img at bounding box center [515, 288] width 719 height 1004
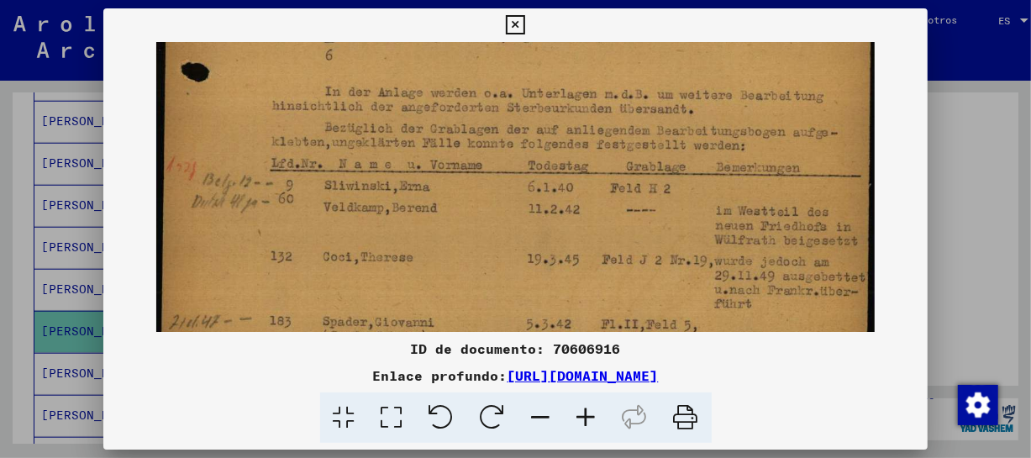
drag, startPoint x: 712, startPoint y: 226, endPoint x: 722, endPoint y: 141, distance: 85.5
click at [722, 141] on img at bounding box center [515, 204] width 719 height 1004
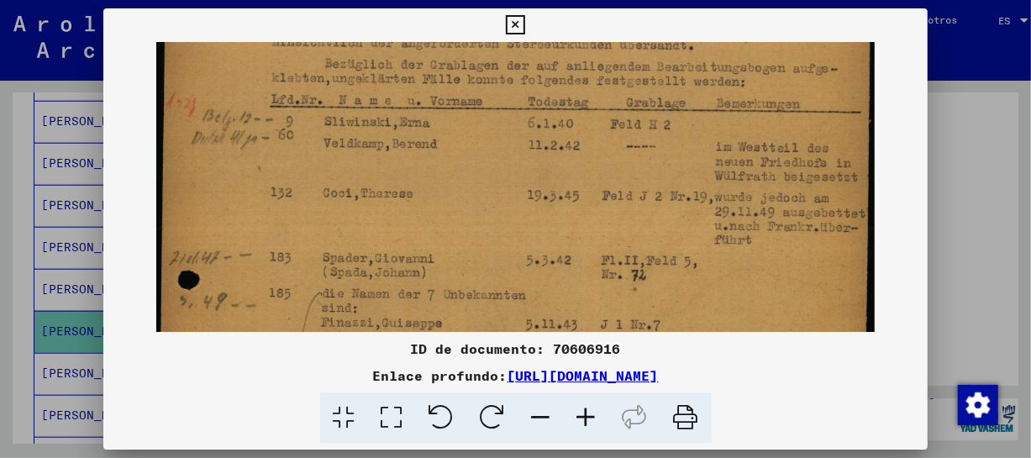
drag, startPoint x: 715, startPoint y: 263, endPoint x: 718, endPoint y: 200, distance: 63.1
click at [718, 200] on img at bounding box center [515, 140] width 719 height 1004
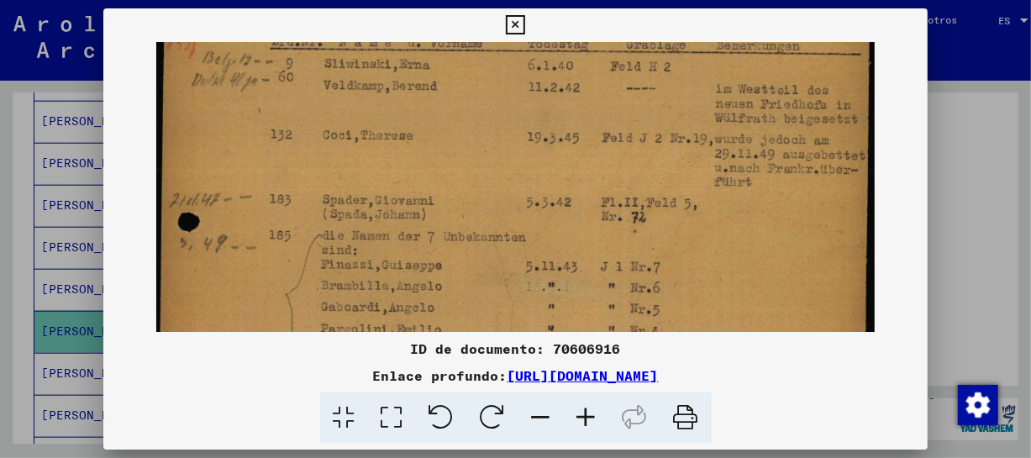
scroll to position [466, 0]
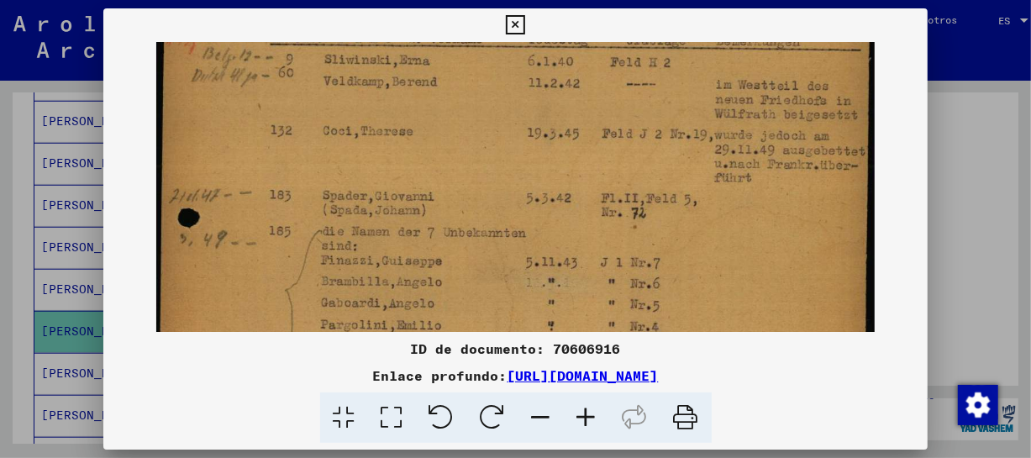
drag, startPoint x: 709, startPoint y: 264, endPoint x: 712, endPoint y: 201, distance: 63.1
click at [712, 201] on img at bounding box center [515, 78] width 719 height 1004
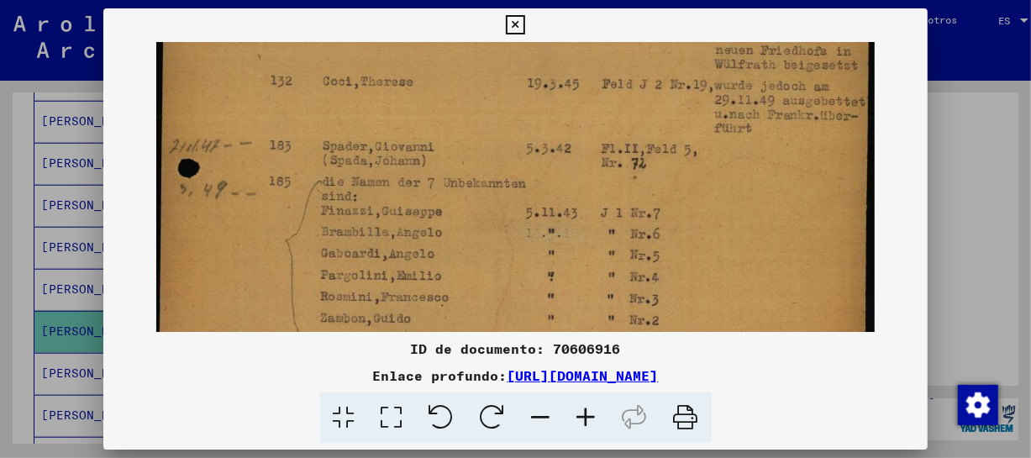
drag, startPoint x: 708, startPoint y: 261, endPoint x: 708, endPoint y: 211, distance: 50.4
click at [708, 211] on img at bounding box center [515, 28] width 719 height 1004
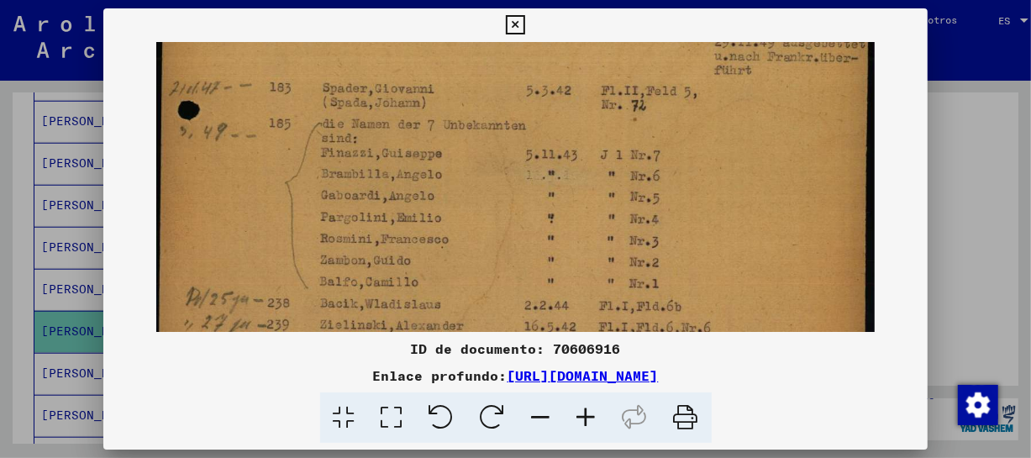
drag, startPoint x: 708, startPoint y: 271, endPoint x: 702, endPoint y: 212, distance: 59.1
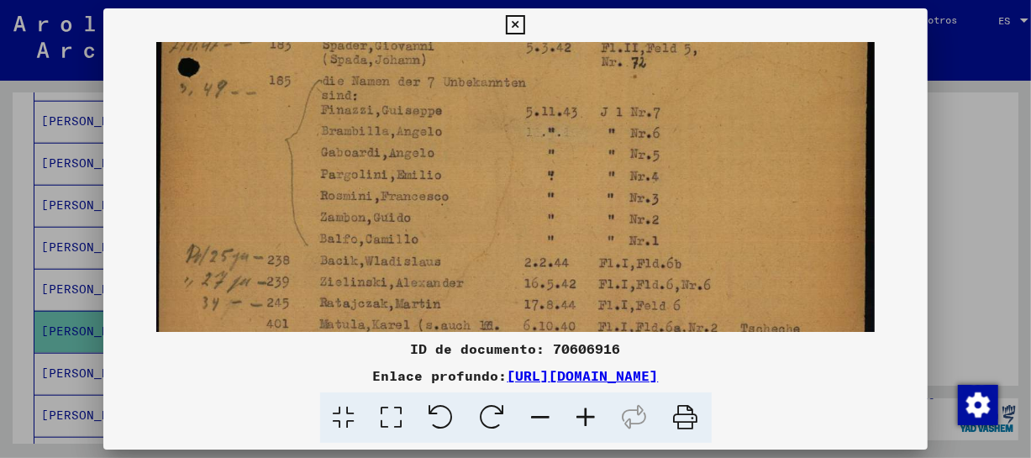
scroll to position [634, 0]
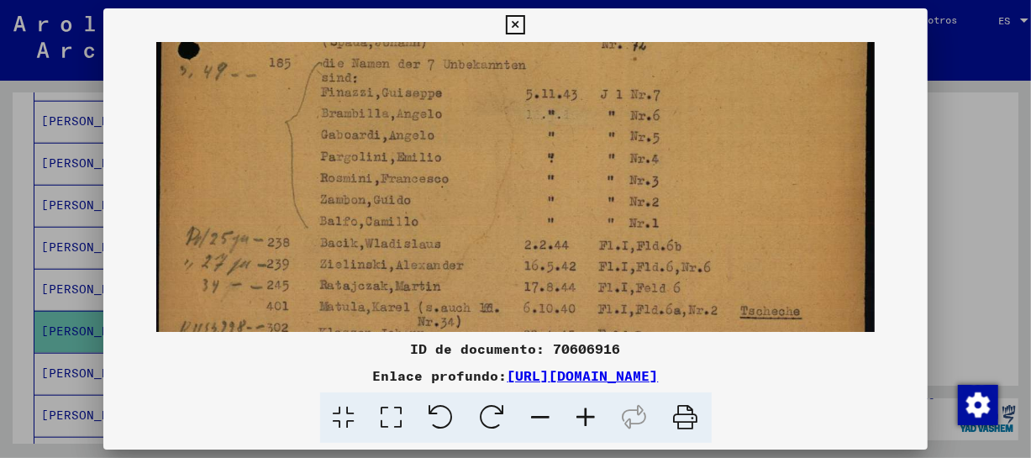
drag, startPoint x: 693, startPoint y: 265, endPoint x: 696, endPoint y: 203, distance: 61.4
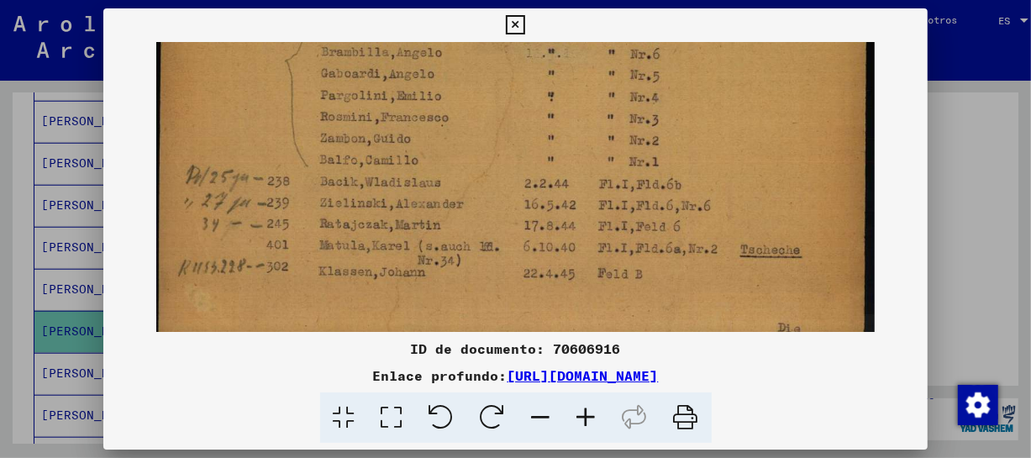
scroll to position [697, 0]
drag, startPoint x: 673, startPoint y: 292, endPoint x: 671, endPoint y: 229, distance: 63.1
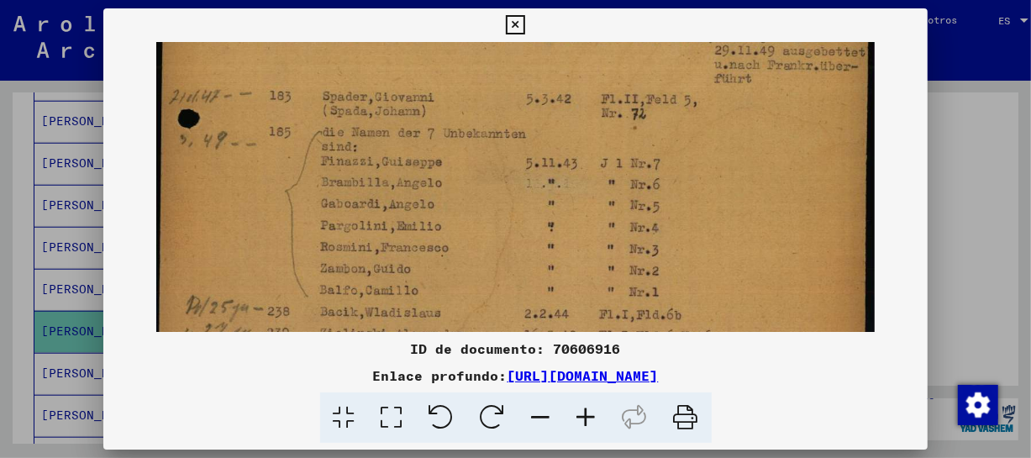
drag, startPoint x: 684, startPoint y: 111, endPoint x: 689, endPoint y: 243, distance: 132.0
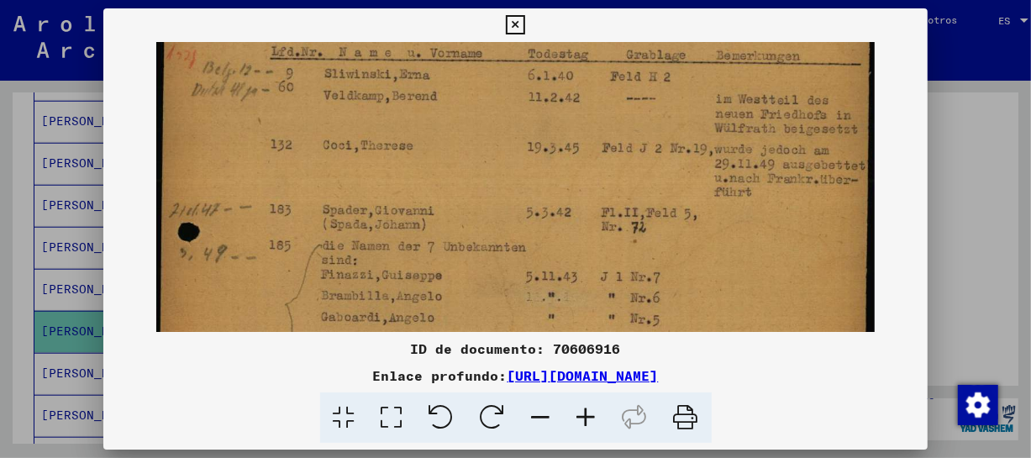
drag, startPoint x: 686, startPoint y: 150, endPoint x: 682, endPoint y: 256, distance: 106.8
click at [683, 261] on img at bounding box center [515, 92] width 719 height 1004
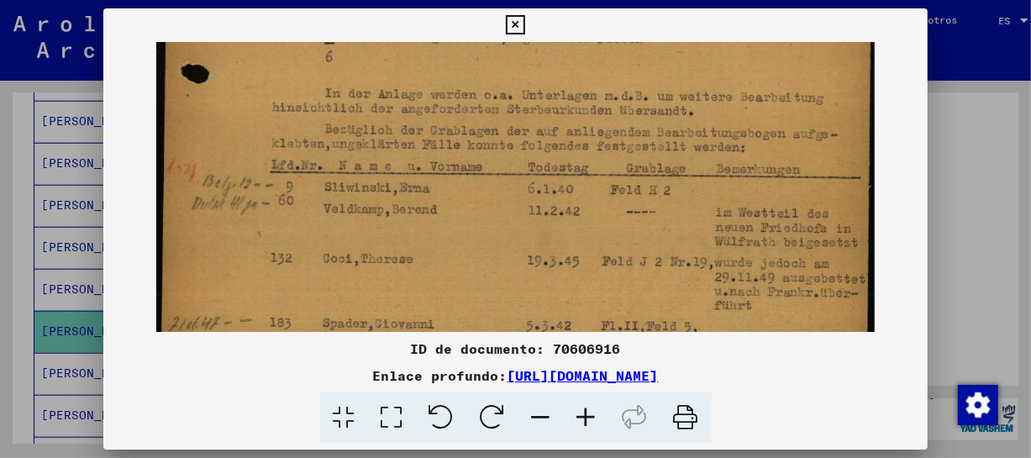
drag, startPoint x: 656, startPoint y: 151, endPoint x: 655, endPoint y: 267, distance: 116.0
click at [656, 268] on img at bounding box center [515, 205] width 719 height 1004
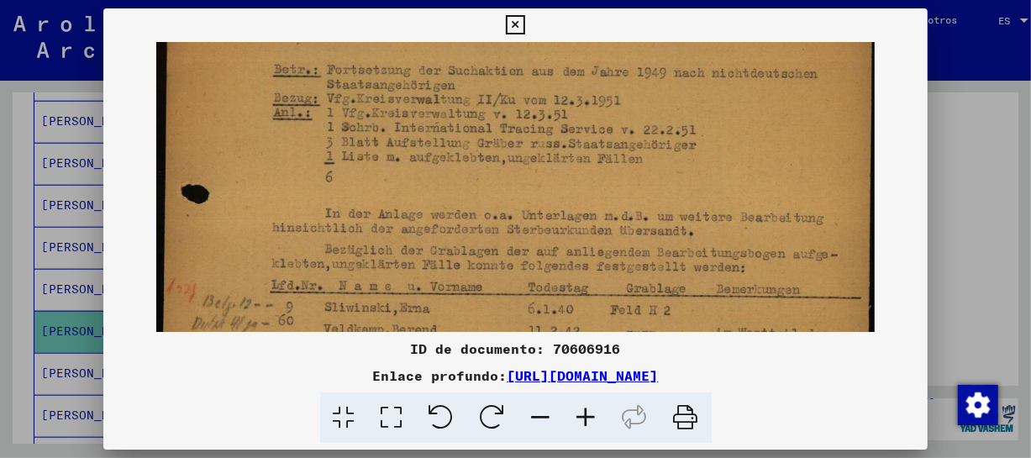
drag, startPoint x: 619, startPoint y: 191, endPoint x: 612, endPoint y: 292, distance: 102.0
click at [610, 309] on img at bounding box center [515, 326] width 719 height 1004
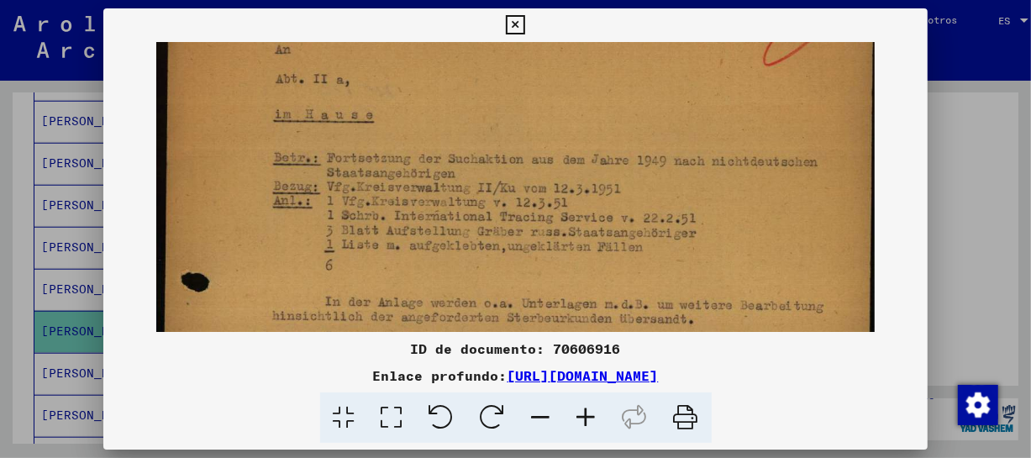
drag, startPoint x: 609, startPoint y: 204, endPoint x: 605, endPoint y: 298, distance: 94.2
click at [605, 298] on img at bounding box center [515, 414] width 719 height 1004
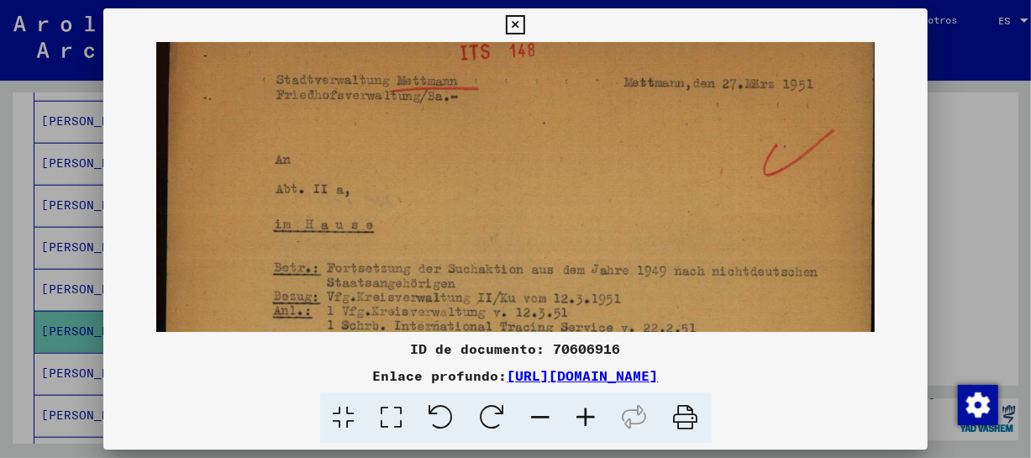
scroll to position [0, 0]
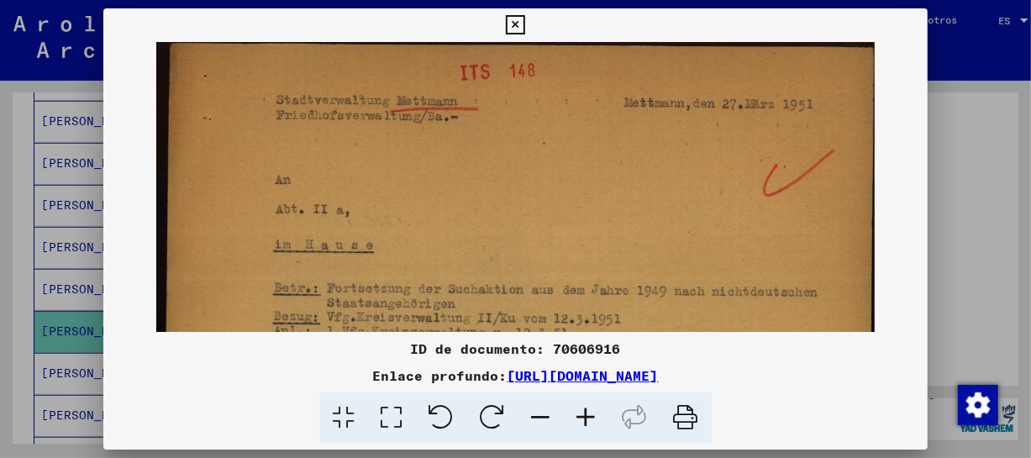
drag, startPoint x: 607, startPoint y: 148, endPoint x: 603, endPoint y: 302, distance: 153.8
drag, startPoint x: 603, startPoint y: 186, endPoint x: 603, endPoint y: 251, distance: 65.6
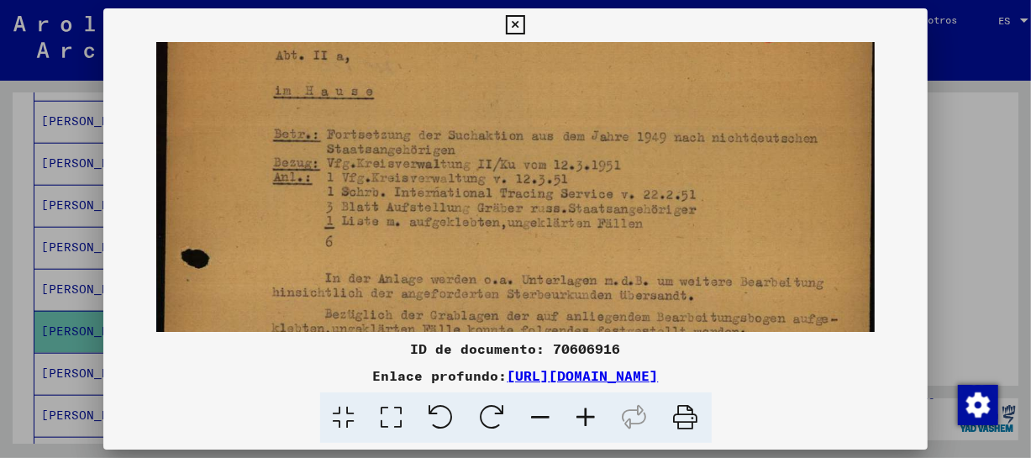
scroll to position [155, 0]
drag, startPoint x: 650, startPoint y: 302, endPoint x: 664, endPoint y: 147, distance: 155.3
click at [664, 147] on img at bounding box center [515, 389] width 719 height 1004
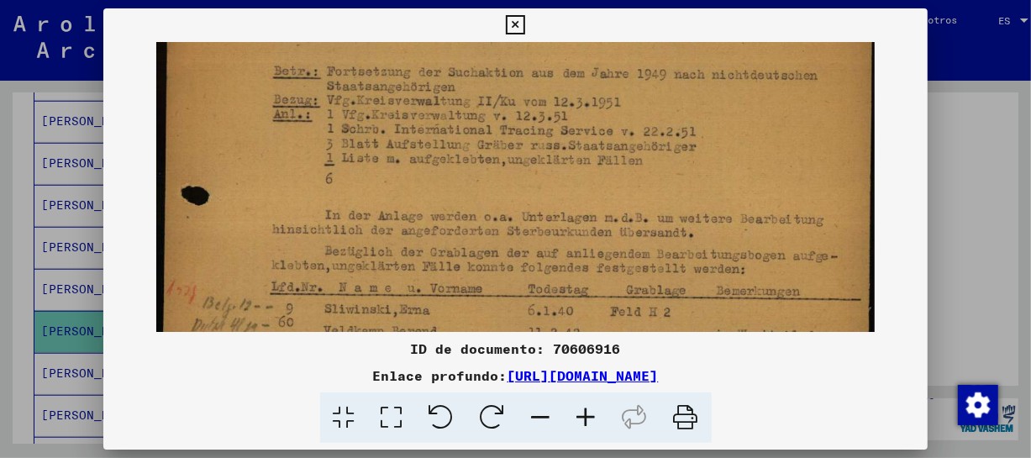
drag, startPoint x: 644, startPoint y: 276, endPoint x: 650, endPoint y: 216, distance: 60.8
click at [650, 216] on img at bounding box center [515, 327] width 719 height 1004
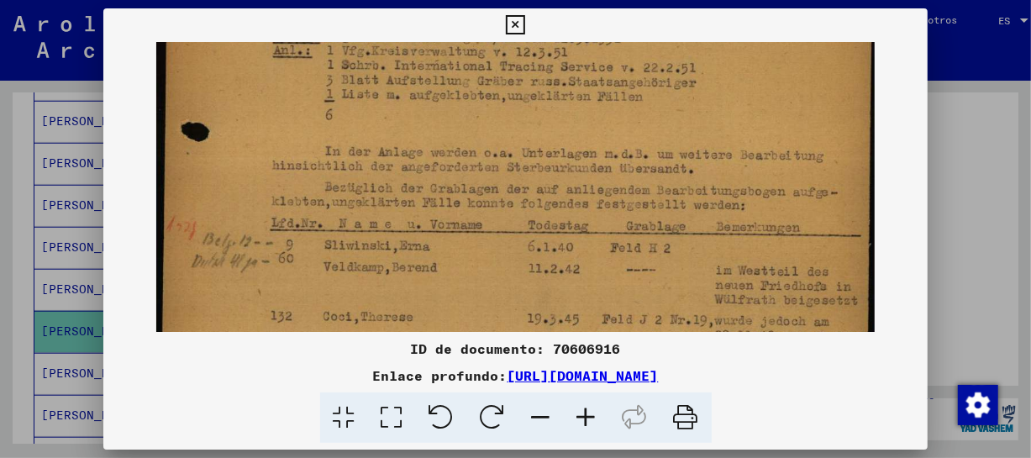
scroll to position [292, 0]
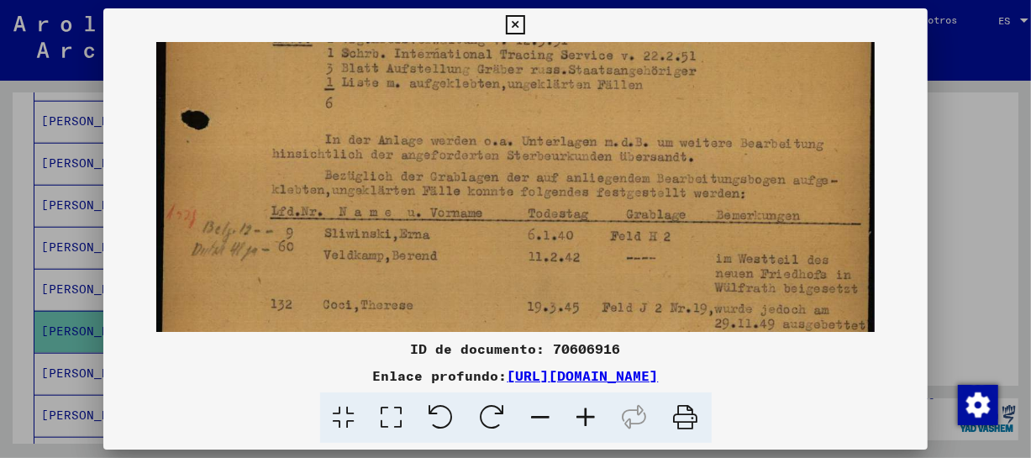
drag, startPoint x: 661, startPoint y: 300, endPoint x: 646, endPoint y: 224, distance: 78.0
click at [646, 224] on img at bounding box center [515, 252] width 719 height 1004
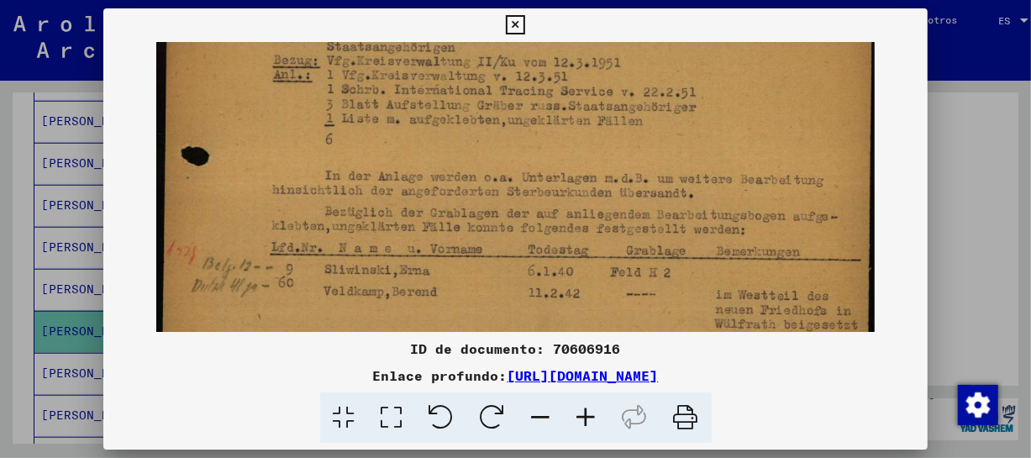
scroll to position [251, 0]
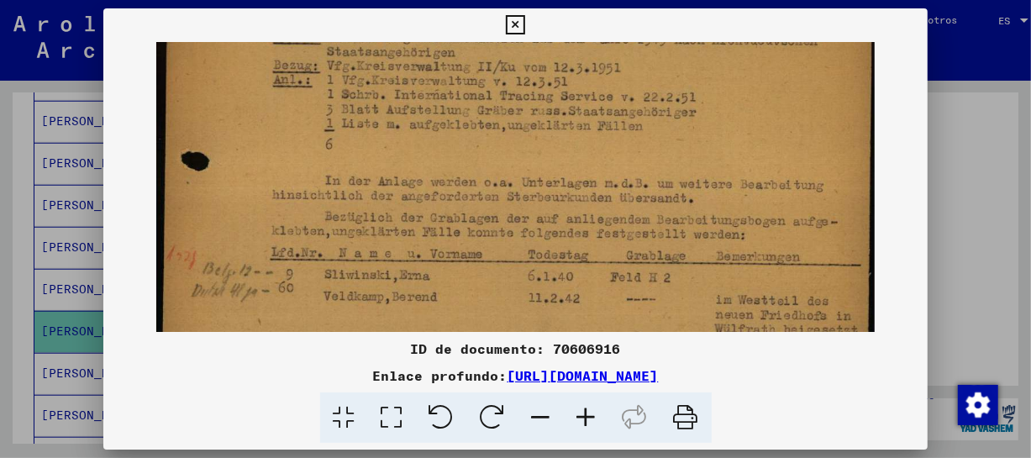
drag, startPoint x: 660, startPoint y: 247, endPoint x: 592, endPoint y: 291, distance: 80.9
click at [592, 291] on img at bounding box center [515, 293] width 719 height 1004
click at [520, 29] on icon at bounding box center [515, 25] width 19 height 20
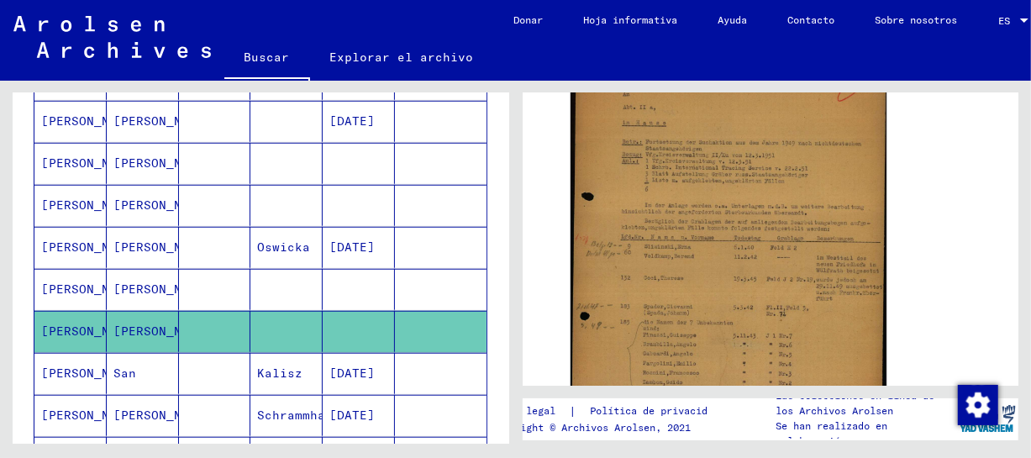
click at [115, 288] on font "[PERSON_NAME]" at bounding box center [162, 289] width 98 height 15
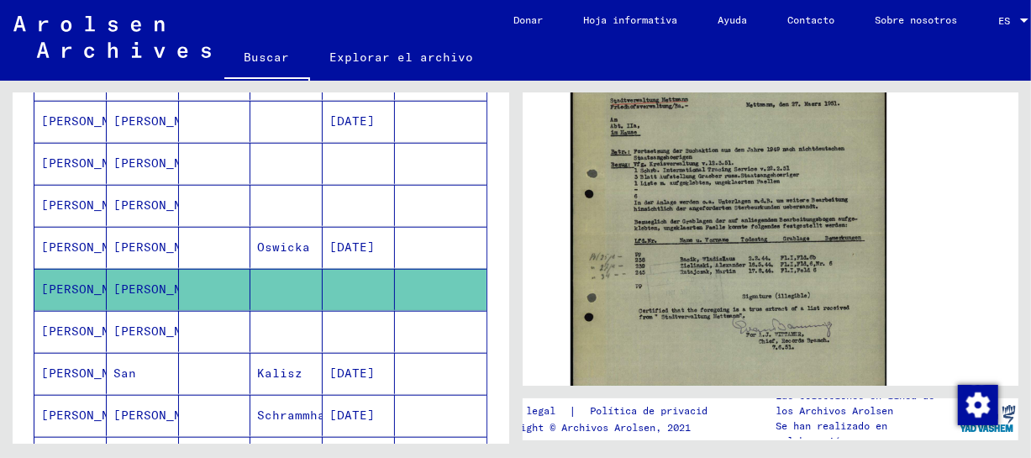
scroll to position [433, 0]
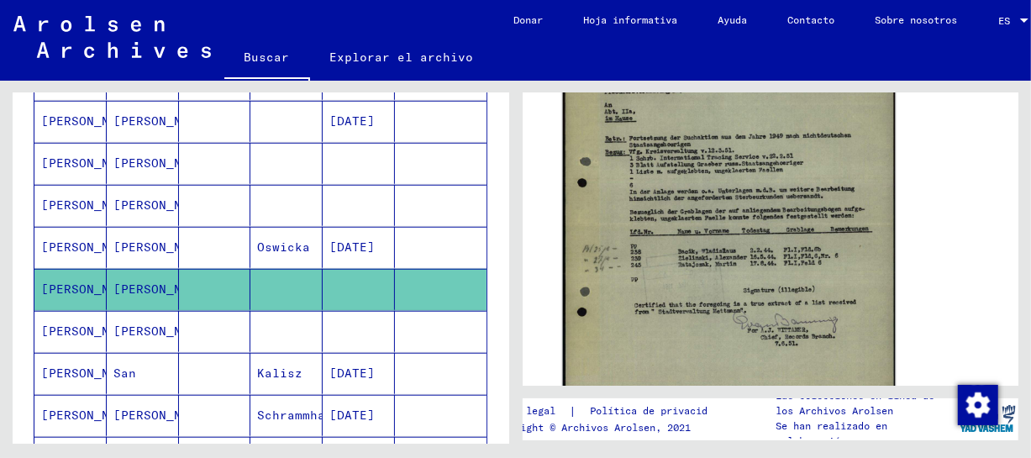
click at [679, 278] on img at bounding box center [728, 225] width 332 height 433
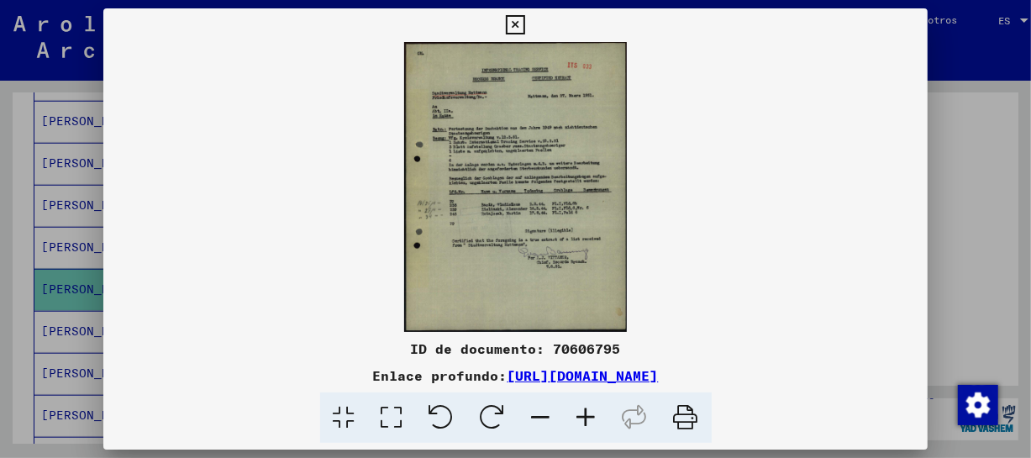
click at [584, 417] on icon at bounding box center [586, 417] width 45 height 51
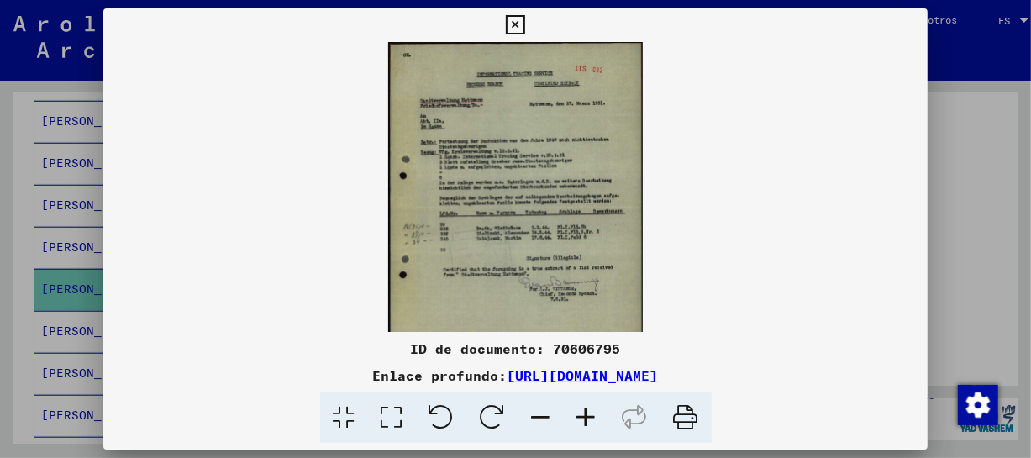
click at [583, 416] on icon at bounding box center [586, 417] width 45 height 51
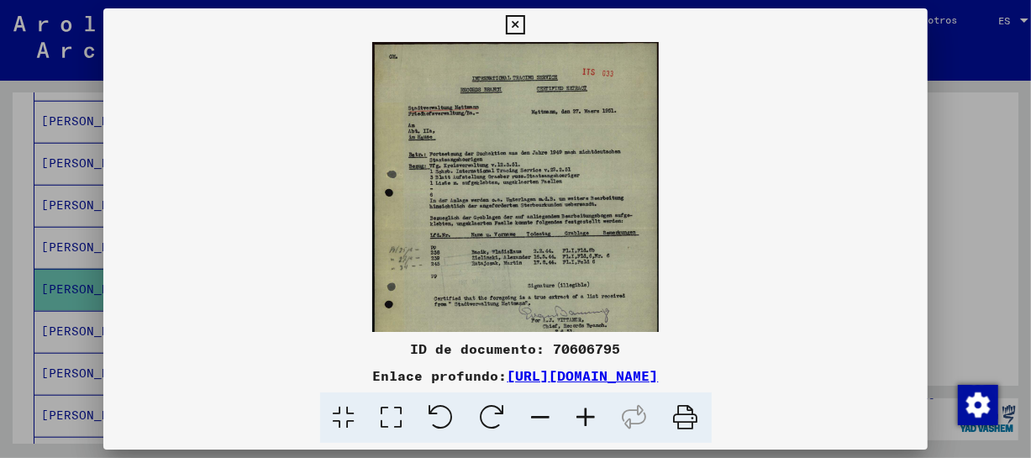
click at [583, 416] on icon at bounding box center [586, 417] width 45 height 51
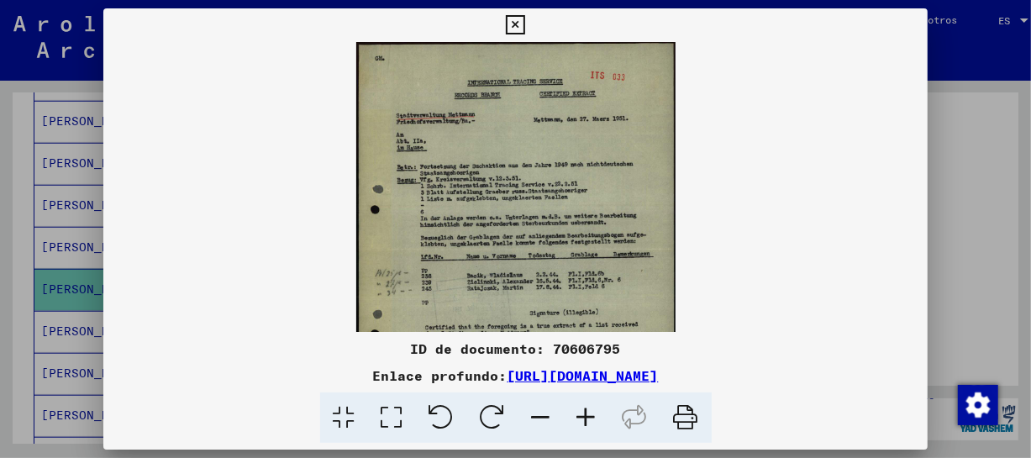
click at [583, 416] on icon at bounding box center [586, 417] width 45 height 51
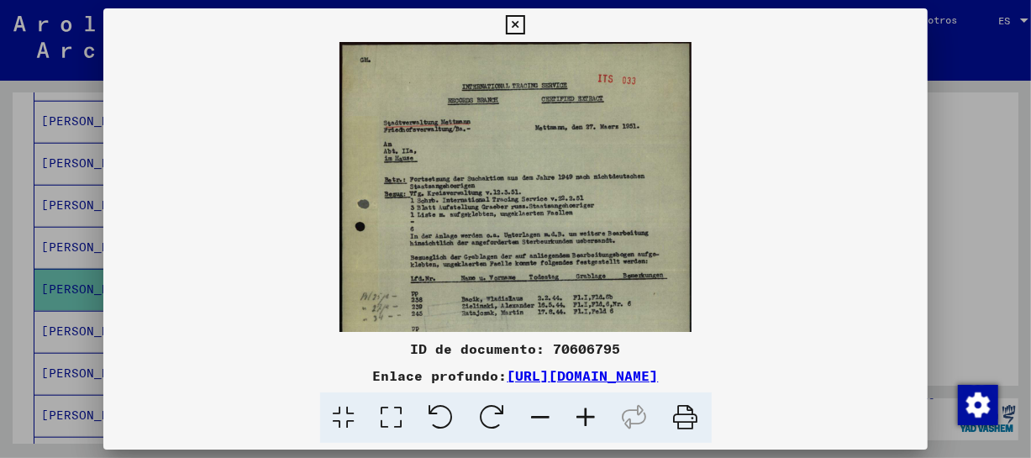
click at [583, 416] on icon at bounding box center [586, 417] width 45 height 51
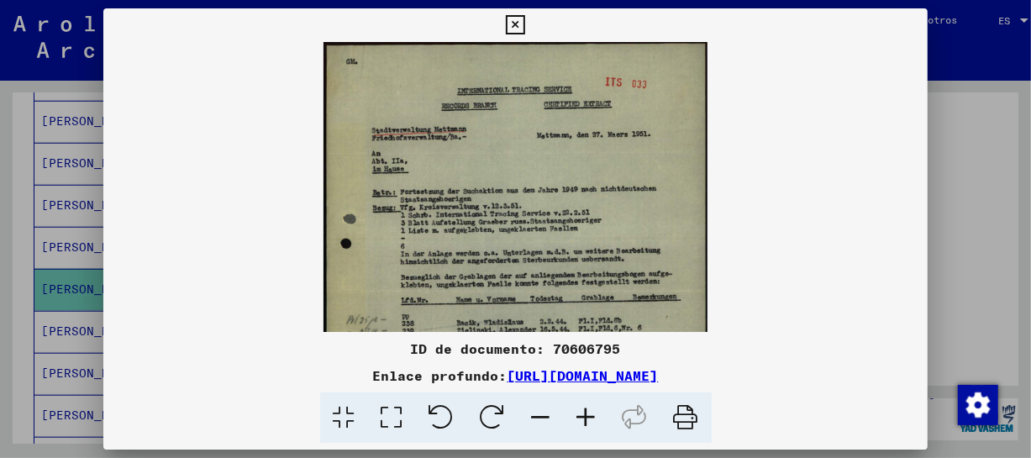
click at [583, 416] on icon at bounding box center [586, 417] width 45 height 51
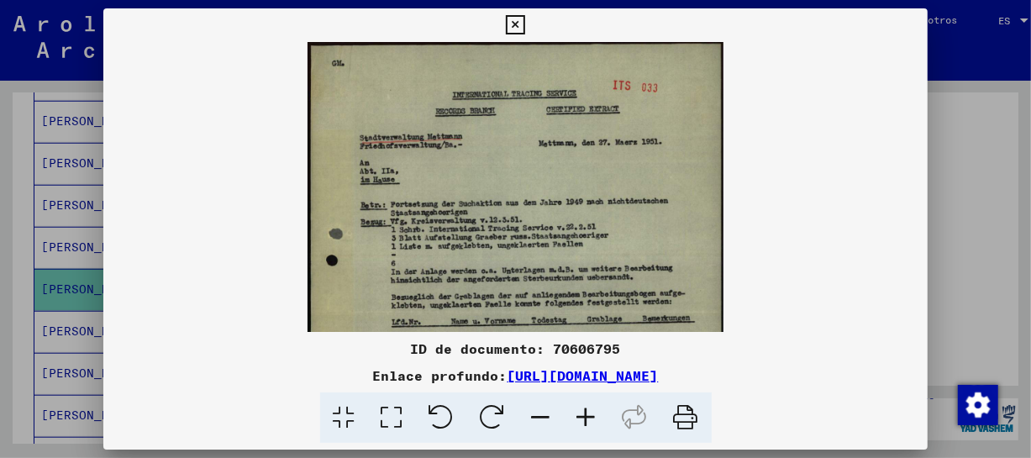
click at [583, 416] on icon at bounding box center [586, 417] width 45 height 51
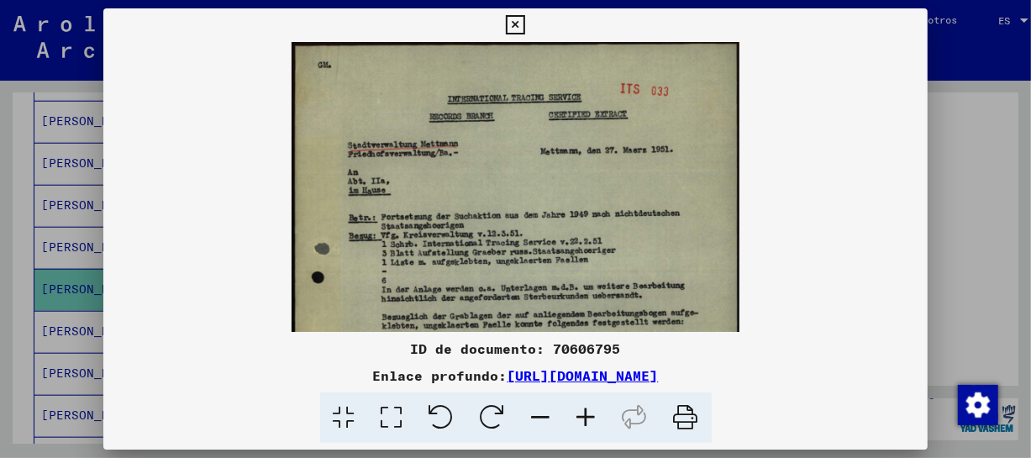
click at [583, 416] on icon at bounding box center [586, 417] width 45 height 51
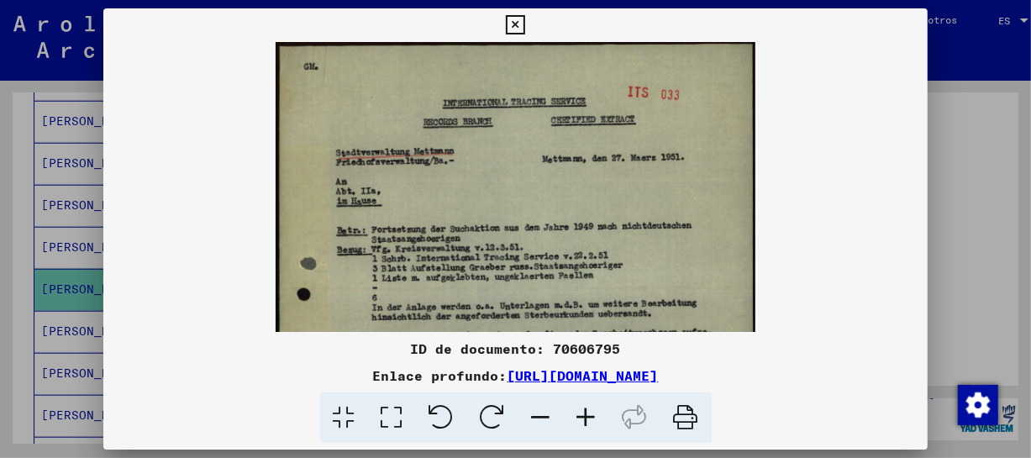
click at [583, 416] on icon at bounding box center [586, 417] width 45 height 51
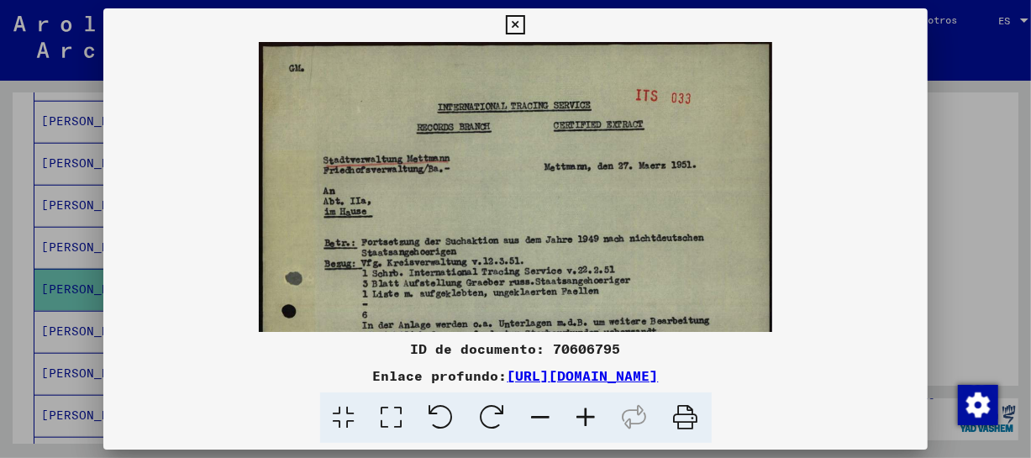
click at [583, 416] on icon at bounding box center [586, 417] width 45 height 51
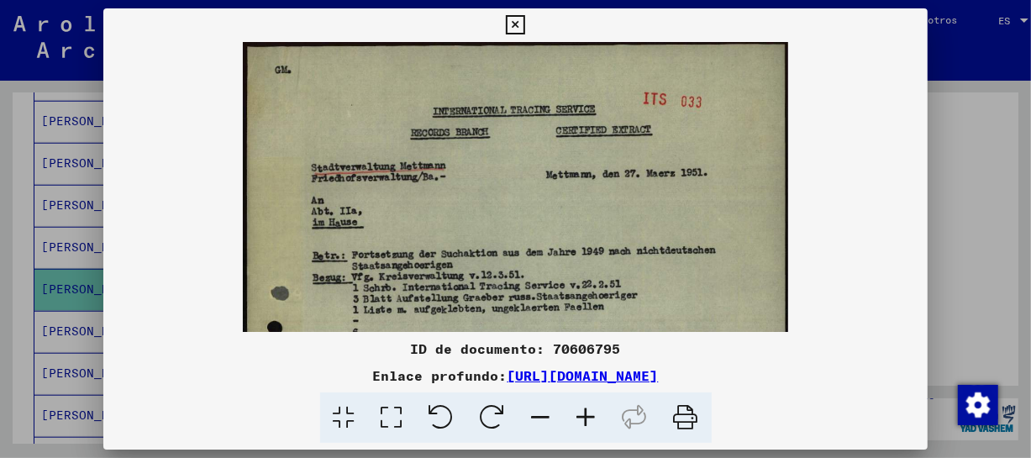
click at [583, 416] on icon at bounding box center [586, 417] width 45 height 51
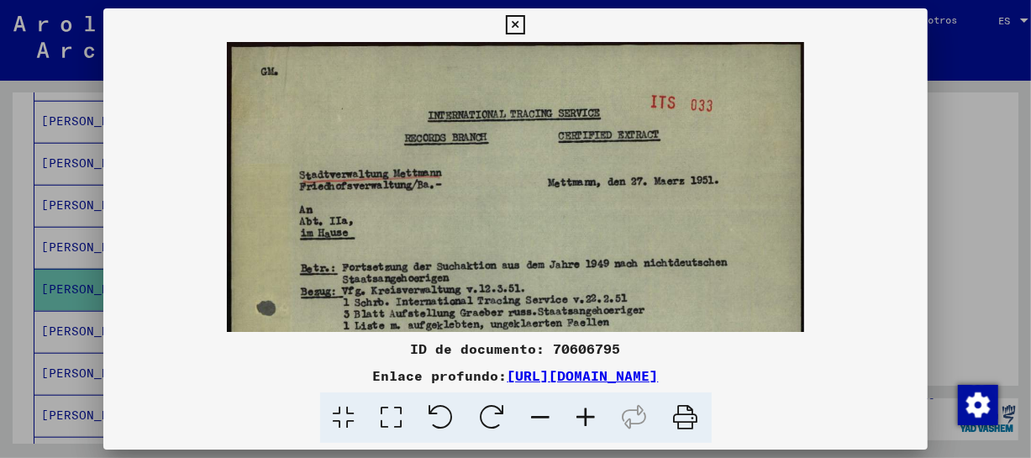
click at [583, 416] on icon at bounding box center [586, 417] width 45 height 51
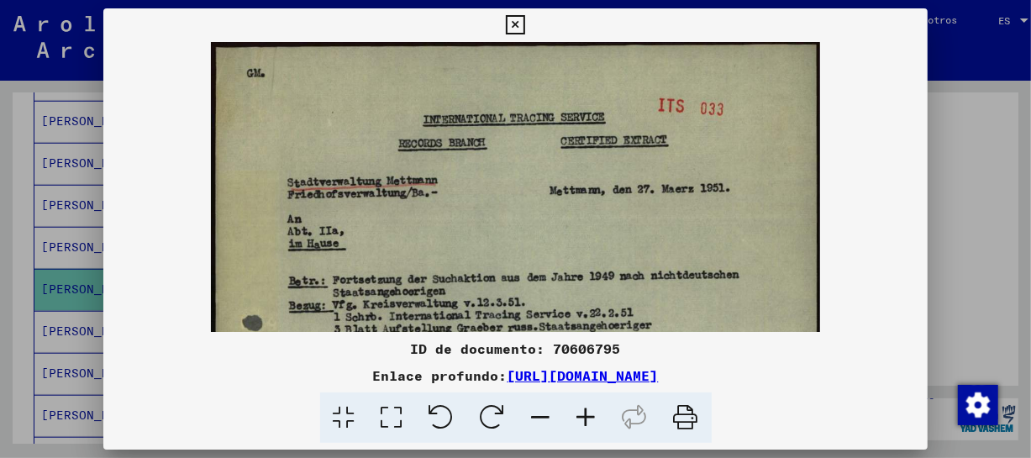
click at [583, 416] on icon at bounding box center [586, 417] width 45 height 51
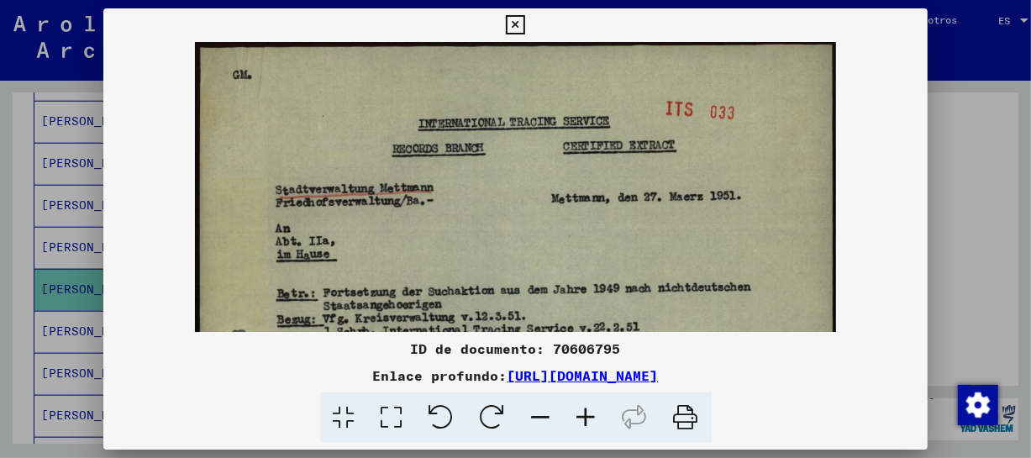
click at [583, 416] on icon at bounding box center [586, 417] width 45 height 51
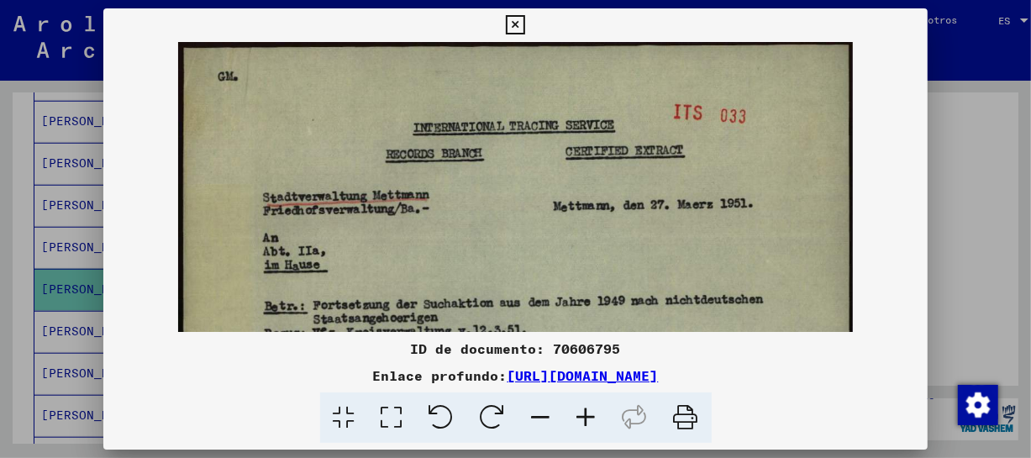
click at [583, 416] on icon at bounding box center [586, 417] width 45 height 51
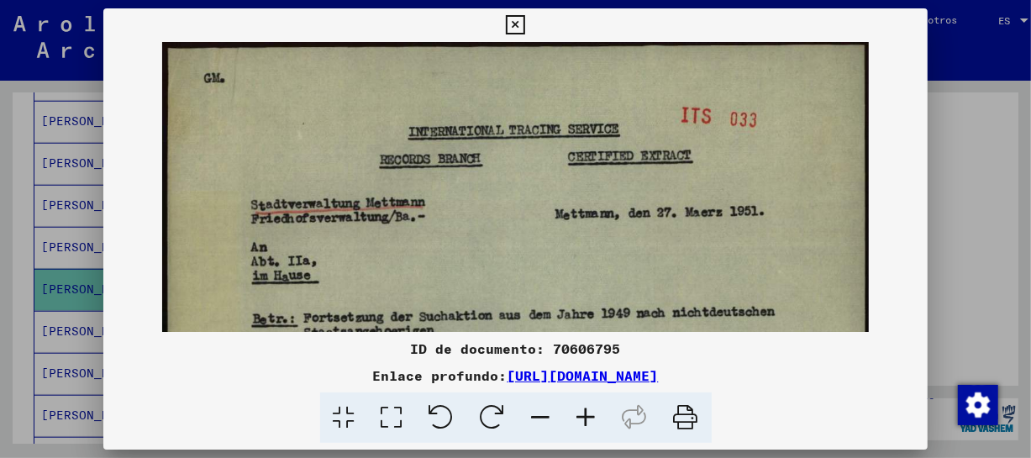
click at [583, 416] on icon at bounding box center [586, 417] width 45 height 51
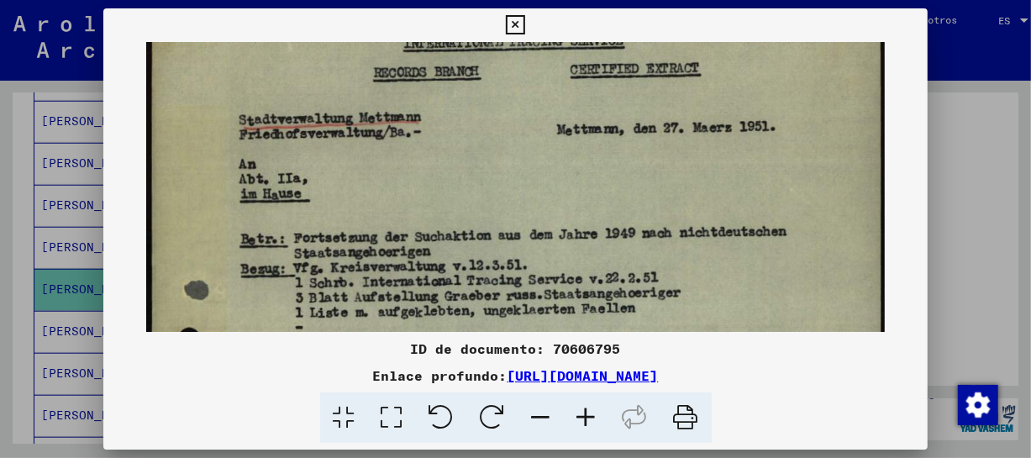
drag, startPoint x: 650, startPoint y: 297, endPoint x: 669, endPoint y: 205, distance: 94.4
click at [669, 205] on img at bounding box center [515, 431] width 739 height 962
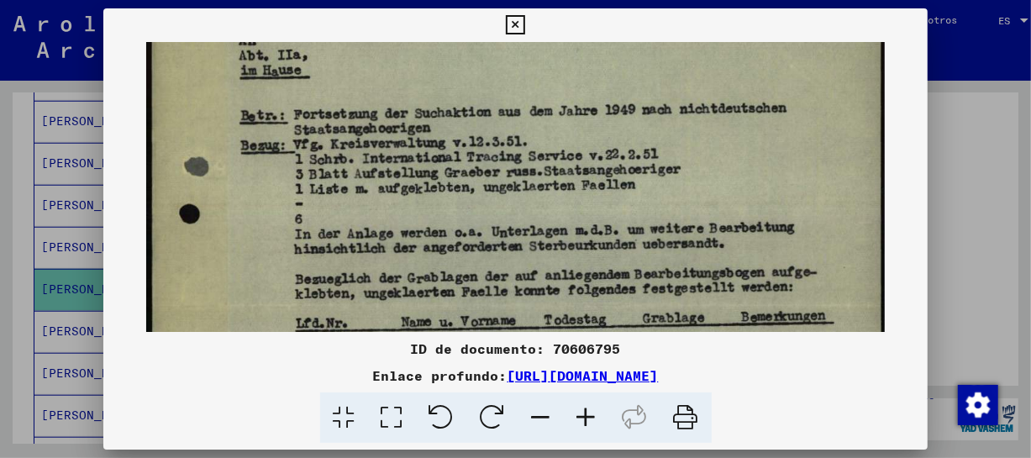
drag, startPoint x: 677, startPoint y: 224, endPoint x: 677, endPoint y: 142, distance: 82.4
click at [677, 142] on img at bounding box center [515, 307] width 739 height 962
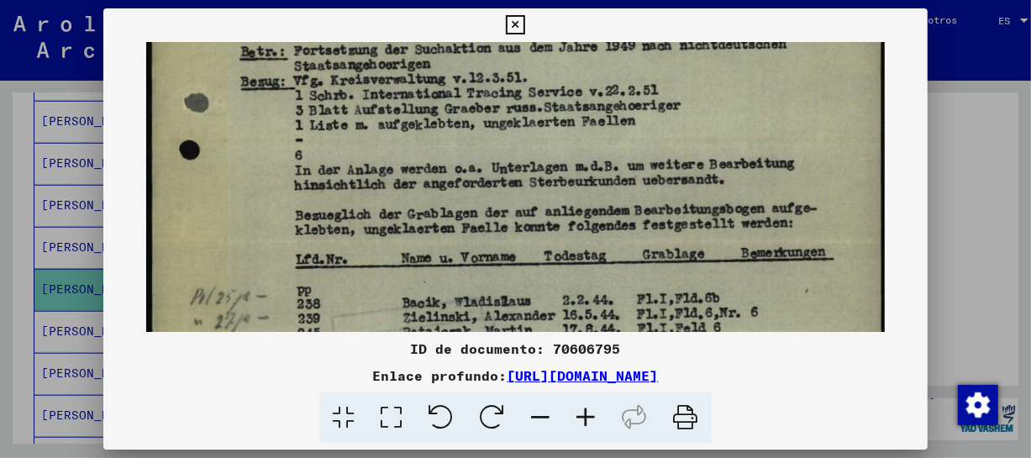
scroll to position [309, 0]
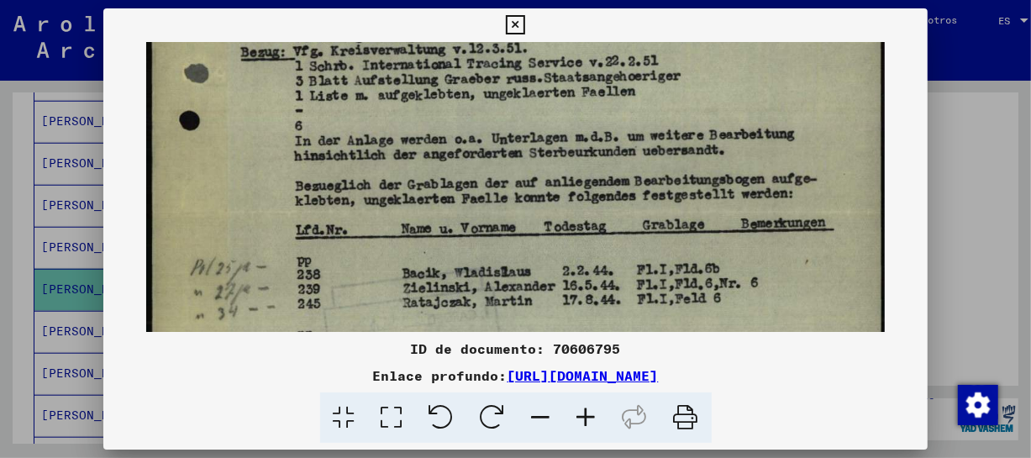
drag, startPoint x: 692, startPoint y: 237, endPoint x: 712, endPoint y: 143, distance: 96.1
click at [712, 143] on img at bounding box center [515, 214] width 739 height 962
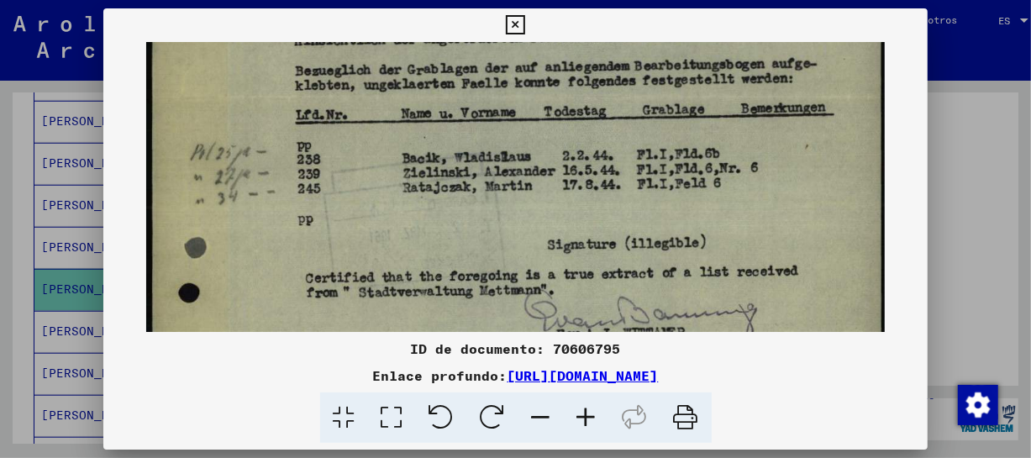
scroll to position [432, 0]
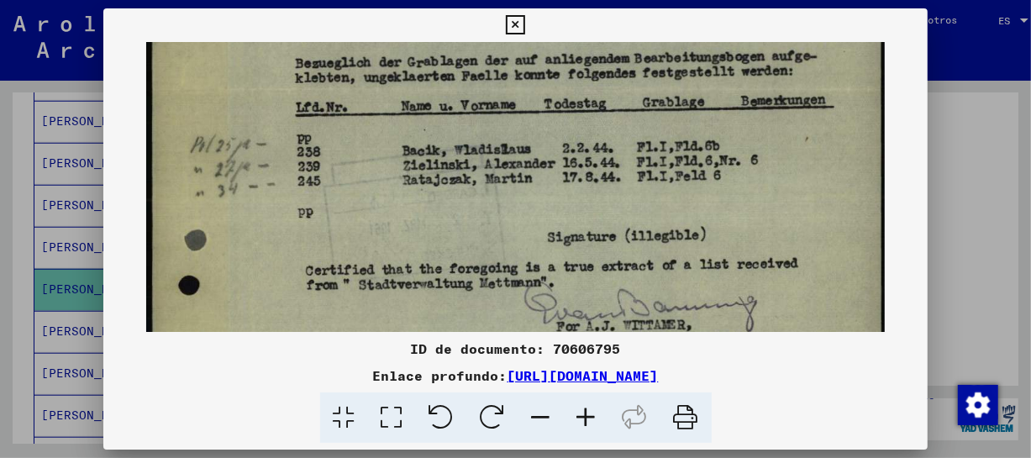
drag, startPoint x: 710, startPoint y: 214, endPoint x: 726, endPoint y: 92, distance: 123.7
click at [726, 92] on img at bounding box center [515, 91] width 739 height 962
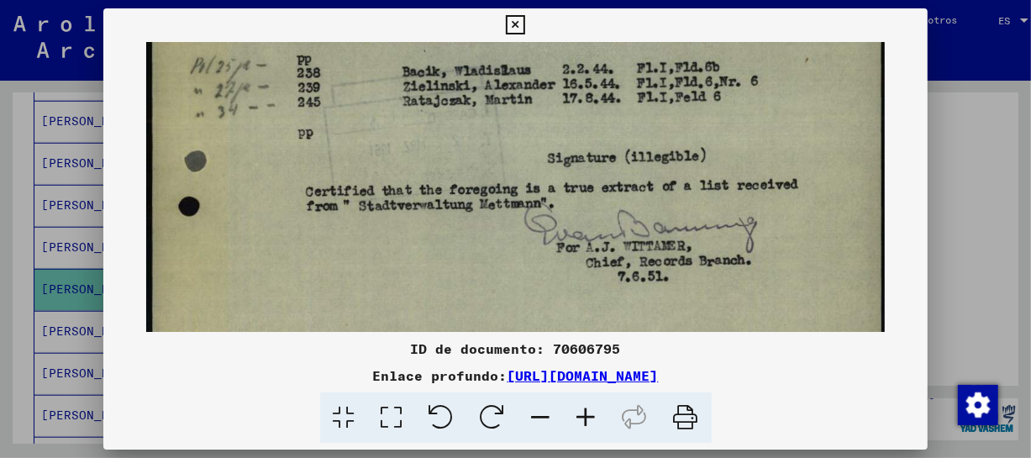
scroll to position [512, 0]
drag, startPoint x: 730, startPoint y: 203, endPoint x: 730, endPoint y: 122, distance: 80.7
click at [730, 122] on img at bounding box center [515, 11] width 739 height 962
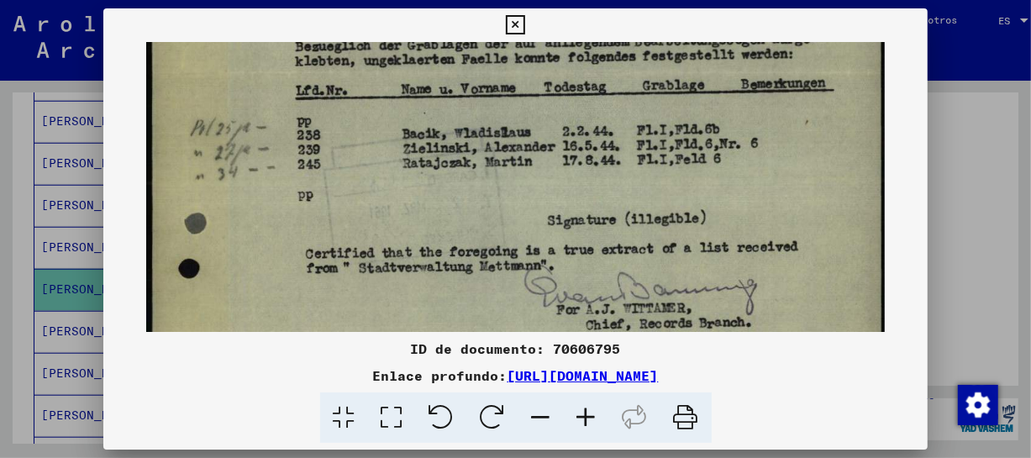
scroll to position [448, 0]
drag, startPoint x: 728, startPoint y: 225, endPoint x: 709, endPoint y: 276, distance: 53.7
click at [720, 289] on img at bounding box center [515, 75] width 739 height 962
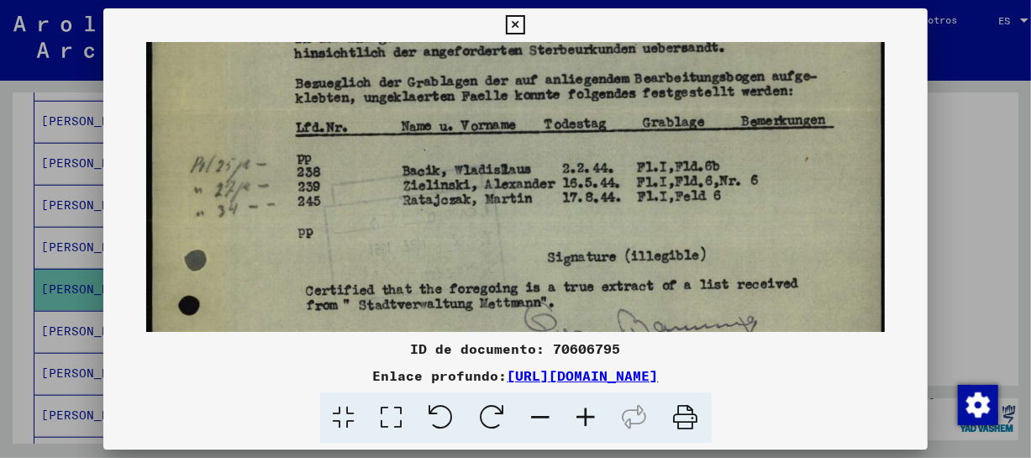
scroll to position [396, 0]
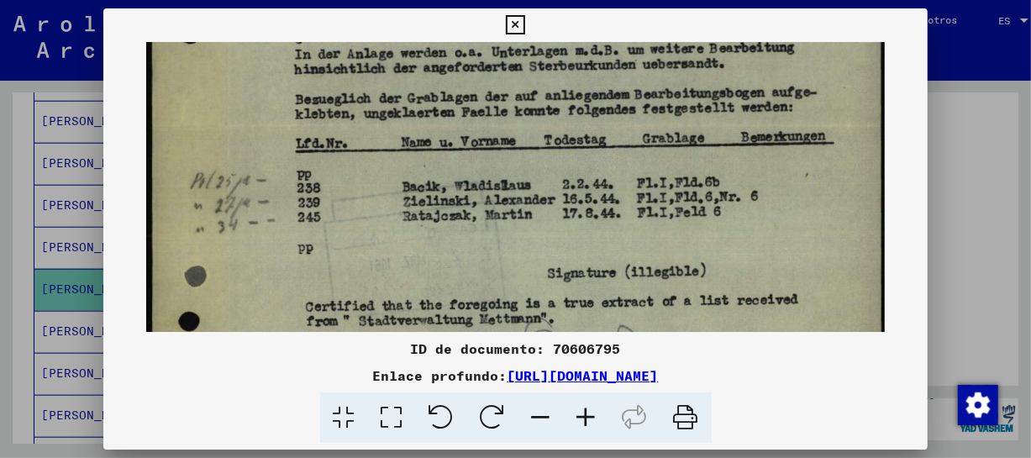
drag, startPoint x: 707, startPoint y: 176, endPoint x: 706, endPoint y: 231, distance: 54.6
click at [706, 231] on img at bounding box center [515, 127] width 739 height 962
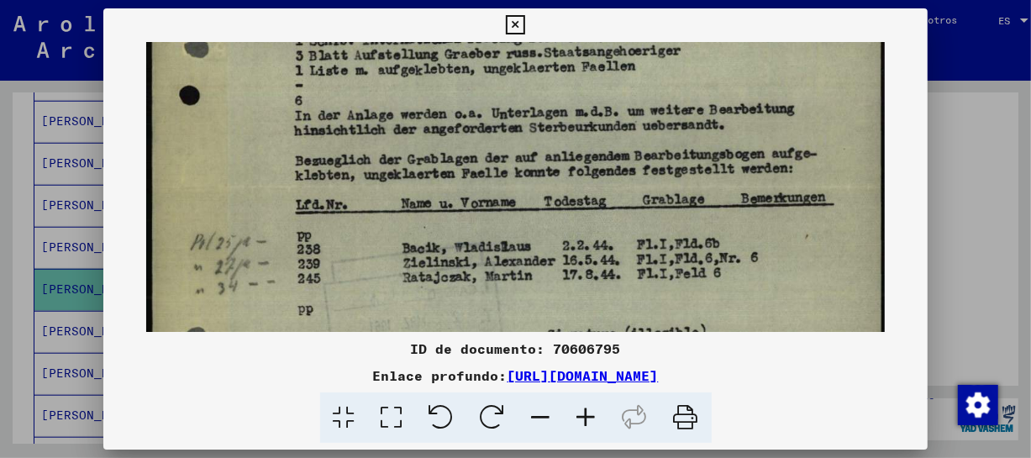
scroll to position [329, 0]
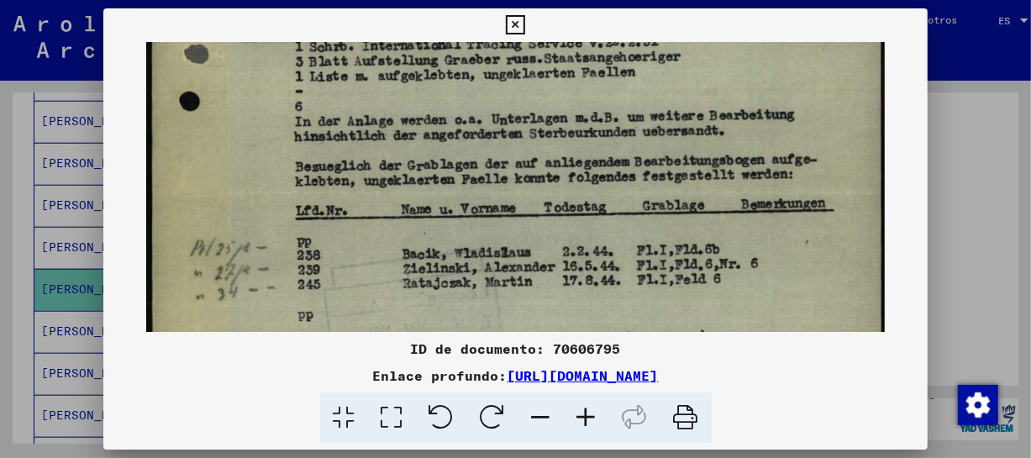
drag, startPoint x: 723, startPoint y: 134, endPoint x: 721, endPoint y: 200, distance: 66.4
click at [721, 200] on img at bounding box center [515, 194] width 739 height 962
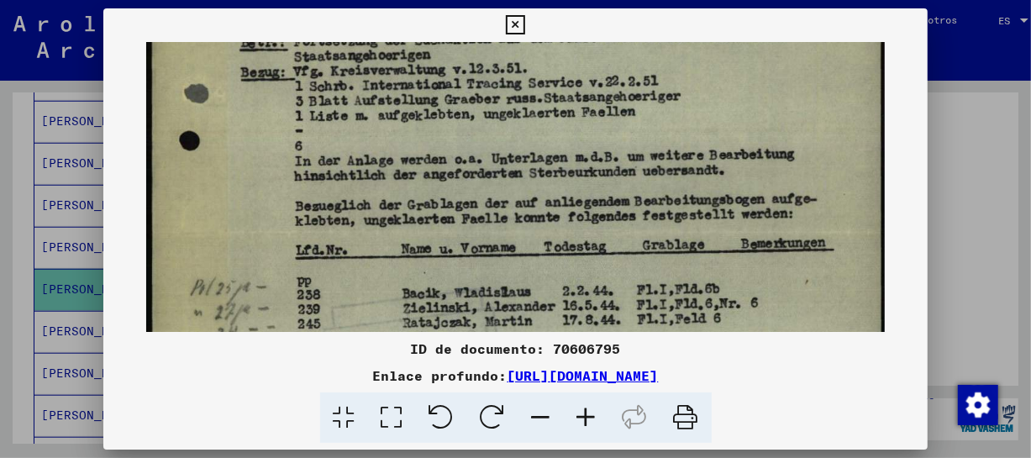
drag, startPoint x: 677, startPoint y: 208, endPoint x: 686, endPoint y: 251, distance: 44.5
click at [686, 251] on img at bounding box center [515, 234] width 739 height 962
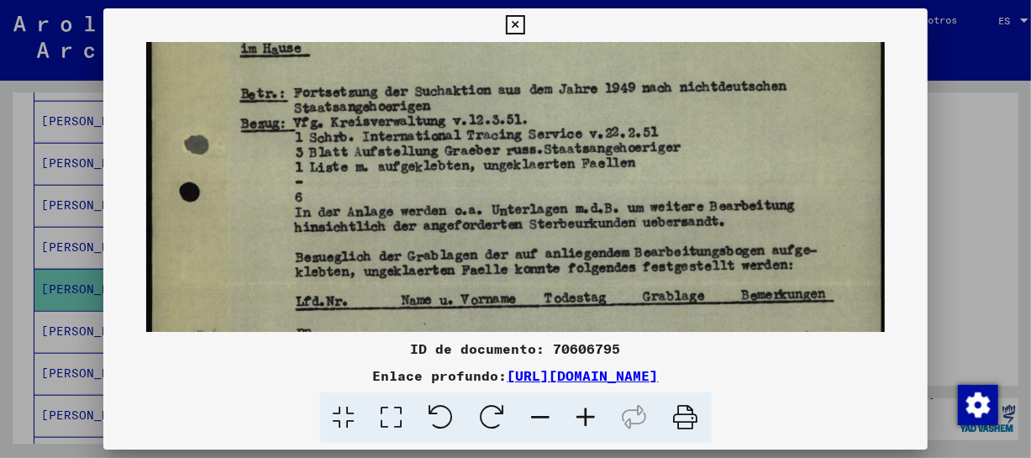
drag, startPoint x: 677, startPoint y: 208, endPoint x: 678, endPoint y: 261, distance: 53.0
click at [679, 261] on img at bounding box center [515, 285] width 739 height 962
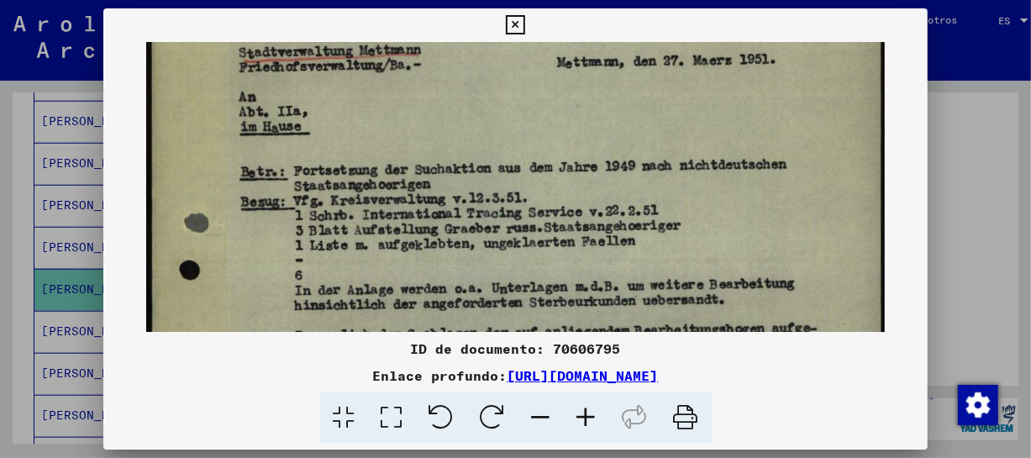
drag, startPoint x: 633, startPoint y: 151, endPoint x: 649, endPoint y: 233, distance: 83.1
click at [649, 233] on img at bounding box center [515, 363] width 739 height 962
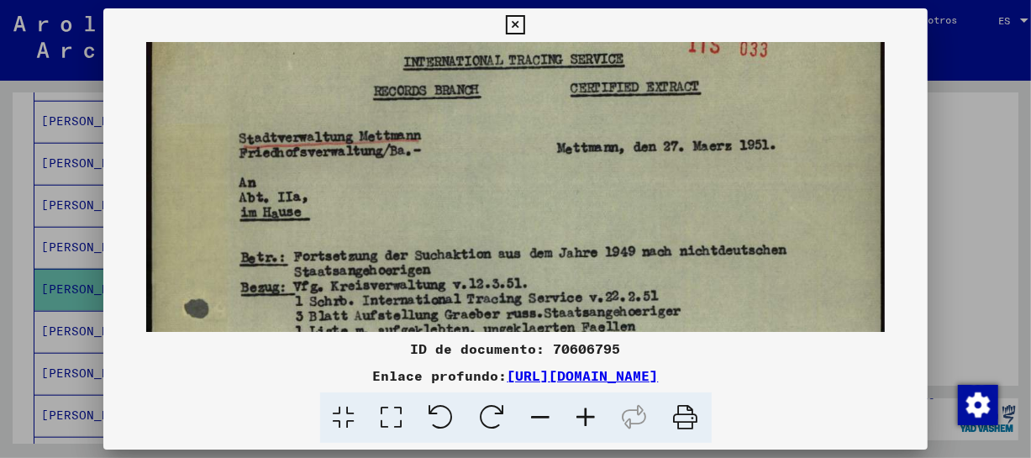
drag, startPoint x: 624, startPoint y: 203, endPoint x: 620, endPoint y: 230, distance: 28.0
click at [627, 234] on img at bounding box center [515, 449] width 739 height 962
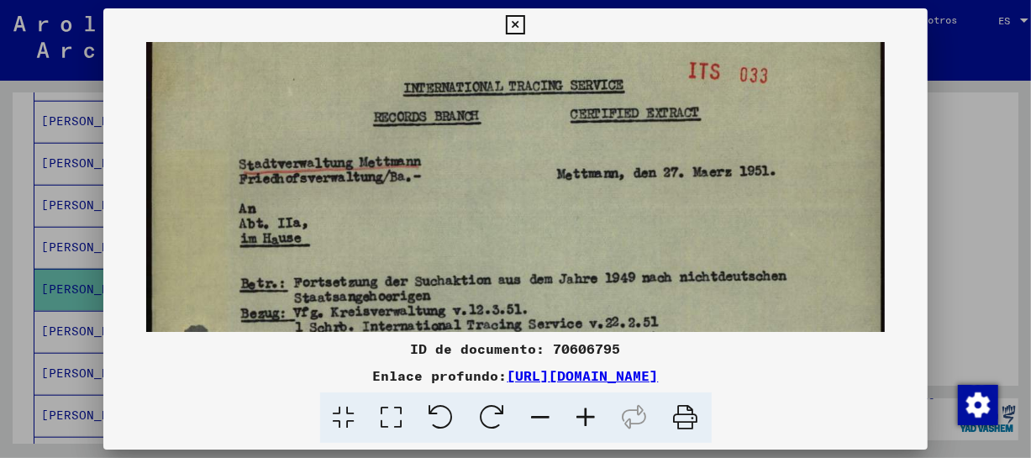
scroll to position [44, 0]
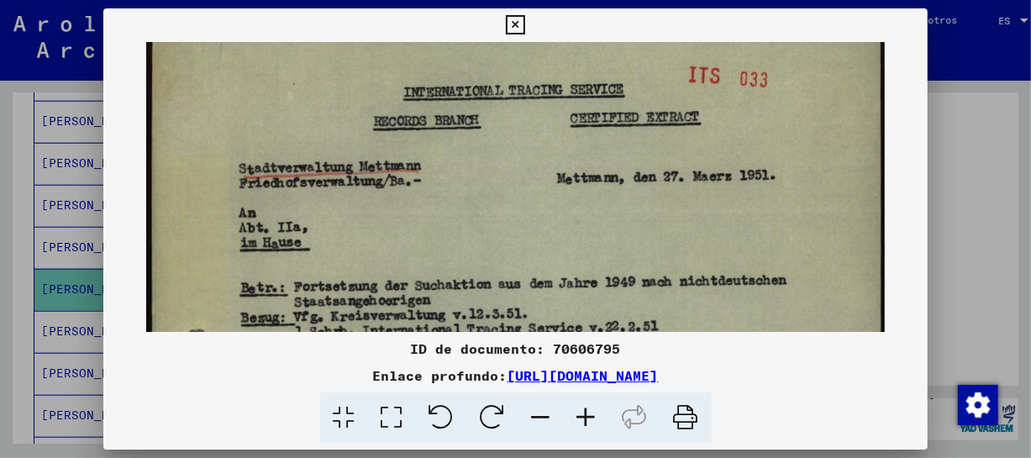
drag, startPoint x: 593, startPoint y: 166, endPoint x: 593, endPoint y: 198, distance: 32.8
click at [517, 28] on icon at bounding box center [515, 25] width 19 height 20
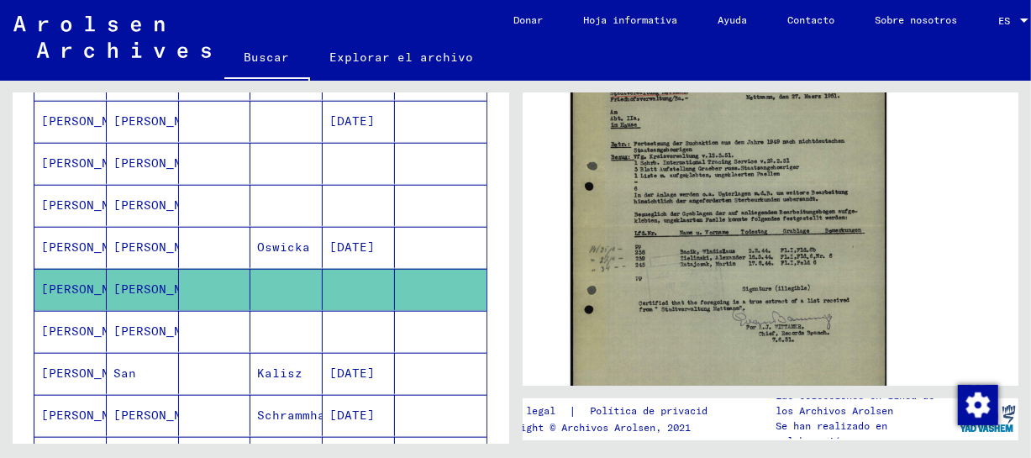
click at [153, 203] on font "[PERSON_NAME]" at bounding box center [162, 204] width 98 height 15
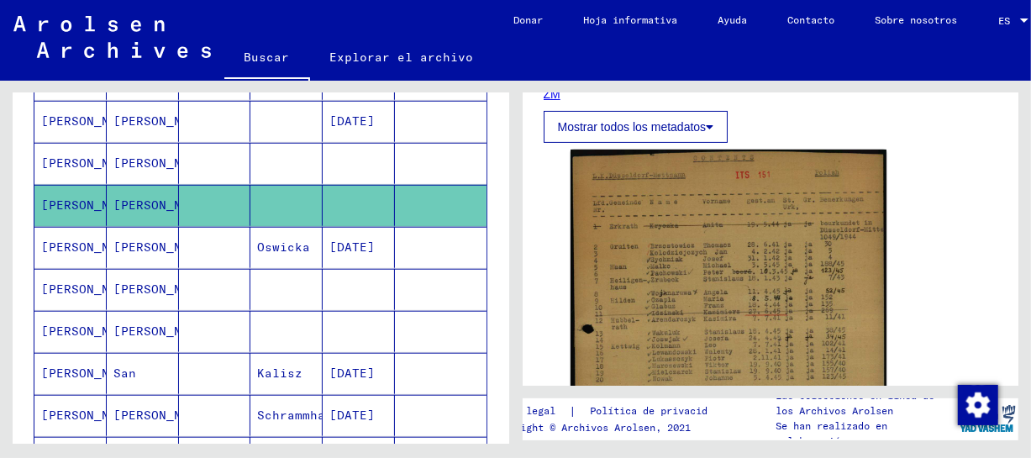
scroll to position [337, 0]
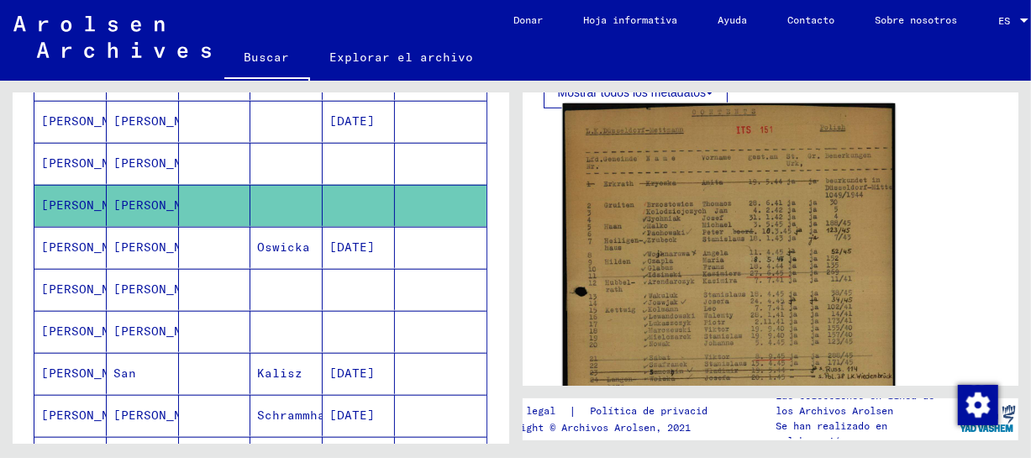
click at [835, 248] on img at bounding box center [728, 344] width 332 height 483
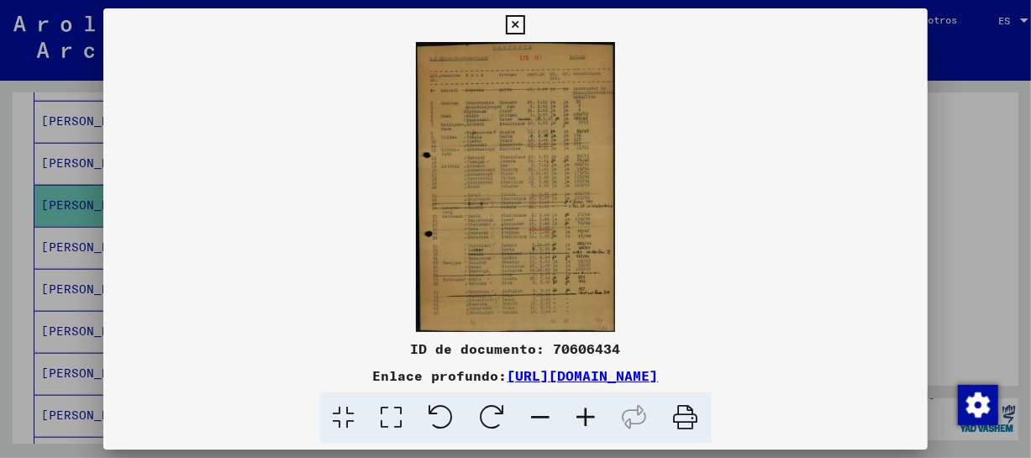
click at [579, 415] on icon at bounding box center [586, 417] width 45 height 51
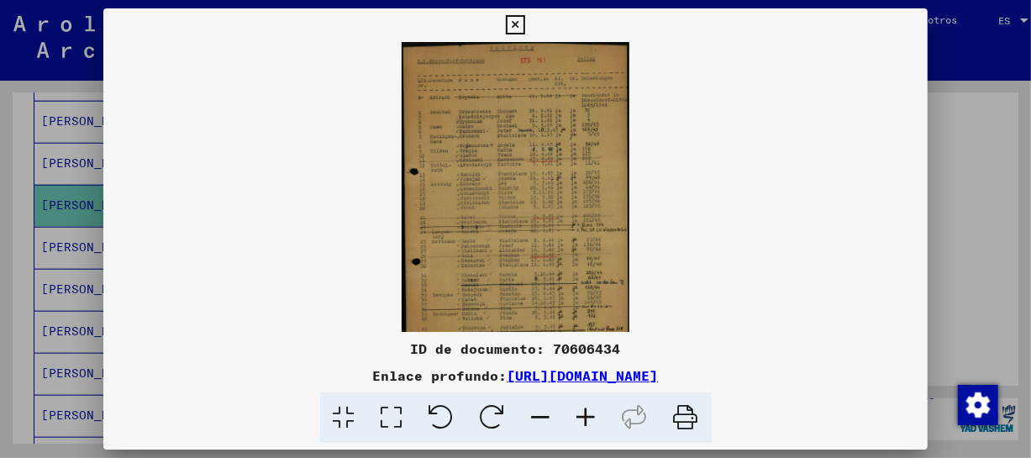
click at [579, 415] on icon at bounding box center [586, 417] width 45 height 51
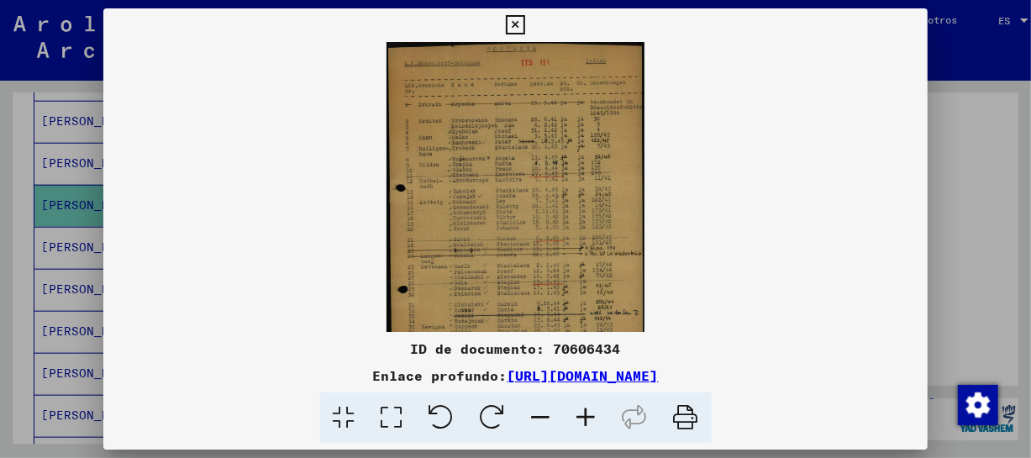
click at [579, 416] on icon at bounding box center [586, 417] width 45 height 51
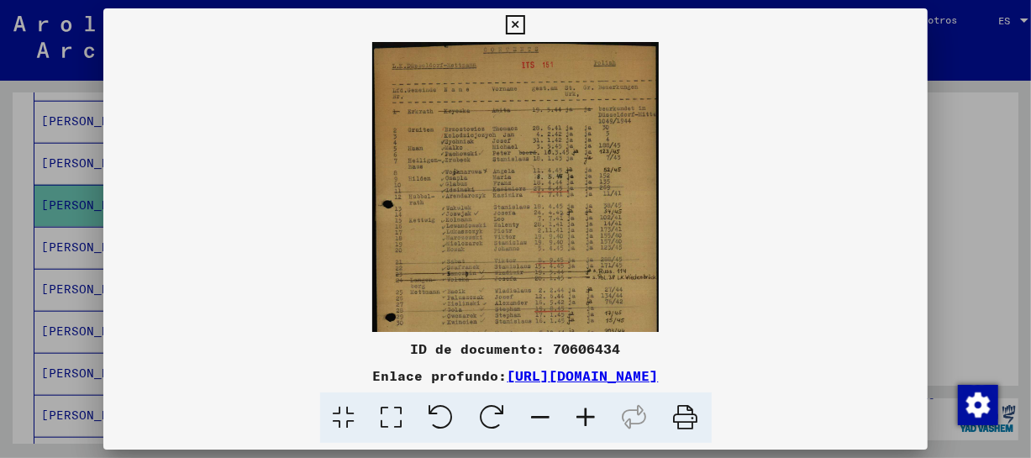
click at [579, 416] on icon at bounding box center [586, 417] width 45 height 51
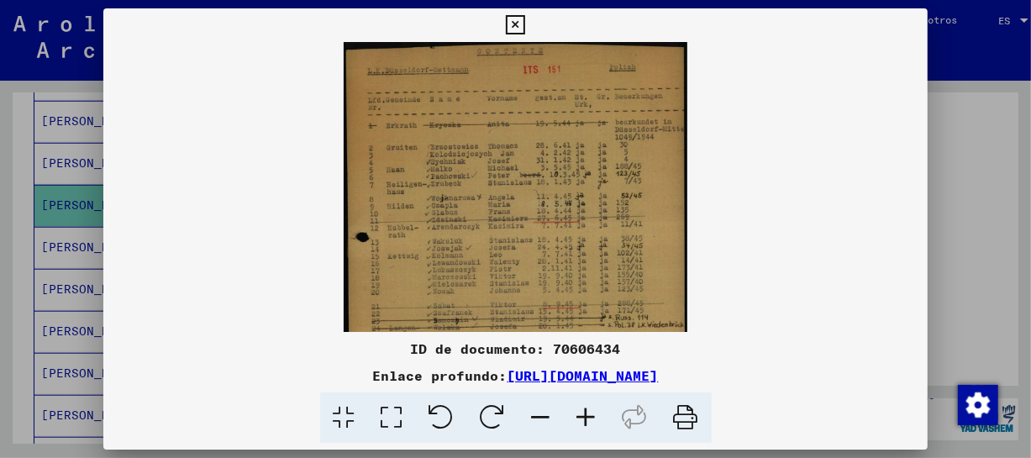
click at [579, 416] on icon at bounding box center [586, 417] width 45 height 51
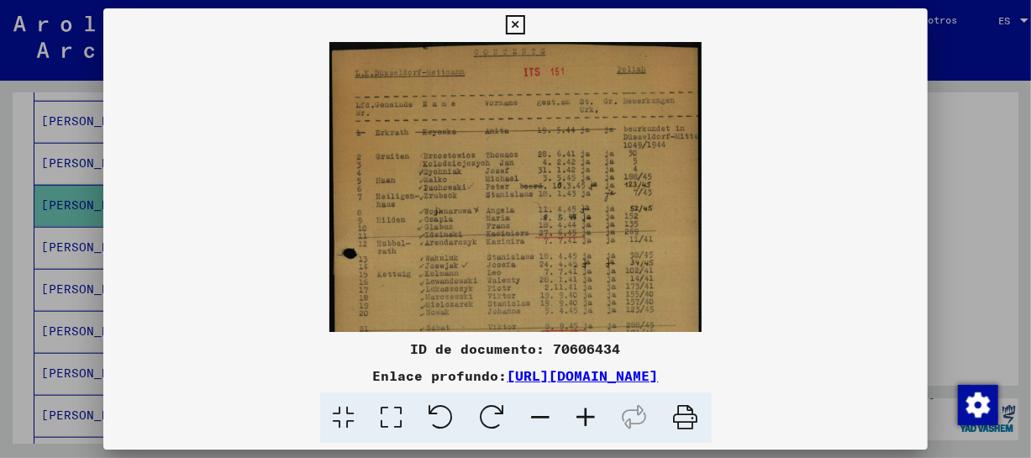
click at [579, 416] on icon at bounding box center [586, 417] width 45 height 51
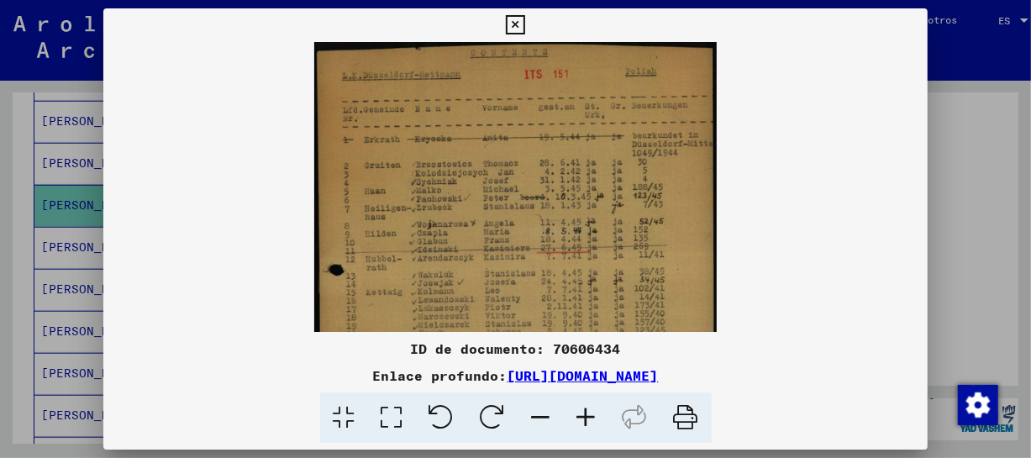
click at [579, 416] on icon at bounding box center [586, 417] width 45 height 51
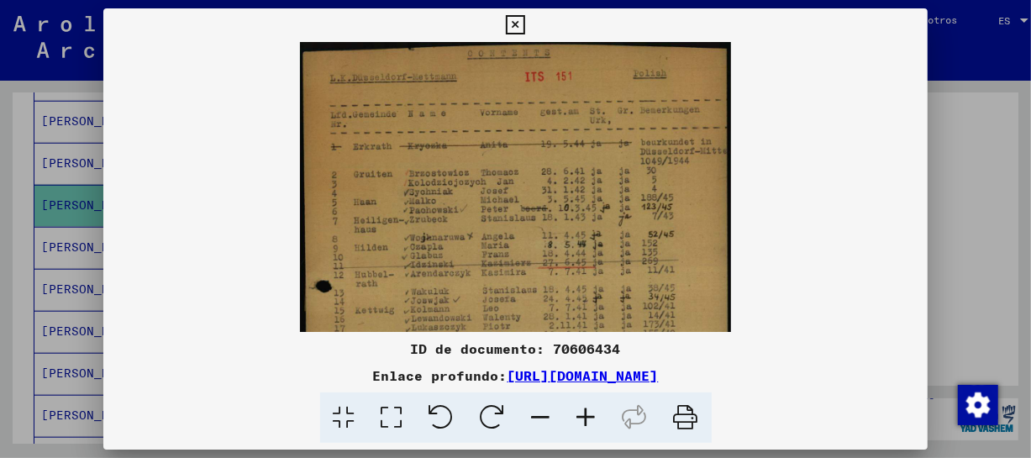
click at [579, 416] on icon at bounding box center [586, 417] width 45 height 51
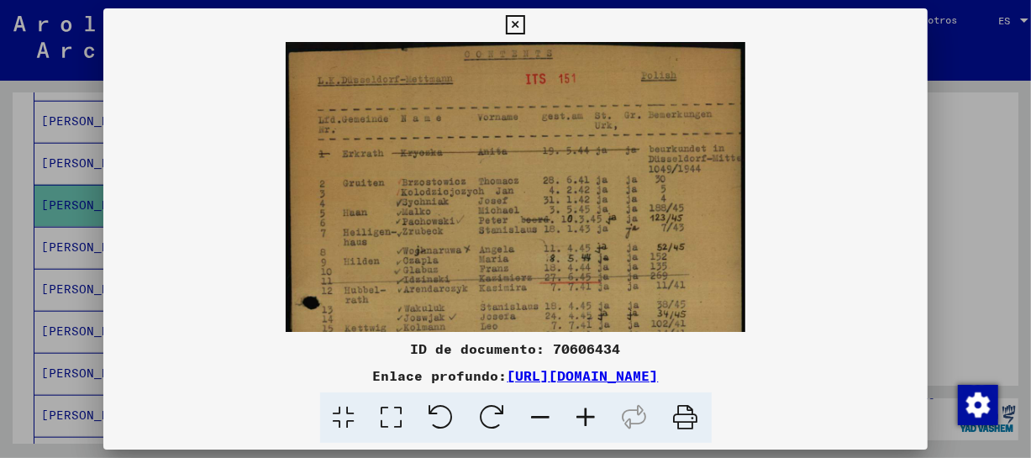
click at [579, 416] on icon at bounding box center [586, 417] width 45 height 51
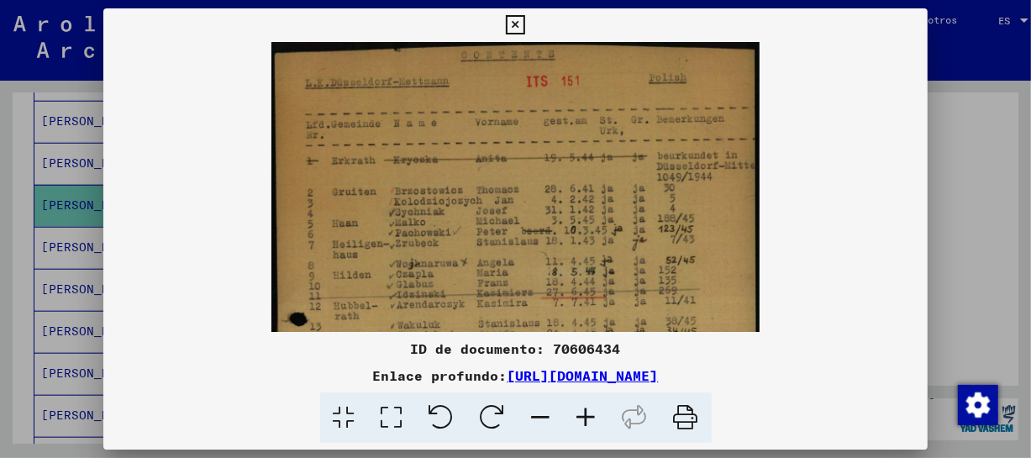
click at [579, 416] on icon at bounding box center [586, 417] width 45 height 51
click at [578, 416] on icon at bounding box center [586, 417] width 45 height 51
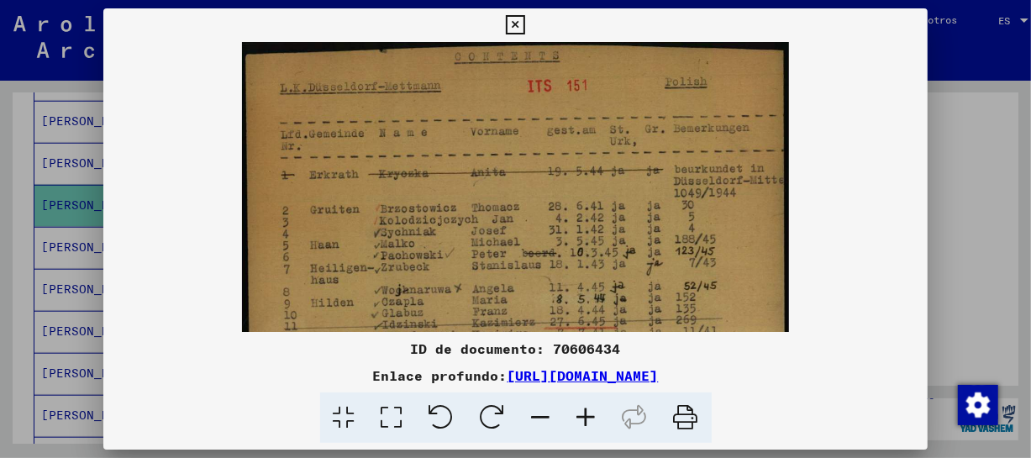
click at [578, 416] on icon at bounding box center [586, 417] width 45 height 51
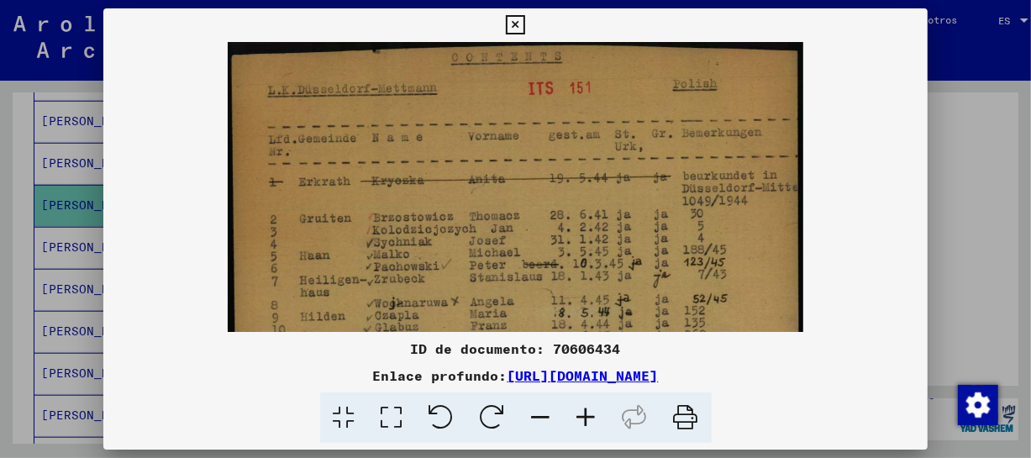
click at [577, 416] on icon at bounding box center [586, 417] width 45 height 51
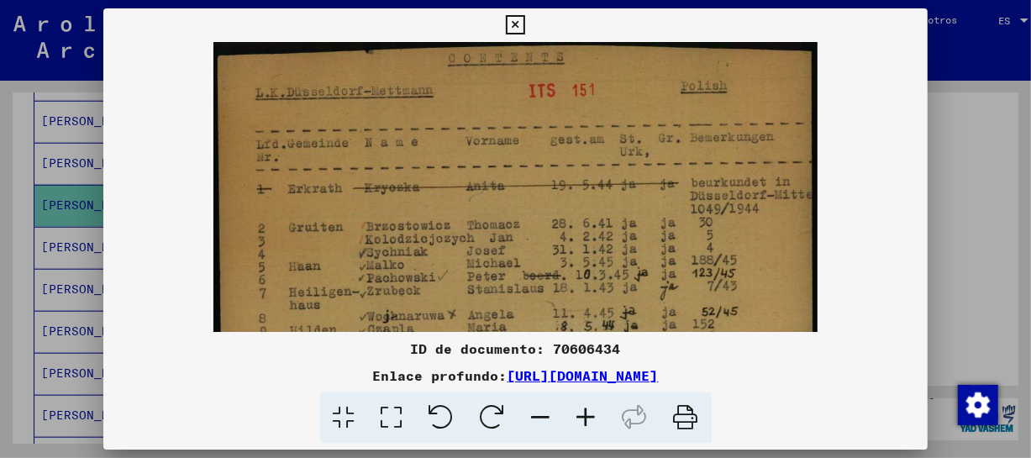
click at [577, 416] on icon at bounding box center [586, 417] width 45 height 51
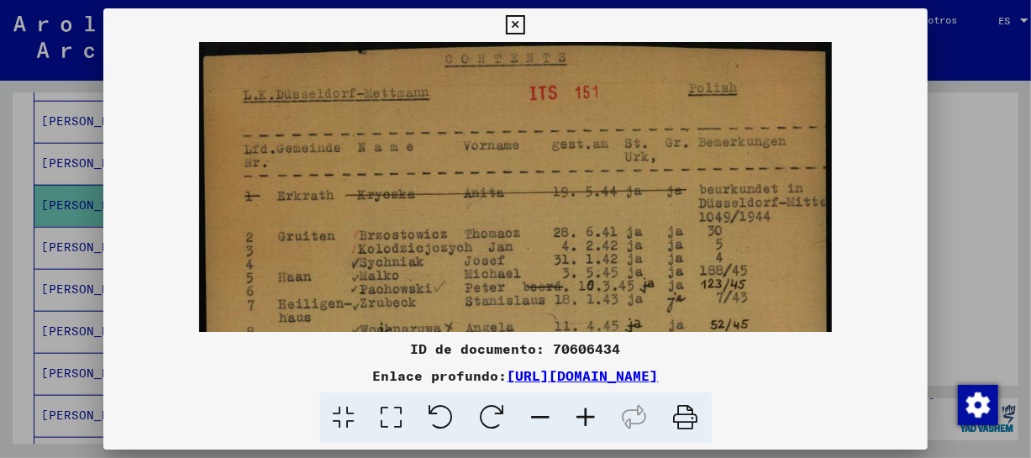
click at [577, 416] on icon at bounding box center [586, 417] width 45 height 51
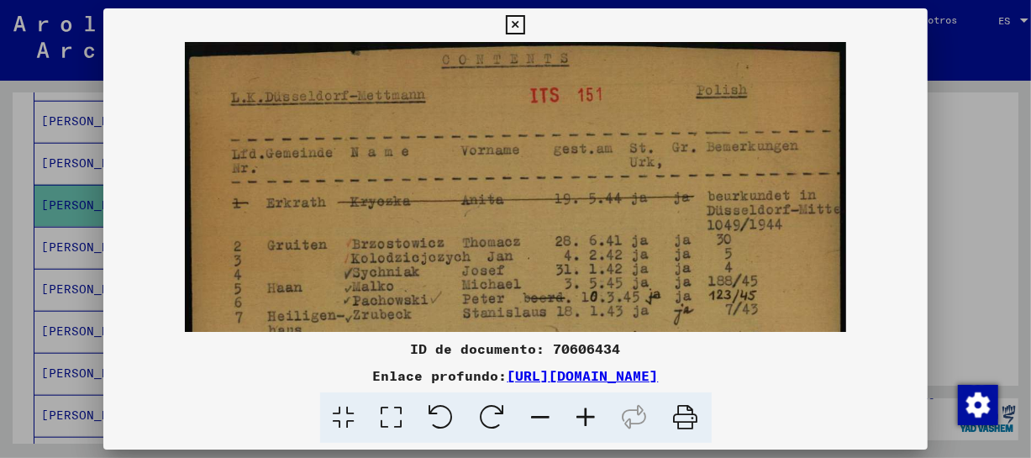
click at [577, 416] on icon at bounding box center [586, 417] width 45 height 51
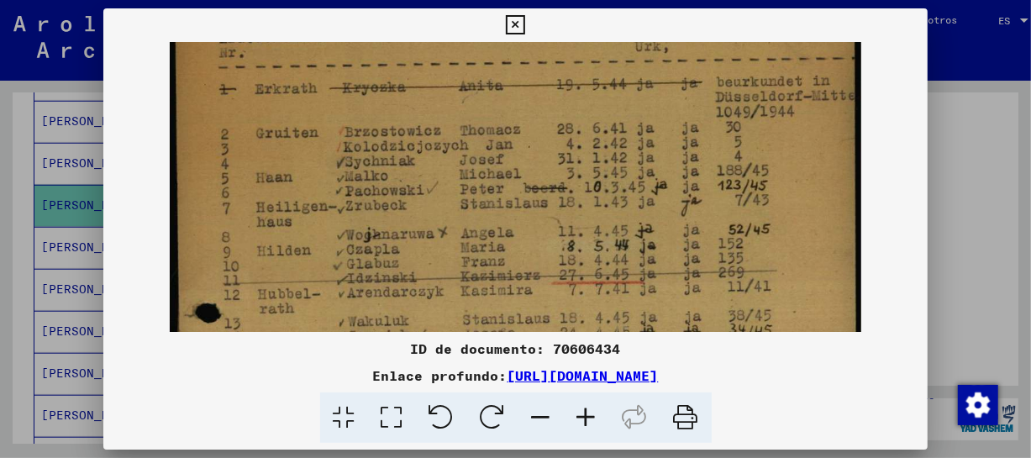
drag, startPoint x: 598, startPoint y: 246, endPoint x: 642, endPoint y: 132, distance: 122.7
click at [646, 124] on img at bounding box center [515, 423] width 691 height 1004
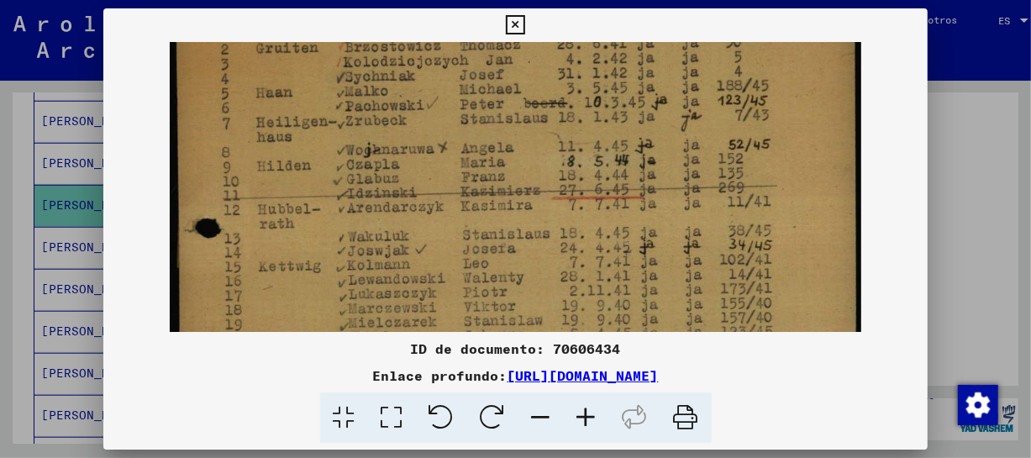
drag, startPoint x: 624, startPoint y: 246, endPoint x: 629, endPoint y: 163, distance: 83.3
click at [629, 163] on img at bounding box center [515, 338] width 691 height 1004
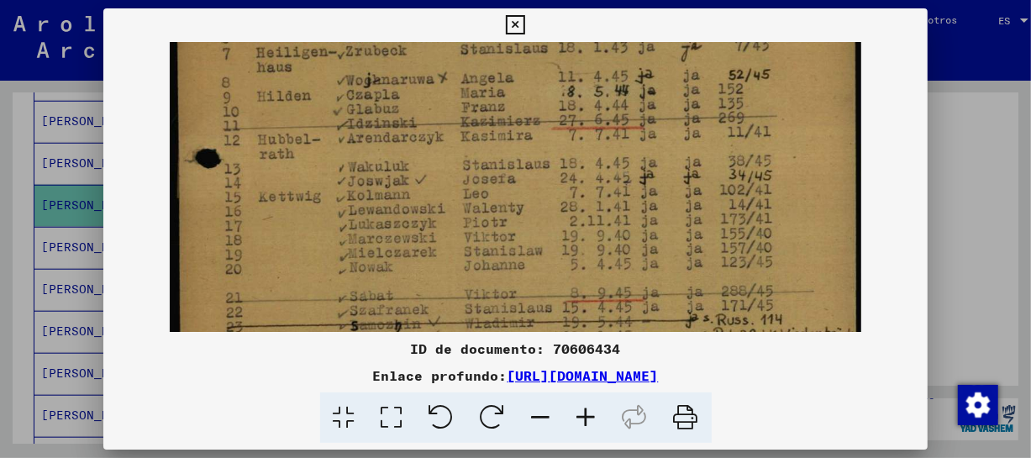
scroll to position [277, 0]
drag, startPoint x: 618, startPoint y: 229, endPoint x: 630, endPoint y: 158, distance: 72.5
click at [630, 158] on img at bounding box center [515, 267] width 691 height 1004
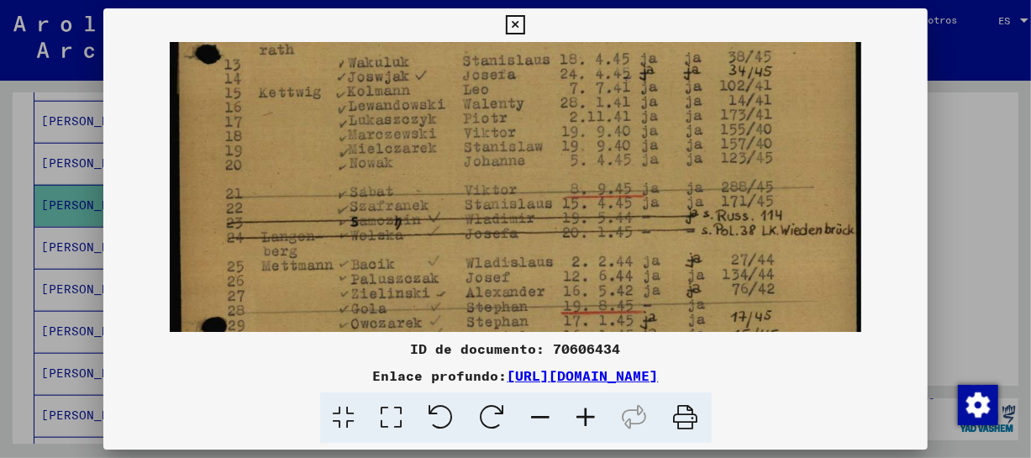
drag, startPoint x: 632, startPoint y: 252, endPoint x: 637, endPoint y: 150, distance: 102.7
click at [637, 150] on img at bounding box center [515, 164] width 691 height 1004
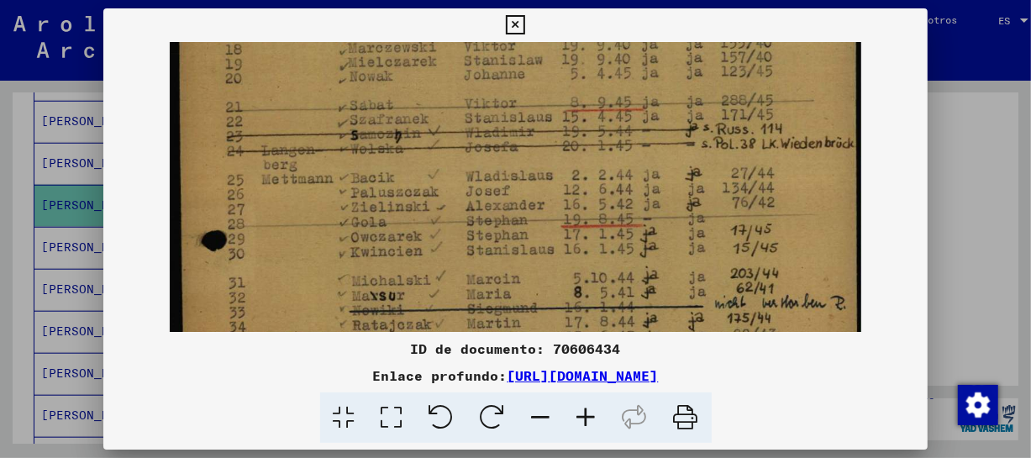
drag, startPoint x: 633, startPoint y: 184, endPoint x: 630, endPoint y: 140, distance: 43.8
click at [630, 140] on img at bounding box center [515, 78] width 691 height 1004
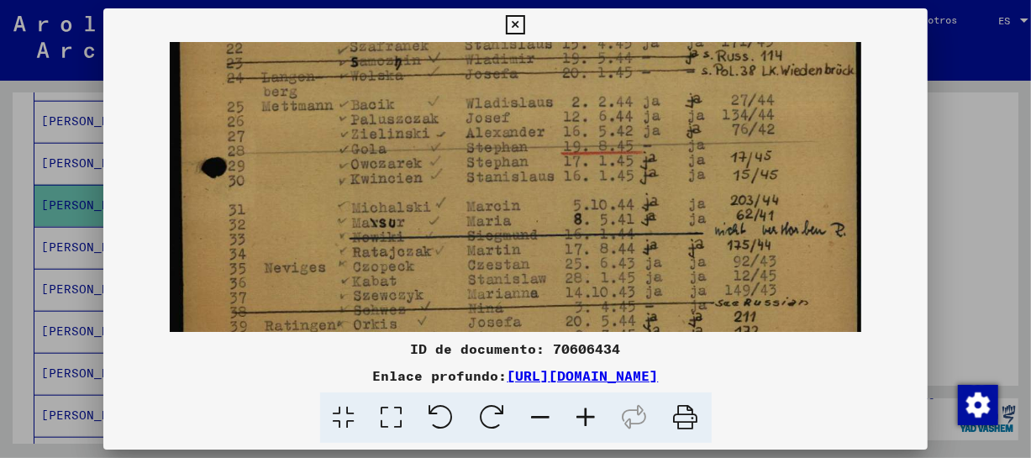
drag, startPoint x: 622, startPoint y: 174, endPoint x: 619, endPoint y: 151, distance: 22.9
click at [619, 151] on img at bounding box center [515, 4] width 691 height 1004
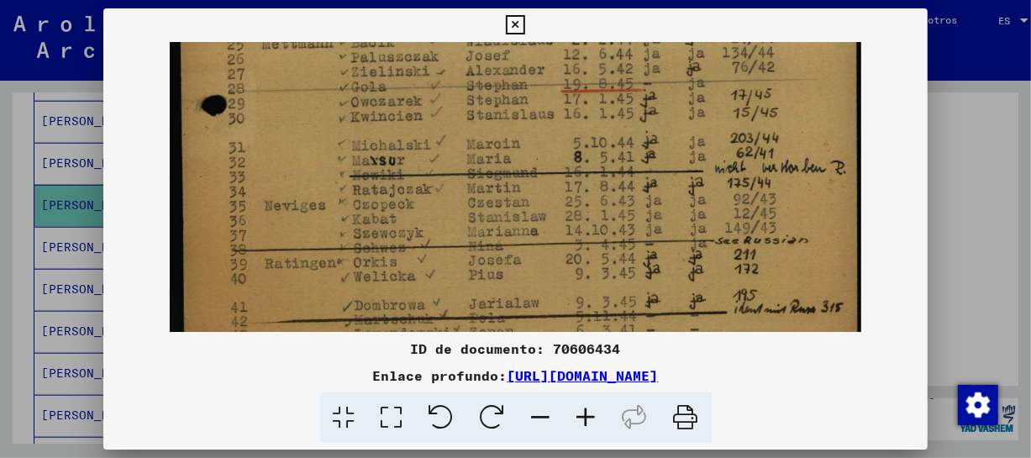
drag, startPoint x: 619, startPoint y: 175, endPoint x: 617, endPoint y: 166, distance: 9.4
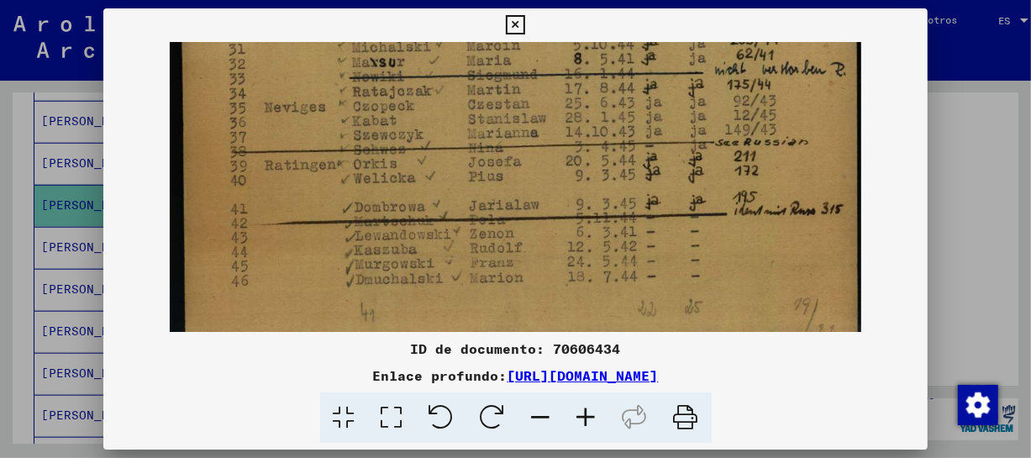
drag, startPoint x: 627, startPoint y: 209, endPoint x: 626, endPoint y: 171, distance: 37.8
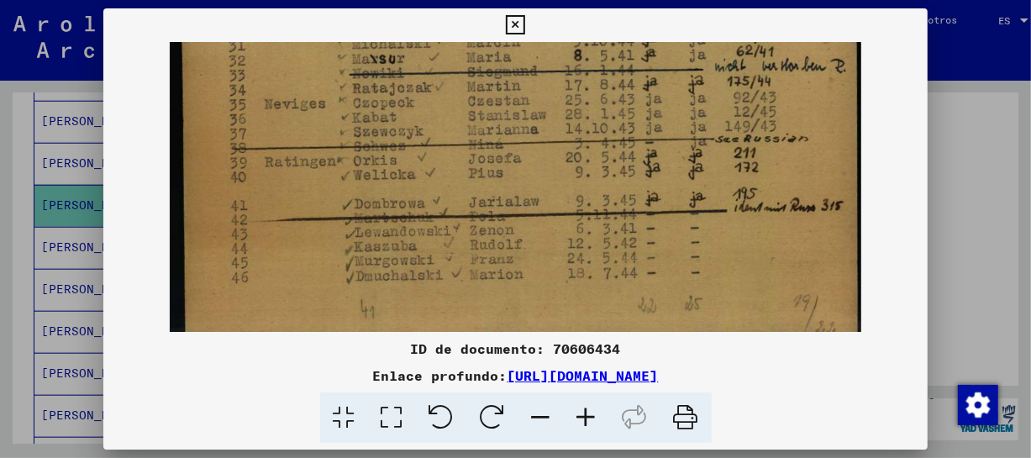
scroll to position [714, 0]
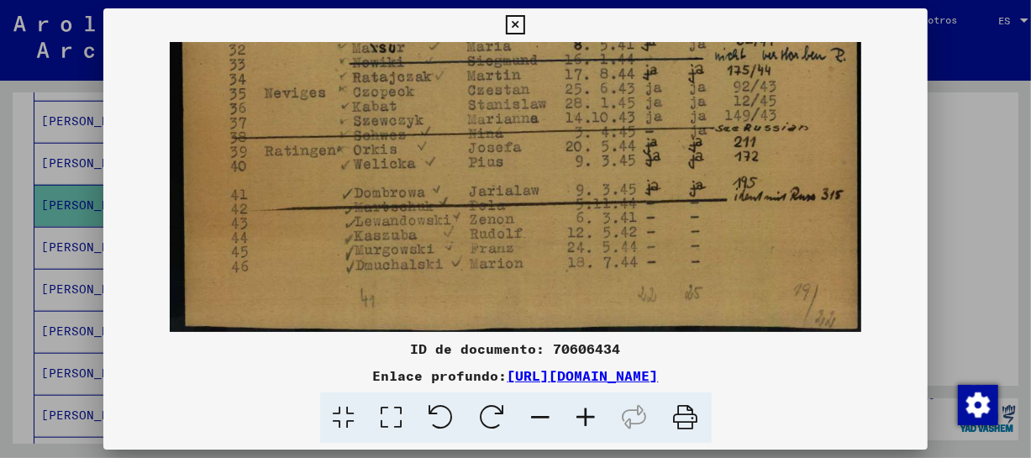
drag, startPoint x: 625, startPoint y: 174, endPoint x: 624, endPoint y: 133, distance: 41.2
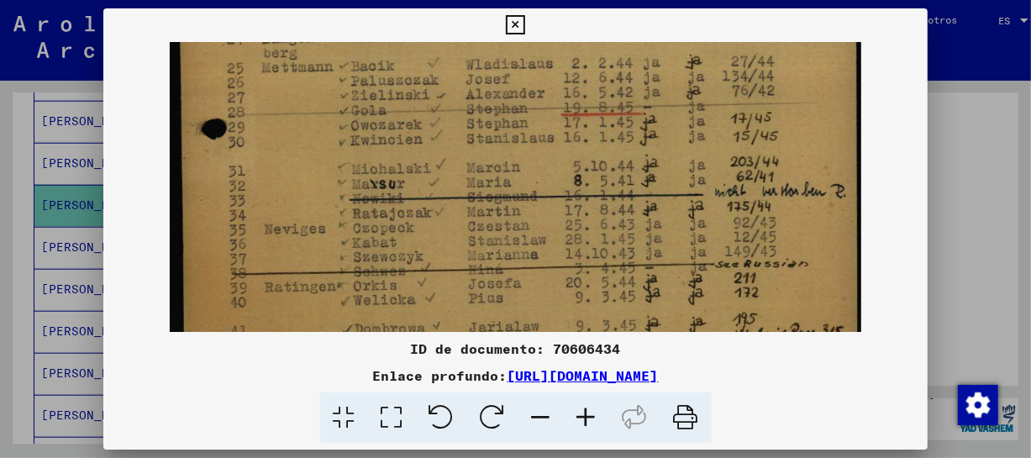
drag, startPoint x: 619, startPoint y: 102, endPoint x: 611, endPoint y: 243, distance: 141.4
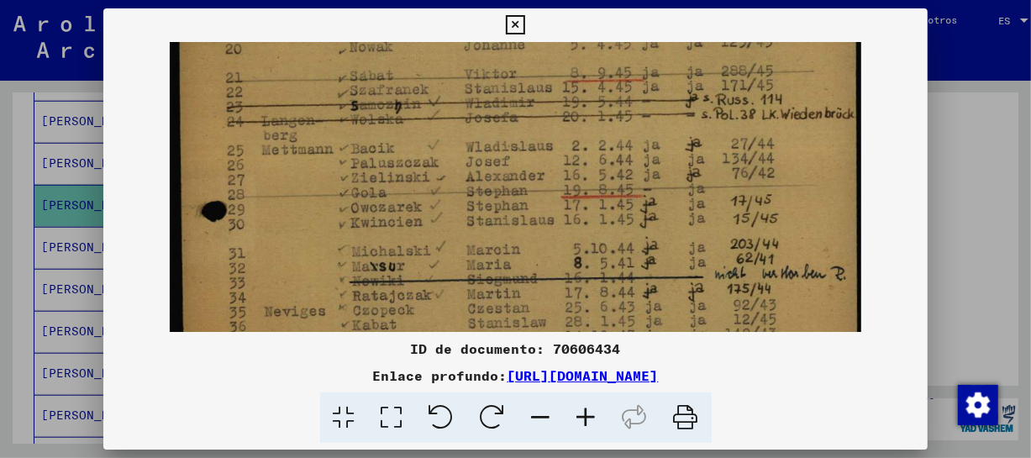
drag, startPoint x: 589, startPoint y: 94, endPoint x: 588, endPoint y: 176, distance: 82.4
click at [588, 176] on img at bounding box center [515, 48] width 691 height 1004
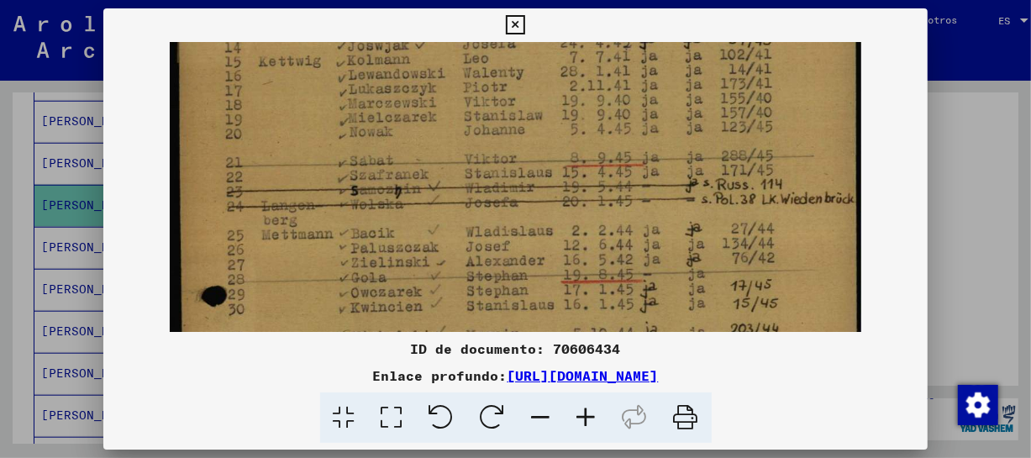
drag, startPoint x: 585, startPoint y: 93, endPoint x: 596, endPoint y: 141, distance: 49.1
click at [597, 180] on img at bounding box center [515, 133] width 691 height 1004
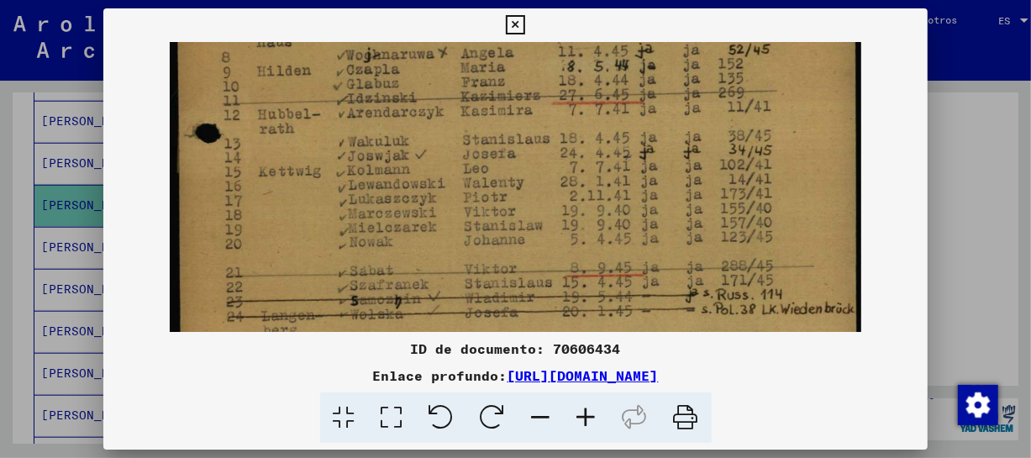
drag, startPoint x: 589, startPoint y: 92, endPoint x: 579, endPoint y: 176, distance: 85.5
click at [592, 201] on img at bounding box center [515, 243] width 691 height 1004
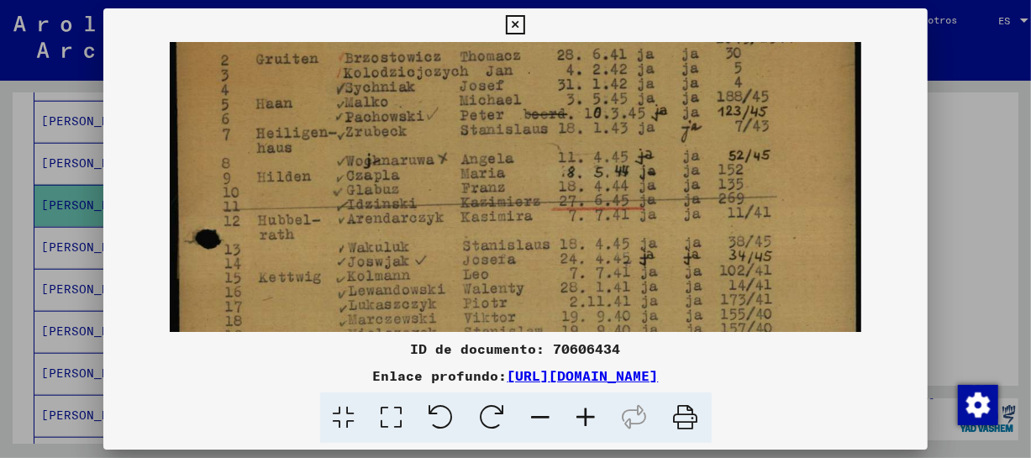
drag, startPoint x: 587, startPoint y: 166, endPoint x: 588, endPoint y: 238, distance: 72.3
click at [592, 242] on img at bounding box center [515, 349] width 691 height 1004
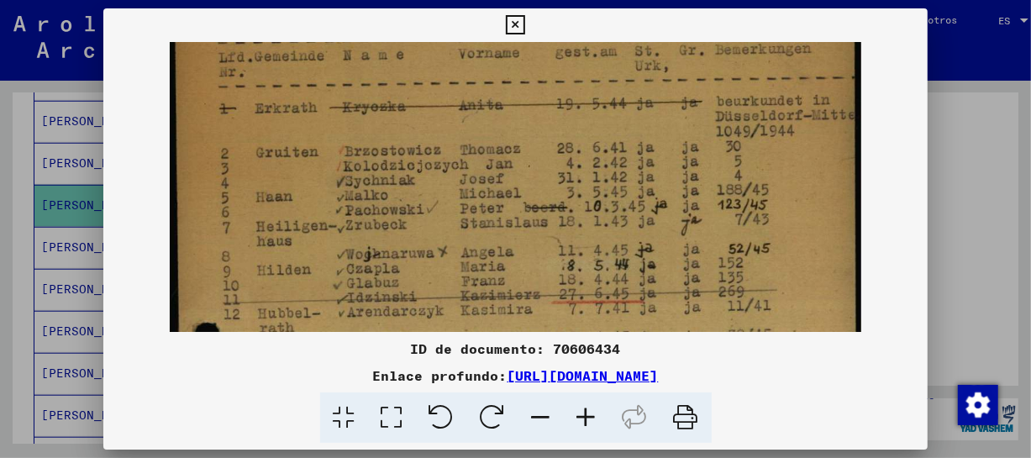
scroll to position [92, 0]
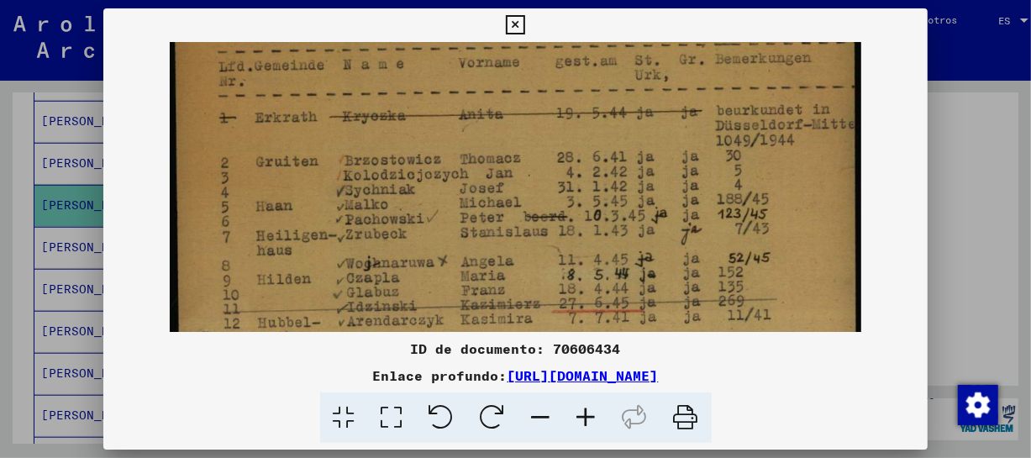
drag, startPoint x: 582, startPoint y: 155, endPoint x: 588, endPoint y: 259, distance: 103.6
click at [588, 259] on img at bounding box center [515, 452] width 691 height 1004
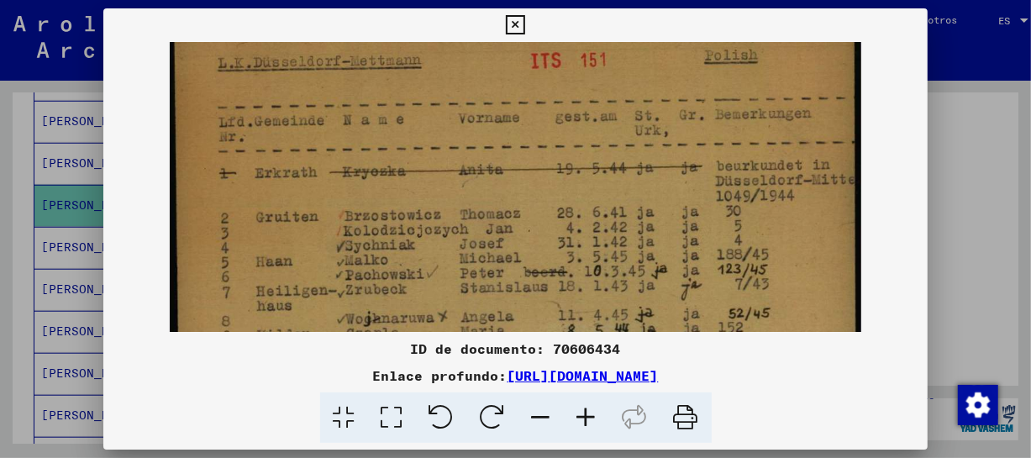
scroll to position [9, 0]
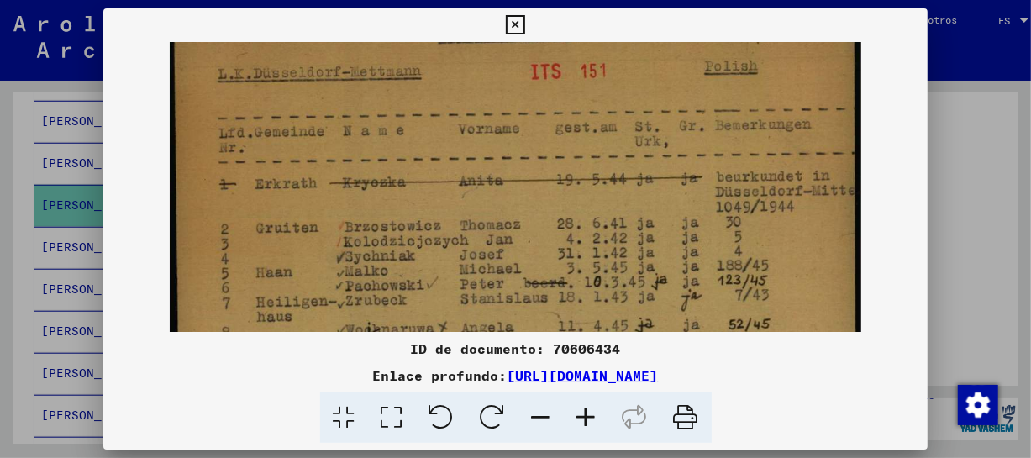
drag, startPoint x: 739, startPoint y: 179, endPoint x: 594, endPoint y: 243, distance: 158.0
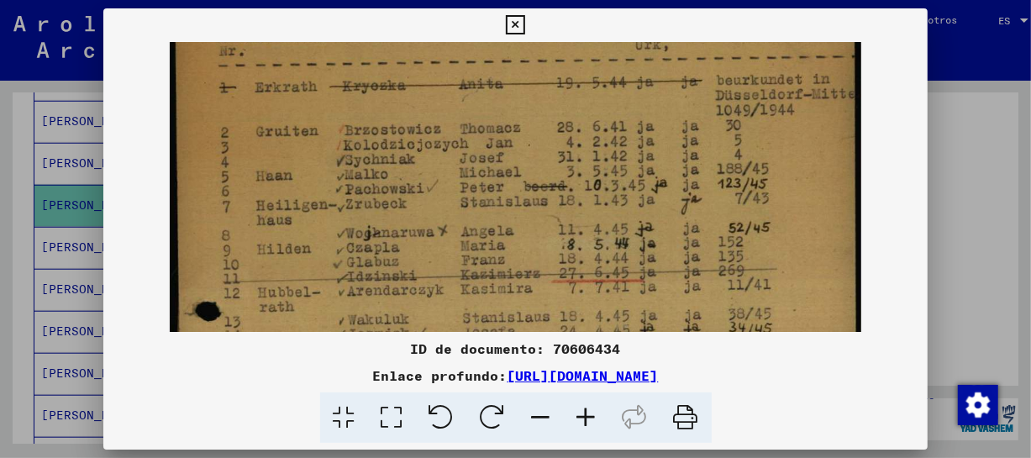
drag, startPoint x: 650, startPoint y: 250, endPoint x: 667, endPoint y: 175, distance: 76.8
click at [667, 175] on img at bounding box center [515, 421] width 691 height 1004
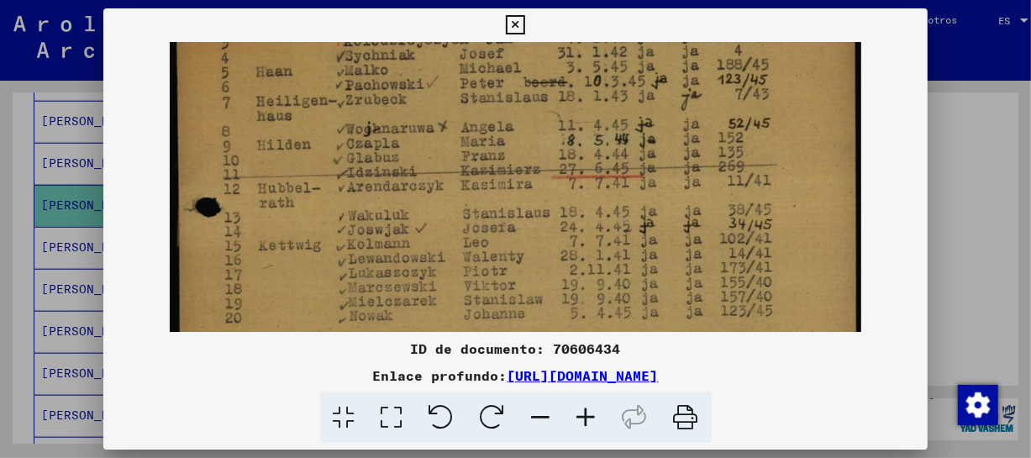
drag, startPoint x: 685, startPoint y: 185, endPoint x: 683, endPoint y: 171, distance: 13.6
click at [683, 171] on img at bounding box center [515, 317] width 691 height 1004
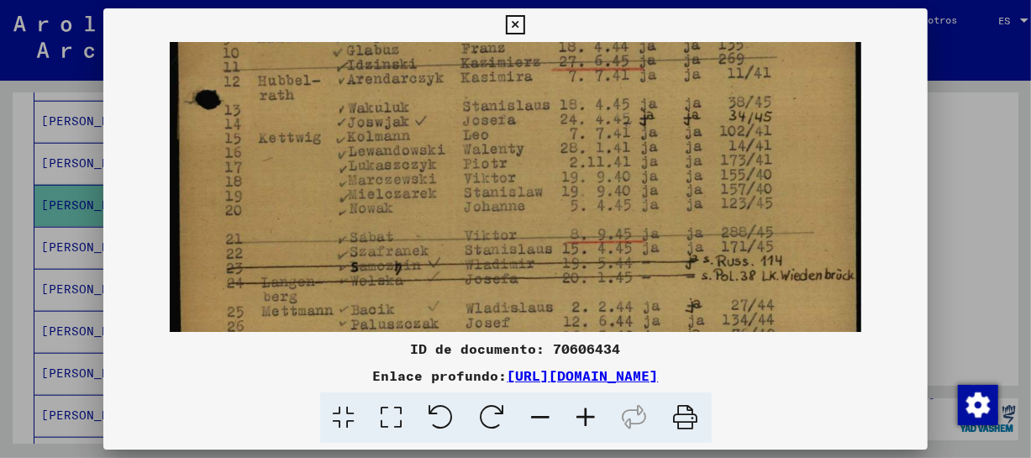
drag, startPoint x: 703, startPoint y: 265, endPoint x: 693, endPoint y: 160, distance: 105.5
click at [693, 160] on img at bounding box center [515, 210] width 691 height 1004
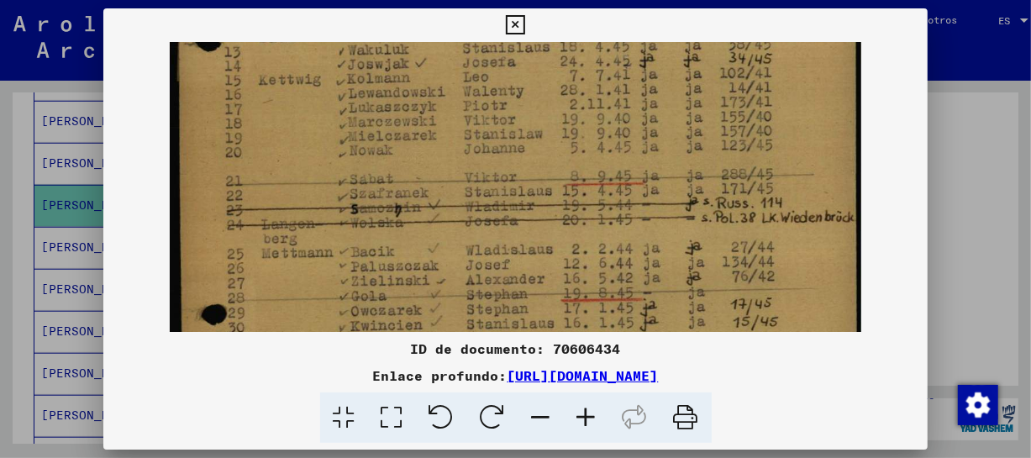
scroll to position [398, 0]
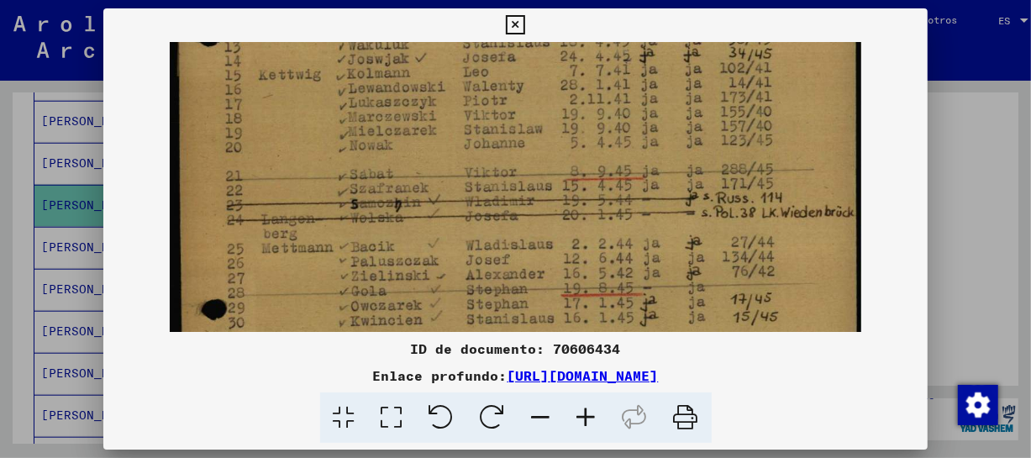
drag, startPoint x: 723, startPoint y: 259, endPoint x: 717, endPoint y: 194, distance: 65.0
click at [717, 194] on img at bounding box center [515, 147] width 691 height 1004
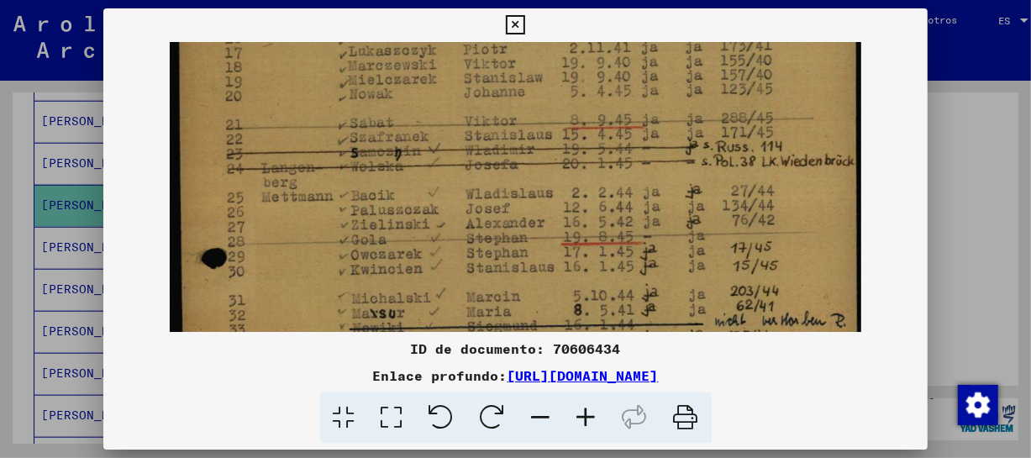
scroll to position [450, 0]
drag, startPoint x: 716, startPoint y: 252, endPoint x: 714, endPoint y: 201, distance: 51.3
click at [714, 201] on img at bounding box center [515, 94] width 691 height 1004
drag, startPoint x: 798, startPoint y: 219, endPoint x: 753, endPoint y: 219, distance: 44.5
click at [753, 219] on img at bounding box center [515, 95] width 691 height 1004
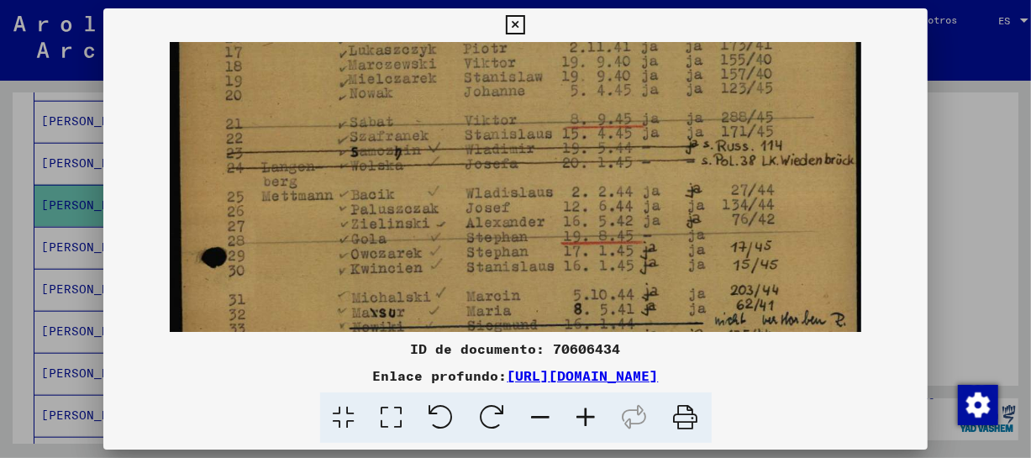
drag, startPoint x: 513, startPoint y: 19, endPoint x: 530, endPoint y: 65, distance: 48.7
click at [514, 23] on icon at bounding box center [515, 25] width 19 height 20
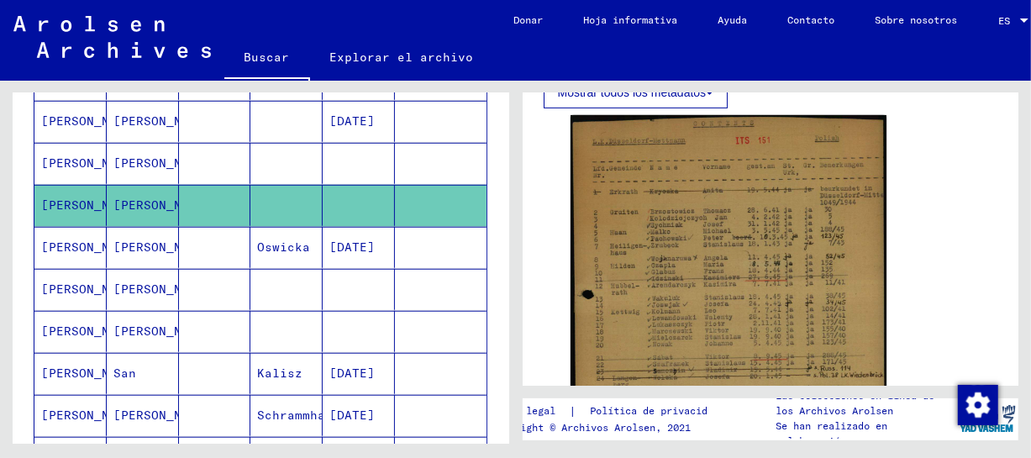
click at [140, 174] on mat-cell "[PERSON_NAME]" at bounding box center [143, 163] width 72 height 41
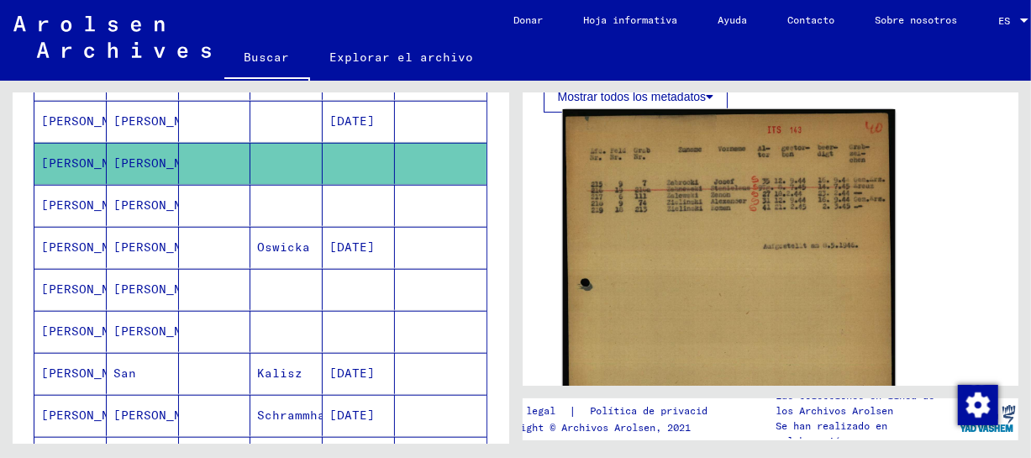
click at [700, 269] on img at bounding box center [728, 313] width 332 height 409
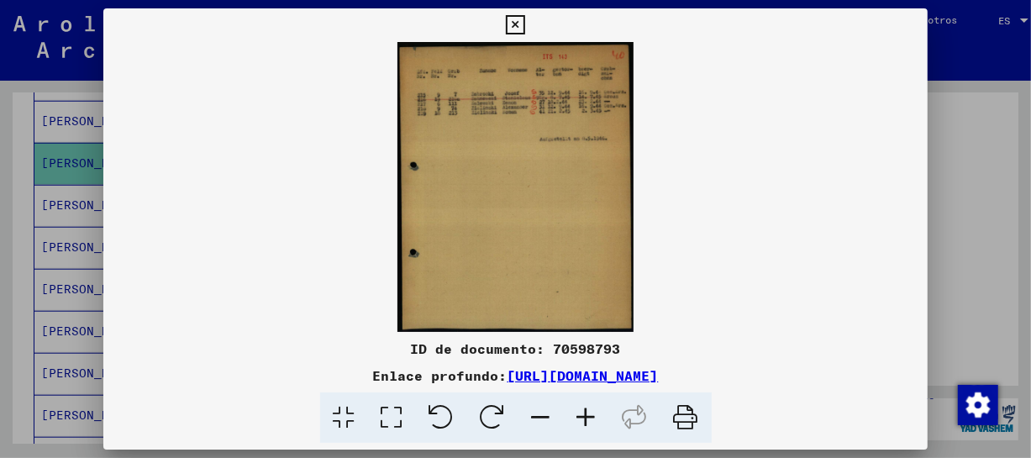
click at [587, 414] on icon at bounding box center [586, 417] width 45 height 51
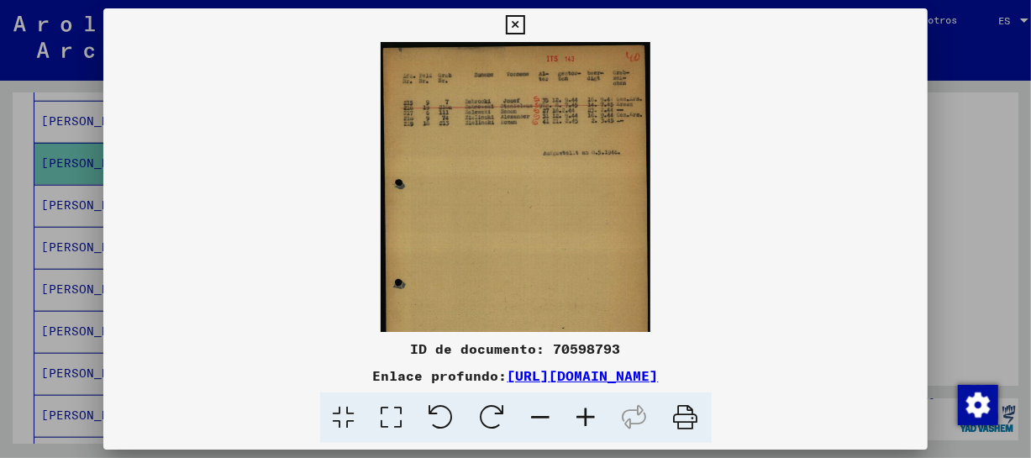
click at [587, 414] on icon at bounding box center [586, 417] width 45 height 51
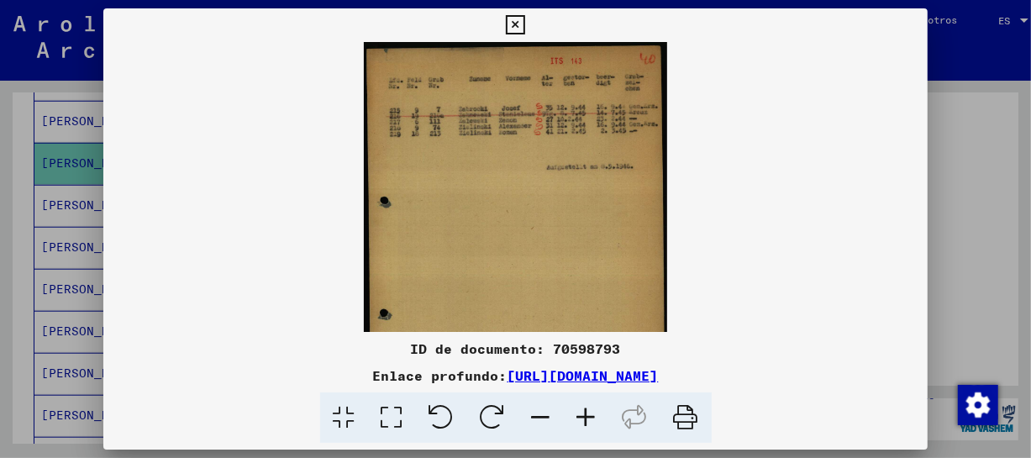
click at [587, 414] on icon at bounding box center [586, 417] width 45 height 51
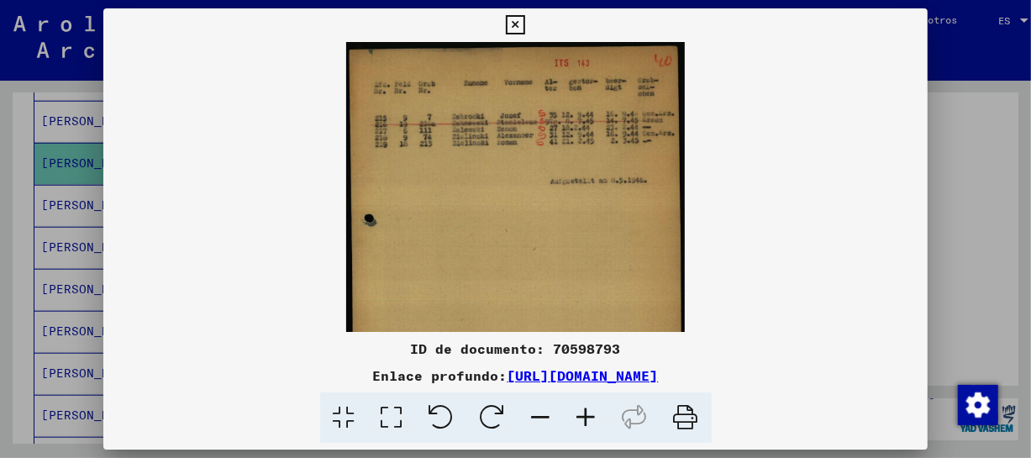
click at [587, 414] on icon at bounding box center [586, 417] width 45 height 51
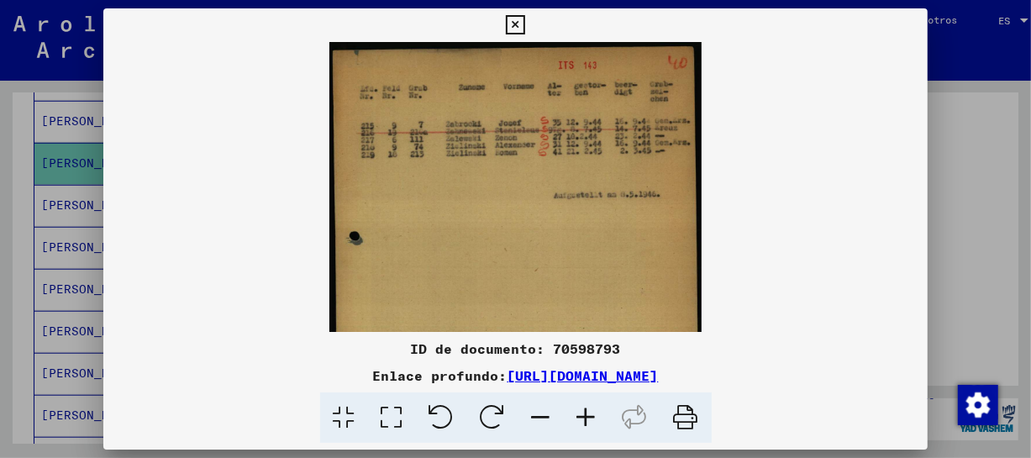
click at [587, 414] on icon at bounding box center [586, 417] width 45 height 51
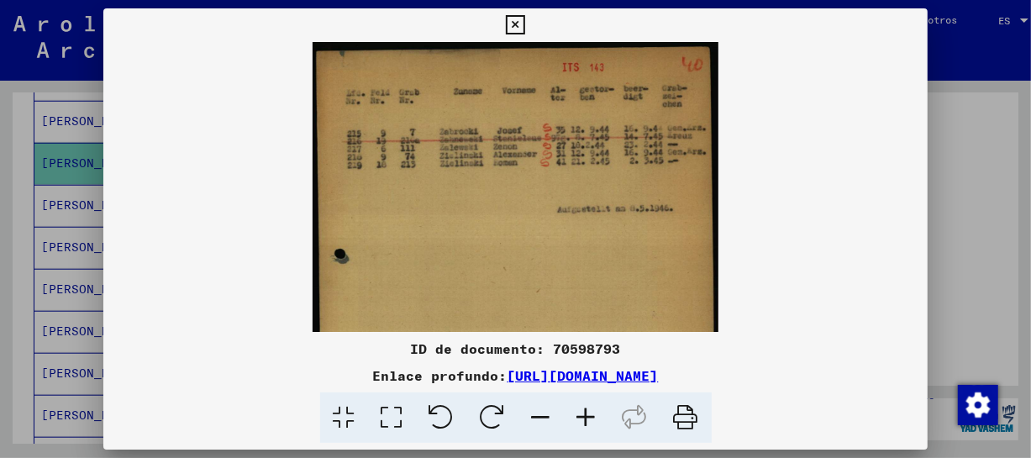
click at [587, 414] on icon at bounding box center [586, 417] width 45 height 51
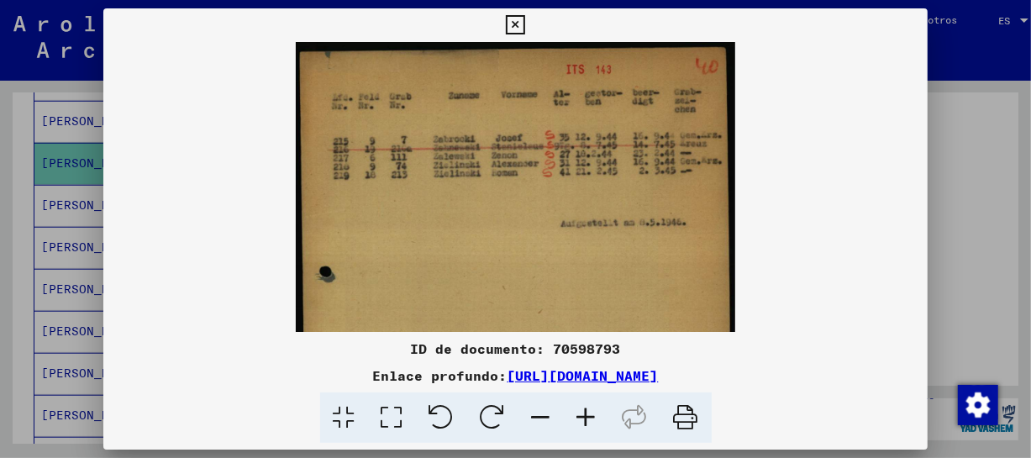
click at [587, 414] on icon at bounding box center [586, 417] width 45 height 51
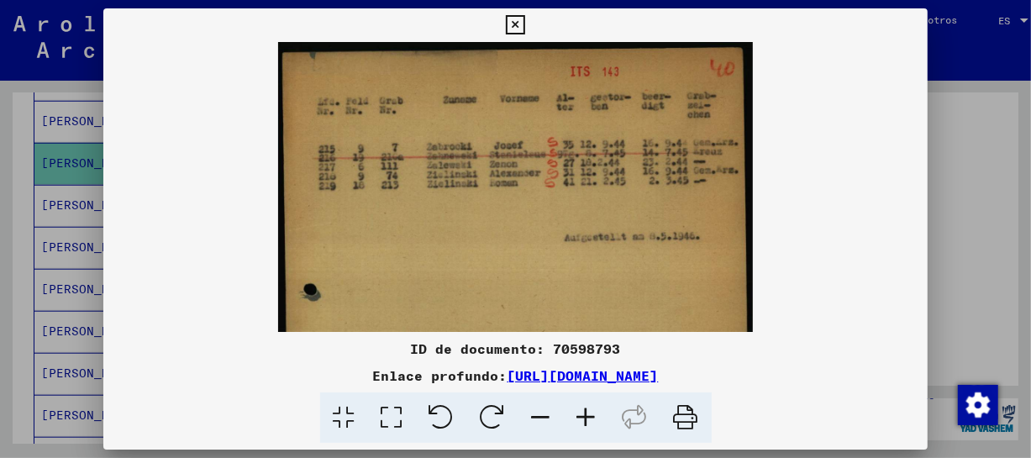
click at [587, 414] on icon at bounding box center [586, 417] width 45 height 51
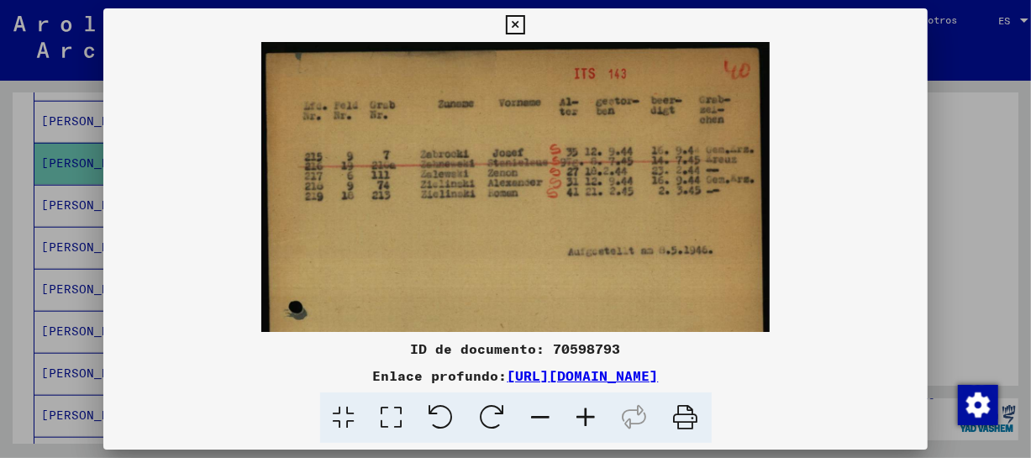
click at [587, 414] on icon at bounding box center [586, 417] width 45 height 51
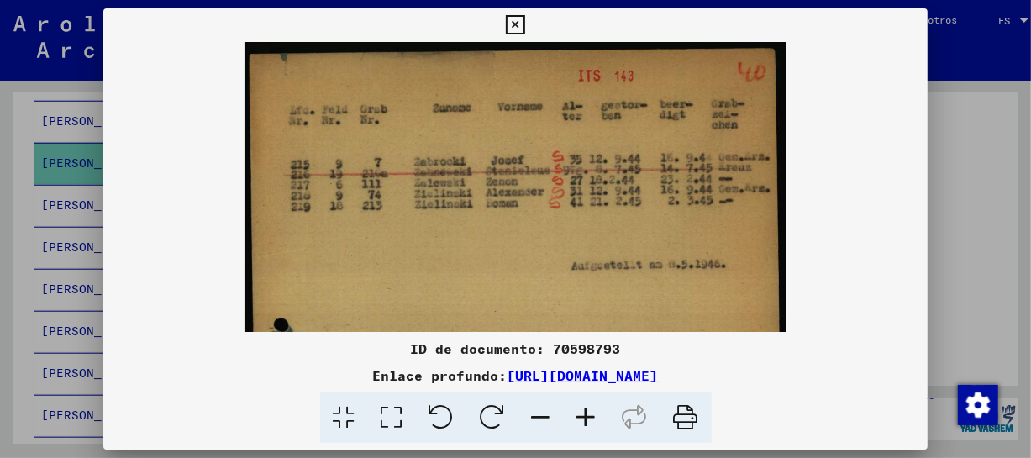
click at [587, 414] on icon at bounding box center [586, 417] width 45 height 51
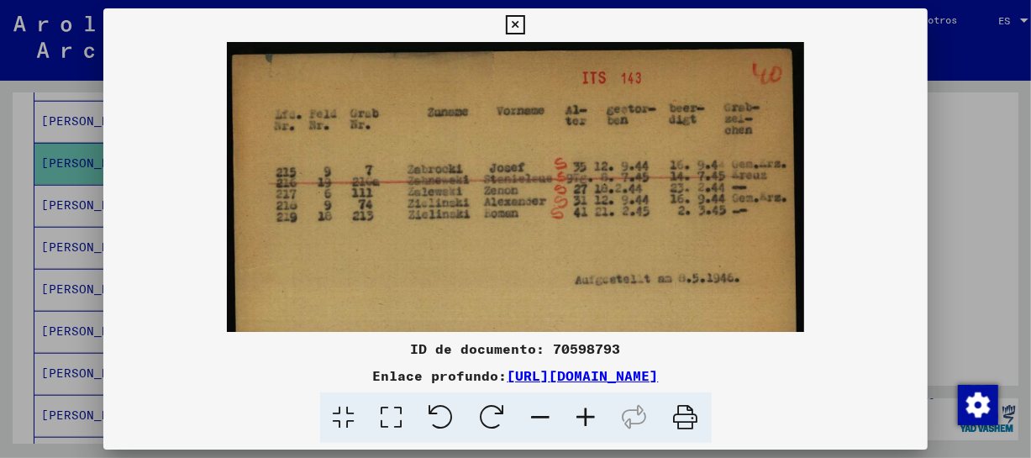
click at [587, 414] on icon at bounding box center [586, 417] width 45 height 51
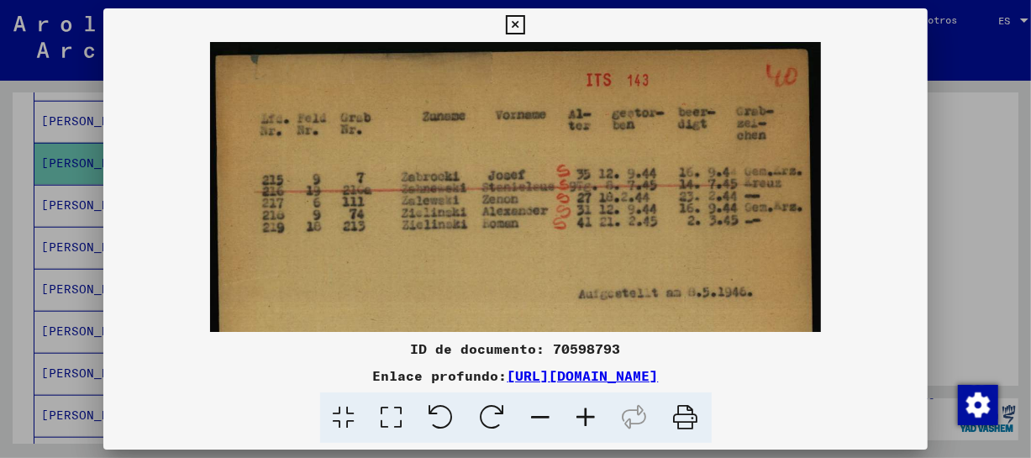
click at [587, 414] on icon at bounding box center [586, 417] width 45 height 51
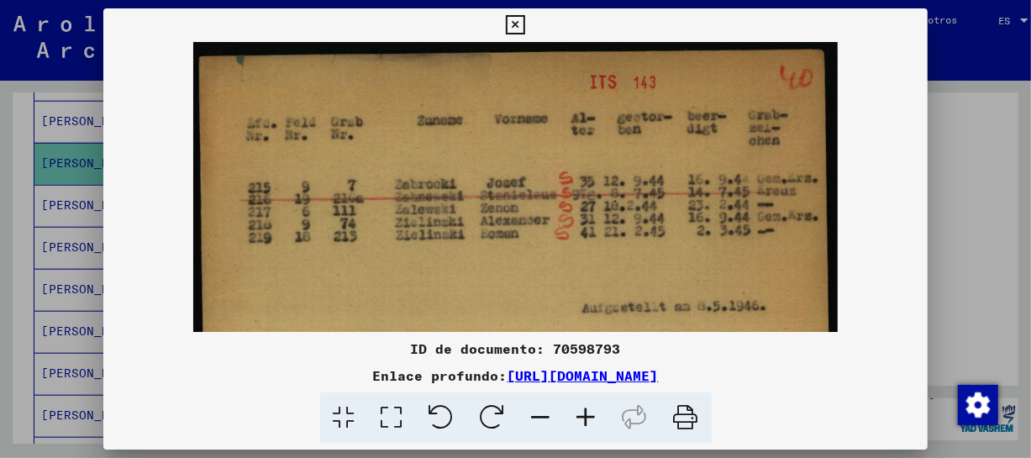
click at [515, 27] on icon at bounding box center [515, 25] width 19 height 20
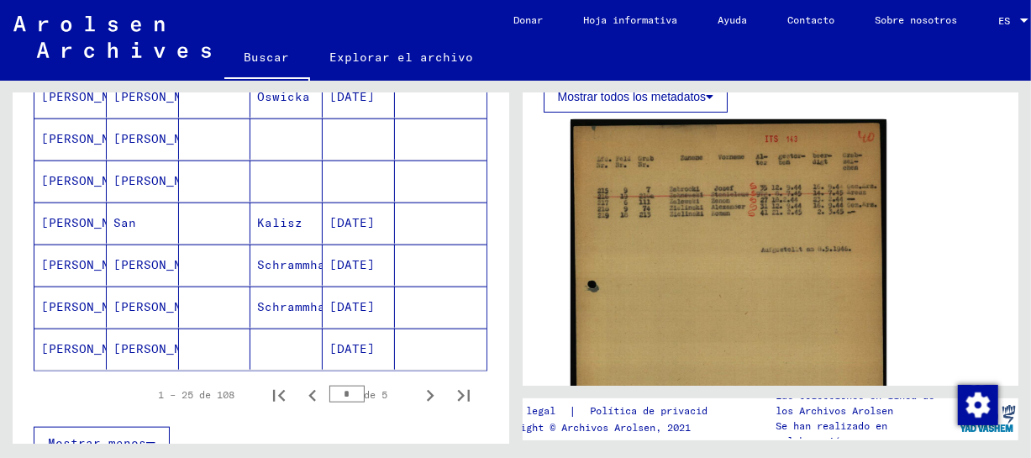
scroll to position [1042, 0]
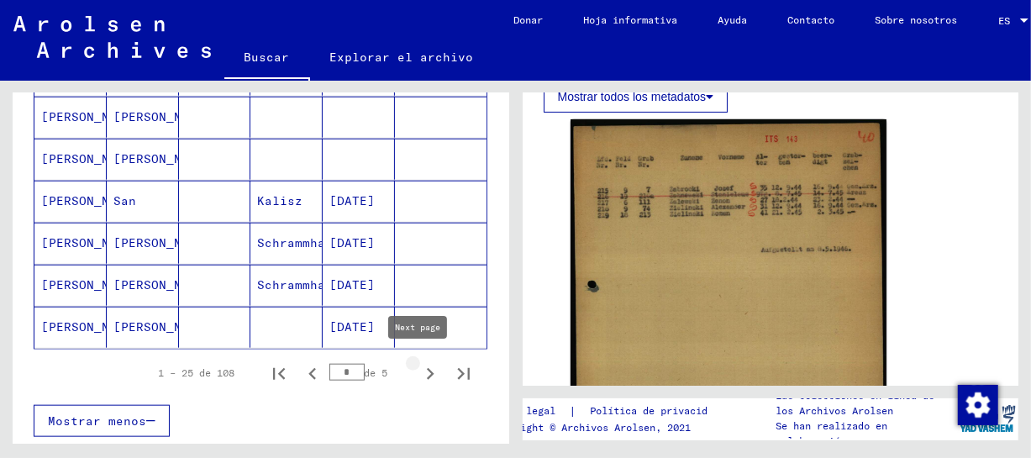
click at [419, 370] on icon "Página siguiente" at bounding box center [431, 374] width 24 height 24
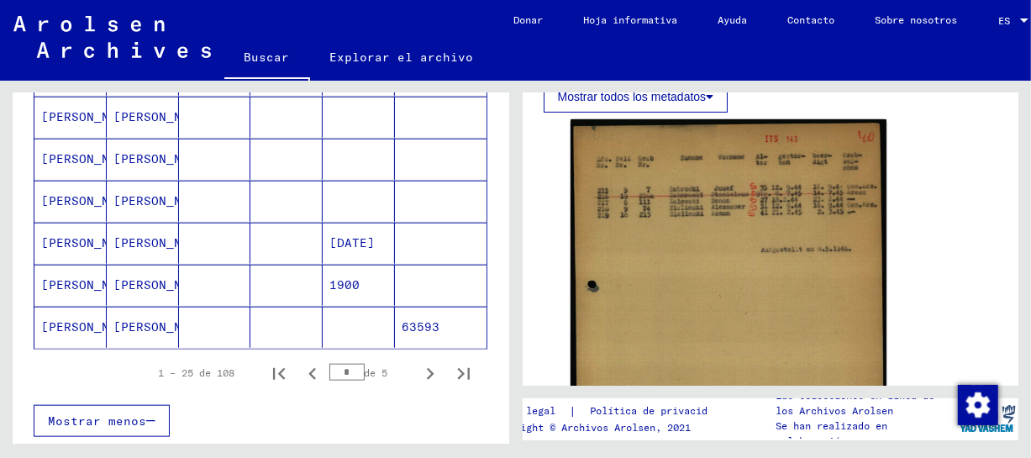
click at [158, 319] on font "[PERSON_NAME]" at bounding box center [162, 326] width 98 height 15
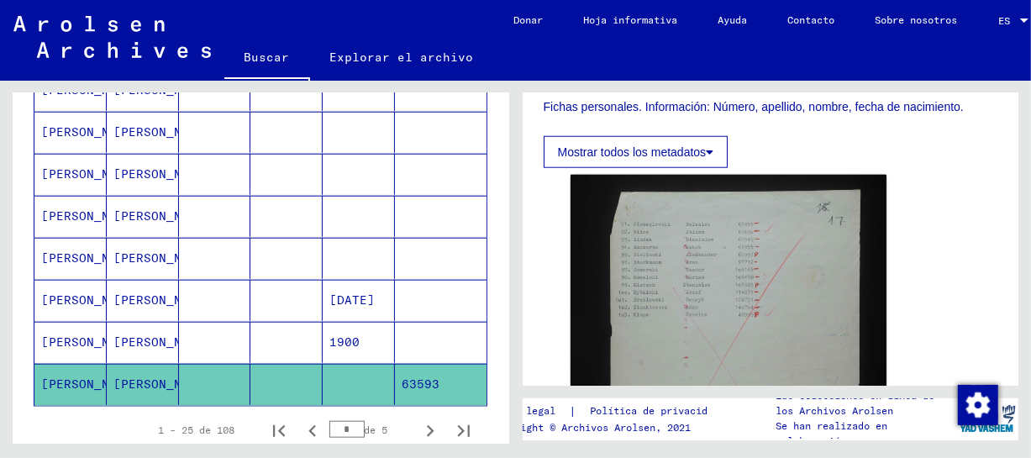
scroll to position [900, 0]
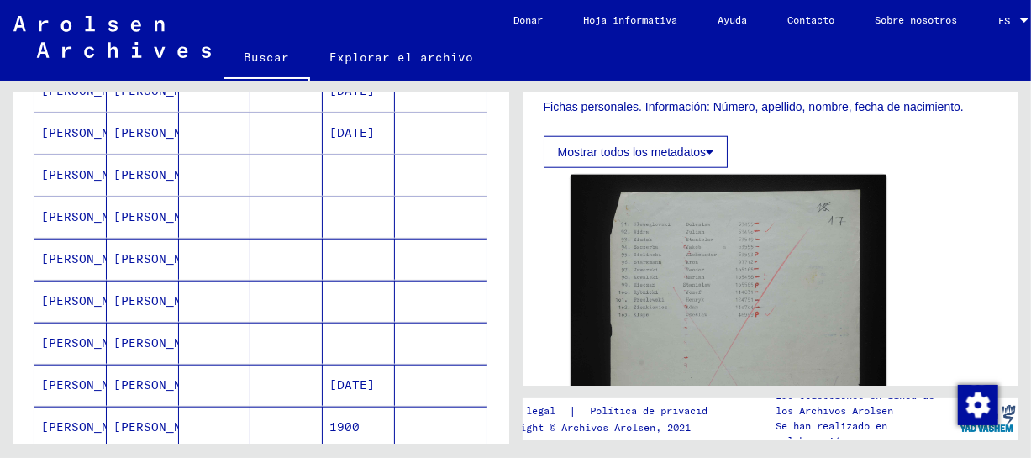
click at [157, 328] on mat-cell "[PERSON_NAME]" at bounding box center [143, 343] width 72 height 41
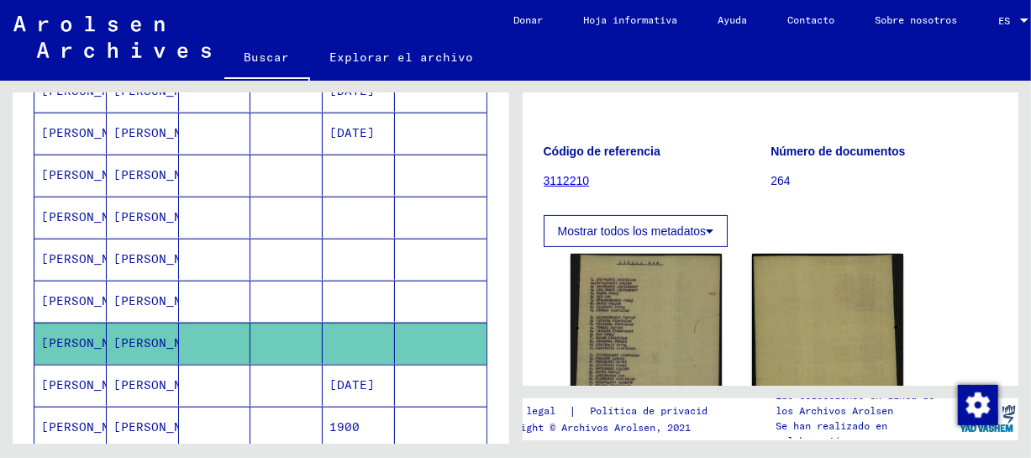
scroll to position [348, 0]
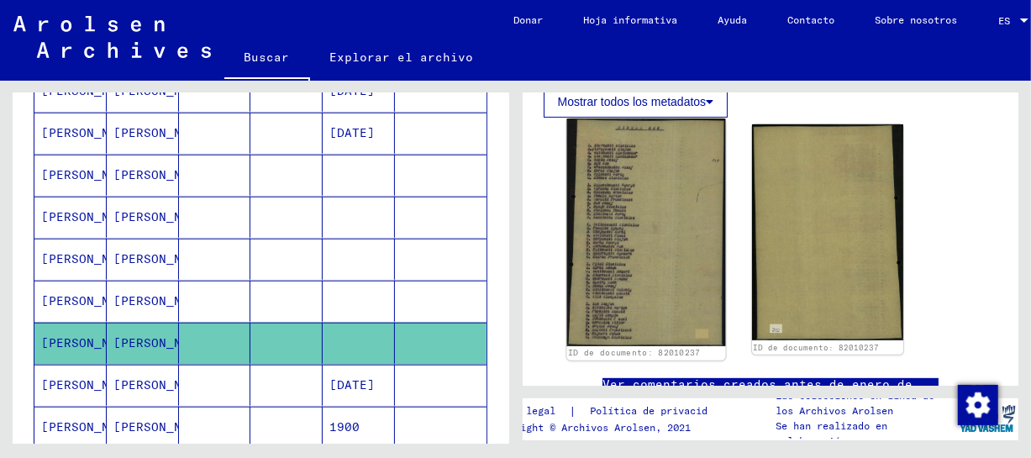
click at [669, 303] on img at bounding box center [645, 231] width 159 height 227
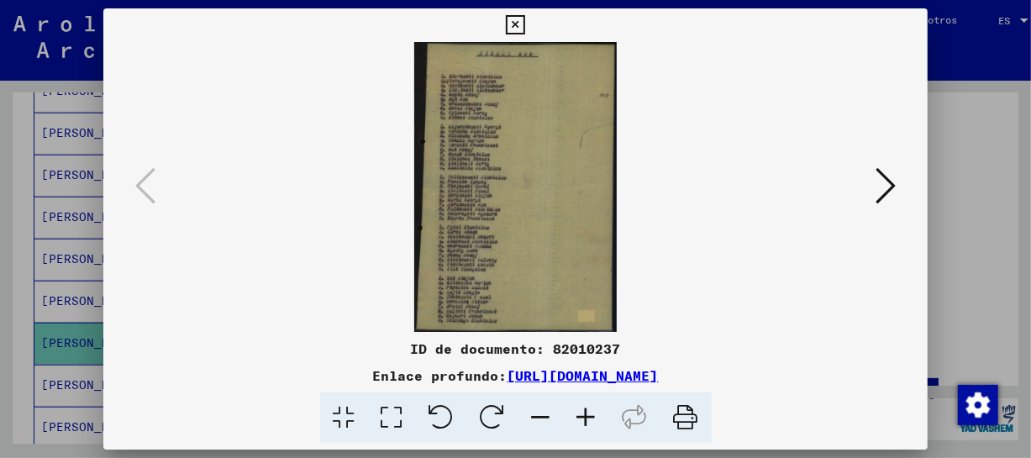
click at [589, 415] on icon at bounding box center [586, 417] width 45 height 51
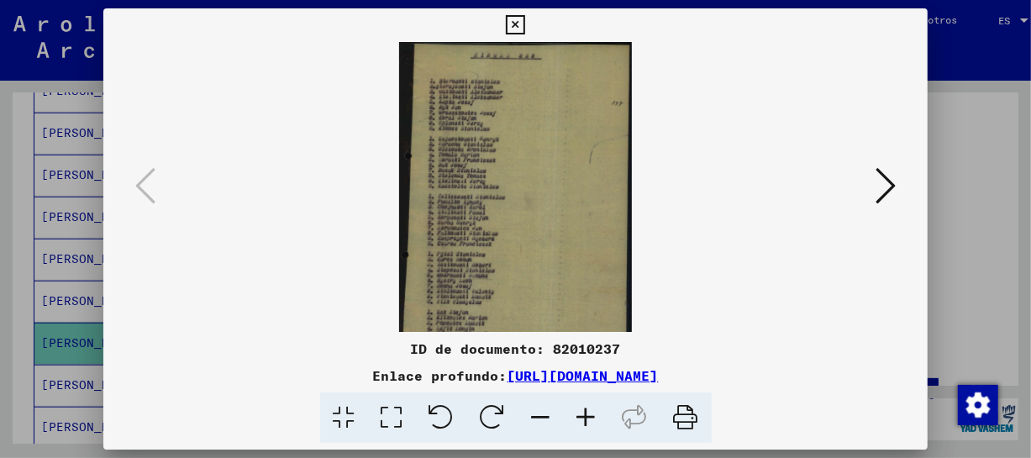
click at [591, 414] on icon at bounding box center [586, 417] width 45 height 51
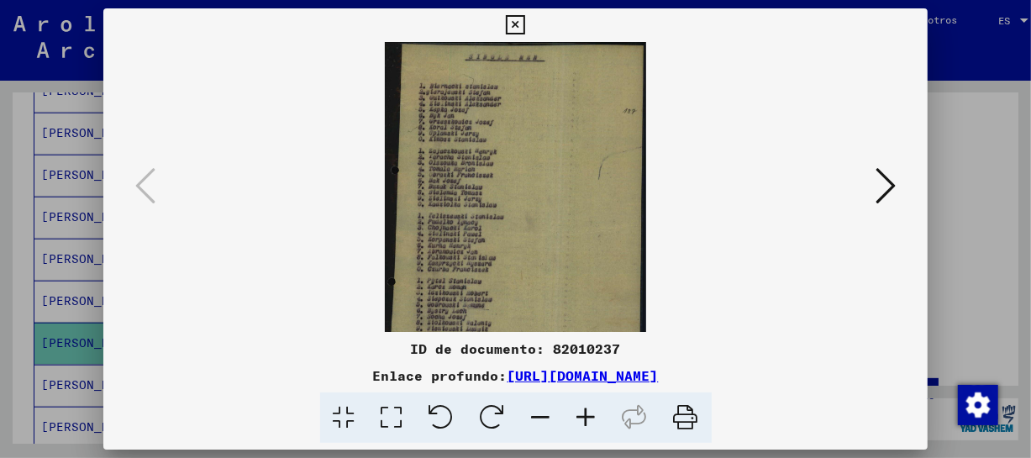
click at [591, 414] on icon at bounding box center [586, 417] width 45 height 51
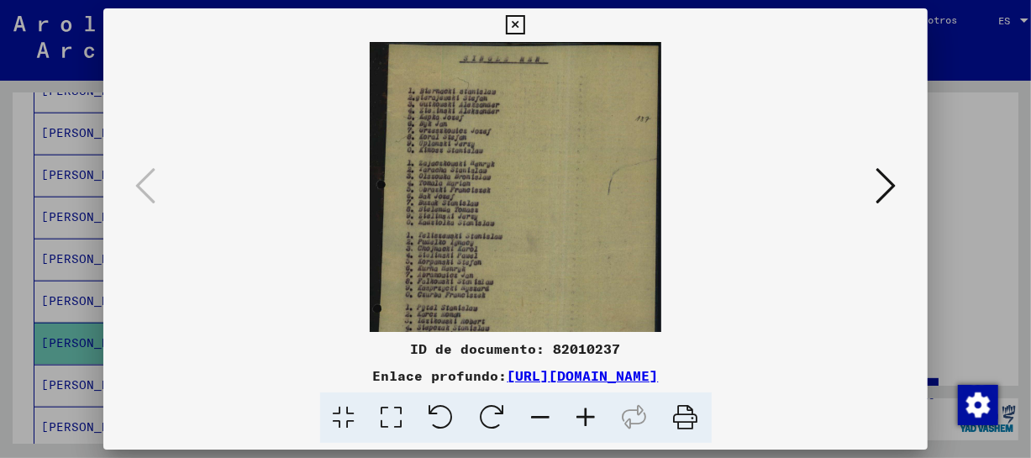
click at [591, 414] on icon at bounding box center [586, 417] width 45 height 51
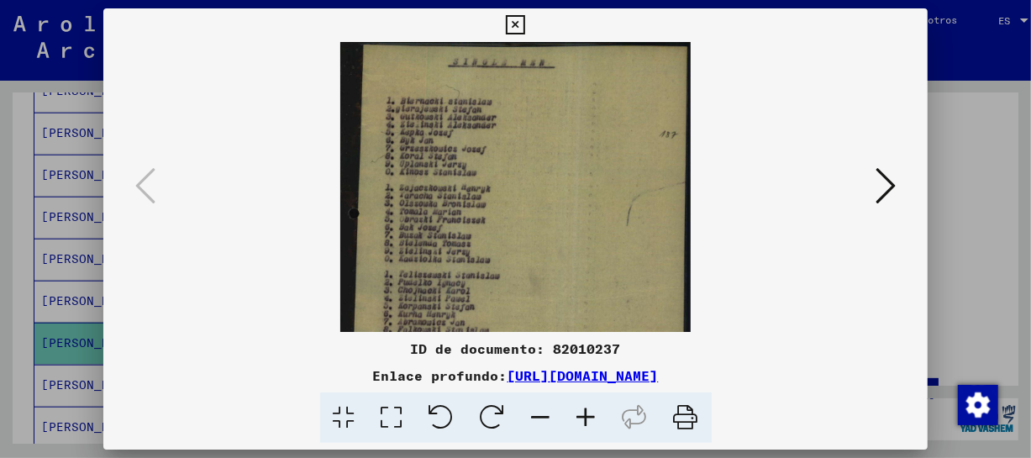
click at [591, 414] on icon at bounding box center [586, 417] width 45 height 51
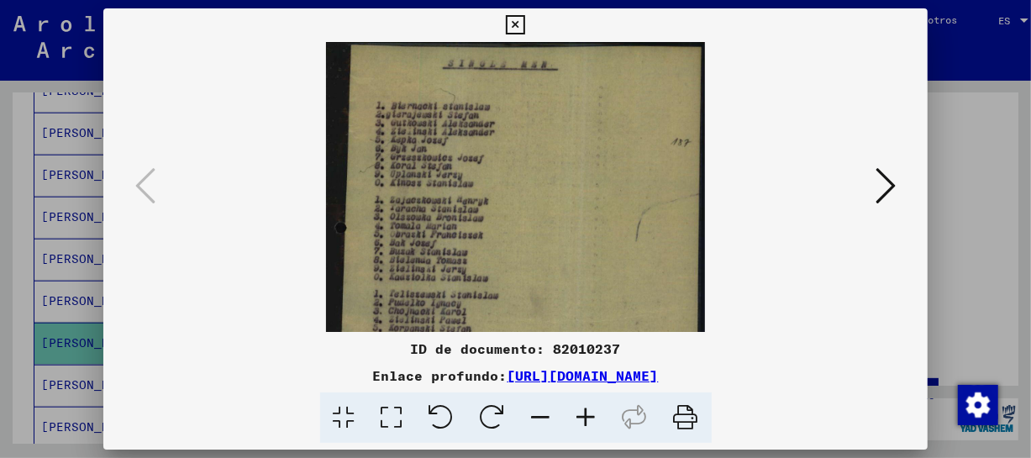
click at [591, 414] on icon at bounding box center [586, 417] width 45 height 51
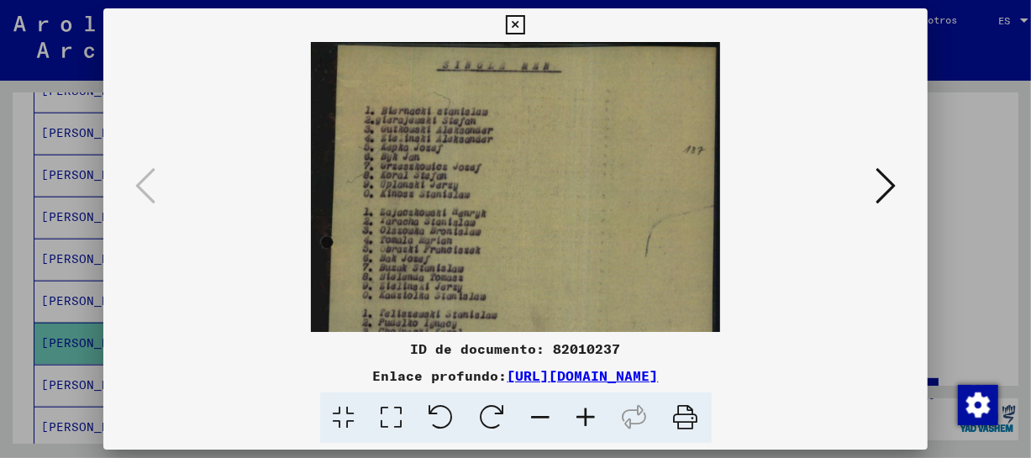
click at [591, 414] on icon at bounding box center [586, 417] width 45 height 51
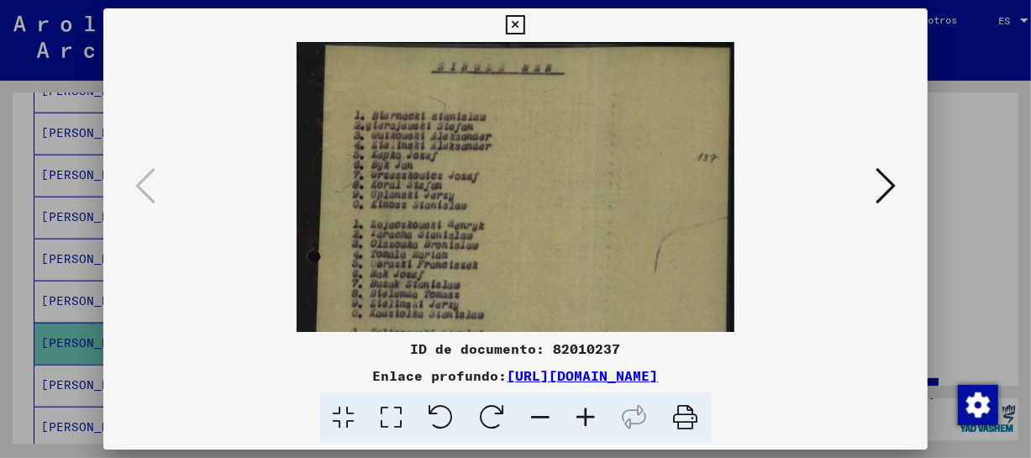
click at [591, 414] on icon at bounding box center [586, 417] width 45 height 51
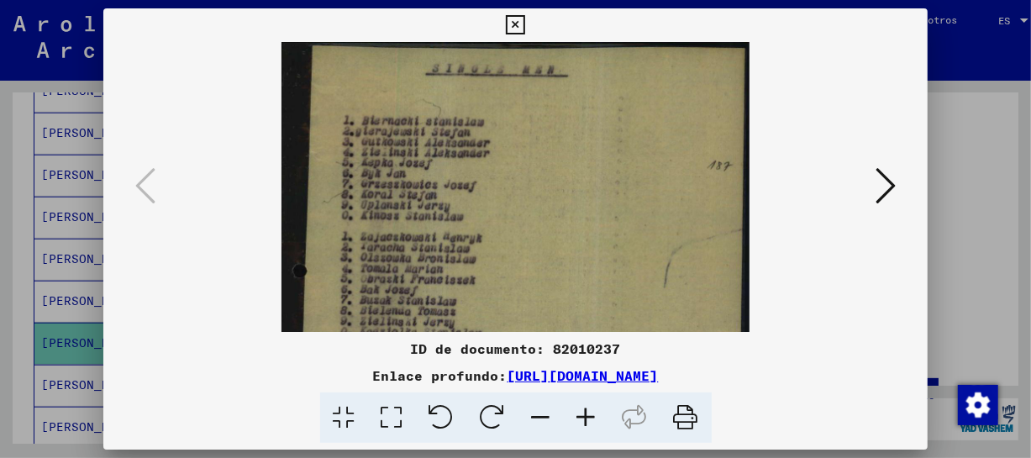
click at [591, 414] on icon at bounding box center [586, 417] width 45 height 51
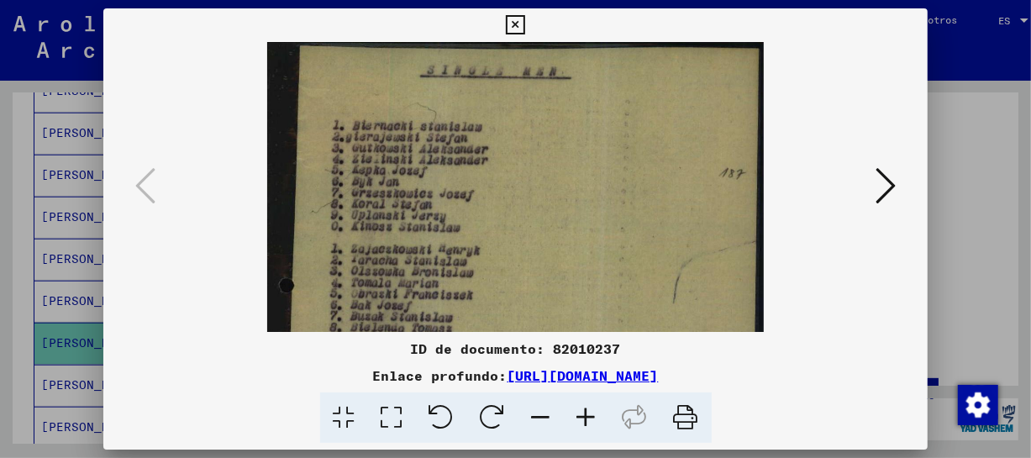
click at [591, 414] on icon at bounding box center [586, 417] width 45 height 51
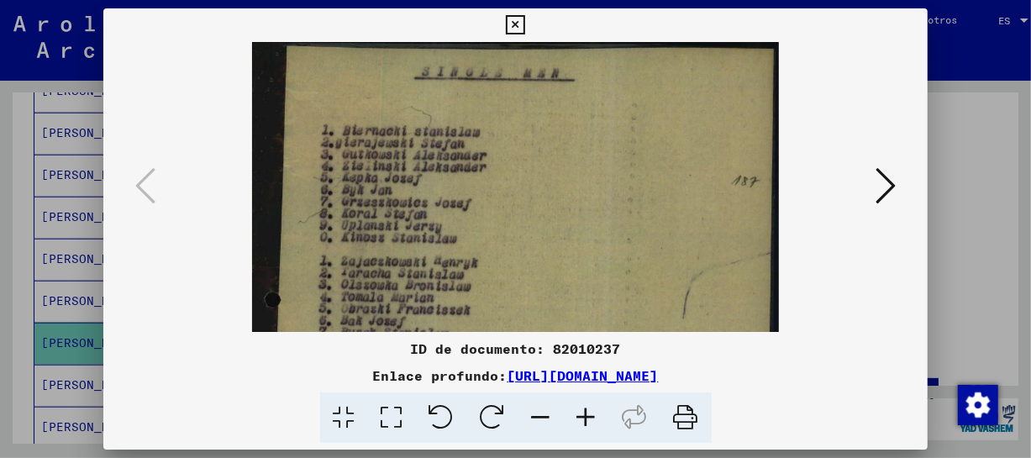
click at [591, 414] on icon at bounding box center [586, 417] width 45 height 51
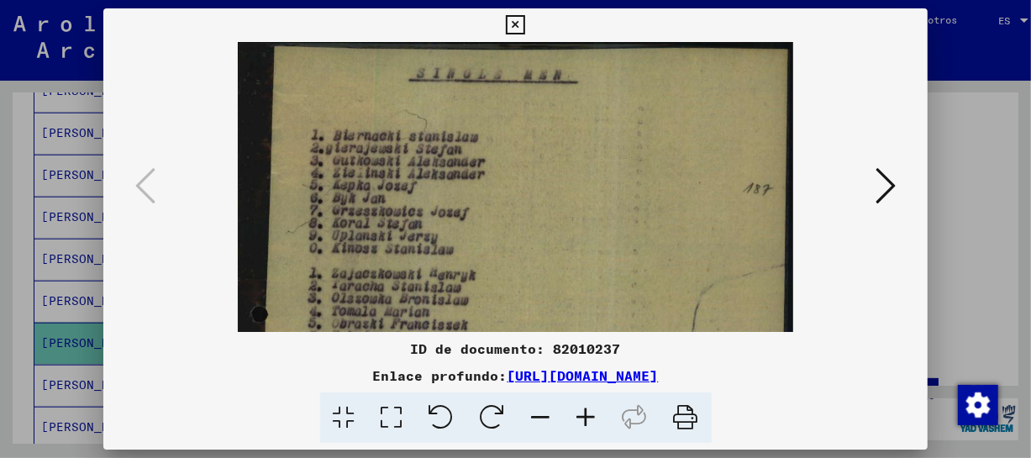
click at [591, 414] on icon at bounding box center [586, 417] width 45 height 51
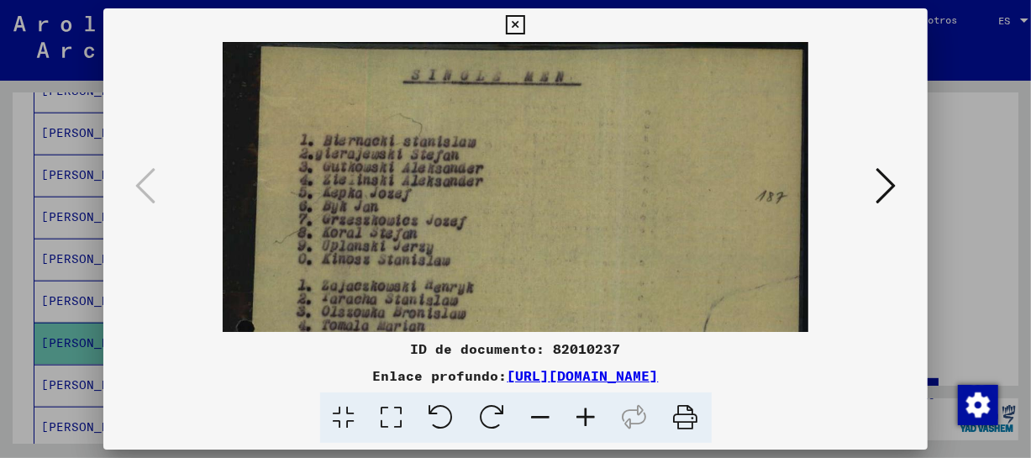
click at [591, 414] on icon at bounding box center [586, 417] width 45 height 51
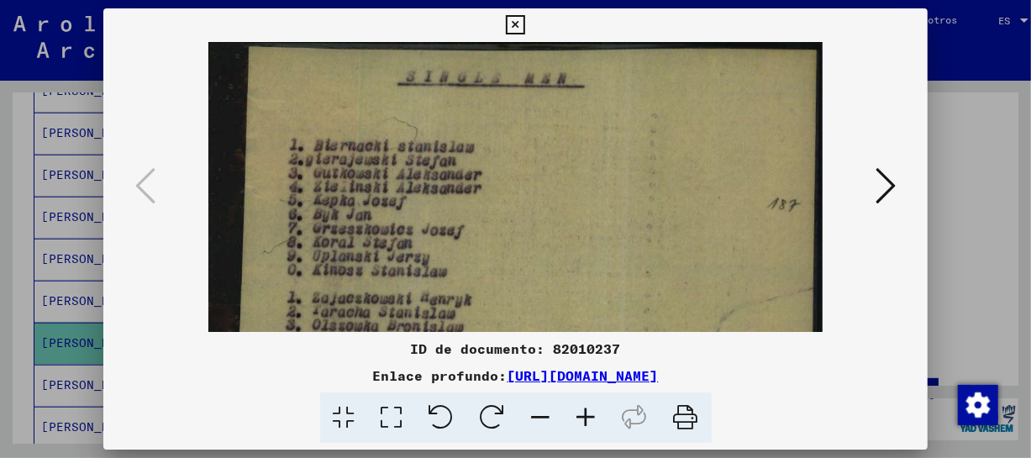
click at [591, 414] on icon at bounding box center [586, 417] width 45 height 51
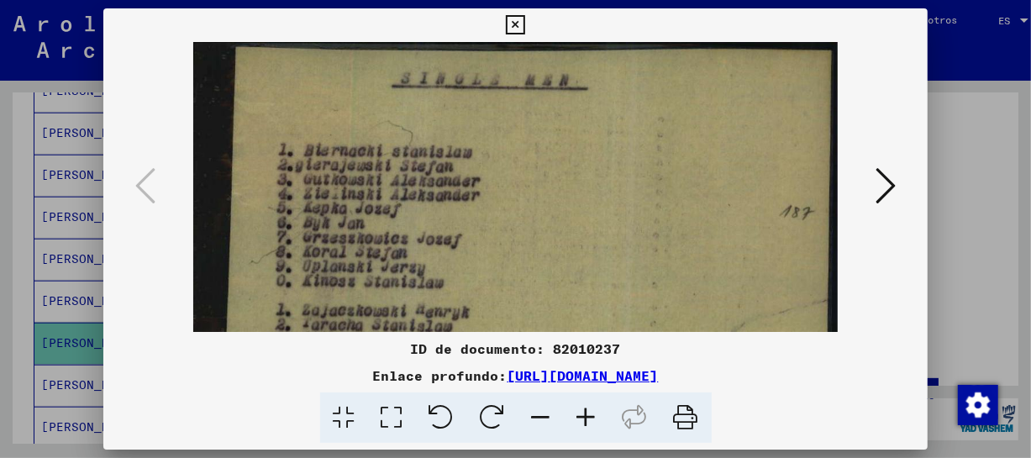
click at [591, 414] on icon at bounding box center [586, 417] width 45 height 51
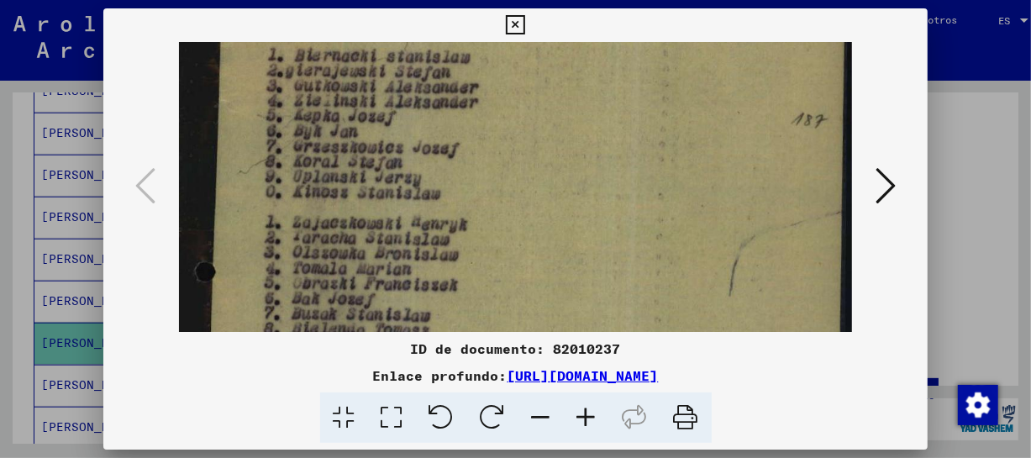
drag, startPoint x: 587, startPoint y: 274, endPoint x: 621, endPoint y: 173, distance: 106.6
click at [621, 173] on img at bounding box center [516, 423] width 674 height 962
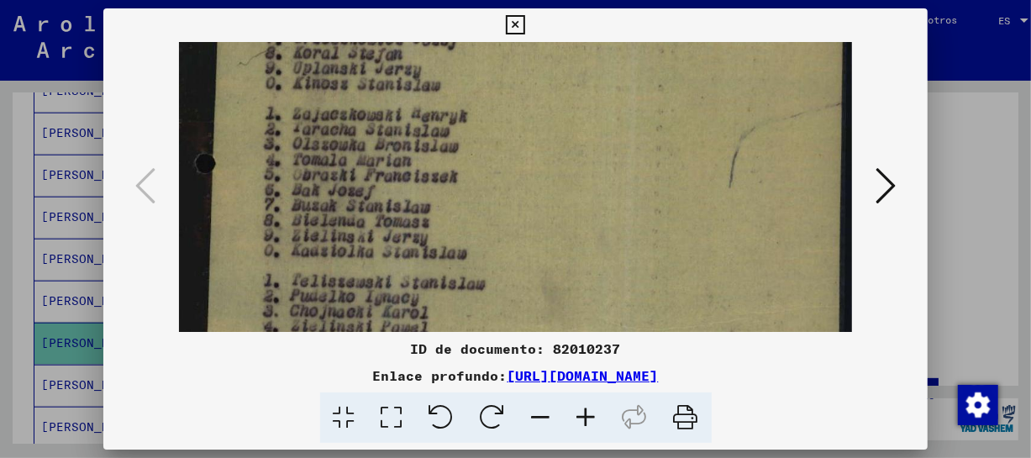
drag, startPoint x: 605, startPoint y: 217, endPoint x: 613, endPoint y: 159, distance: 58.6
click at [613, 159] on img at bounding box center [516, 315] width 674 height 962
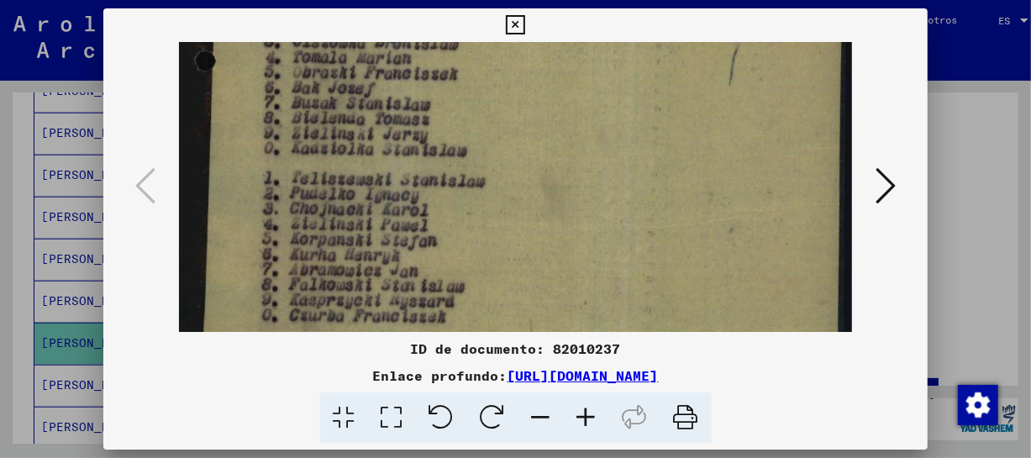
drag, startPoint x: 588, startPoint y: 228, endPoint x: 622, endPoint y: 127, distance: 106.3
click at [622, 127] on img at bounding box center [516, 212] width 674 height 962
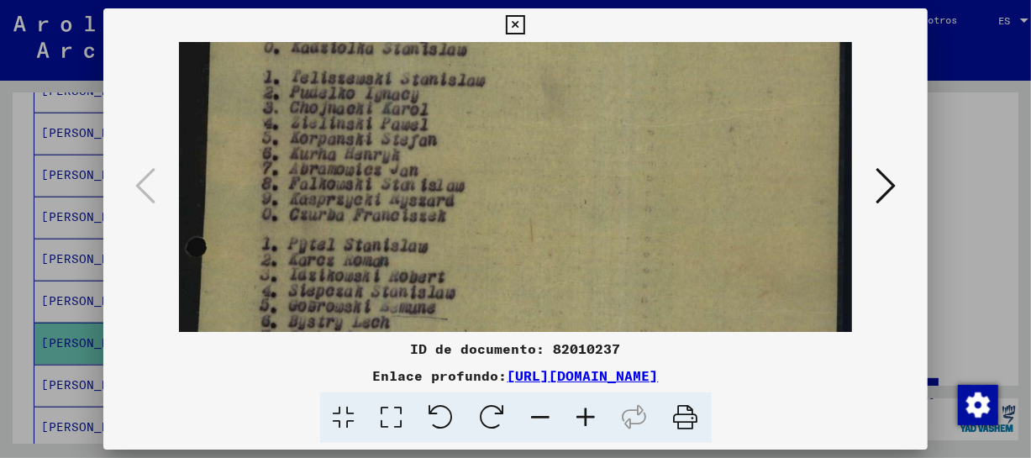
drag, startPoint x: 603, startPoint y: 241, endPoint x: 632, endPoint y: 140, distance: 105.6
click at [632, 140] on img at bounding box center [516, 111] width 674 height 962
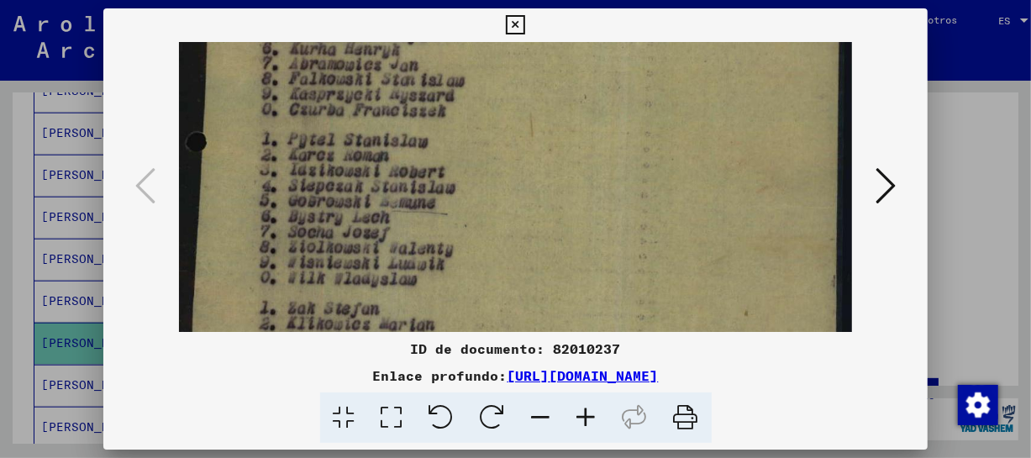
drag, startPoint x: 607, startPoint y: 224, endPoint x: 631, endPoint y: 120, distance: 107.0
click at [631, 120] on img at bounding box center [516, 6] width 674 height 962
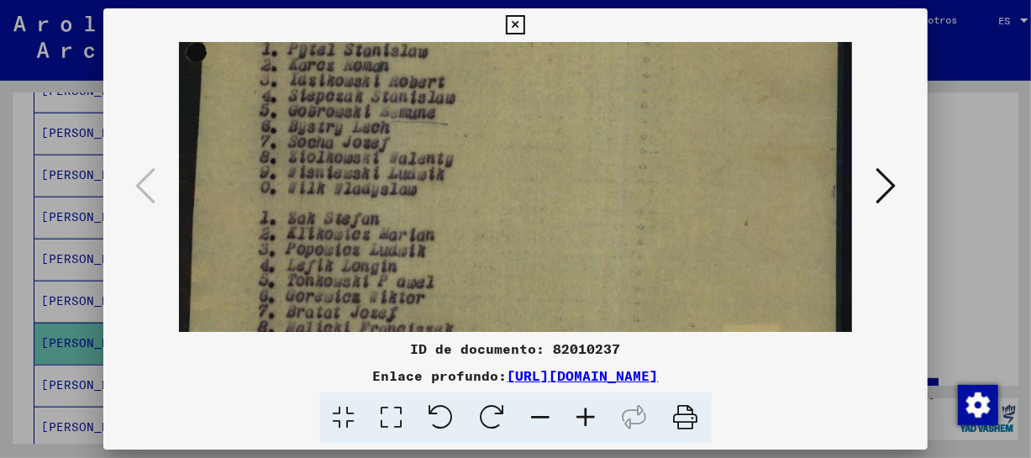
drag, startPoint x: 600, startPoint y: 236, endPoint x: 622, endPoint y: 146, distance: 92.5
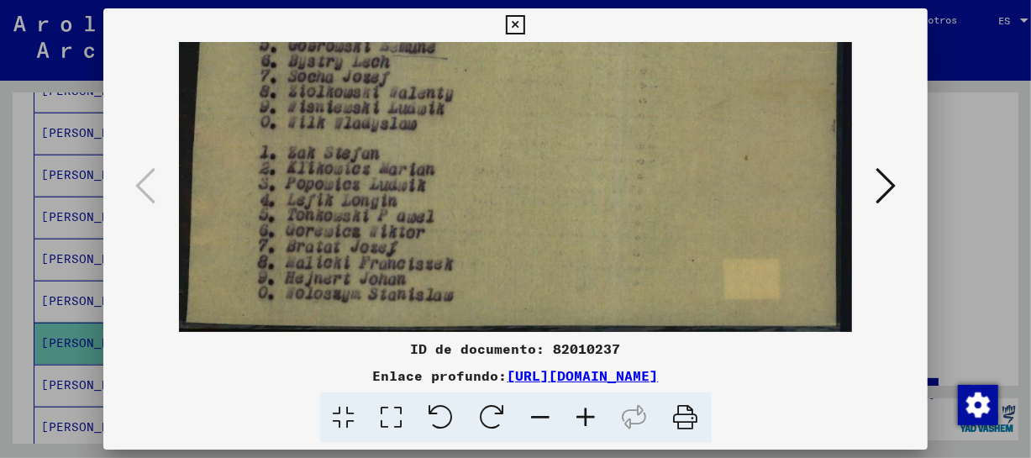
drag, startPoint x: 578, startPoint y: 233, endPoint x: 598, endPoint y: 115, distance: 119.2
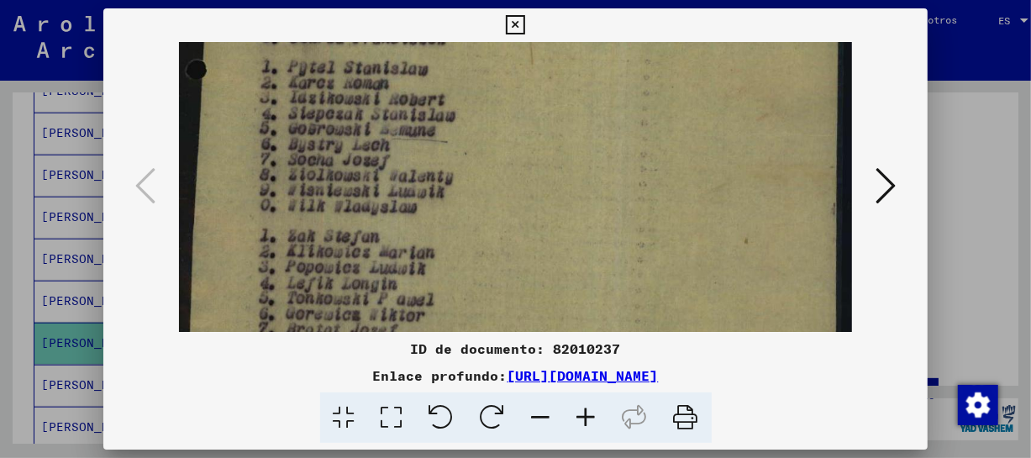
scroll to position [577, 0]
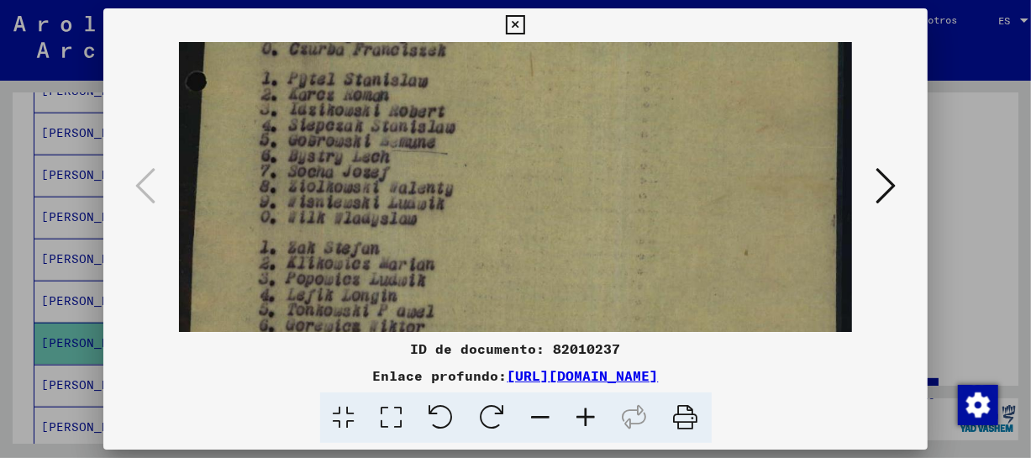
drag, startPoint x: 582, startPoint y: 94, endPoint x: 597, endPoint y: 189, distance: 96.2
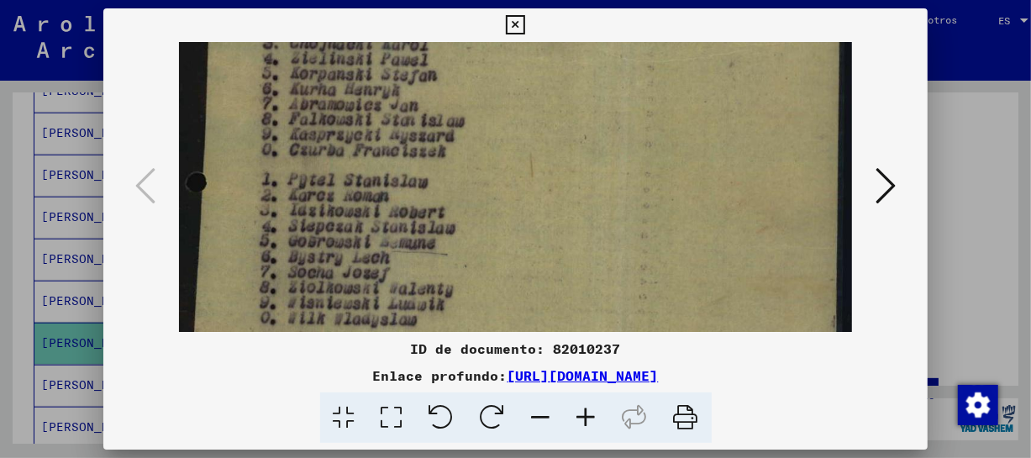
drag, startPoint x: 585, startPoint y: 126, endPoint x: 585, endPoint y: 230, distance: 104.2
click at [587, 232] on img at bounding box center [516, 47] width 674 height 962
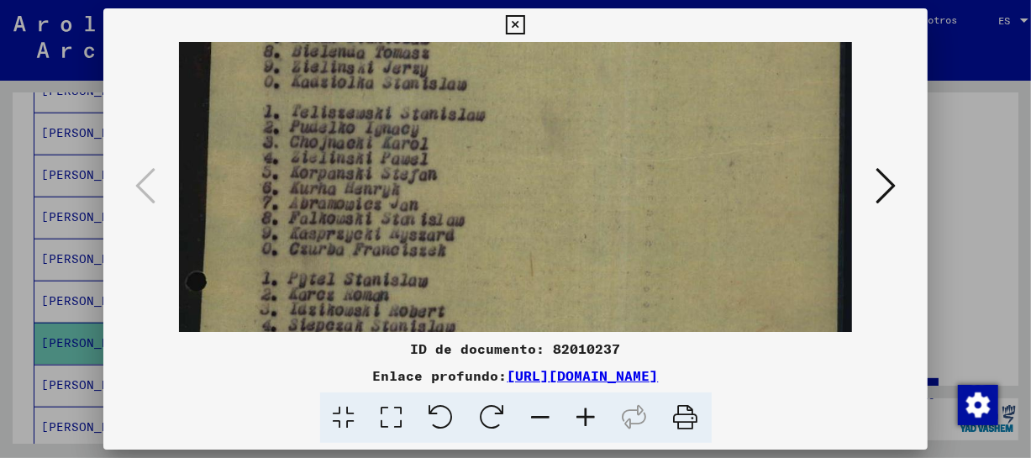
drag, startPoint x: 578, startPoint y: 124, endPoint x: 580, endPoint y: 224, distance: 100.0
click at [580, 224] on img at bounding box center [516, 146] width 674 height 962
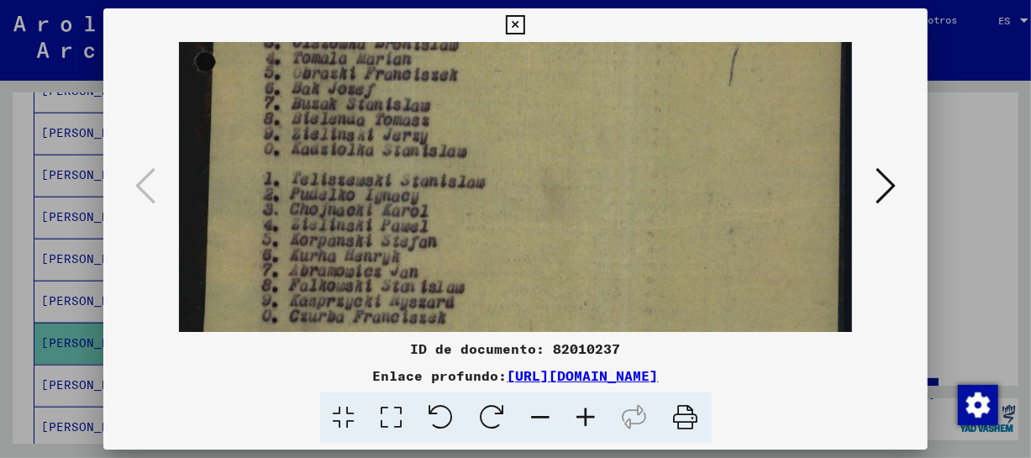
scroll to position [306, 0]
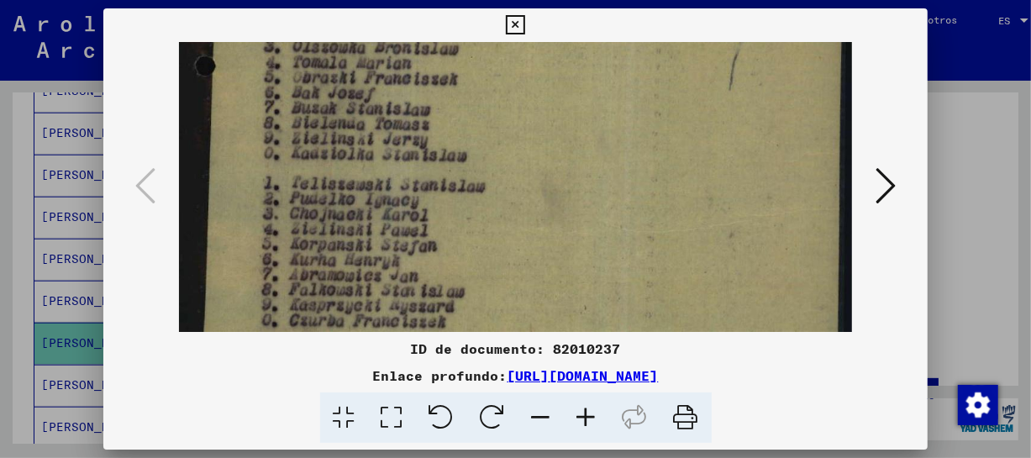
drag, startPoint x: 589, startPoint y: 124, endPoint x: 588, endPoint y: 195, distance: 71.4
click at [588, 195] on img at bounding box center [516, 217] width 674 height 962
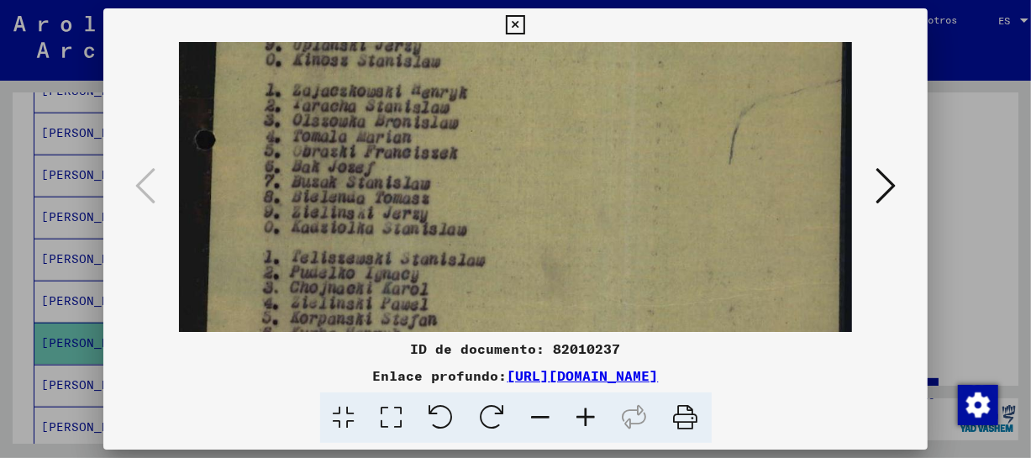
drag, startPoint x: 580, startPoint y: 124, endPoint x: 567, endPoint y: 201, distance: 77.5
click at [567, 201] on img at bounding box center [516, 291] width 674 height 962
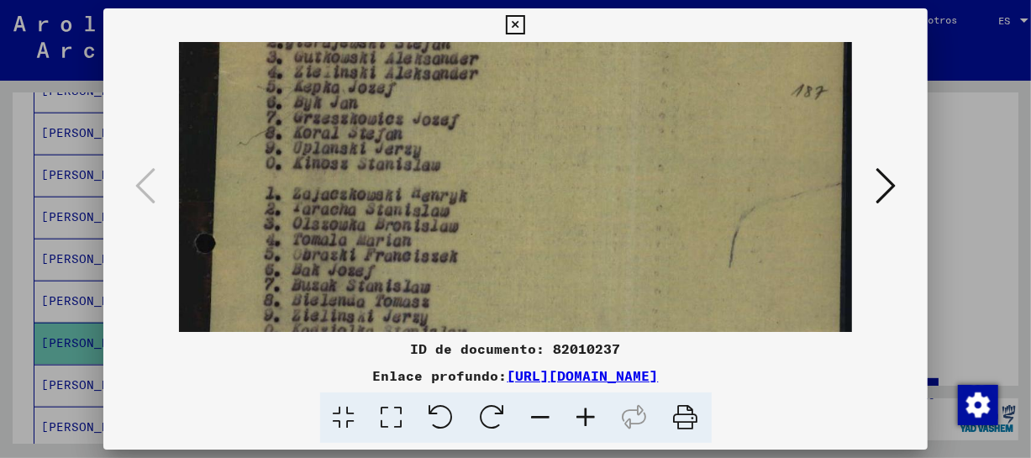
drag, startPoint x: 552, startPoint y: 123, endPoint x: 569, endPoint y: 228, distance: 106.4
click at [569, 228] on img at bounding box center [516, 394] width 674 height 962
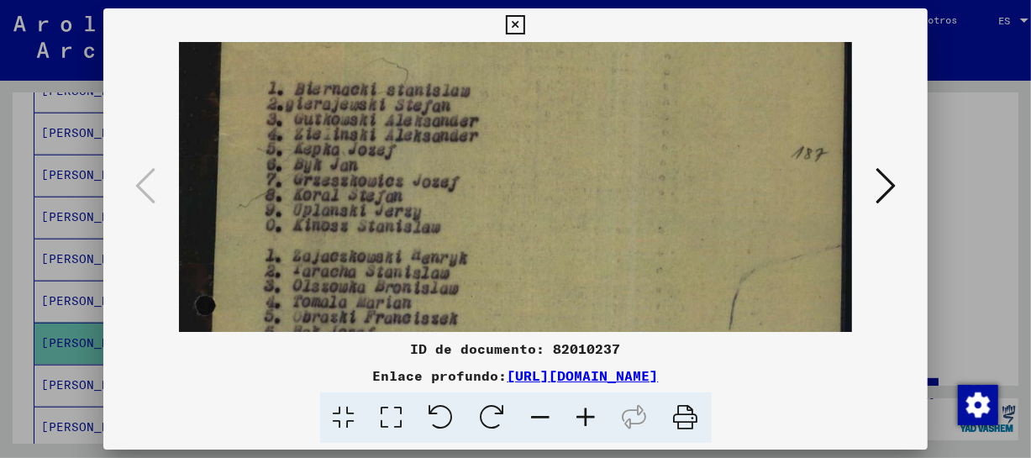
scroll to position [58, 0]
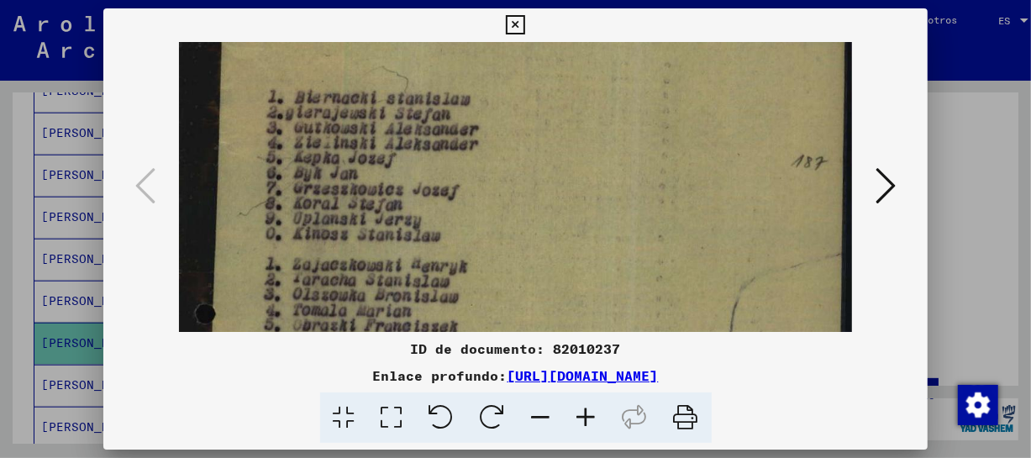
drag, startPoint x: 557, startPoint y: 123, endPoint x: 562, endPoint y: 195, distance: 72.4
click at [562, 195] on img at bounding box center [516, 465] width 674 height 962
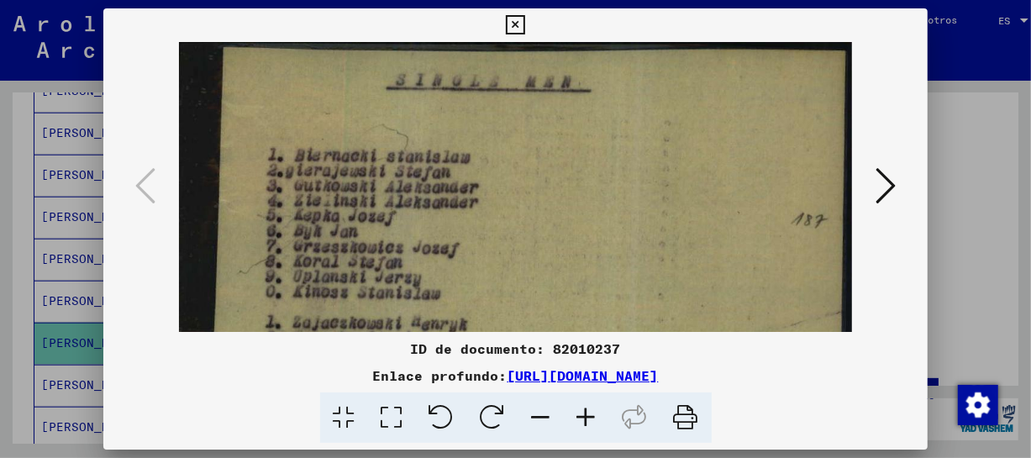
drag, startPoint x: 560, startPoint y: 197, endPoint x: 556, endPoint y: 223, distance: 26.3
click at [517, 19] on icon at bounding box center [515, 25] width 19 height 20
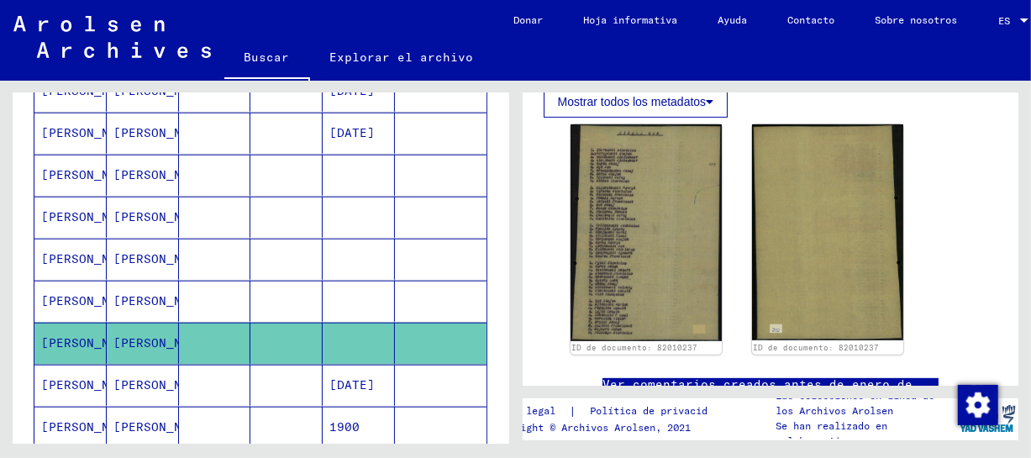
scroll to position [139, 0]
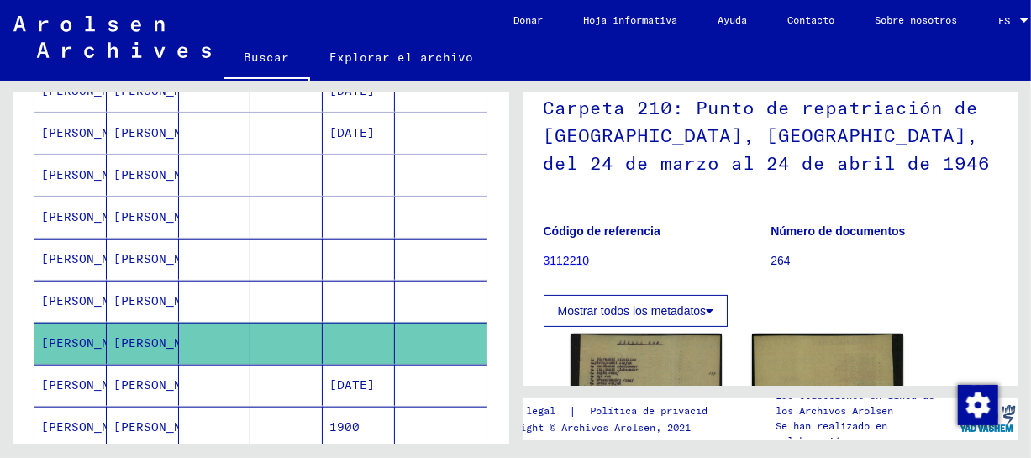
click at [139, 293] on font "[PERSON_NAME]" at bounding box center [162, 300] width 98 height 15
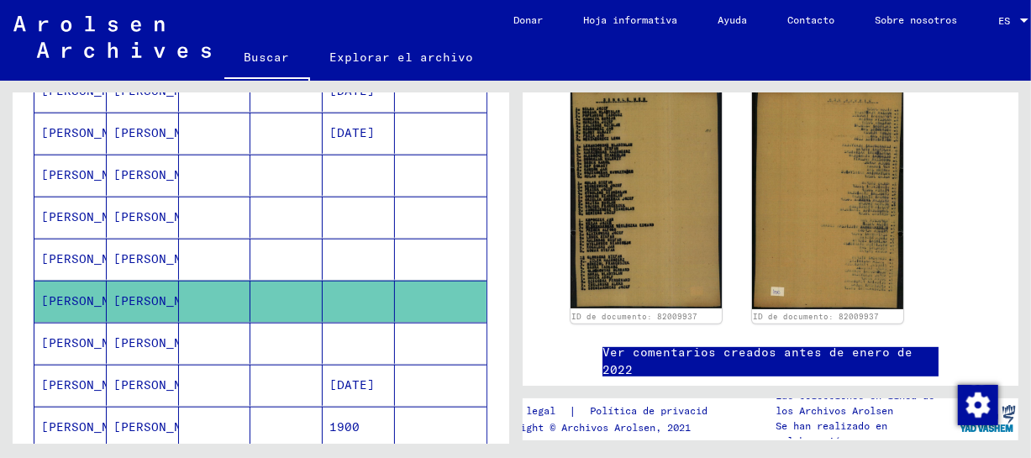
click at [113, 260] on font "[PERSON_NAME]" at bounding box center [162, 258] width 98 height 15
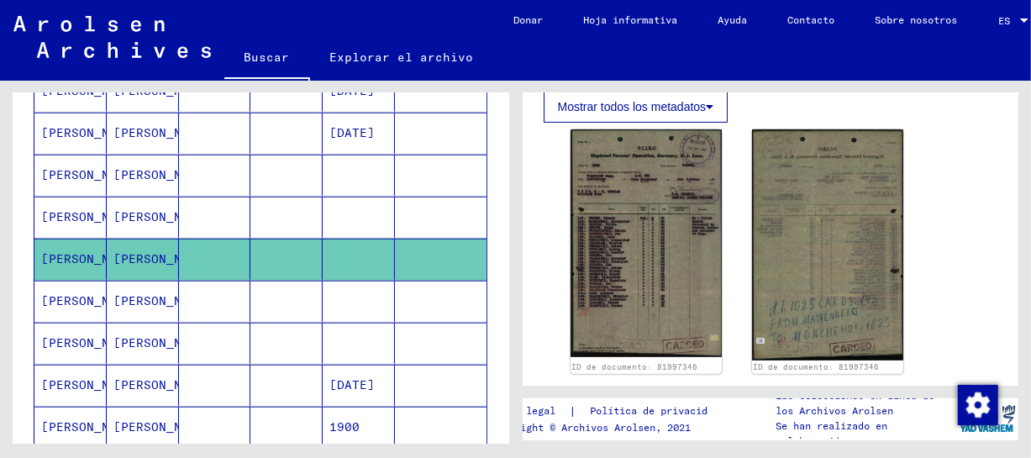
scroll to position [370, 0]
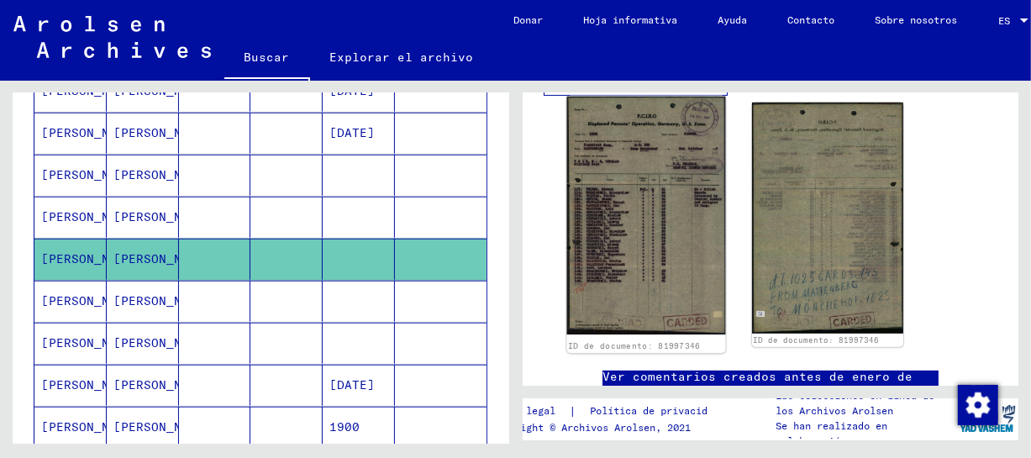
click at [671, 285] on img at bounding box center [645, 216] width 159 height 239
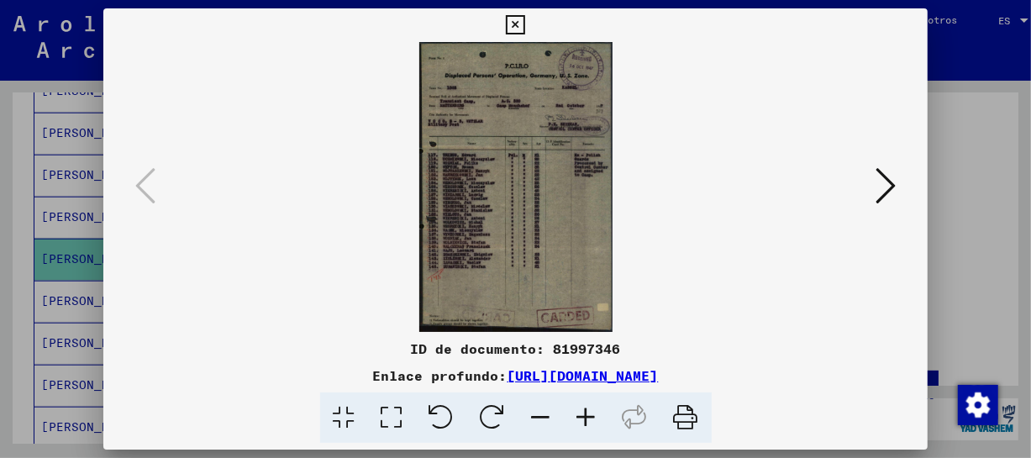
click at [592, 404] on icon at bounding box center [586, 417] width 45 height 51
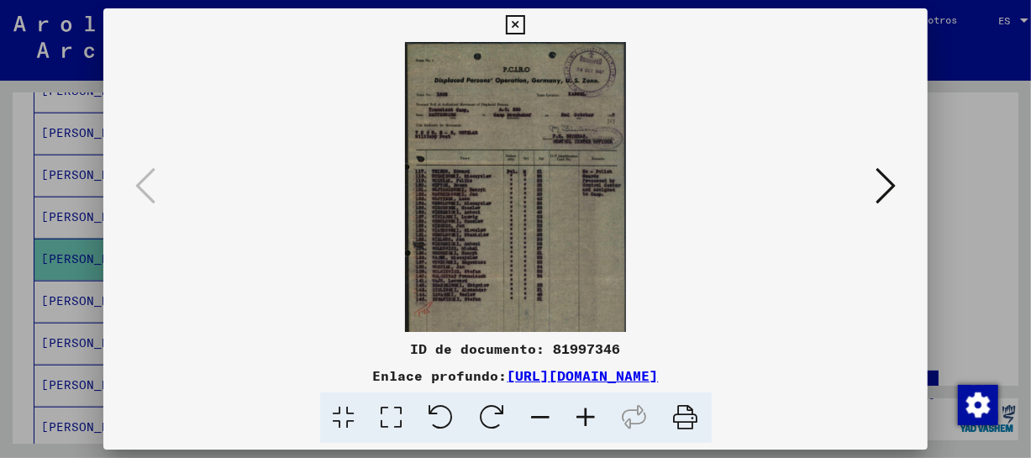
click at [592, 404] on icon at bounding box center [586, 417] width 45 height 51
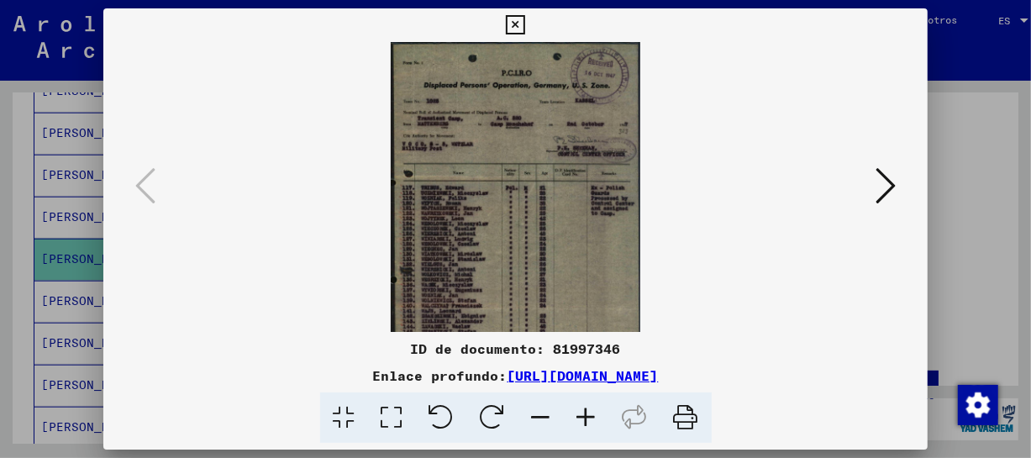
click at [592, 404] on icon at bounding box center [586, 417] width 45 height 51
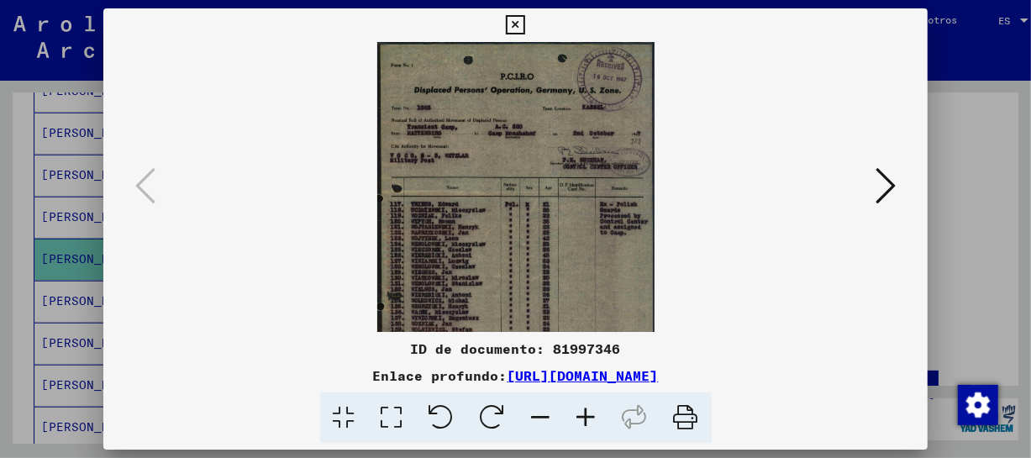
click at [592, 404] on icon at bounding box center [586, 417] width 45 height 51
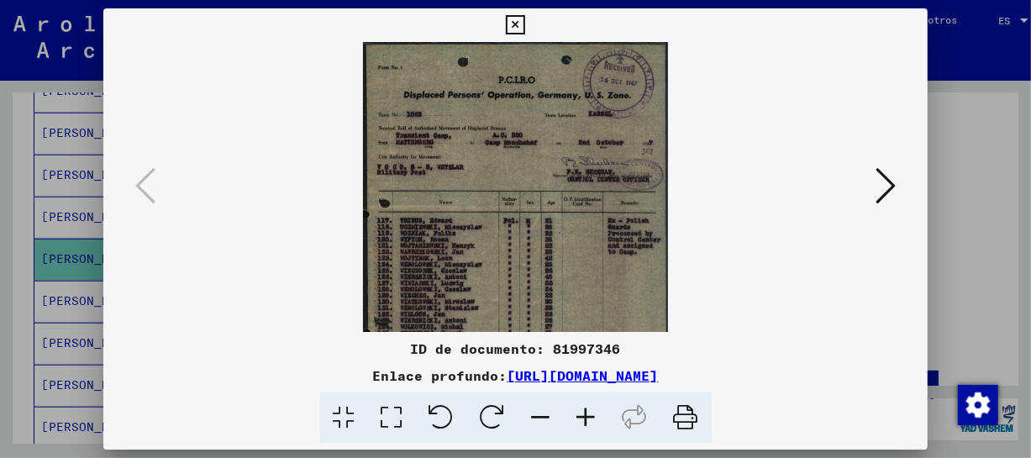
click at [592, 404] on icon at bounding box center [586, 417] width 45 height 51
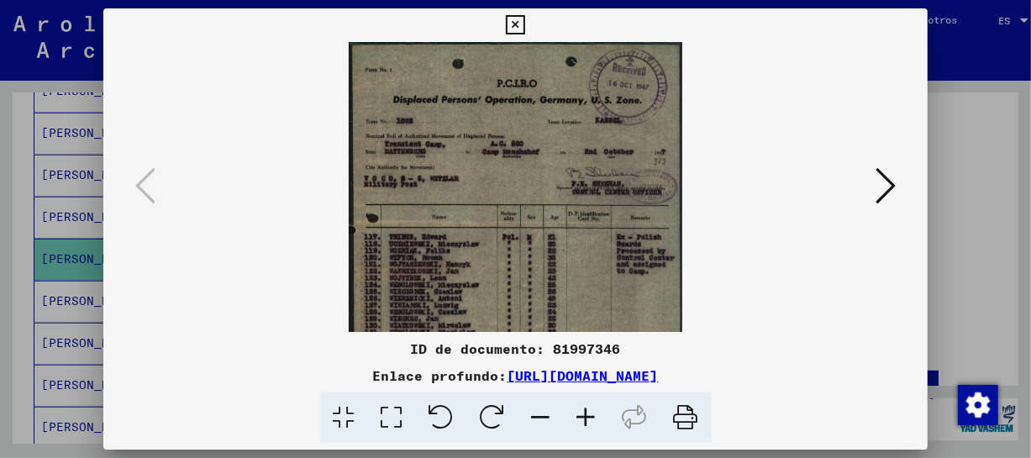
click at [592, 404] on icon at bounding box center [586, 417] width 45 height 51
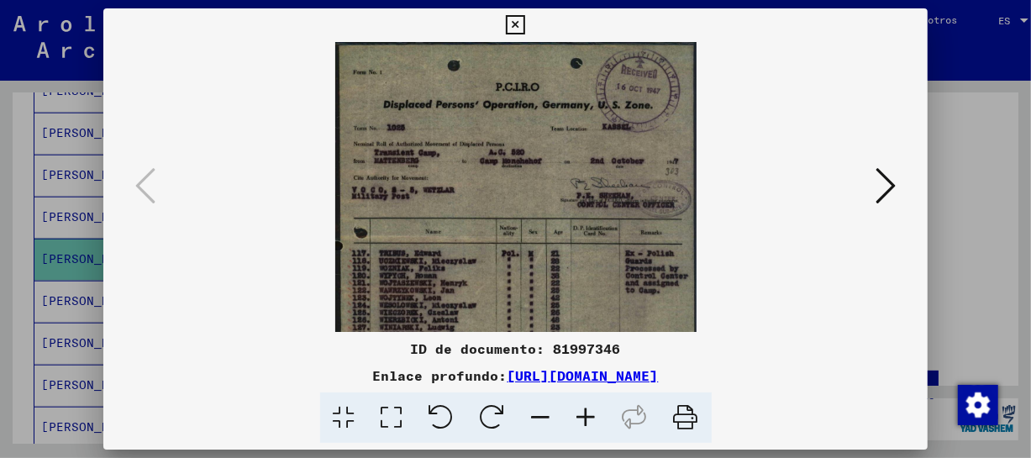
click at [592, 404] on icon at bounding box center [586, 417] width 45 height 51
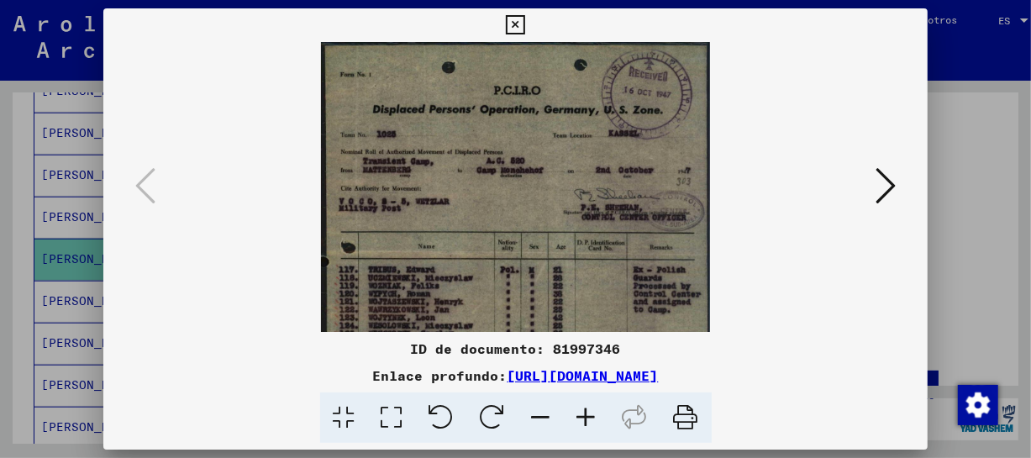
click at [592, 404] on icon at bounding box center [586, 417] width 45 height 51
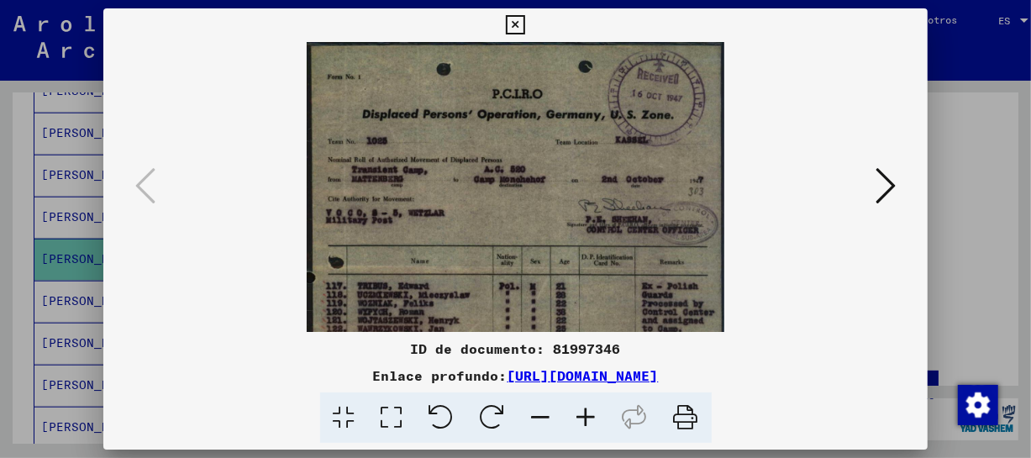
click at [592, 404] on icon at bounding box center [586, 417] width 45 height 51
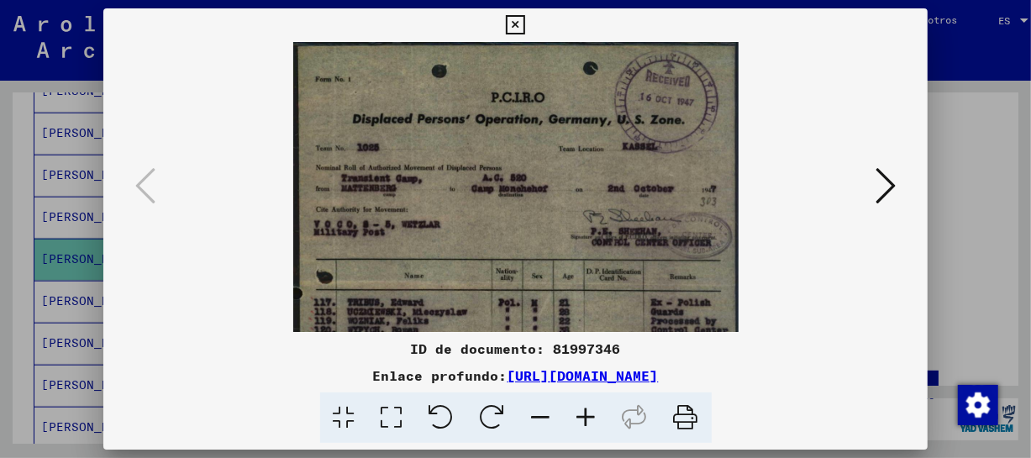
click at [592, 404] on icon at bounding box center [586, 417] width 45 height 51
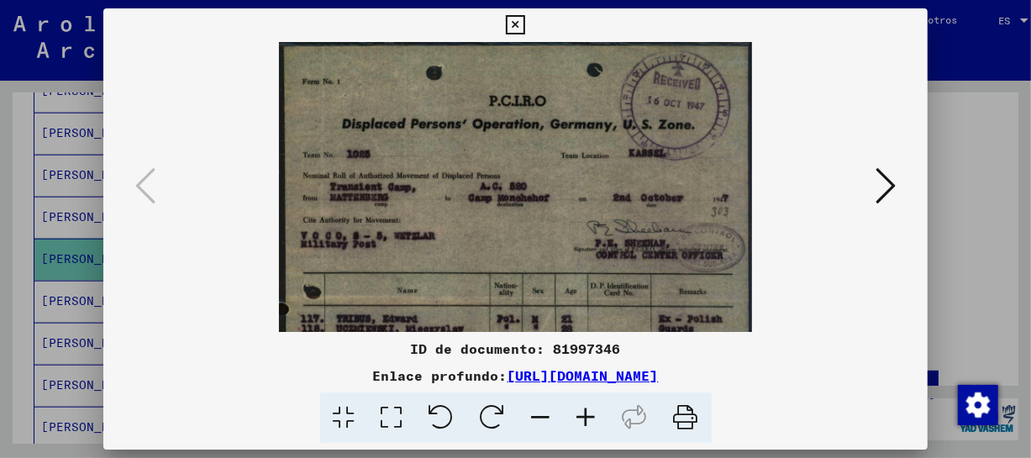
click at [592, 404] on icon at bounding box center [586, 417] width 45 height 51
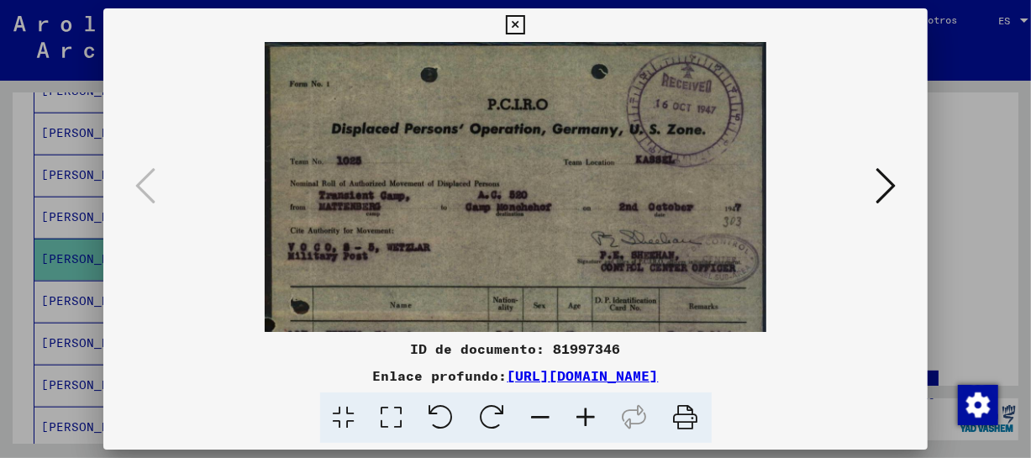
click at [592, 404] on icon at bounding box center [586, 417] width 45 height 51
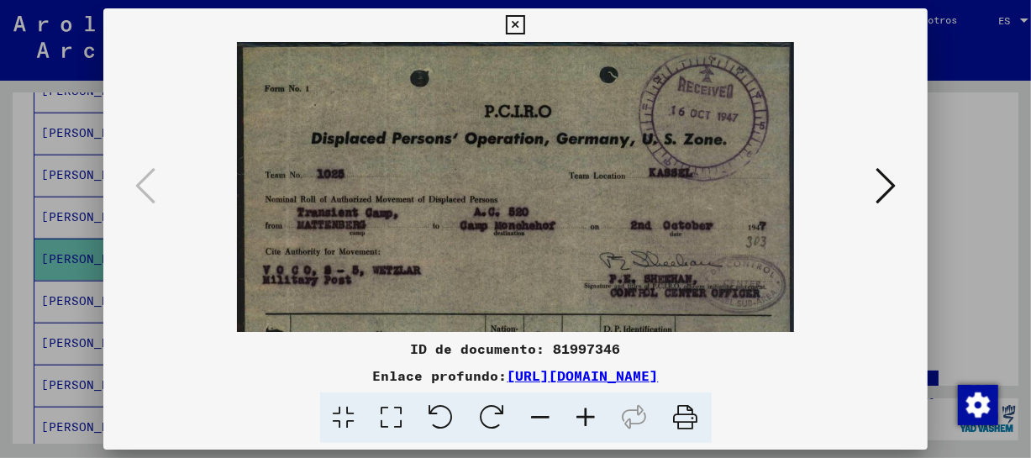
click at [592, 404] on icon at bounding box center [586, 417] width 45 height 51
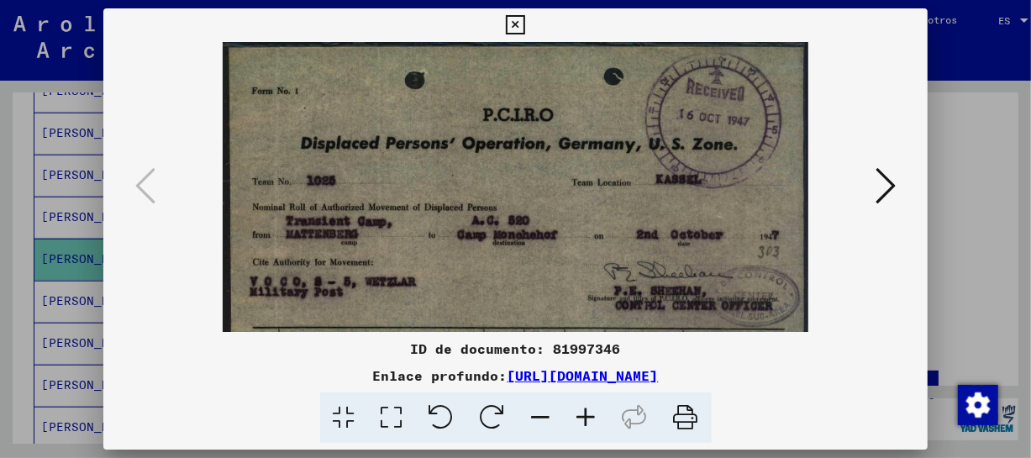
click at [592, 404] on icon at bounding box center [586, 417] width 45 height 51
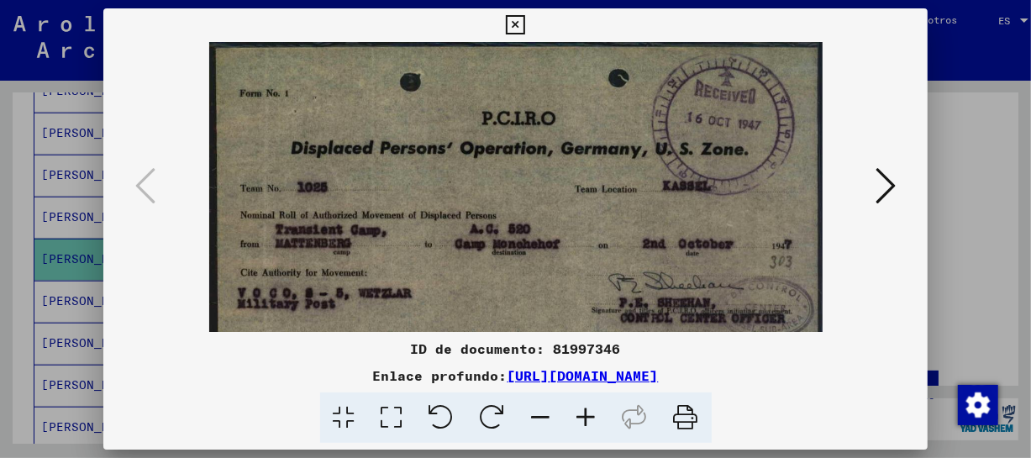
click at [592, 404] on icon at bounding box center [586, 417] width 45 height 51
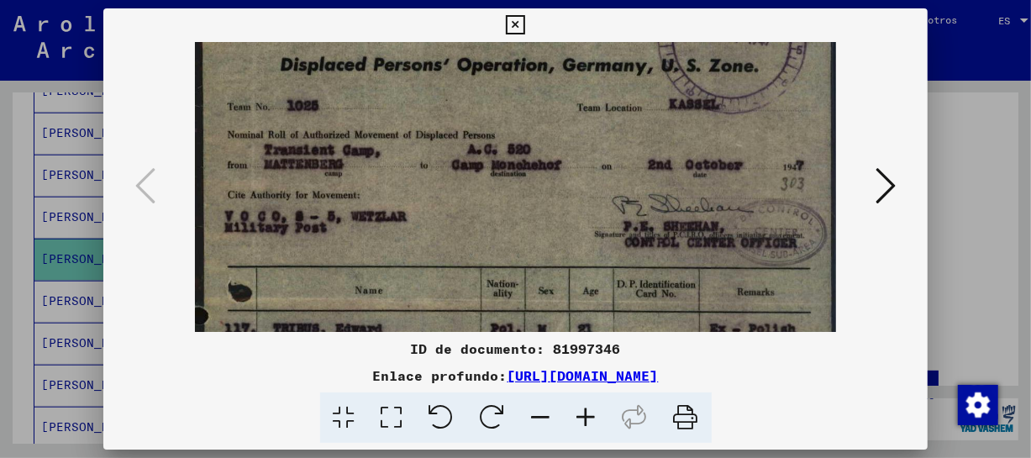
drag, startPoint x: 587, startPoint y: 255, endPoint x: 619, endPoint y: 159, distance: 101.8
click at [618, 140] on img at bounding box center [515, 435] width 641 height 962
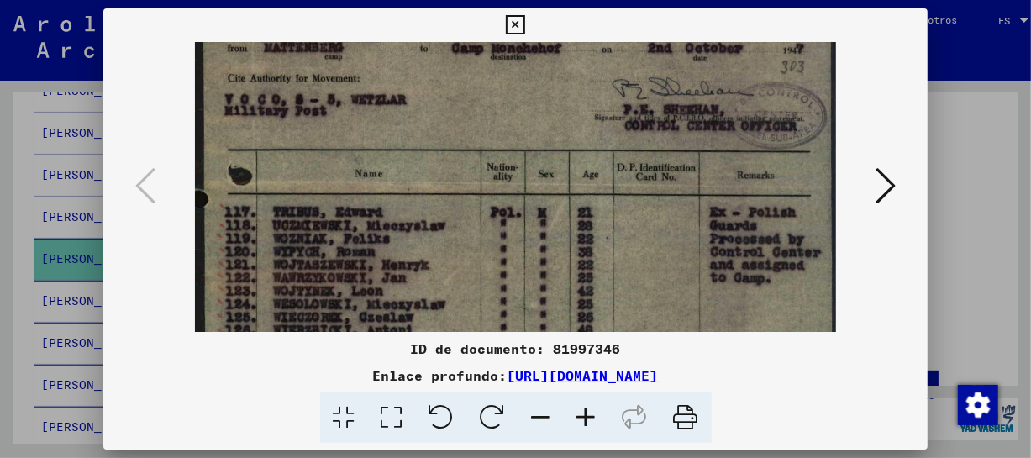
scroll to position [219, 0]
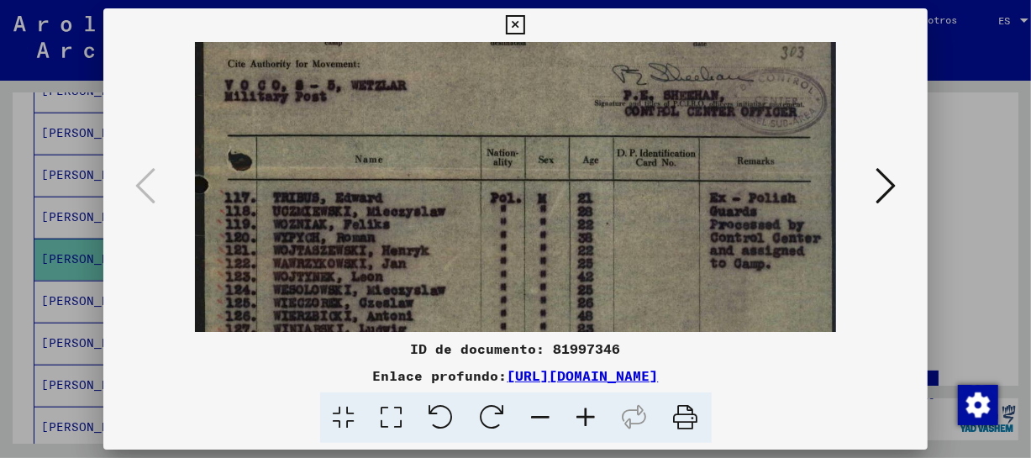
click at [621, 147] on img at bounding box center [515, 304] width 641 height 962
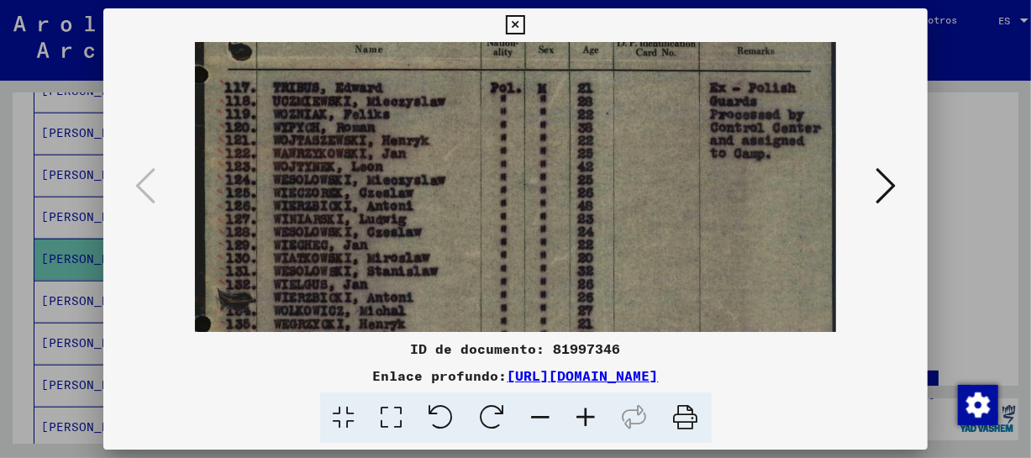
drag, startPoint x: 612, startPoint y: 213, endPoint x: 638, endPoint y: 103, distance: 113.9
click at [638, 103] on img at bounding box center [515, 194] width 641 height 962
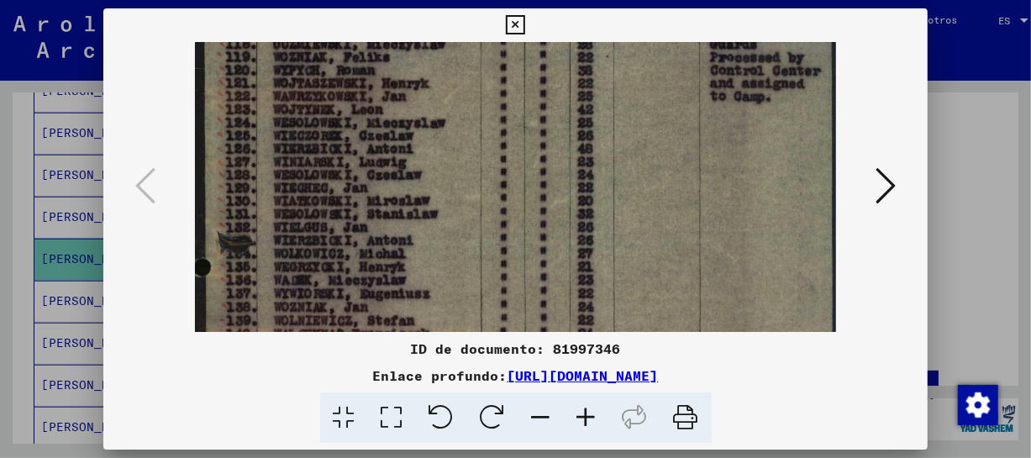
drag, startPoint x: 629, startPoint y: 142, endPoint x: 629, endPoint y: 133, distance: 9.2
click at [629, 133] on img at bounding box center [515, 136] width 641 height 962
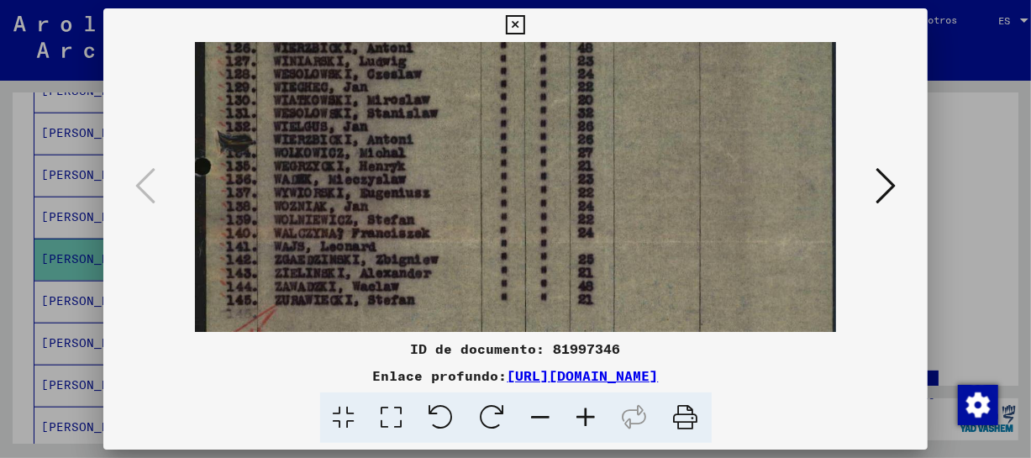
scroll to position [502, 0]
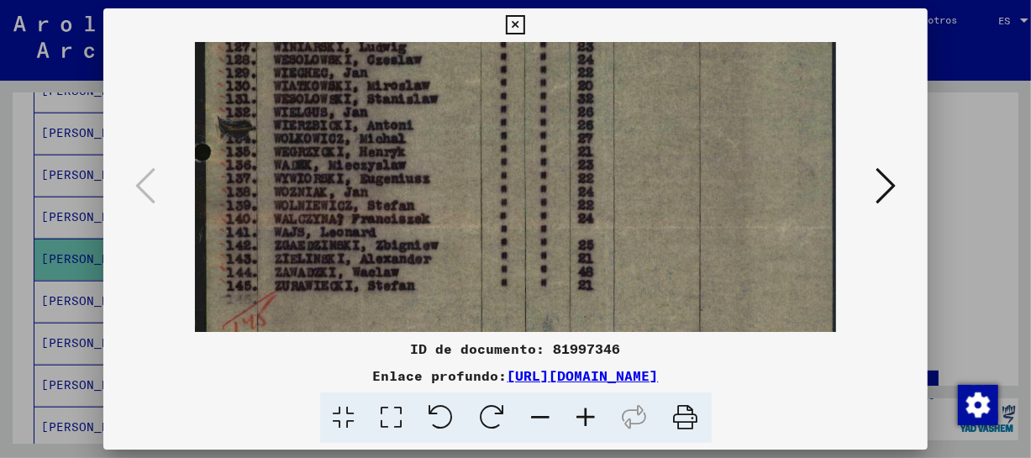
click at [604, 131] on img at bounding box center [515, 21] width 641 height 962
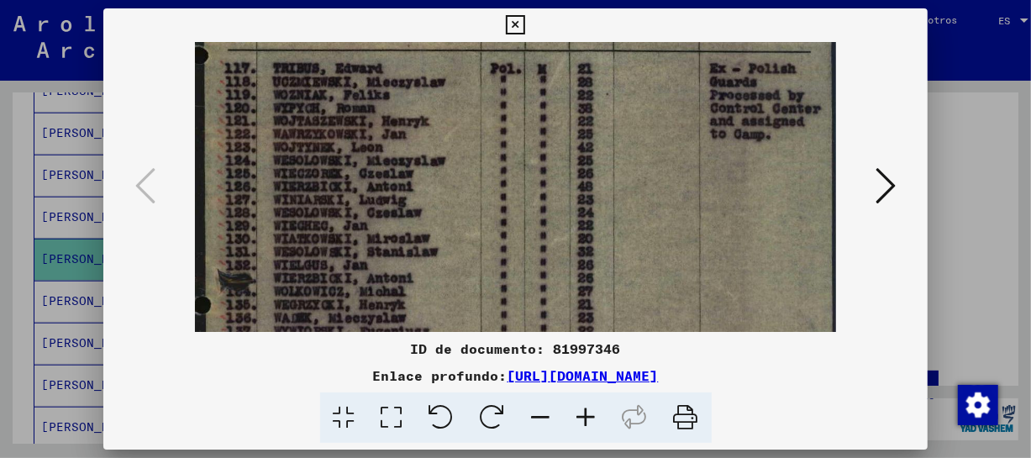
drag, startPoint x: 433, startPoint y: 128, endPoint x: 429, endPoint y: 253, distance: 125.3
click at [445, 280] on img at bounding box center [515, 174] width 641 height 962
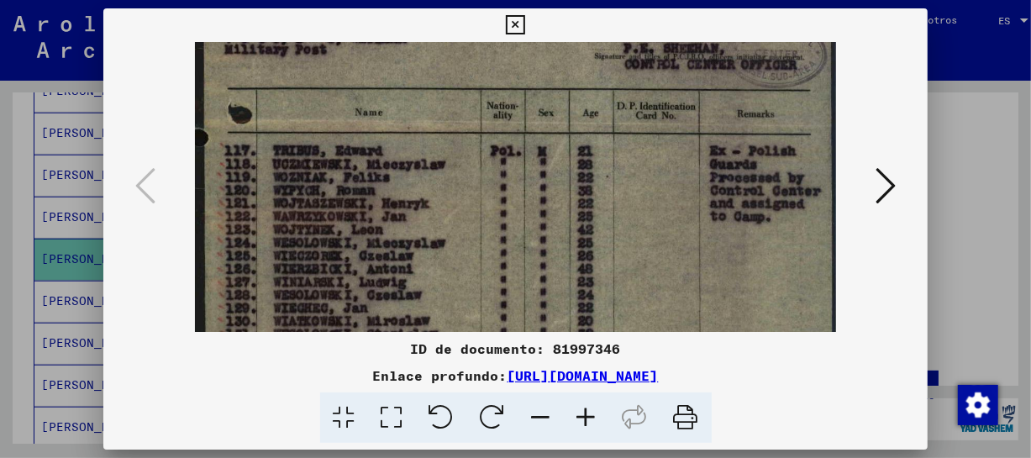
scroll to position [262, 0]
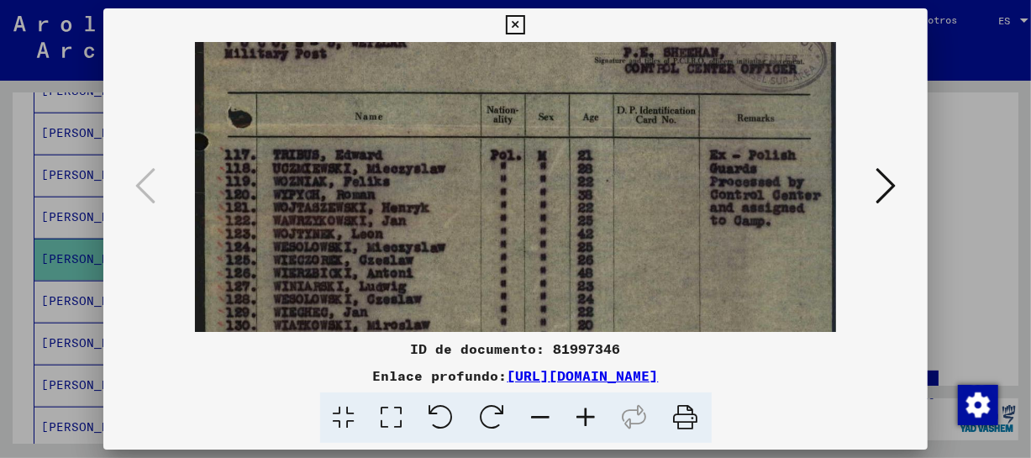
drag, startPoint x: 411, startPoint y: 125, endPoint x: 429, endPoint y: 213, distance: 90.2
click at [429, 213] on img at bounding box center [515, 261] width 641 height 962
drag, startPoint x: 513, startPoint y: 21, endPoint x: 507, endPoint y: 108, distance: 86.8
click at [518, 25] on icon at bounding box center [515, 25] width 19 height 20
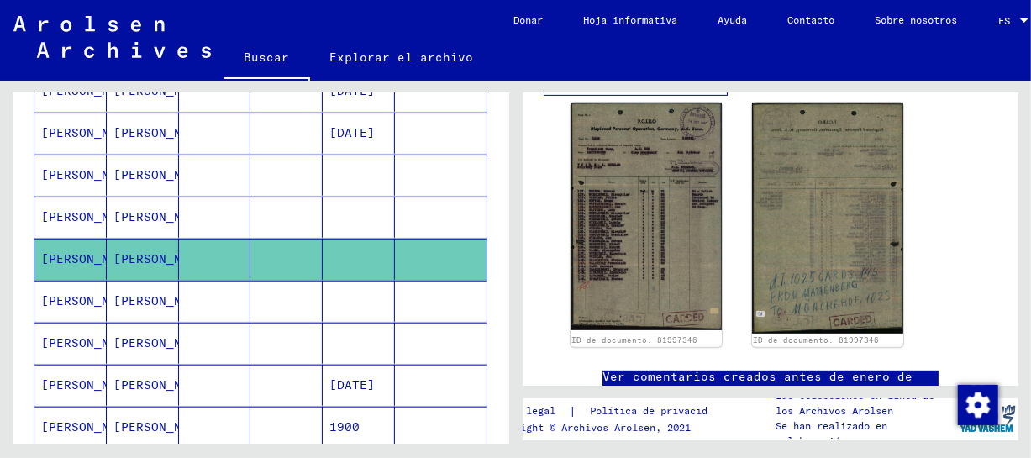
click at [118, 210] on font "[PERSON_NAME]" at bounding box center [162, 216] width 98 height 15
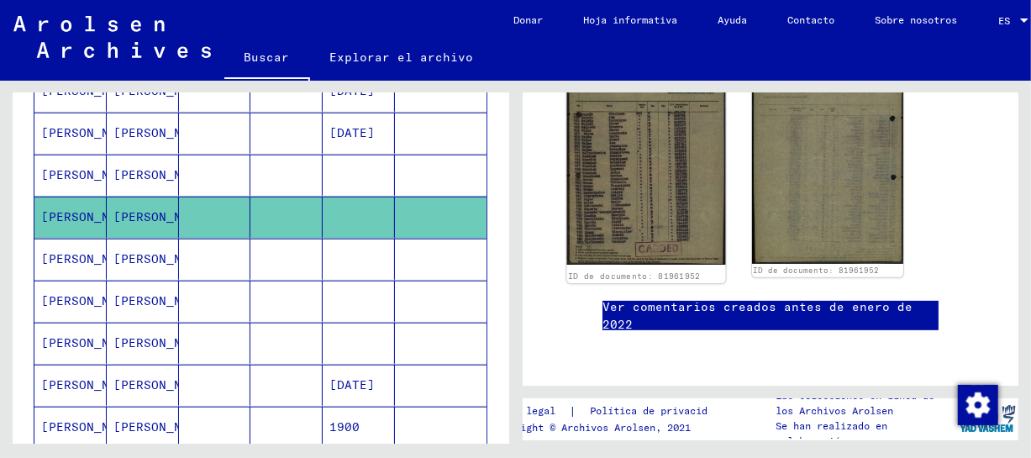
click at [624, 205] on img at bounding box center [645, 147] width 159 height 236
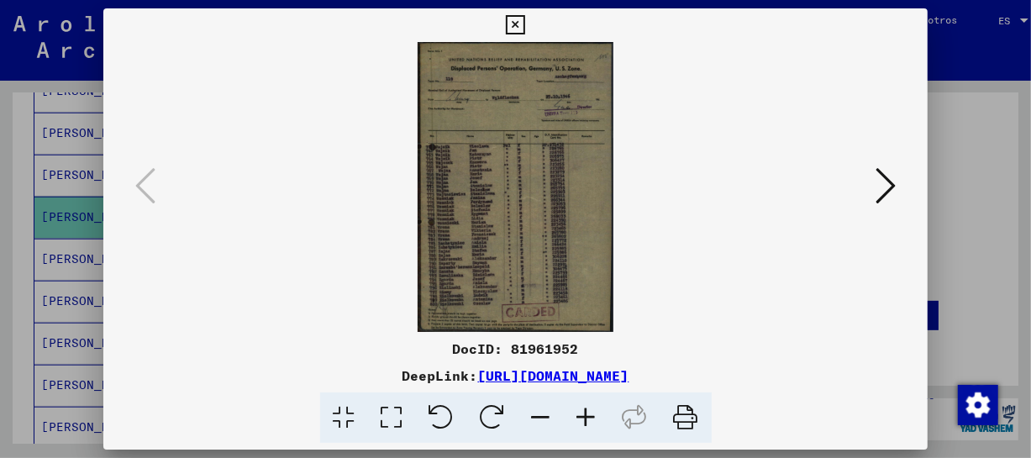
scroll to position [352, 0]
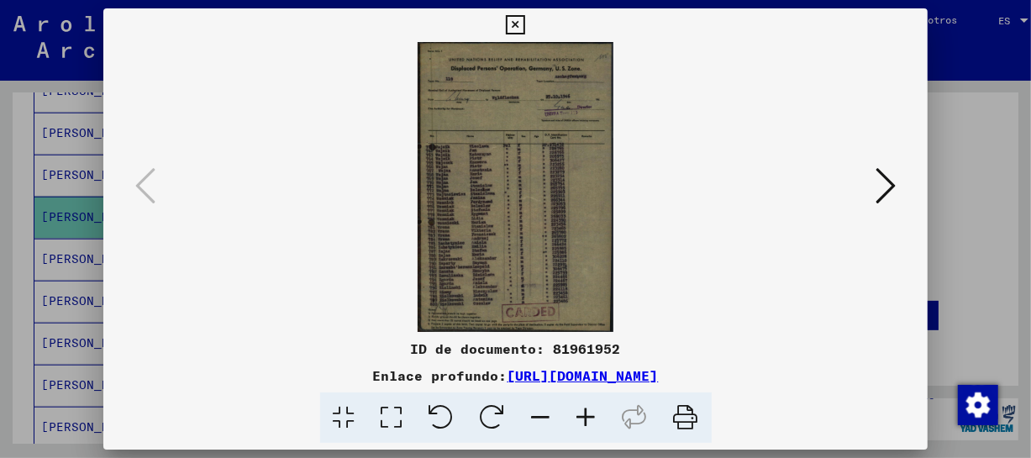
click at [588, 416] on icon at bounding box center [586, 417] width 45 height 51
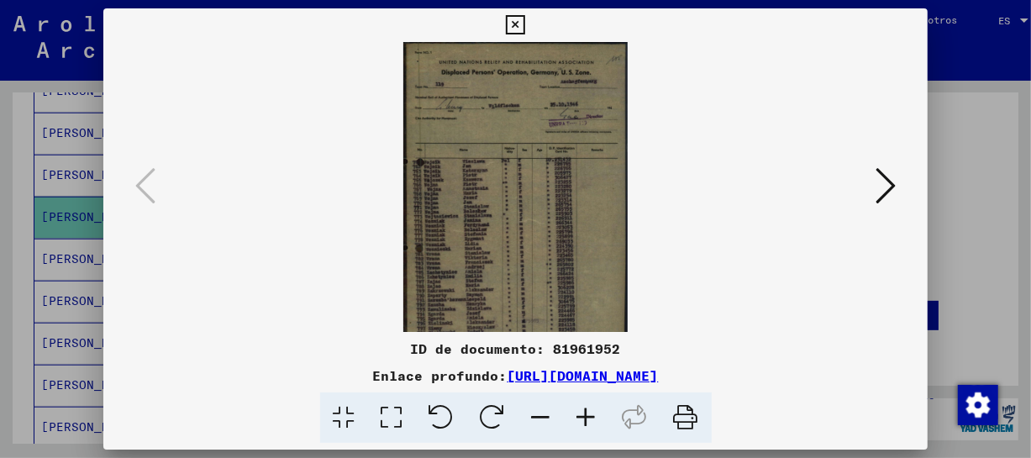
click at [588, 416] on icon at bounding box center [586, 417] width 45 height 51
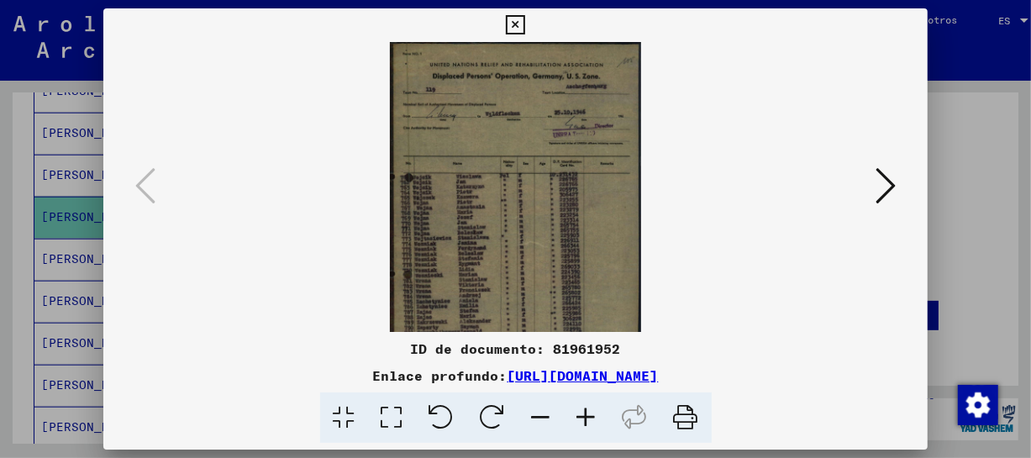
click at [590, 416] on icon at bounding box center [586, 417] width 45 height 51
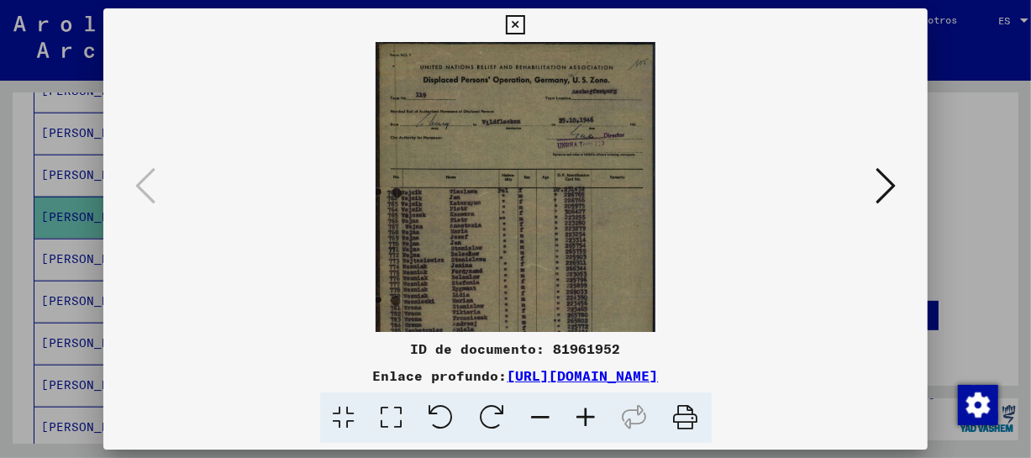
click at [590, 416] on icon at bounding box center [586, 417] width 45 height 51
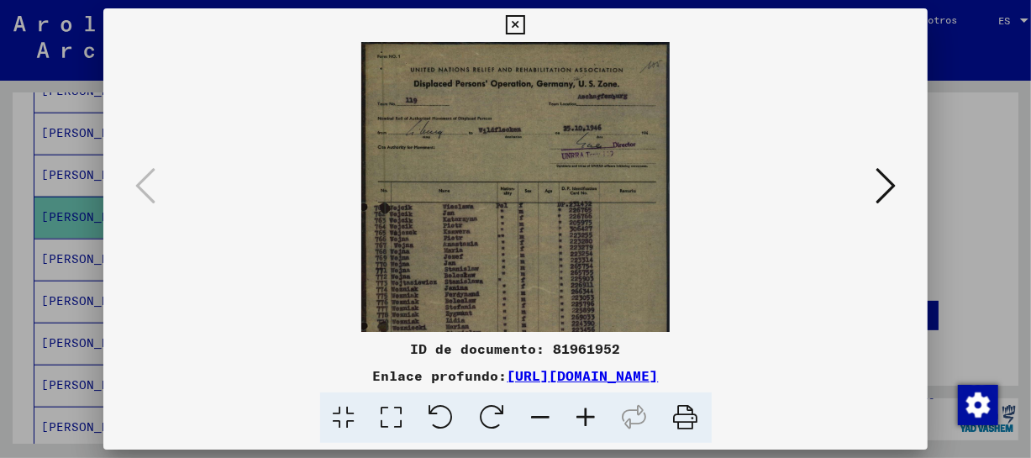
click at [590, 416] on icon at bounding box center [586, 417] width 45 height 51
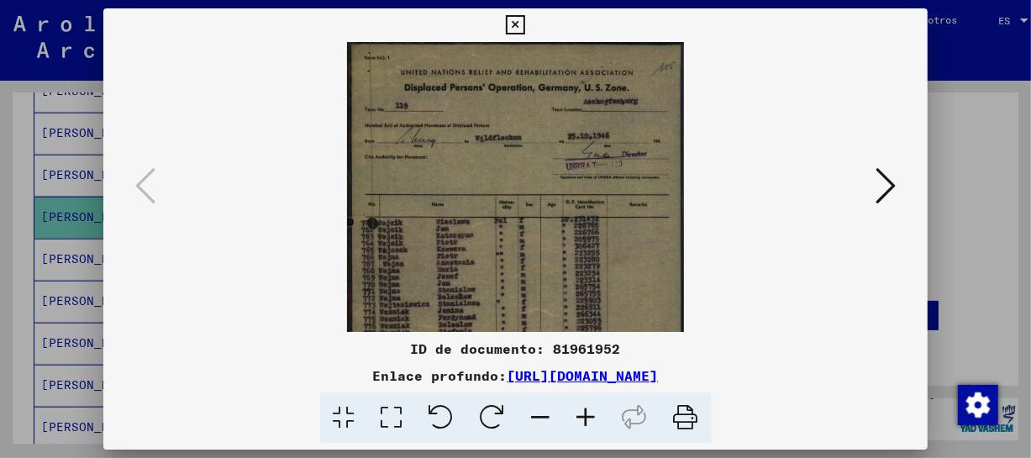
click at [590, 416] on icon at bounding box center [586, 417] width 45 height 51
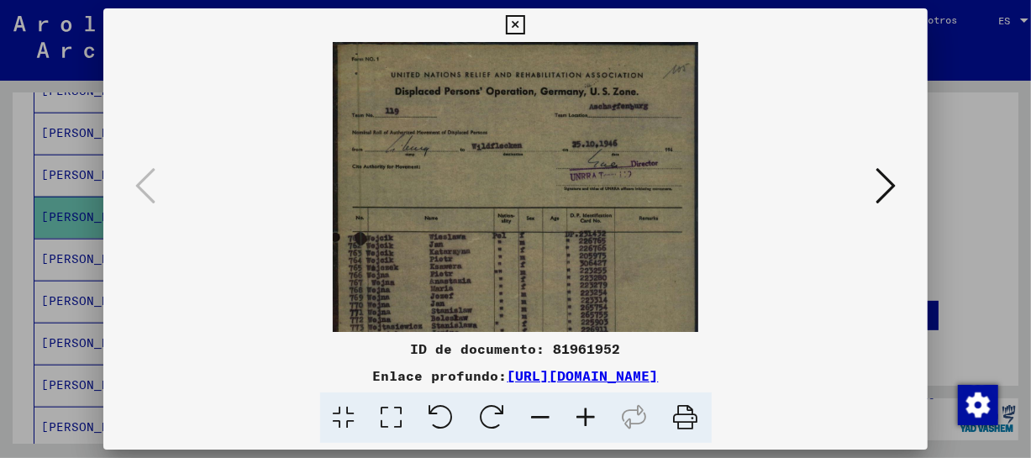
click at [590, 416] on icon at bounding box center [586, 417] width 45 height 51
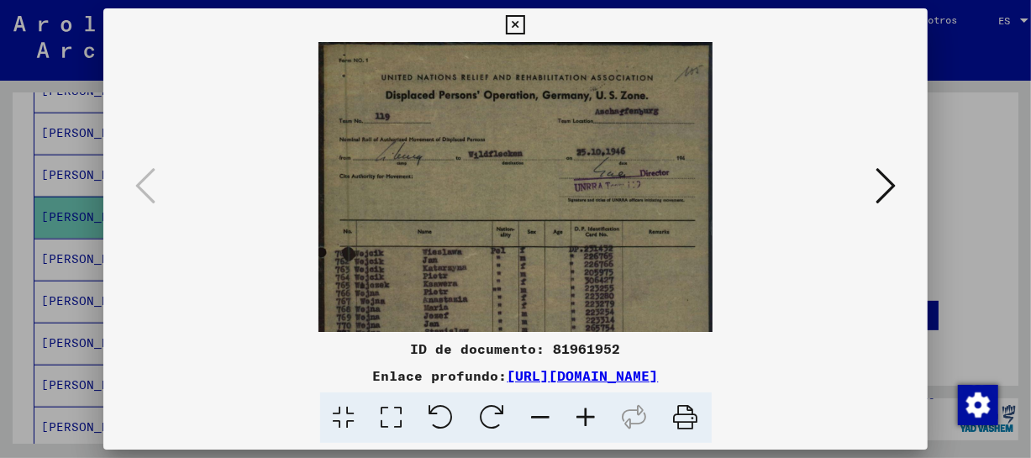
click
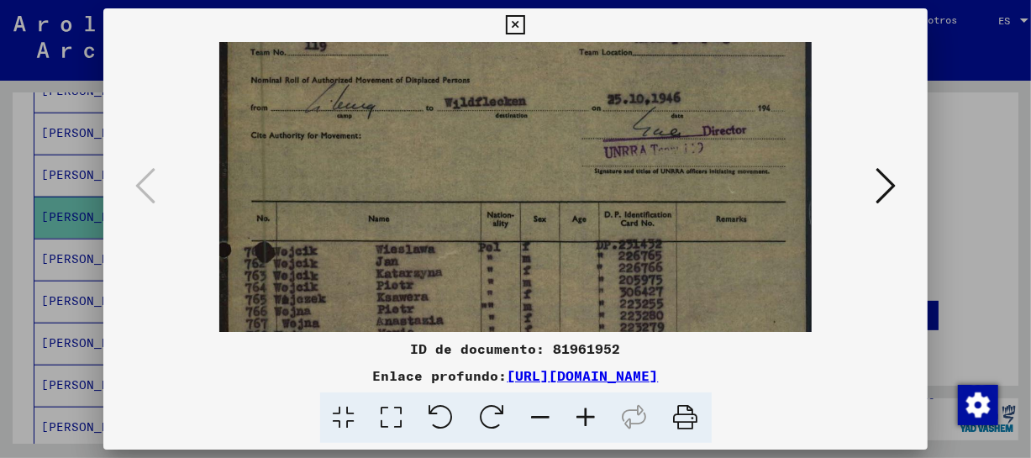
drag, startPoint x: 616, startPoint y: 266, endPoint x: 666, endPoint y: 156, distance: 120.7
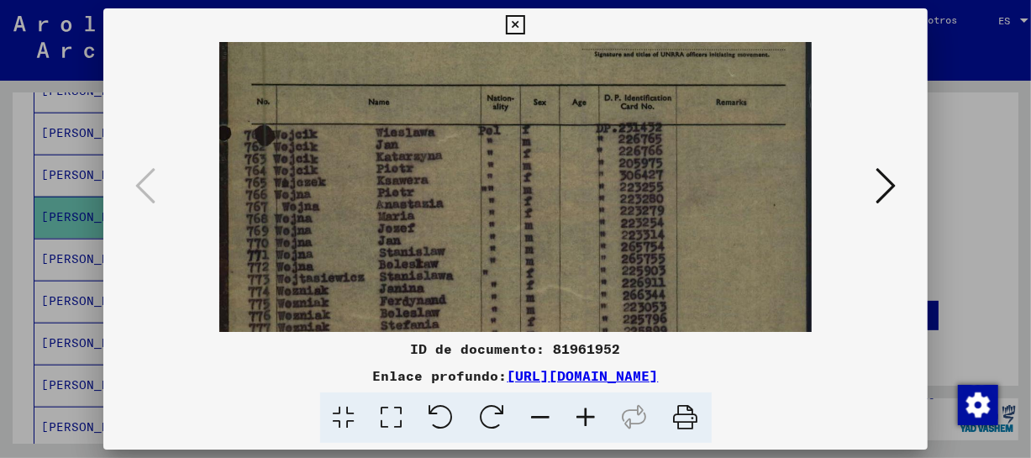
drag, startPoint x: 628, startPoint y: 253, endPoint x: 645, endPoint y: 138, distance: 116.5
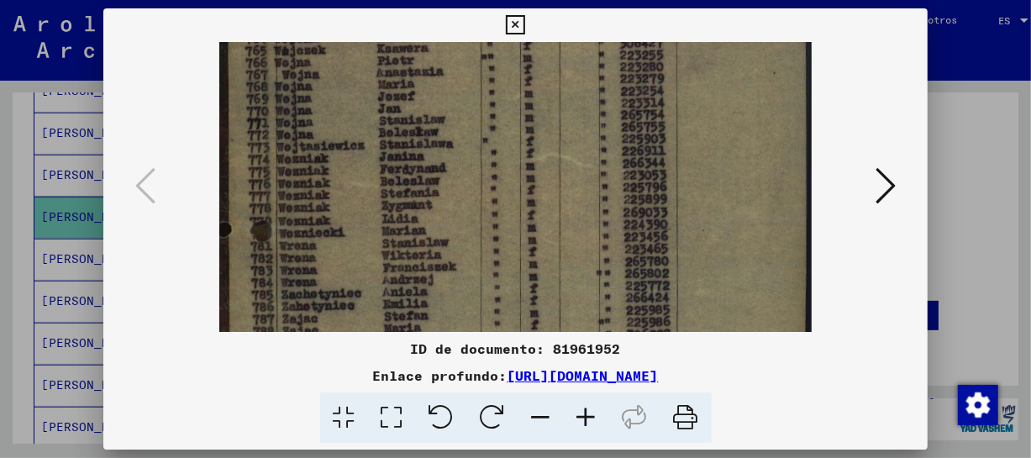
drag, startPoint x: 608, startPoint y: 176, endPoint x: 623, endPoint y: 117, distance: 60.7
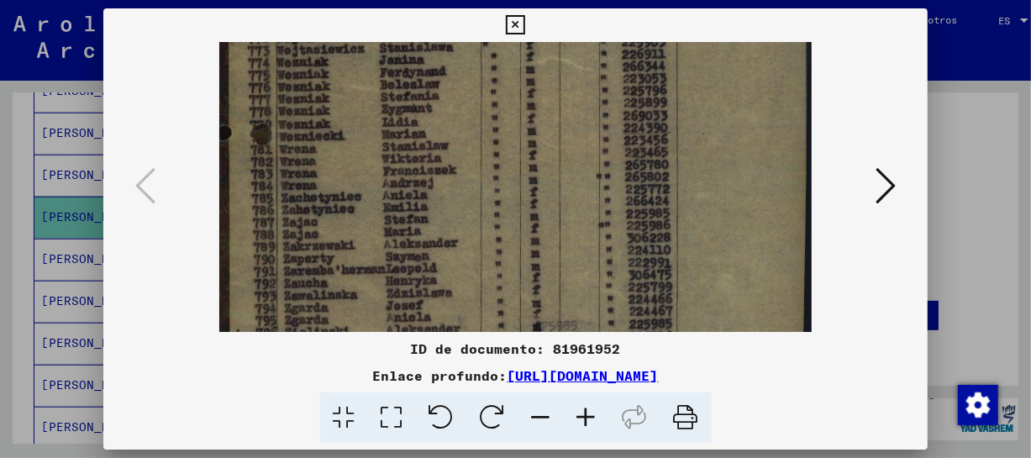
drag, startPoint x: 588, startPoint y: 159, endPoint x: 592, endPoint y: 118, distance: 40.6
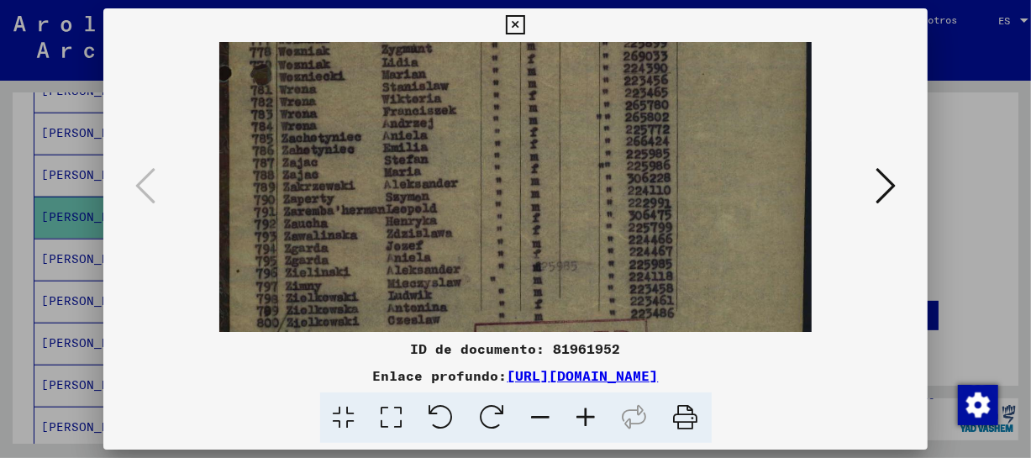
scroll to position [547, 0]
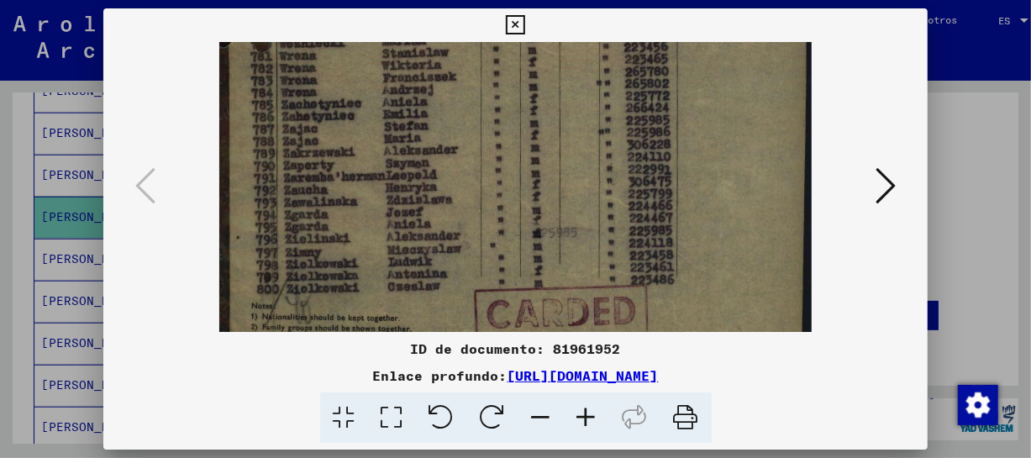
drag, startPoint x: 548, startPoint y: 206, endPoint x: 560, endPoint y: 140, distance: 66.6
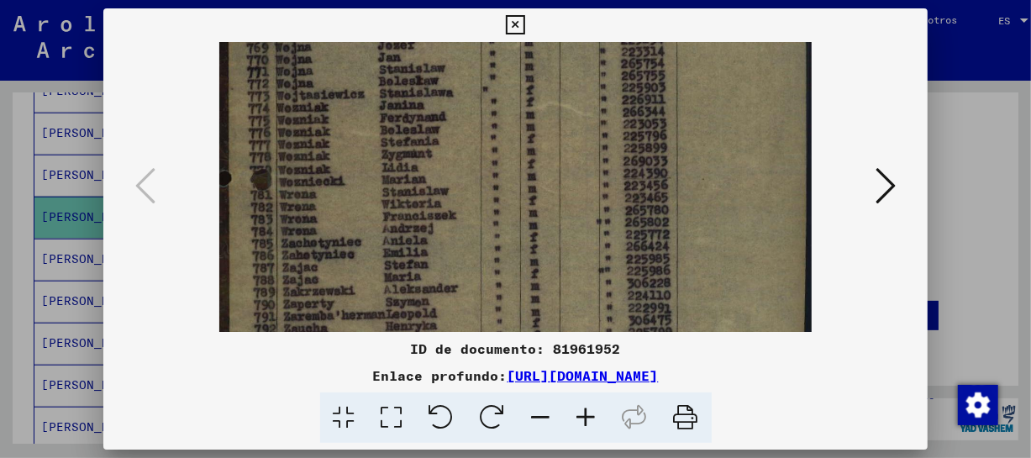
drag, startPoint x: 655, startPoint y: 173, endPoint x: 639, endPoint y: 308, distance: 136.2
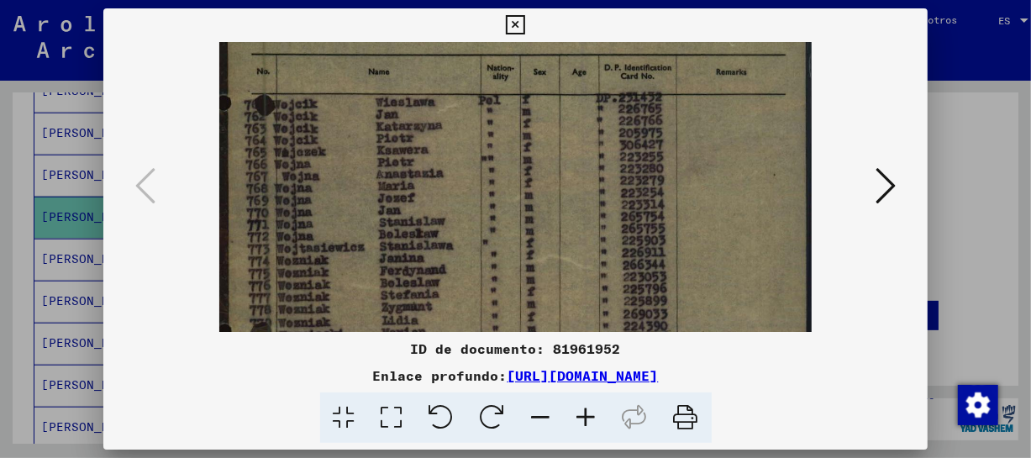
drag, startPoint x: 640, startPoint y: 151, endPoint x: 625, endPoint y: 269, distance: 118.6
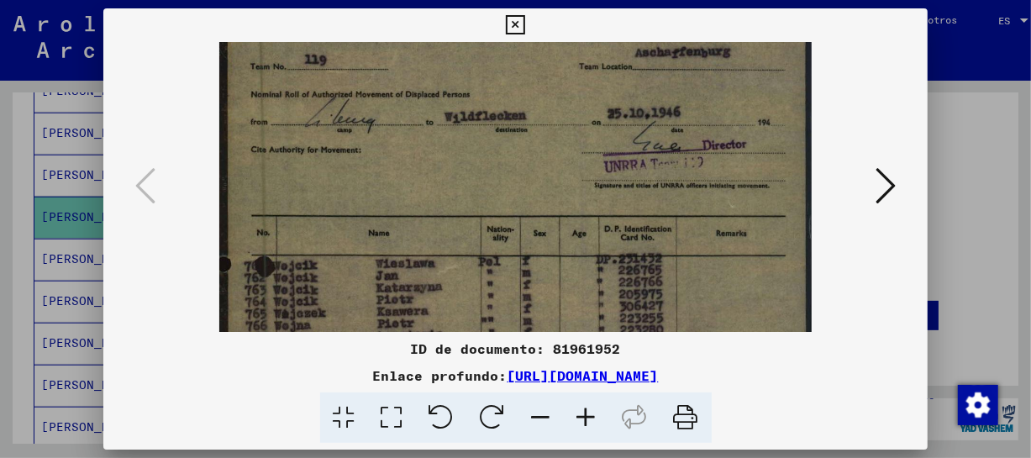
drag, startPoint x: 645, startPoint y: 121, endPoint x: 645, endPoint y: 288, distance: 167.2
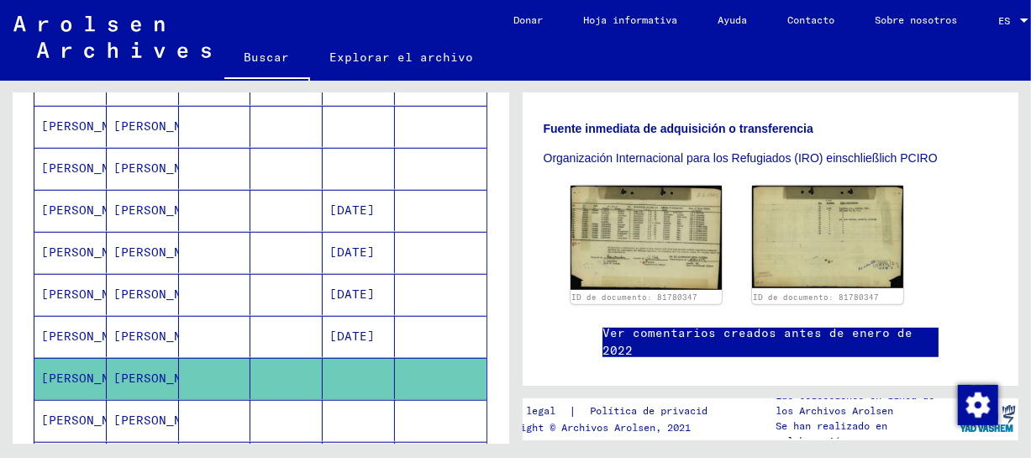
scroll to position [639, 0]
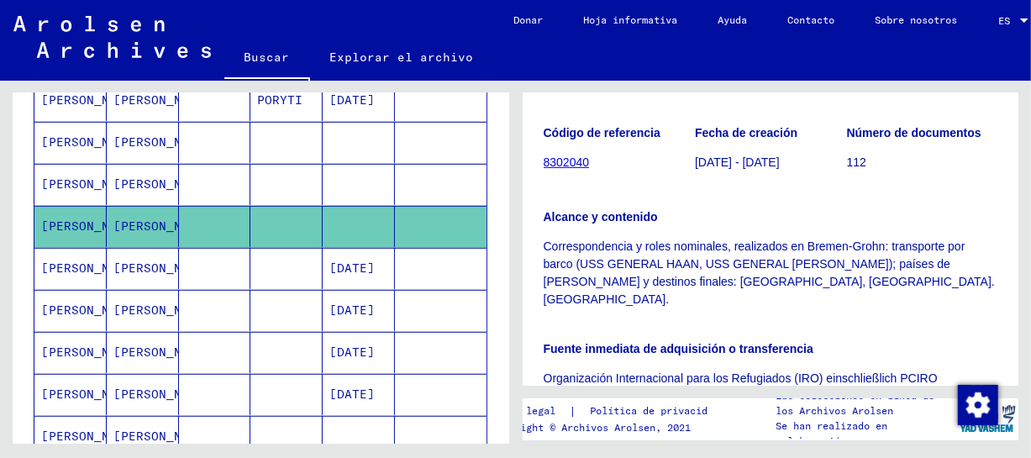
scroll to position [532, 0]
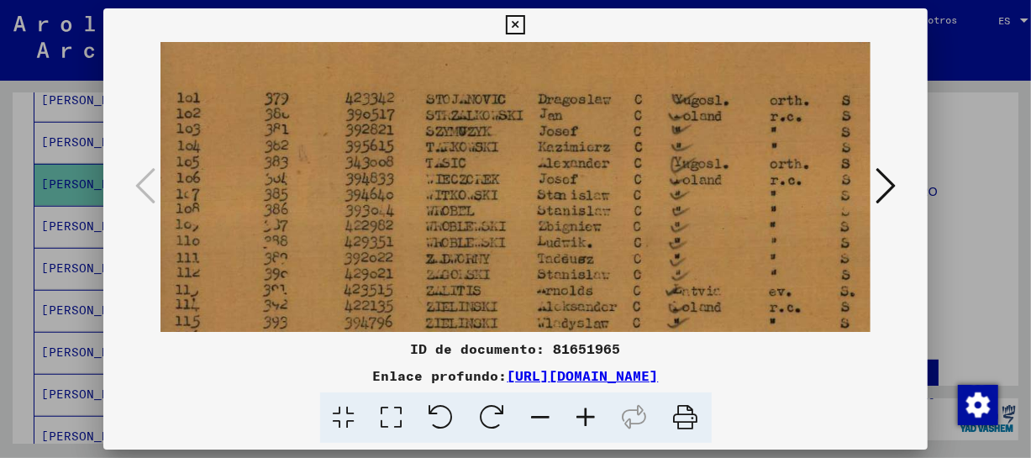
scroll to position [137, 17]
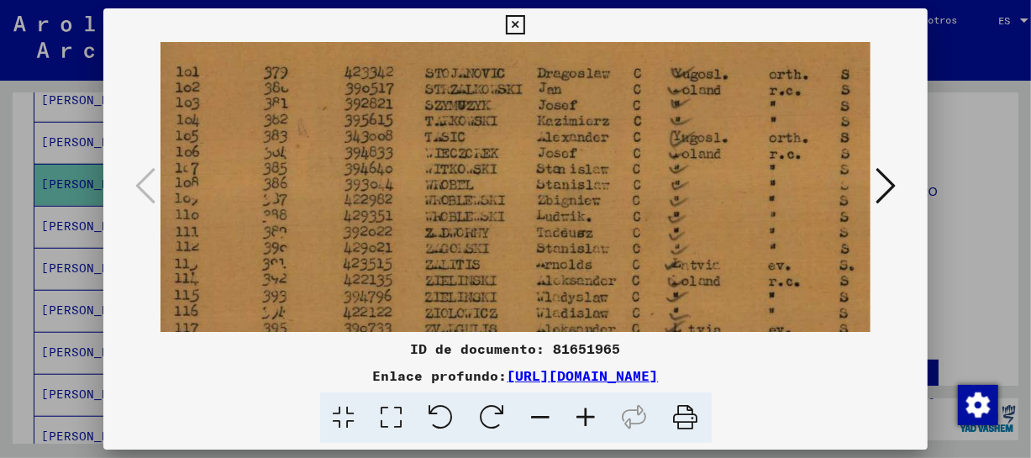
drag, startPoint x: 747, startPoint y: 272, endPoint x: 729, endPoint y: 134, distance: 139.8
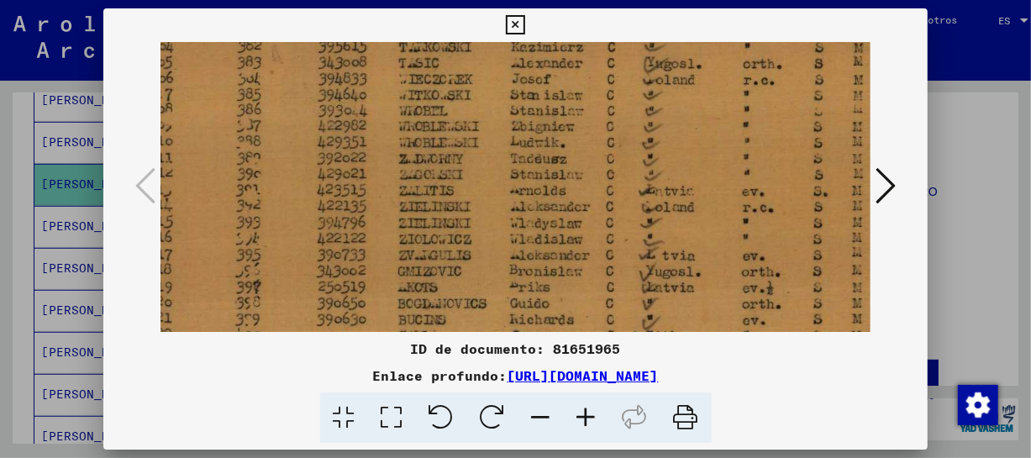
scroll to position [213, 44]
drag, startPoint x: 722, startPoint y: 229, endPoint x: 692, endPoint y: 148, distance: 87.0
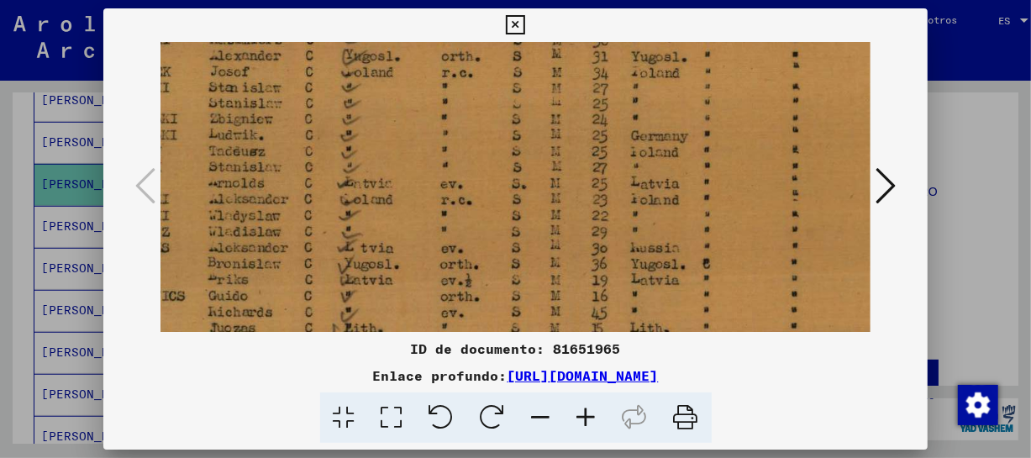
scroll to position [219, 346]
drag, startPoint x: 787, startPoint y: 224, endPoint x: 484, endPoint y: 217, distance: 303.5
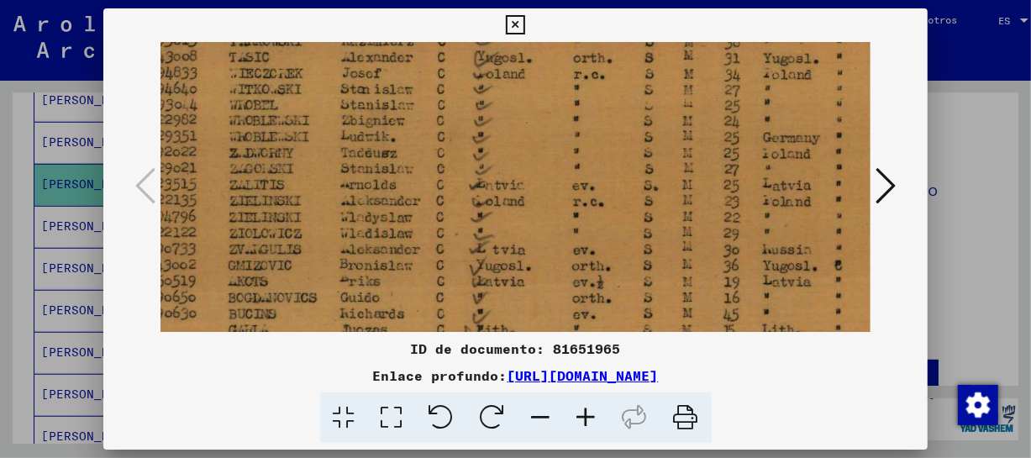
drag, startPoint x: 722, startPoint y: 217, endPoint x: 856, endPoint y: 219, distance: 133.6
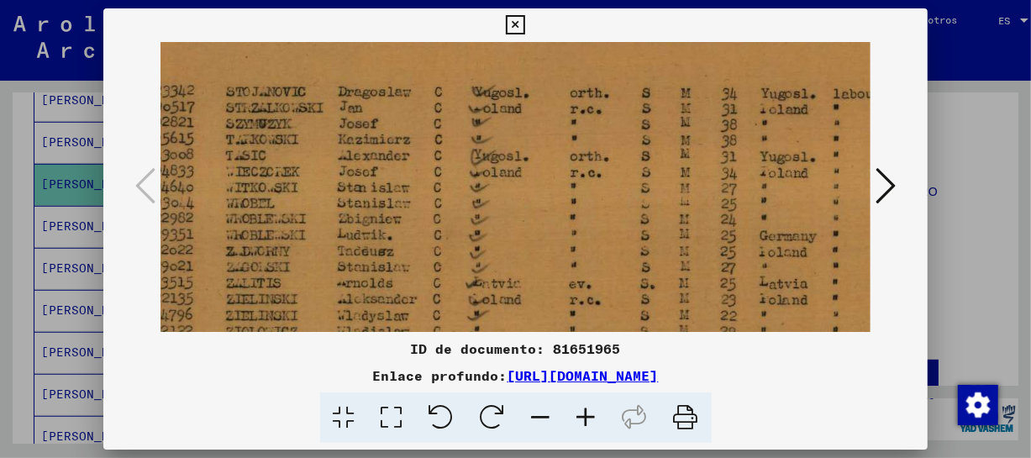
drag, startPoint x: 740, startPoint y: 167, endPoint x: 735, endPoint y: 266, distance: 98.5
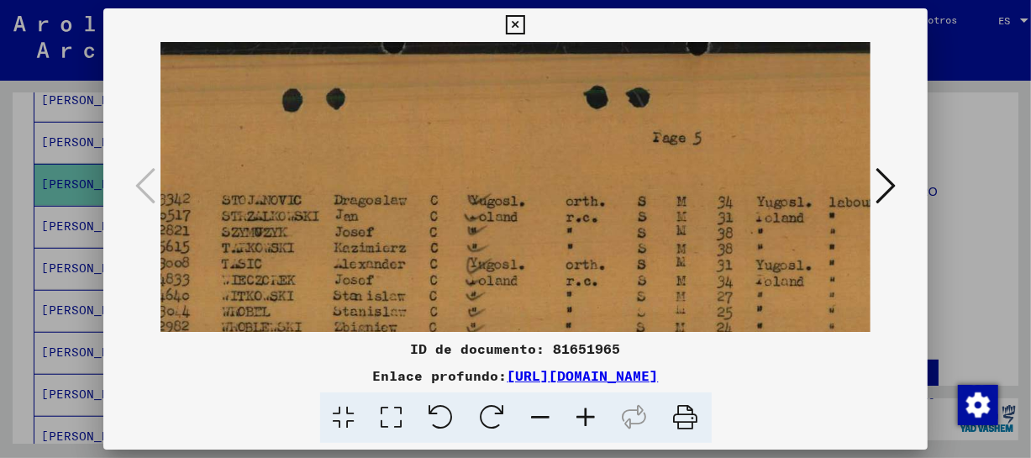
drag, startPoint x: 687, startPoint y: 134, endPoint x: 682, endPoint y: 244, distance: 109.4
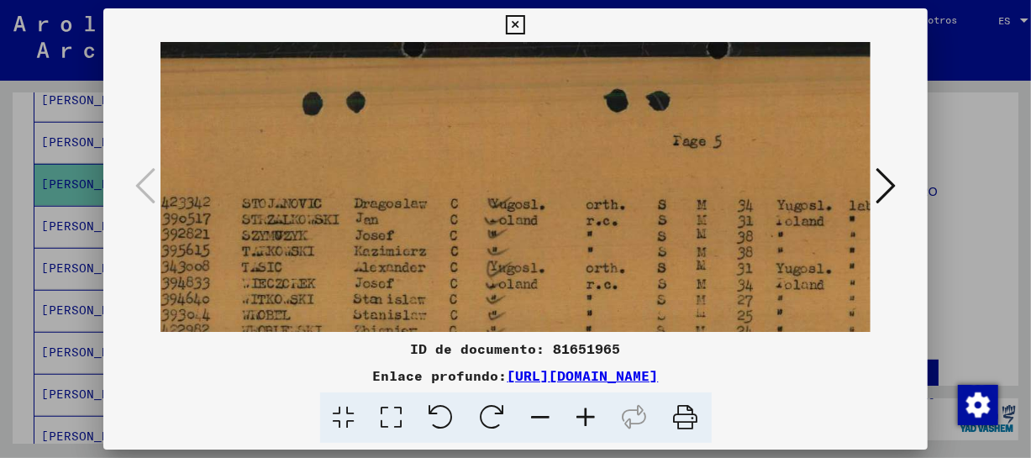
scroll to position [6, 11]
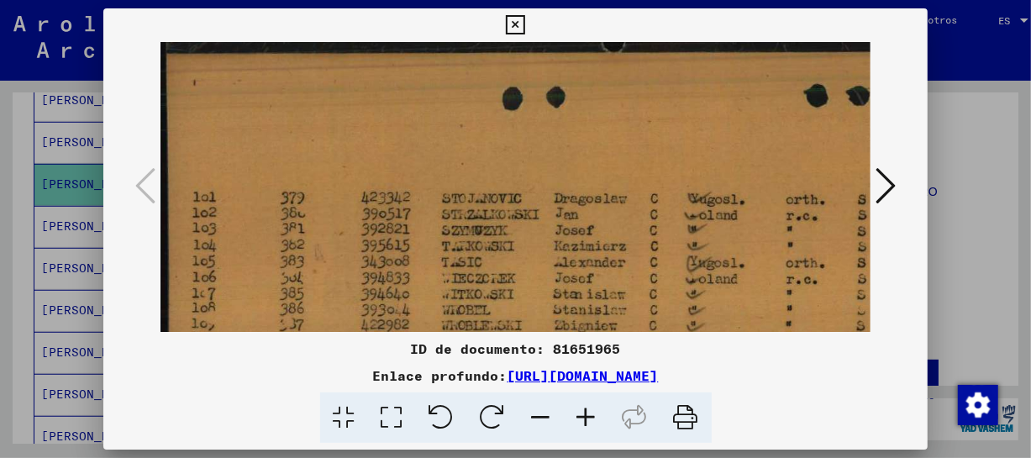
drag, startPoint x: 407, startPoint y: 245, endPoint x: 648, endPoint y: 242, distance: 241.2
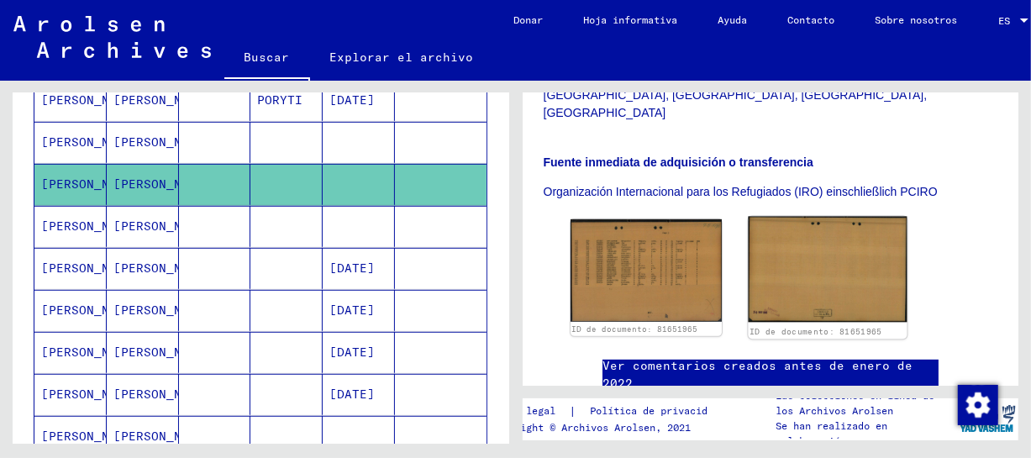
drag, startPoint x: 777, startPoint y: 138, endPoint x: 764, endPoint y: 208, distance: 70.9
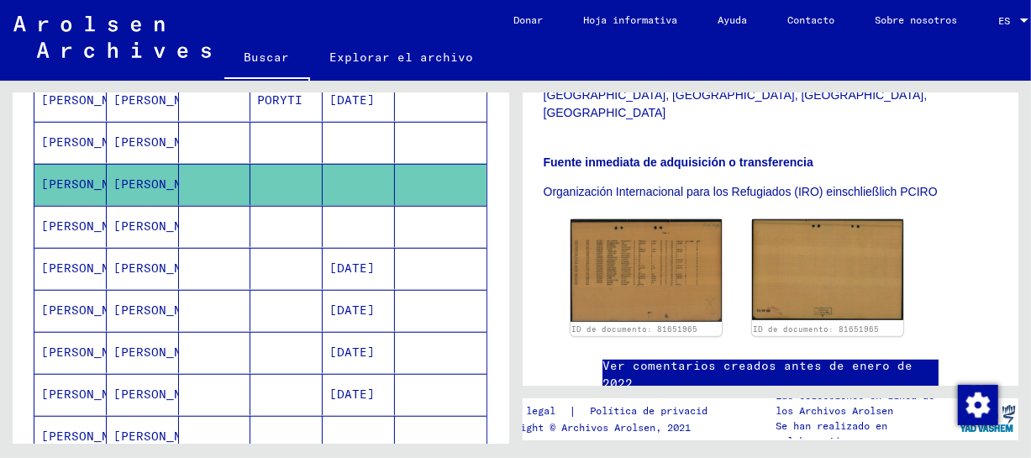
scroll to position [347, 0]
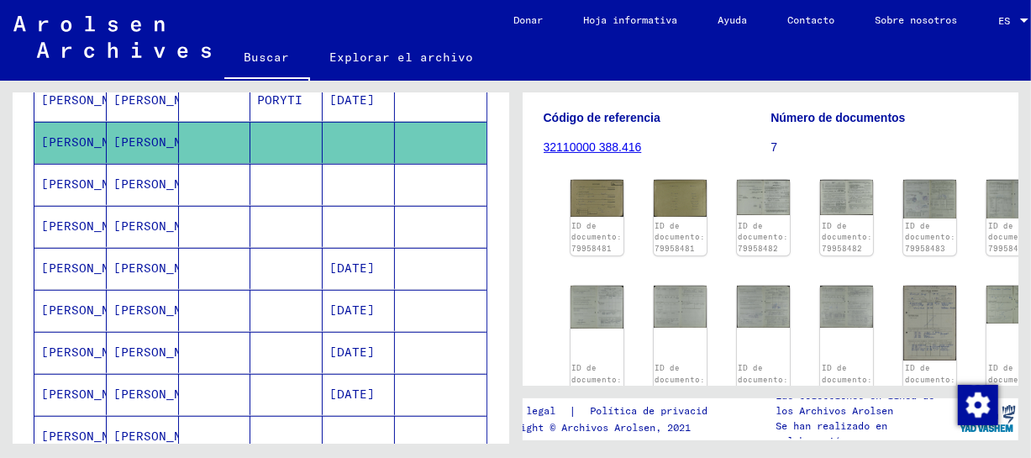
scroll to position [288, 0]
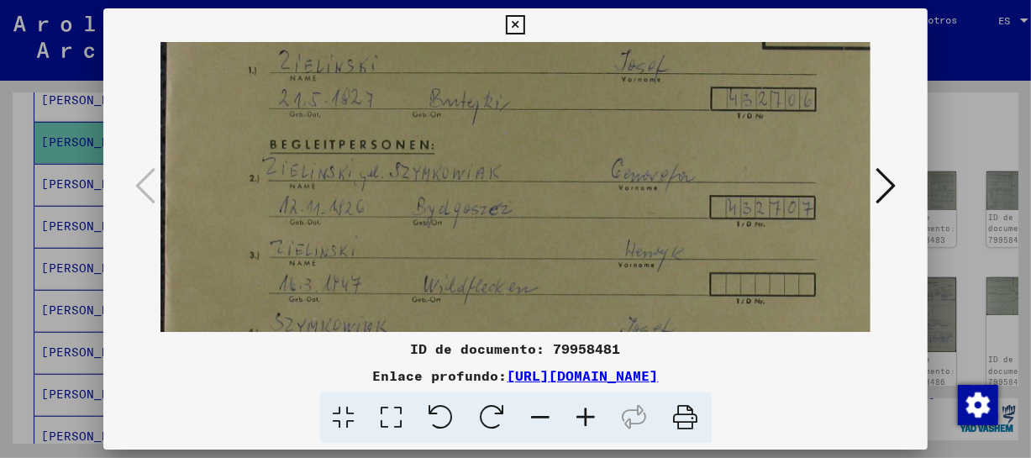
drag, startPoint x: 563, startPoint y: 278, endPoint x: 594, endPoint y: 204, distance: 80.2
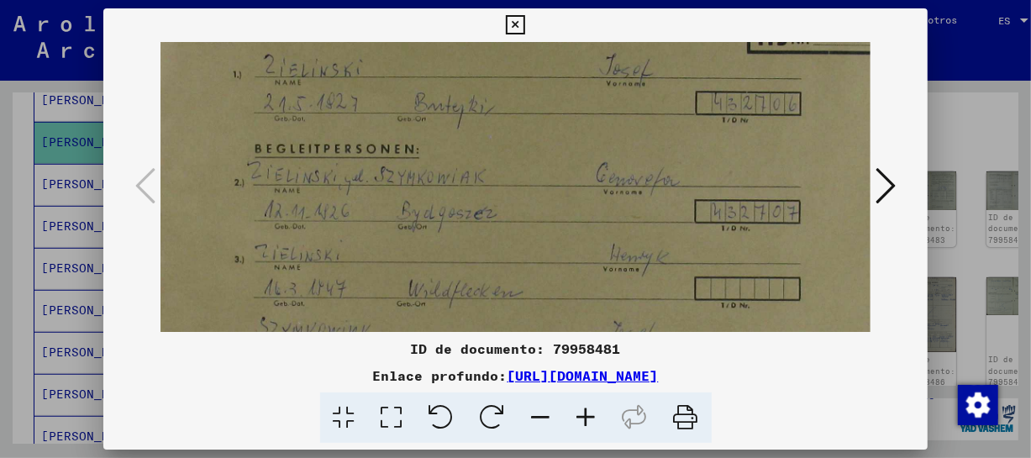
scroll to position [71, 15]
drag, startPoint x: 798, startPoint y: 200, endPoint x: 782, endPoint y: 204, distance: 16.5
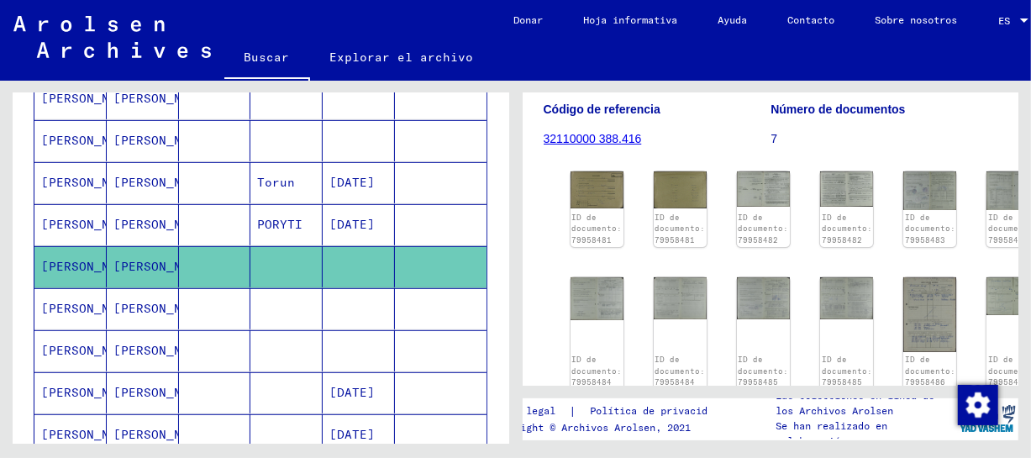
scroll to position [444, 0]
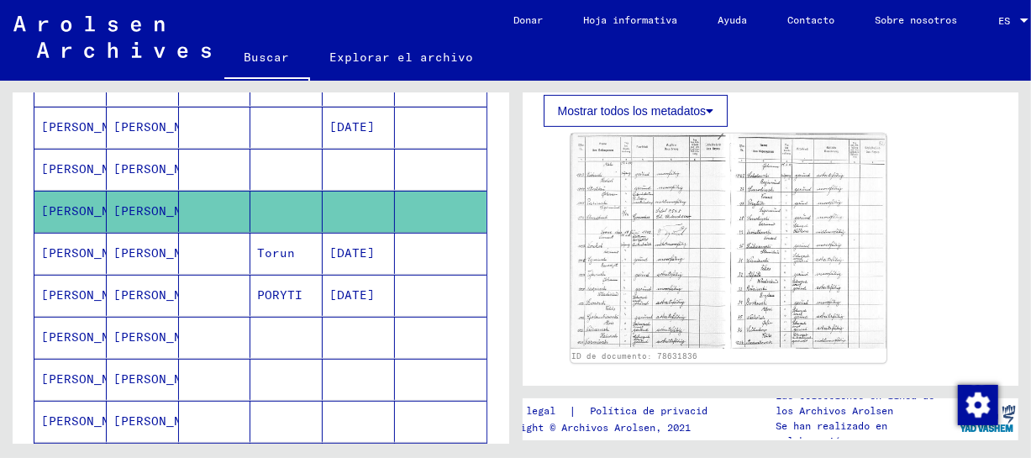
scroll to position [437, 0]
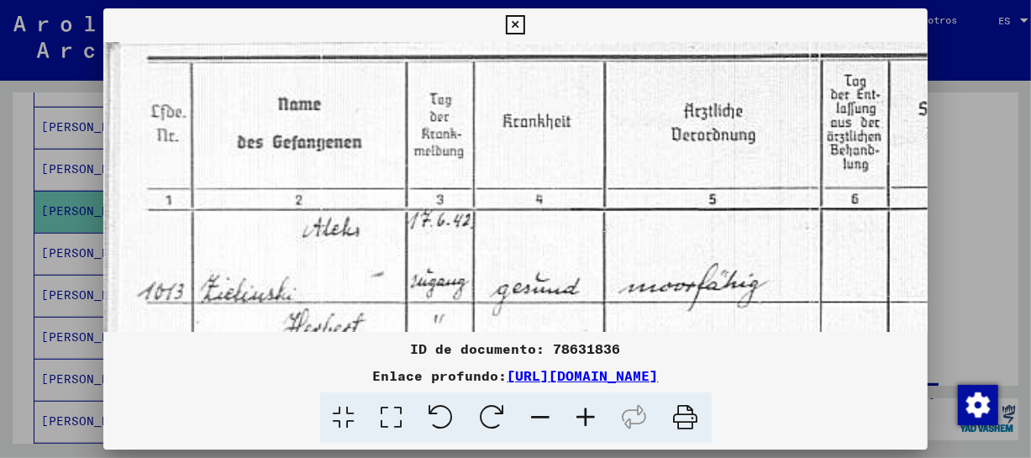
drag, startPoint x: 713, startPoint y: 334, endPoint x: 703, endPoint y: 277, distance: 57.2
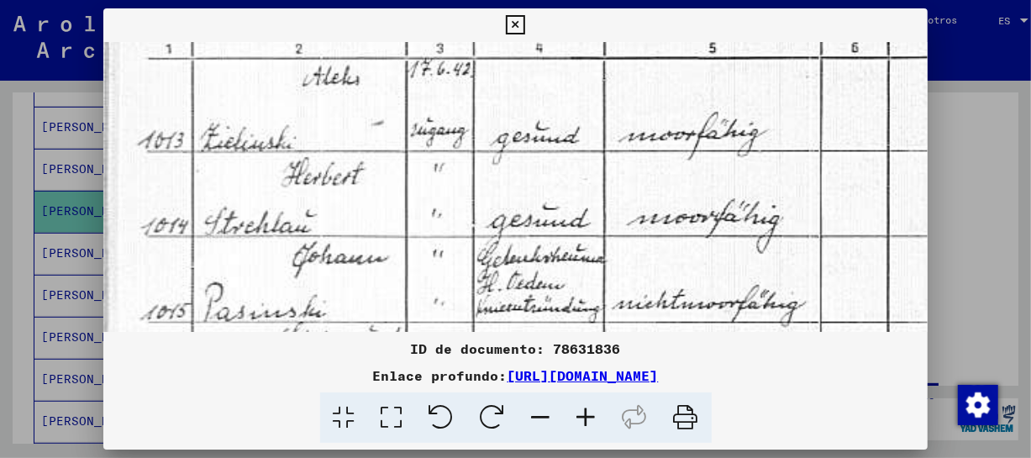
scroll to position [151, 0]
drag, startPoint x: 786, startPoint y: 303, endPoint x: 798, endPoint y: 150, distance: 153.4
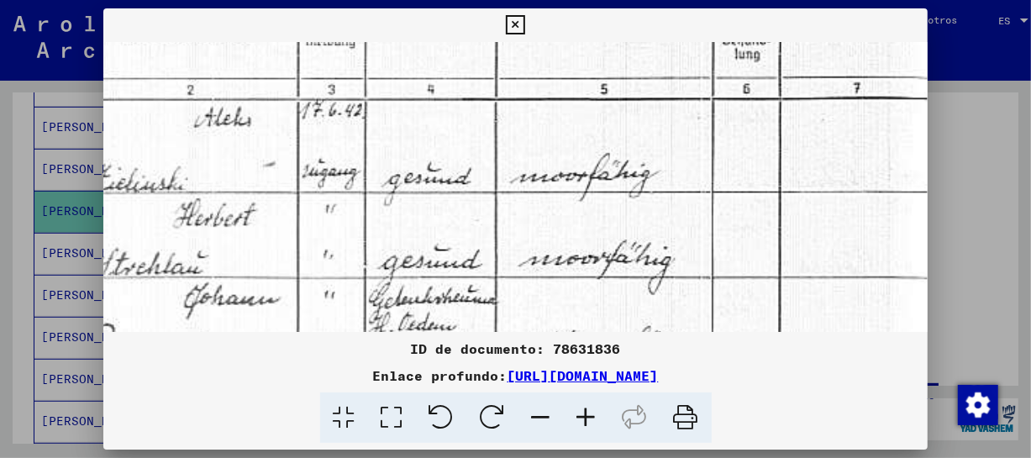
scroll to position [96, 145]
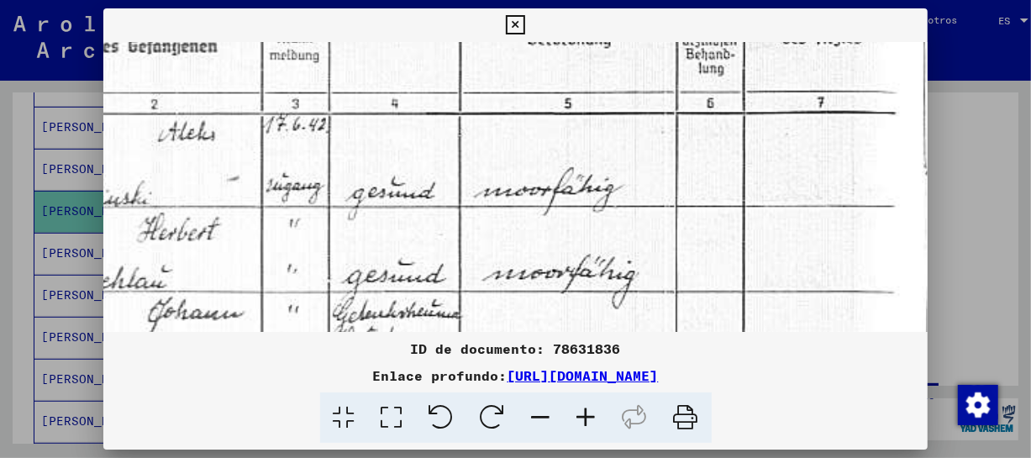
drag, startPoint x: 823, startPoint y: 151, endPoint x: 677, endPoint y: 209, distance: 156.5
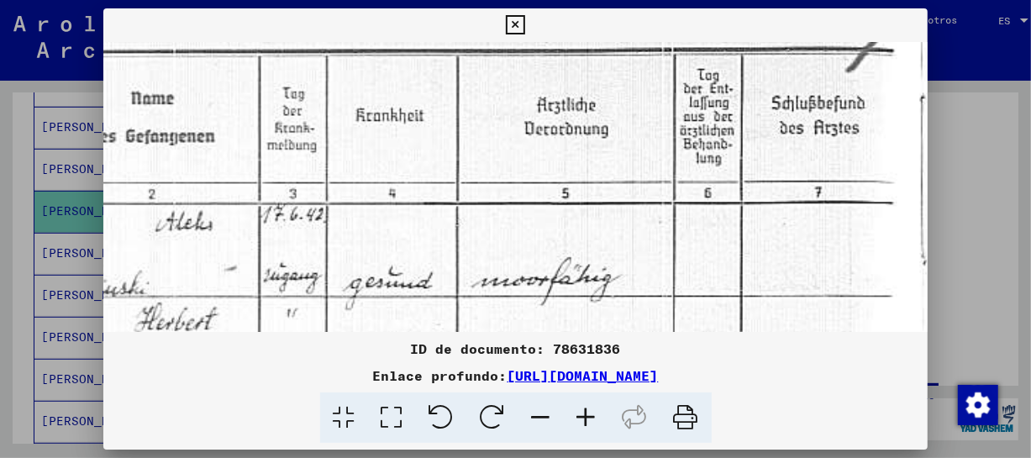
scroll to position [5, 147]
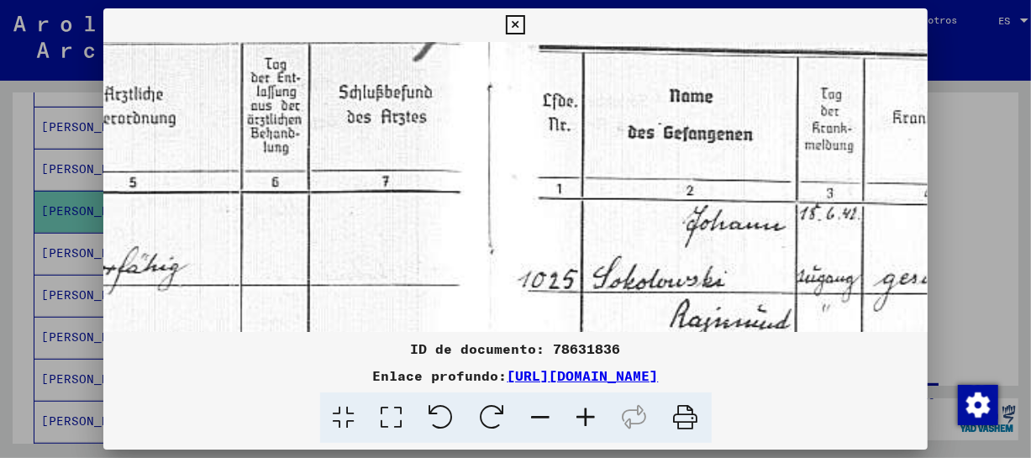
drag, startPoint x: 823, startPoint y: 155, endPoint x: 390, endPoint y: 234, distance: 440.0
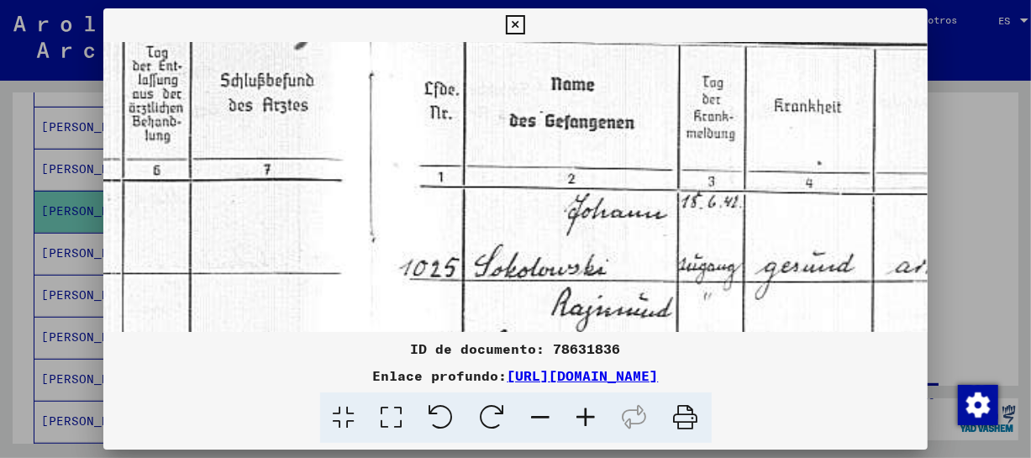
drag, startPoint x: 781, startPoint y: 268, endPoint x: 675, endPoint y: 260, distance: 106.2
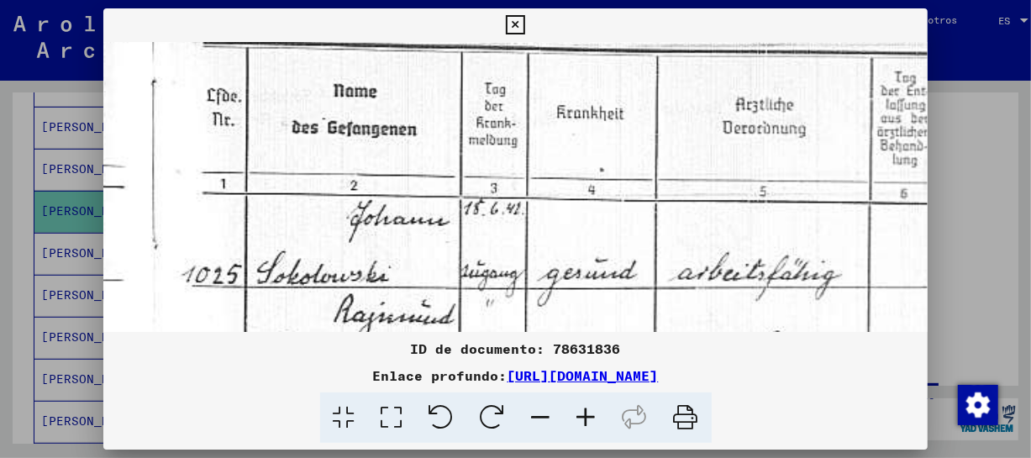
drag, startPoint x: 740, startPoint y: 245, endPoint x: 592, endPoint y: 253, distance: 148.1
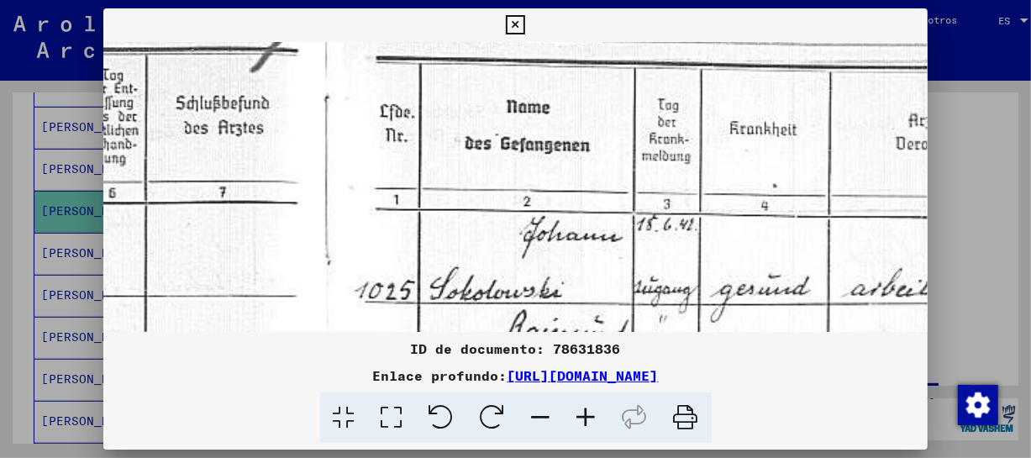
scroll to position [5, 688]
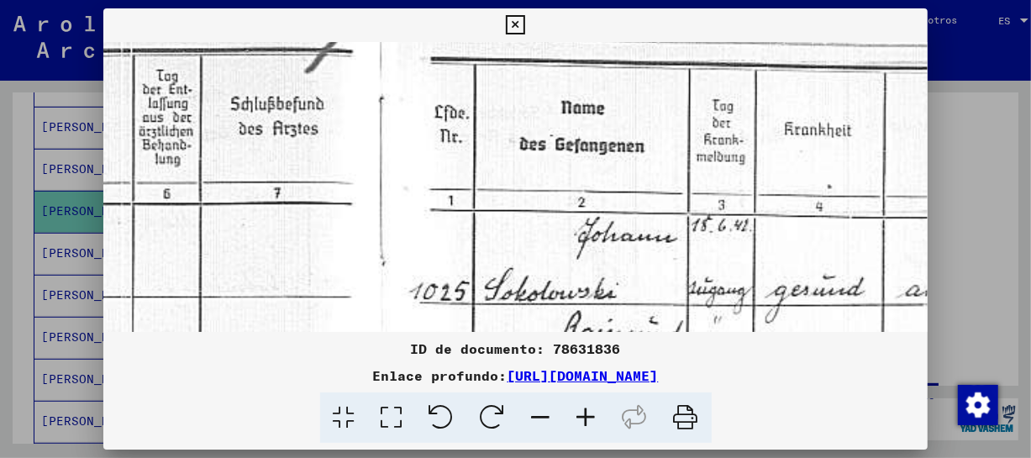
drag, startPoint x: 816, startPoint y: 253, endPoint x: 929, endPoint y: 272, distance: 114.3
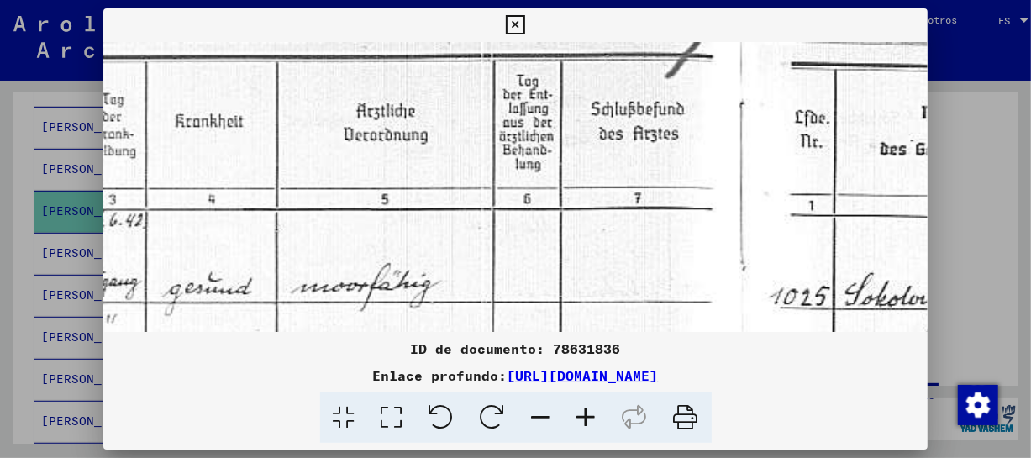
drag, startPoint x: 977, startPoint y: 270, endPoint x: 818, endPoint y: 278, distance: 159.1
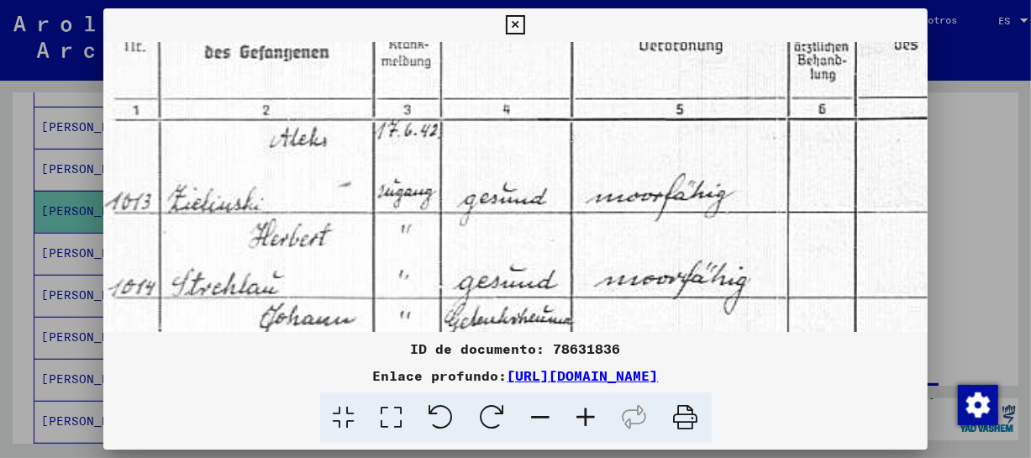
scroll to position [103, 35]
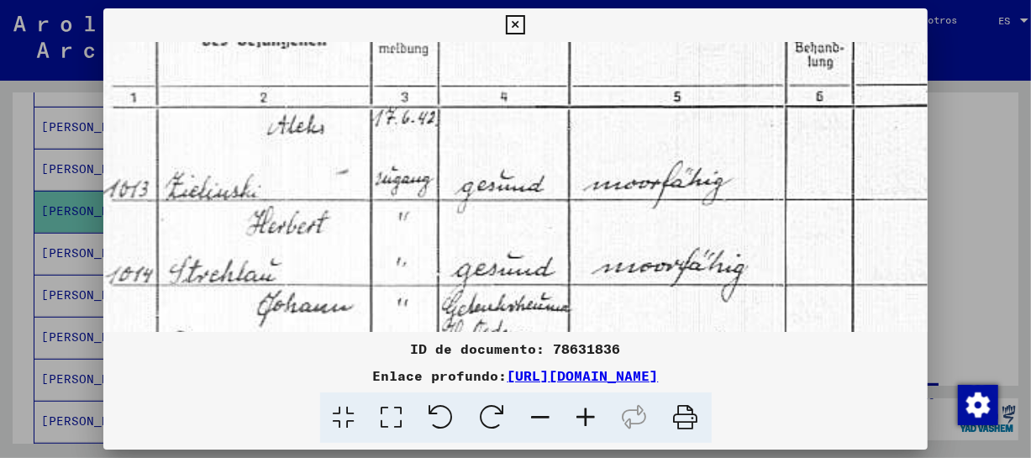
drag, startPoint x: 566, startPoint y: 269, endPoint x: 798, endPoint y: 168, distance: 252.9
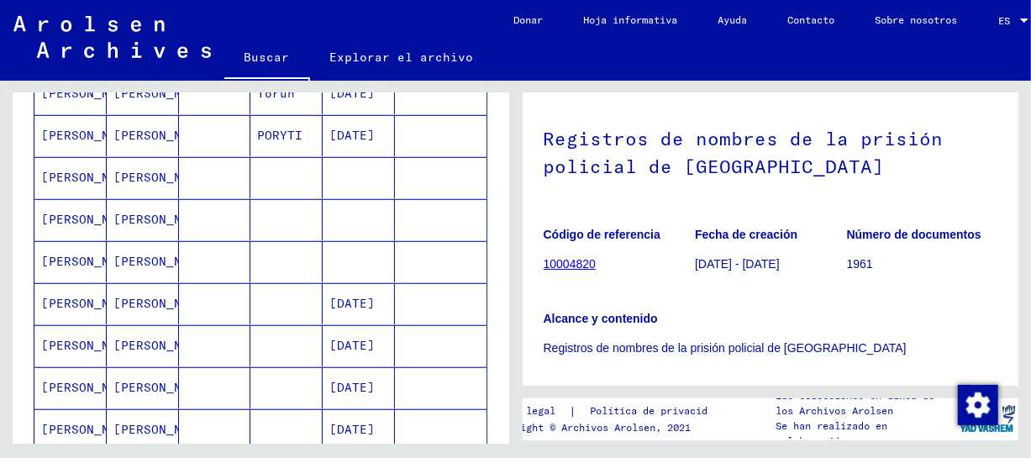
scroll to position [598, 0]
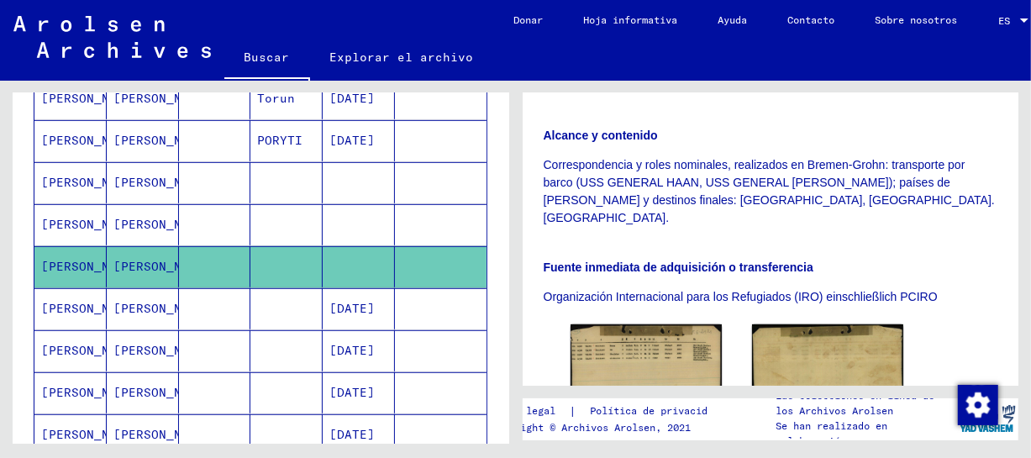
scroll to position [499, 0]
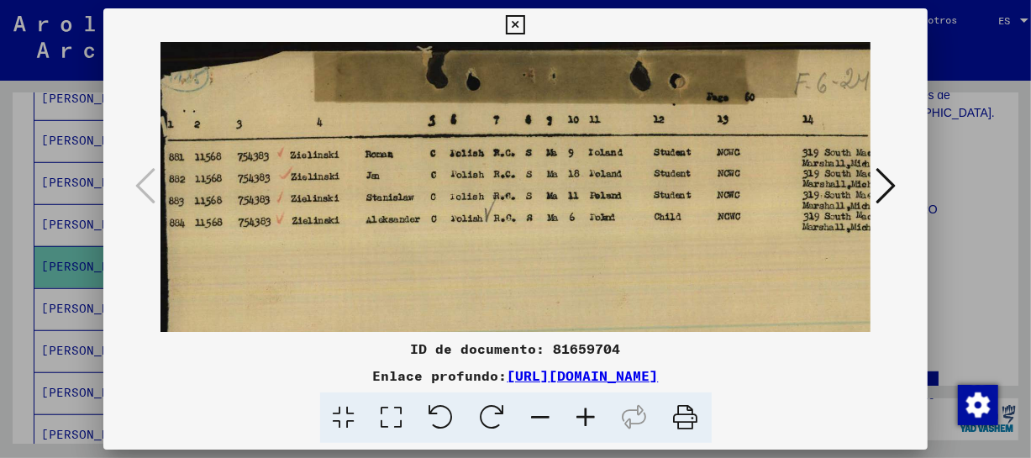
drag, startPoint x: 525, startPoint y: 23, endPoint x: 559, endPoint y: 55, distance: 46.9
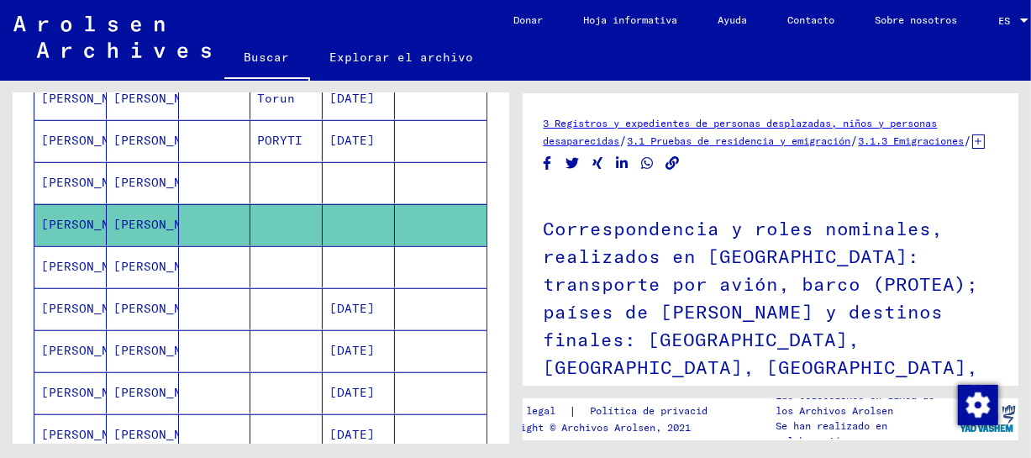
drag, startPoint x: 1006, startPoint y: 134, endPoint x: 982, endPoint y: 252, distance: 120.0
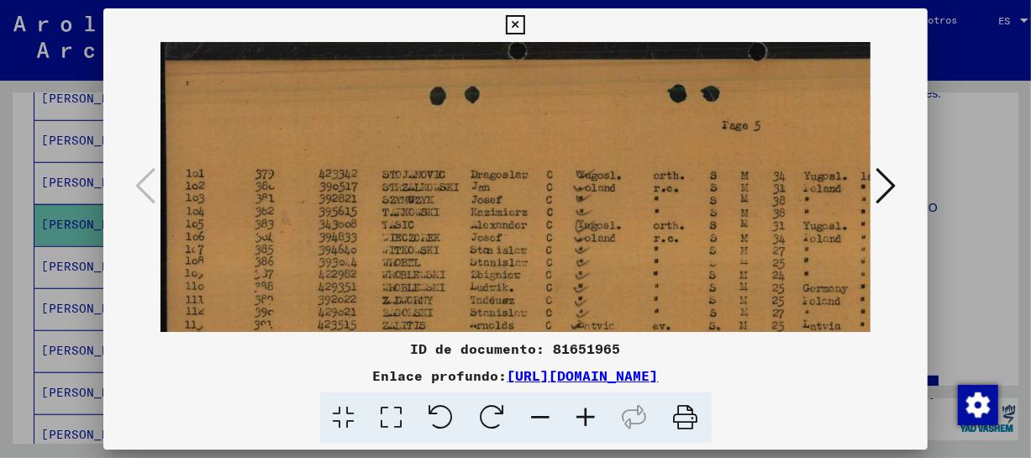
scroll to position [16, 0]
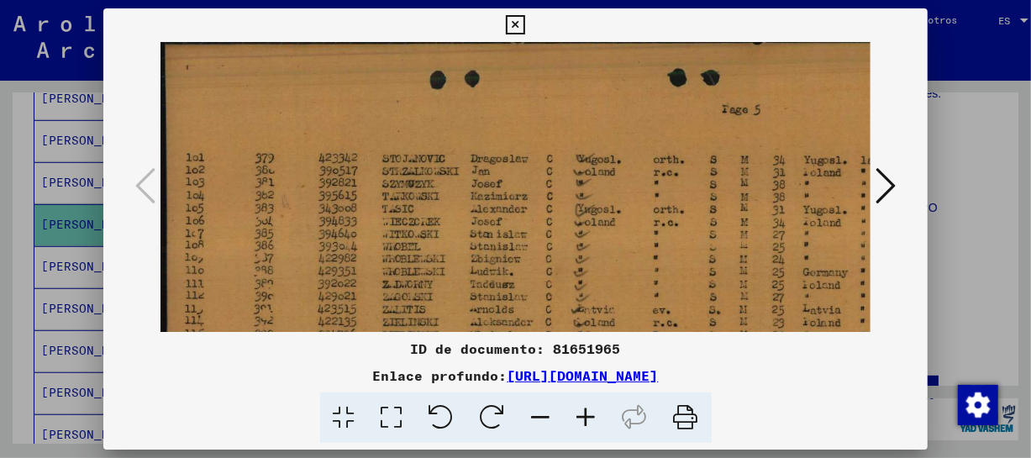
drag, startPoint x: 616, startPoint y: 250, endPoint x: 622, endPoint y: 234, distance: 17.0
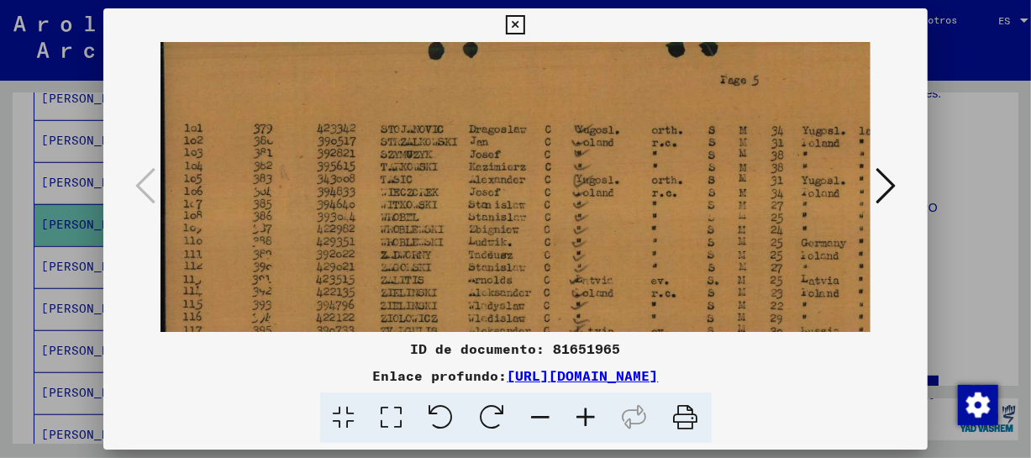
scroll to position [46, 2]
drag, startPoint x: 624, startPoint y: 267, endPoint x: 622, endPoint y: 235, distance: 32.0
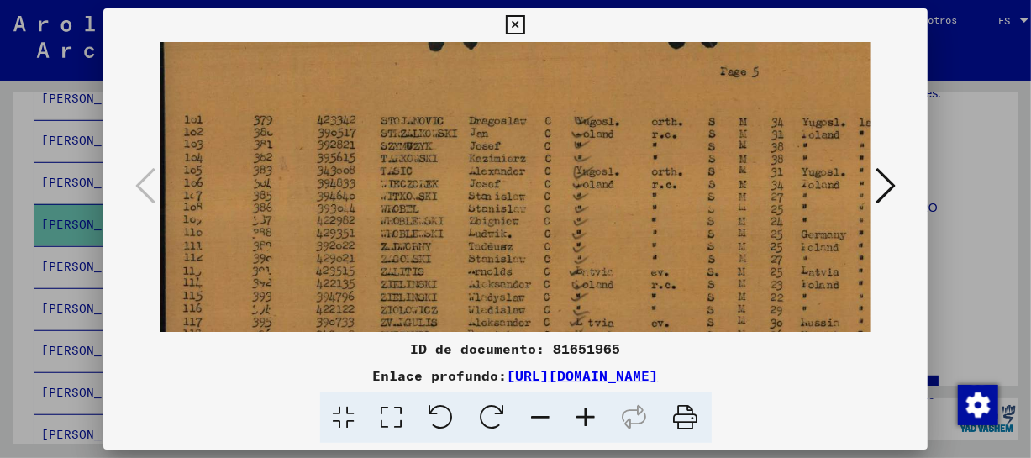
scroll to position [54, 0]
drag, startPoint x: 440, startPoint y: 313, endPoint x: 508, endPoint y: 304, distance: 68.6
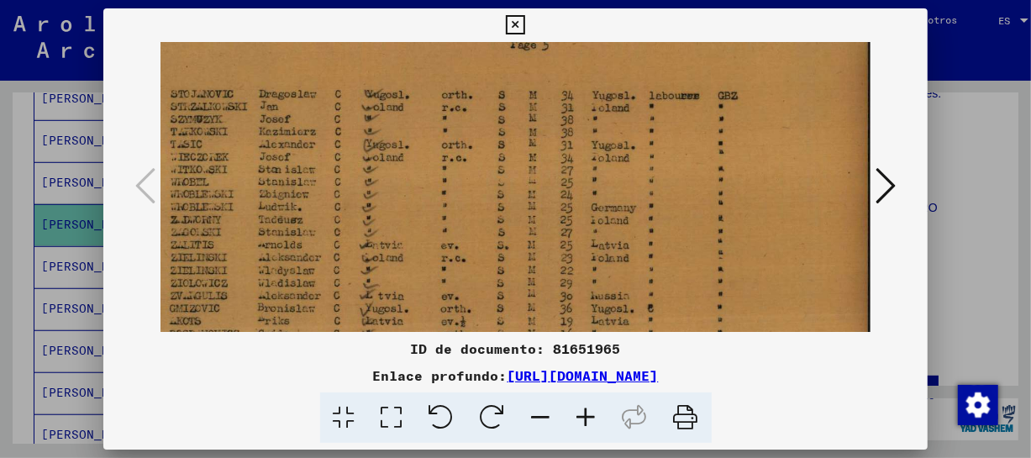
scroll to position [82, 212]
drag, startPoint x: 806, startPoint y: 305, endPoint x: 323, endPoint y: 276, distance: 484.1
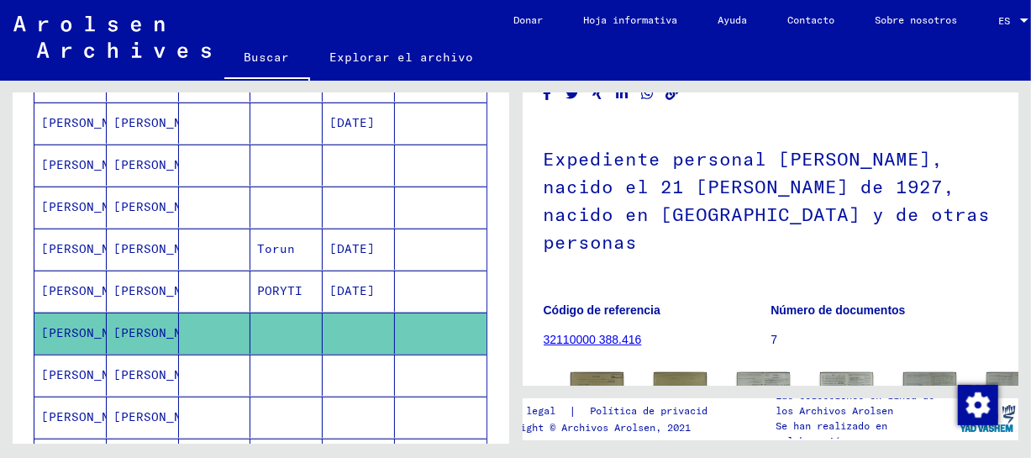
scroll to position [252, 0]
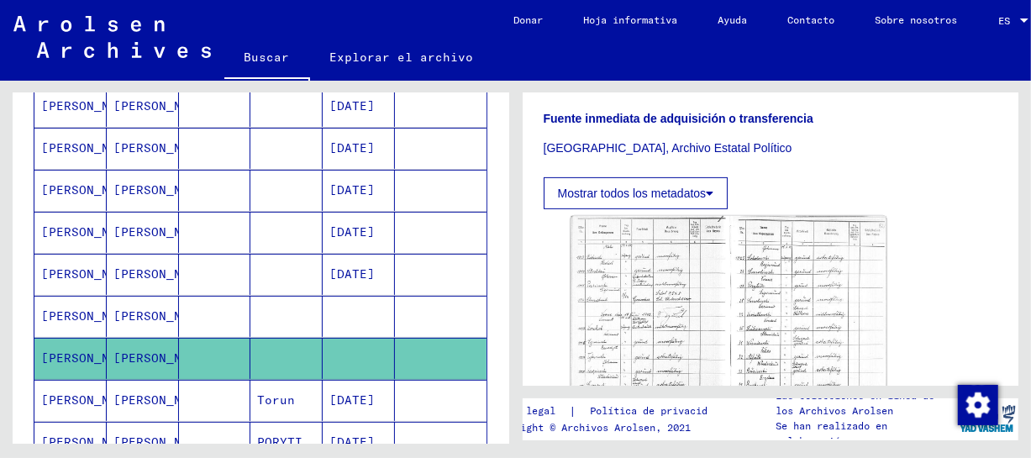
scroll to position [288, 0]
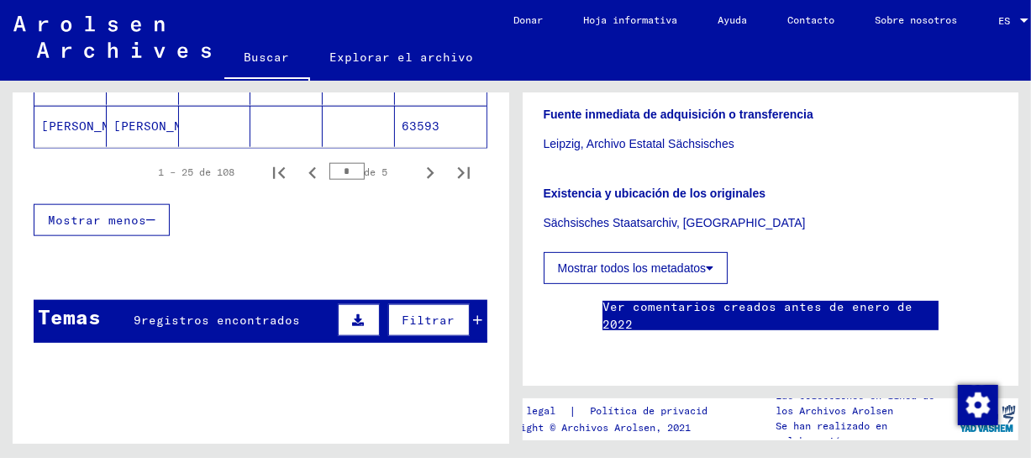
scroll to position [1261, 0]
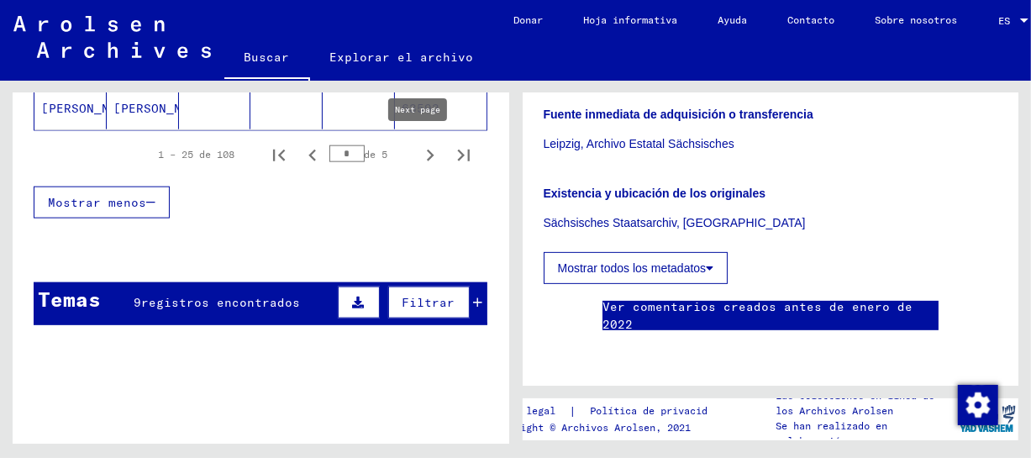
type input "*"
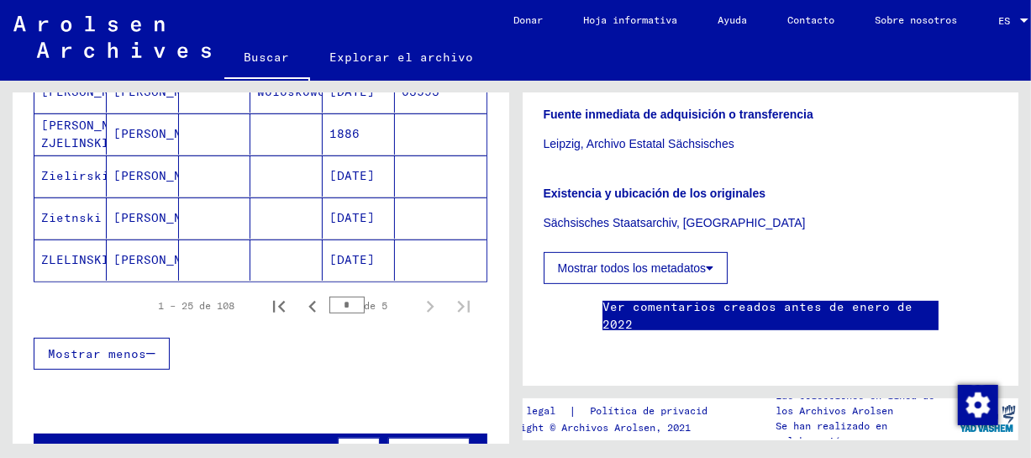
scroll to position [327, 0]
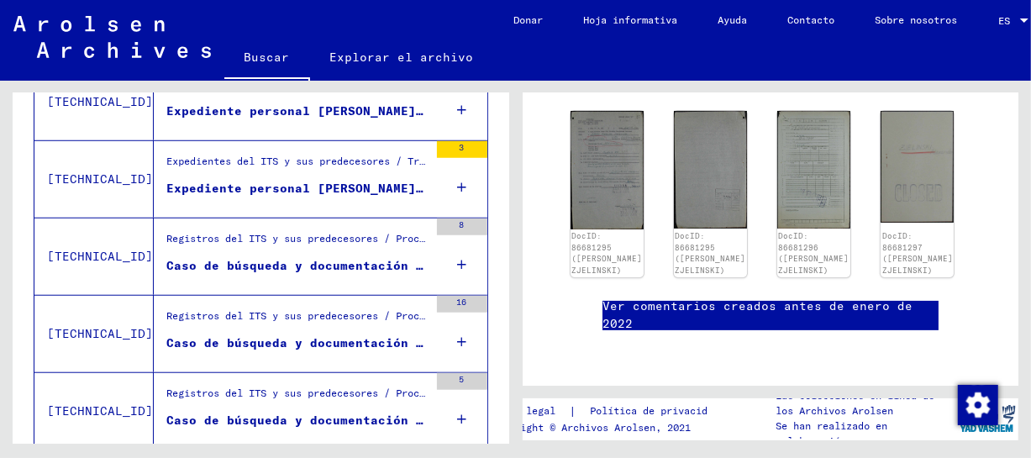
scroll to position [770, 0]
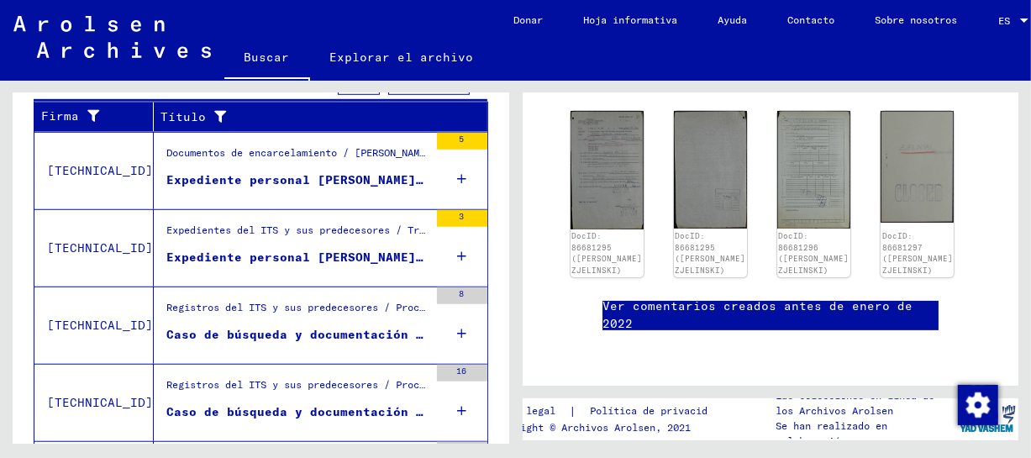
click at [342, 260] on font "Expediente personal [PERSON_NAME], nacido en el año 1886" at bounding box center [378, 257] width 424 height 15
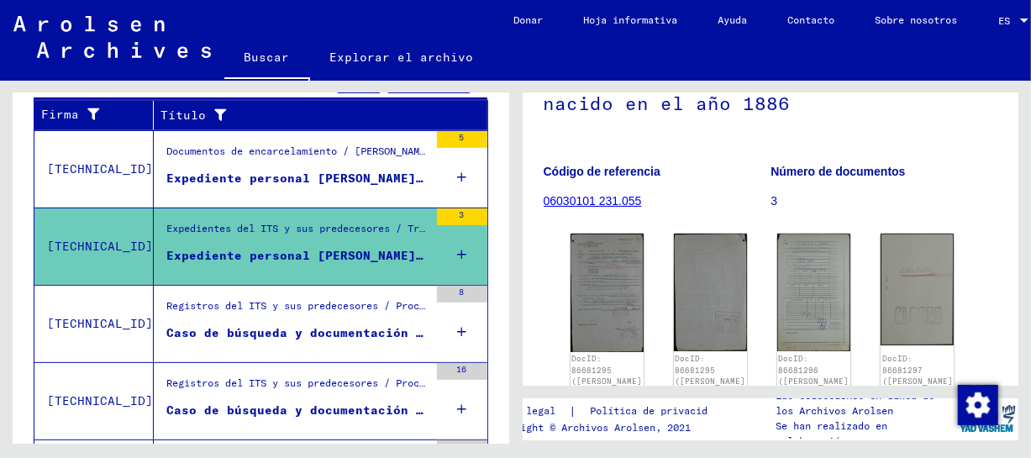
scroll to position [192, 0]
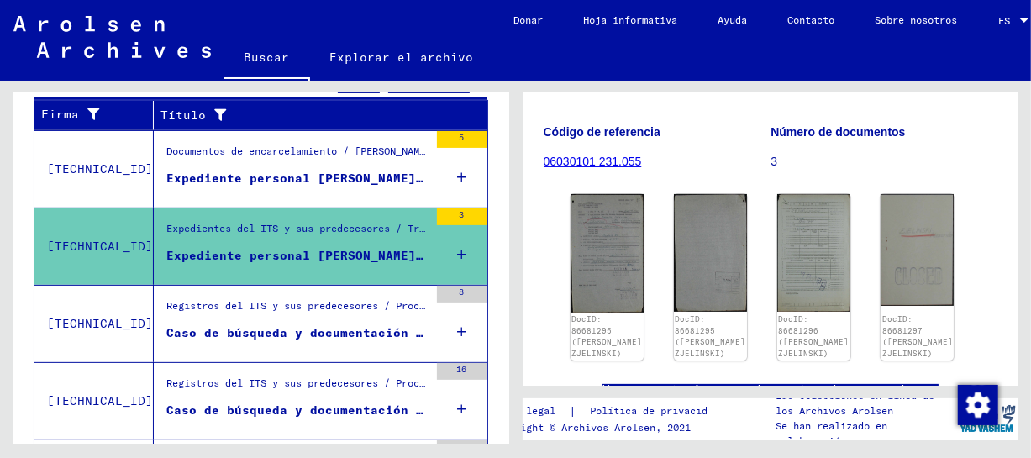
click at [257, 319] on figure "Registros del ITS y sus predecesores / Procesamiento de investigaciones / Exped…" at bounding box center [297, 310] width 262 height 25
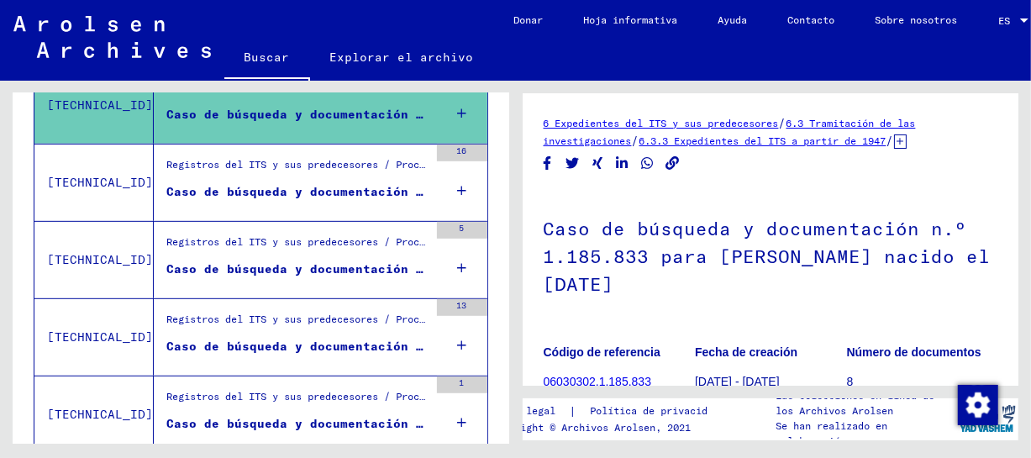
scroll to position [514, 0]
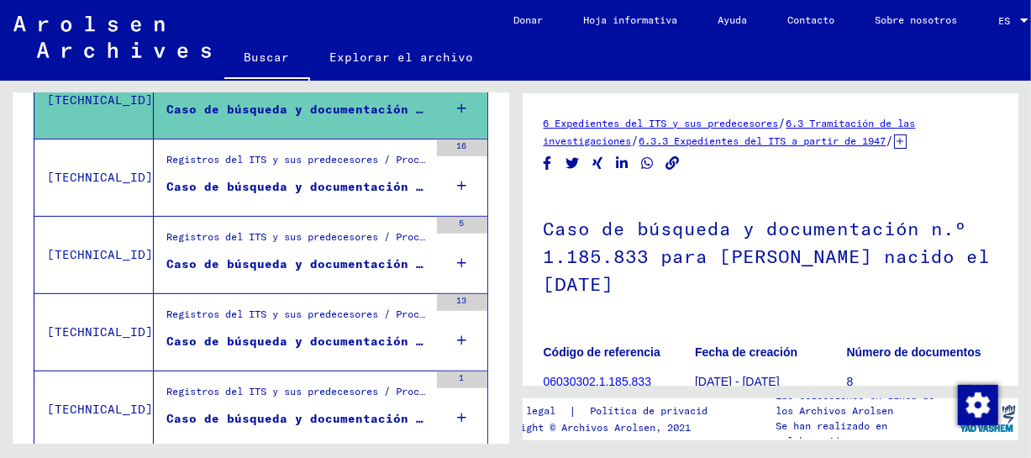
click at [349, 185] on font "Caso de búsqueda y documentación n.º 1.468.991 para [PERSON_NAME] nacido el [DA…" at bounding box center [476, 186] width 620 height 15
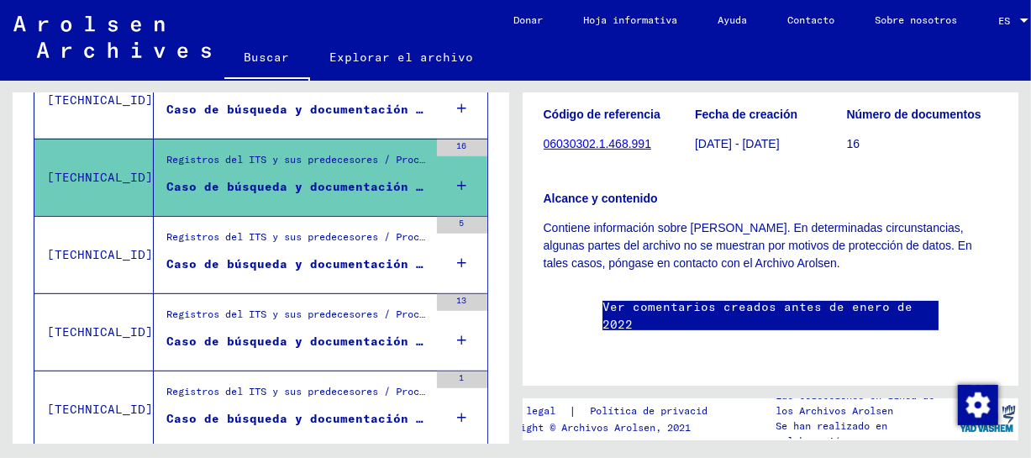
scroll to position [266, 0]
drag, startPoint x: 334, startPoint y: 237, endPoint x: 345, endPoint y: 240, distance: 10.6
click at [336, 237] on font "Registros del ITS y sus predecesores / Procesamiento de investigaciones / Exped…" at bounding box center [1045, 236] width 1759 height 13
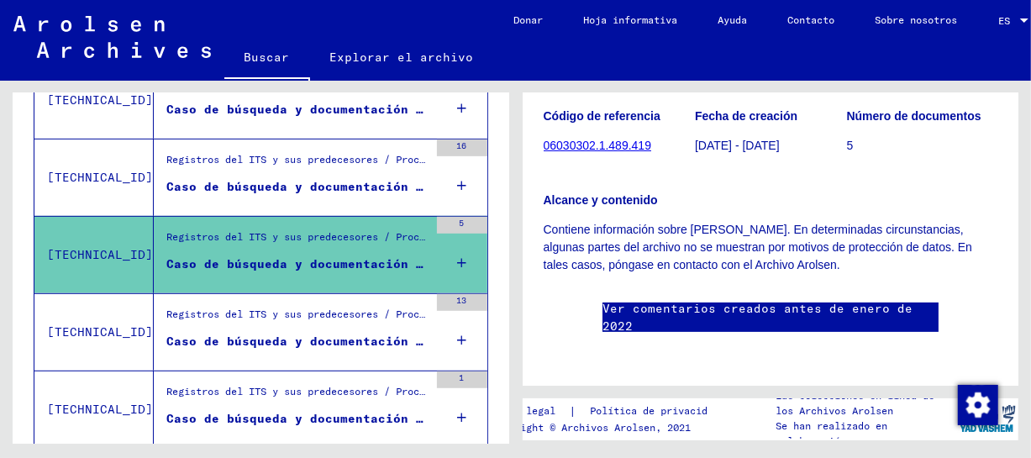
scroll to position [266, 0]
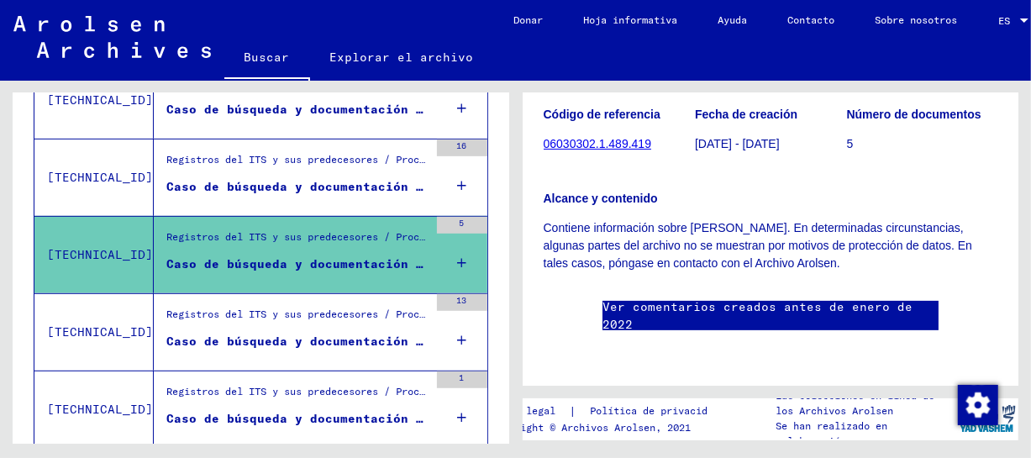
click at [382, 337] on font "Caso de búsqueda y documentación n.º 1.658.263 para [PERSON_NAME] nacido el [DA…" at bounding box center [521, 341] width 711 height 15
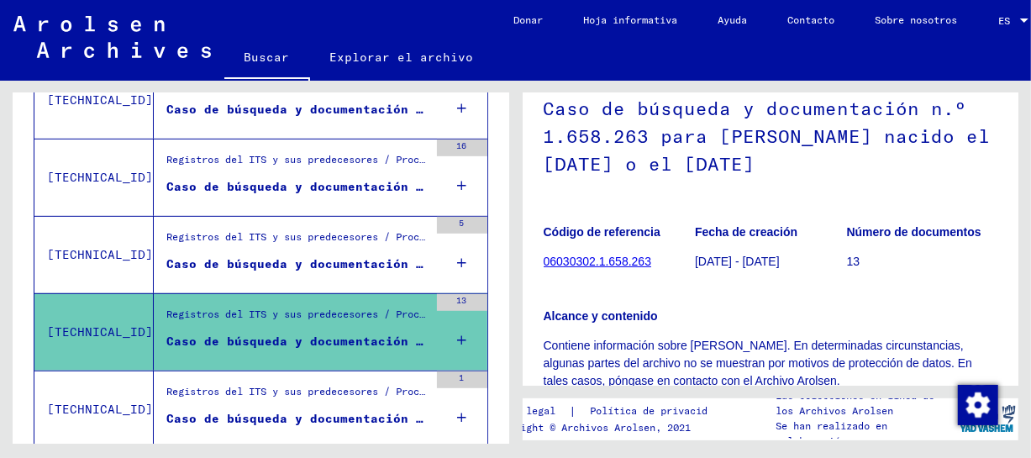
scroll to position [266, 0]
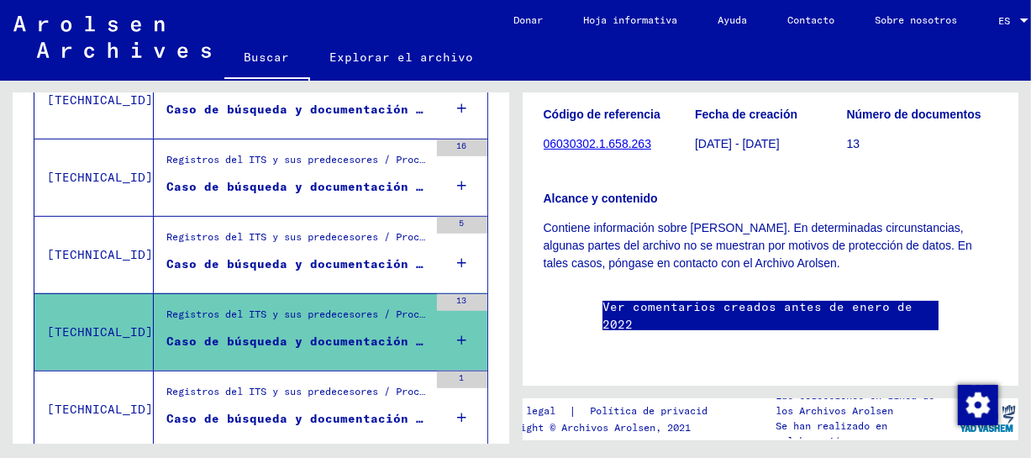
click at [282, 397] on div "Registros del ITS y sus predecesores / Procesamiento de investigaciones / Exped…" at bounding box center [297, 396] width 262 height 24
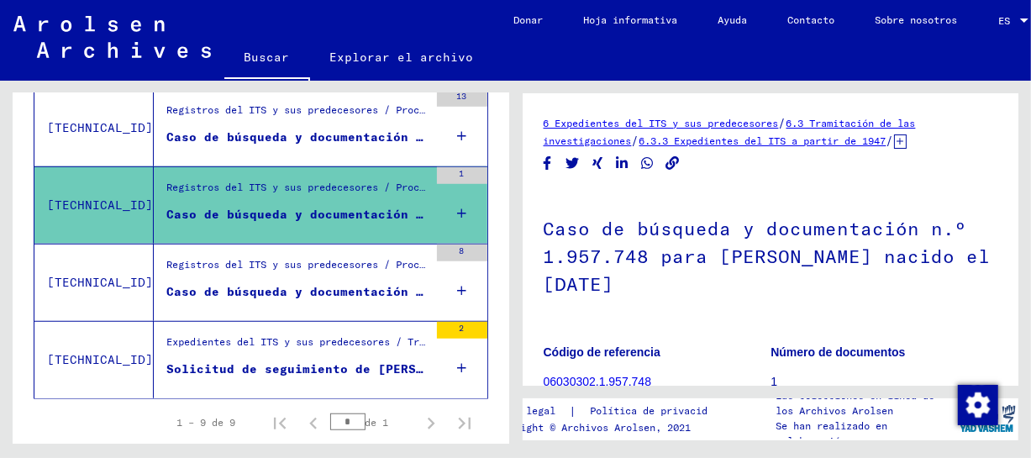
scroll to position [706, 0]
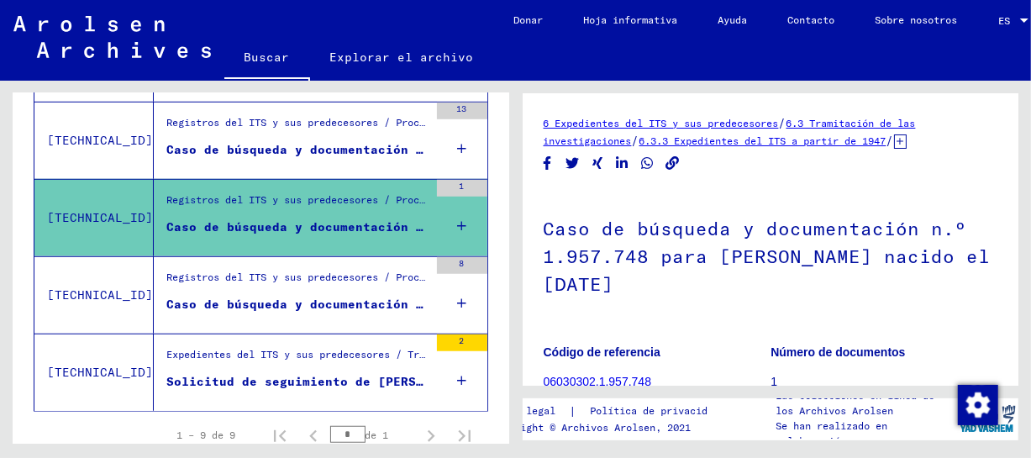
drag, startPoint x: 474, startPoint y: 330, endPoint x: 605, endPoint y: 310, distance: 132.6
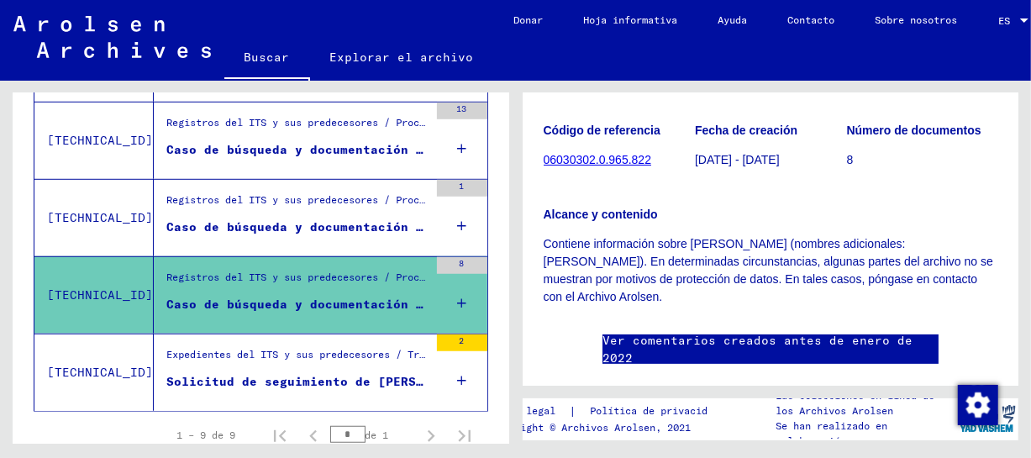
scroll to position [283, 0]
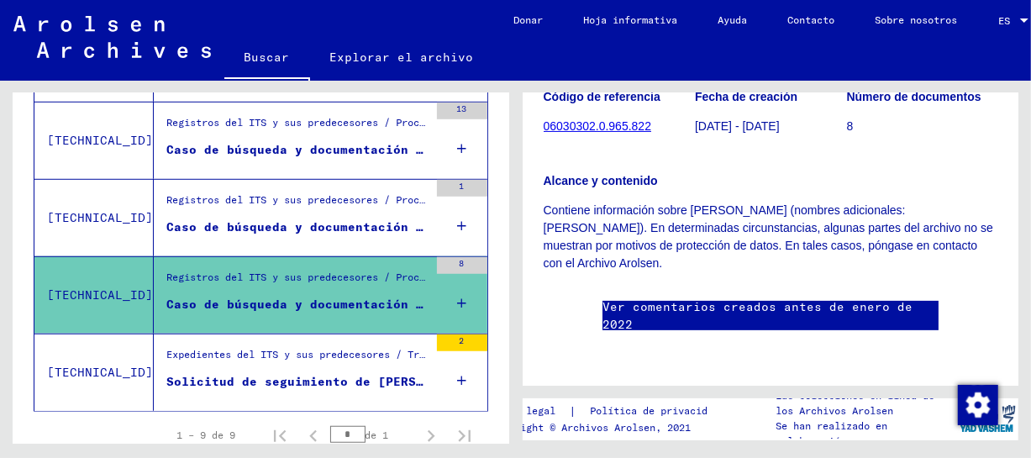
click at [293, 353] on font "Expedientes del ITS y sus predecesores / Tramitación de las investigaciones / E…" at bounding box center [931, 354] width 1530 height 13
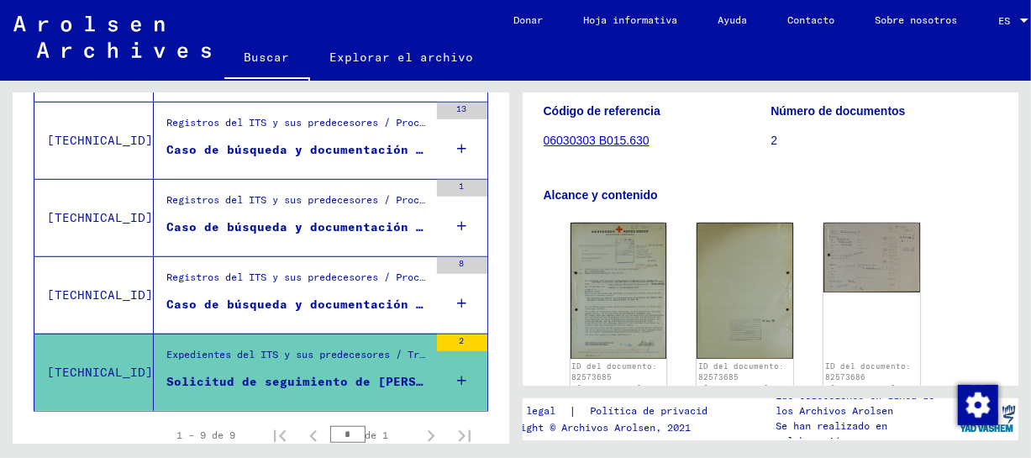
scroll to position [767, 0]
